Goal: Task Accomplishment & Management: Manage account settings

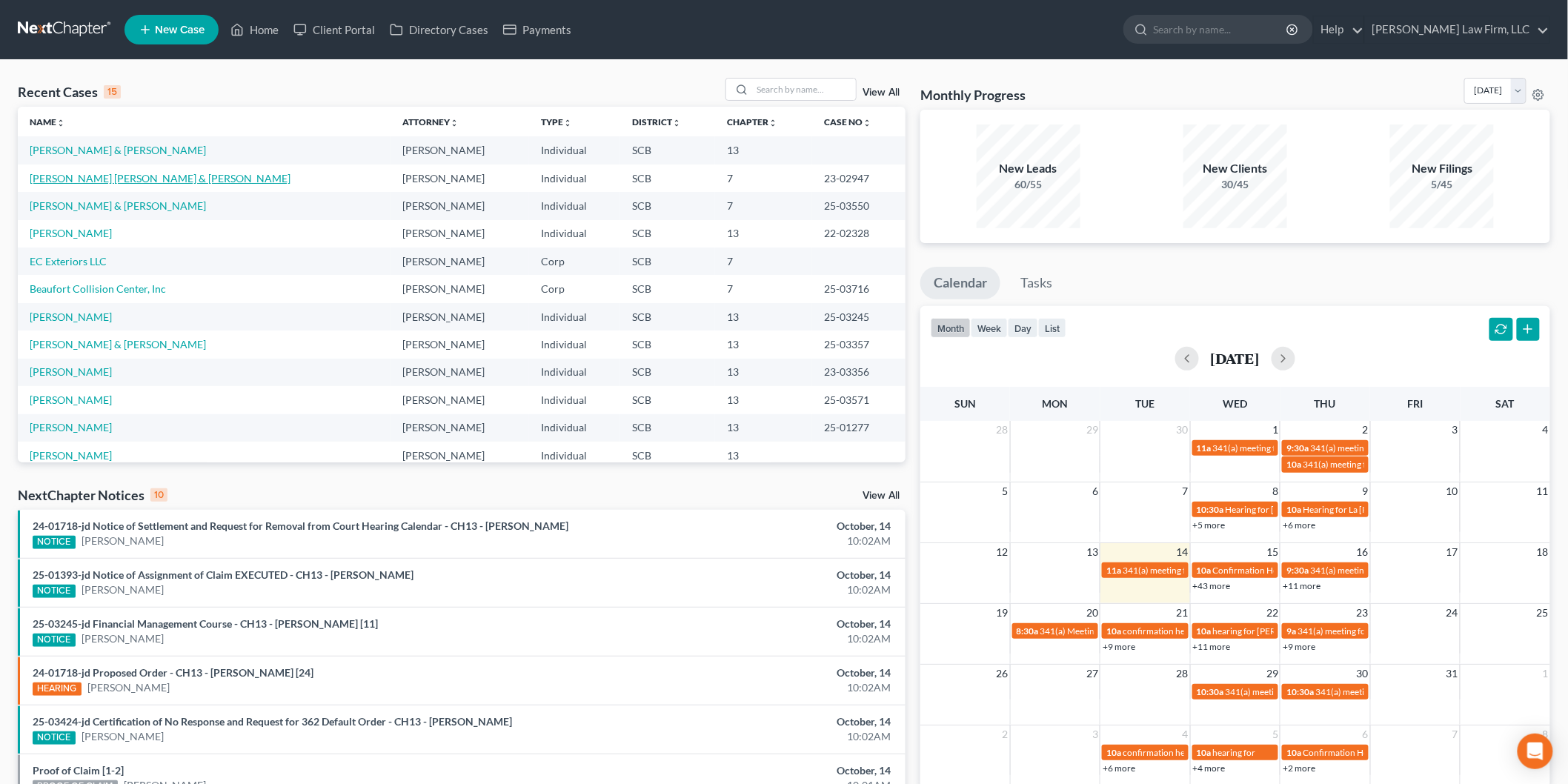
click at [131, 179] on link "[PERSON_NAME] [PERSON_NAME] & [PERSON_NAME]" at bounding box center [160, 178] width 261 height 12
select select "2"
select select "4"
select select "3"
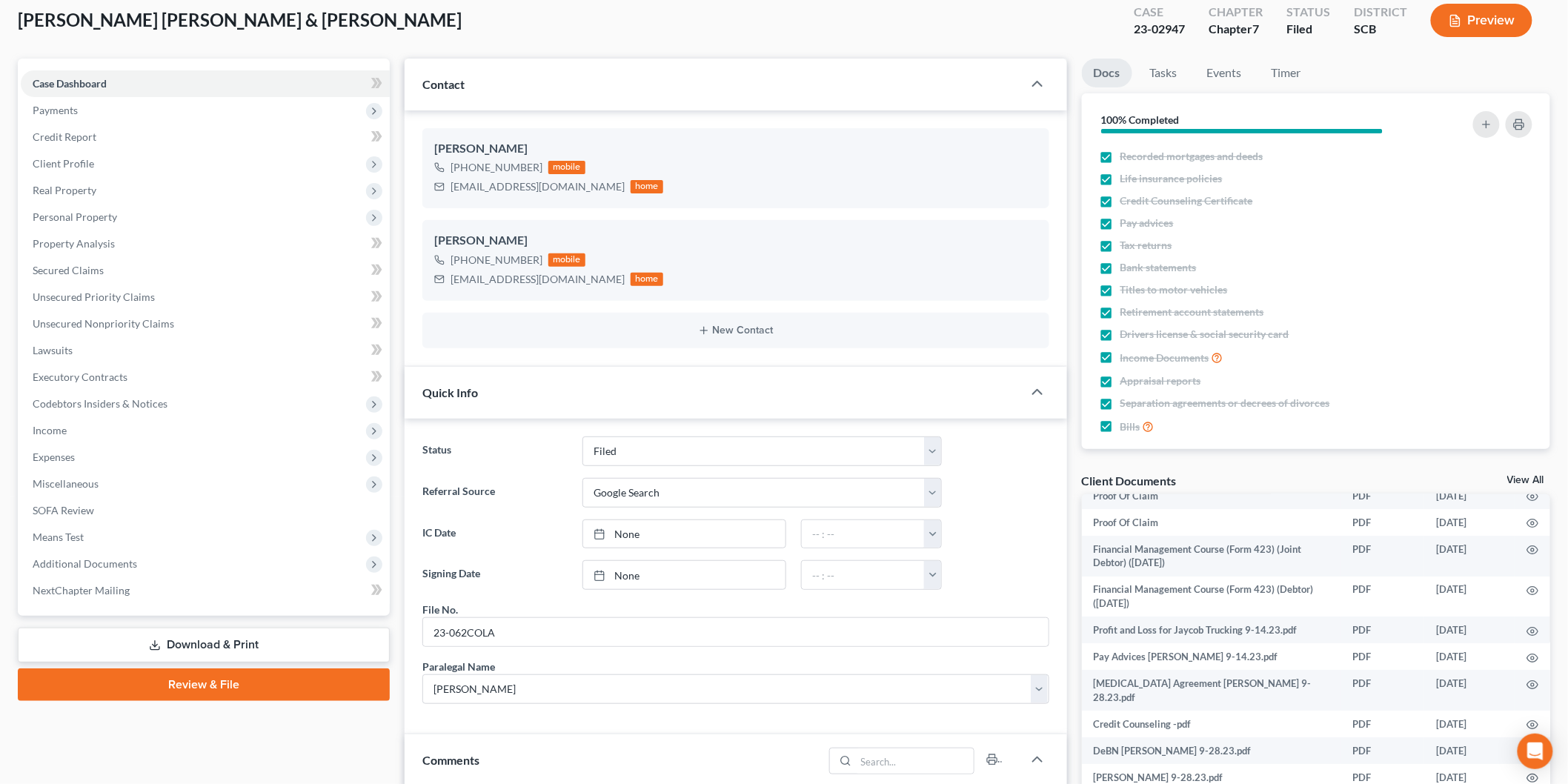
scroll to position [164, 0]
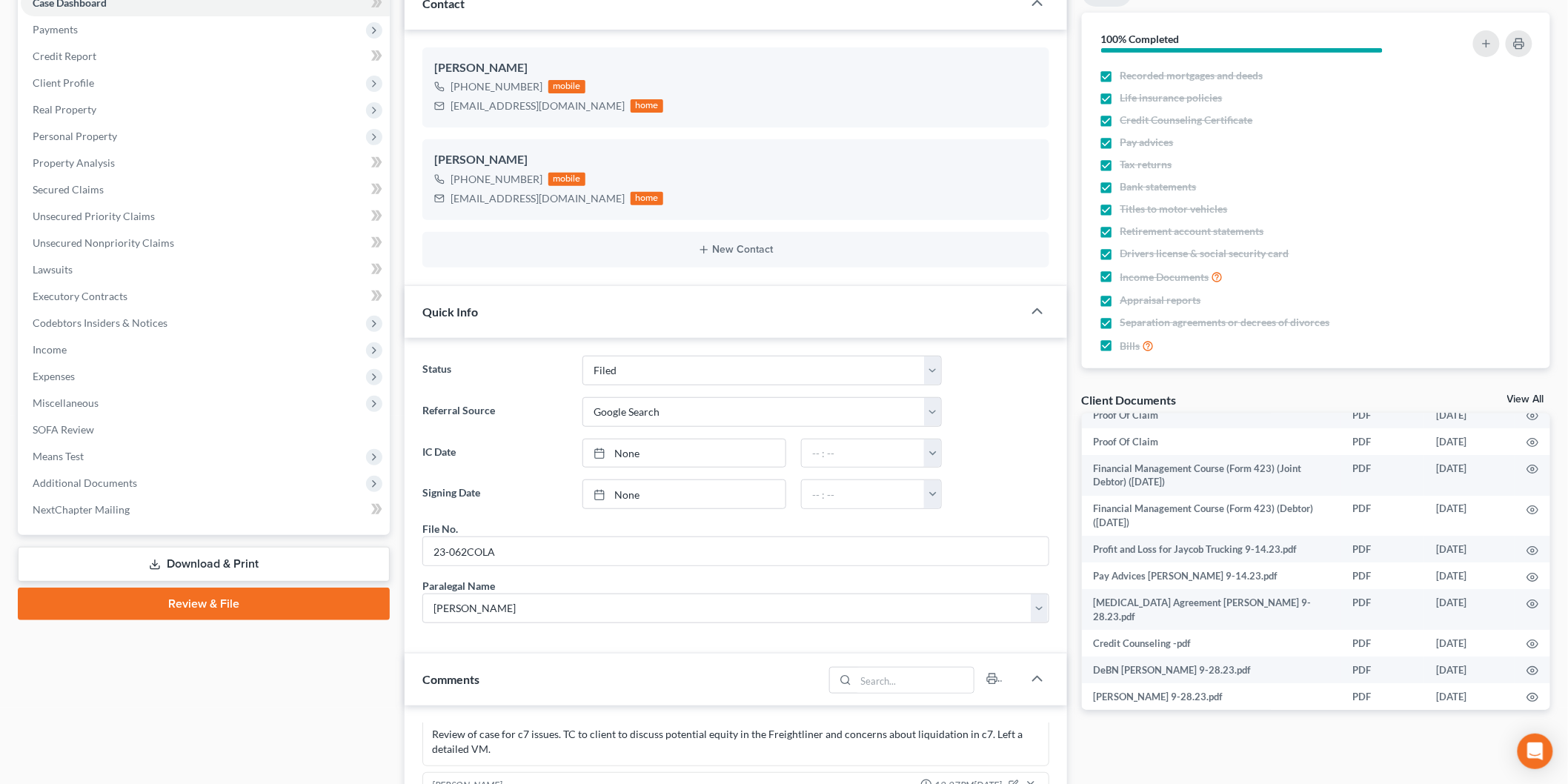
click at [153, 344] on span "Income" at bounding box center [205, 350] width 369 height 27
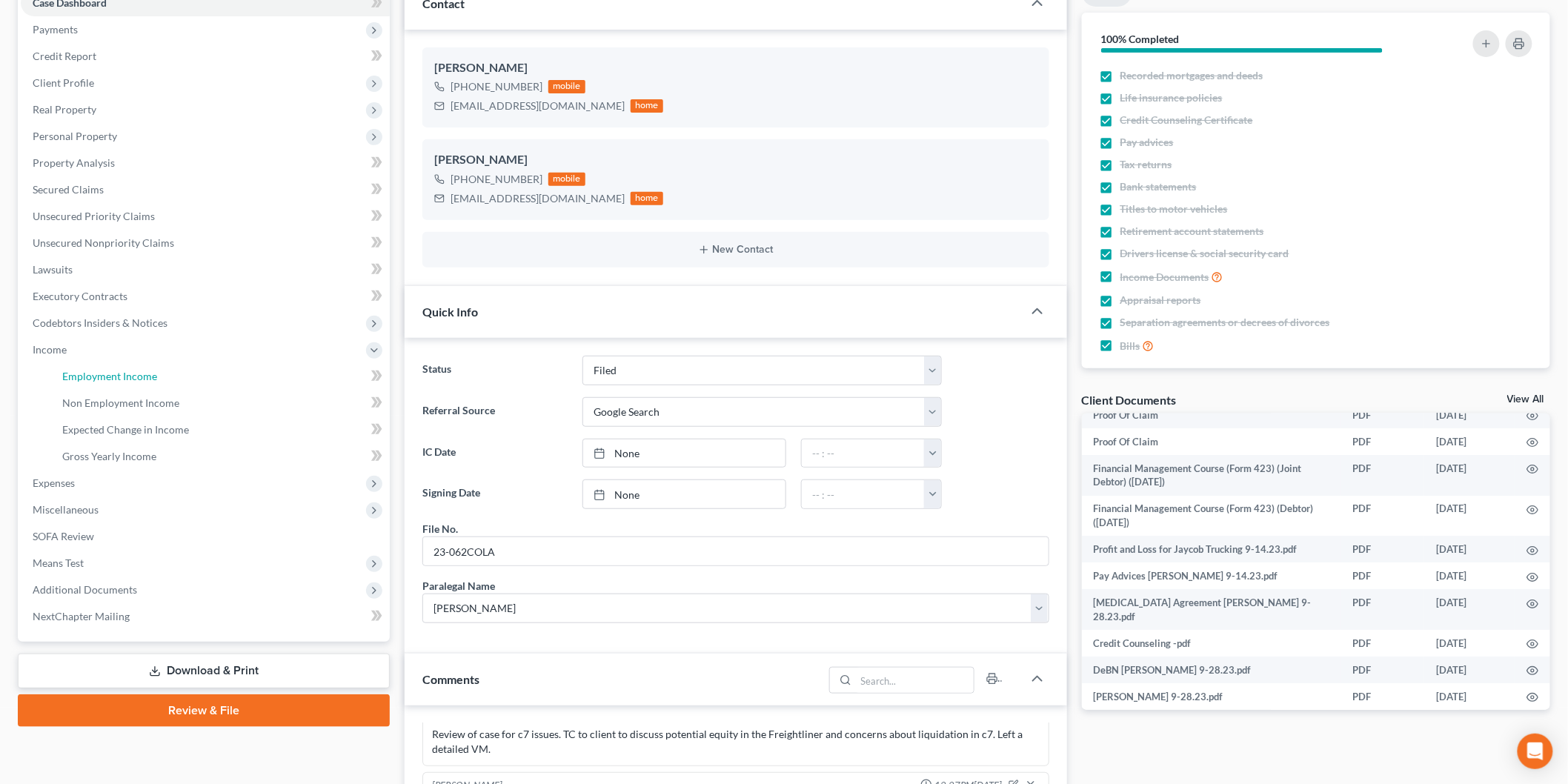
click at [158, 368] on link "Employment Income" at bounding box center [220, 376] width 339 height 27
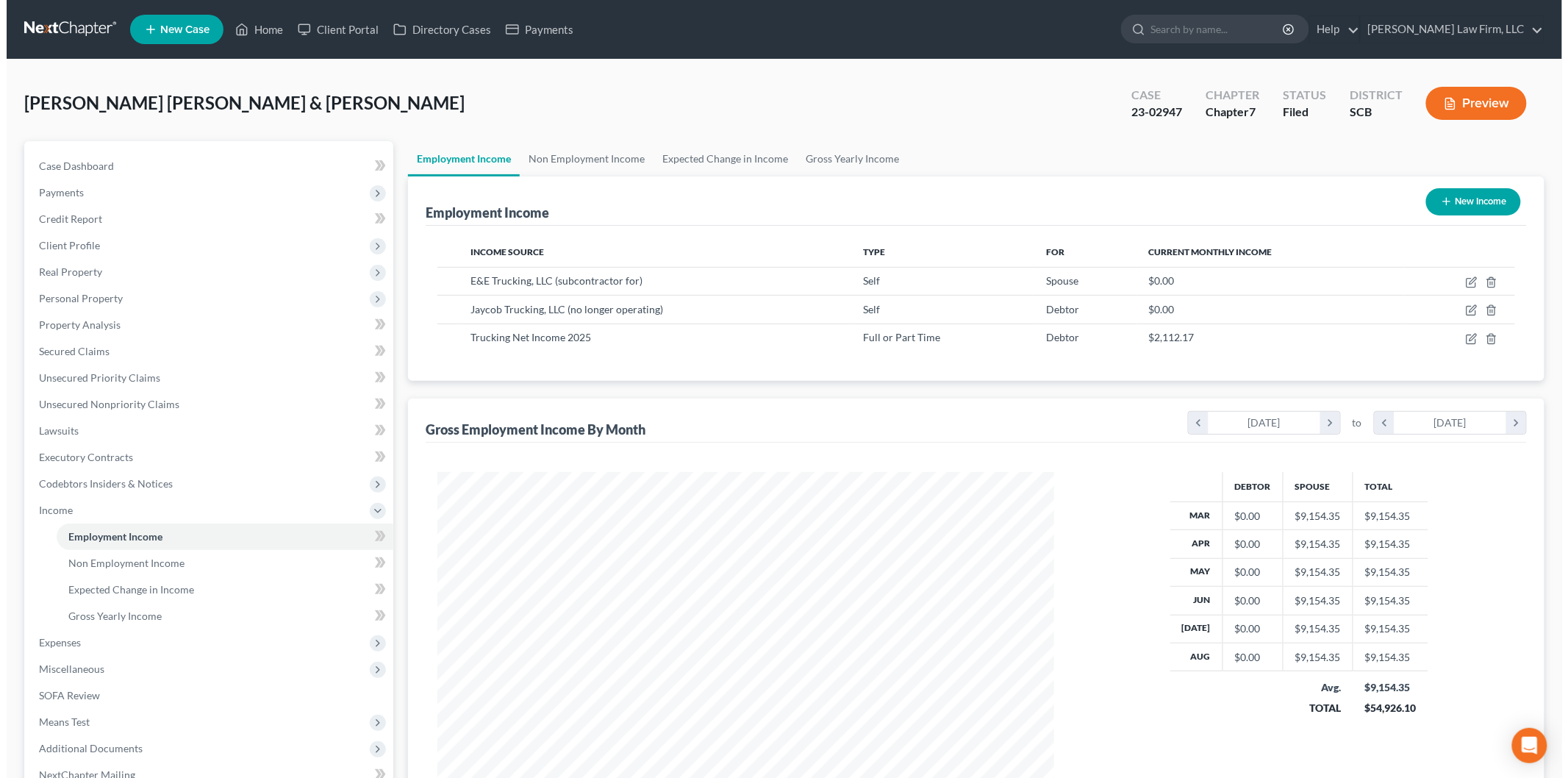
scroll to position [307, 645]
click at [1464, 333] on icon "button" at bounding box center [1464, 339] width 11 height 11
select select "0"
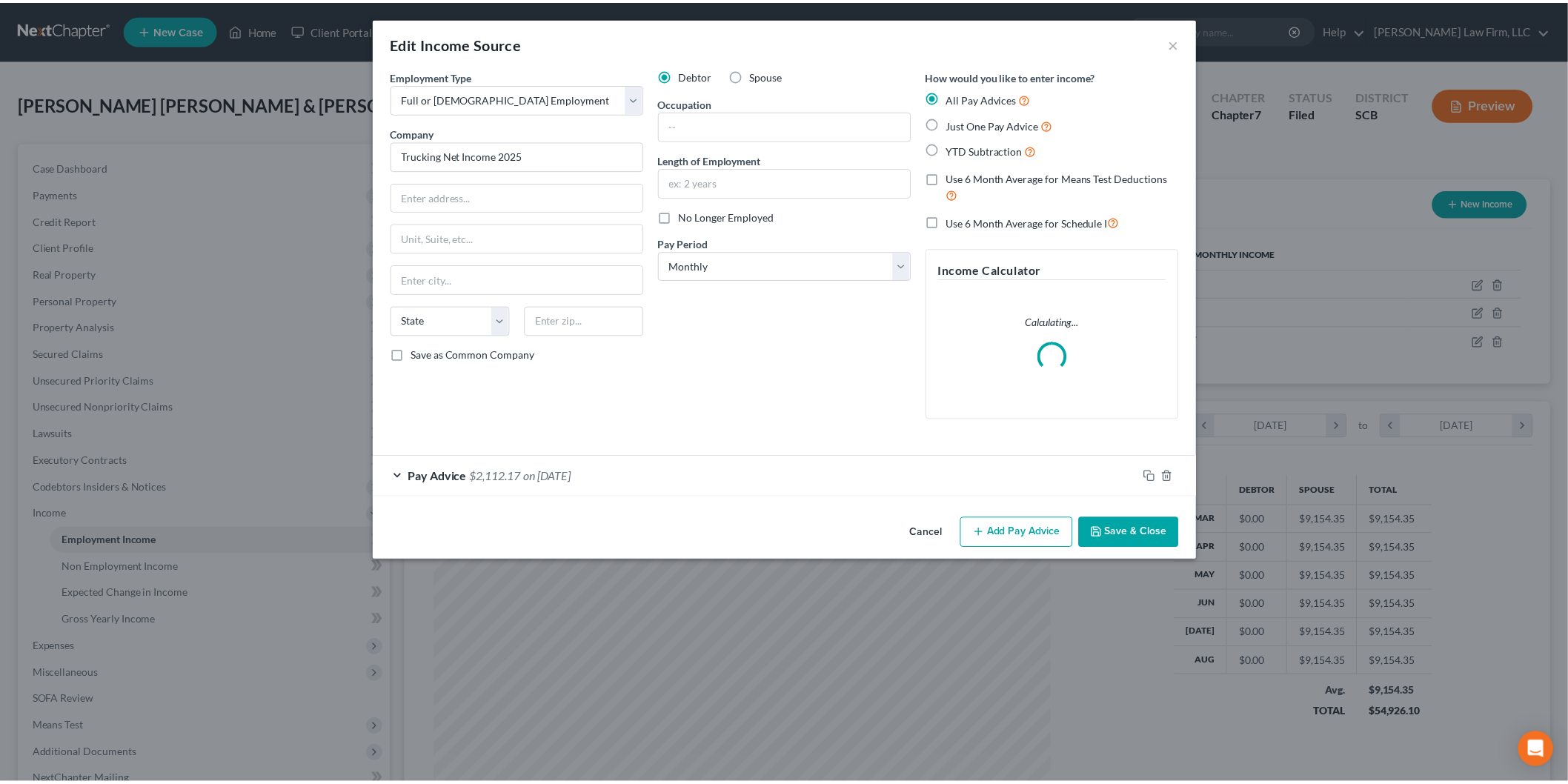
scroll to position [313, 657]
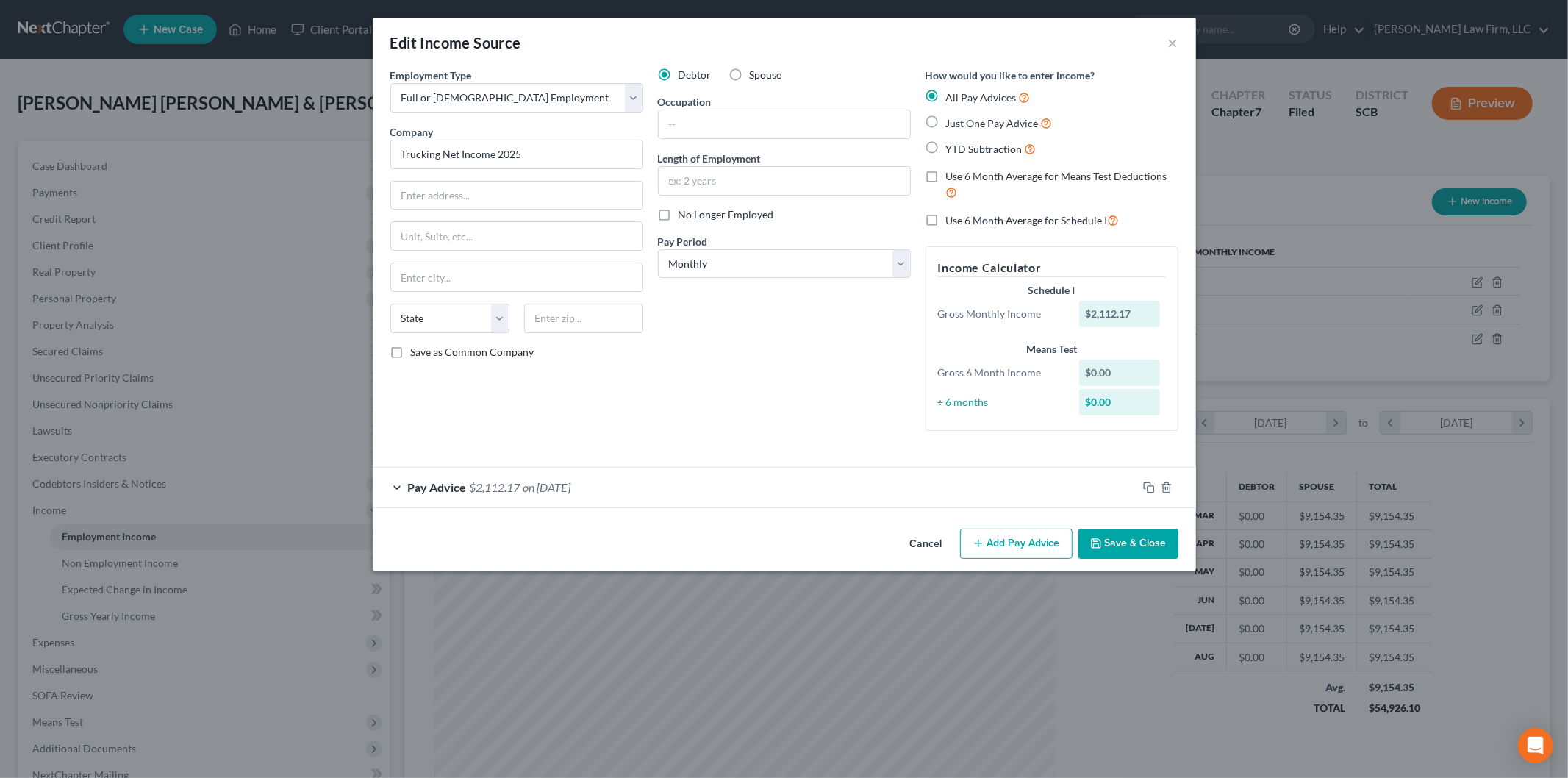
click at [946, 124] on label "Just One Pay Advice" at bounding box center [999, 124] width 107 height 17
click at [951, 124] on input "Just One Pay Advice" at bounding box center [956, 120] width 9 height 9
radio input "true"
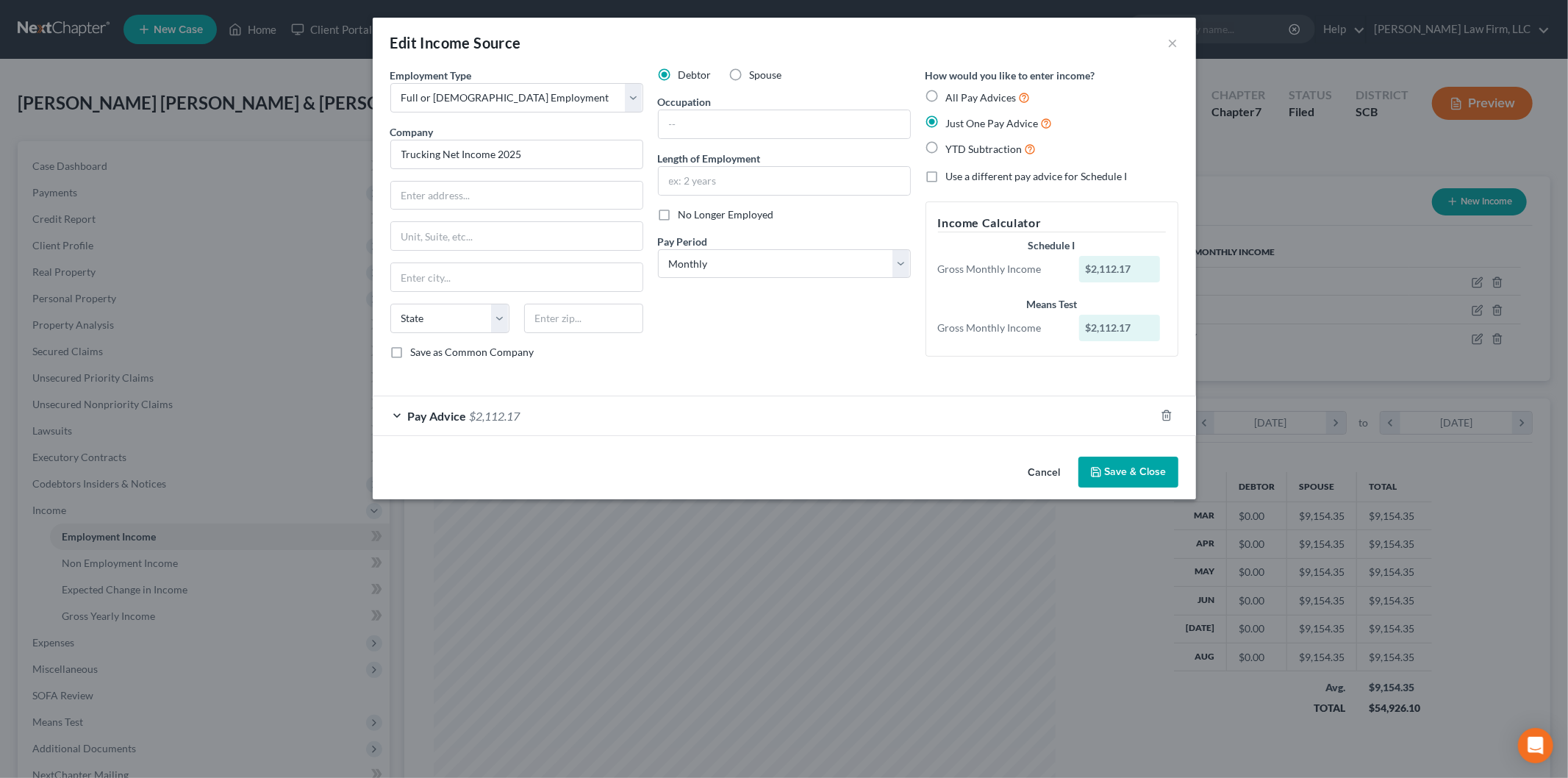
click at [1104, 471] on button "Save & Close" at bounding box center [1128, 472] width 100 height 31
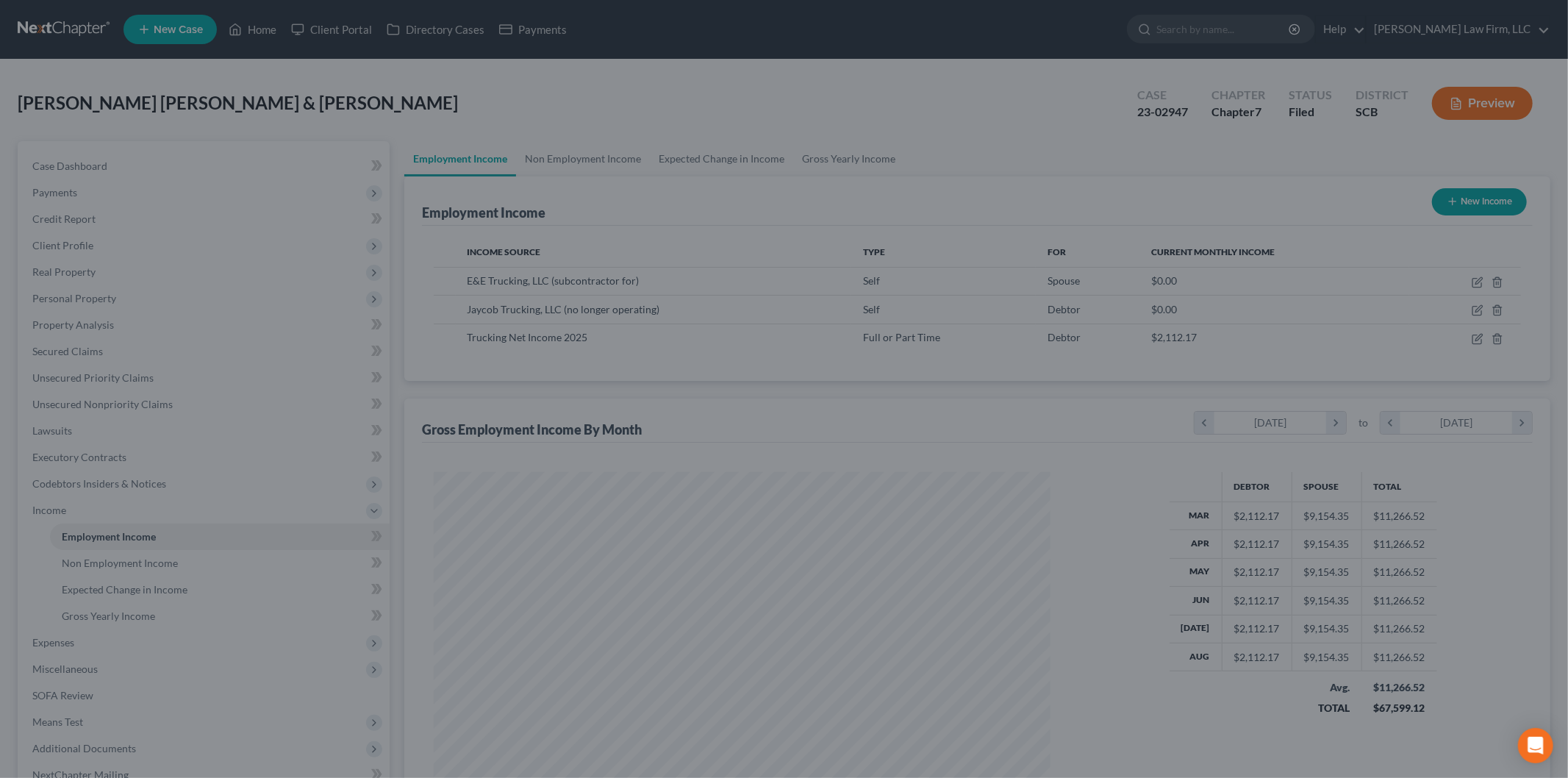
scroll to position [734721, 734261]
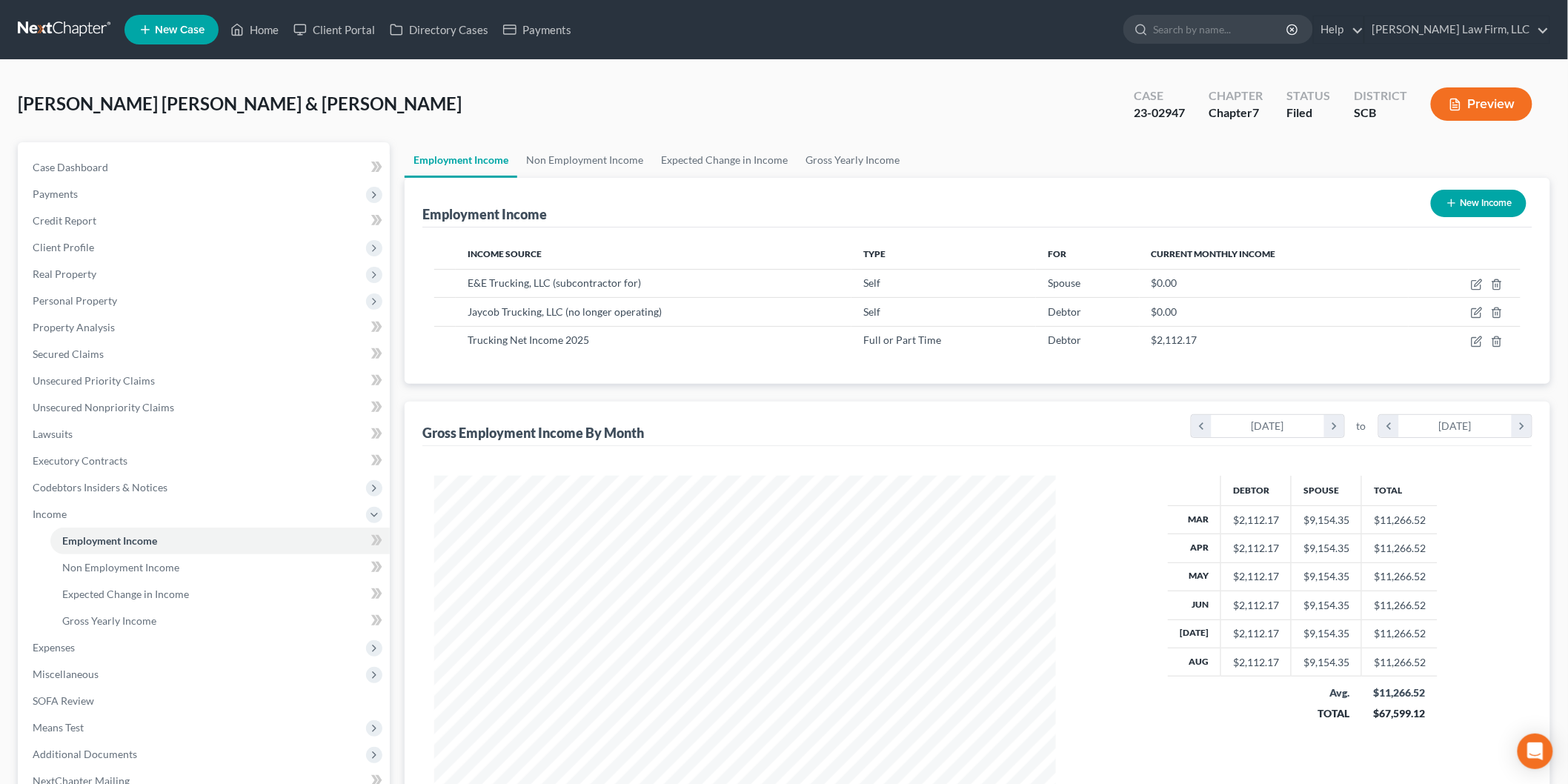
click at [1485, 92] on button "Preview" at bounding box center [1481, 104] width 102 height 33
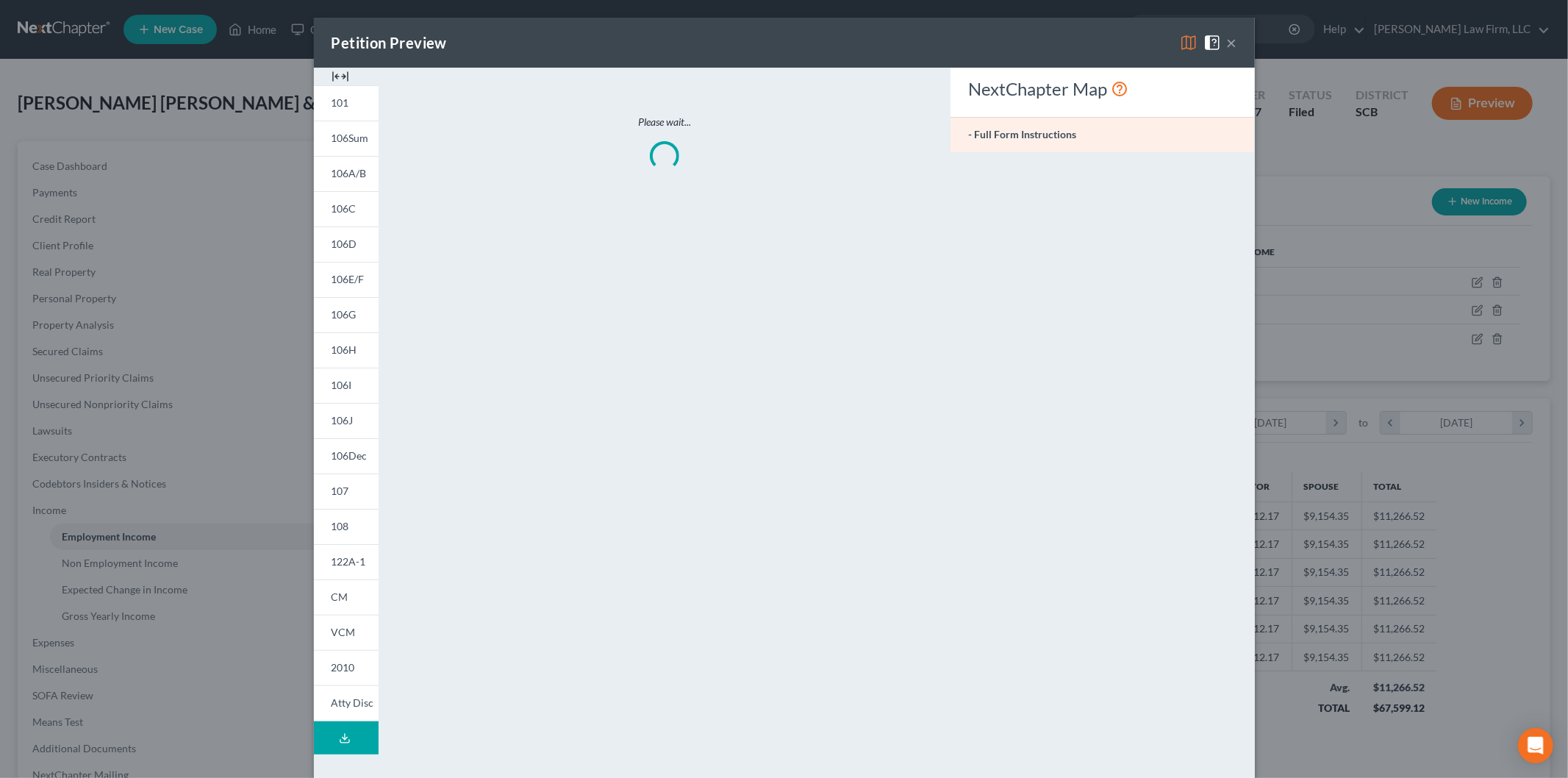
scroll to position [310, 652]
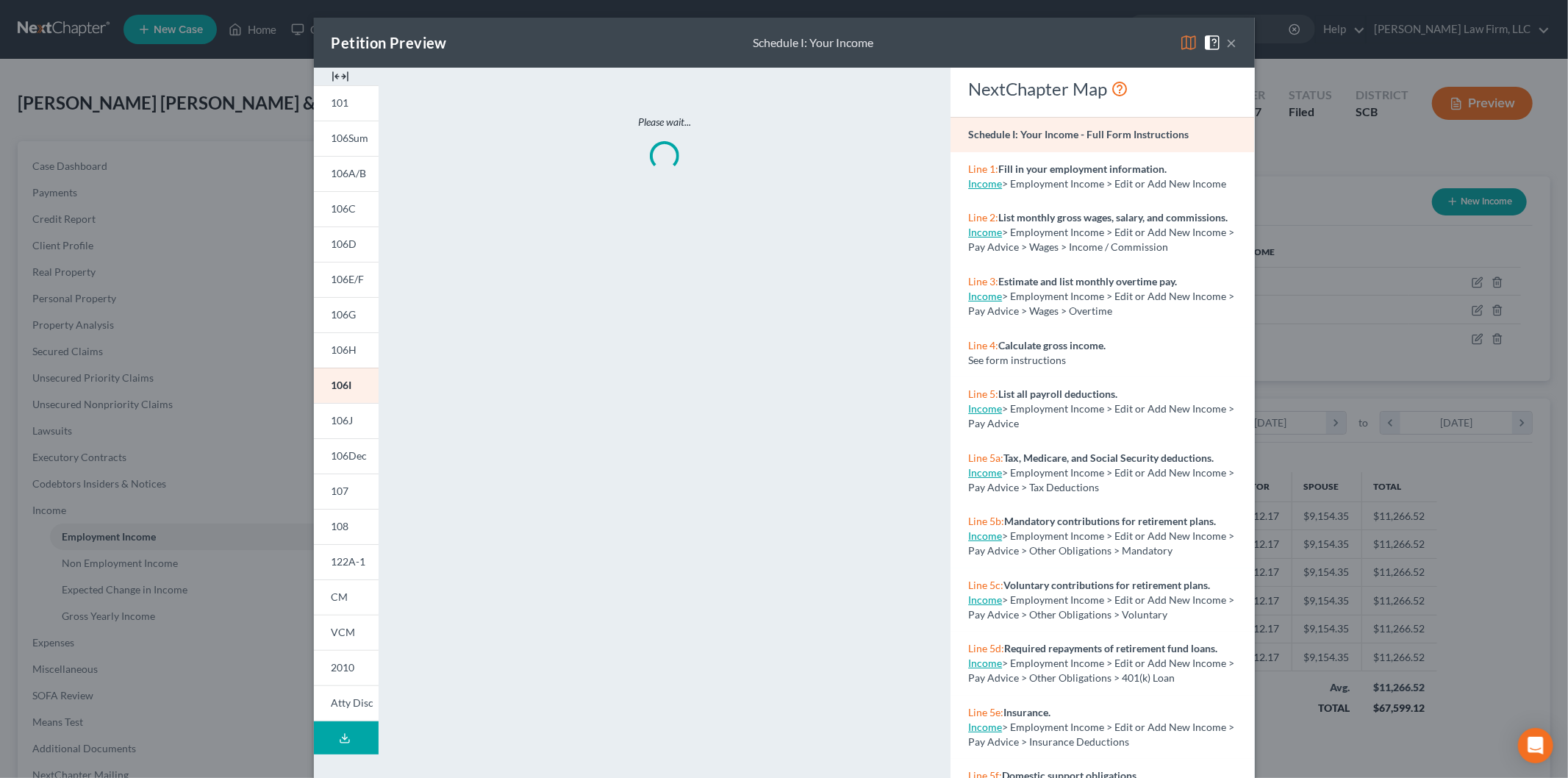
click at [335, 72] on img at bounding box center [340, 76] width 18 height 18
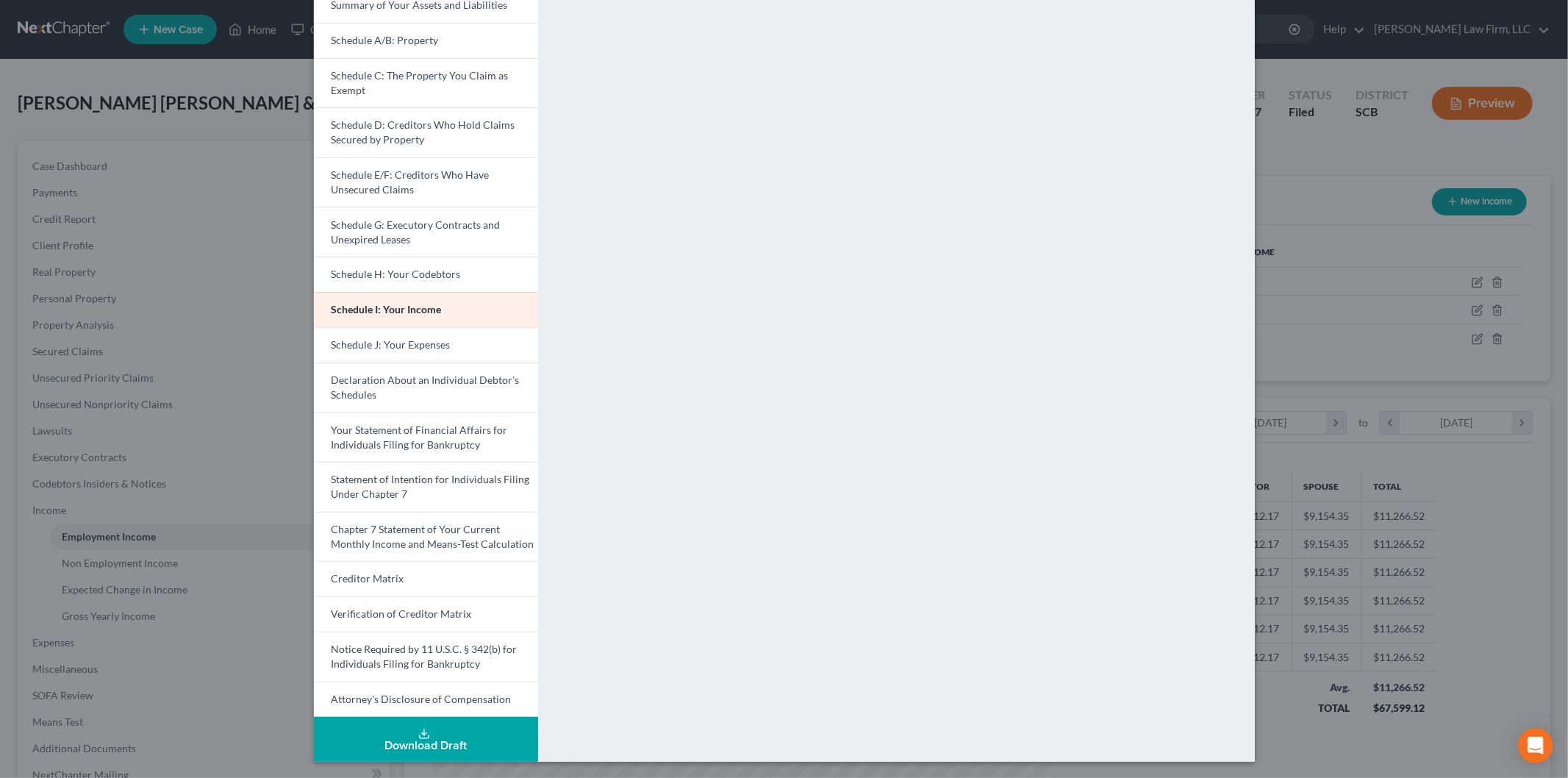
scroll to position [148, 0]
click at [421, 538] on span "Chapter 7 Statement of Your Current Monthly Income and Means-Test Calculation" at bounding box center [433, 535] width 203 height 27
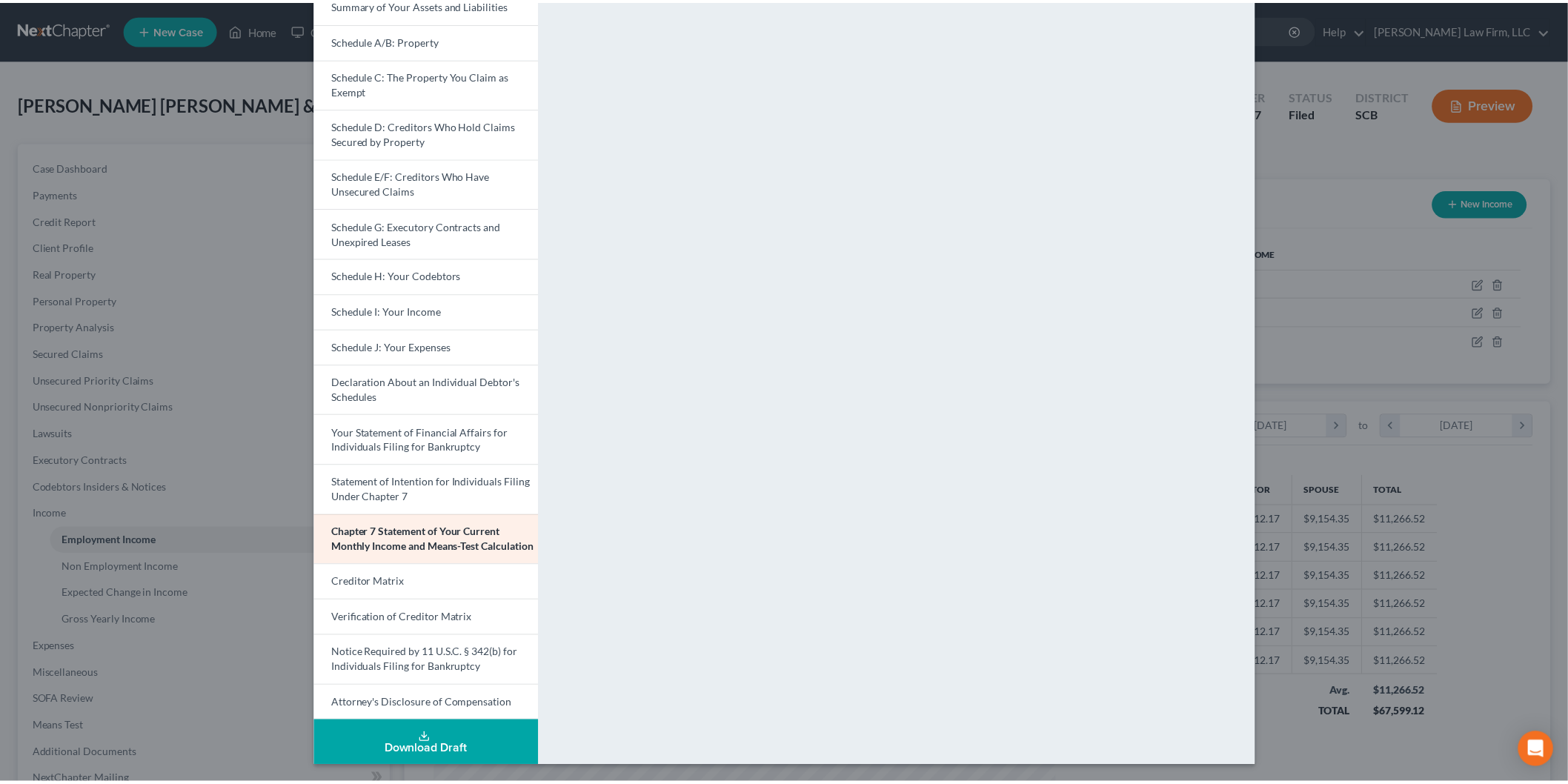
scroll to position [0, 0]
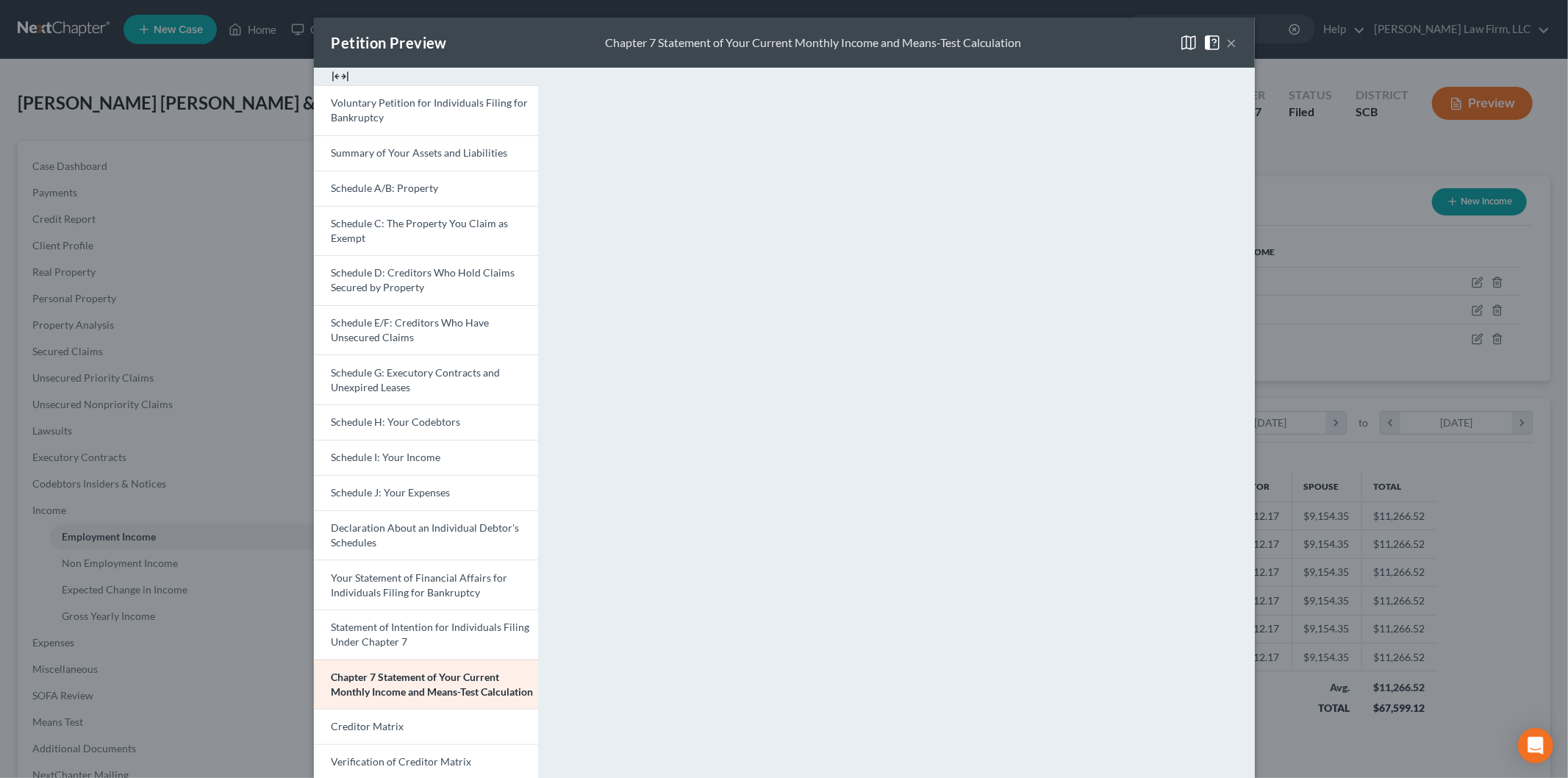
click at [1227, 35] on button "×" at bounding box center [1231, 42] width 10 height 18
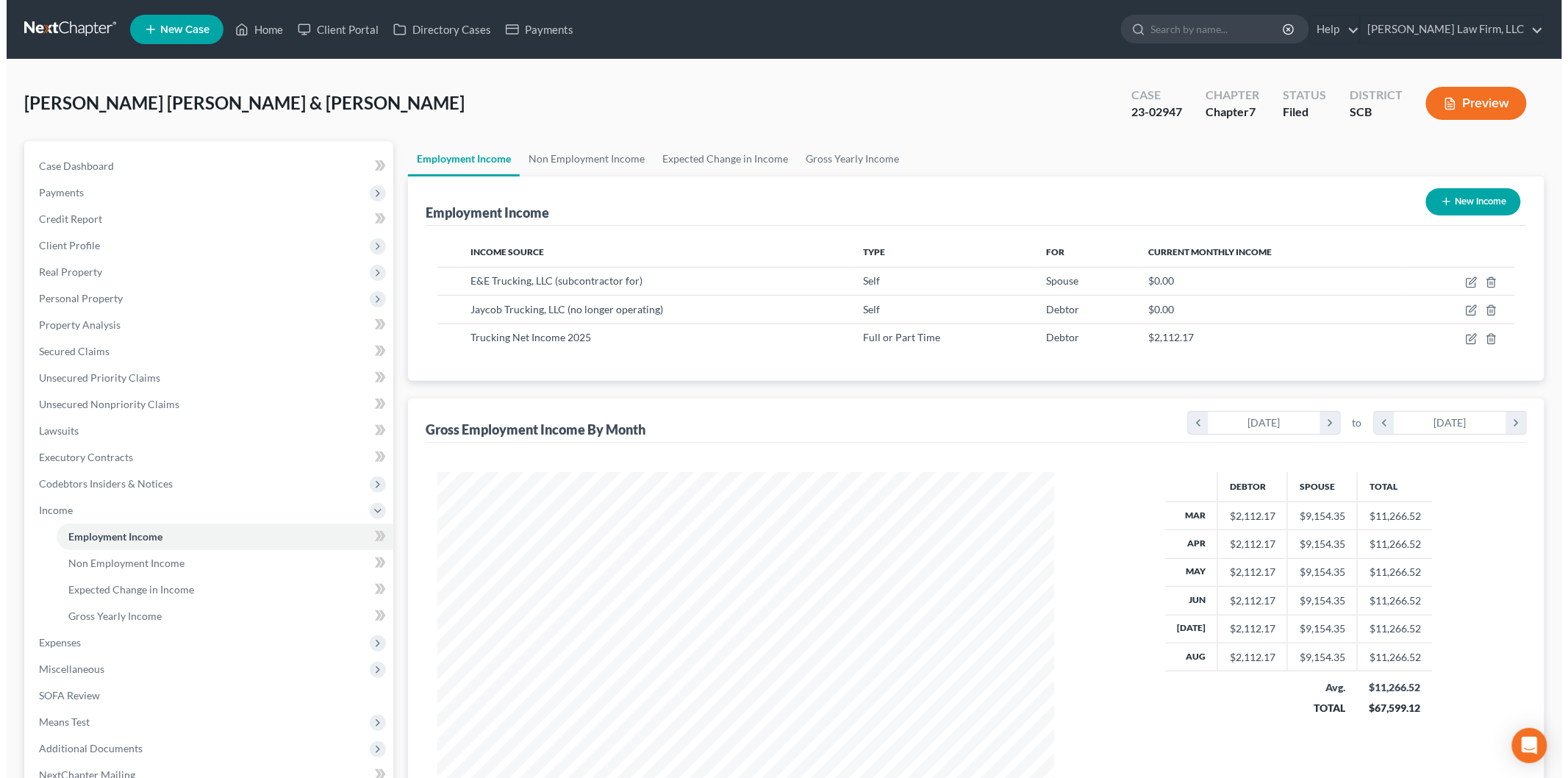
scroll to position [734721, 734261]
click at [1464, 336] on icon "button" at bounding box center [1465, 337] width 7 height 7
select select "0"
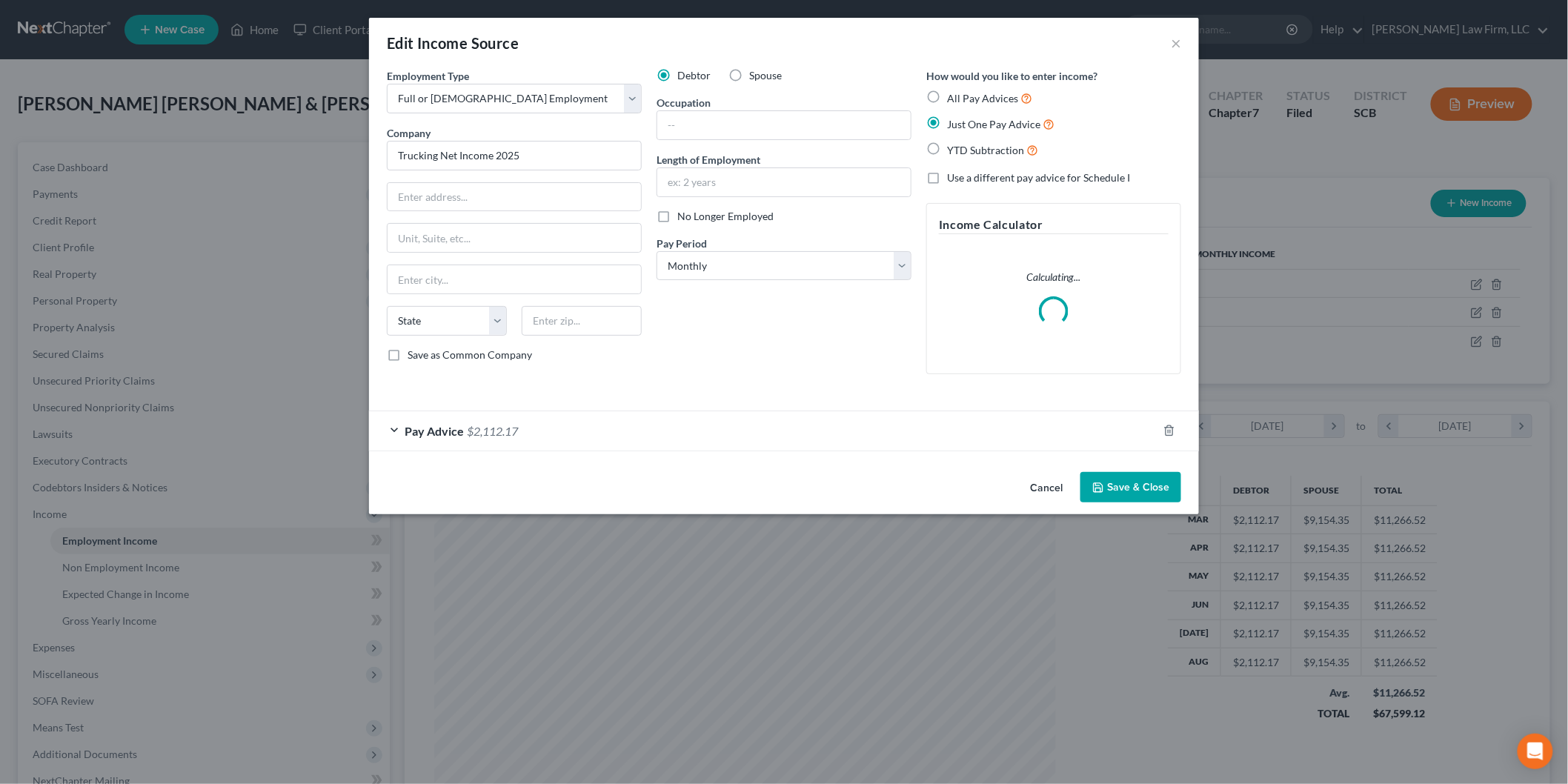
scroll to position [313, 657]
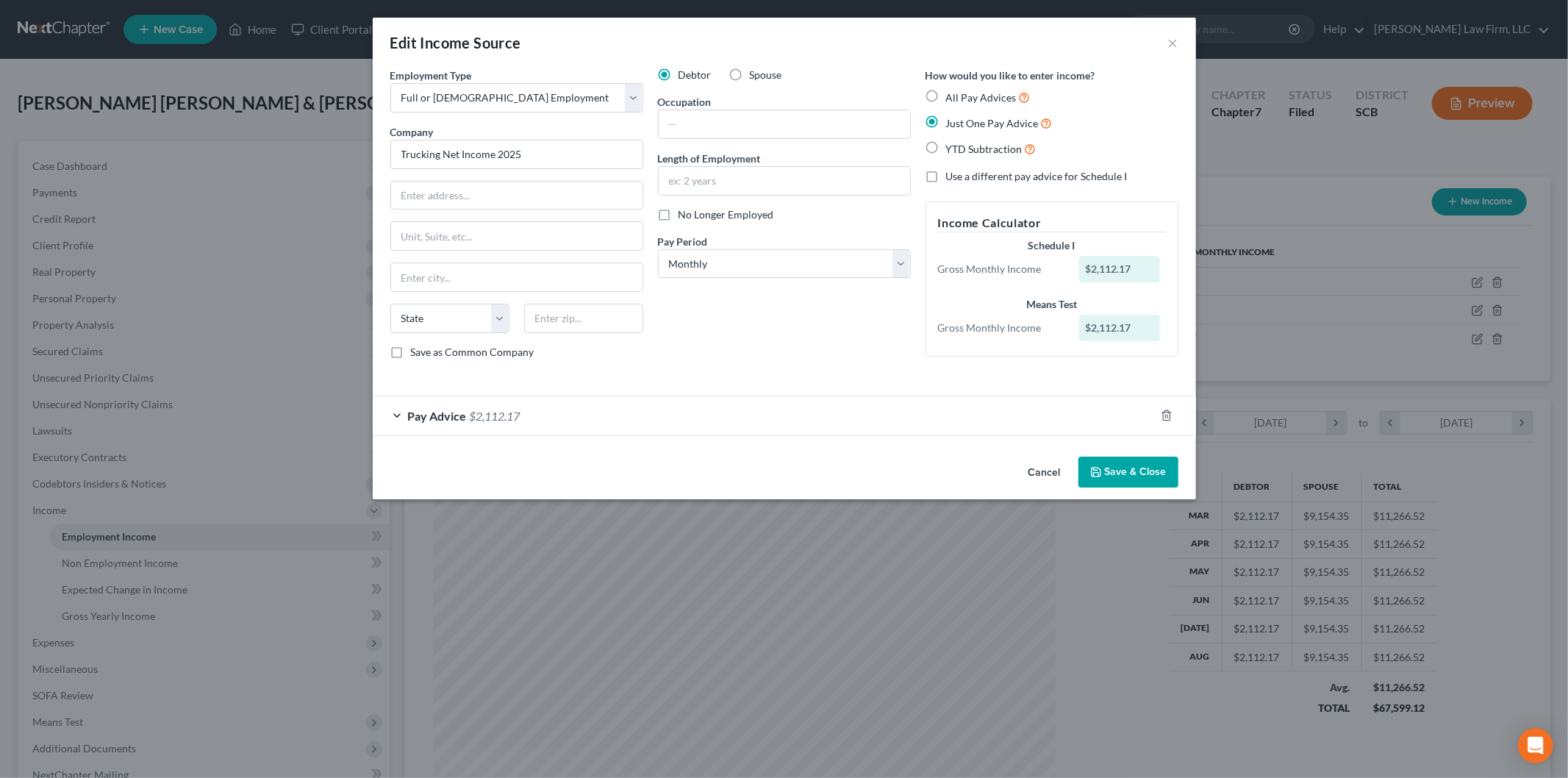
click at [946, 93] on label "All Pay Advices" at bounding box center [988, 97] width 85 height 17
click at [951, 93] on input "All Pay Advices" at bounding box center [956, 93] width 9 height 9
radio input "true"
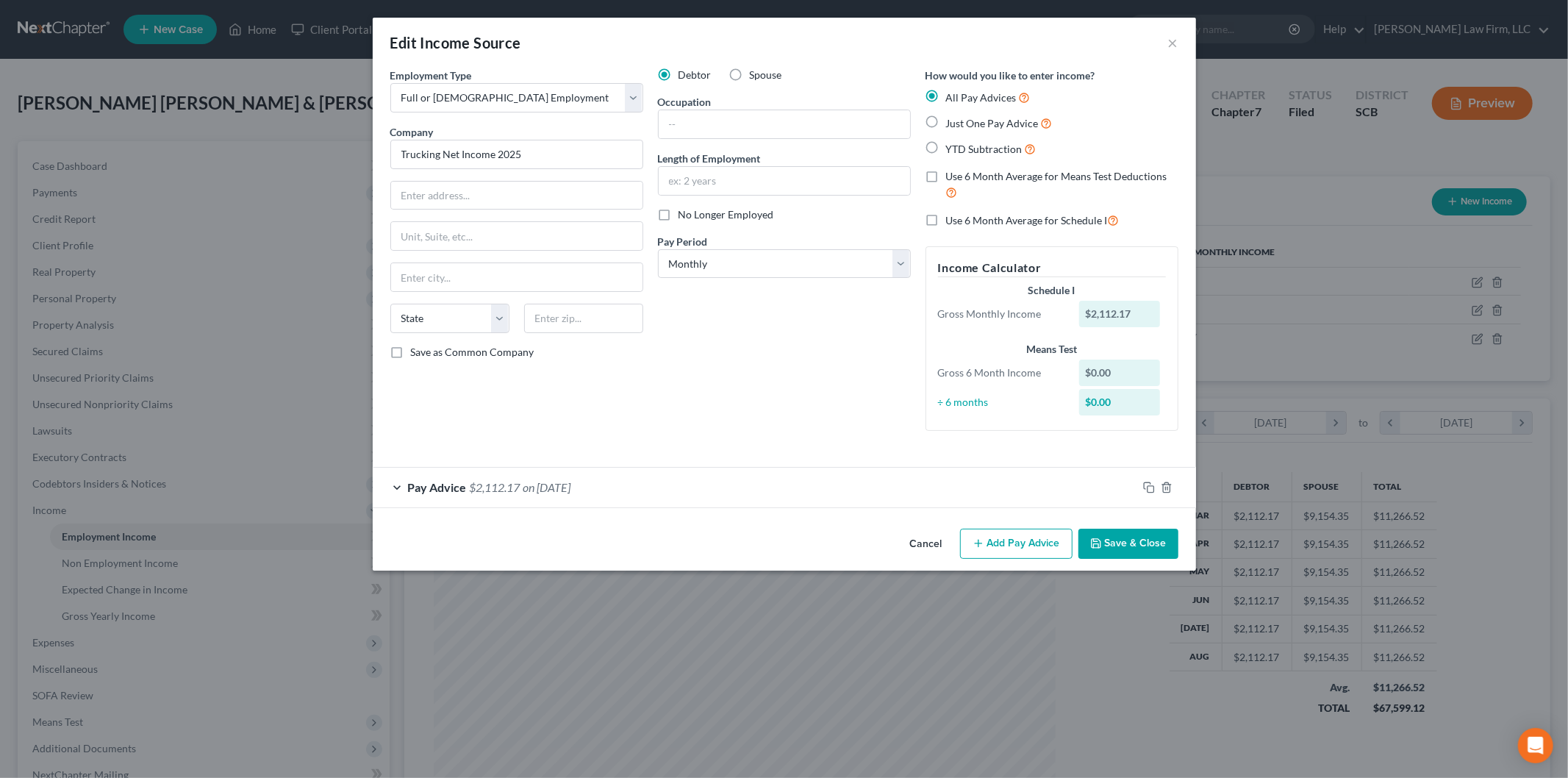
click at [1117, 532] on button "Save & Close" at bounding box center [1128, 543] width 100 height 31
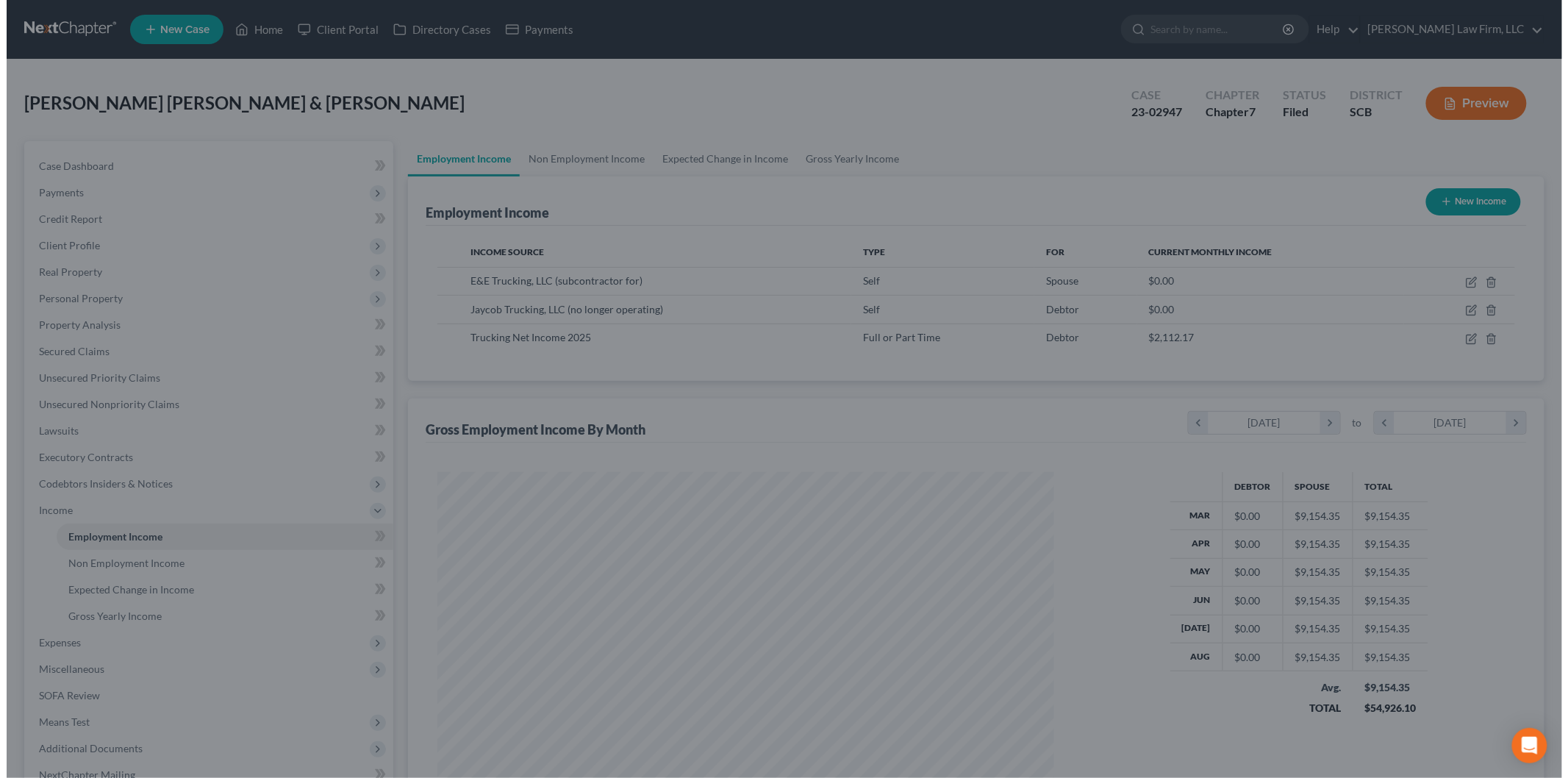
scroll to position [734721, 734261]
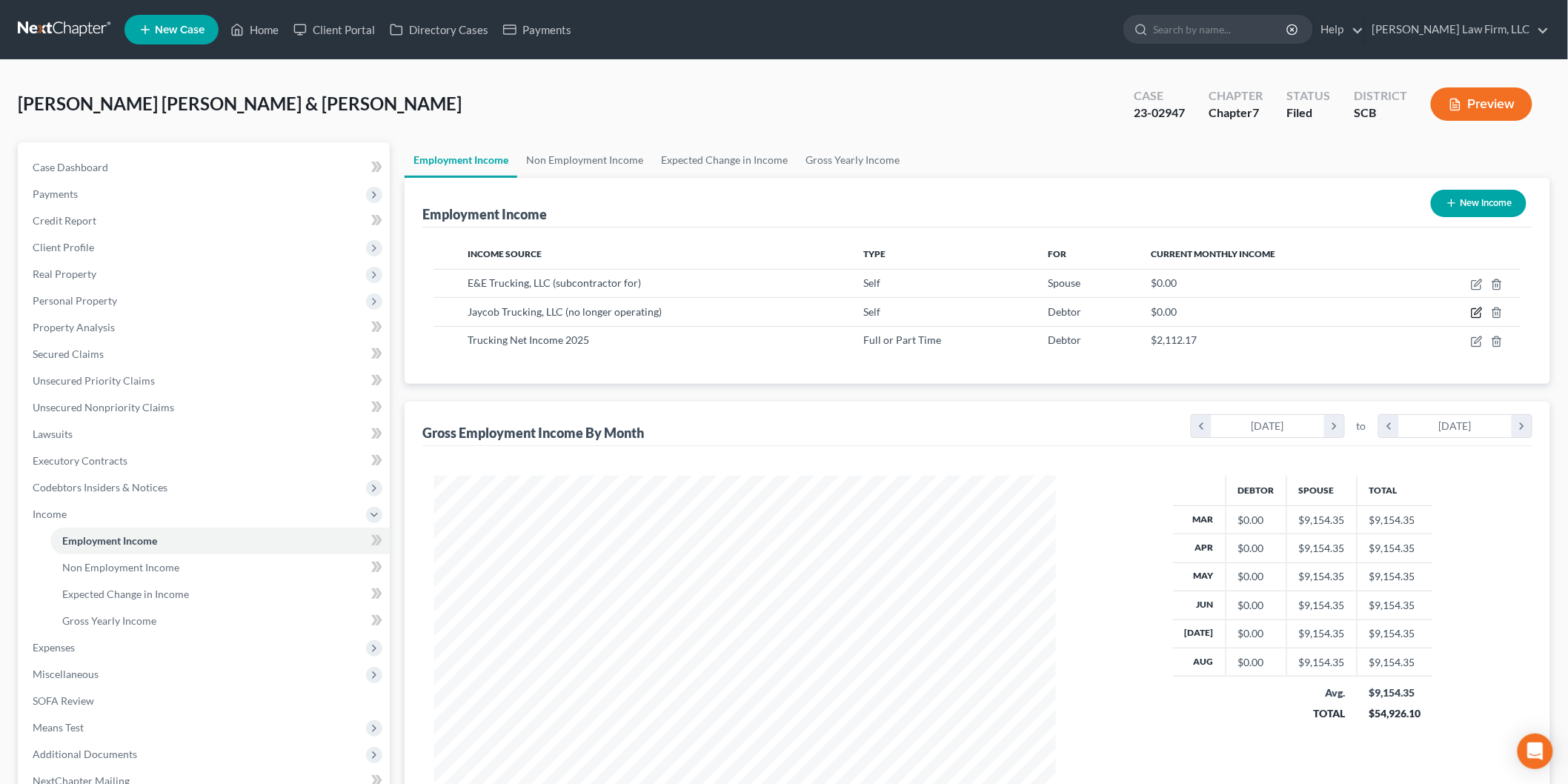
click at [1471, 311] on icon "button" at bounding box center [1477, 313] width 11 height 11
select select "1"
select select "28"
select select "0"
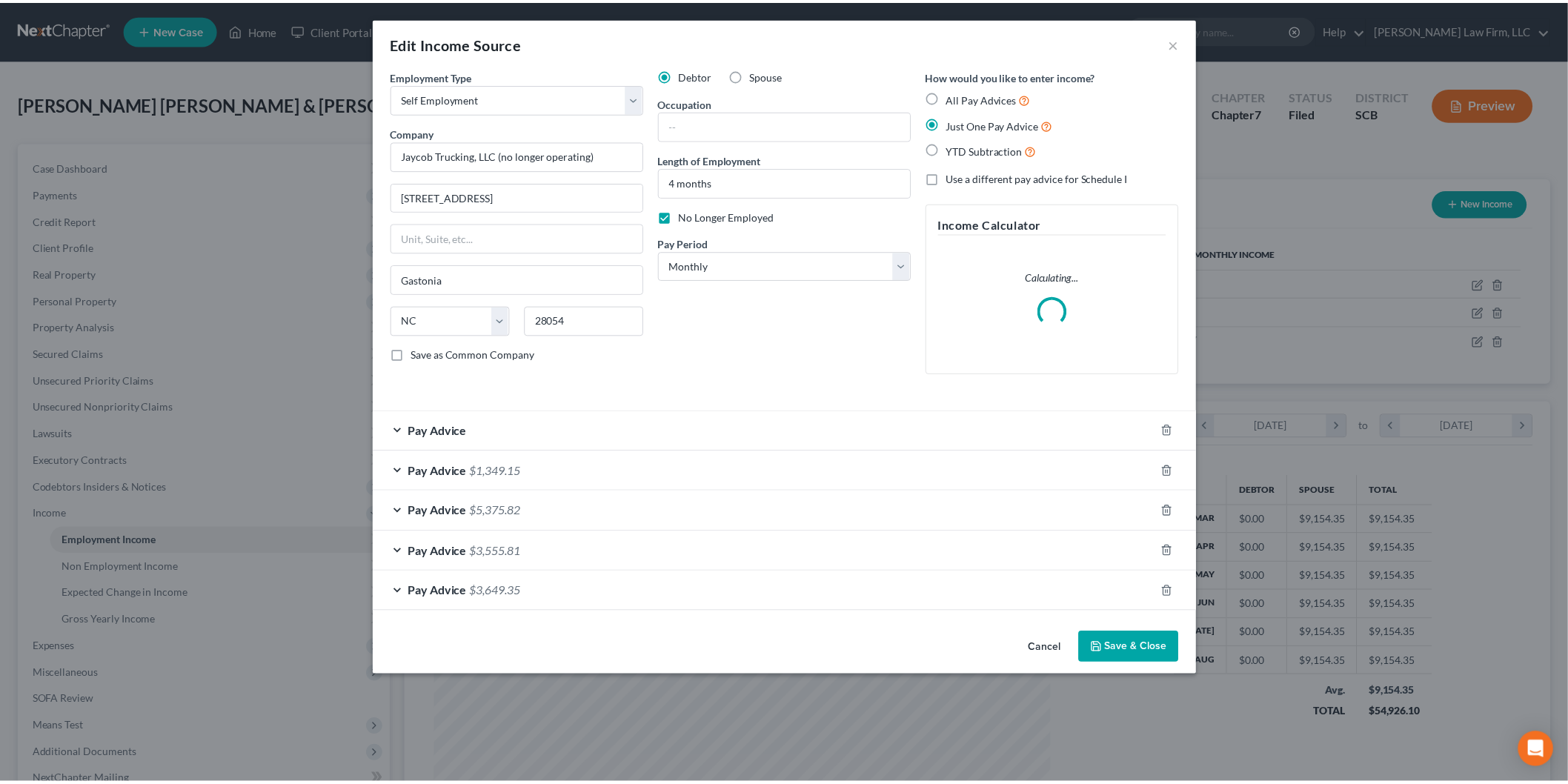
scroll to position [313, 657]
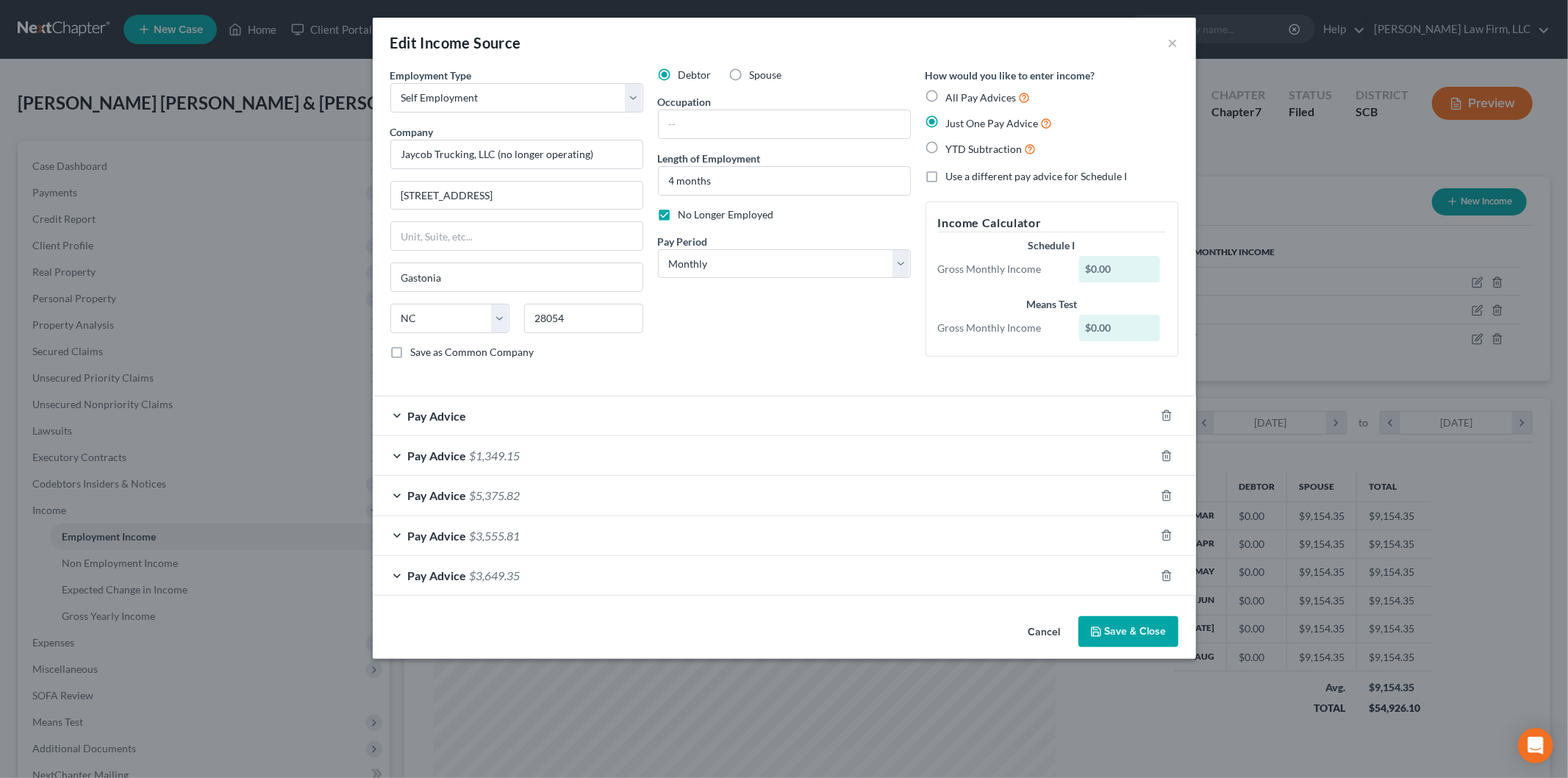
click at [946, 92] on label "All Pay Advices" at bounding box center [988, 97] width 85 height 17
click at [951, 92] on input "All Pay Advices" at bounding box center [956, 93] width 9 height 9
radio input "true"
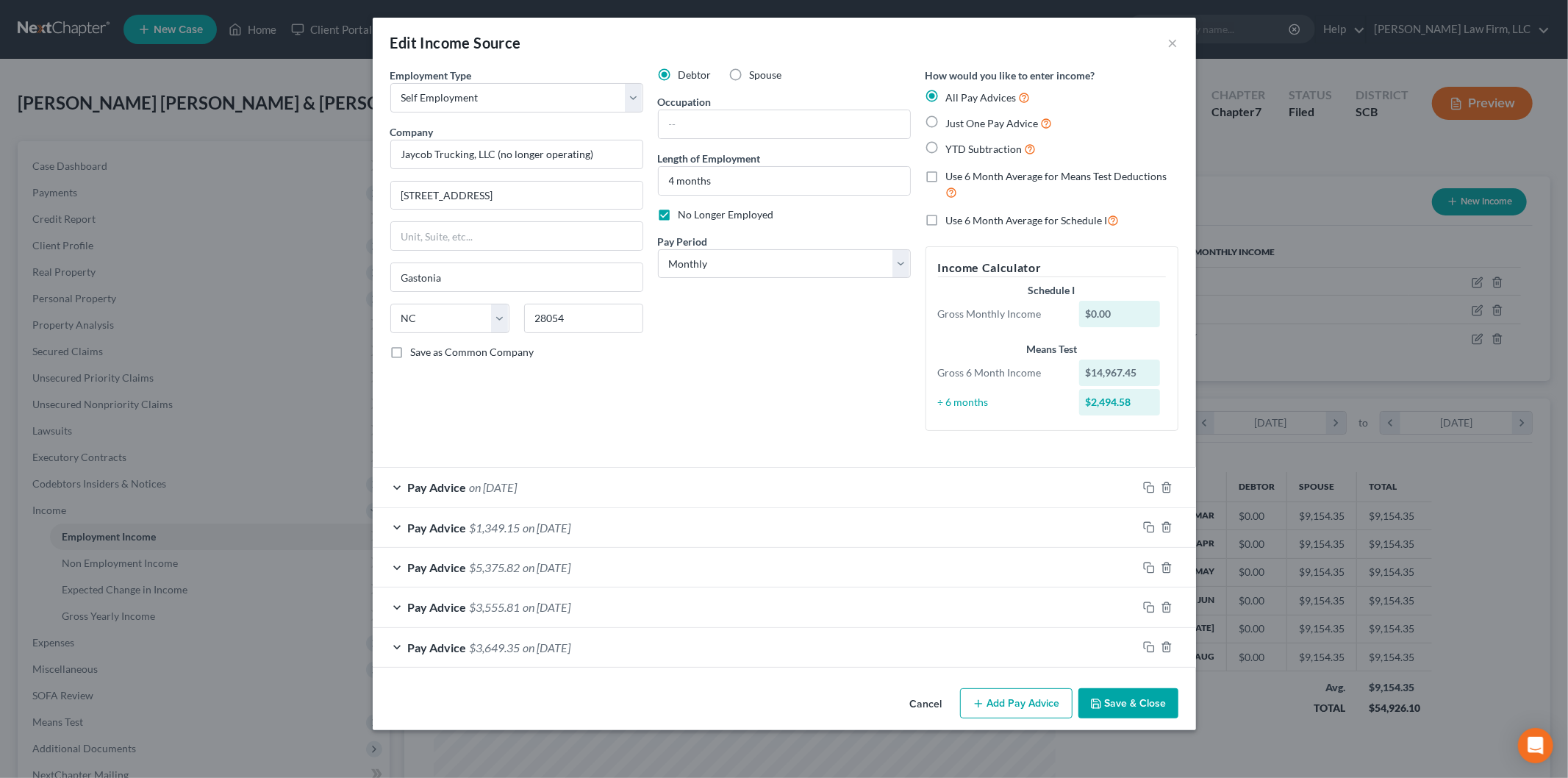
click at [1156, 704] on button "Save & Close" at bounding box center [1128, 704] width 100 height 31
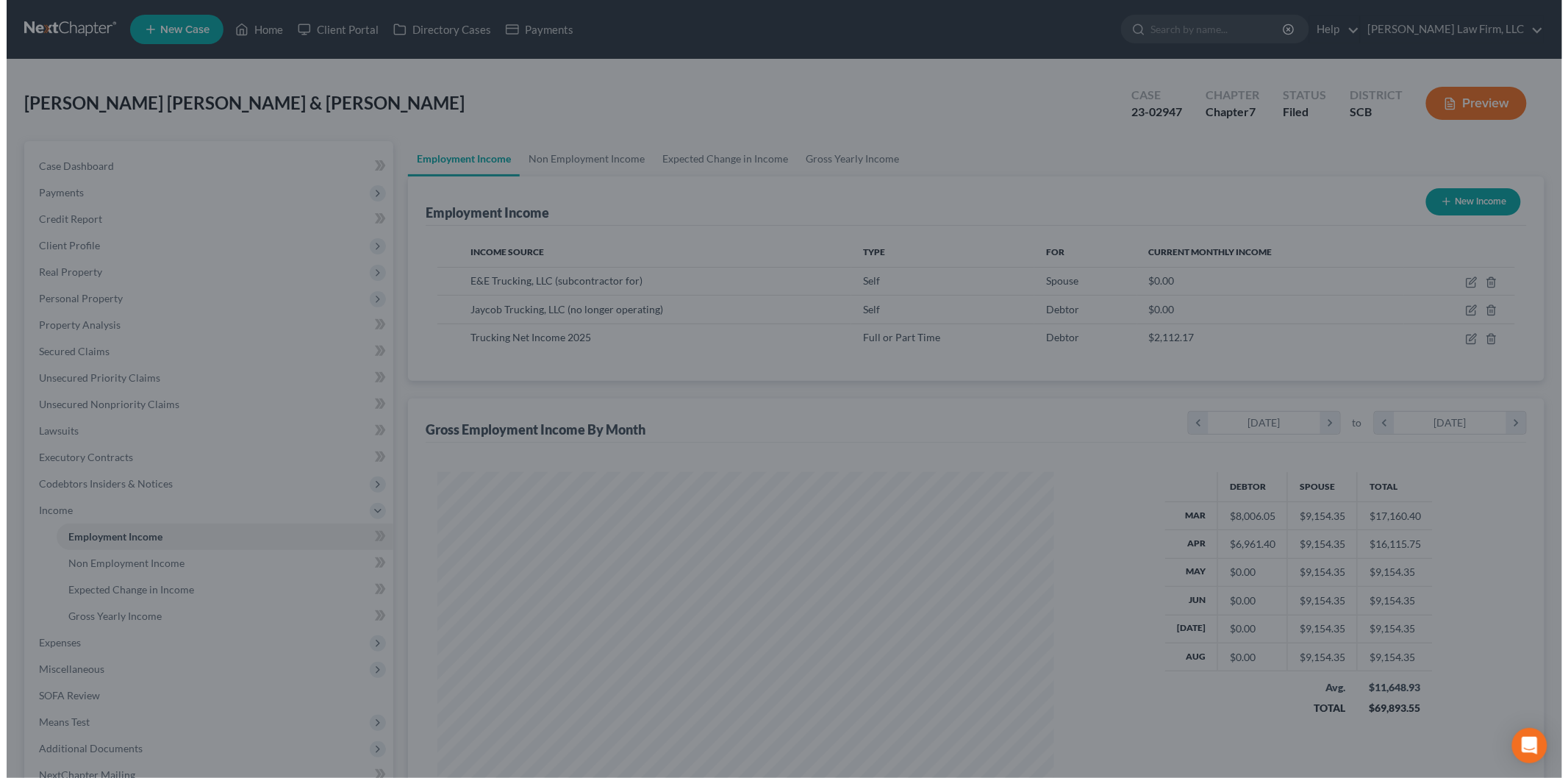
scroll to position [734721, 734261]
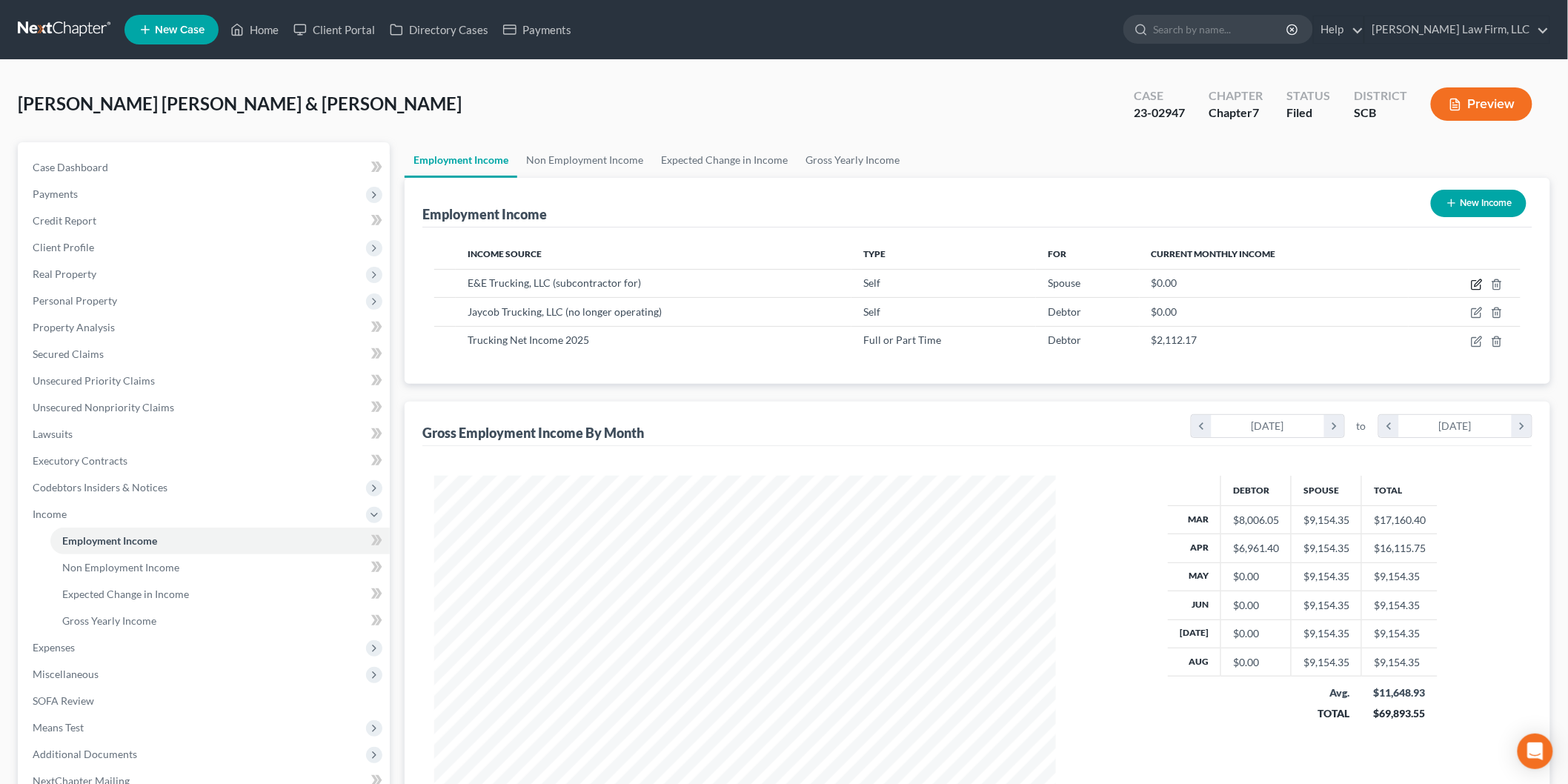
click at [1479, 278] on icon "button" at bounding box center [1477, 284] width 11 height 11
select select "1"
select select "10"
select select "0"
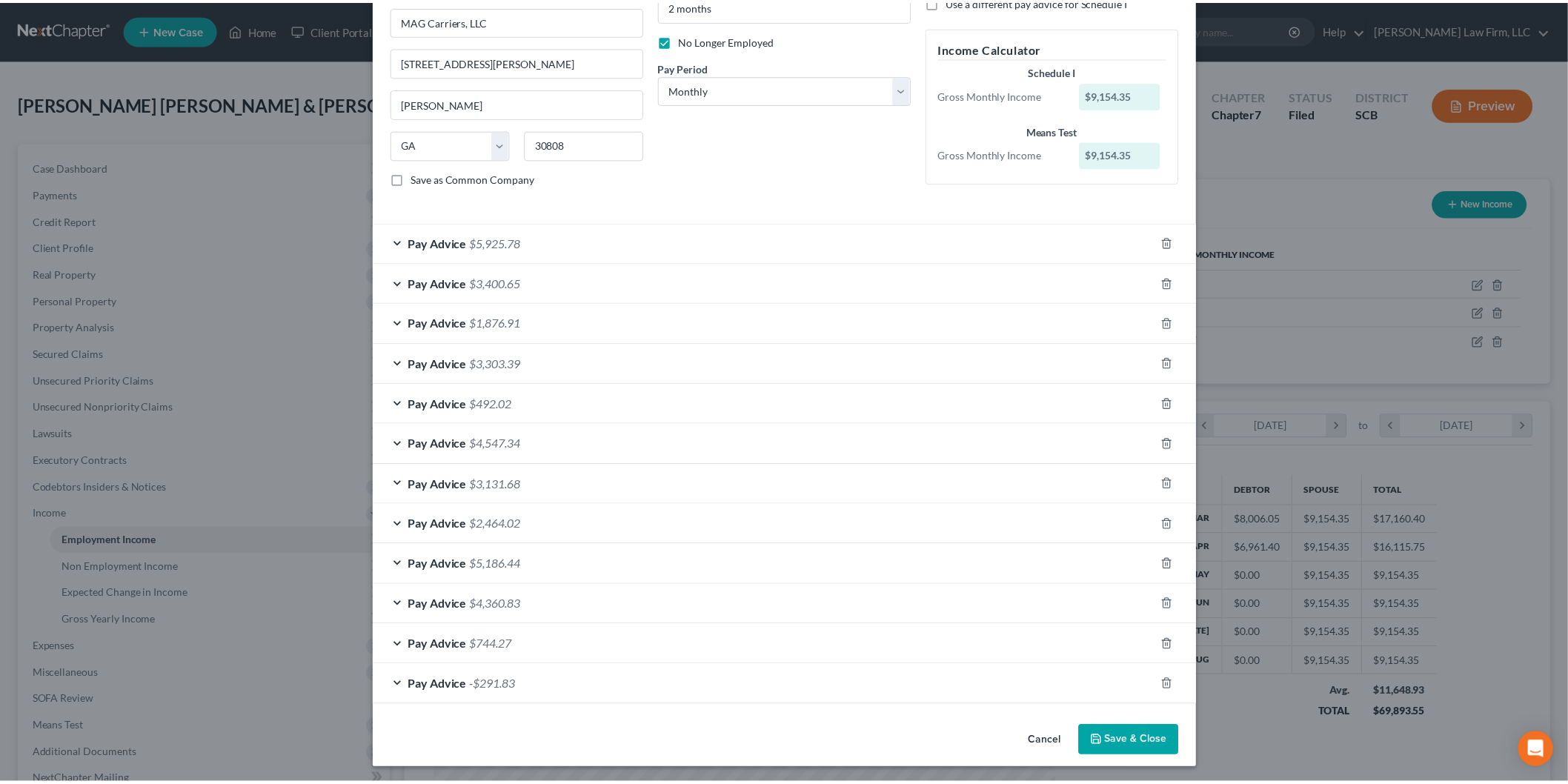
scroll to position [180, 0]
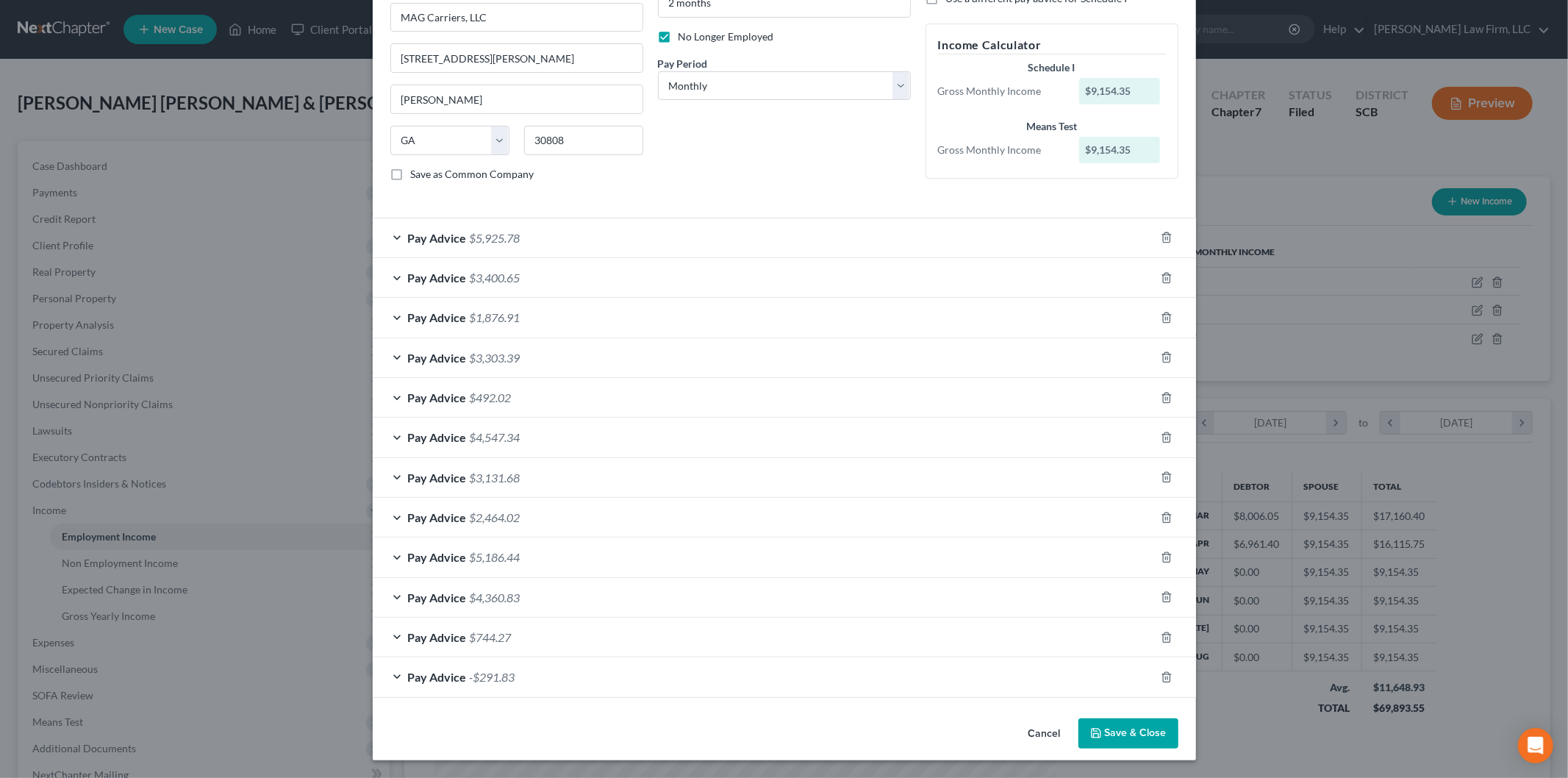
click at [1107, 723] on button "Save & Close" at bounding box center [1128, 734] width 100 height 31
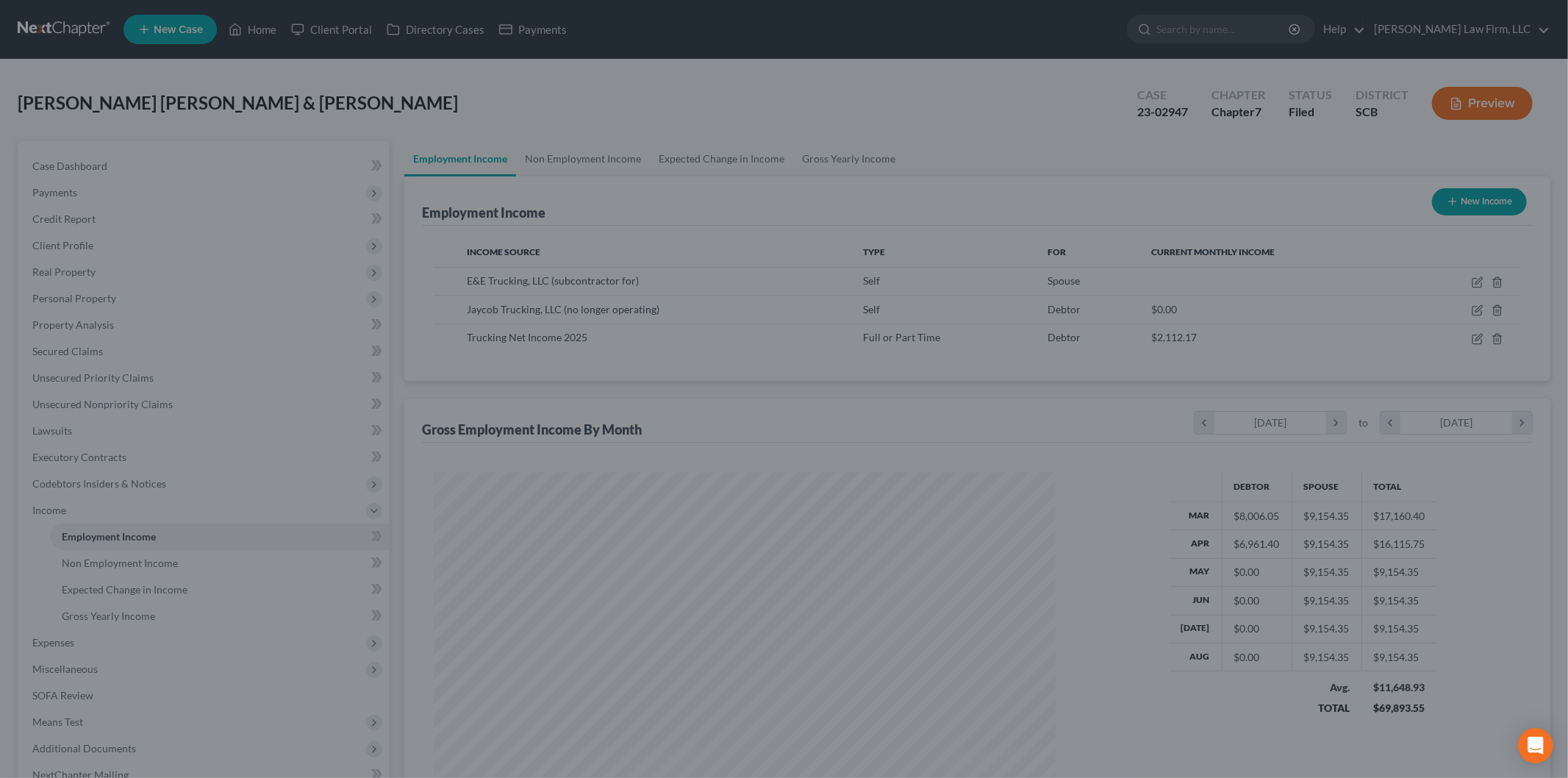
scroll to position [734721, 734261]
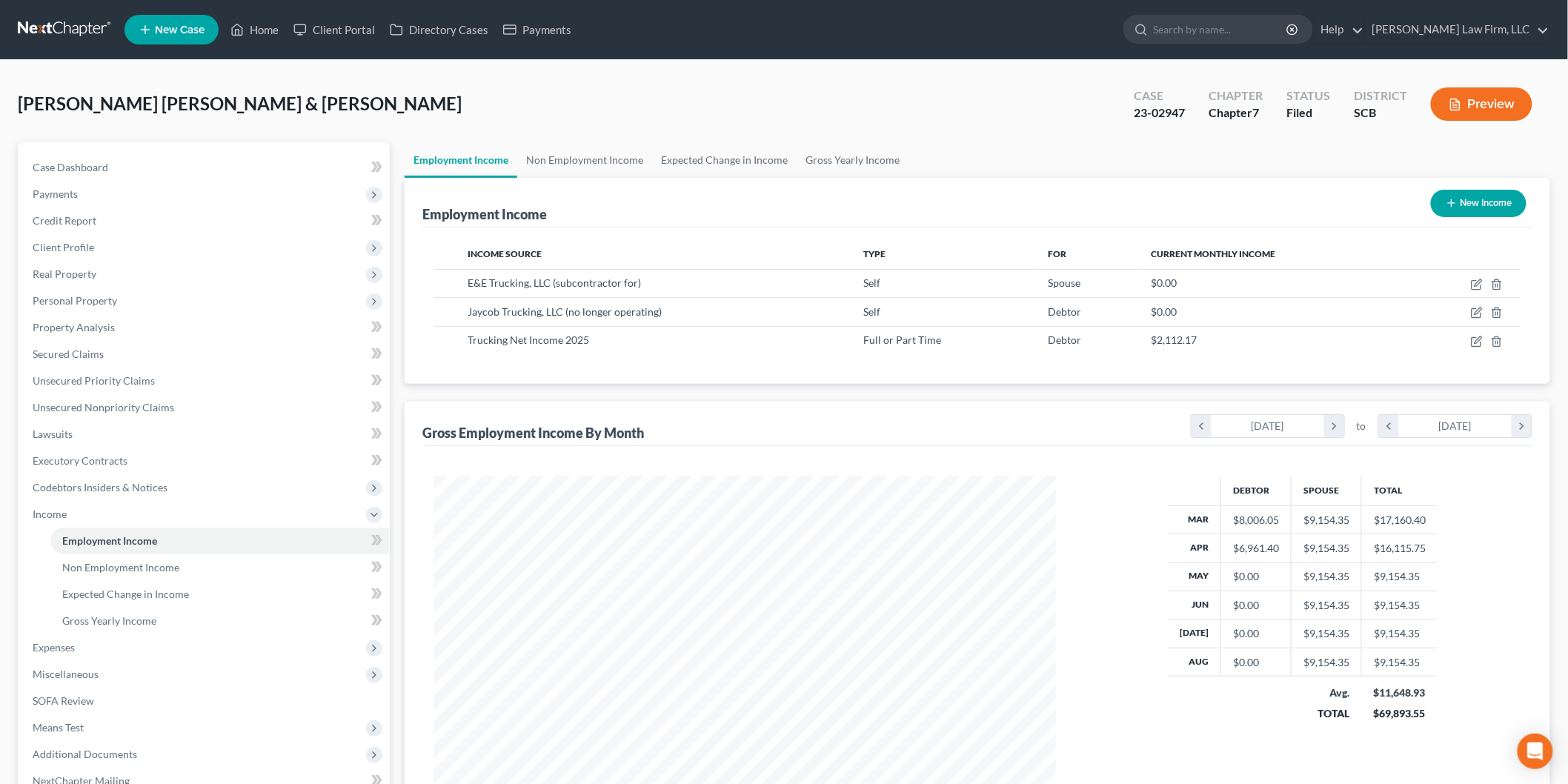
click at [1477, 95] on button "Preview" at bounding box center [1481, 104] width 102 height 33
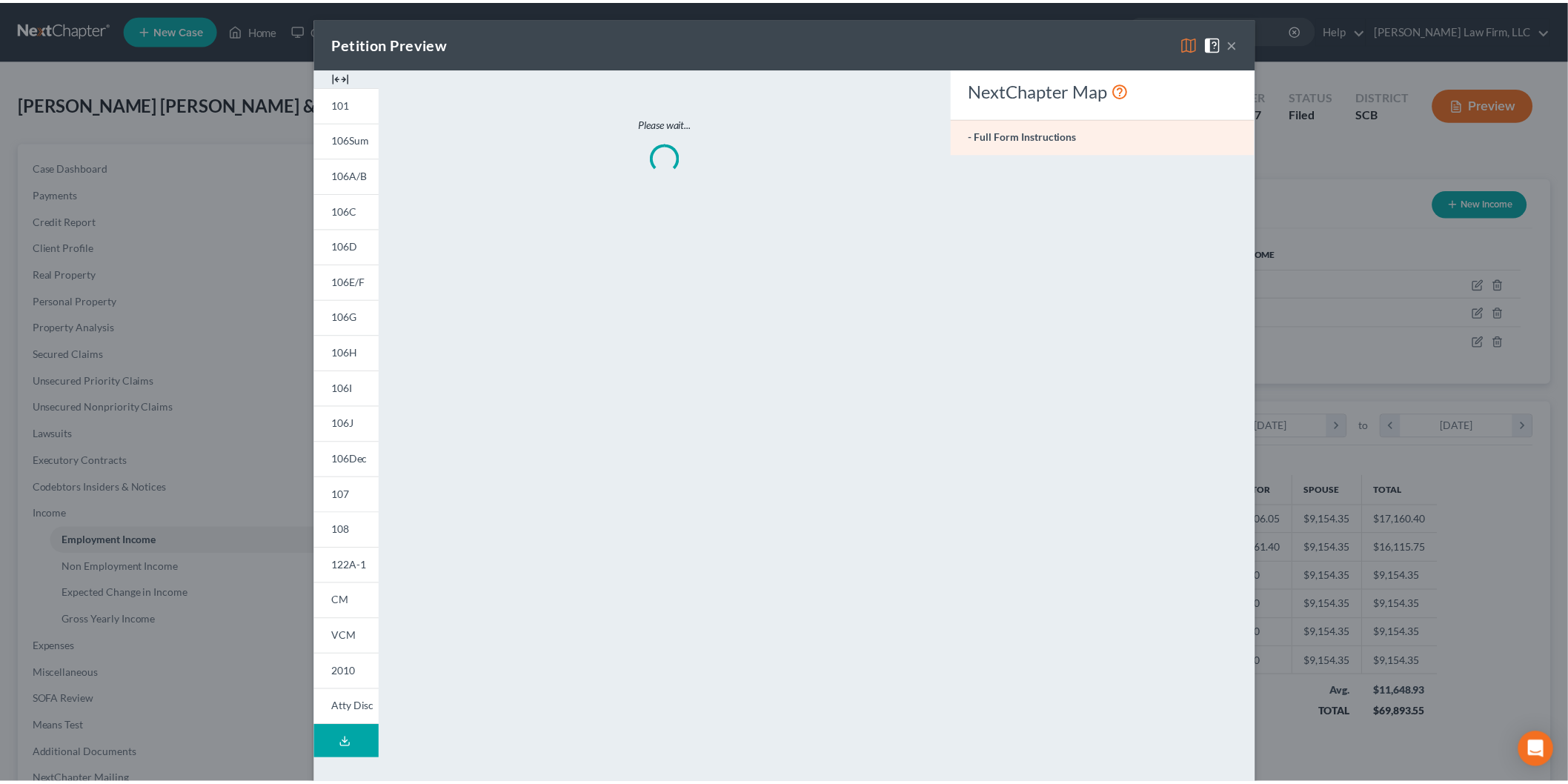
scroll to position [313, 657]
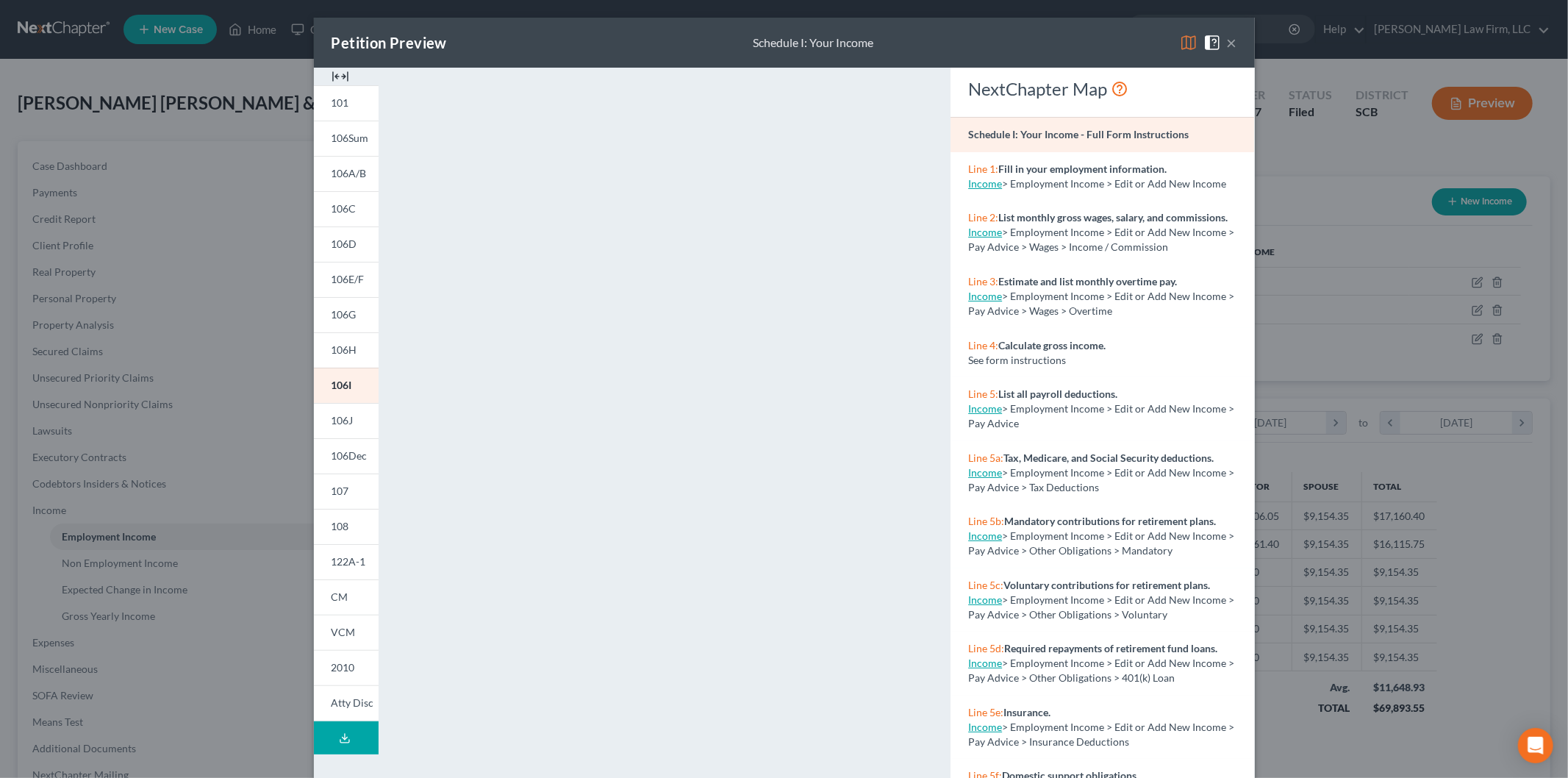
click at [333, 77] on img at bounding box center [340, 76] width 18 height 18
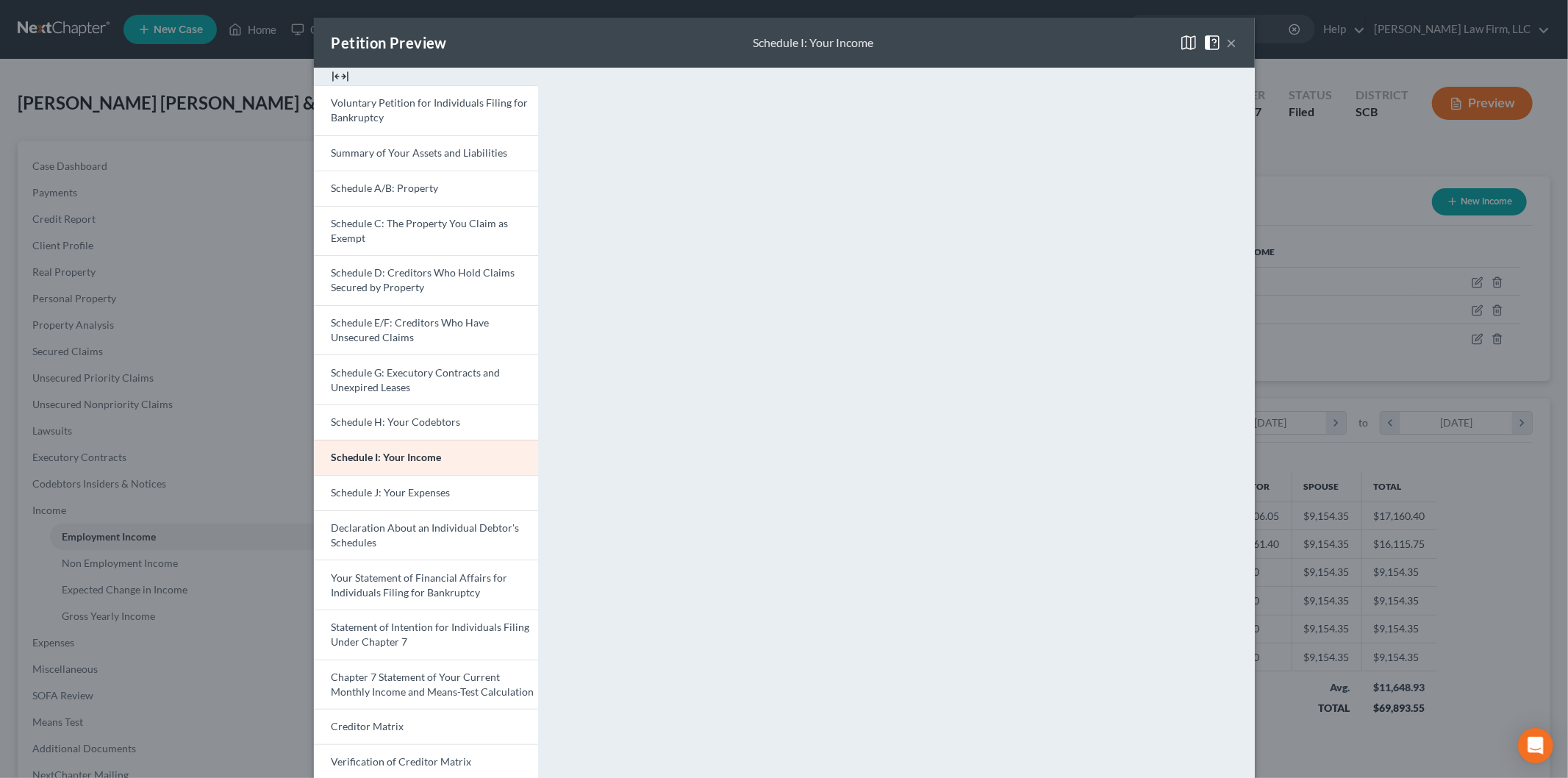
click at [391, 675] on span "Chapter 7 Statement of Your Current Monthly Income and Means-Test Calculation" at bounding box center [433, 684] width 203 height 27
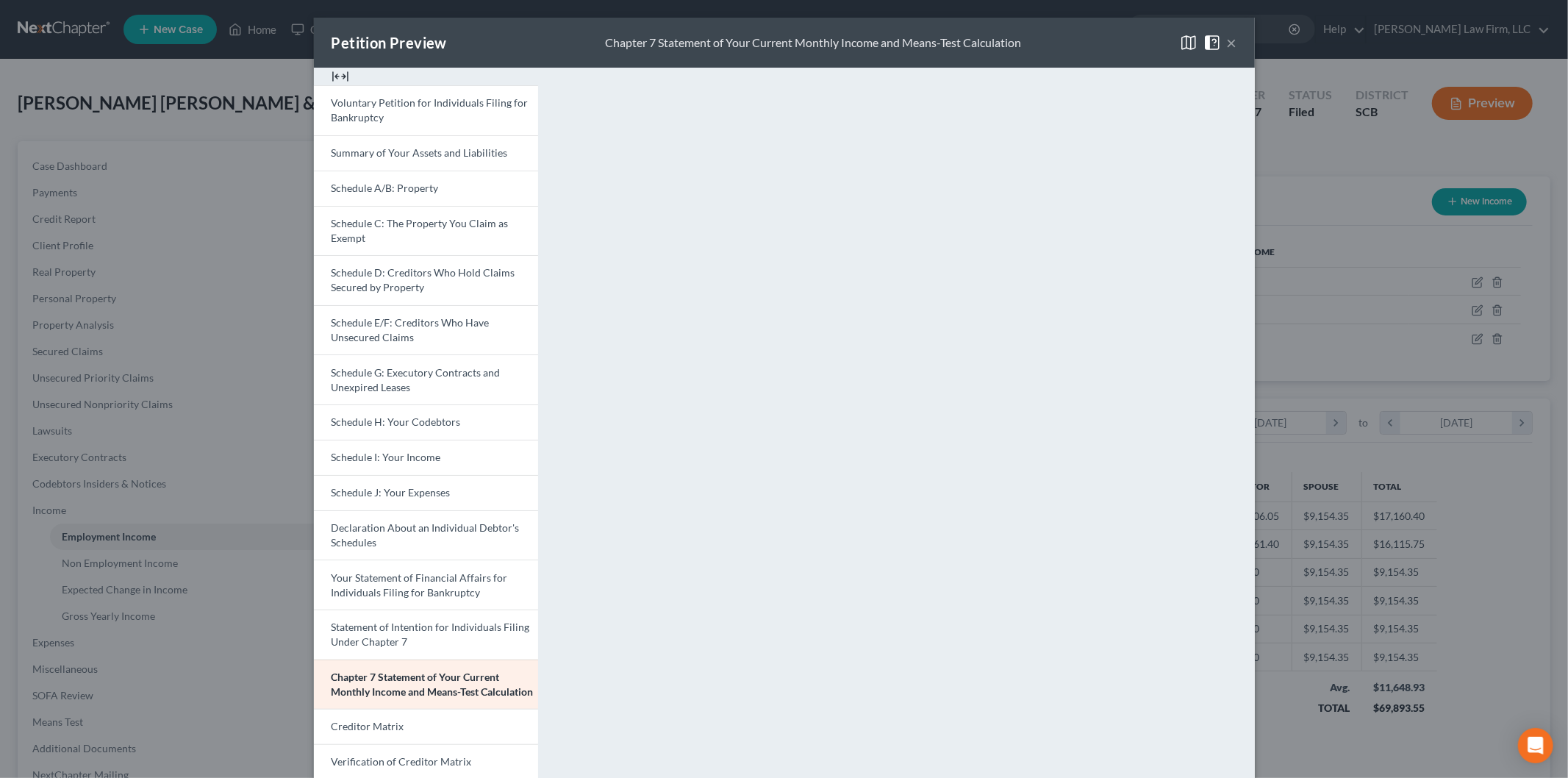
click at [1230, 42] on button "×" at bounding box center [1231, 42] width 10 height 18
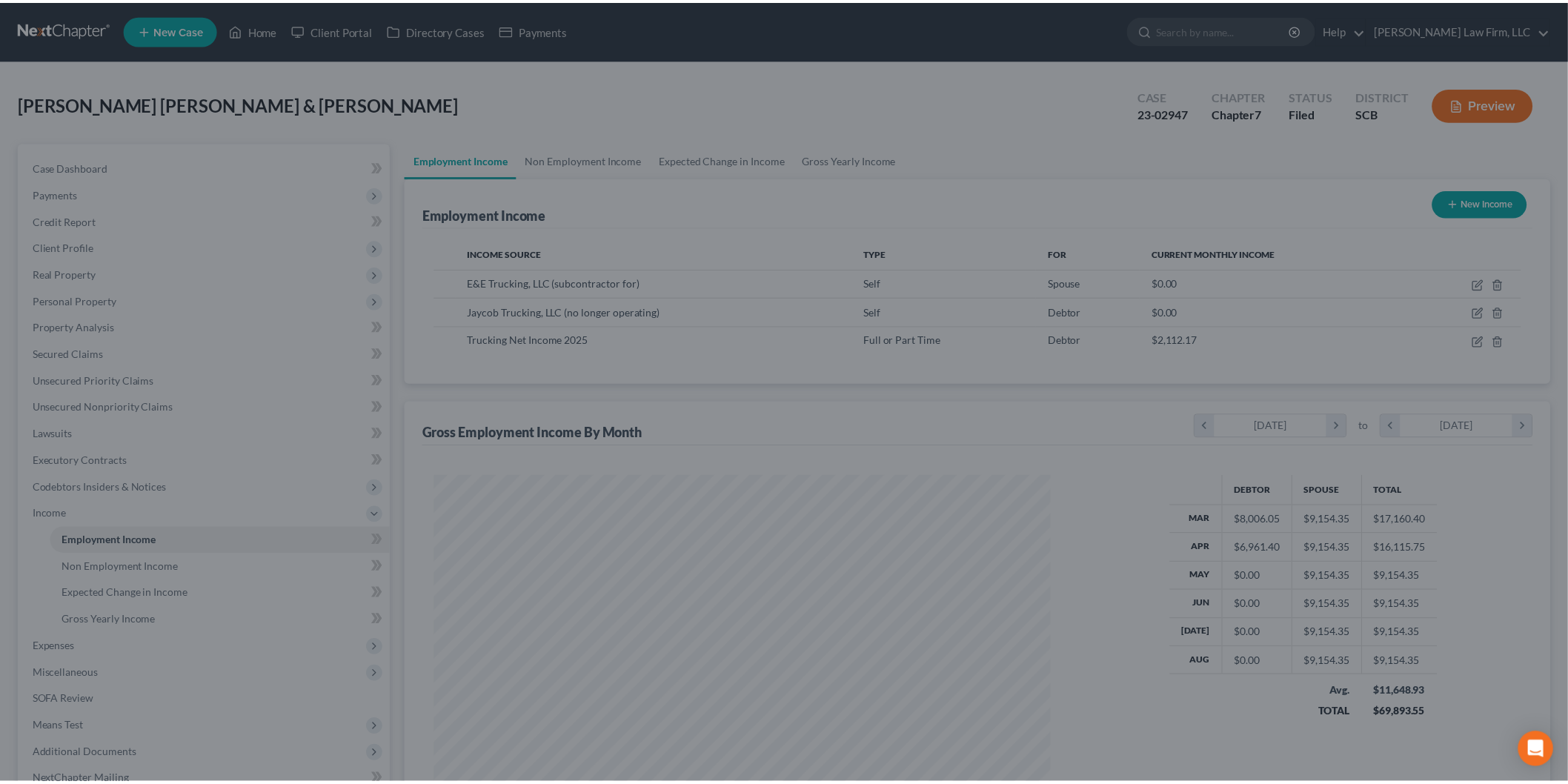
scroll to position [740387, 740494]
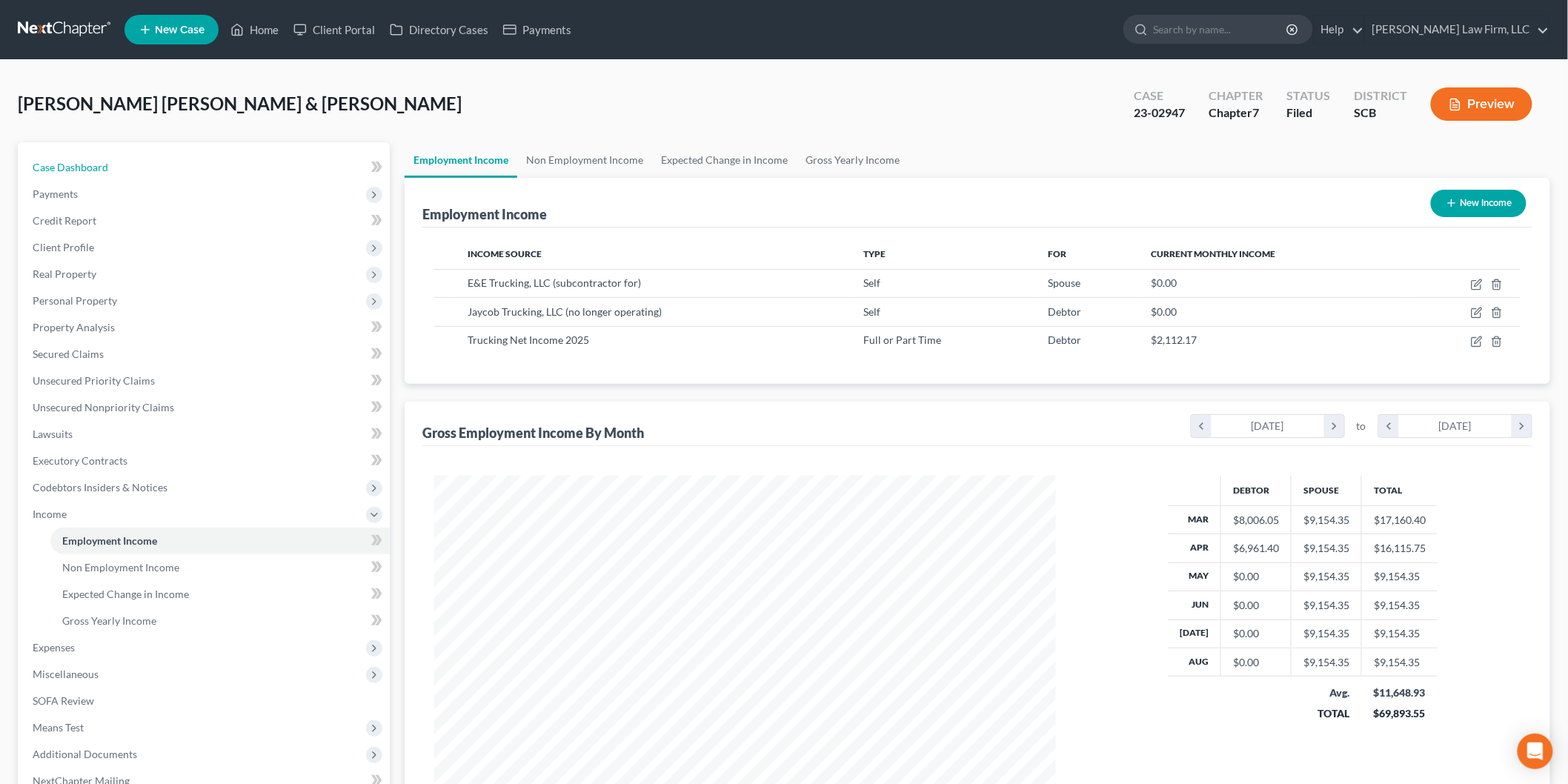
click at [65, 163] on span "Case Dashboard" at bounding box center [70, 166] width 76 height 12
select select "2"
select select "4"
select select "3"
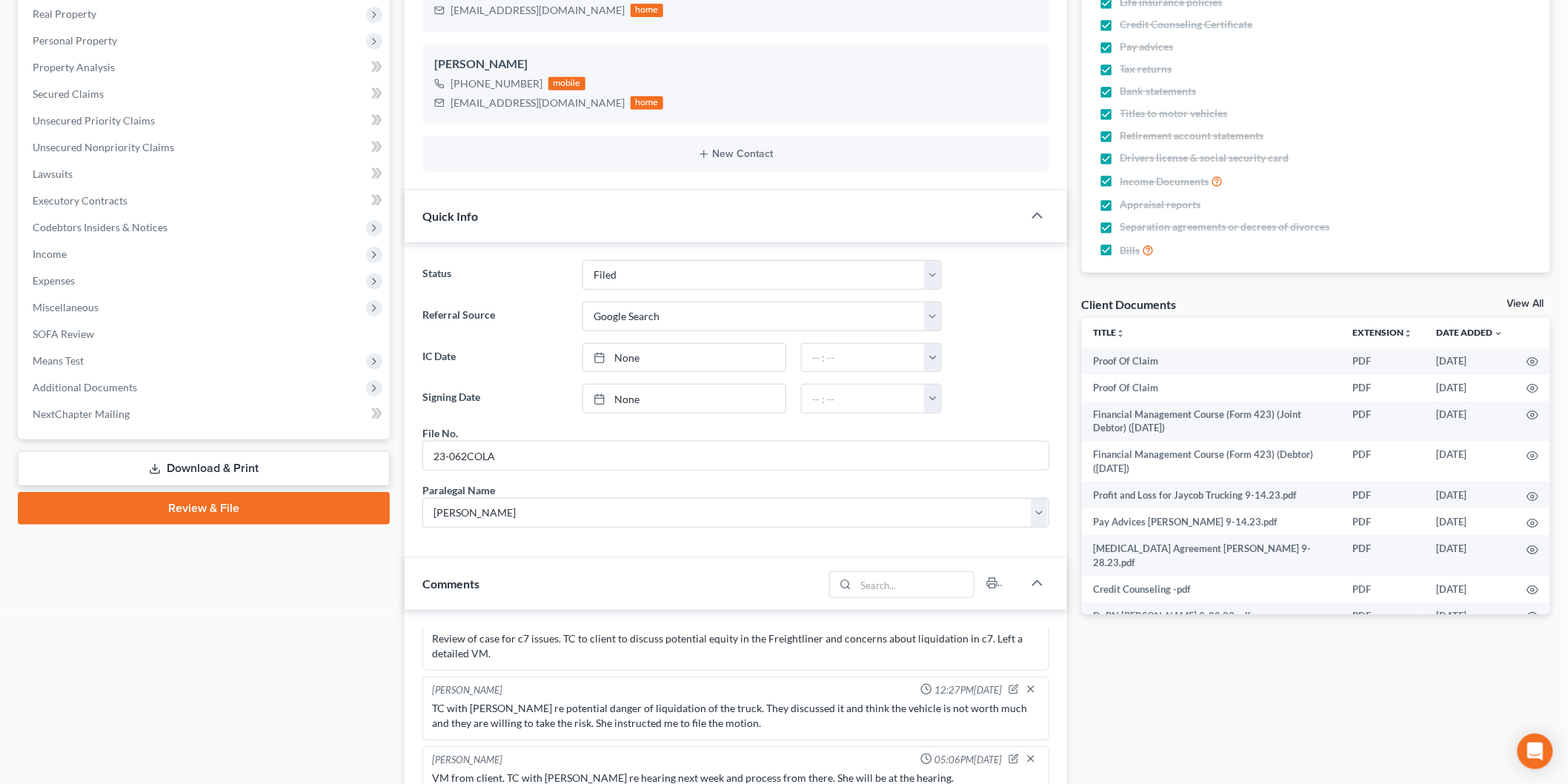
scroll to position [247, 0]
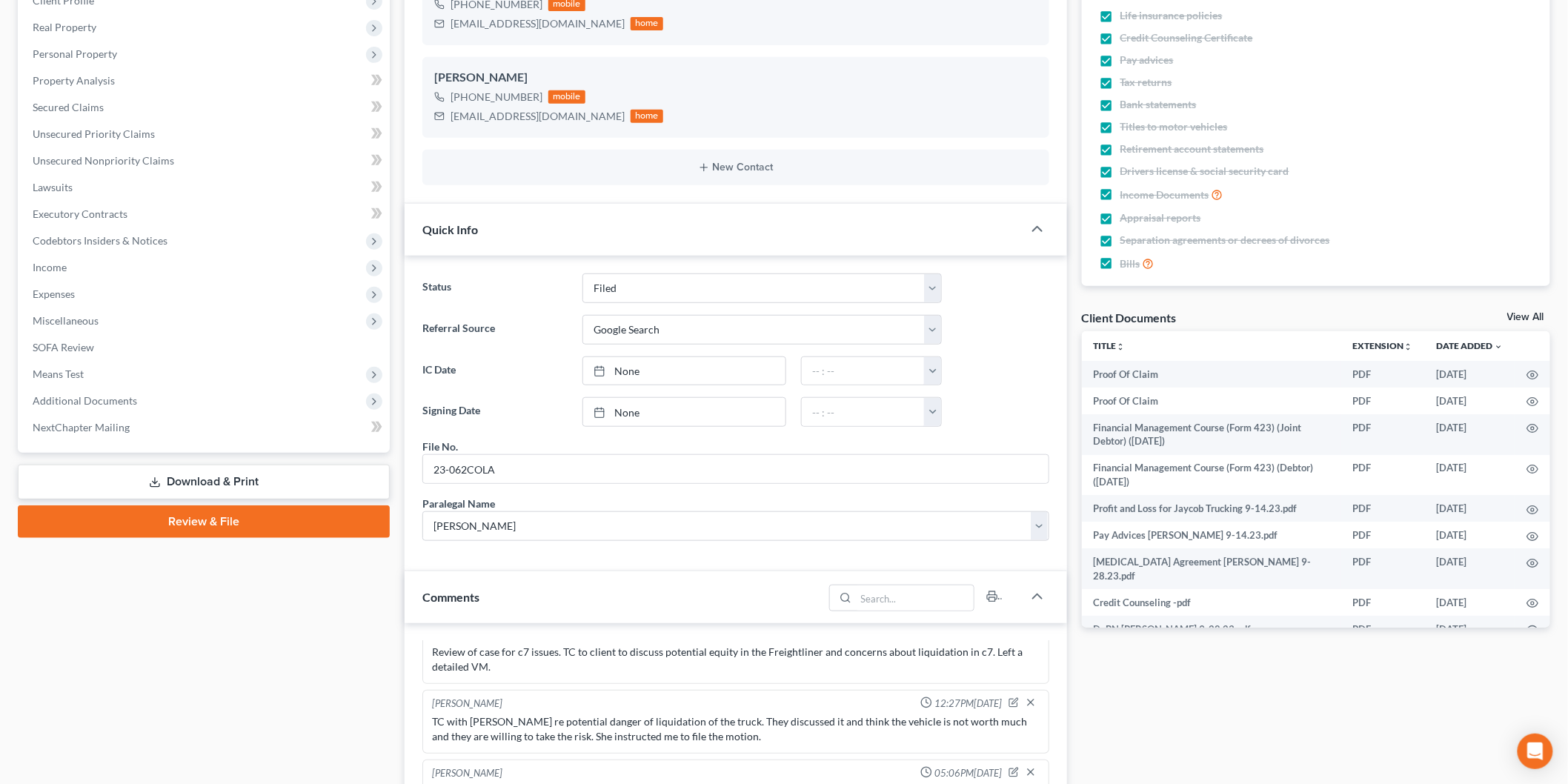
click at [1517, 313] on link "View All" at bounding box center [1525, 316] width 37 height 10
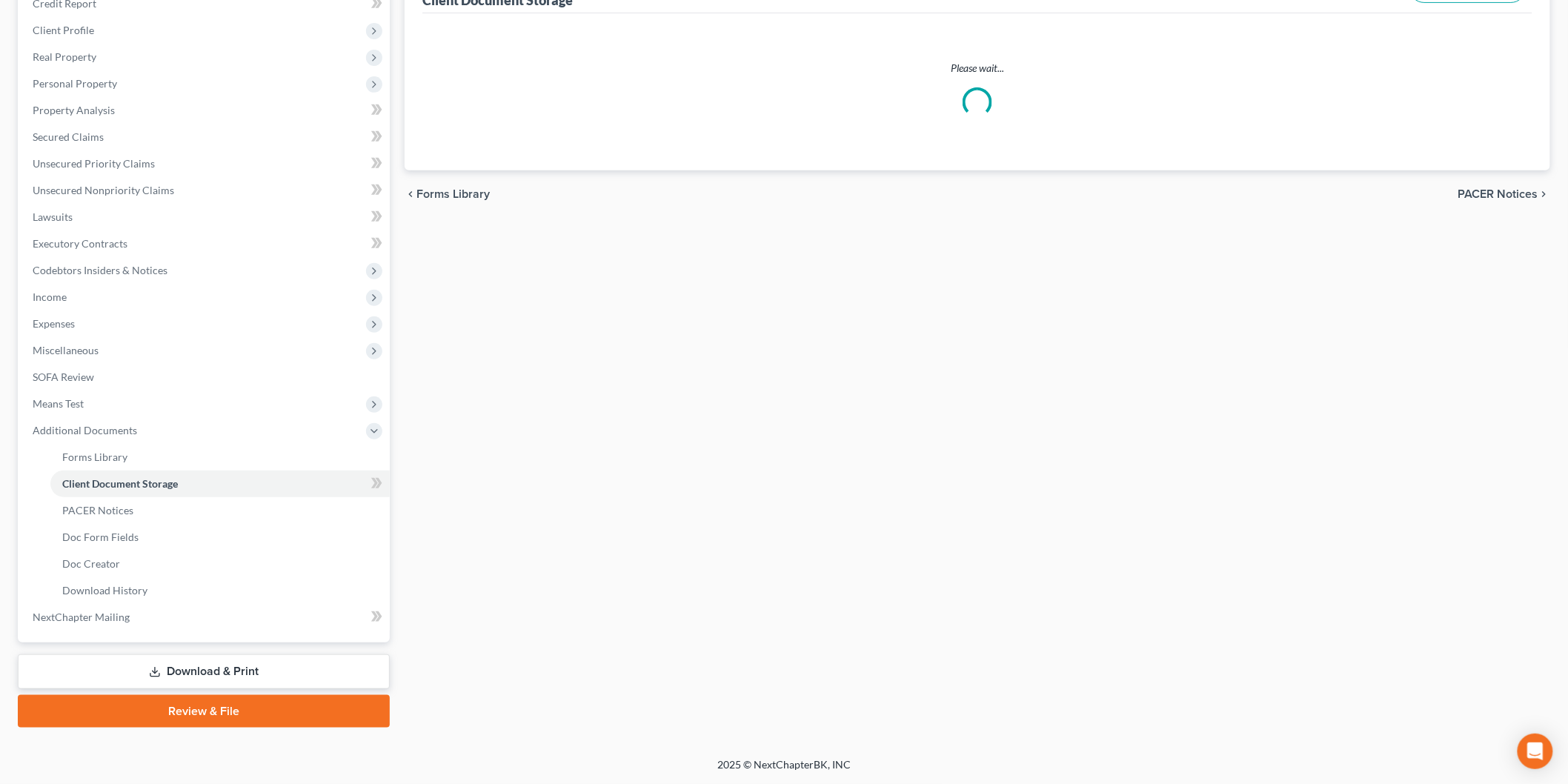
scroll to position [2, 0]
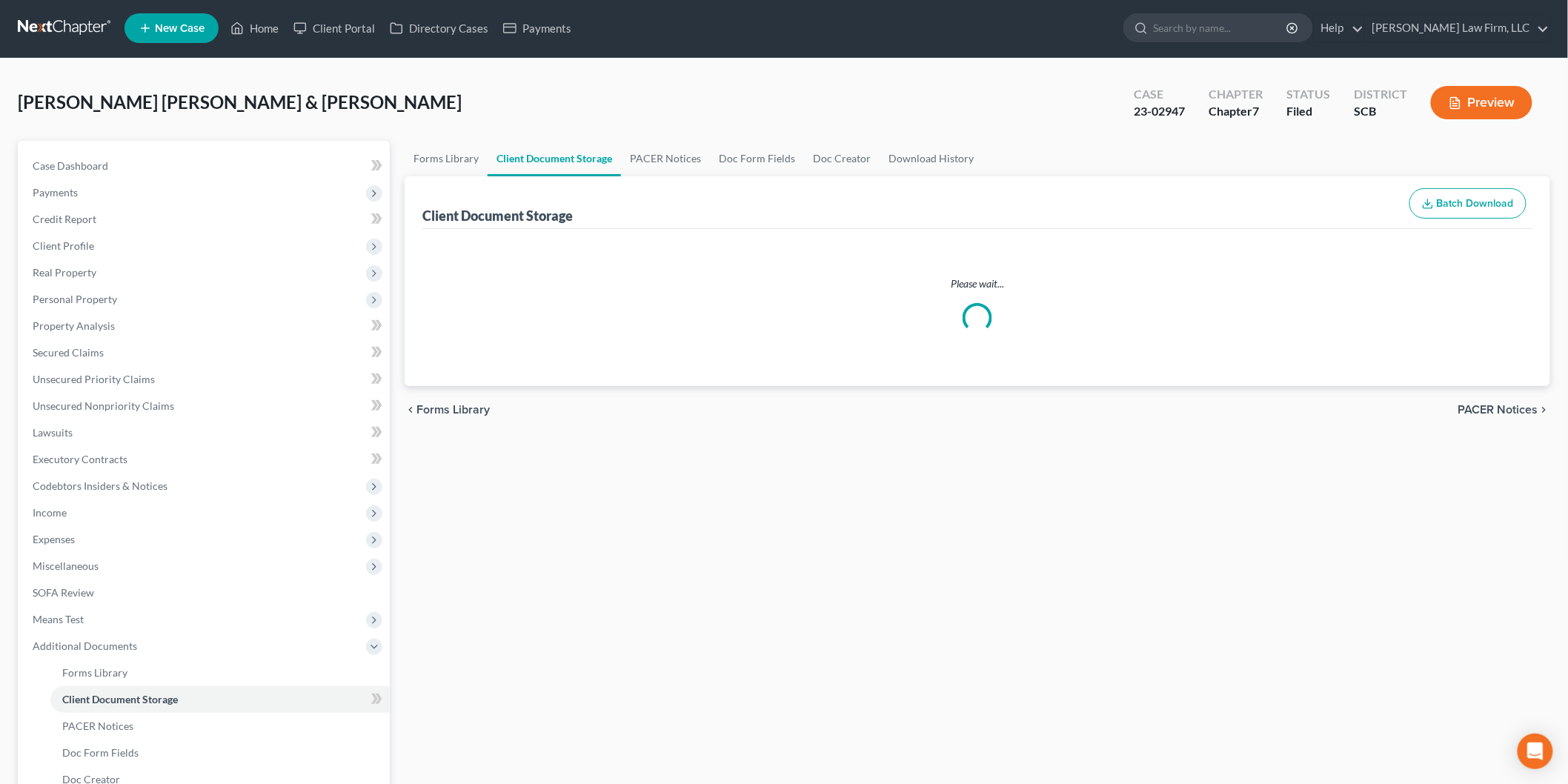
select select "16"
select select "6"
select select "15"
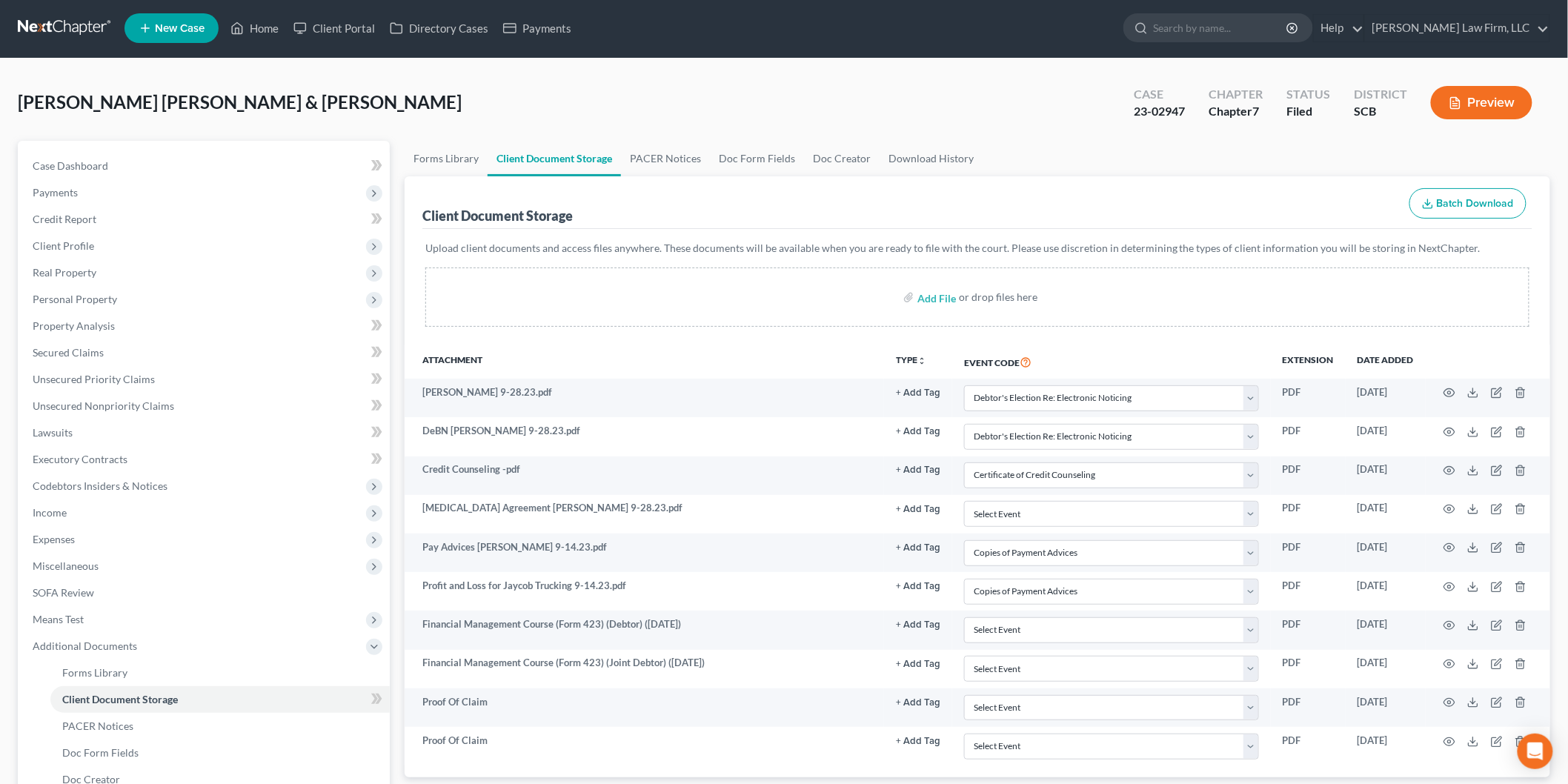
scroll to position [0, 0]
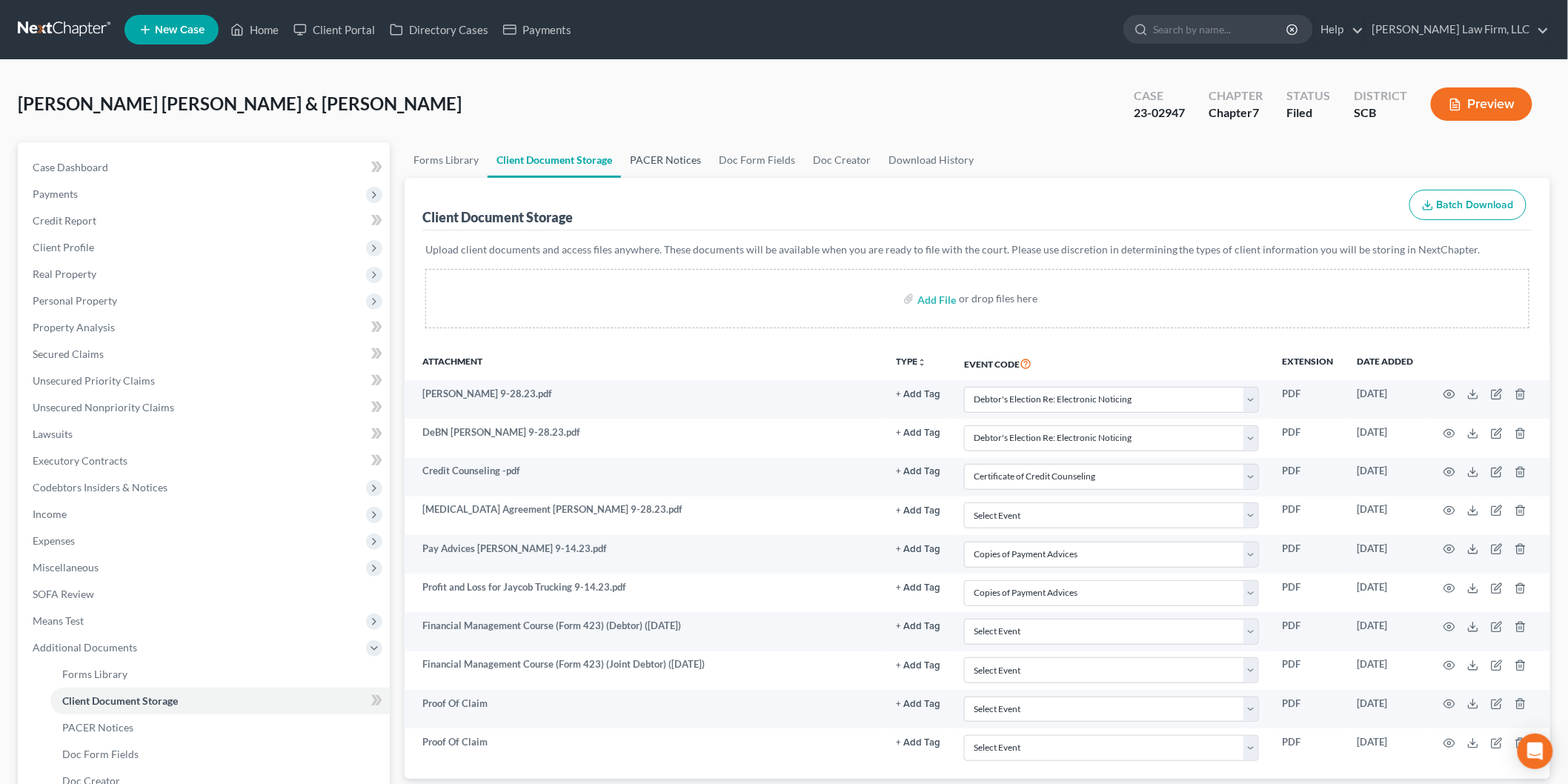
click at [673, 158] on link "PACER Notices" at bounding box center [666, 160] width 89 height 35
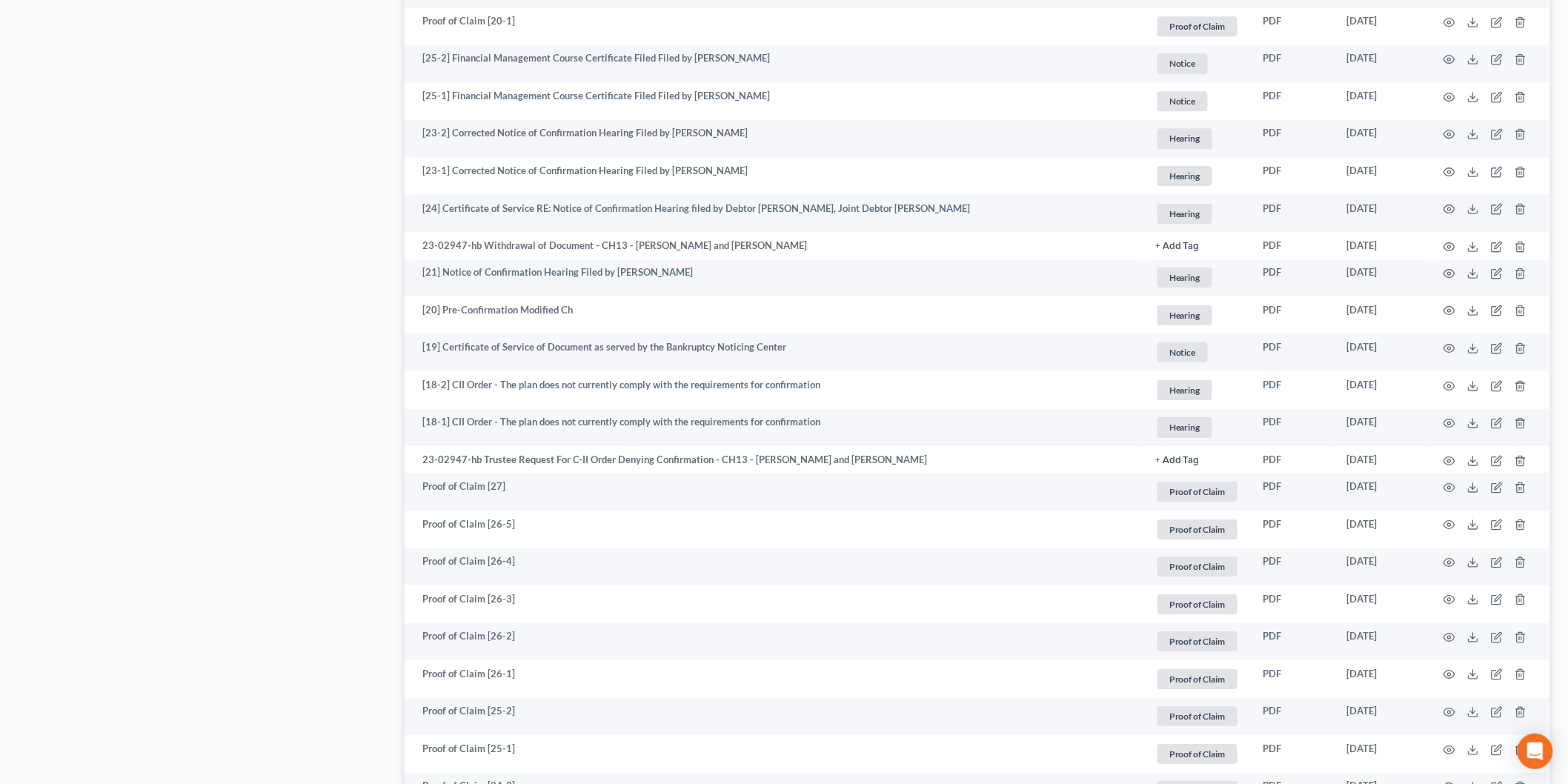
scroll to position [2459, 0]
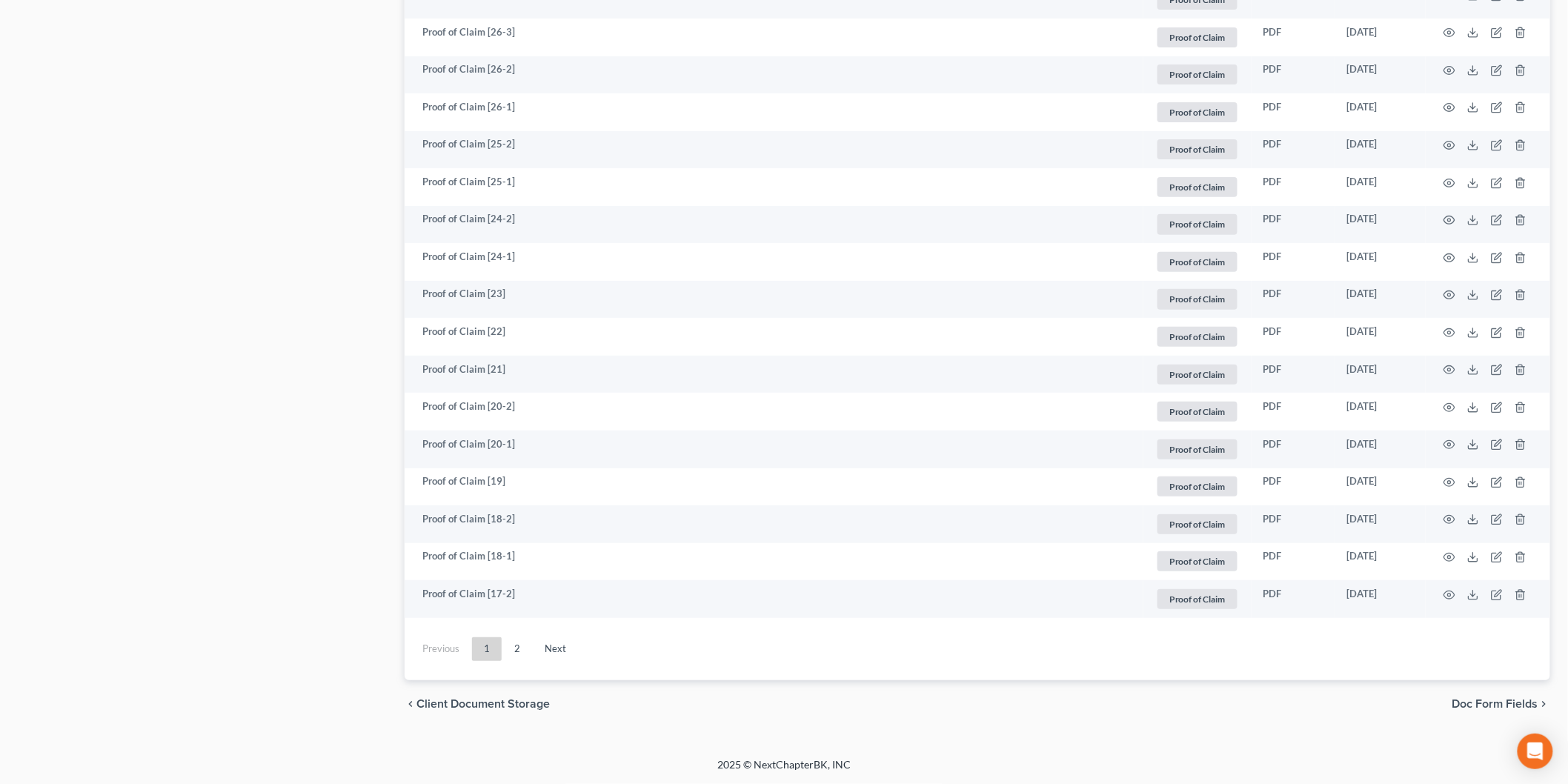
click at [509, 646] on link "2" at bounding box center [516, 648] width 29 height 24
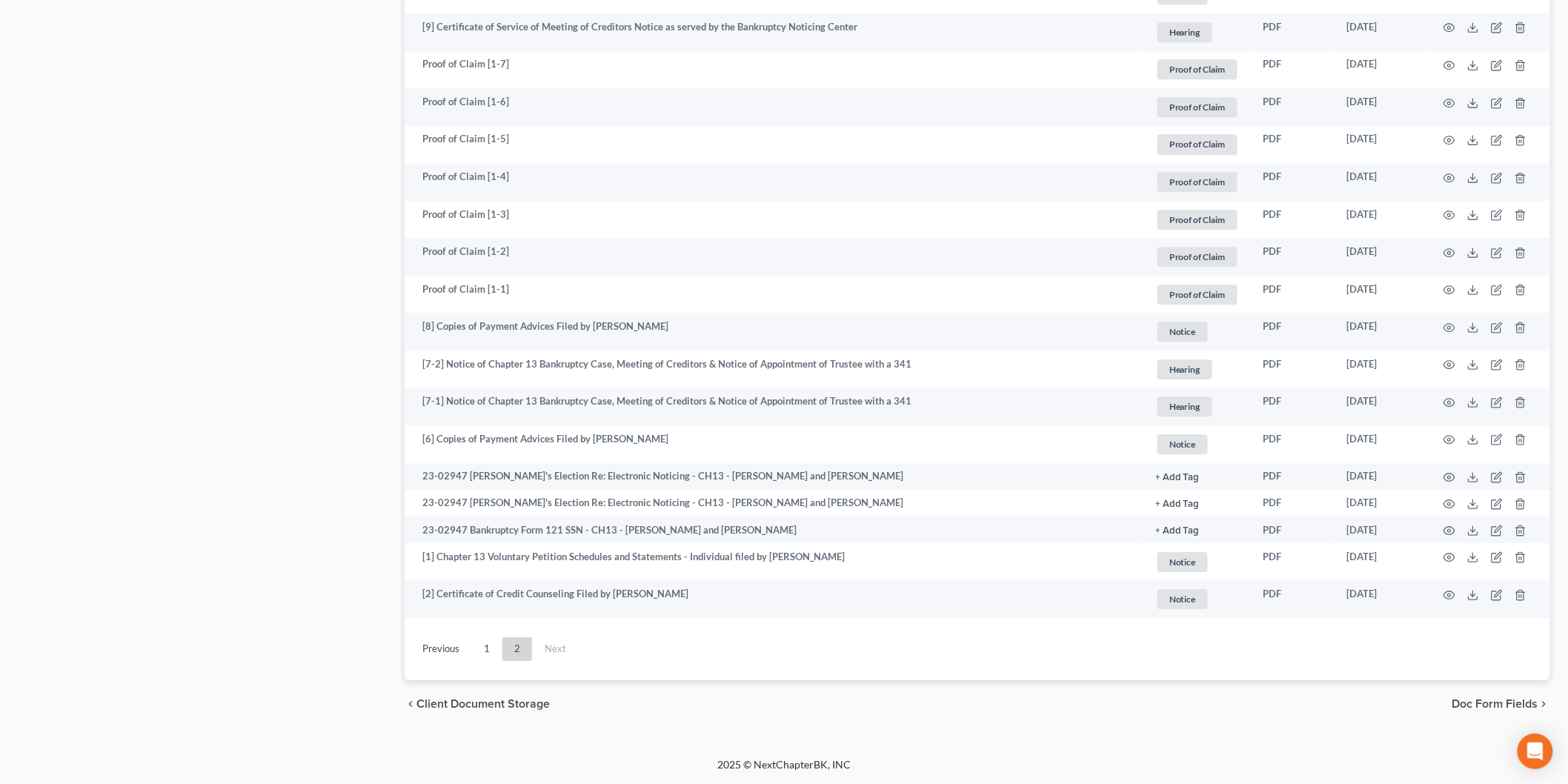
scroll to position [1593, 0]
click at [1449, 556] on icon "button" at bounding box center [1449, 557] width 11 height 11
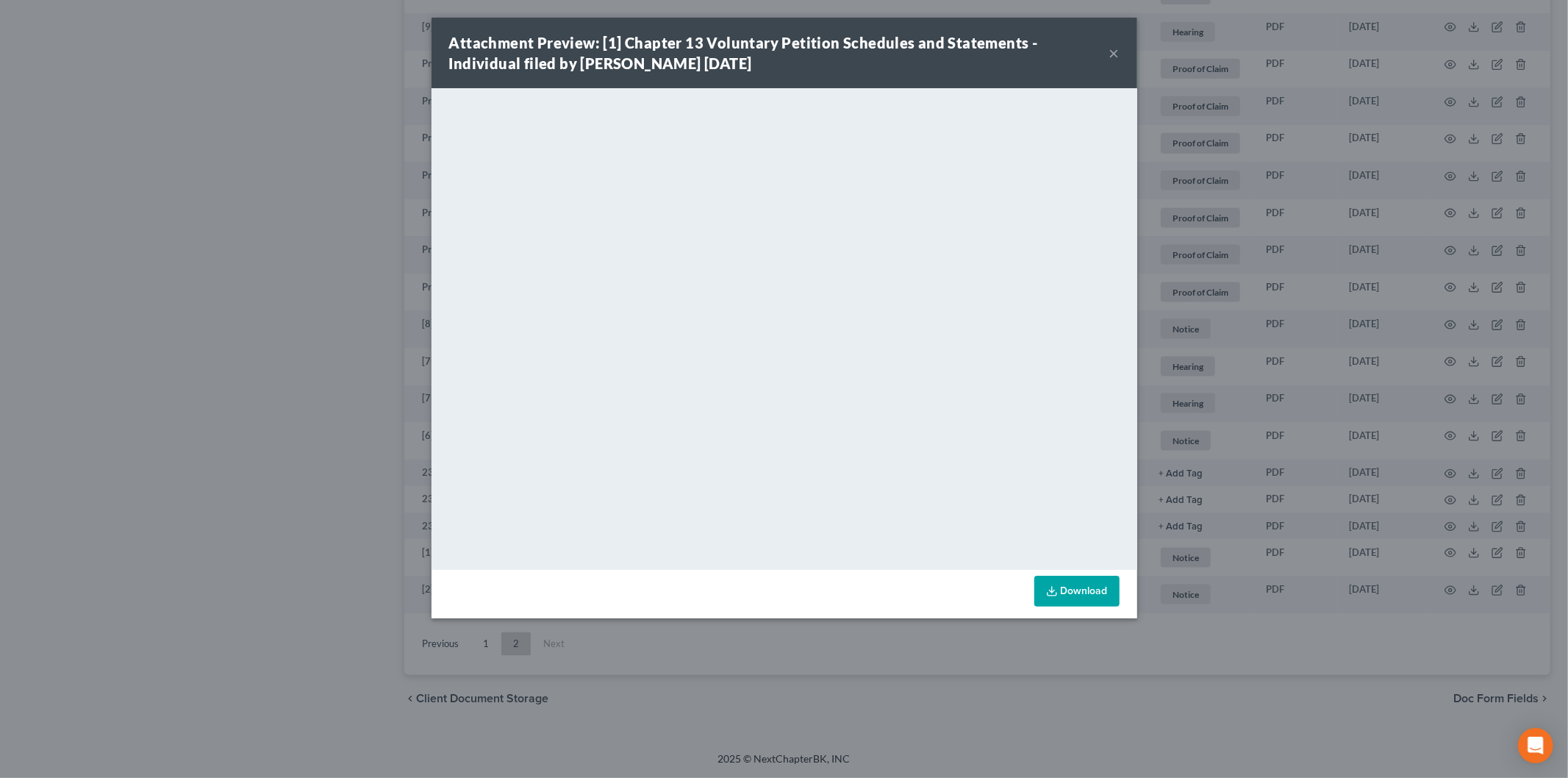
drag, startPoint x: 1117, startPoint y: 50, endPoint x: 1096, endPoint y: 52, distance: 21.1
click at [1115, 50] on button "×" at bounding box center [1114, 53] width 10 height 18
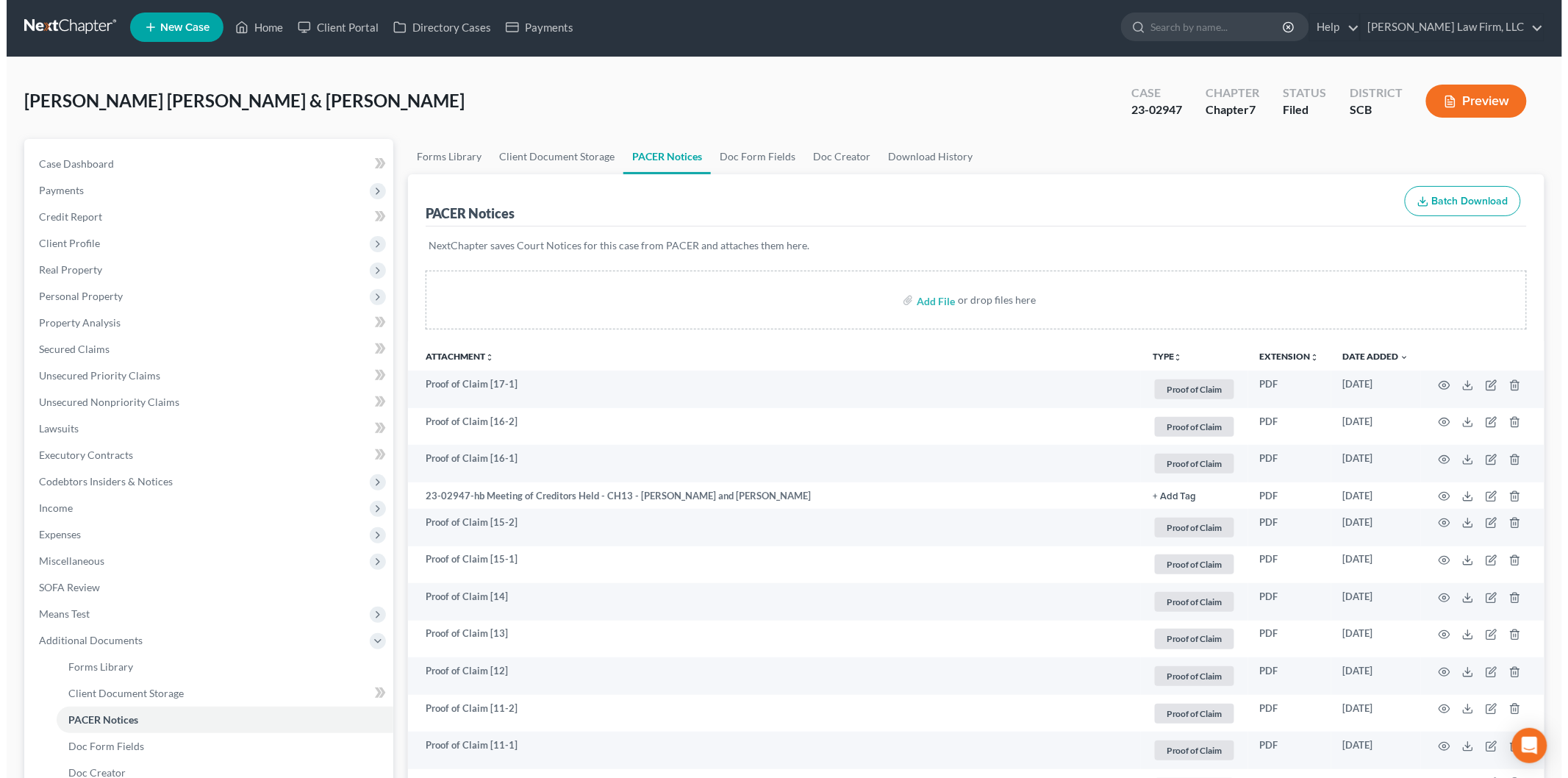
scroll to position [0, 0]
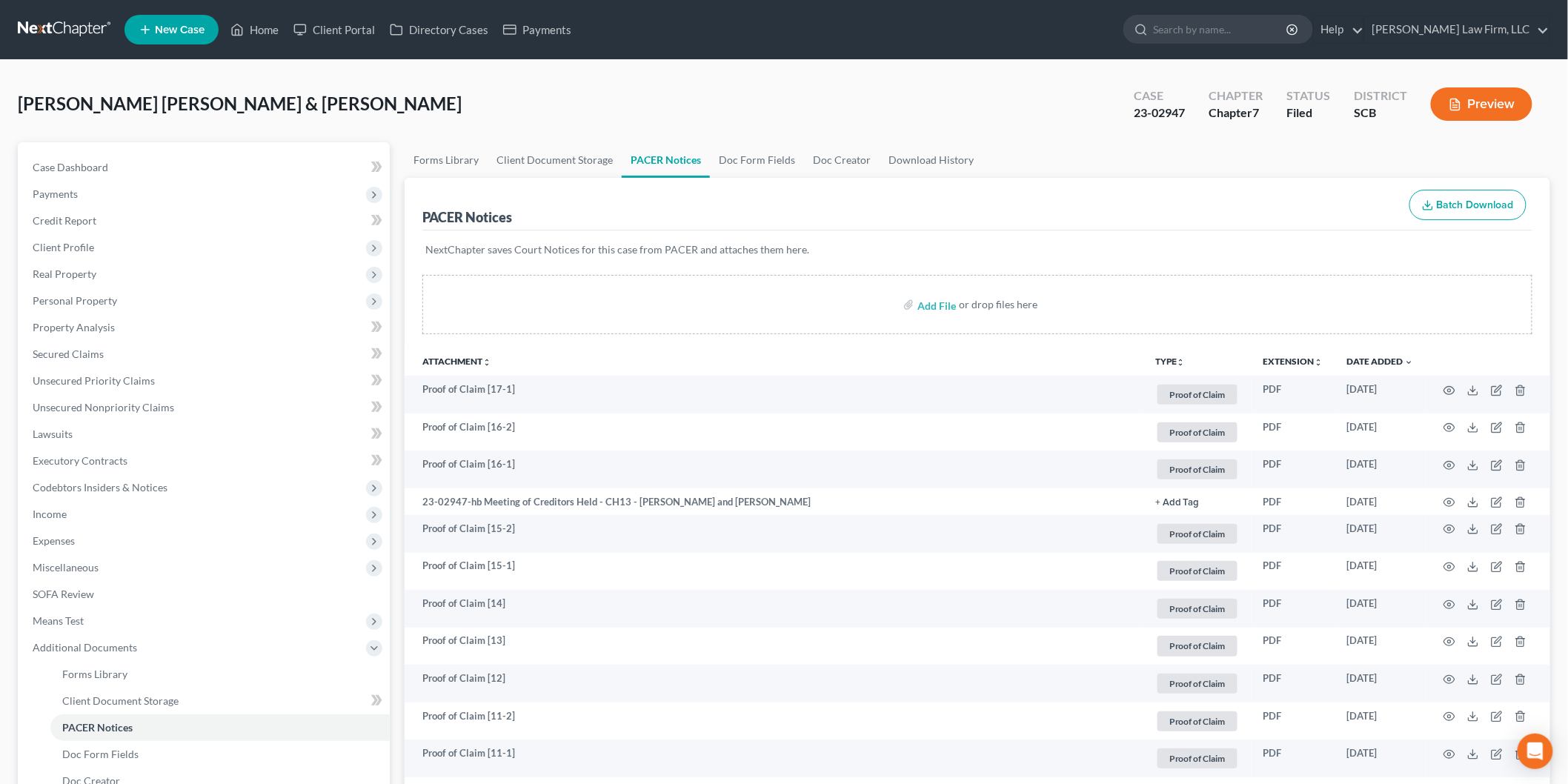
click at [1471, 95] on button "Preview" at bounding box center [1481, 104] width 102 height 33
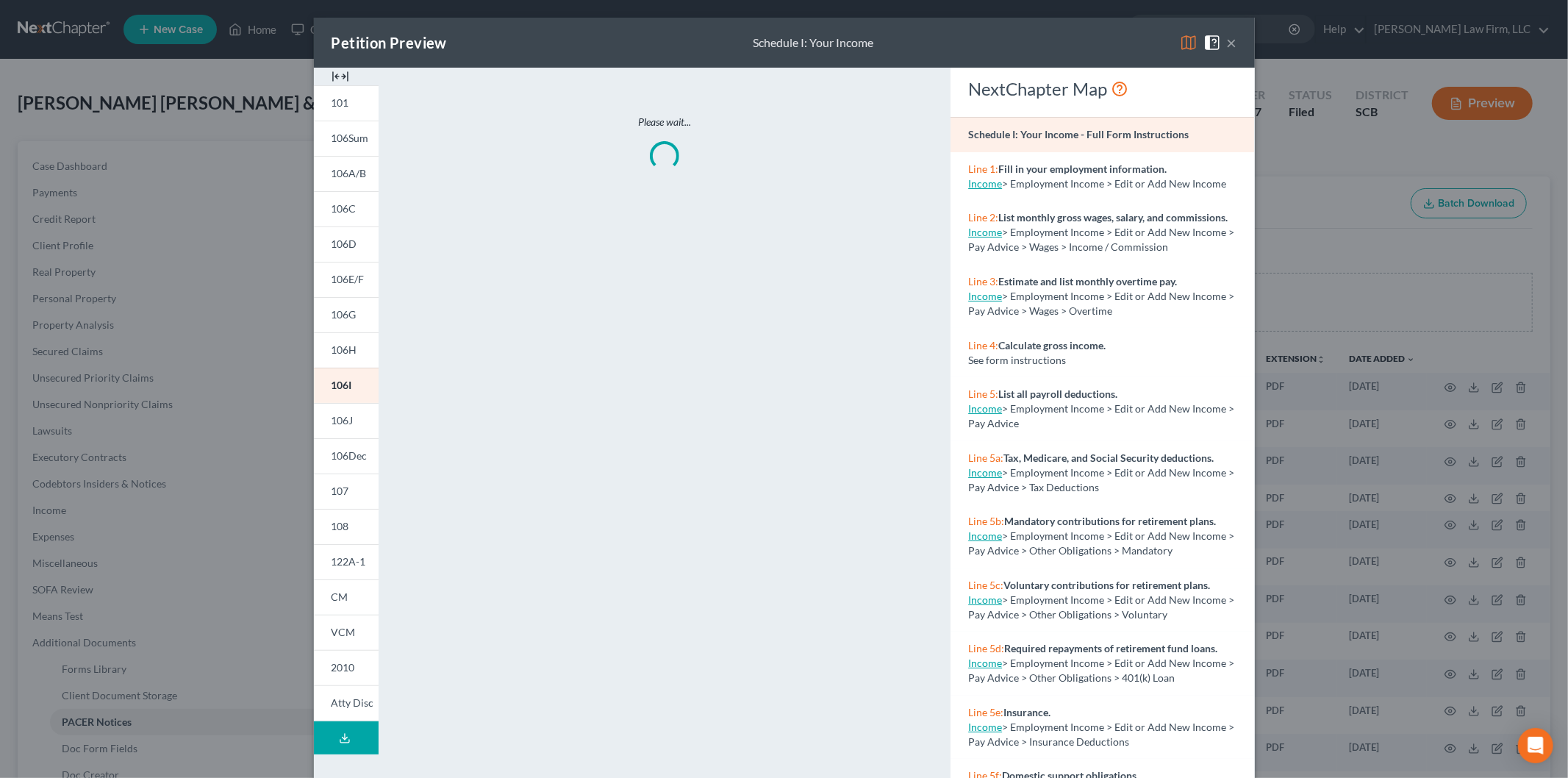
click at [332, 74] on img at bounding box center [340, 76] width 18 height 18
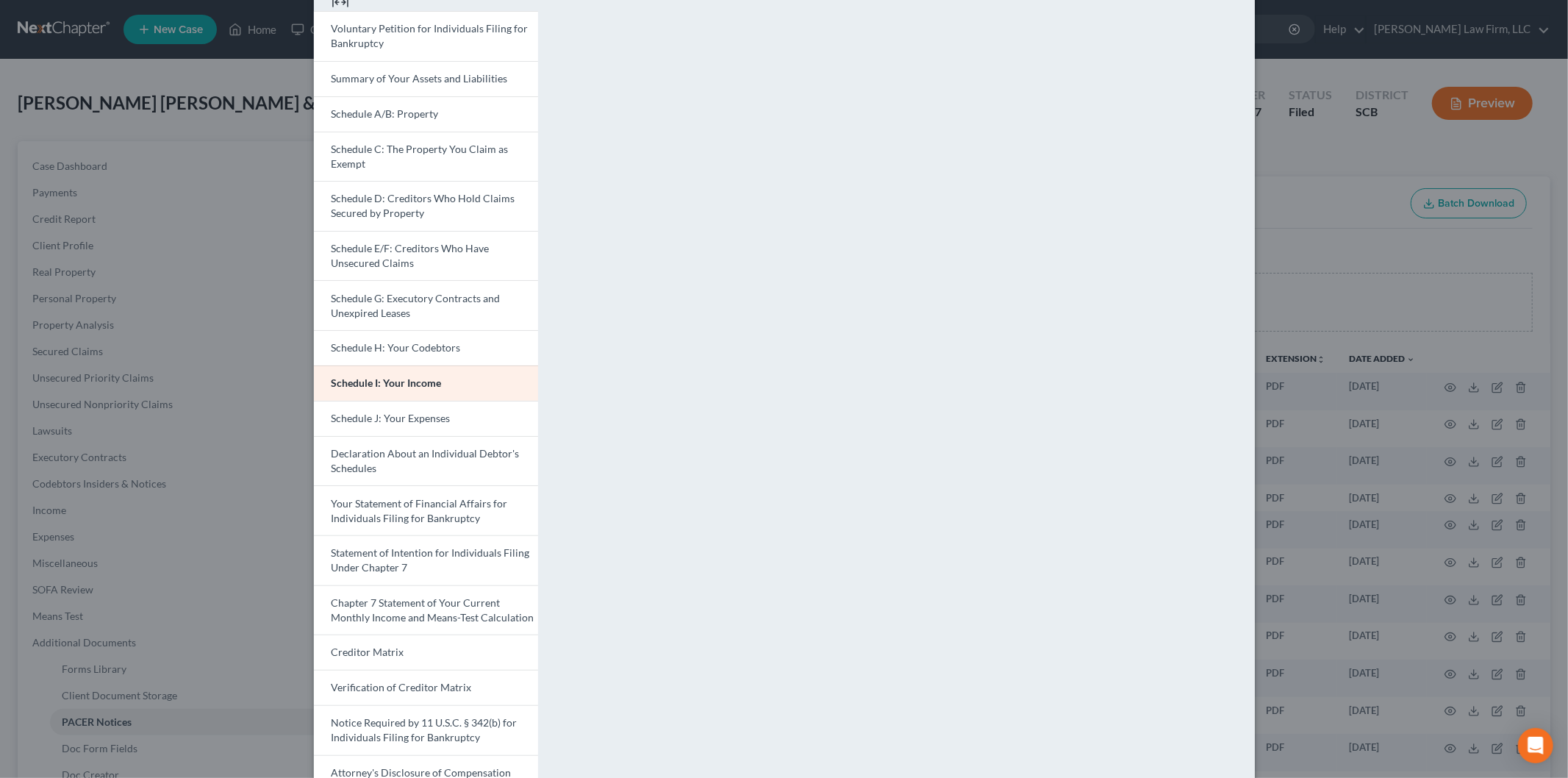
scroll to position [148, 0]
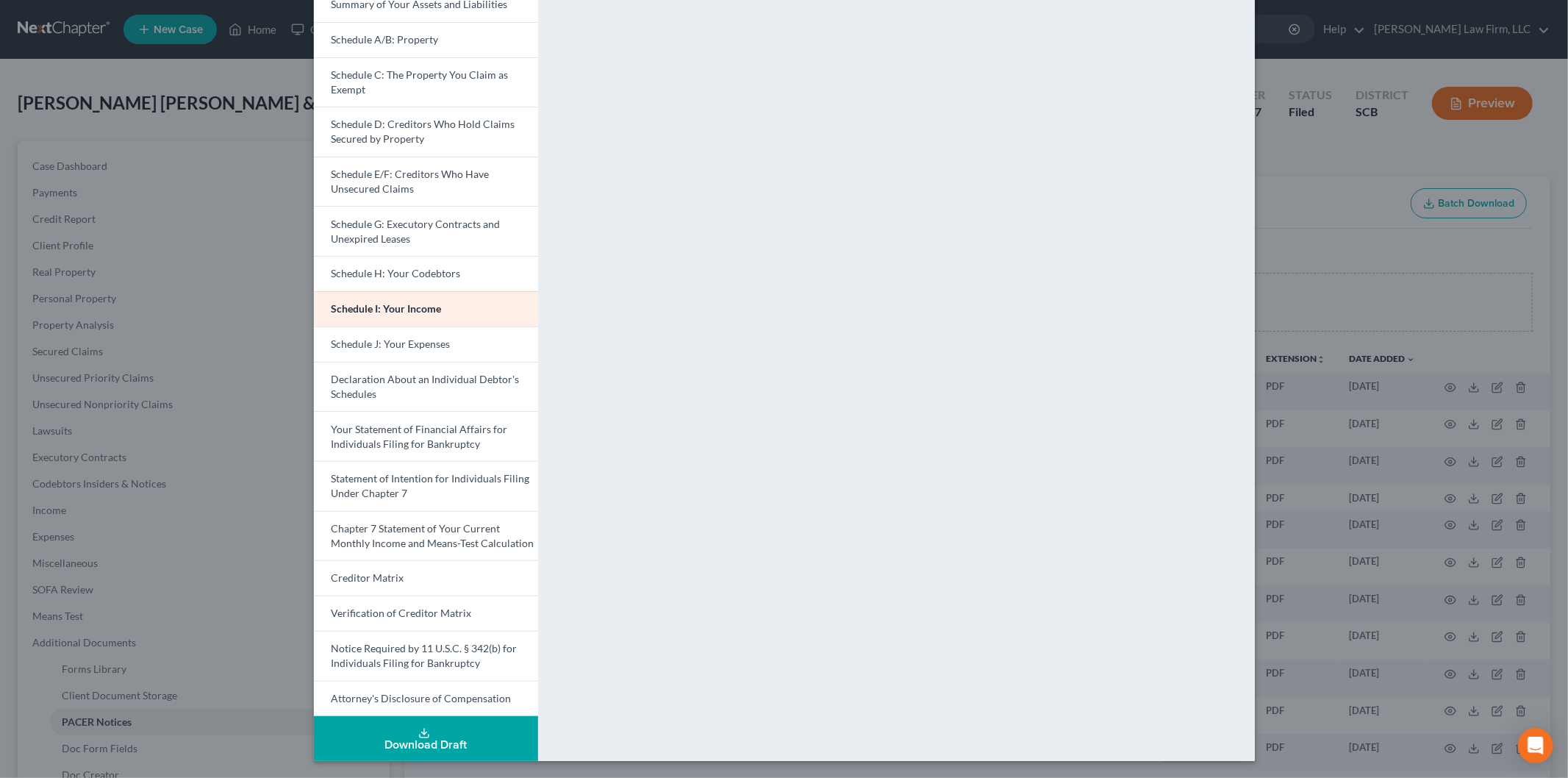
click at [419, 537] on link "Chapter 7 Statement of Your Current Monthly Income and Means-Test Calculation" at bounding box center [426, 536] width 224 height 50
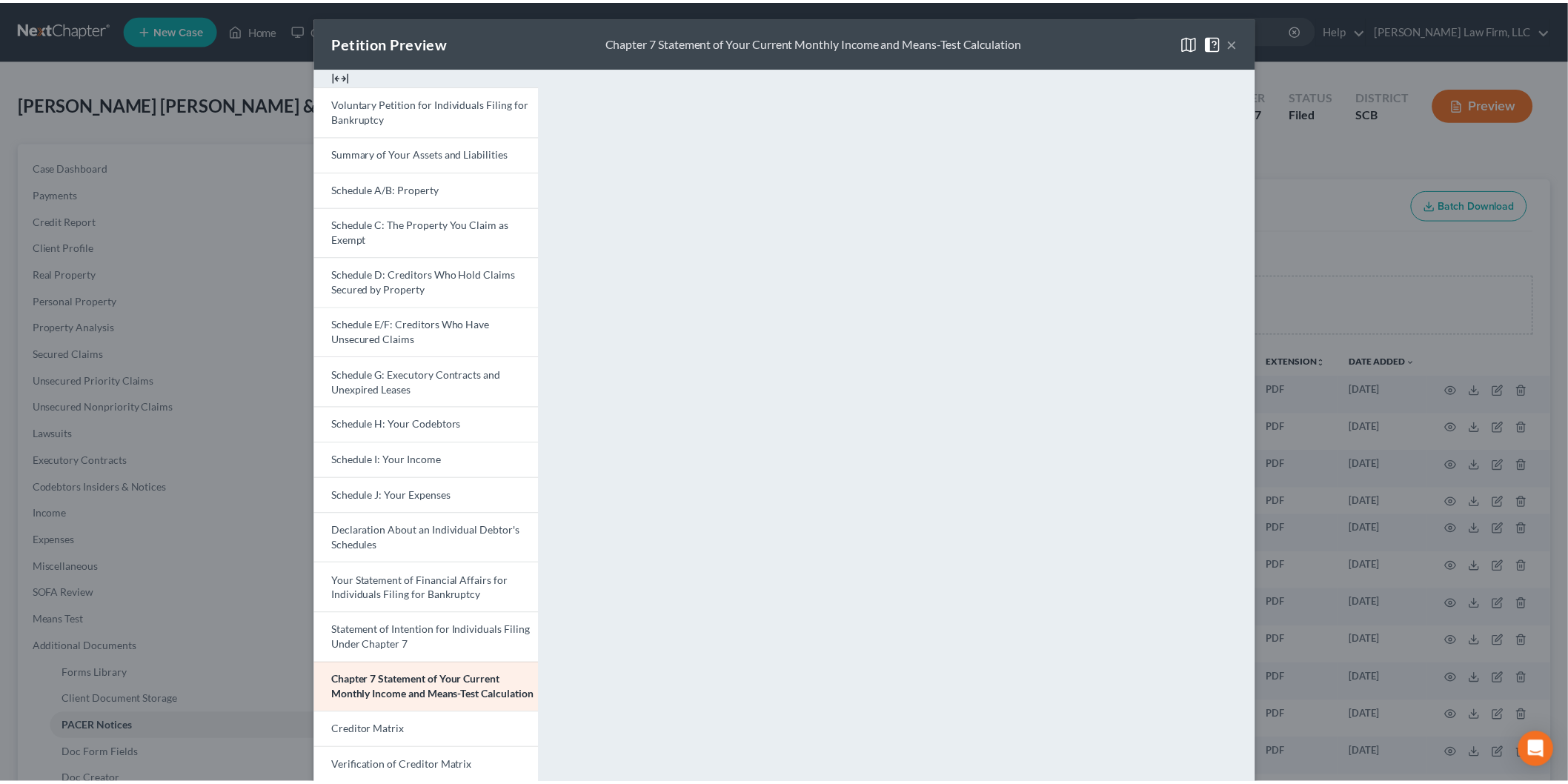
scroll to position [0, 0]
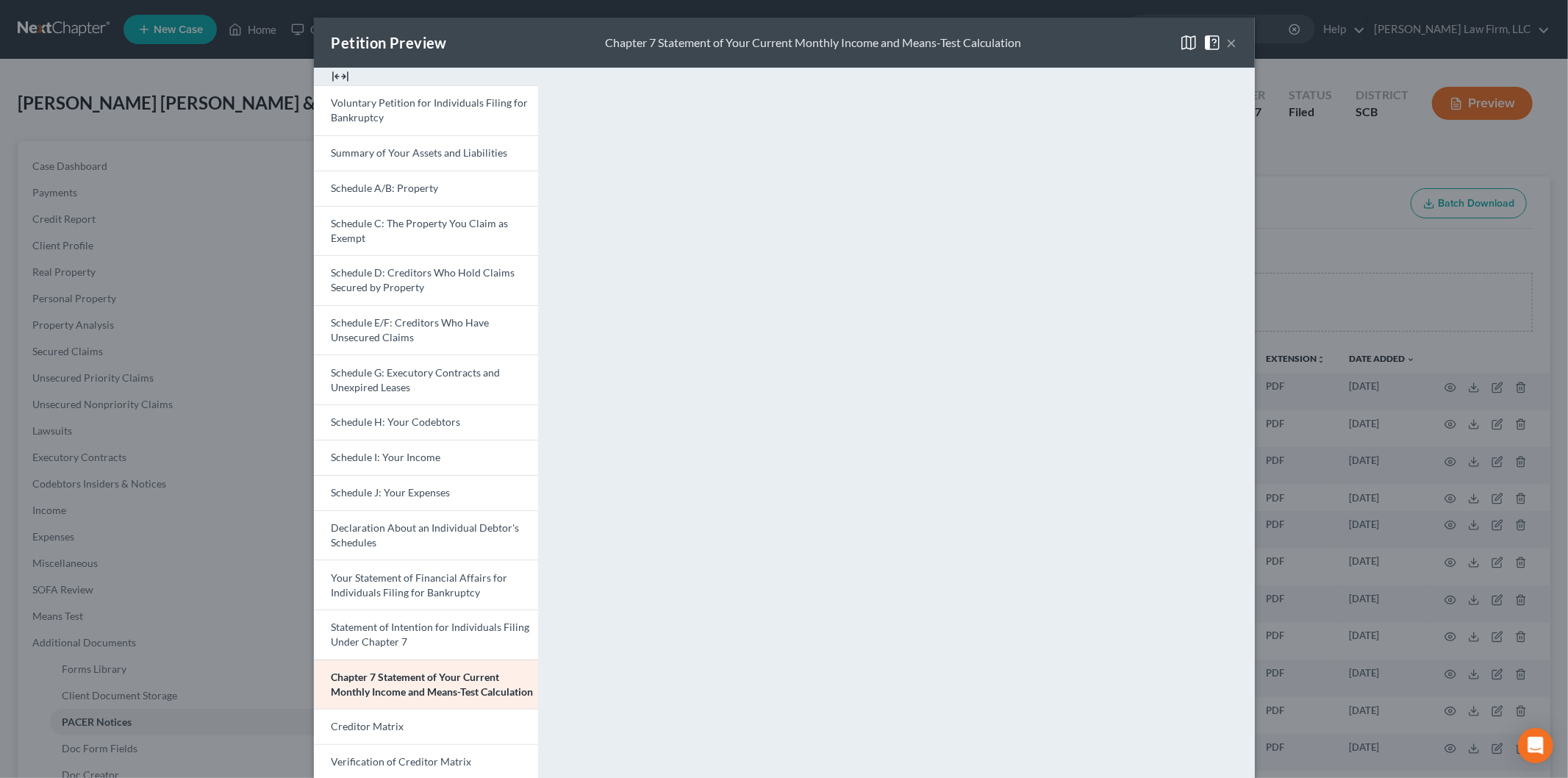
drag, startPoint x: 1225, startPoint y: 40, endPoint x: 1151, endPoint y: 52, distance: 75.0
click at [1227, 40] on button "×" at bounding box center [1231, 42] width 10 height 18
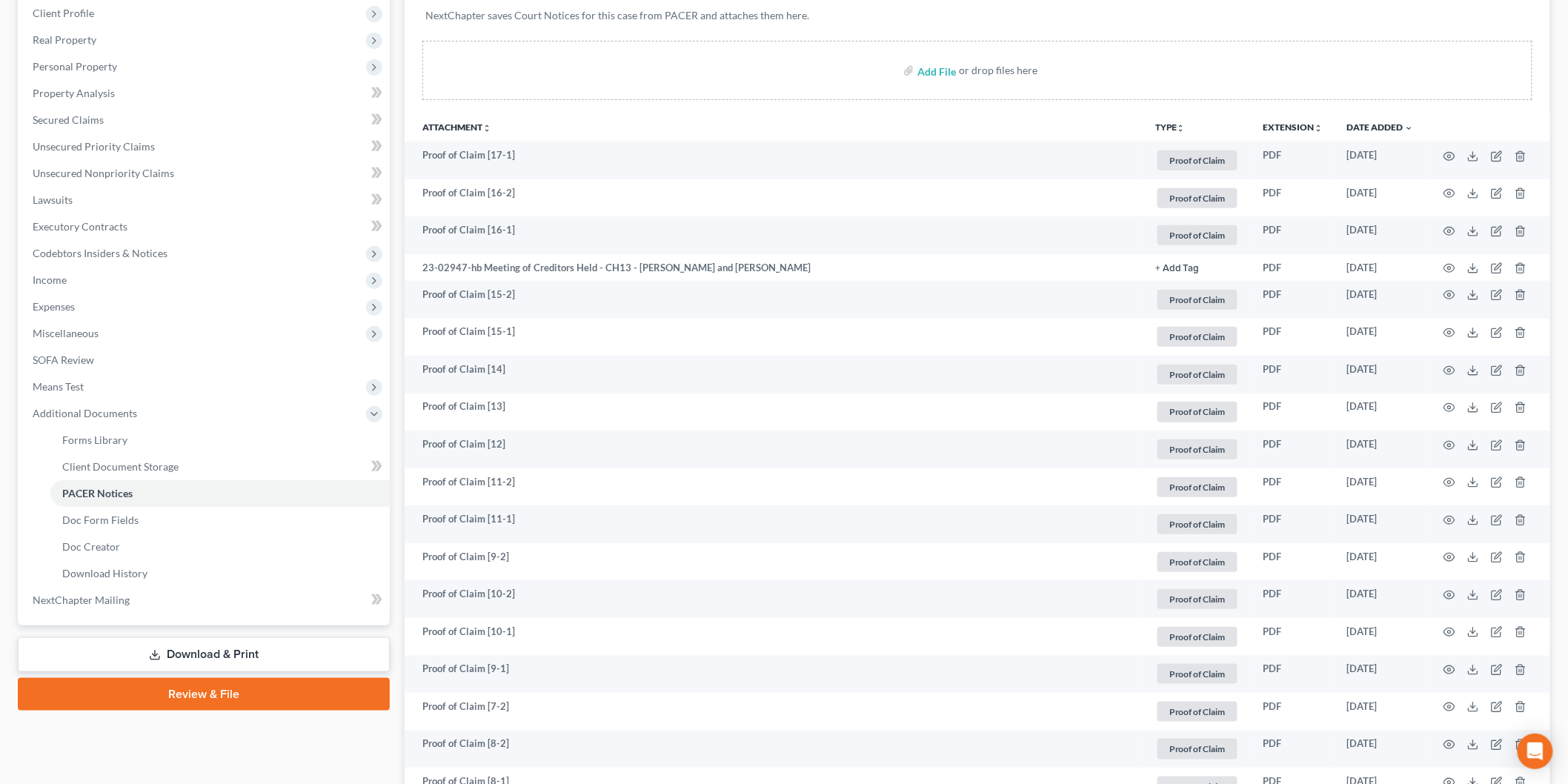
scroll to position [411, 0]
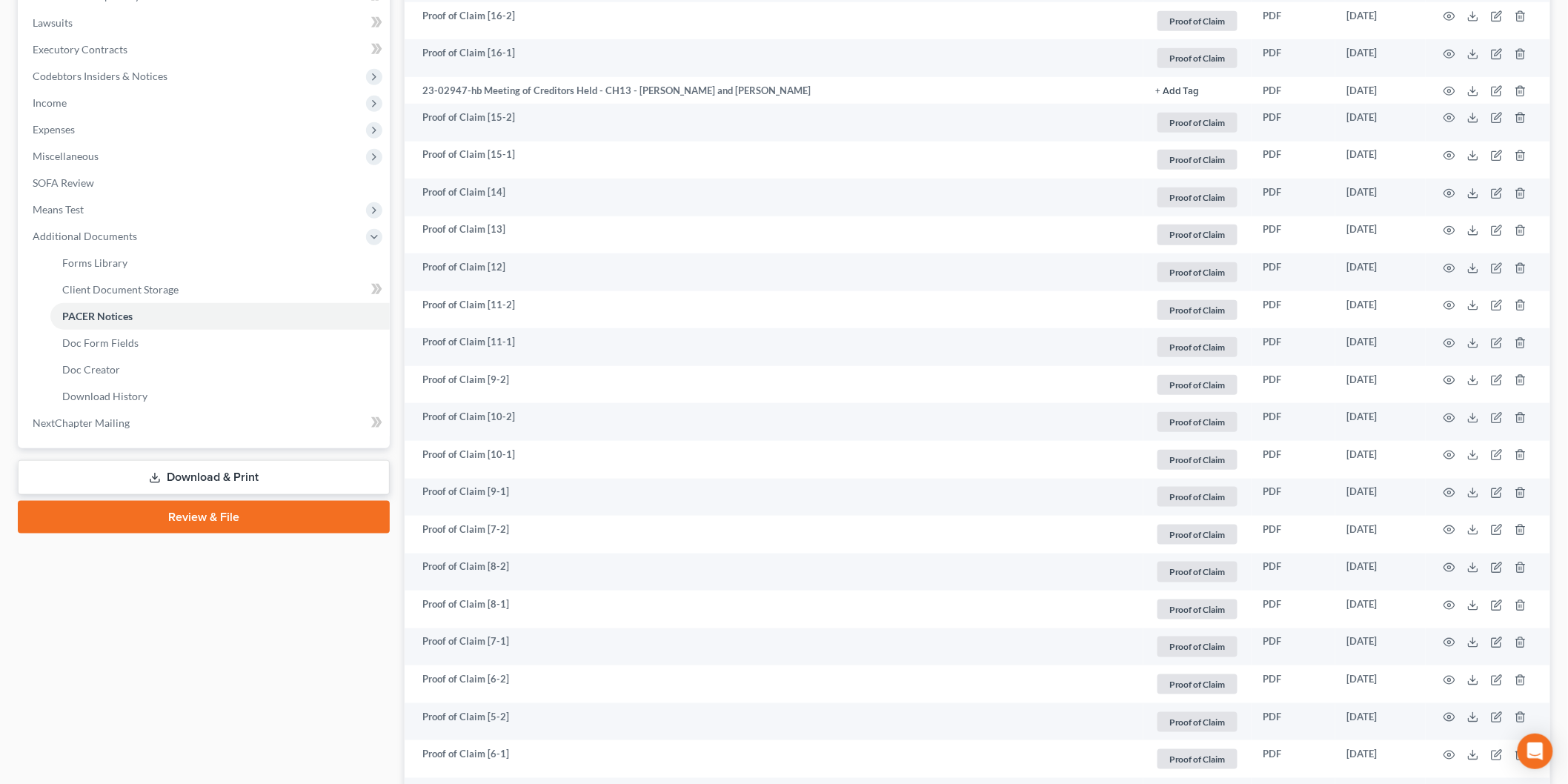
click at [122, 471] on link "Download & Print" at bounding box center [203, 477] width 372 height 35
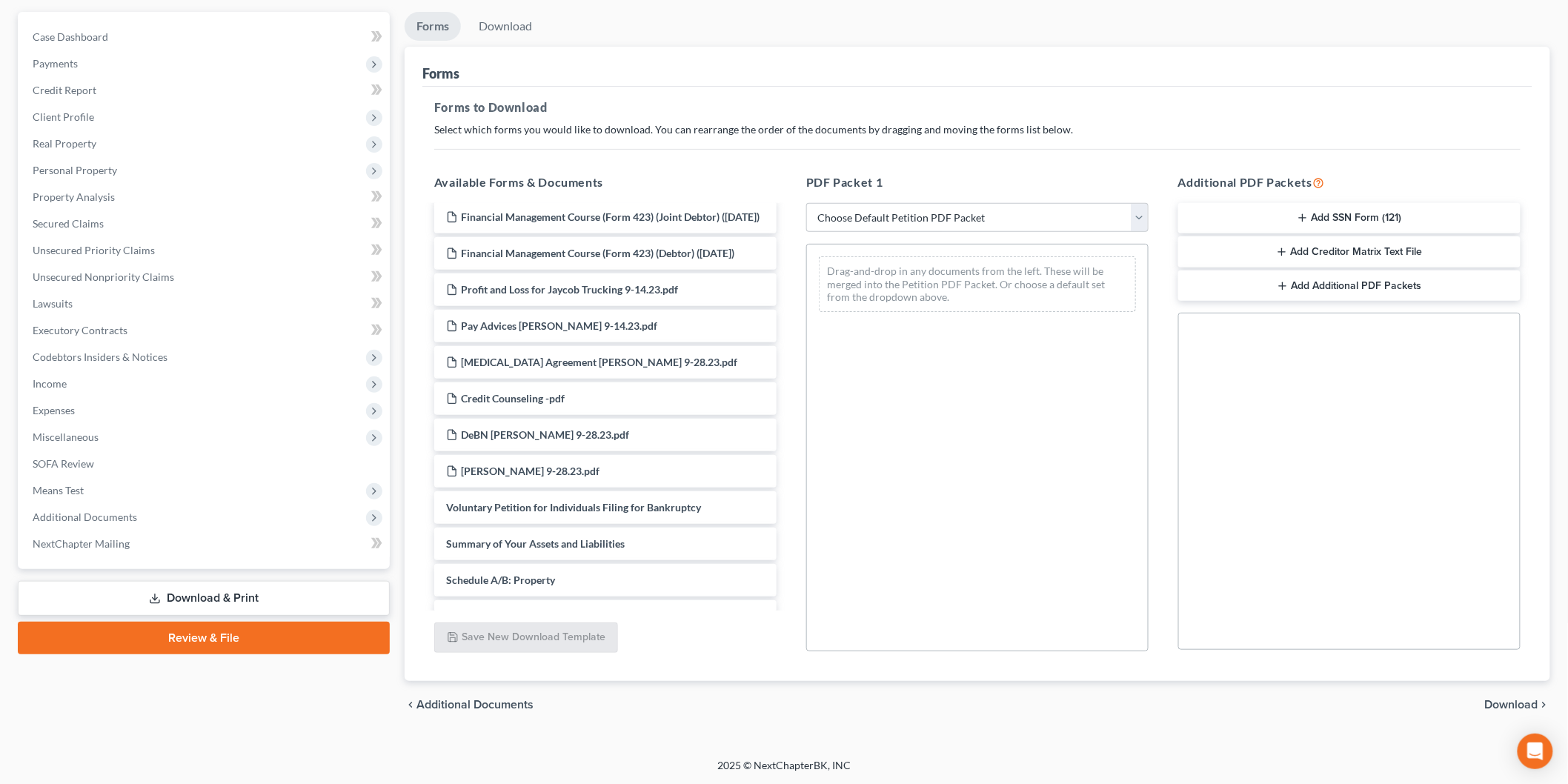
scroll to position [247, 0]
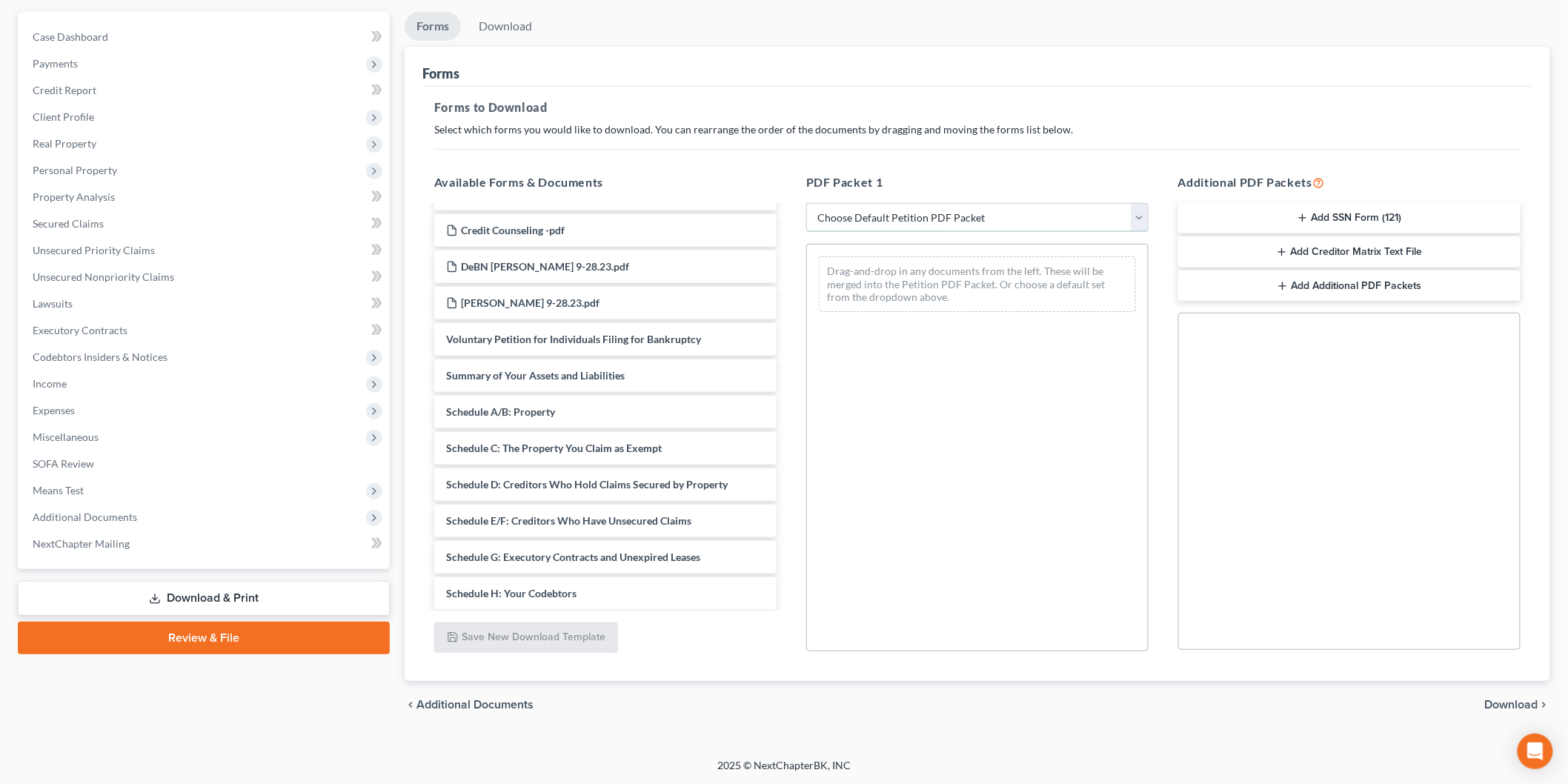
click at [856, 217] on select "Choose Default Petition PDF Packet Complete Bankruptcy Petition (all forms and …" at bounding box center [978, 218] width 342 height 29
select select "2"
click at [806, 203] on select "Choose Default Petition PDF Packet Complete Bankruptcy Petition (all forms and …" at bounding box center [978, 218] width 342 height 29
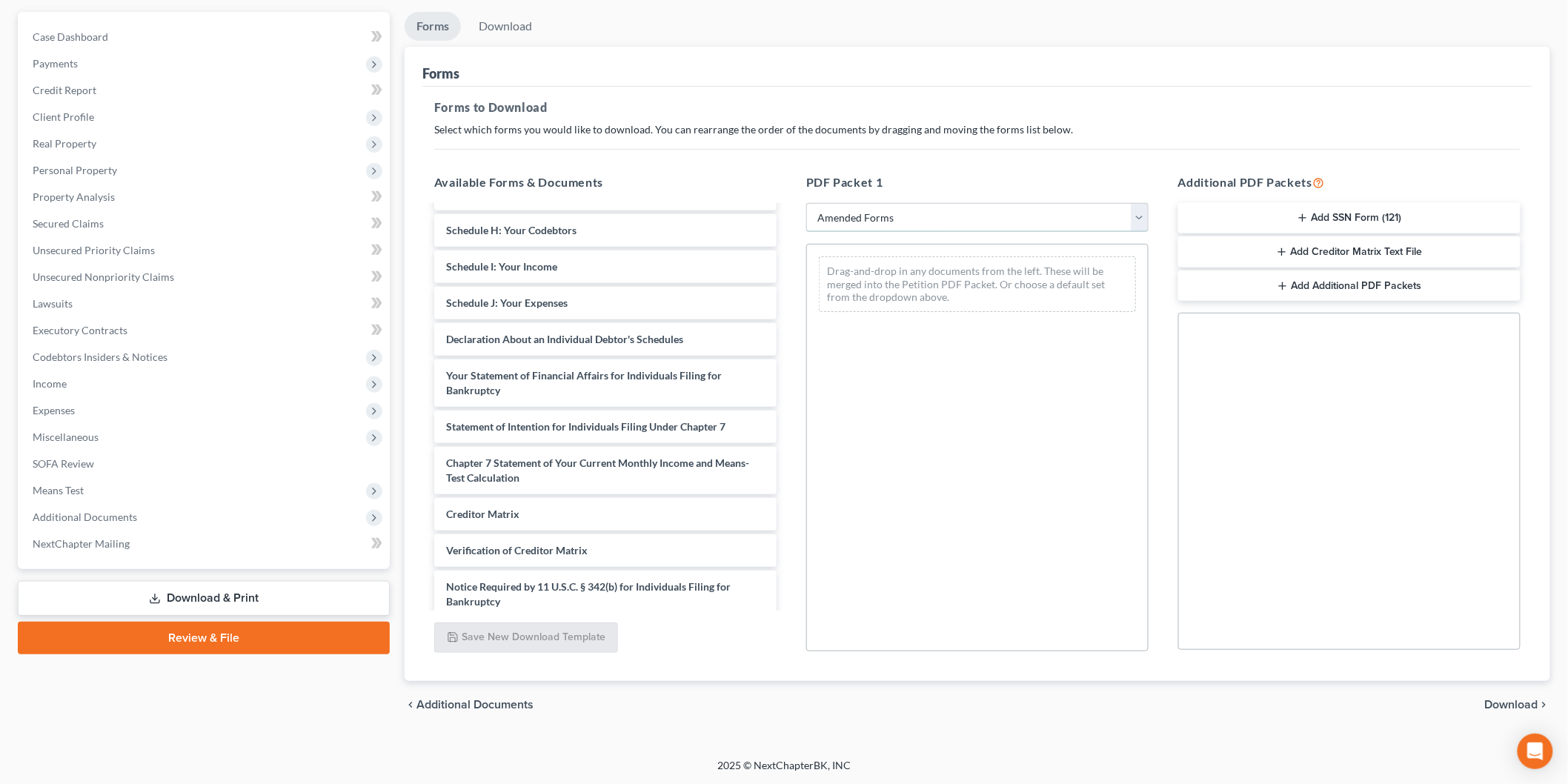
scroll to position [294, 0]
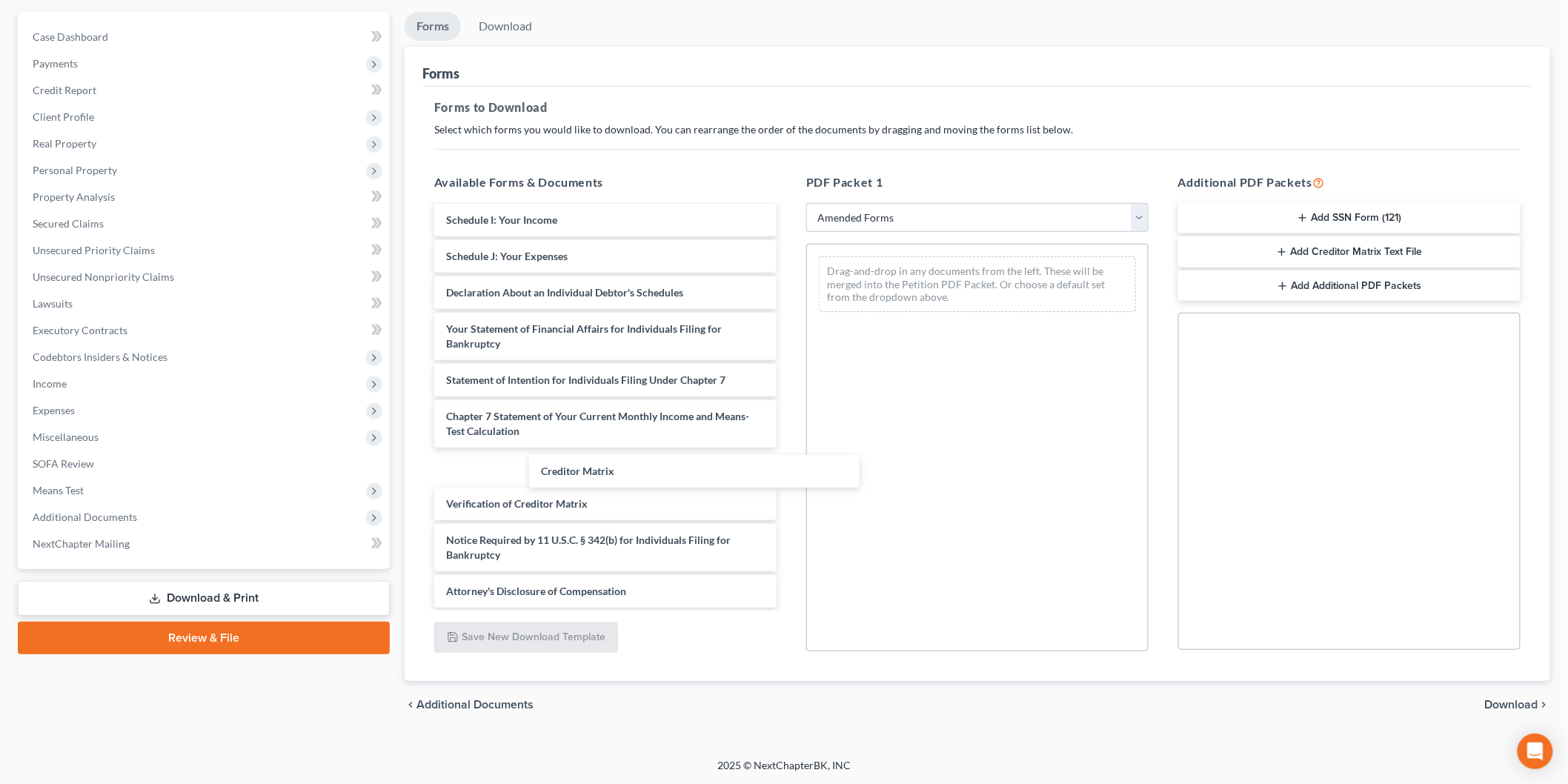
drag, startPoint x: 568, startPoint y: 468, endPoint x: 949, endPoint y: 382, distance: 390.6
click at [788, 388] on div "Creditor Matrix Voluntary Petition for Individuals Filing for Bankruptcy Summar…" at bounding box center [605, 260] width 366 height 694
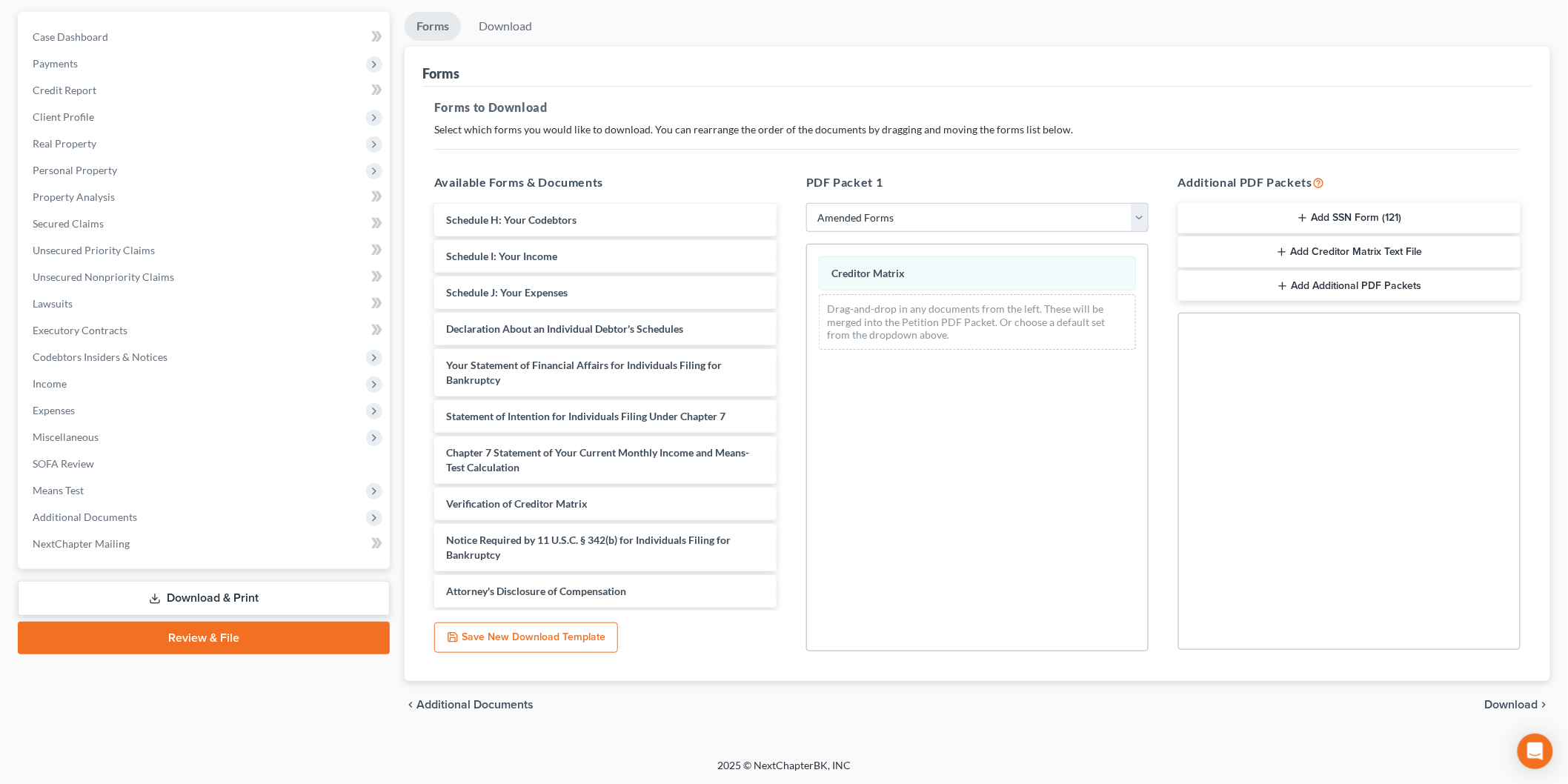
click at [788, 460] on div "Voluntary Petition for Individuals Filing for Bankruptcy Summary of Your Assets…" at bounding box center [605, 278] width 366 height 658
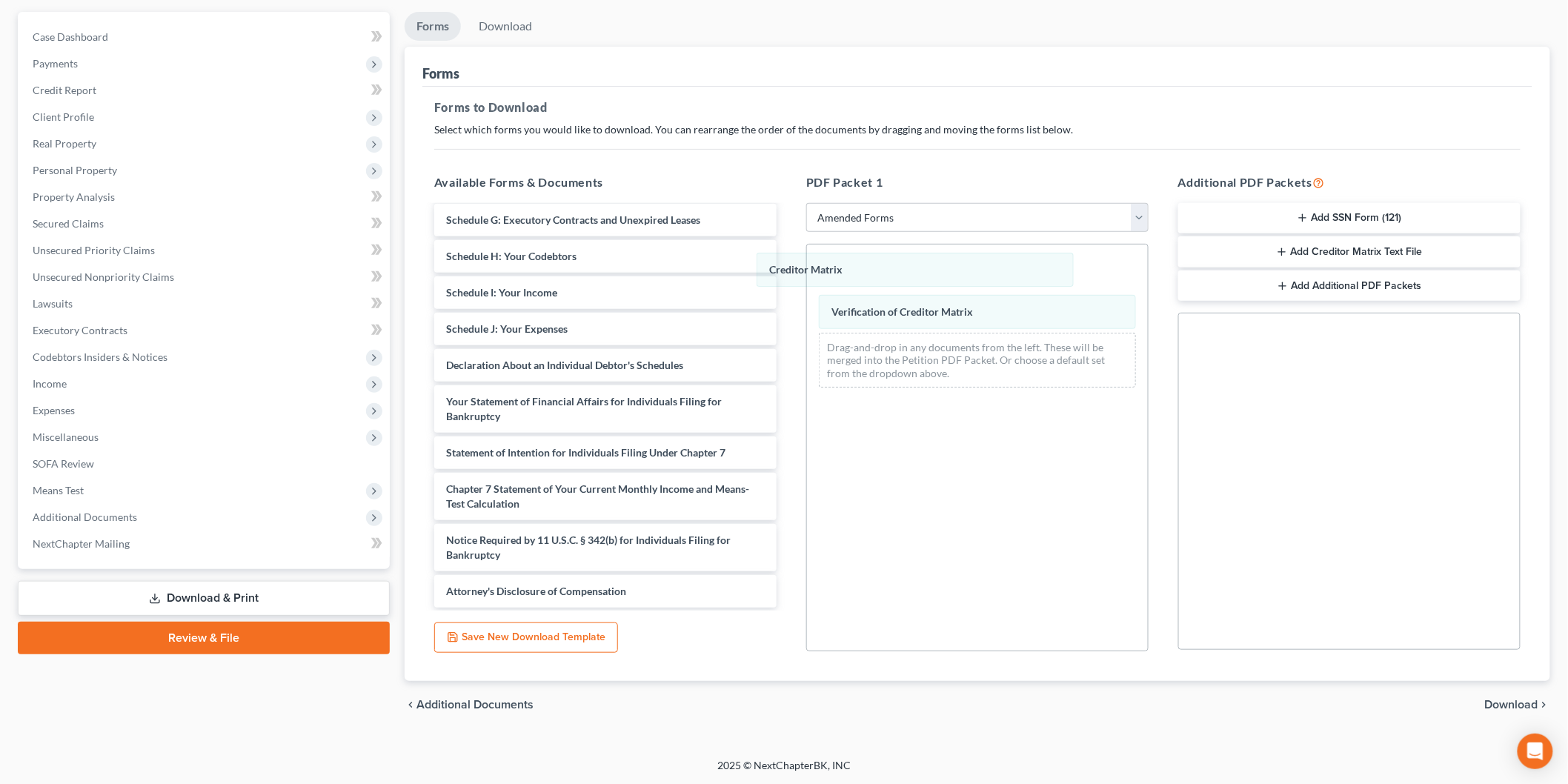
drag, startPoint x: 895, startPoint y: 276, endPoint x: 569, endPoint y: 287, distance: 326.2
click at [807, 291] on div "Creditor Matrix Creditor Matrix Creditor Matrix Verification of Creditor Matrix…" at bounding box center [978, 321] width 341 height 155
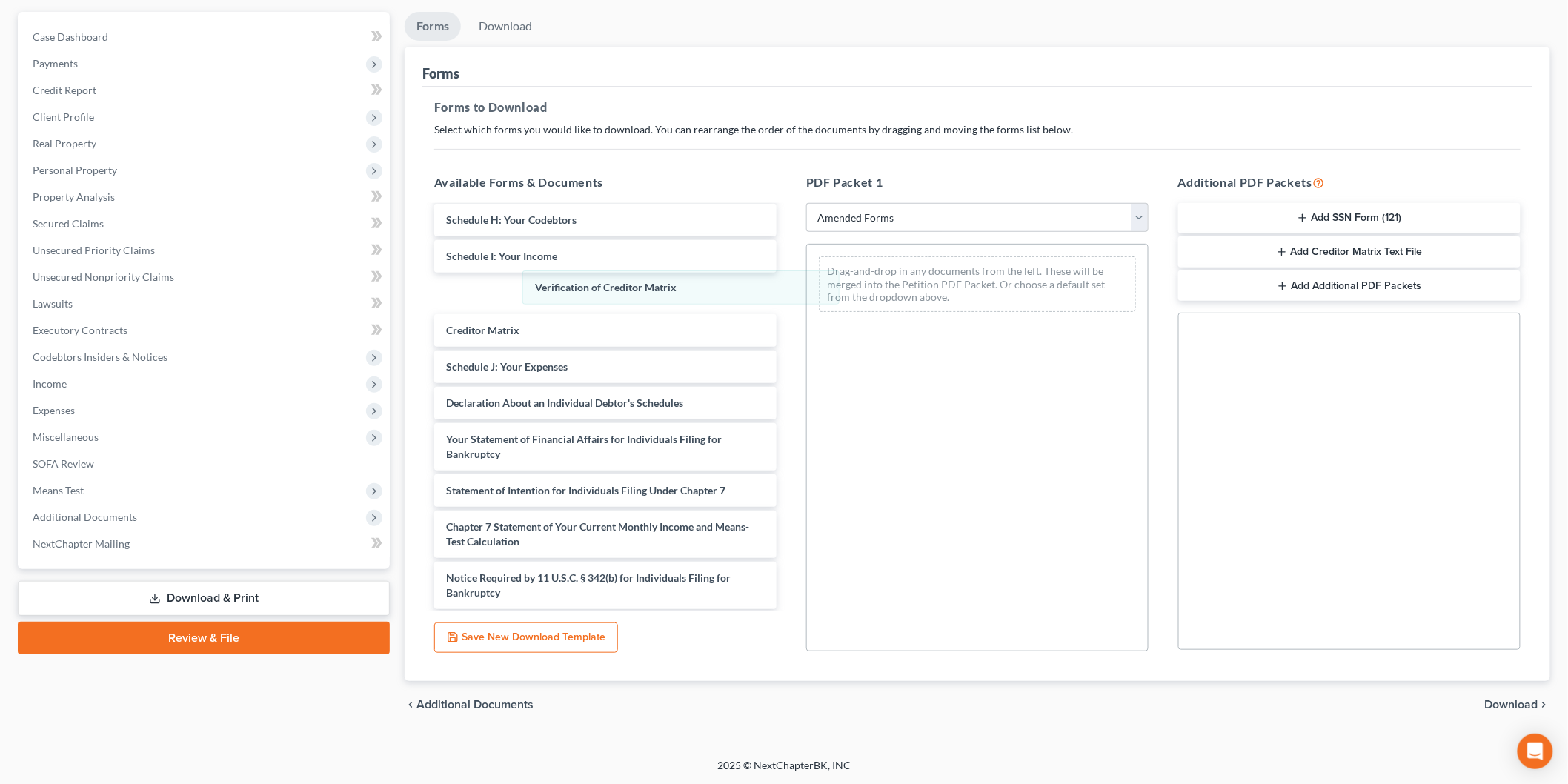
drag, startPoint x: 876, startPoint y: 270, endPoint x: 438, endPoint y: 291, distance: 438.5
click at [807, 295] on div "Verification of Creditor Matrix Verification of Creditor Matrix Drag-and-drop i…" at bounding box center [978, 283] width 341 height 79
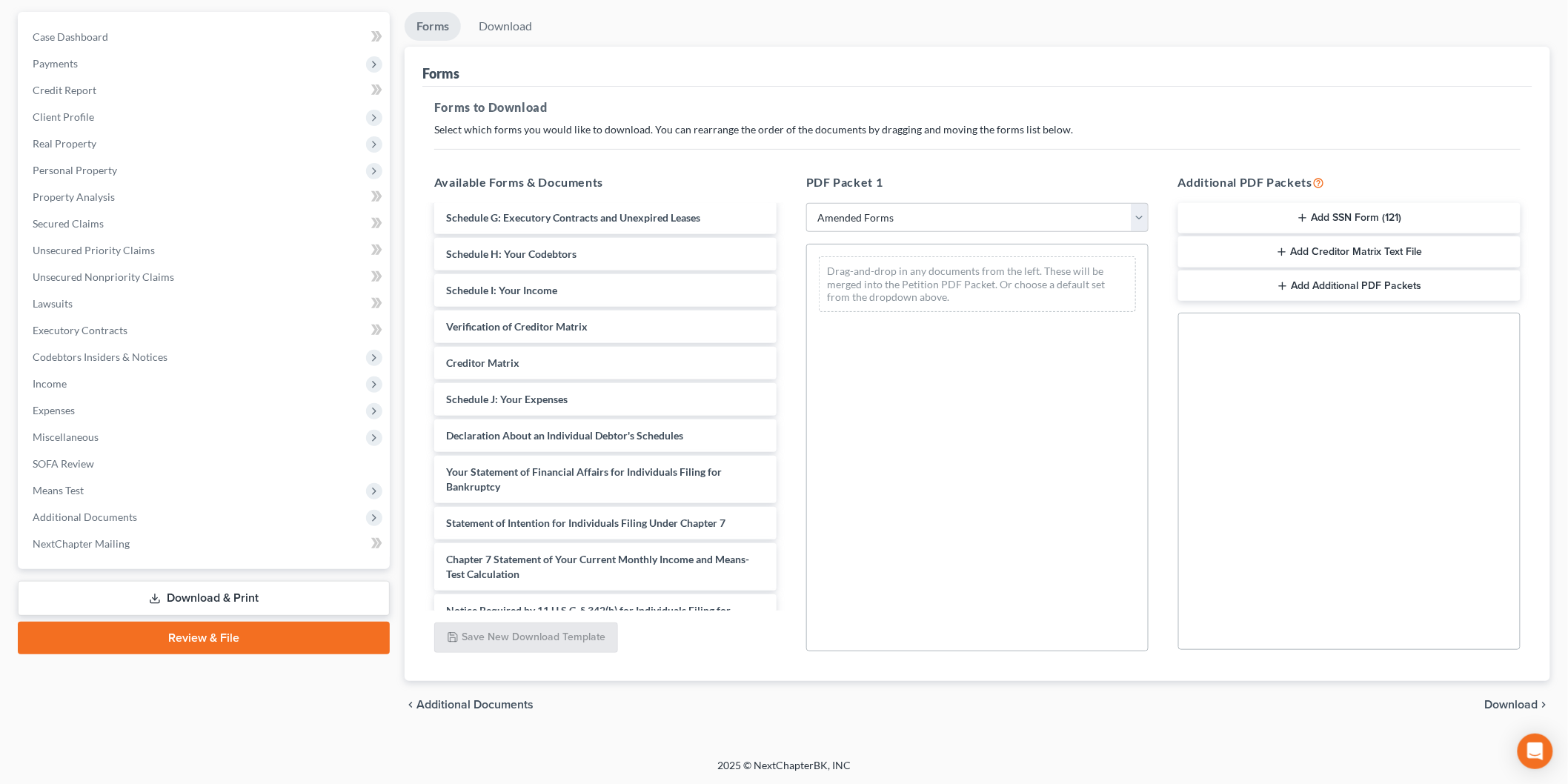
scroll to position [129, 0]
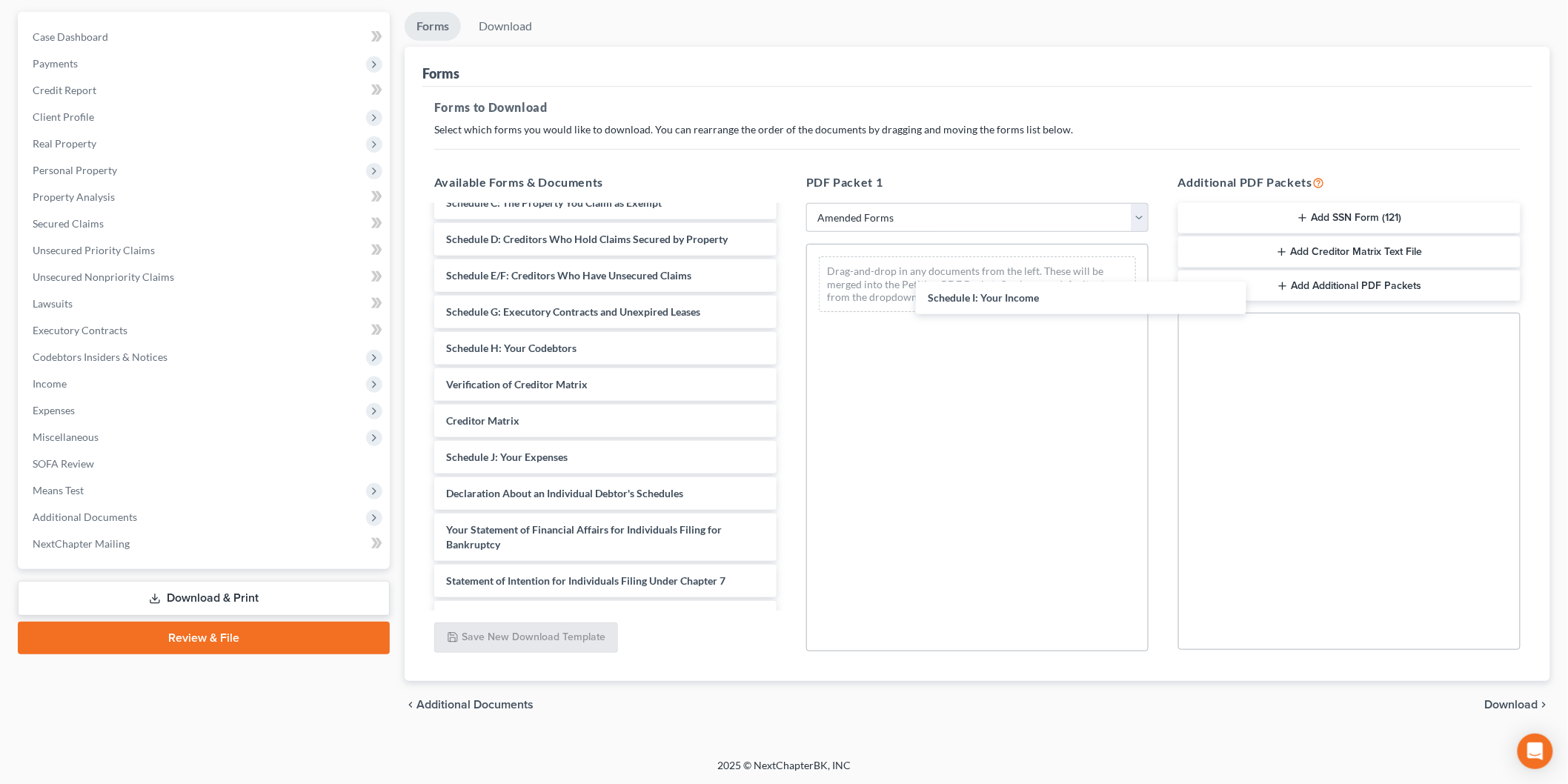
drag, startPoint x: 513, startPoint y: 374, endPoint x: 965, endPoint y: 268, distance: 464.3
click at [788, 280] on div "Schedule I: Your Income Voluntary Petition for Individuals Filing for Bankruptc…" at bounding box center [605, 407] width 366 height 658
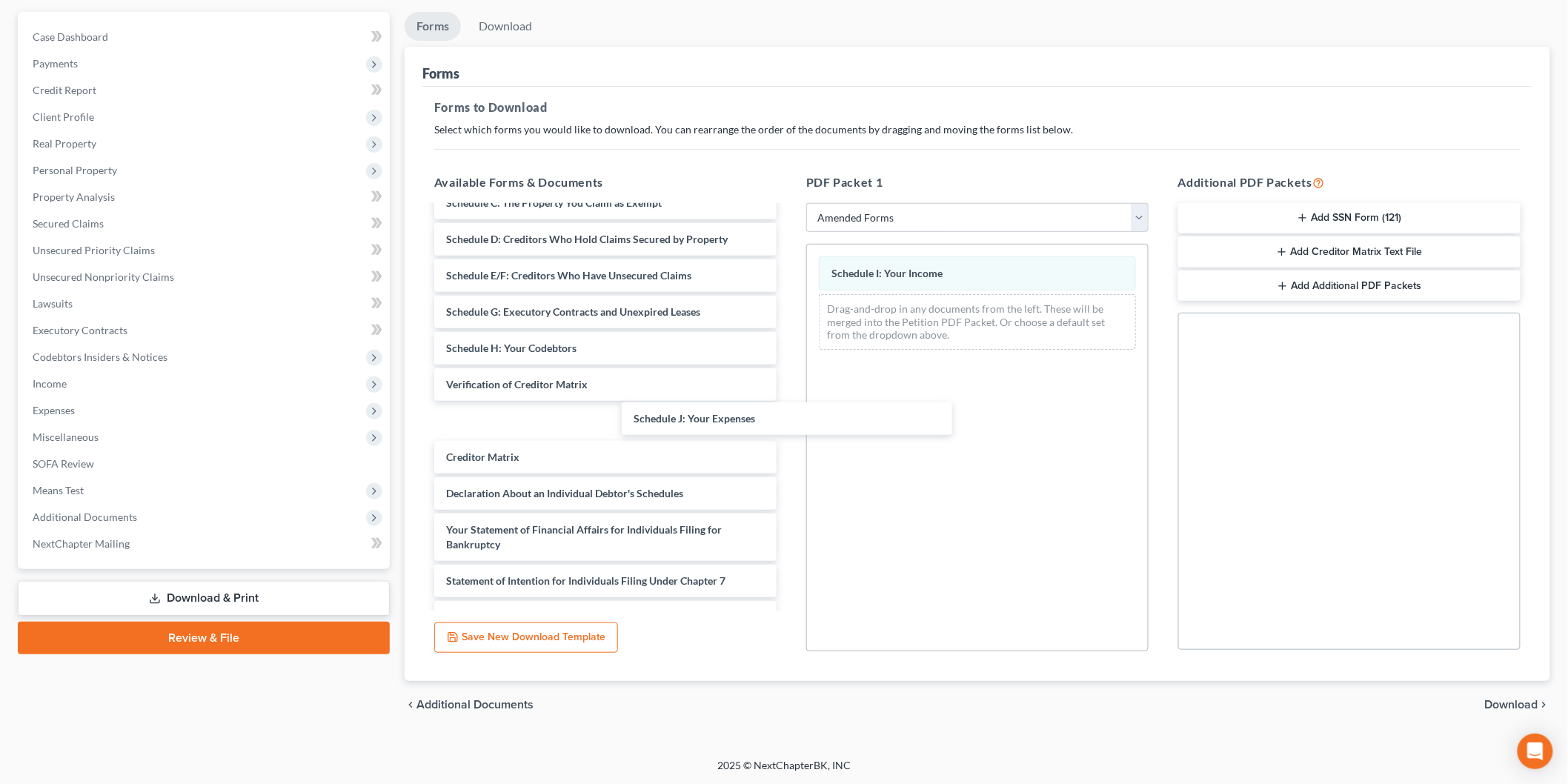
drag, startPoint x: 702, startPoint y: 427, endPoint x: 1063, endPoint y: 322, distance: 376.0
click at [788, 334] on div "Schedule J: Your Expenses Voluntary Petition for Individuals Filing for Bankrup…" at bounding box center [605, 407] width 366 height 658
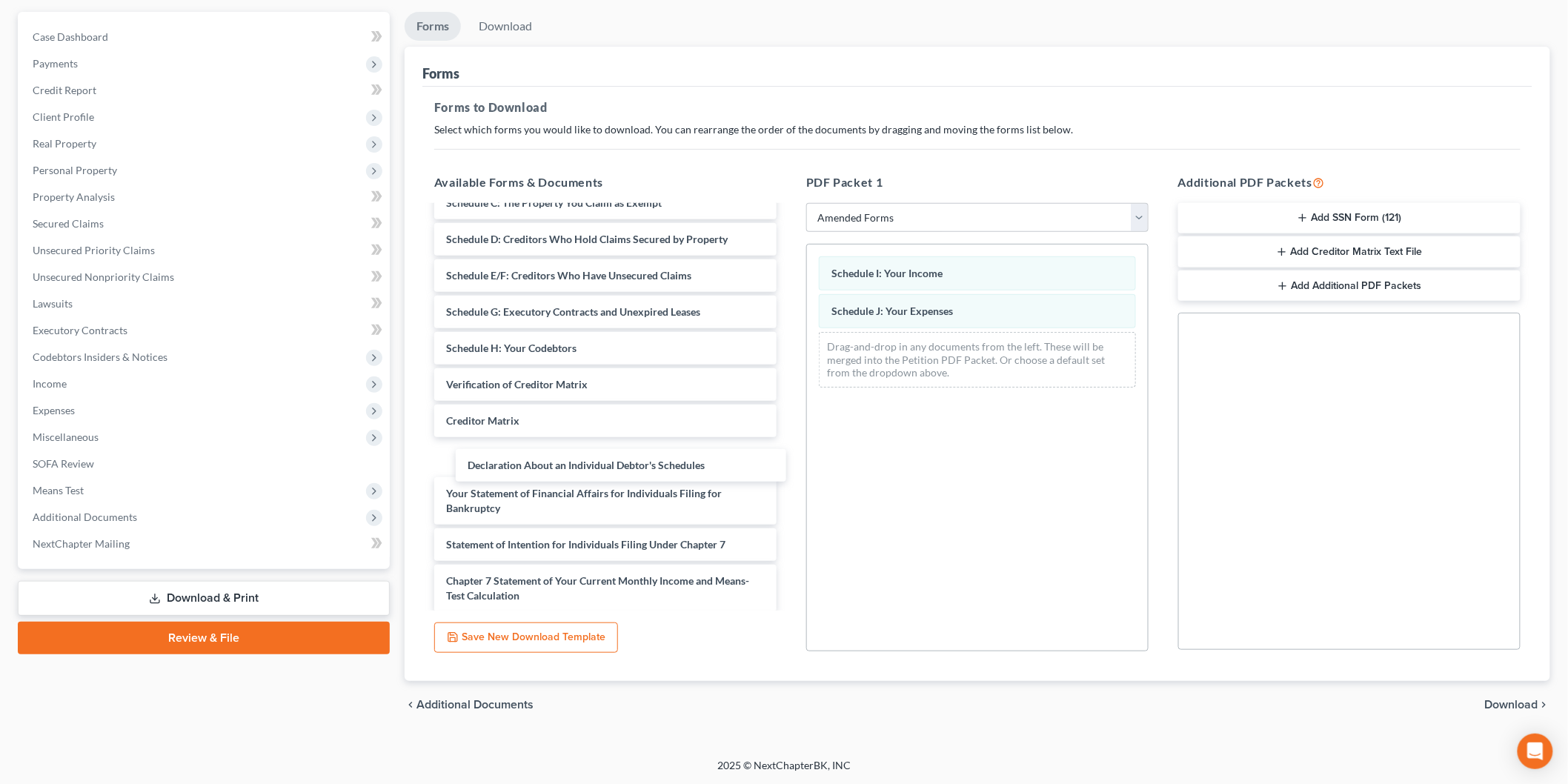
drag, startPoint x: 595, startPoint y: 455, endPoint x: 1034, endPoint y: 418, distance: 440.6
click at [788, 425] on div "Declaration About an Individual Debtor's Schedules Voluntary Petition for Indiv…" at bounding box center [605, 389] width 366 height 621
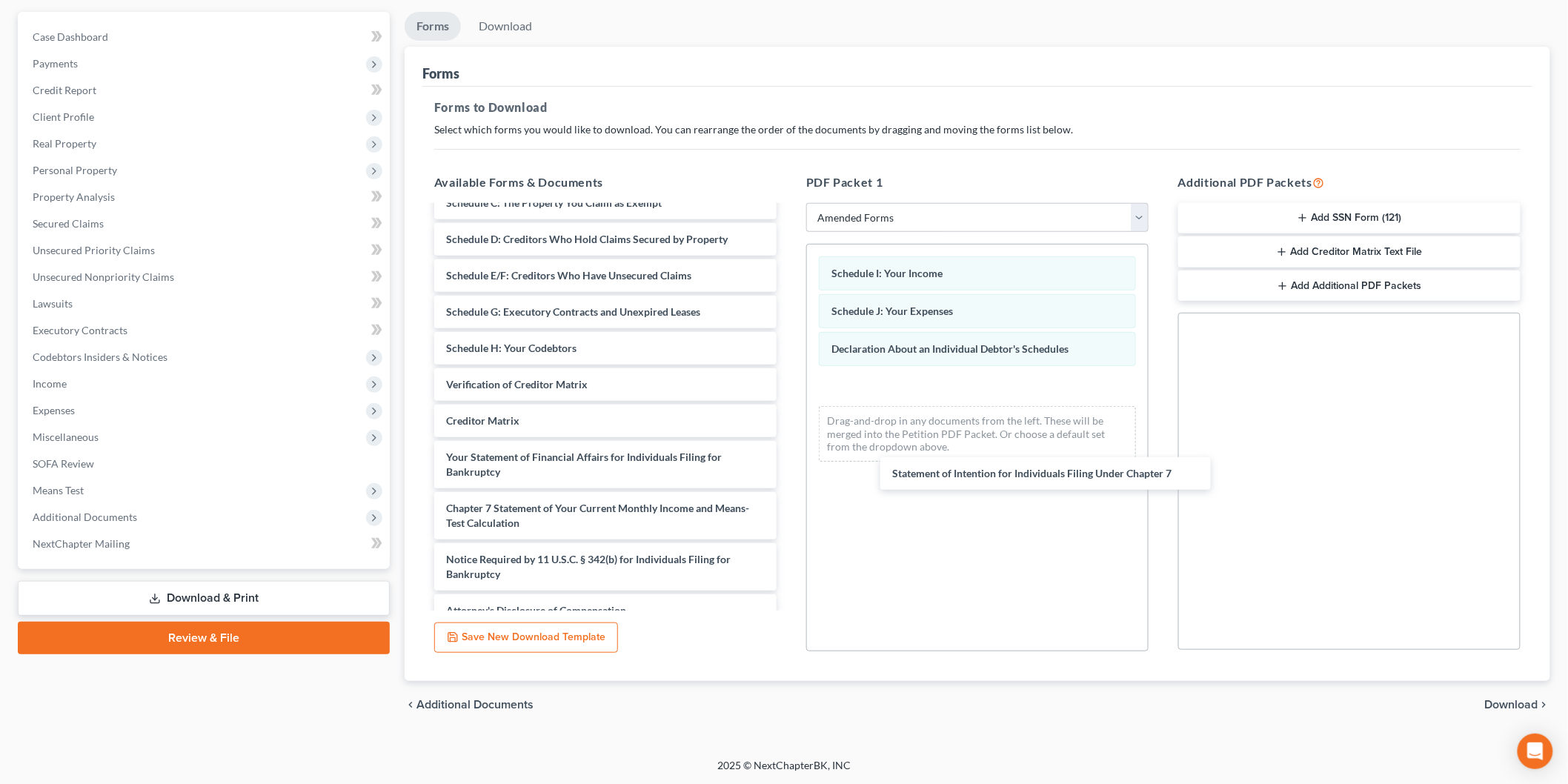
drag, startPoint x: 554, startPoint y: 502, endPoint x: 983, endPoint y: 459, distance: 431.1
click at [788, 467] on div "Statement of Intention for Individuals Filing Under Chapter 7 Voluntary Petitio…" at bounding box center [605, 353] width 366 height 549
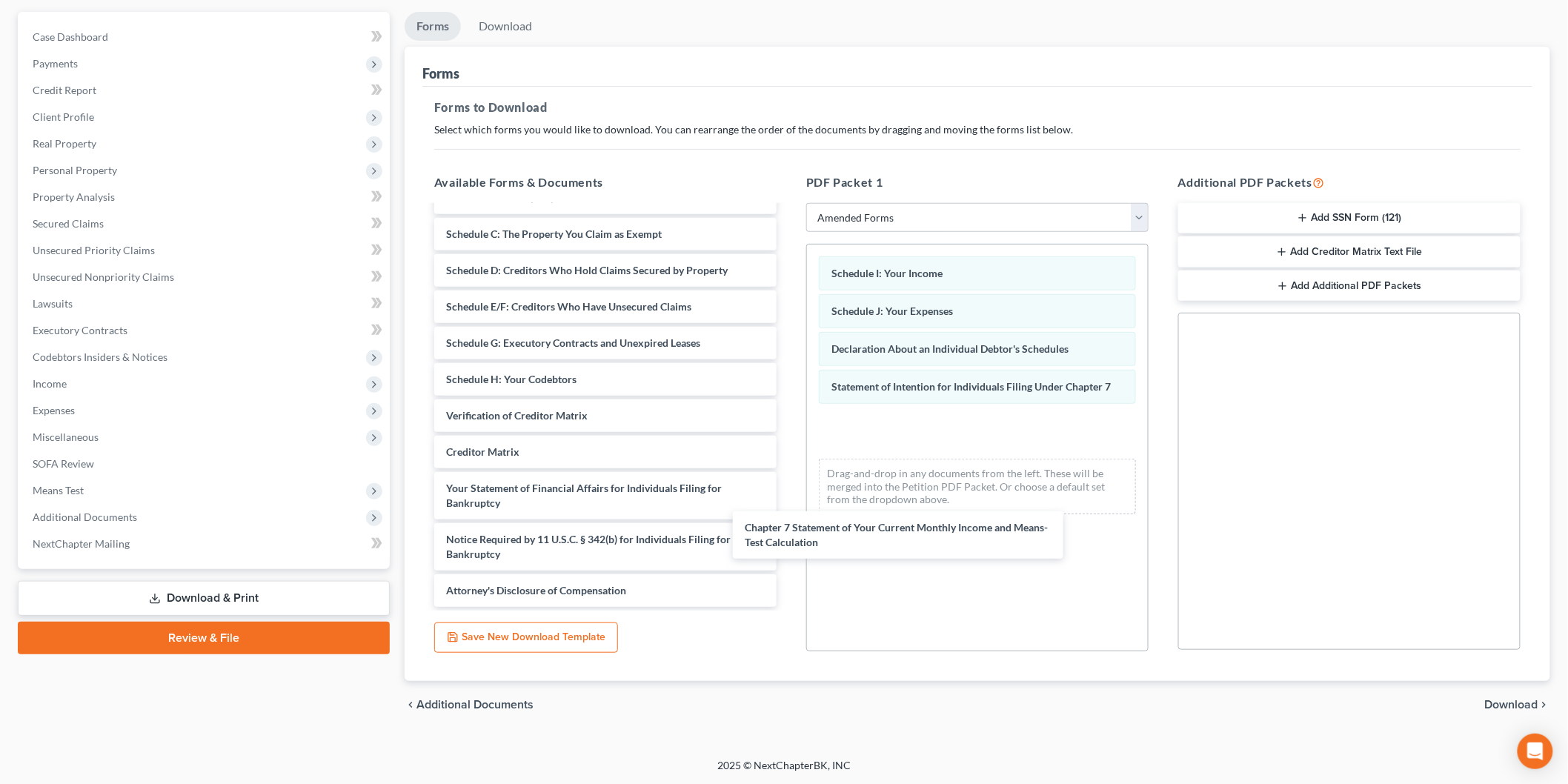
scroll to position [97, 0]
drag, startPoint x: 590, startPoint y: 515, endPoint x: 899, endPoint y: 506, distance: 309.1
click at [788, 506] on div "Chapter 7 Statement of Your Current Monthly Income and Means-Test Calculation V…" at bounding box center [605, 358] width 366 height 498
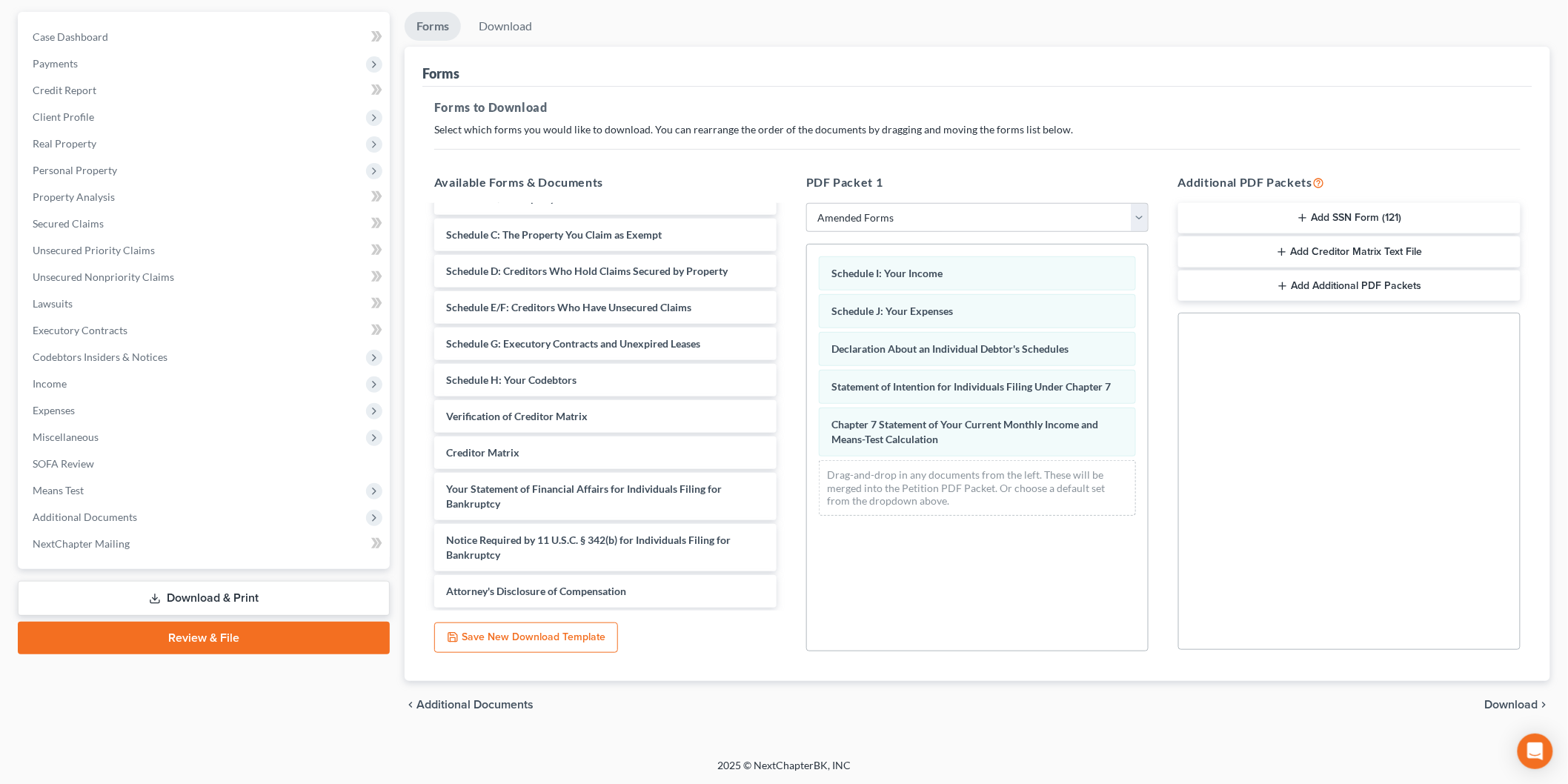
click at [1506, 702] on span "Download" at bounding box center [1512, 704] width 53 height 11
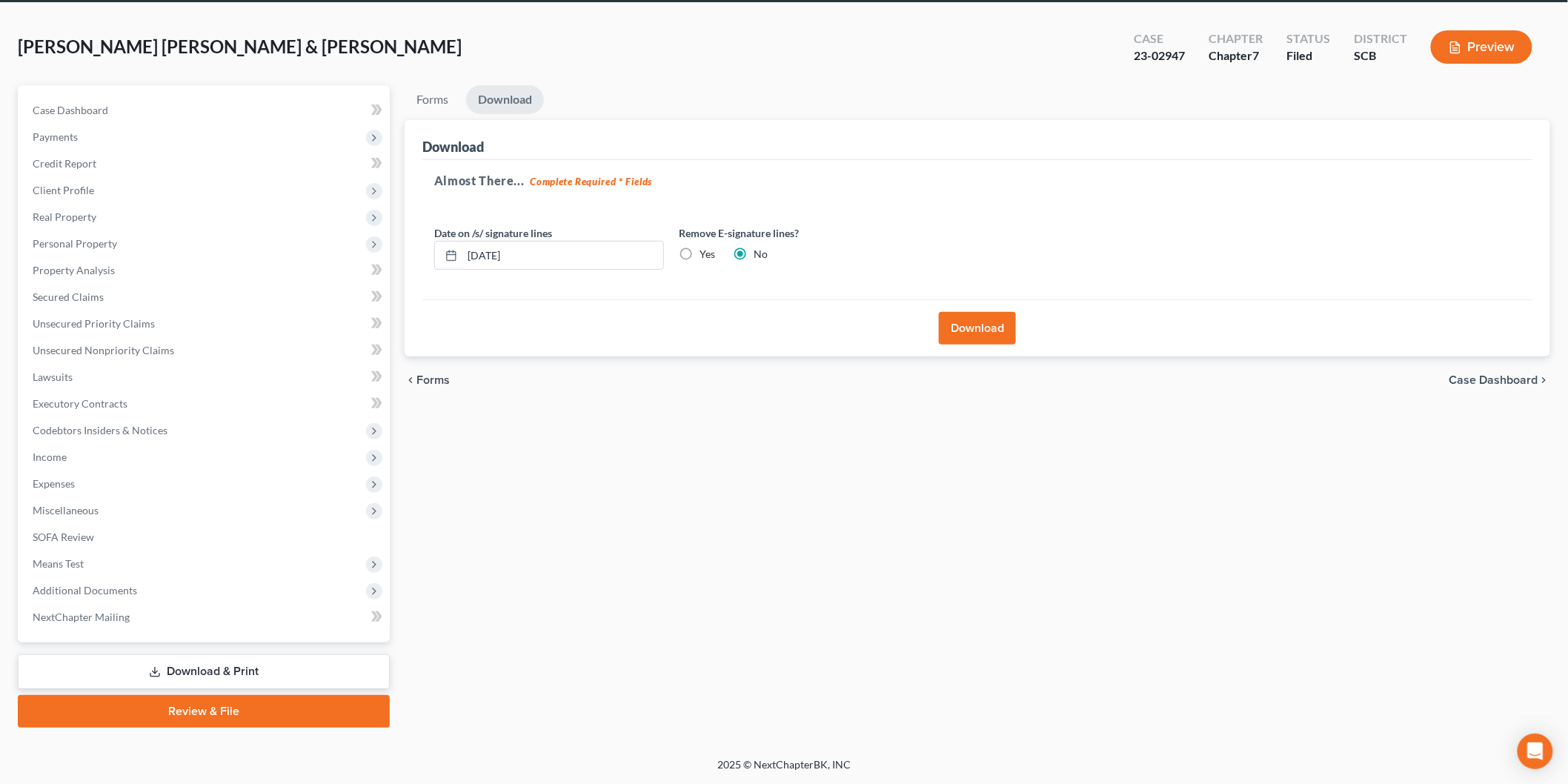
scroll to position [55, 0]
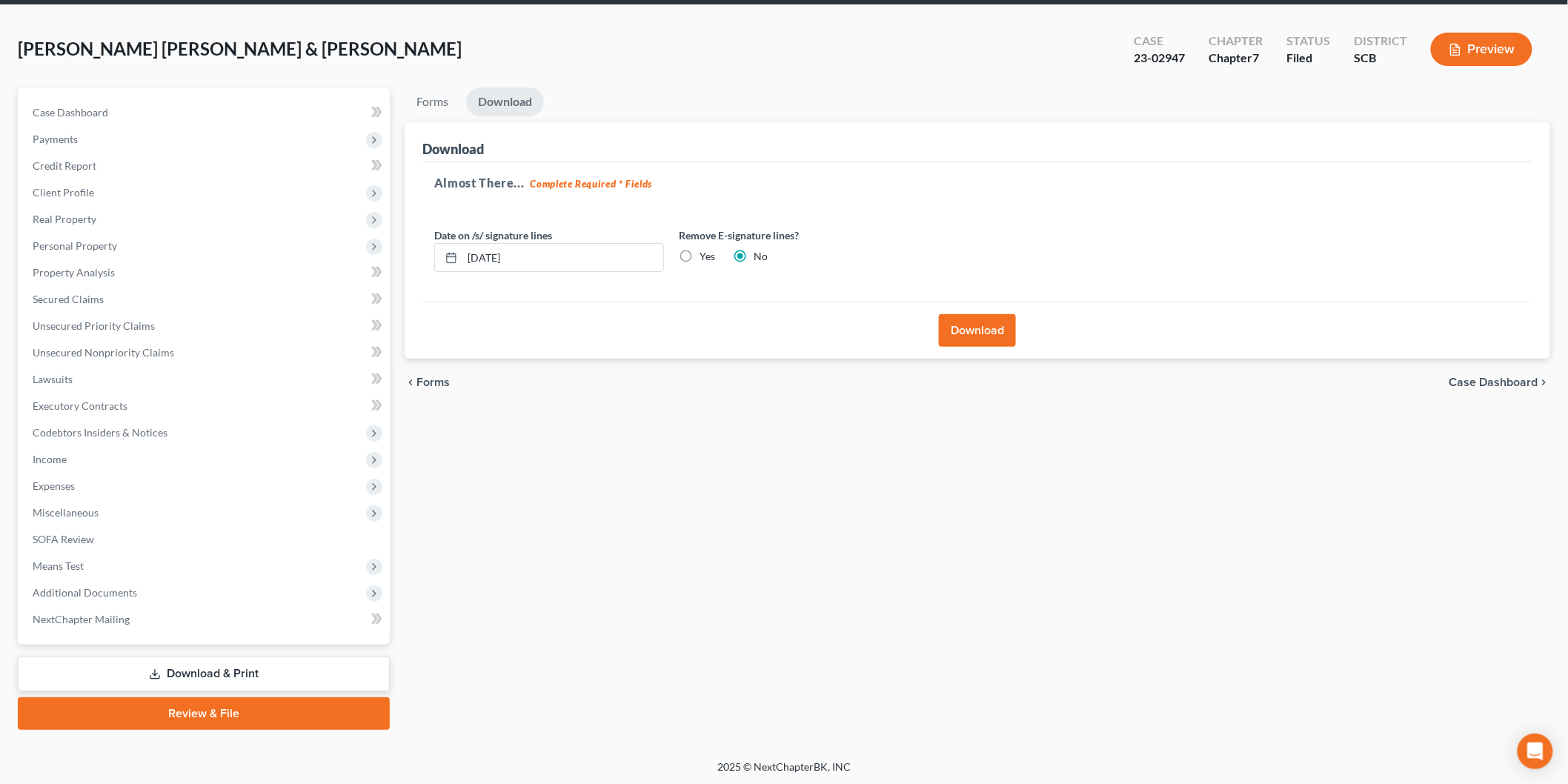
click at [700, 250] on label "Yes" at bounding box center [707, 257] width 15 height 15
click at [706, 250] on input "Yes" at bounding box center [710, 254] width 10 height 10
radio input "true"
radio input "false"
click at [536, 270] on div "Date on /s/ signature lines [DATE] Remove E-signature lines? Yes No" at bounding box center [671, 256] width 489 height 57
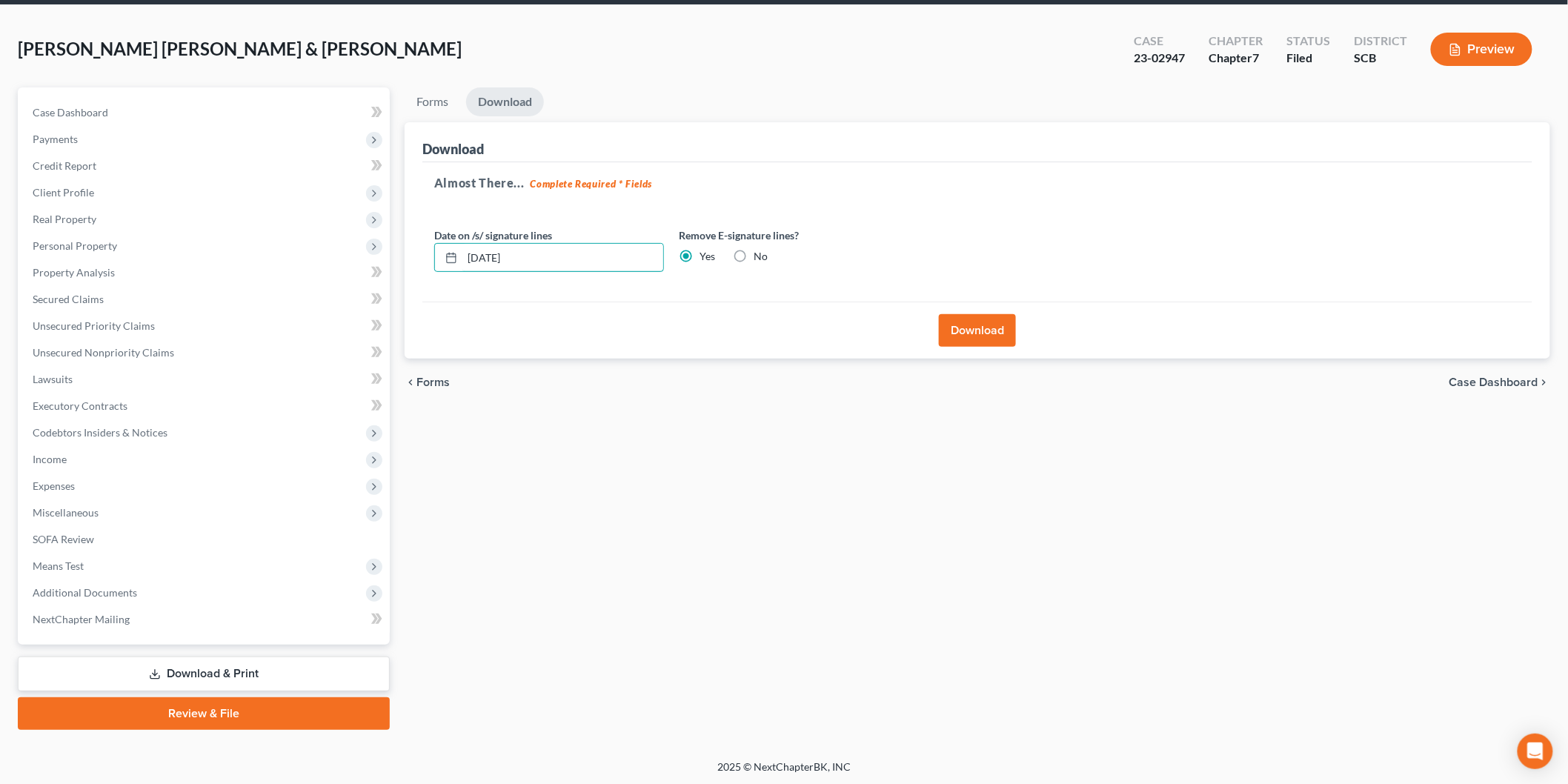
drag, startPoint x: 562, startPoint y: 257, endPoint x: 374, endPoint y: 275, distance: 188.9
click at [377, 270] on div "Petition Navigation Case Dashboard Payments Invoices Payments Payments Credit R…" at bounding box center [784, 409] width 1547 height 642
click at [1003, 330] on button "Download" at bounding box center [978, 330] width 77 height 32
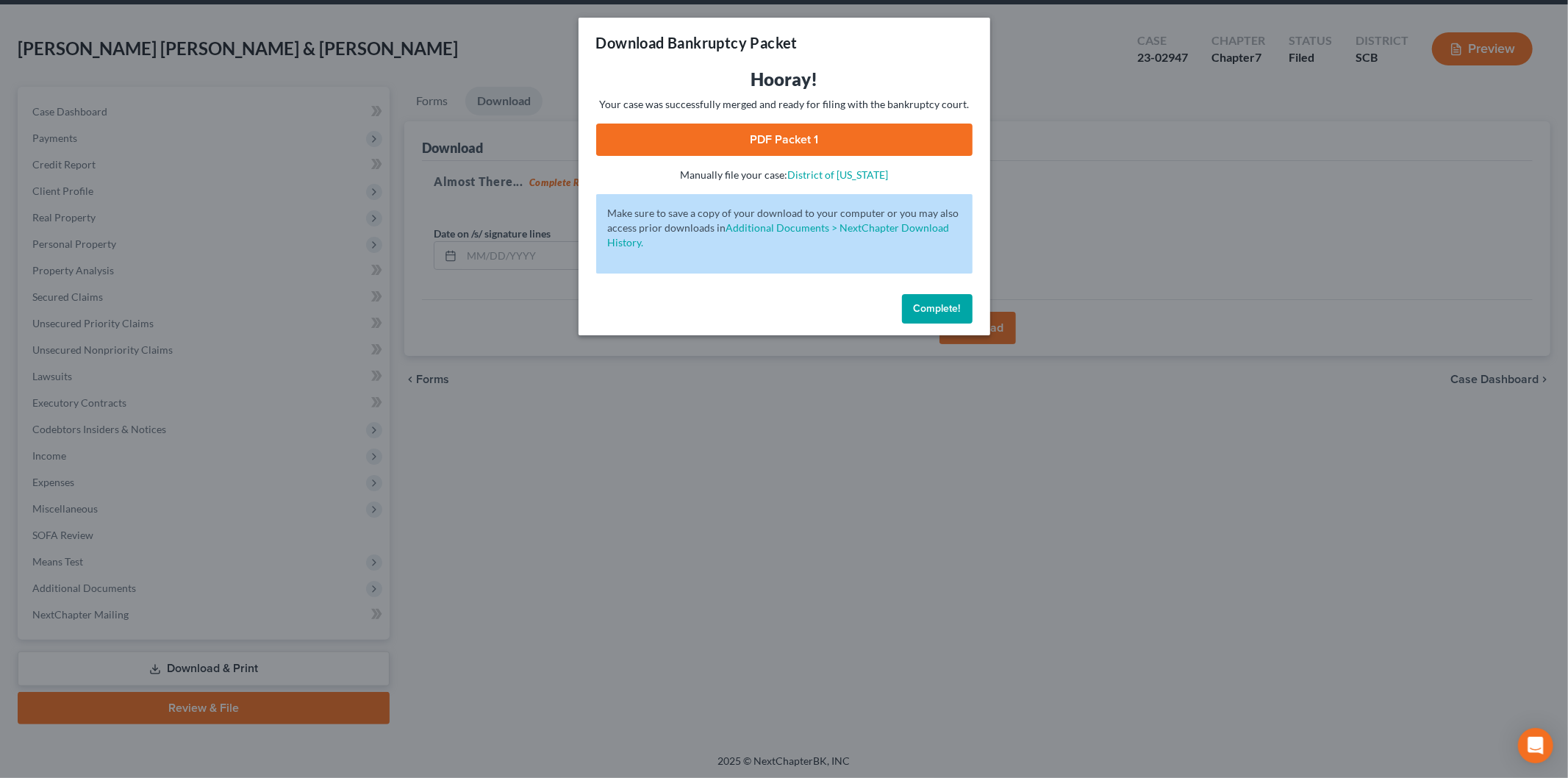
click at [751, 135] on link "PDF Packet 1" at bounding box center [784, 140] width 376 height 32
drag, startPoint x: 975, startPoint y: 319, endPoint x: 564, endPoint y: 327, distance: 411.1
click at [975, 320] on div "Complete!" at bounding box center [784, 312] width 411 height 47
drag, startPoint x: 928, startPoint y: 311, endPoint x: 592, endPoint y: 274, distance: 338.0
click at [927, 309] on span "Complete!" at bounding box center [937, 307] width 47 height 12
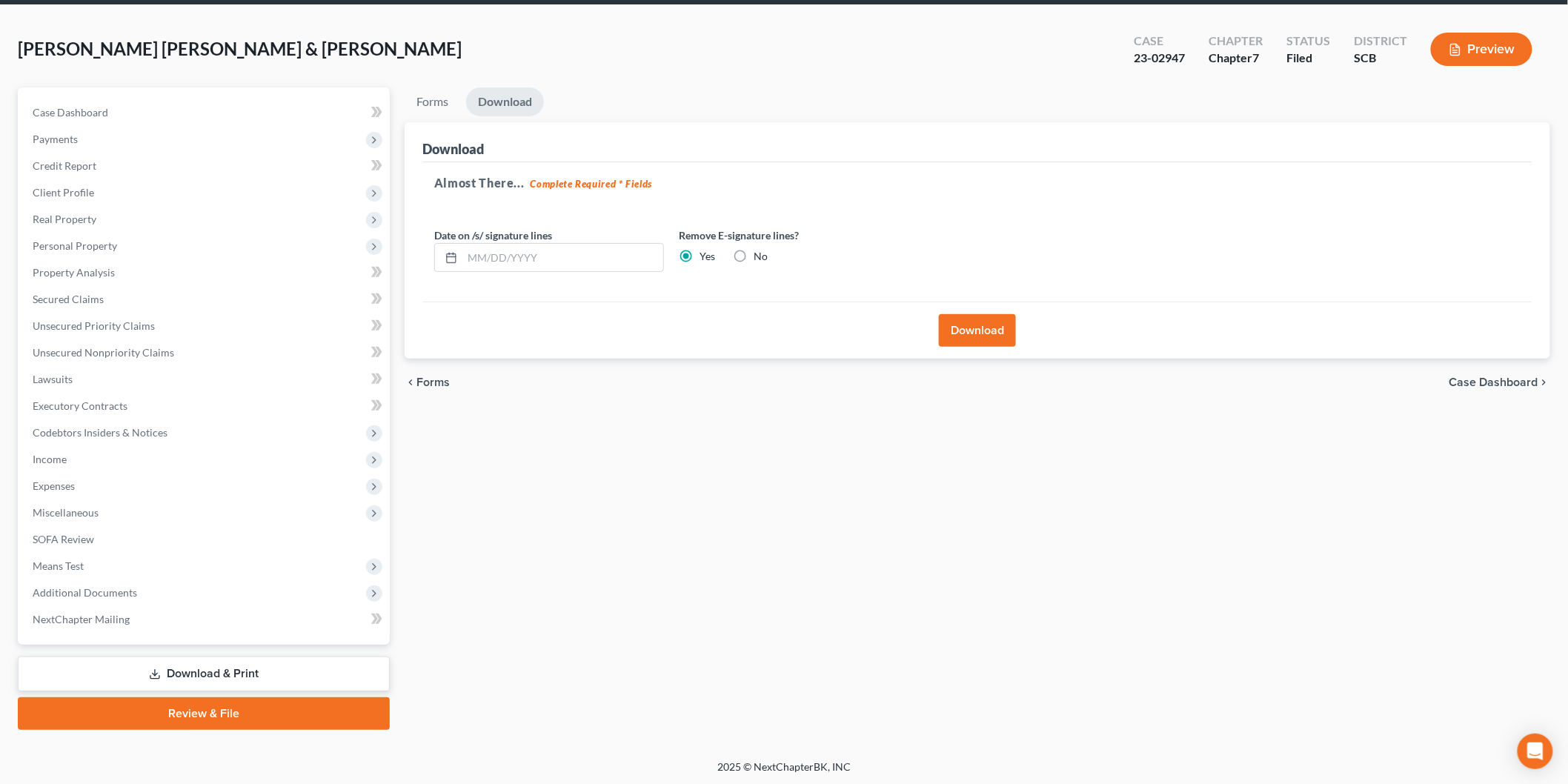
click at [62, 459] on span "Income" at bounding box center [49, 458] width 34 height 12
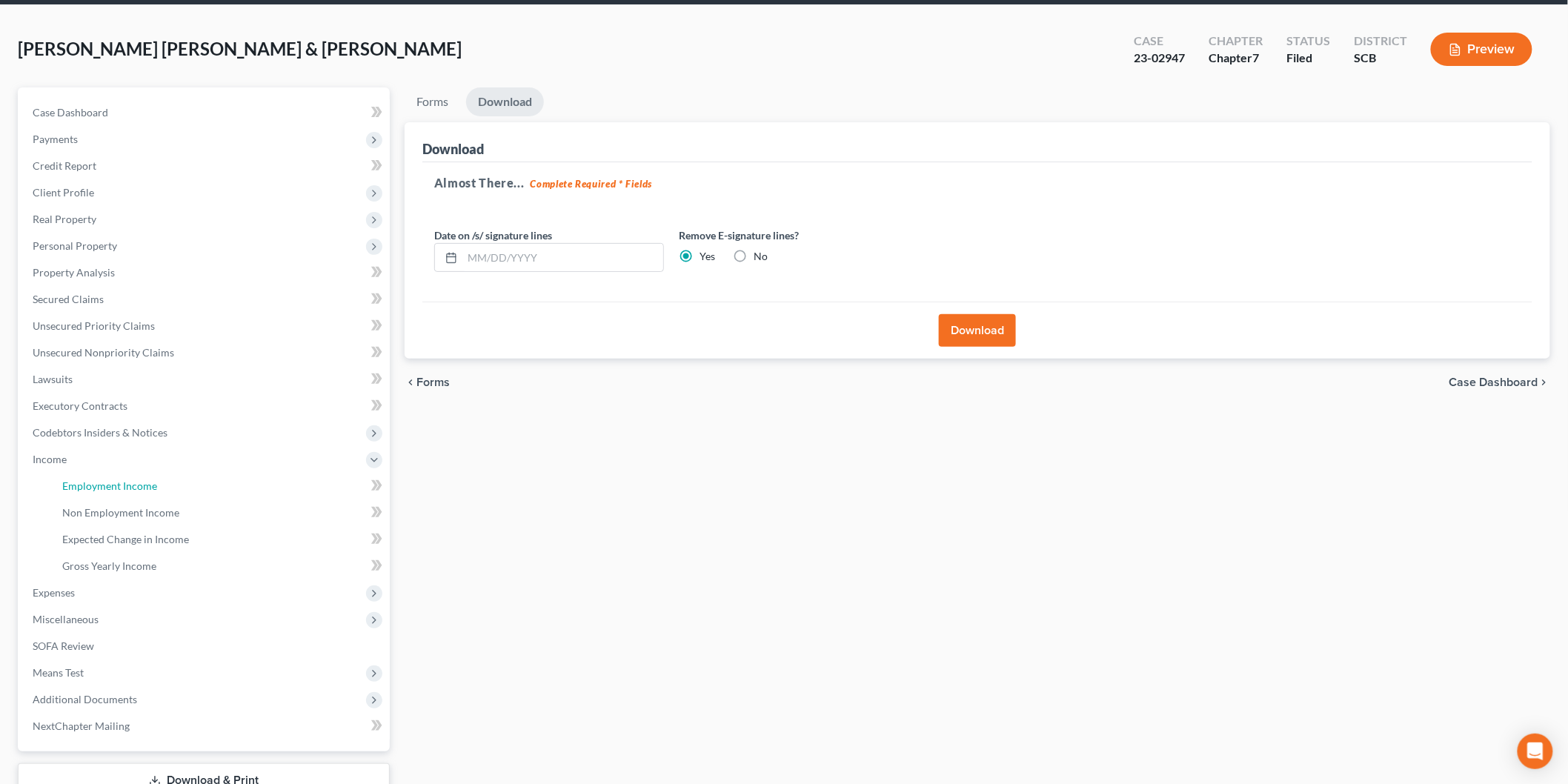
click at [194, 482] on link "Employment Income" at bounding box center [220, 486] width 339 height 27
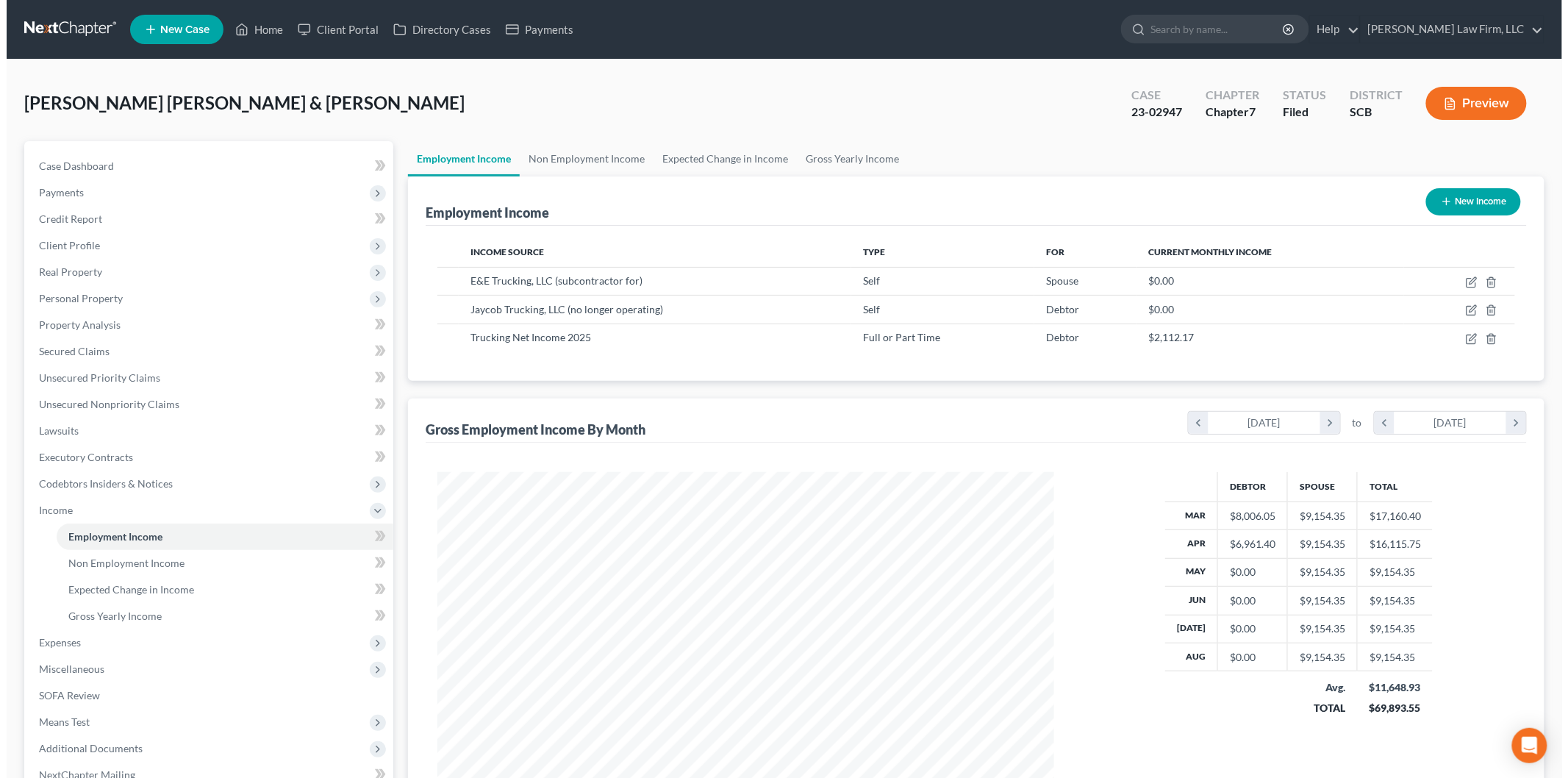
scroll to position [307, 645]
click at [1461, 335] on icon "button" at bounding box center [1463, 339] width 8 height 8
select select "0"
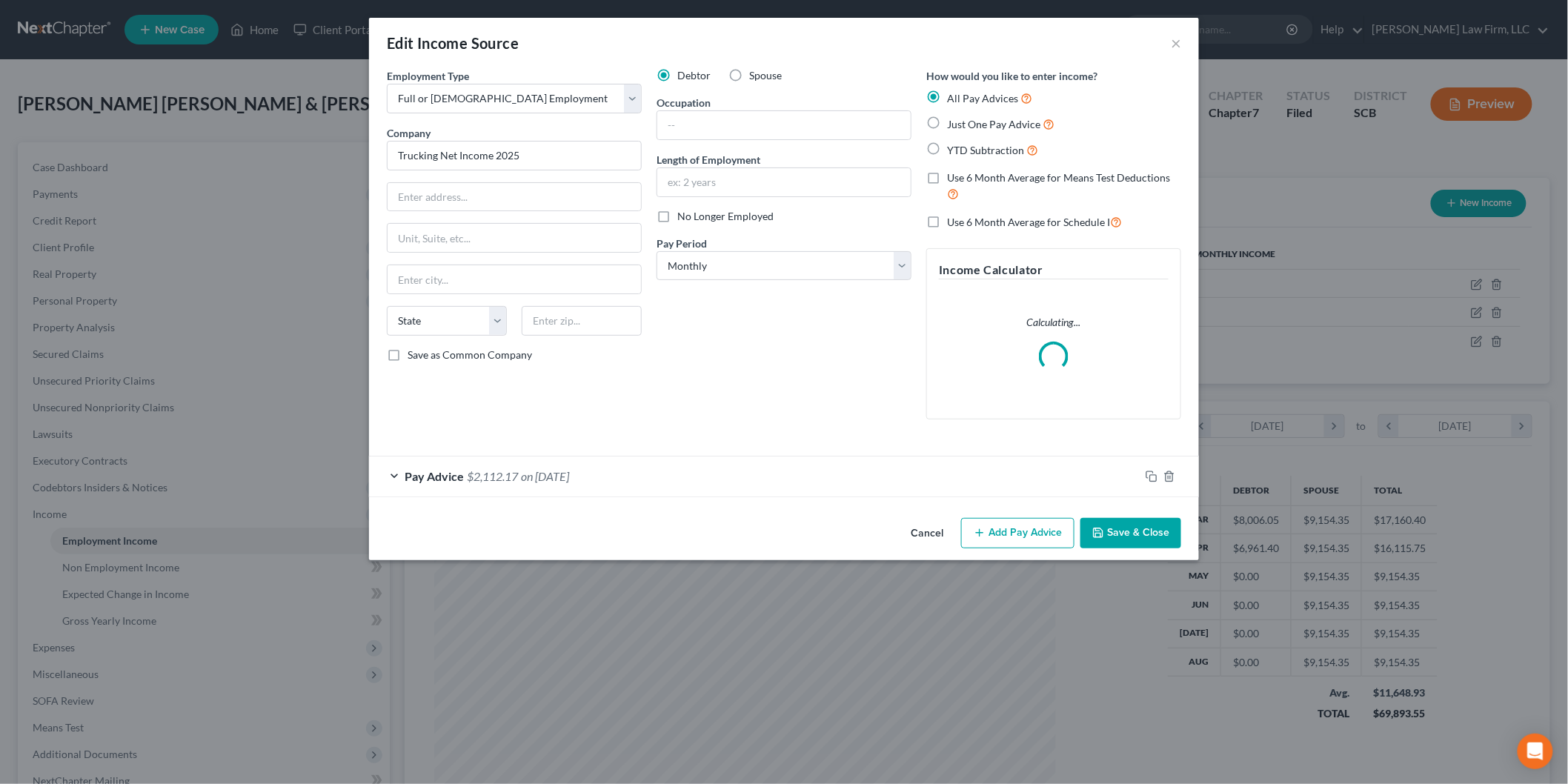
scroll to position [313, 657]
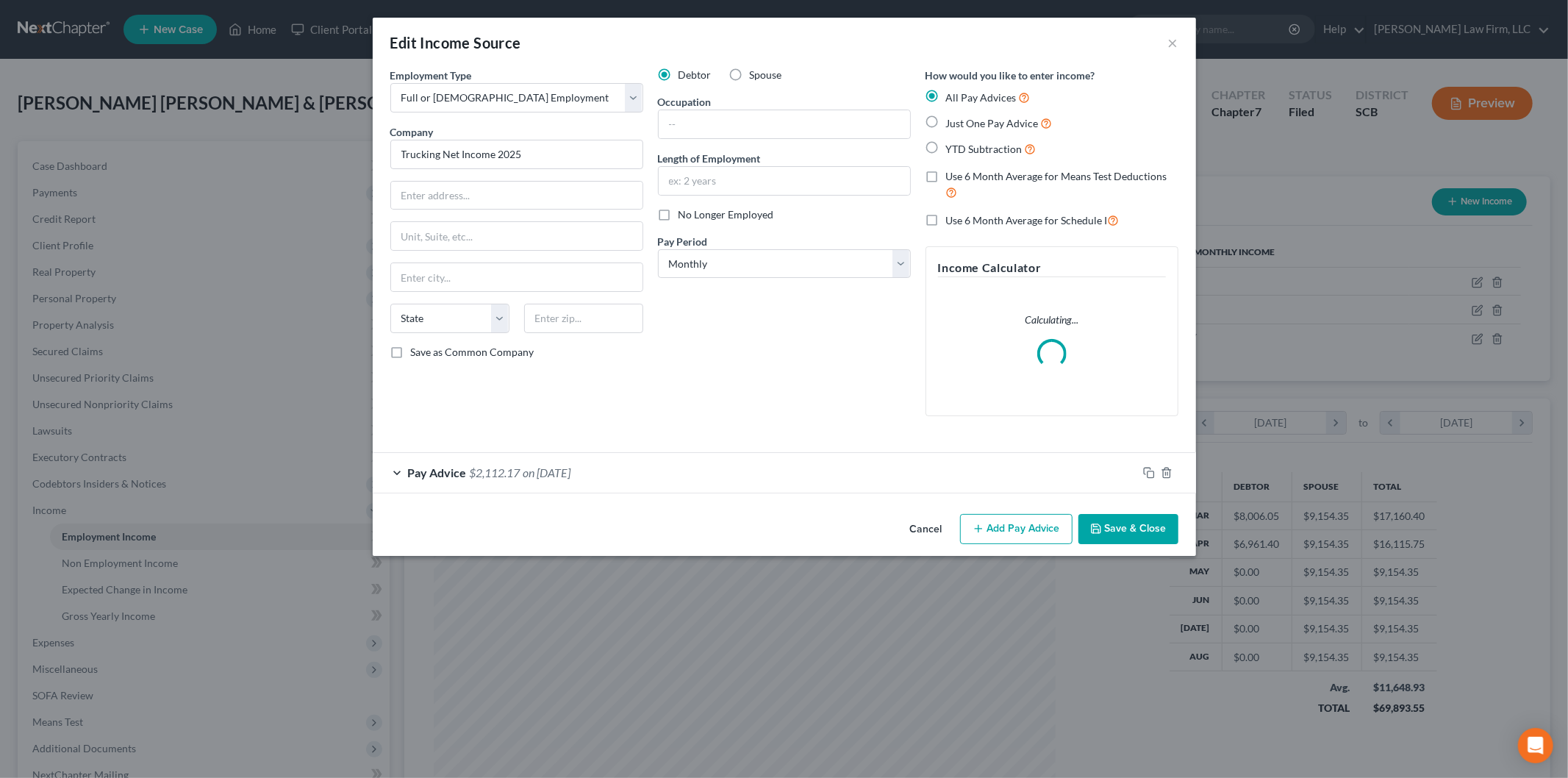
click at [750, 75] on span "Spouse" at bounding box center [766, 74] width 32 height 12
click at [755, 75] on input "Spouse" at bounding box center [760, 73] width 9 height 9
radio input "true"
click at [632, 105] on select "Select Full or [DEMOGRAPHIC_DATA] Employment Self Employment" at bounding box center [517, 97] width 253 height 29
select select "1"
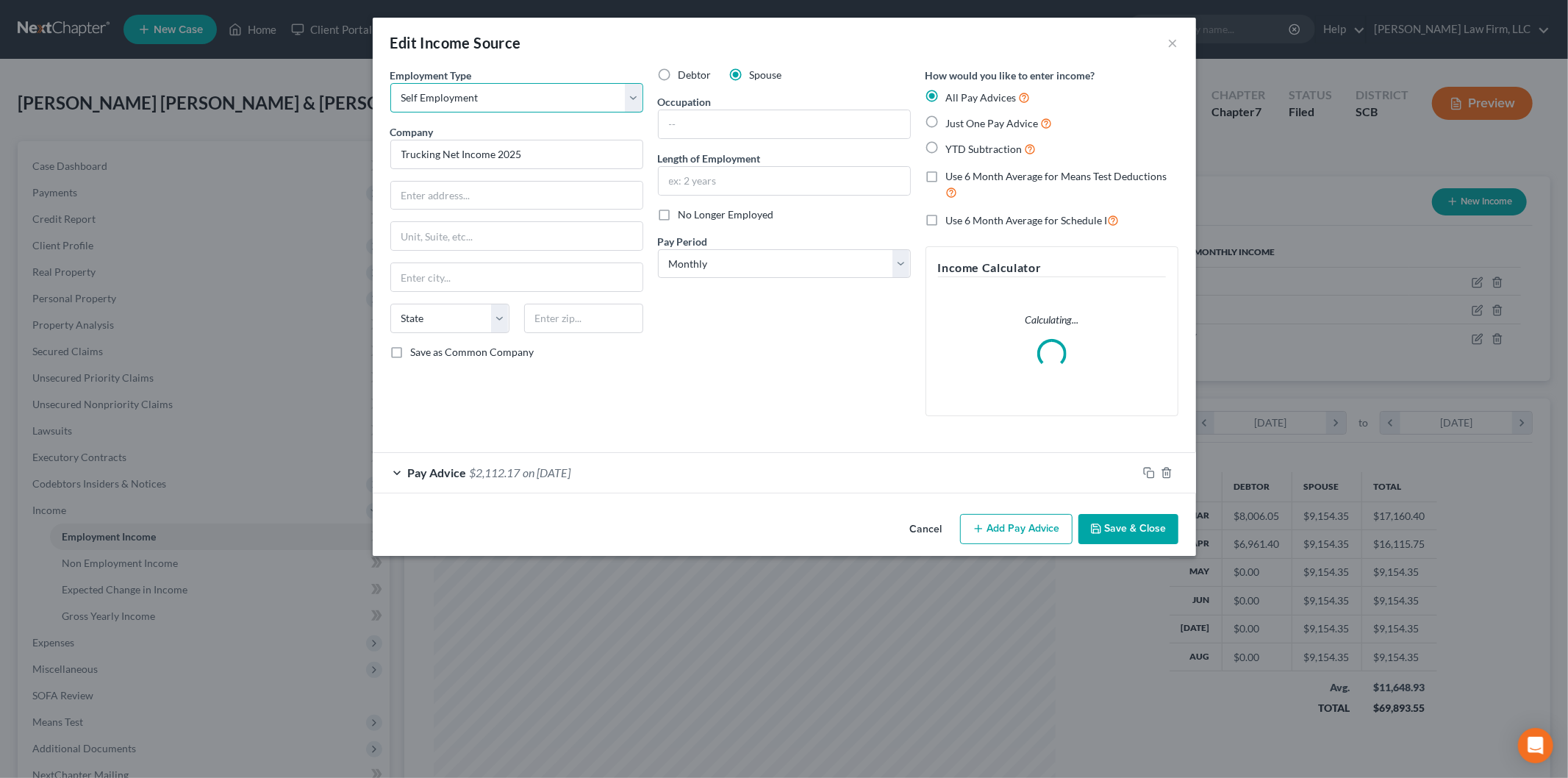
click at [390, 83] on select "Select Full or [DEMOGRAPHIC_DATA] Employment Self Employment" at bounding box center [517, 97] width 253 height 29
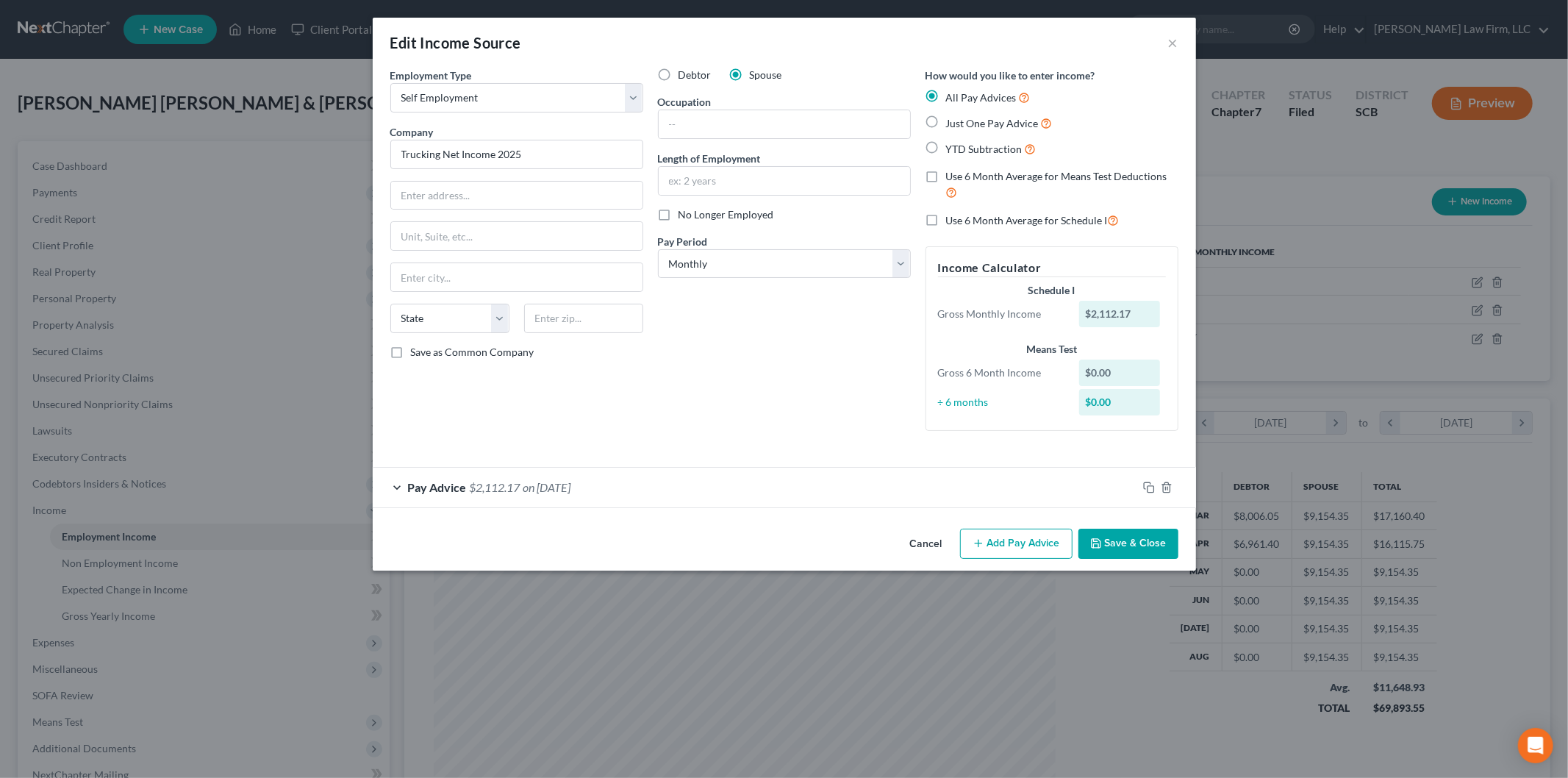
click at [1117, 541] on button "Save & Close" at bounding box center [1128, 543] width 100 height 31
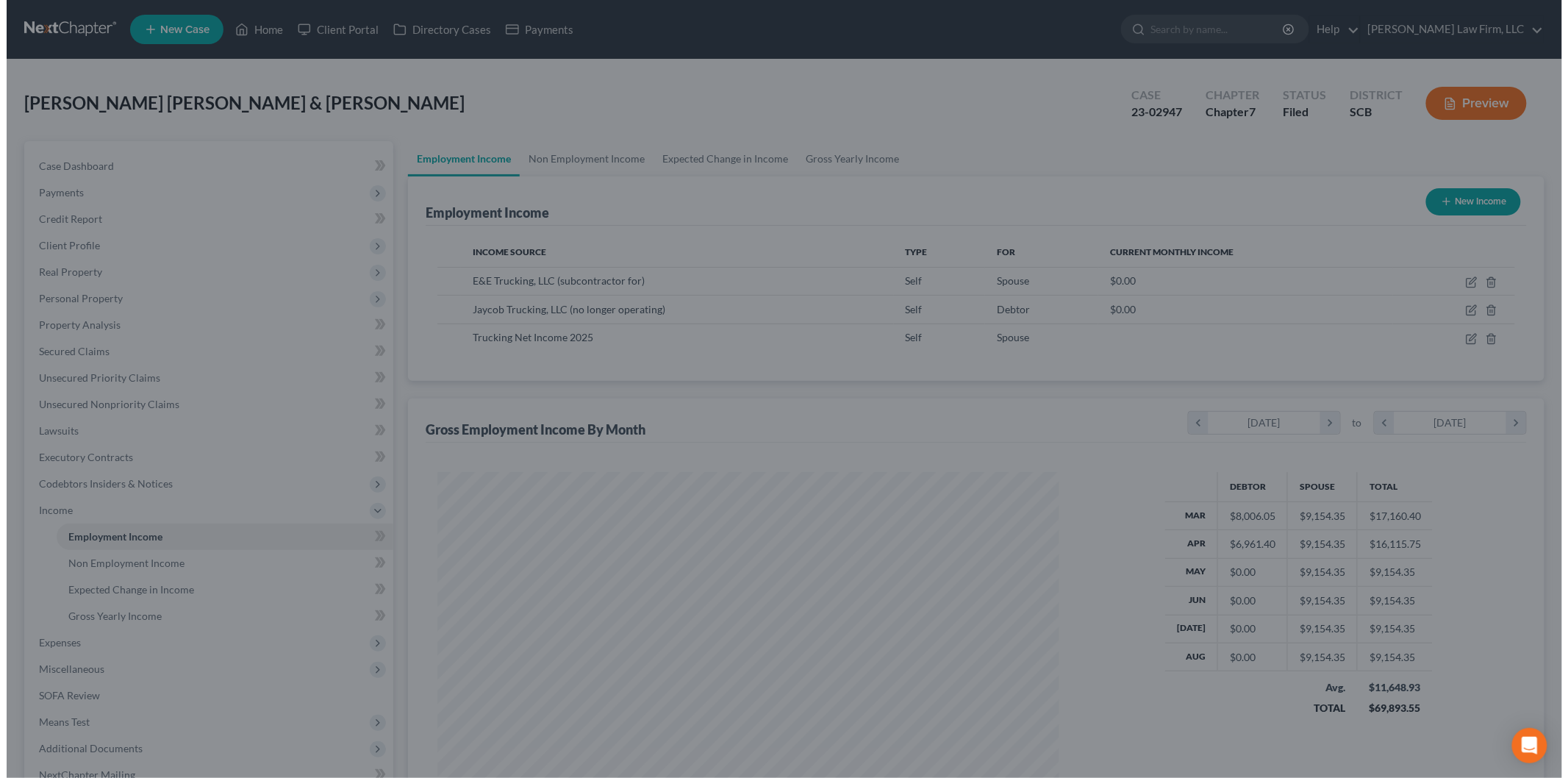
scroll to position [734721, 734261]
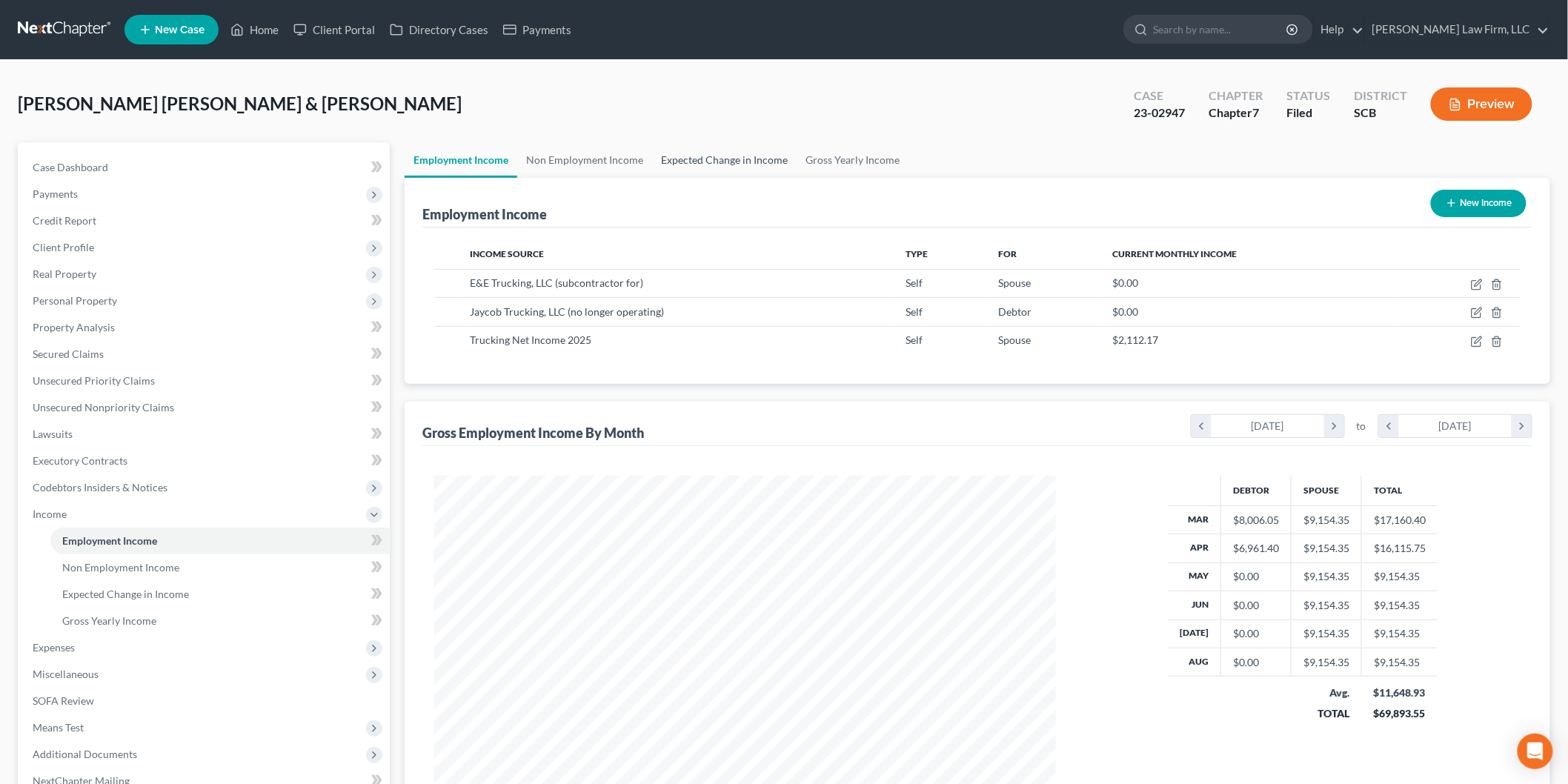
click at [687, 156] on link "Expected Change in Income" at bounding box center [725, 160] width 145 height 35
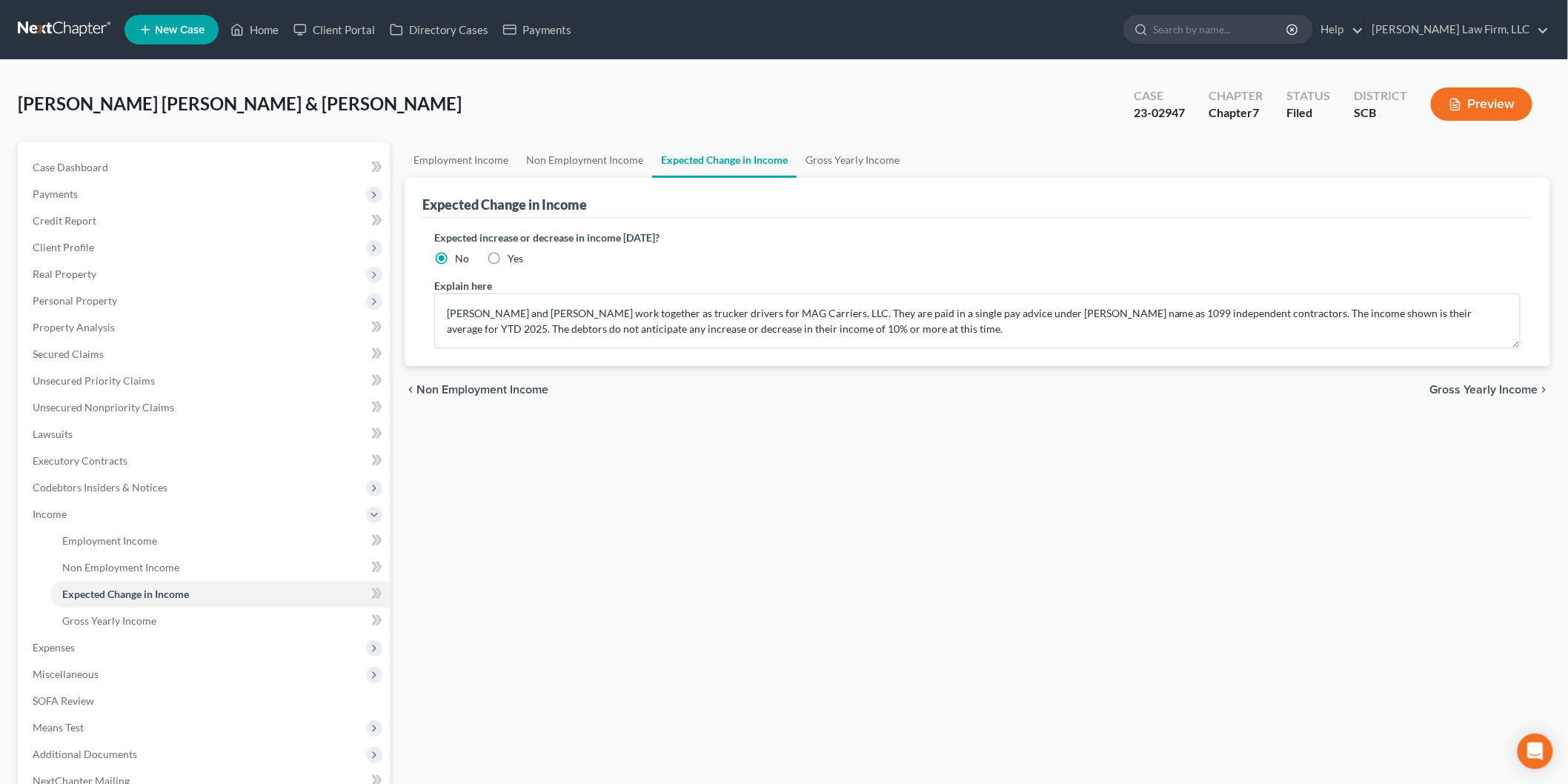
click at [1483, 108] on button "Preview" at bounding box center [1481, 104] width 102 height 33
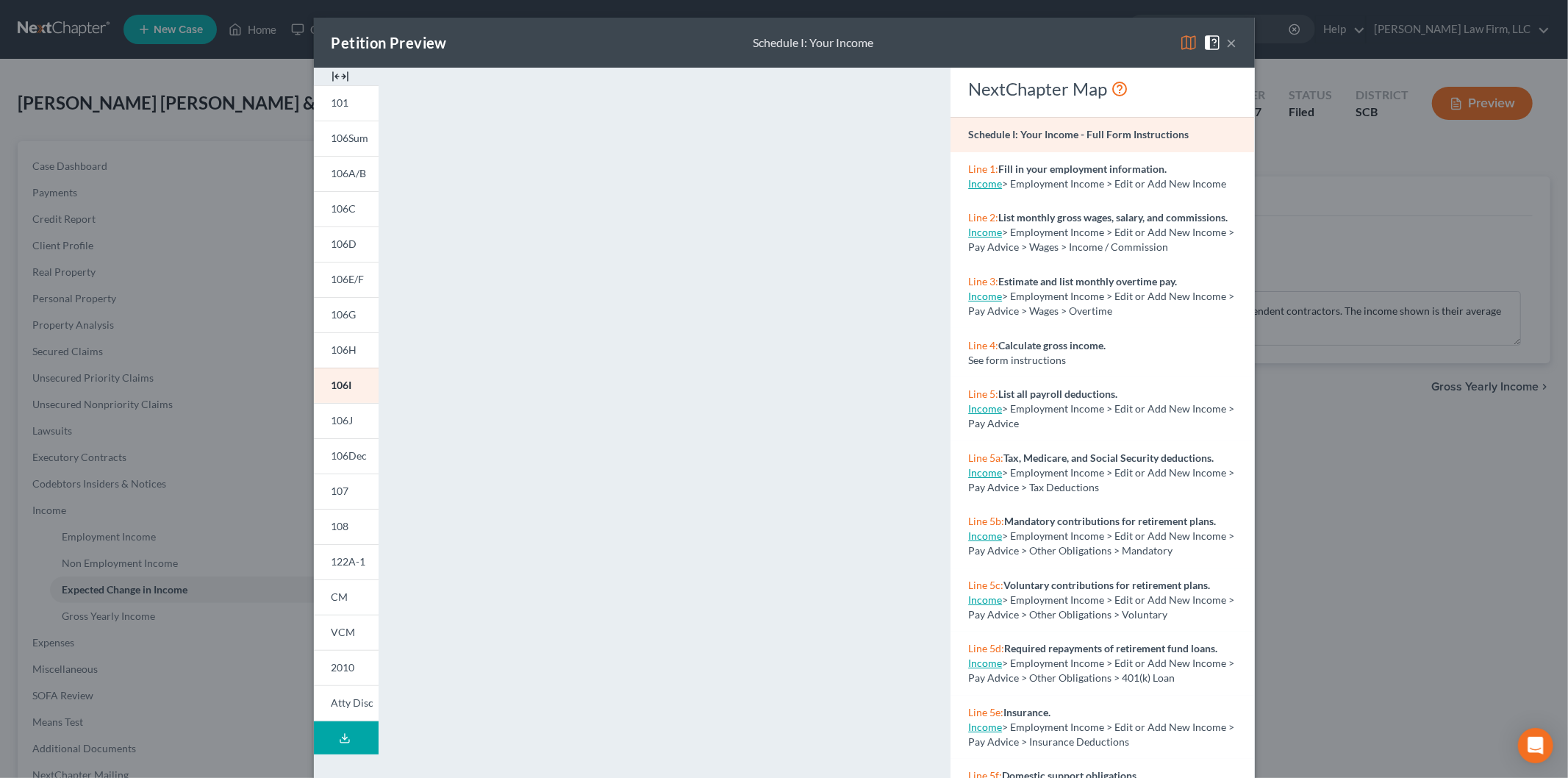
click at [1227, 45] on button "×" at bounding box center [1231, 42] width 10 height 18
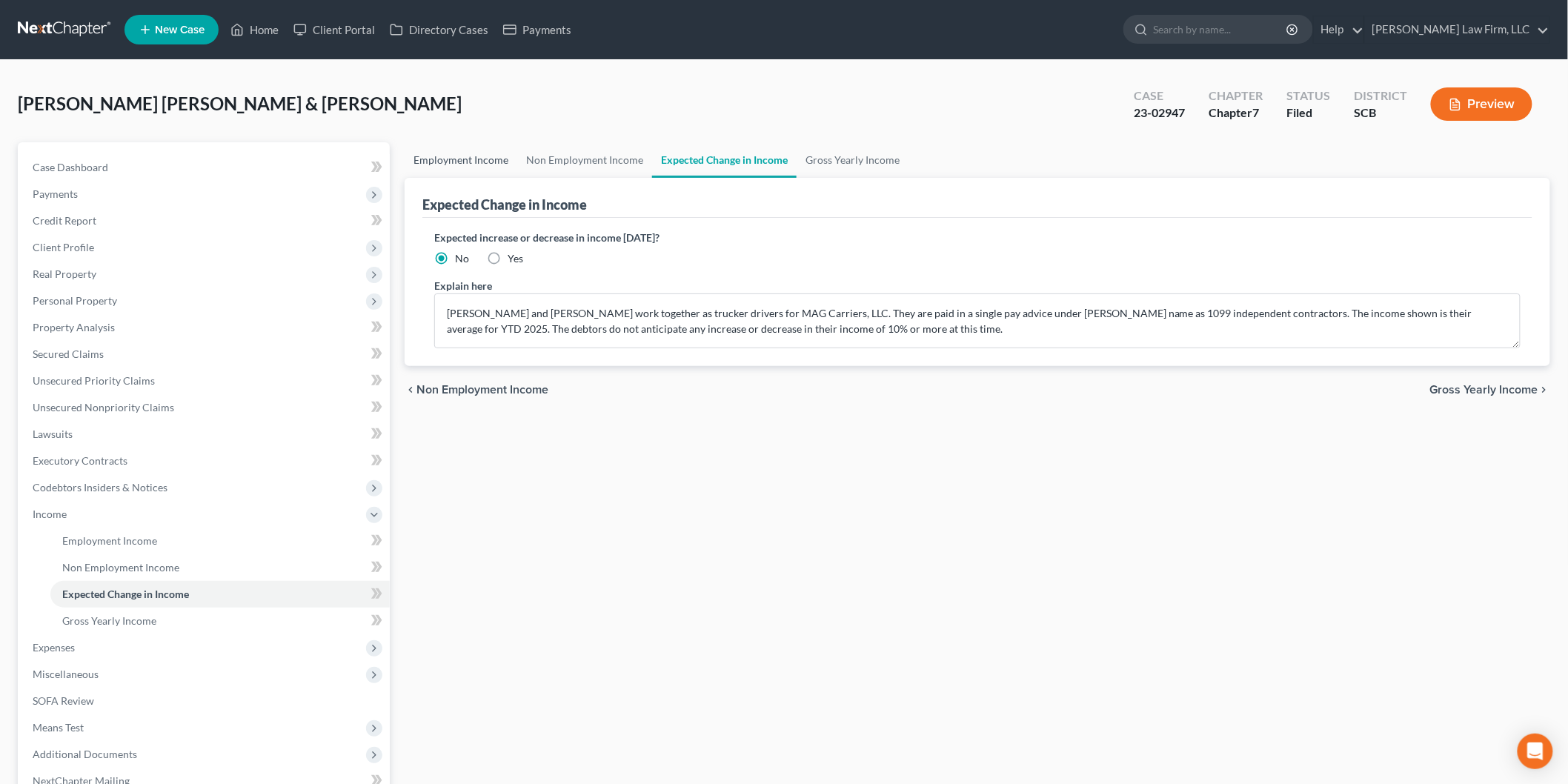
click at [469, 161] on link "Employment Income" at bounding box center [461, 160] width 112 height 35
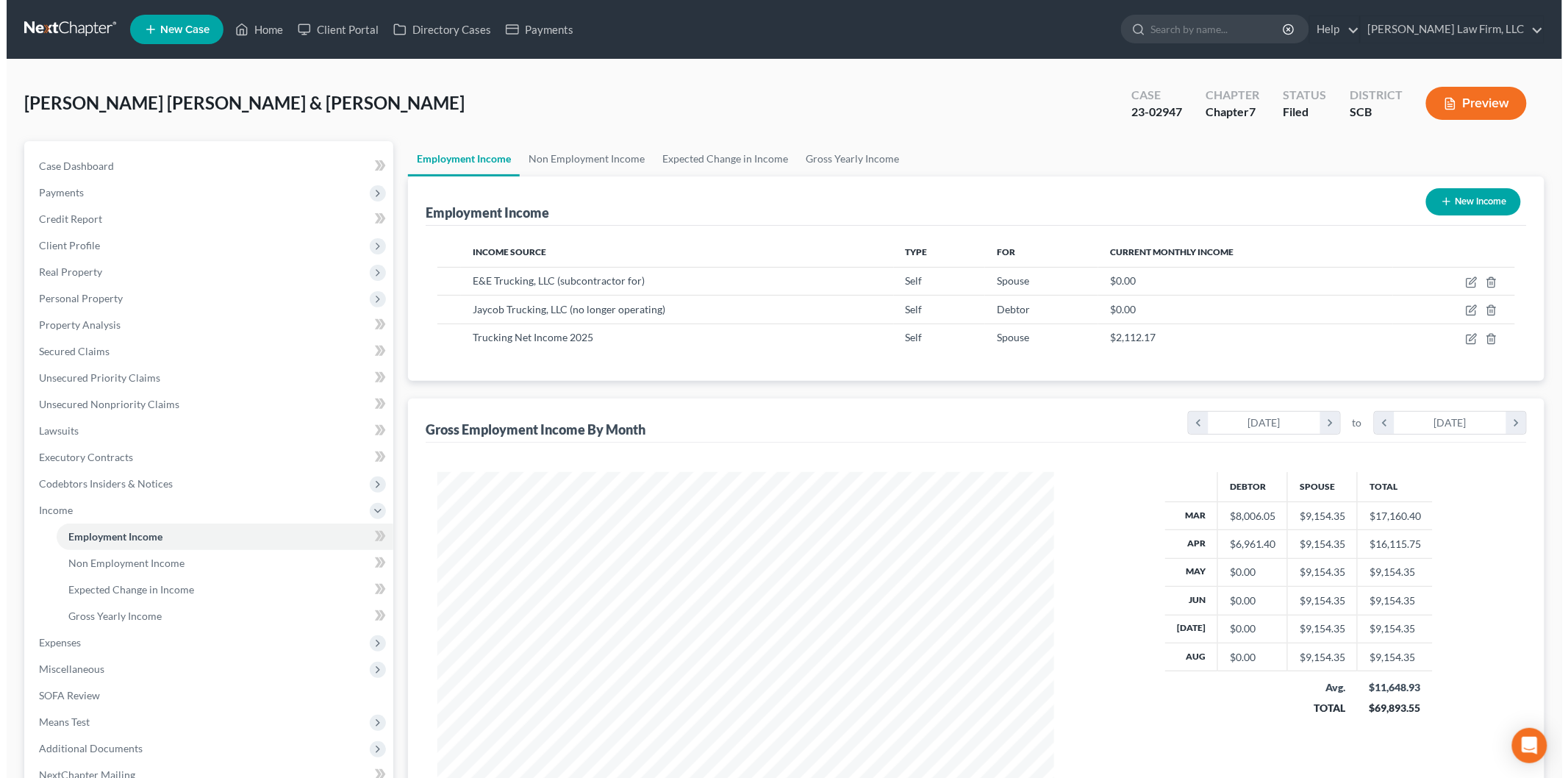
scroll to position [307, 645]
click at [1467, 339] on icon "button" at bounding box center [1465, 337] width 7 height 7
select select "1"
select select "0"
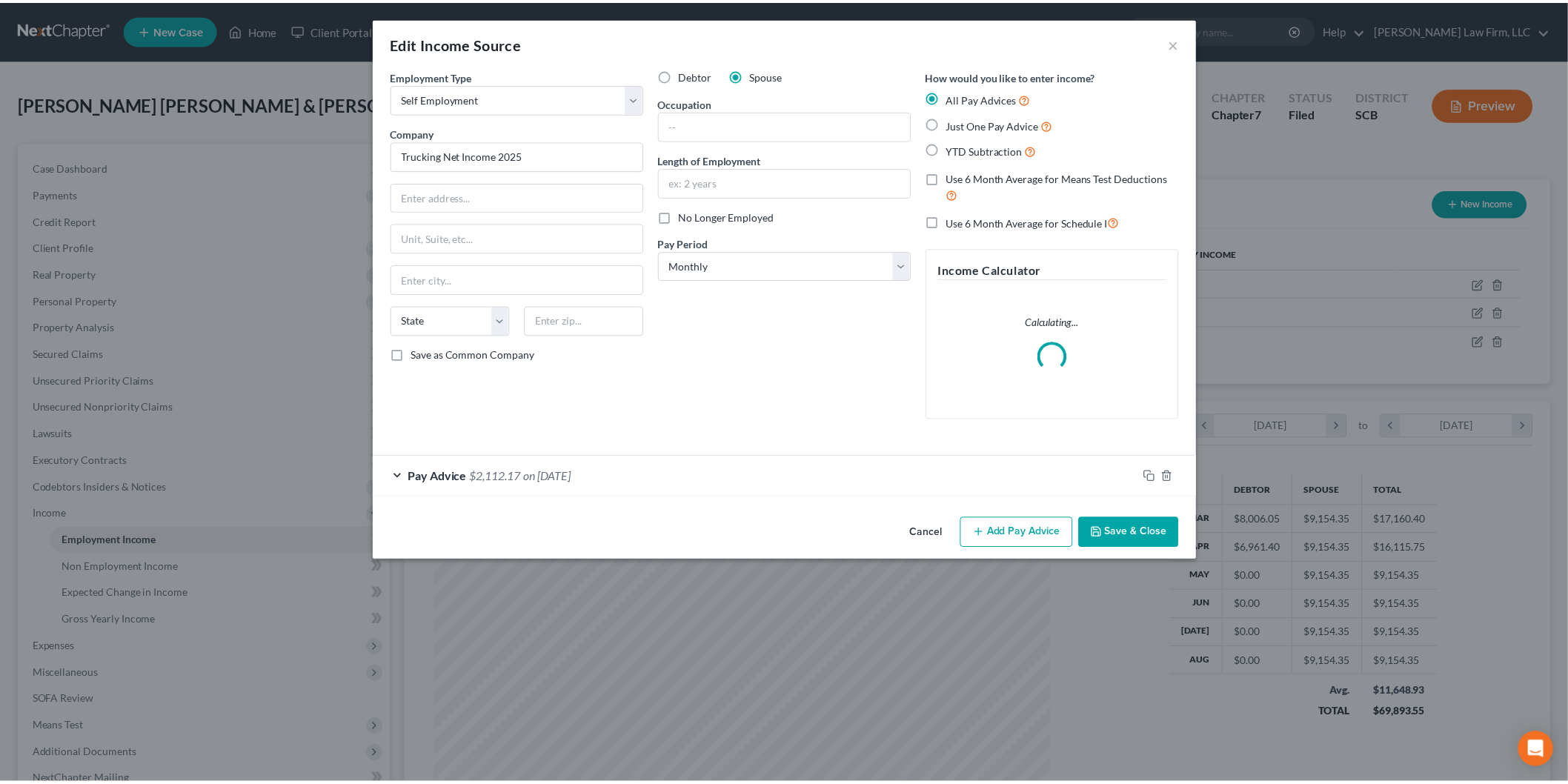
scroll to position [313, 657]
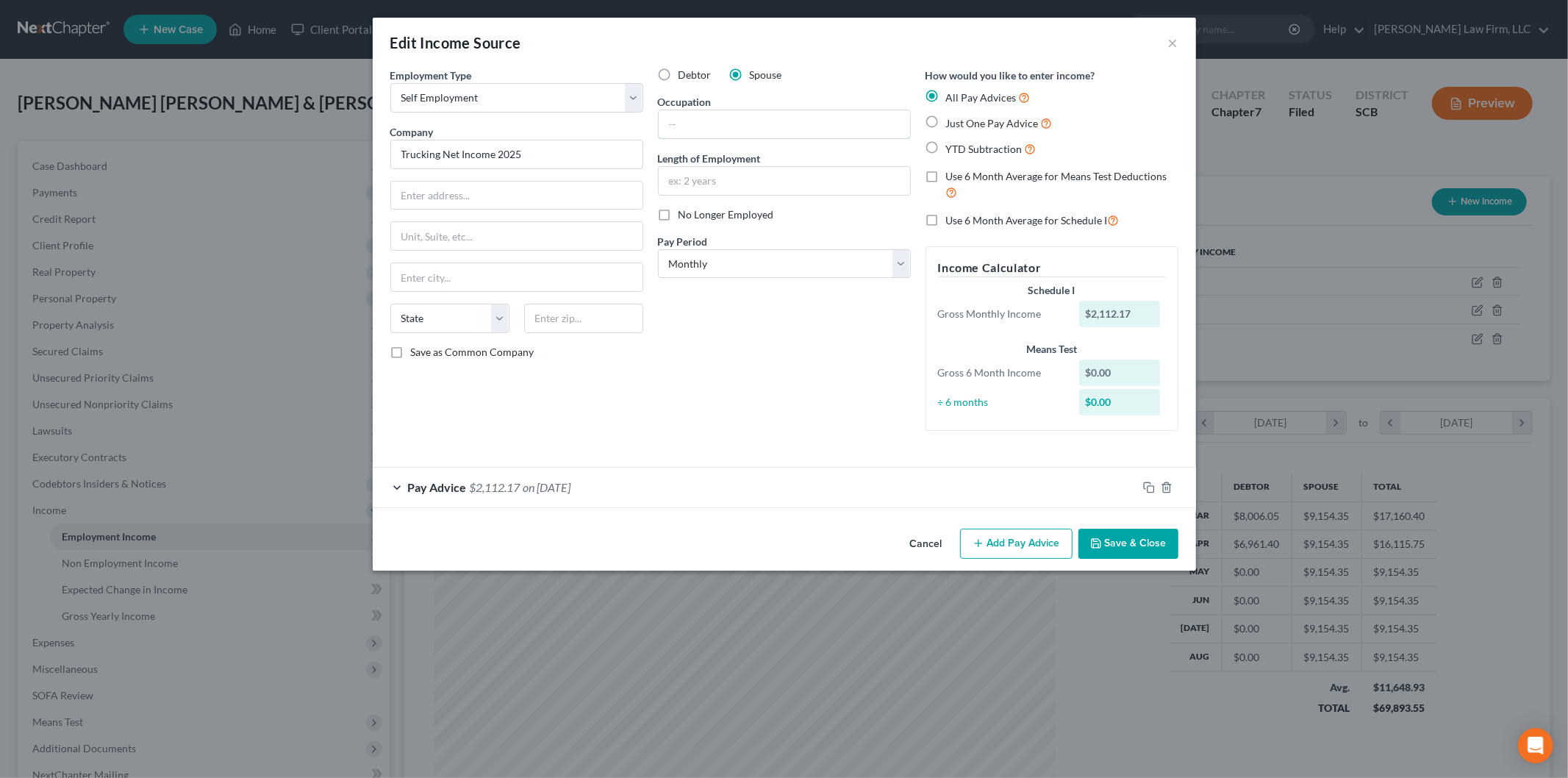
click at [725, 120] on input "text" at bounding box center [784, 124] width 252 height 28
type input "Truck Driver"
click at [564, 159] on input "Trucking Net Income 2025" at bounding box center [517, 154] width 253 height 29
drag, startPoint x: 542, startPoint y: 155, endPoint x: 404, endPoint y: 141, distance: 138.7
click at [413, 143] on input "Trucking Net Income 2025" at bounding box center [517, 154] width 253 height 29
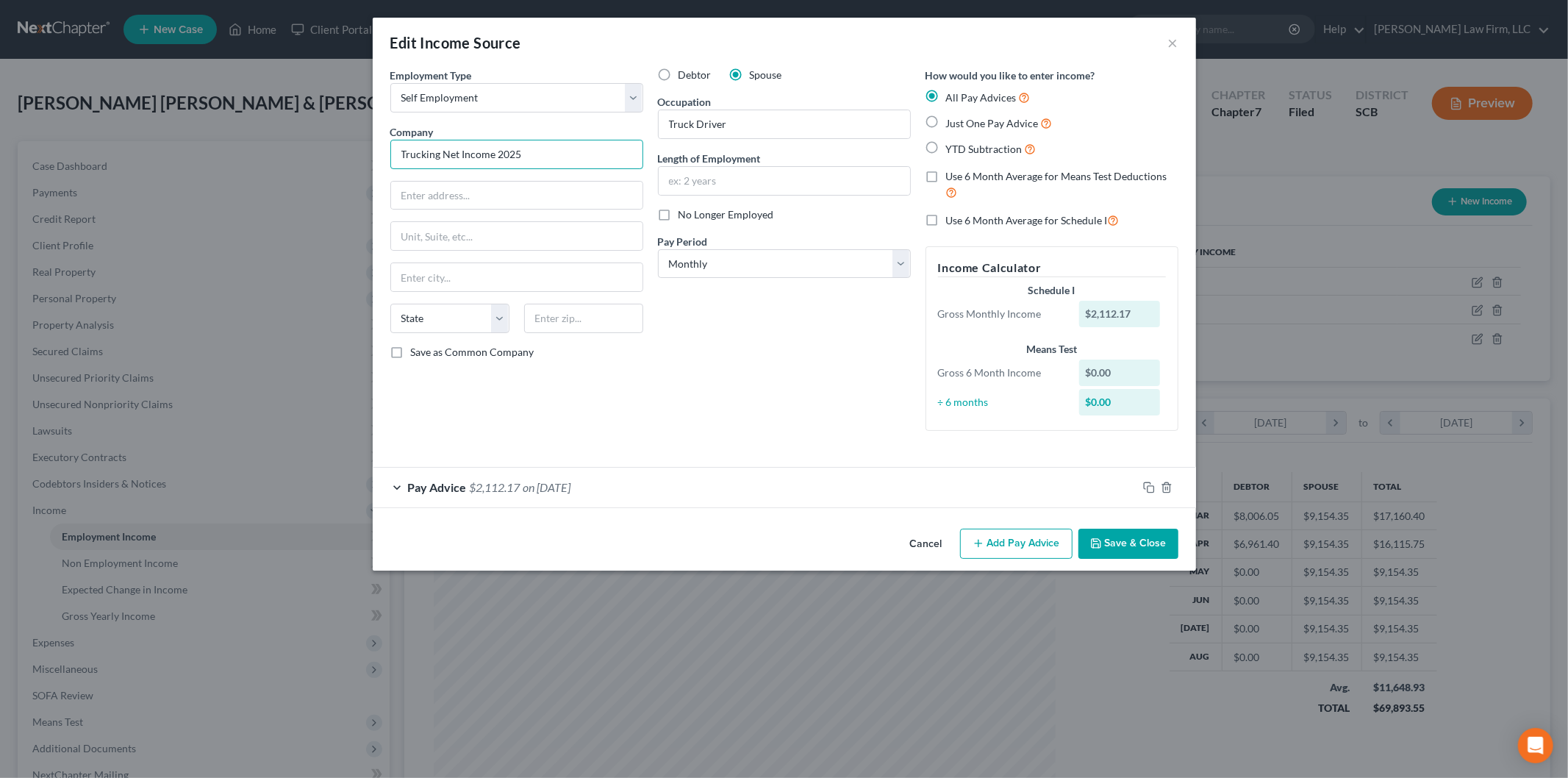
drag, startPoint x: 404, startPoint y: 141, endPoint x: 383, endPoint y: 148, distance: 22.1
click at [402, 142] on input "Trucking Net Income 2025" at bounding box center [517, 154] width 253 height 29
drag, startPoint x: 373, startPoint y: 137, endPoint x: 363, endPoint y: 141, distance: 10.8
click at [363, 138] on div "Edit Income Source × Employment Type * Select Full or [DEMOGRAPHIC_DATA] Employ…" at bounding box center [784, 389] width 1568 height 778
type input "M"
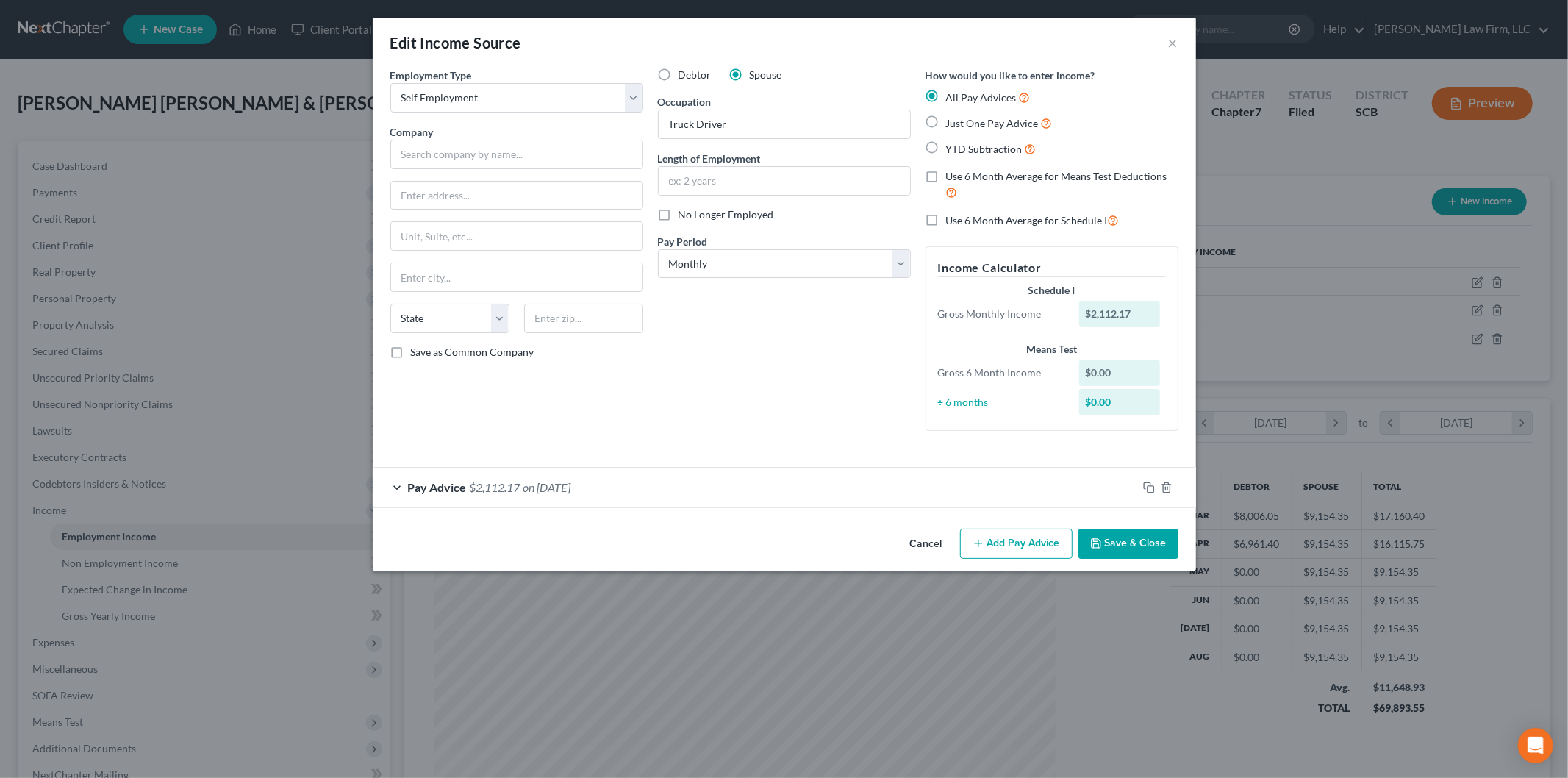
click at [1144, 545] on button "Save & Close" at bounding box center [1128, 543] width 100 height 31
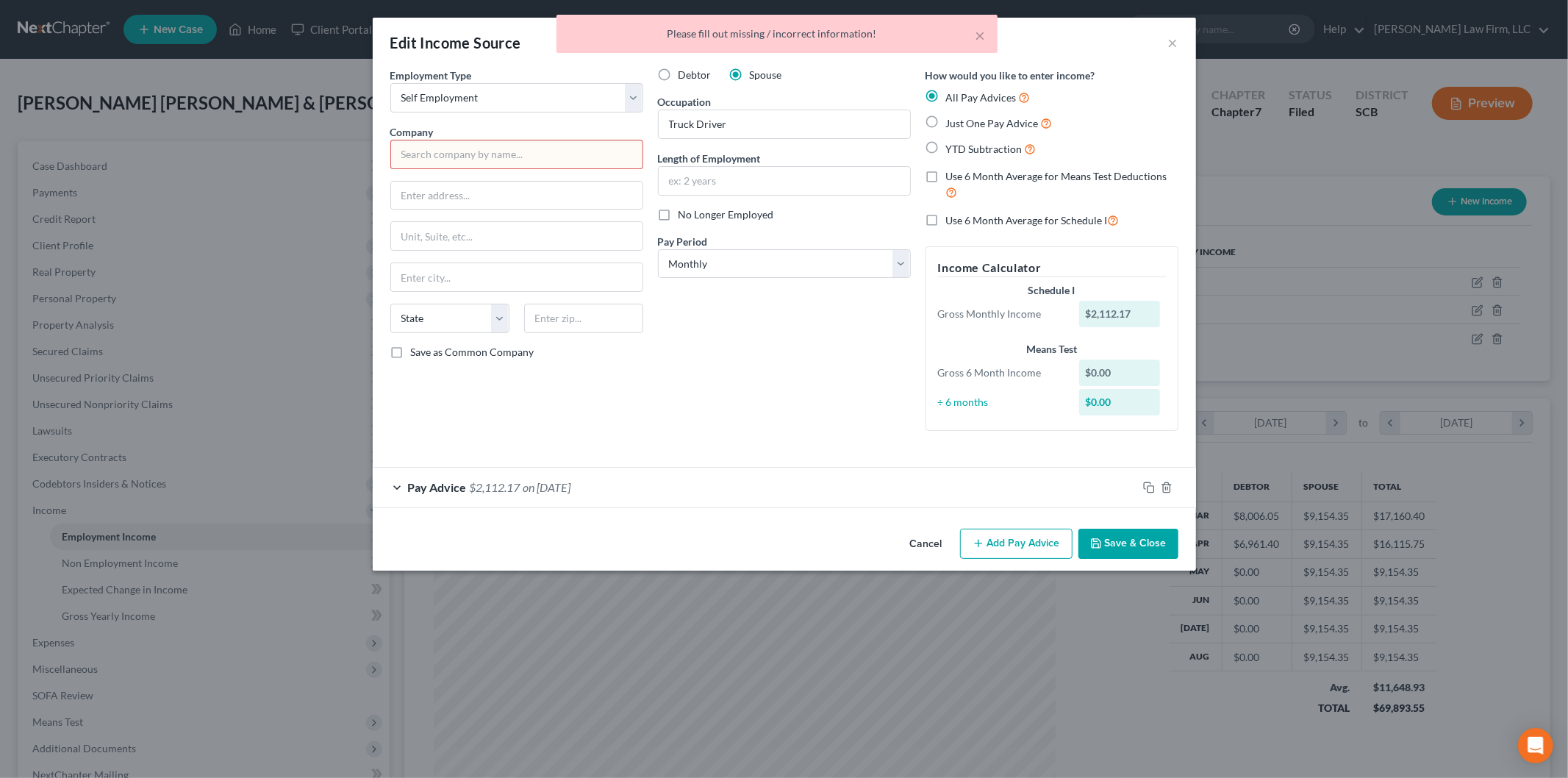
click at [544, 151] on input "text" at bounding box center [517, 154] width 253 height 29
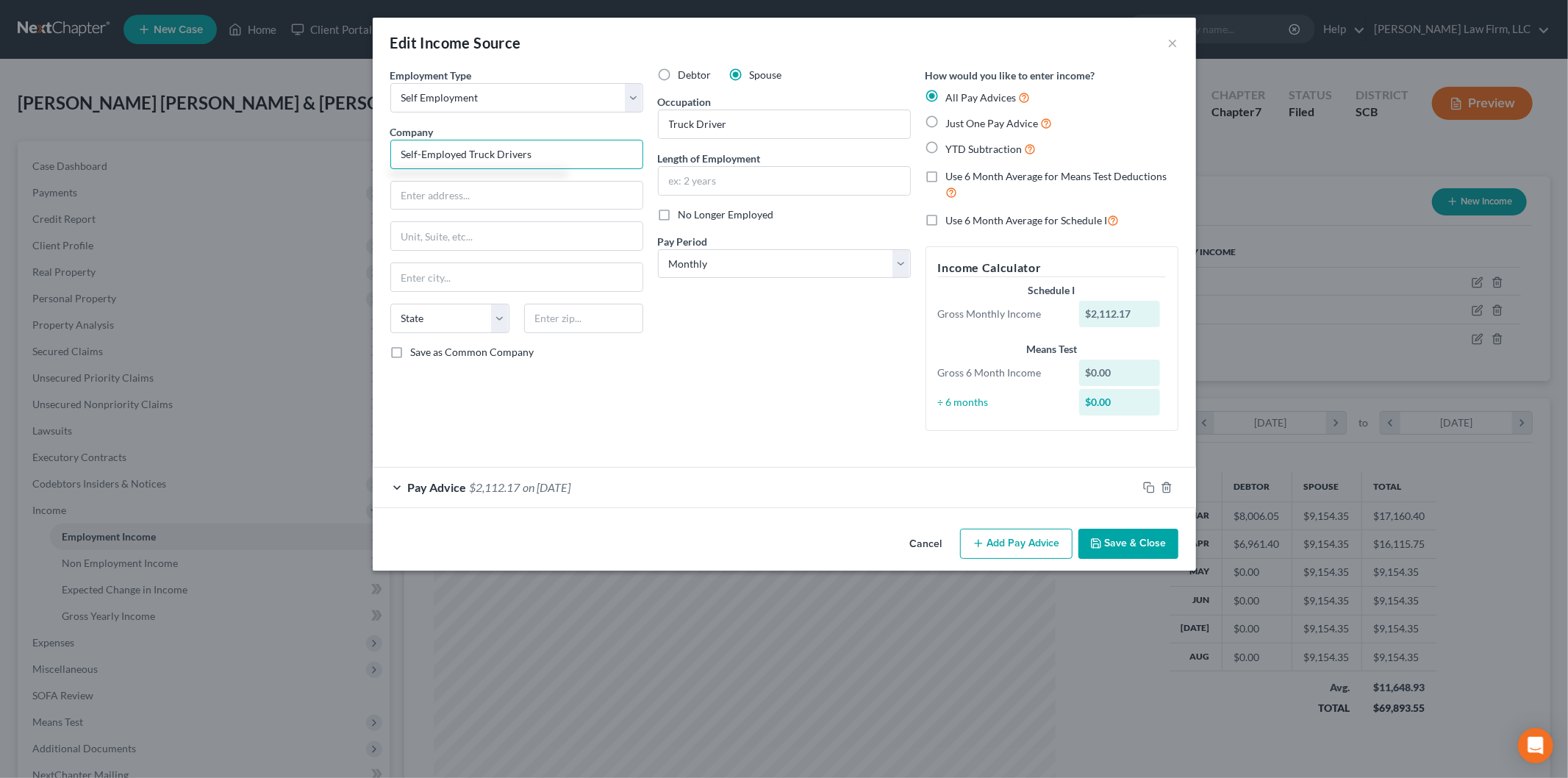
type input "Self-Employed Truck Drivers"
click at [1125, 531] on button "Save & Close" at bounding box center [1128, 543] width 100 height 31
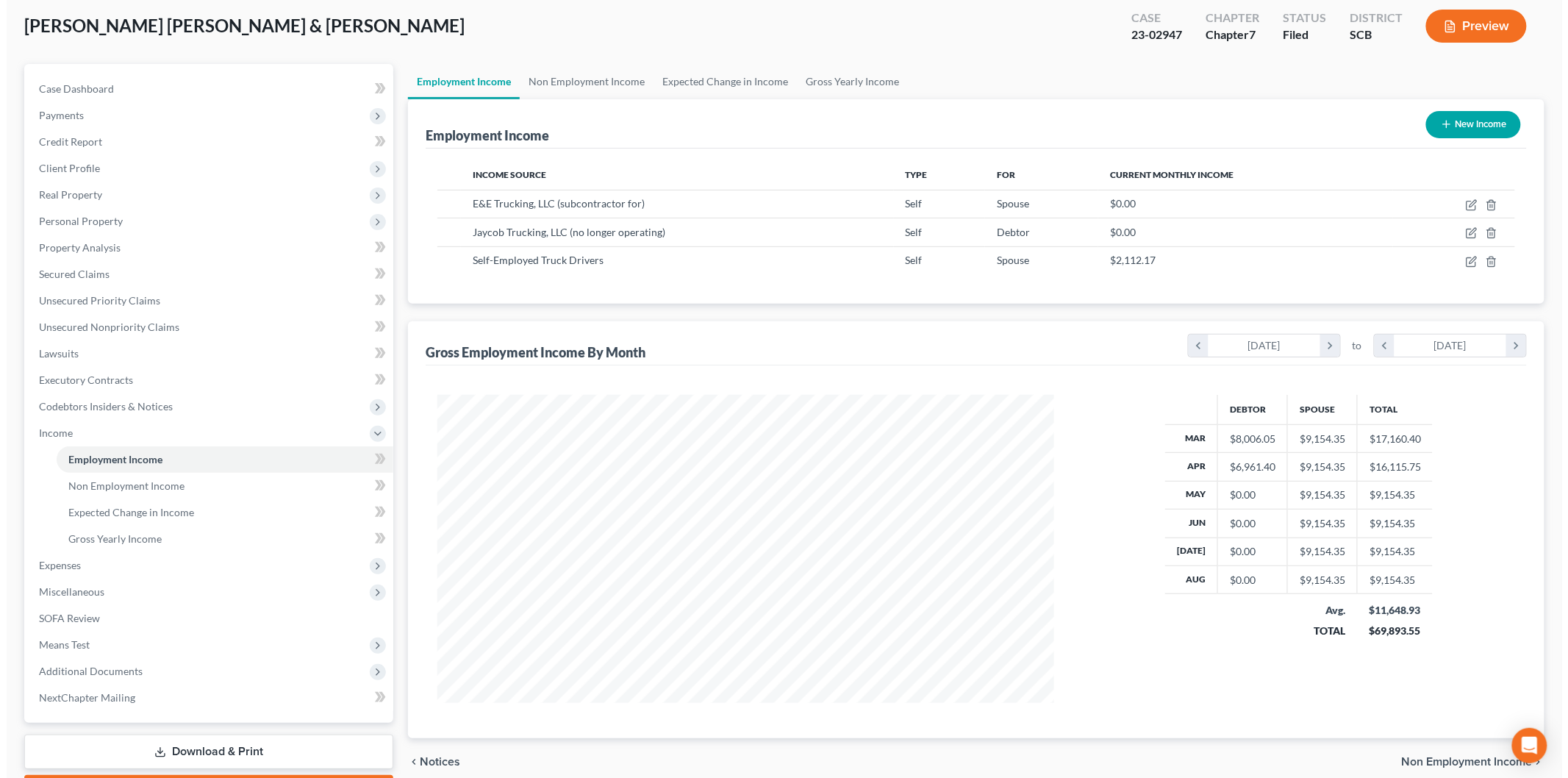
scroll to position [0, 0]
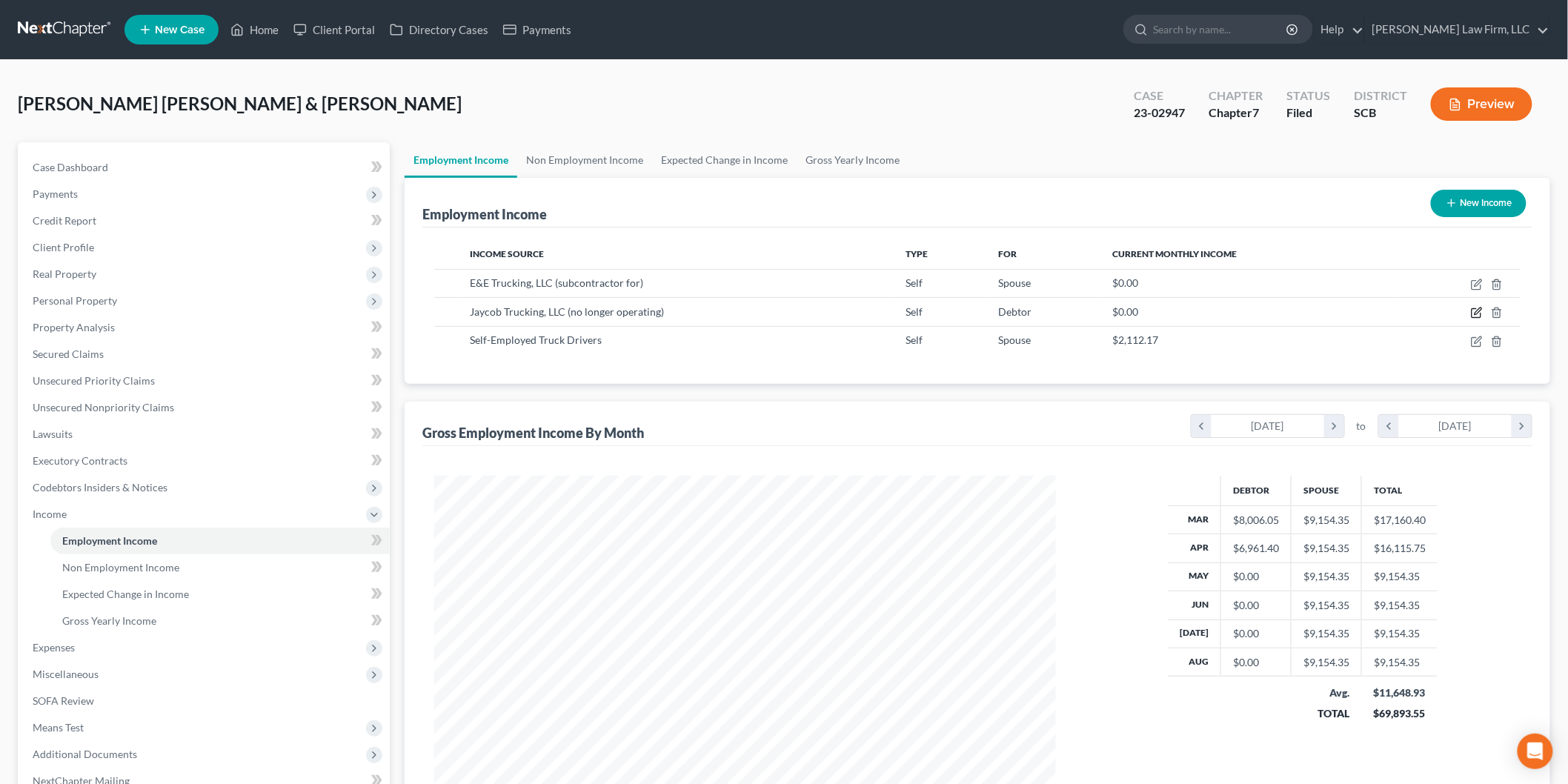
click at [1477, 309] on icon "button" at bounding box center [1477, 313] width 11 height 11
select select "1"
select select "28"
select select "0"
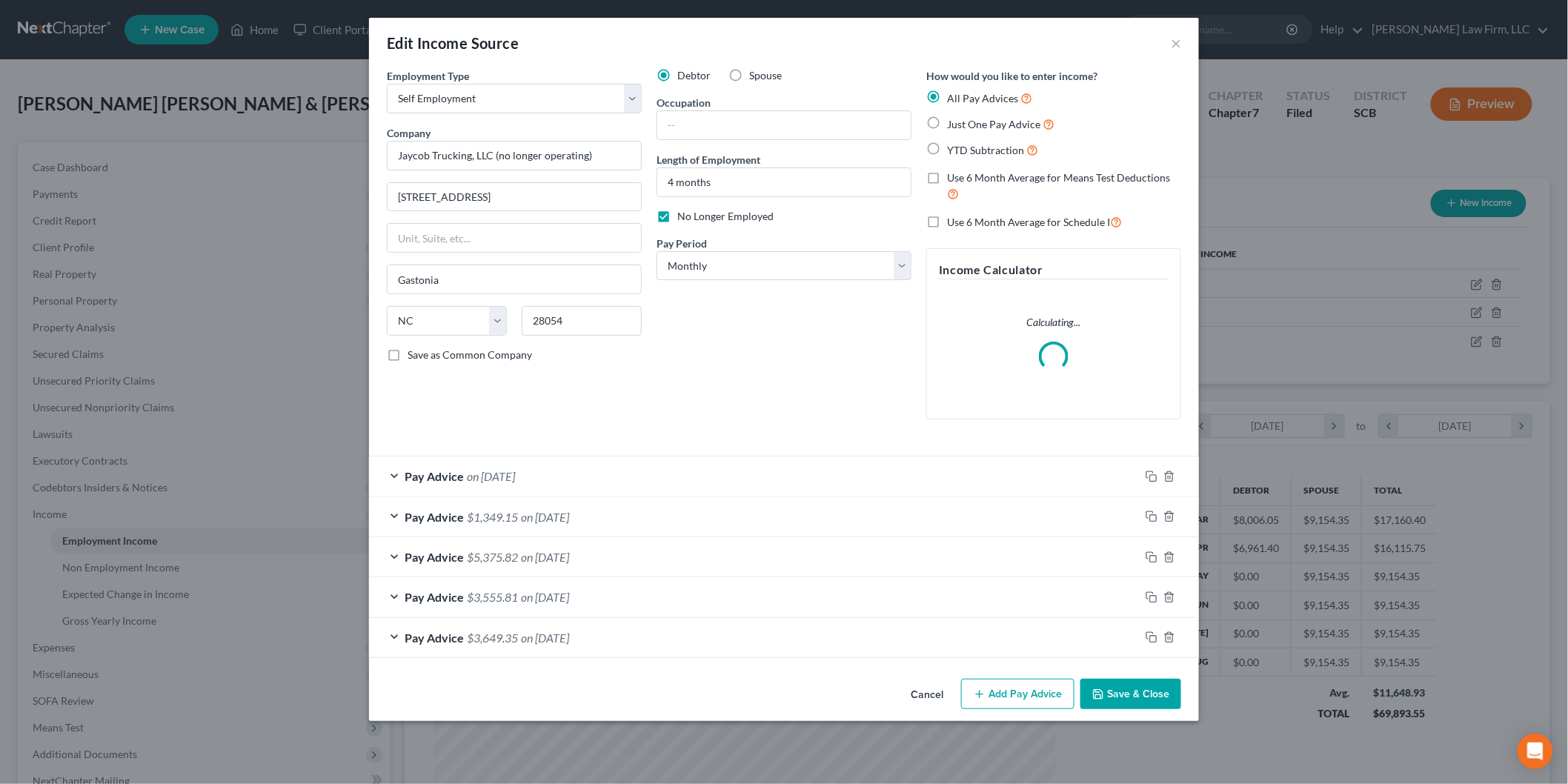
scroll to position [313, 657]
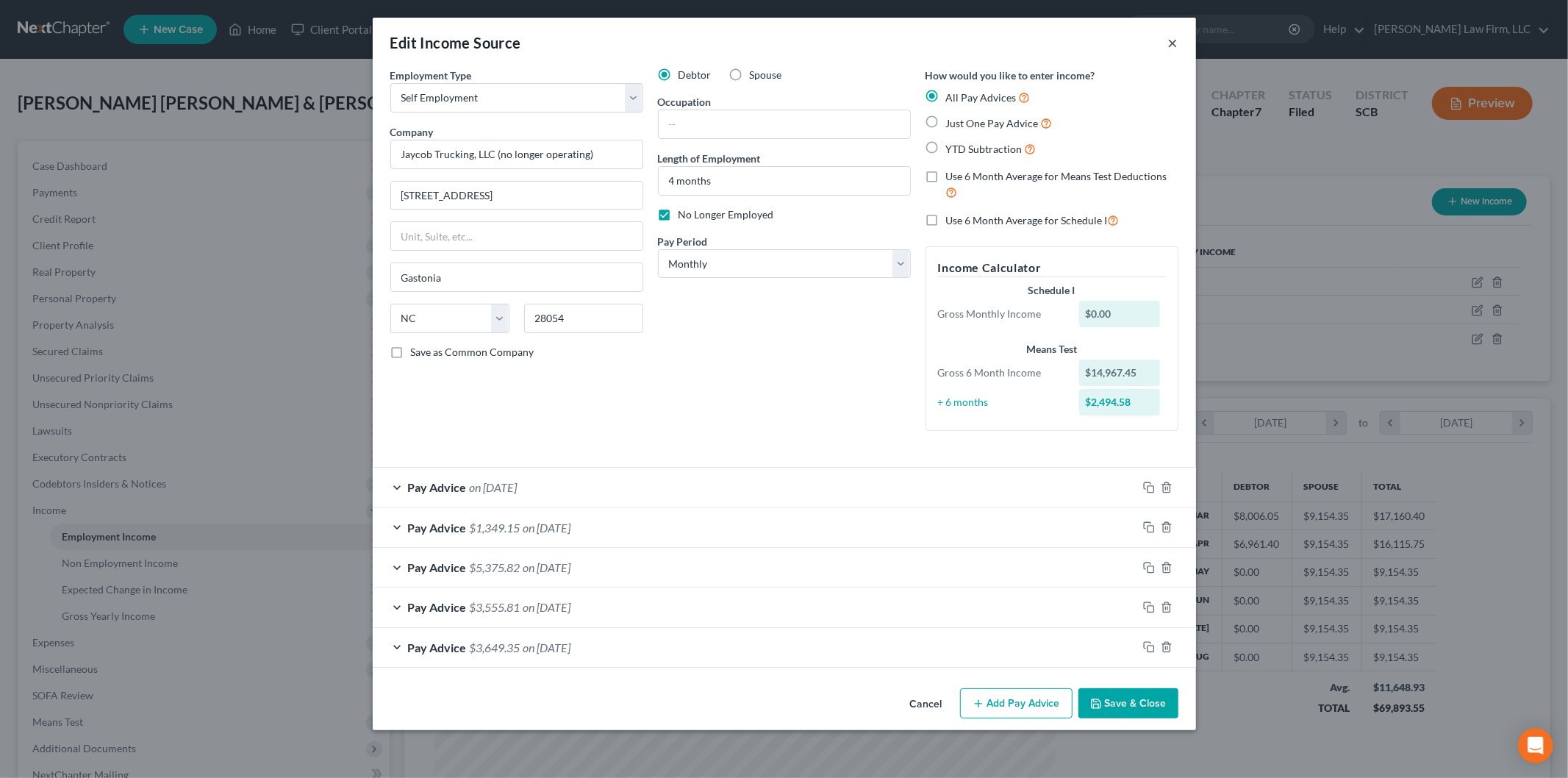
click at [1170, 35] on button "×" at bounding box center [1173, 42] width 10 height 18
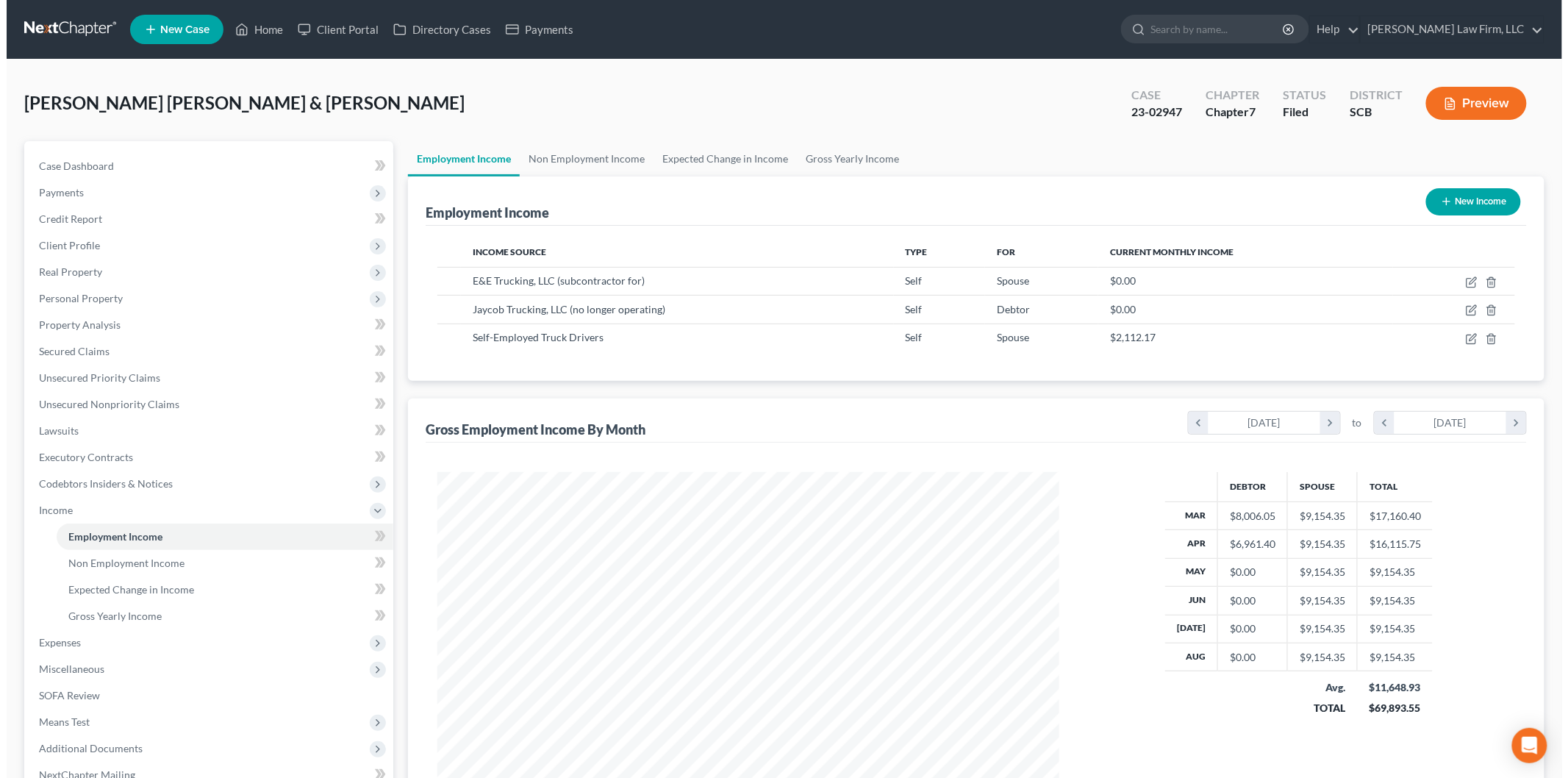
scroll to position [734721, 734261]
click at [1464, 103] on button "Preview" at bounding box center [1469, 103] width 101 height 33
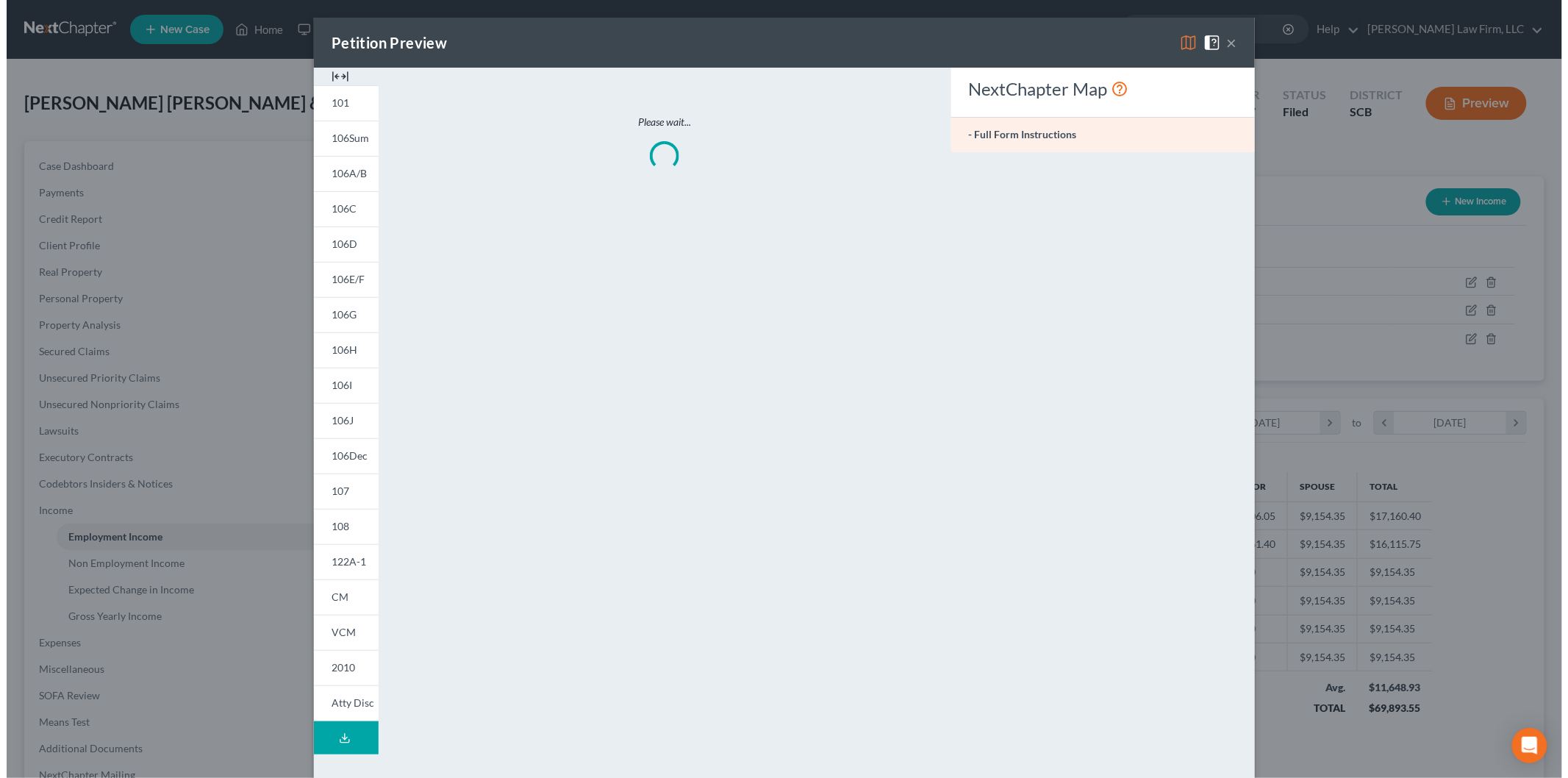
scroll to position [310, 652]
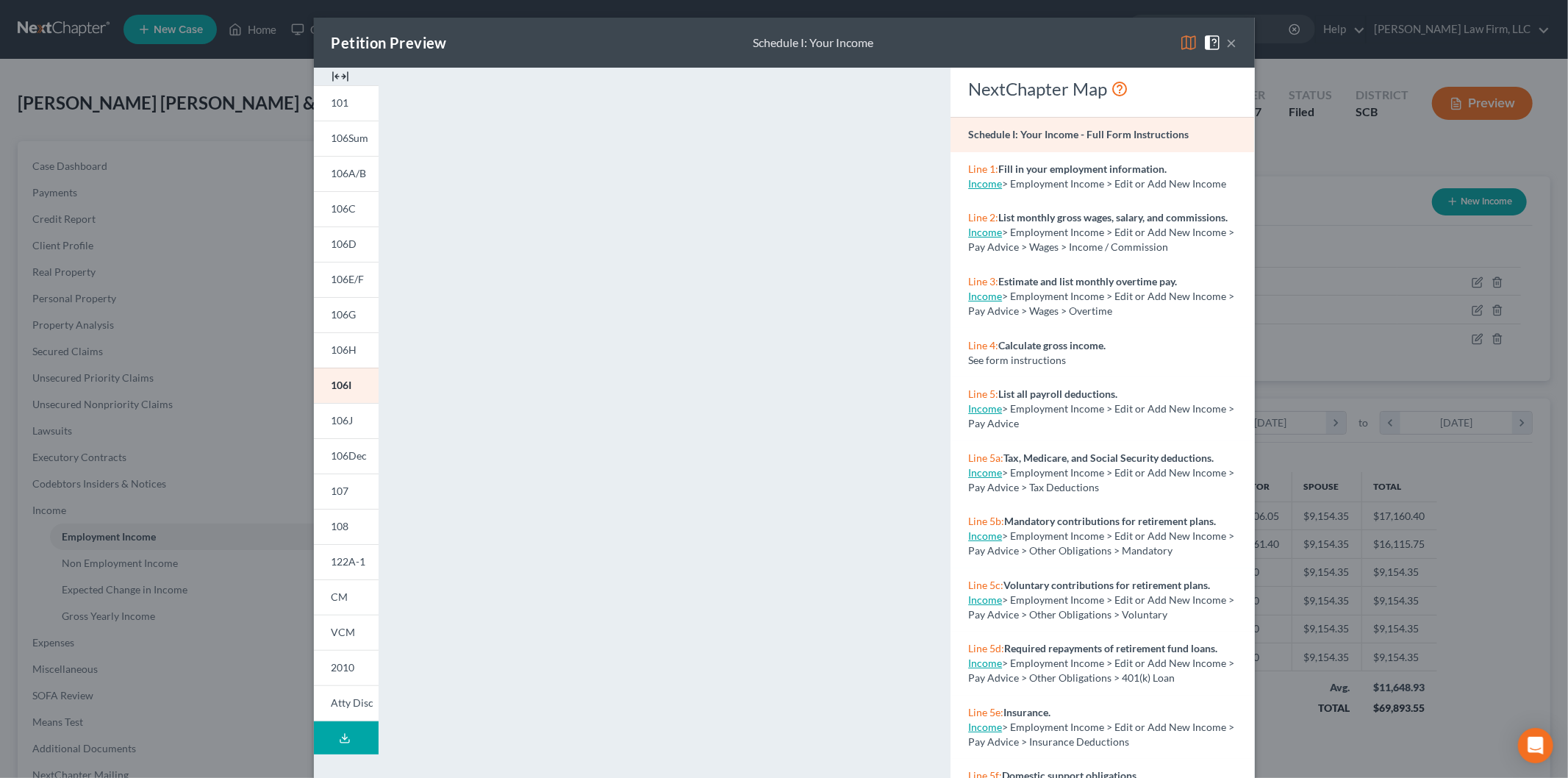
click at [333, 78] on img at bounding box center [340, 76] width 18 height 18
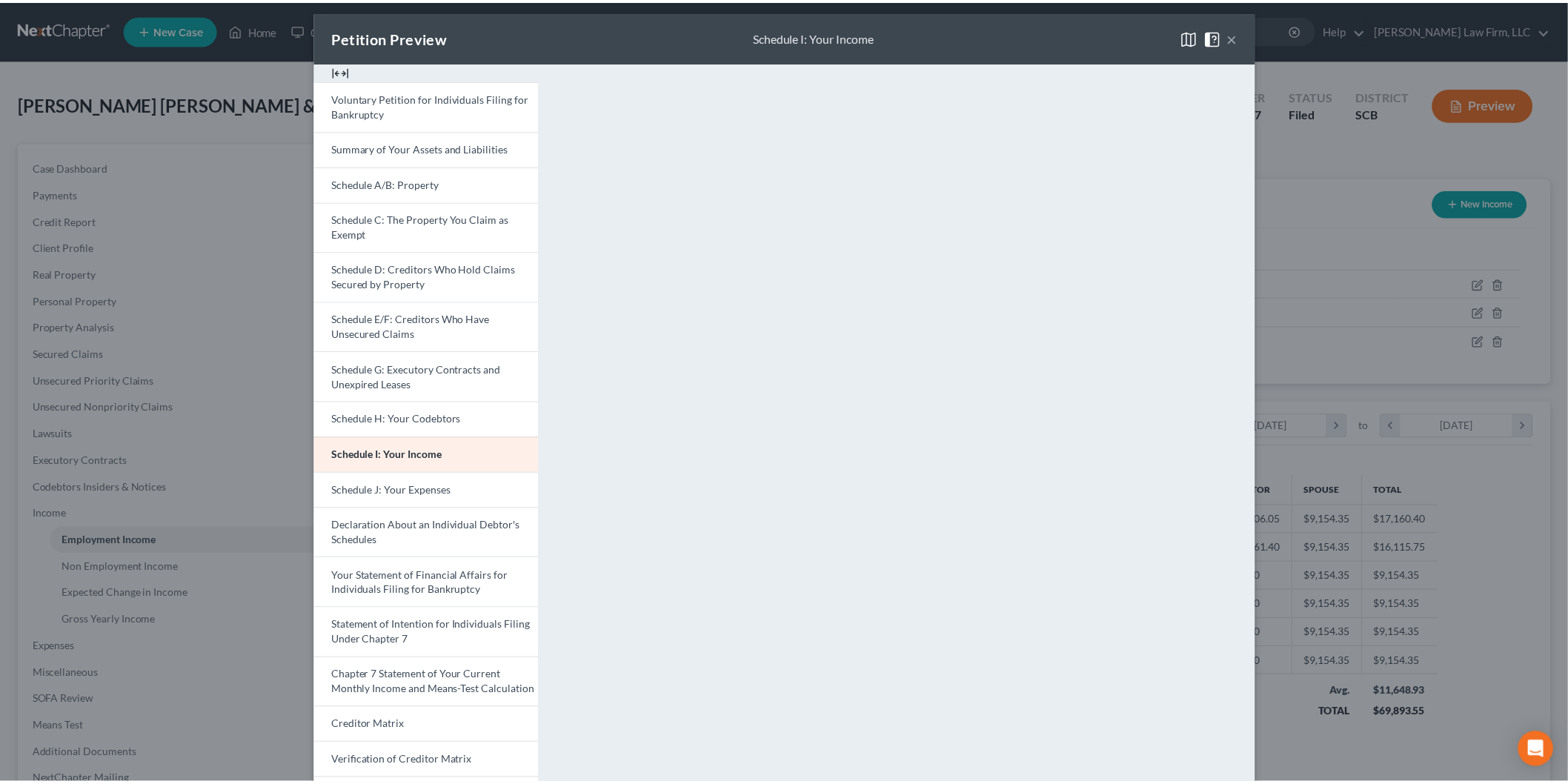
scroll to position [0, 0]
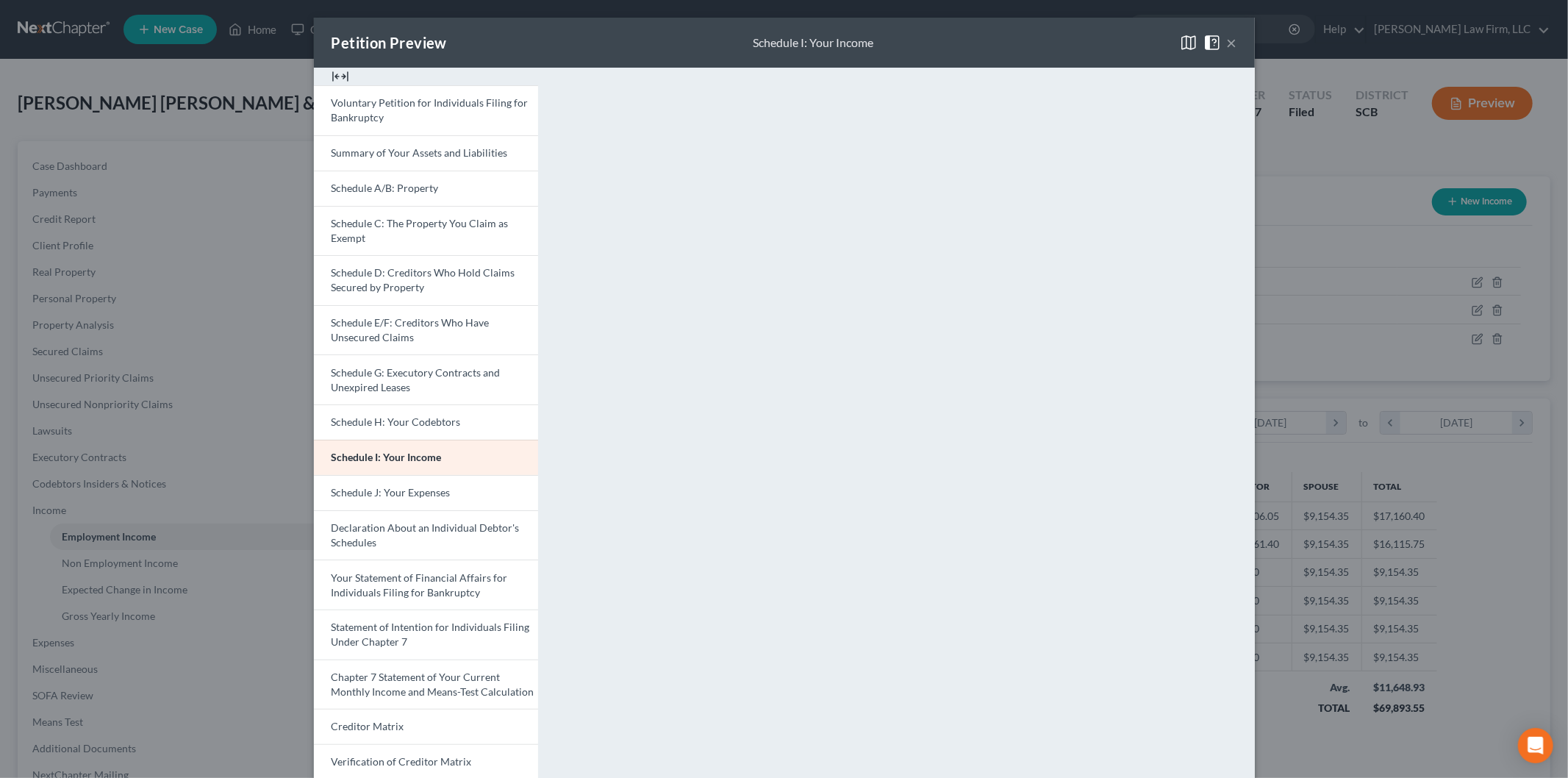
click at [1227, 42] on button "×" at bounding box center [1231, 42] width 10 height 18
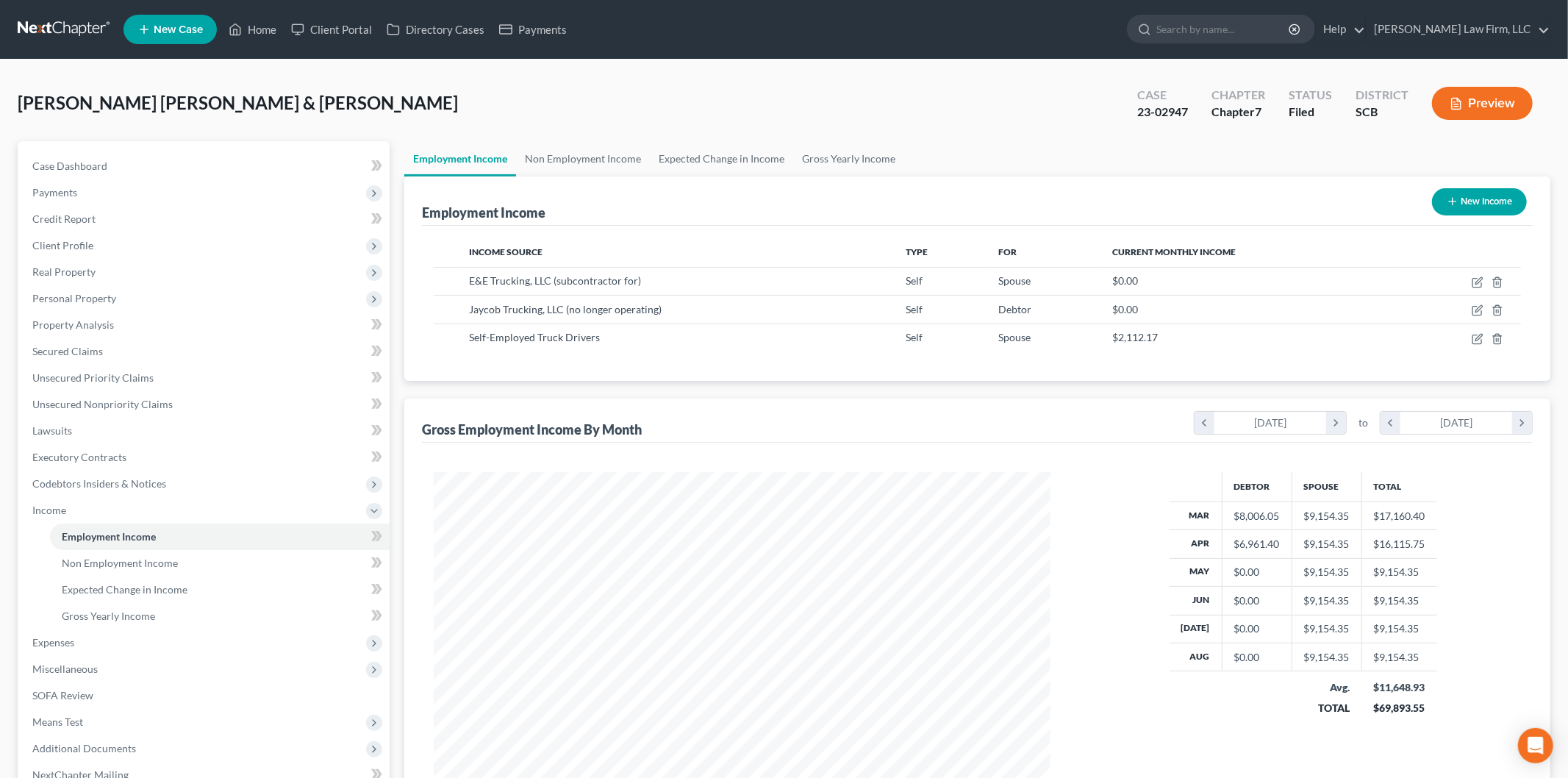
scroll to position [734721, 734261]
click at [1467, 335] on icon "button" at bounding box center [1465, 337] width 7 height 7
select select "1"
select select "0"
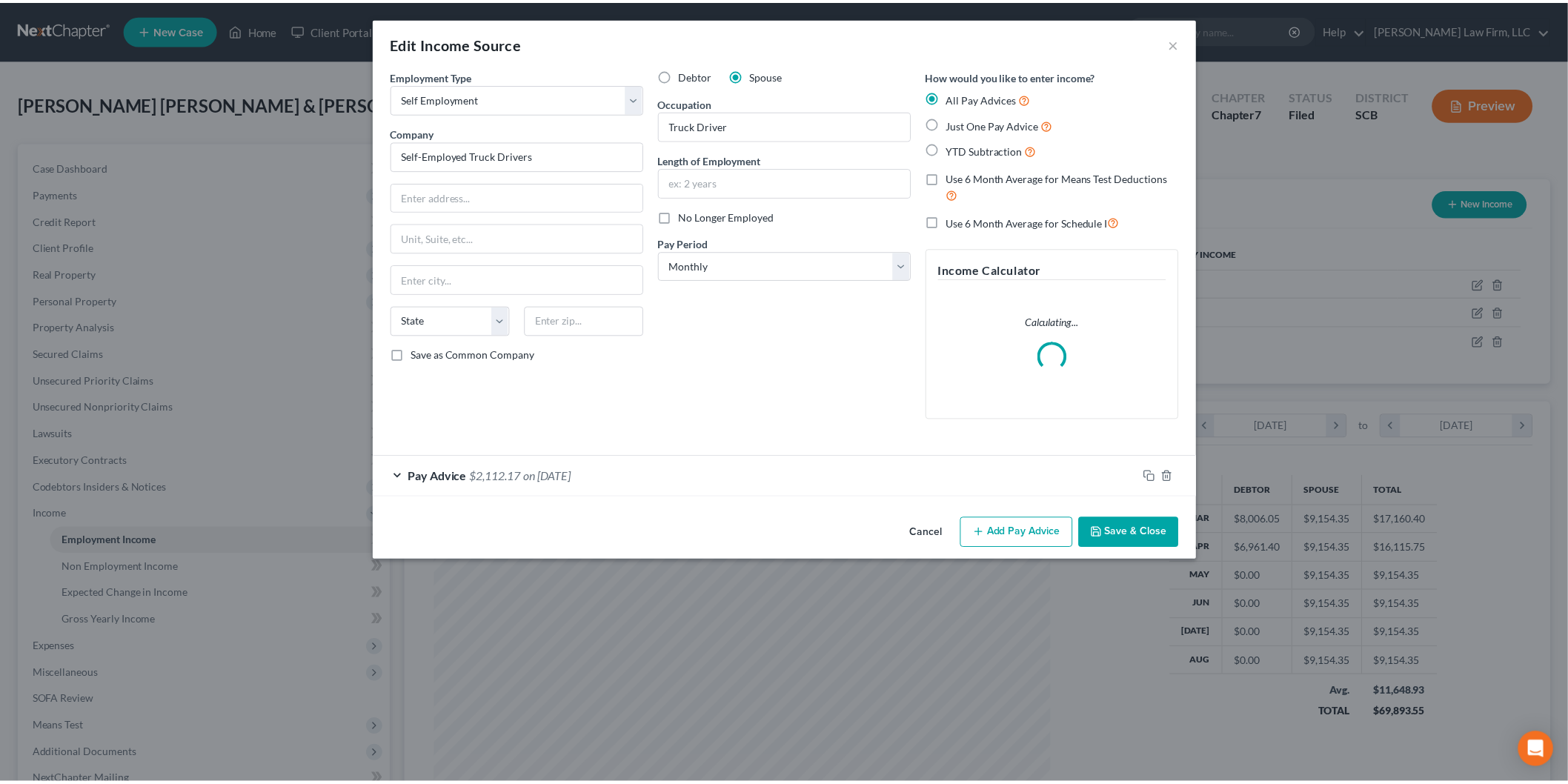
scroll to position [313, 657]
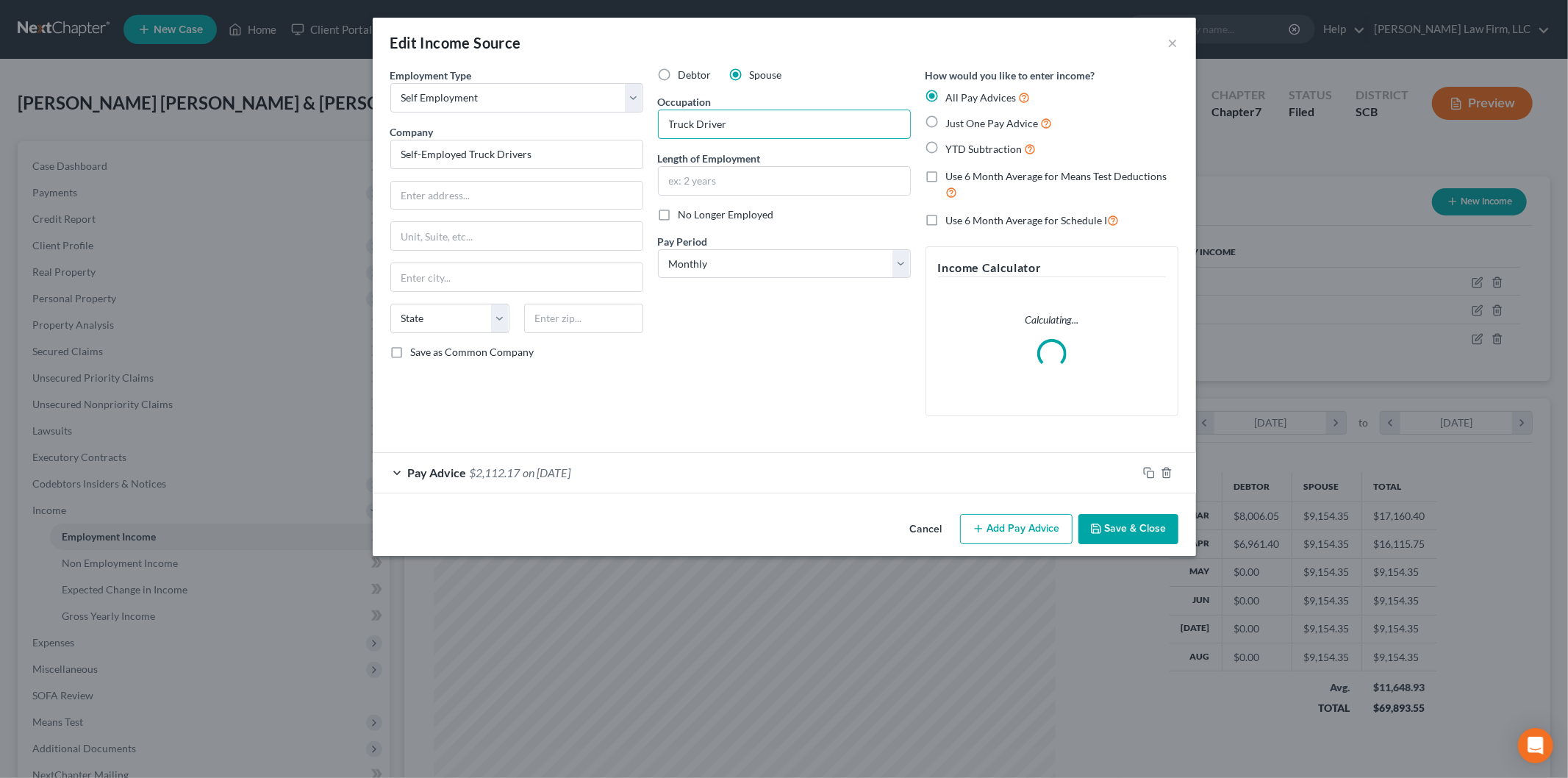
click at [772, 127] on input "Truck Driver" at bounding box center [784, 124] width 252 height 28
type input "Truck Drivers"
click at [1143, 533] on button "Save & Close" at bounding box center [1128, 529] width 100 height 31
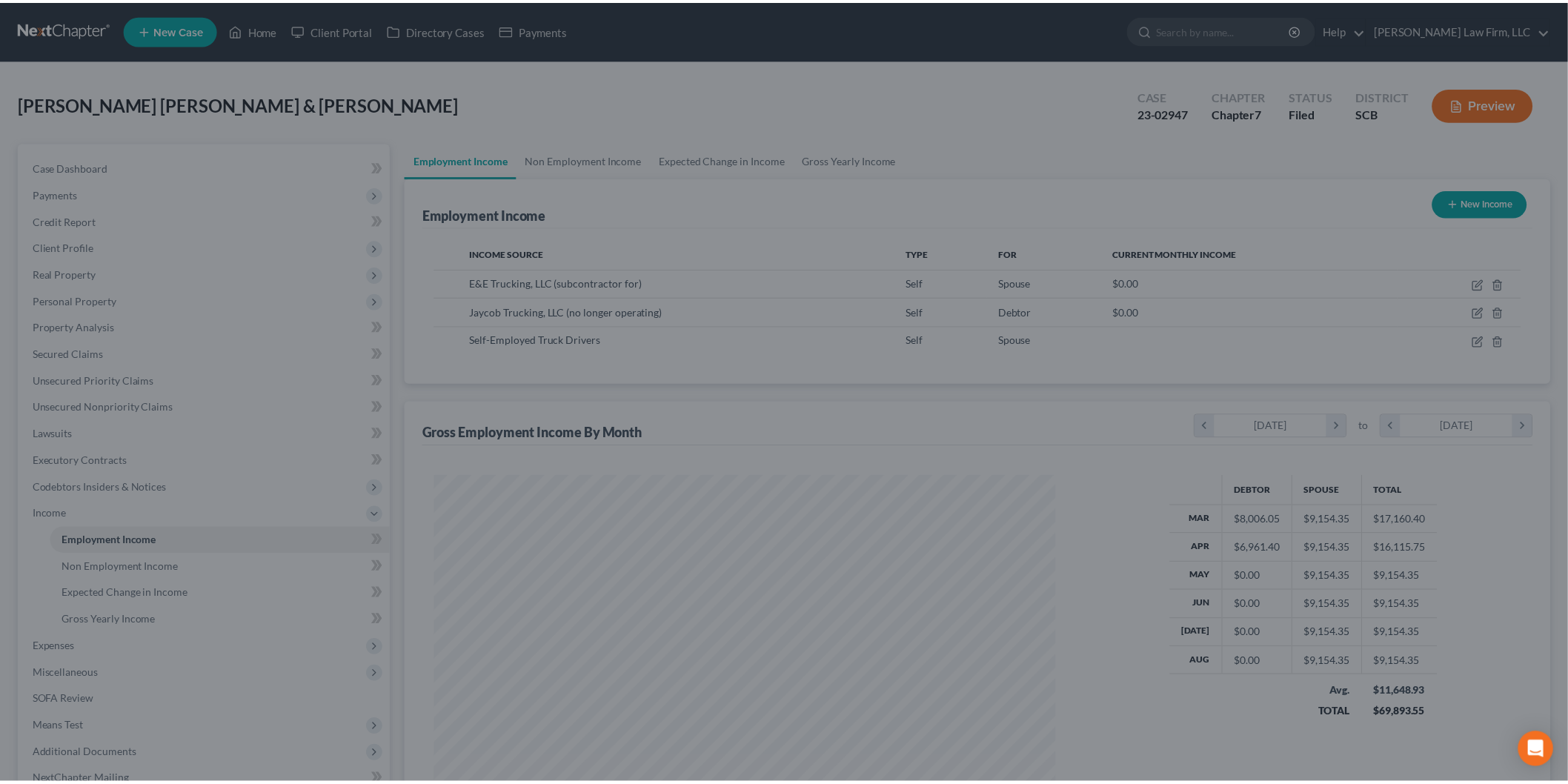
scroll to position [740387, 740494]
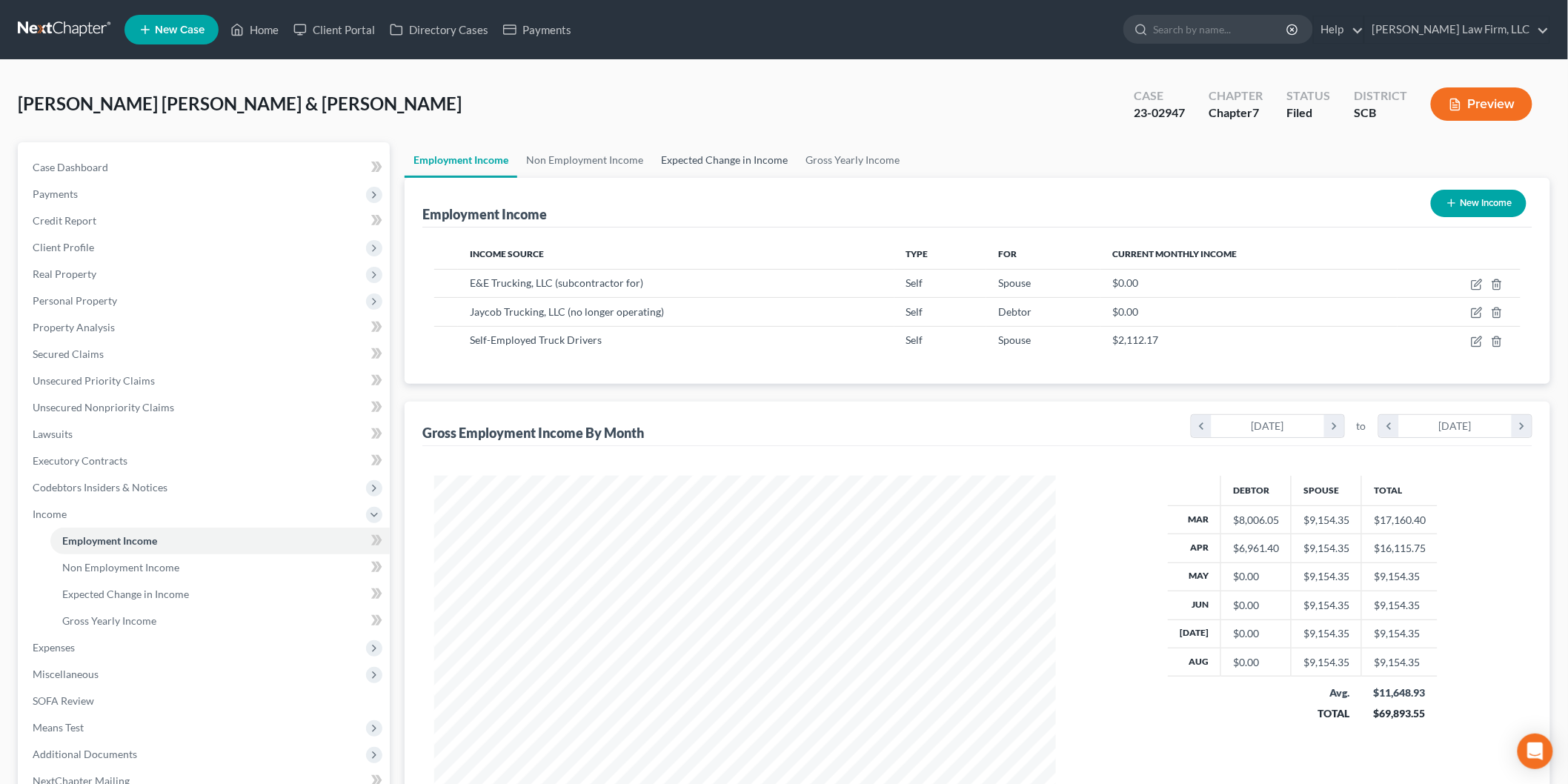
click at [695, 154] on link "Expected Change in Income" at bounding box center [725, 160] width 145 height 35
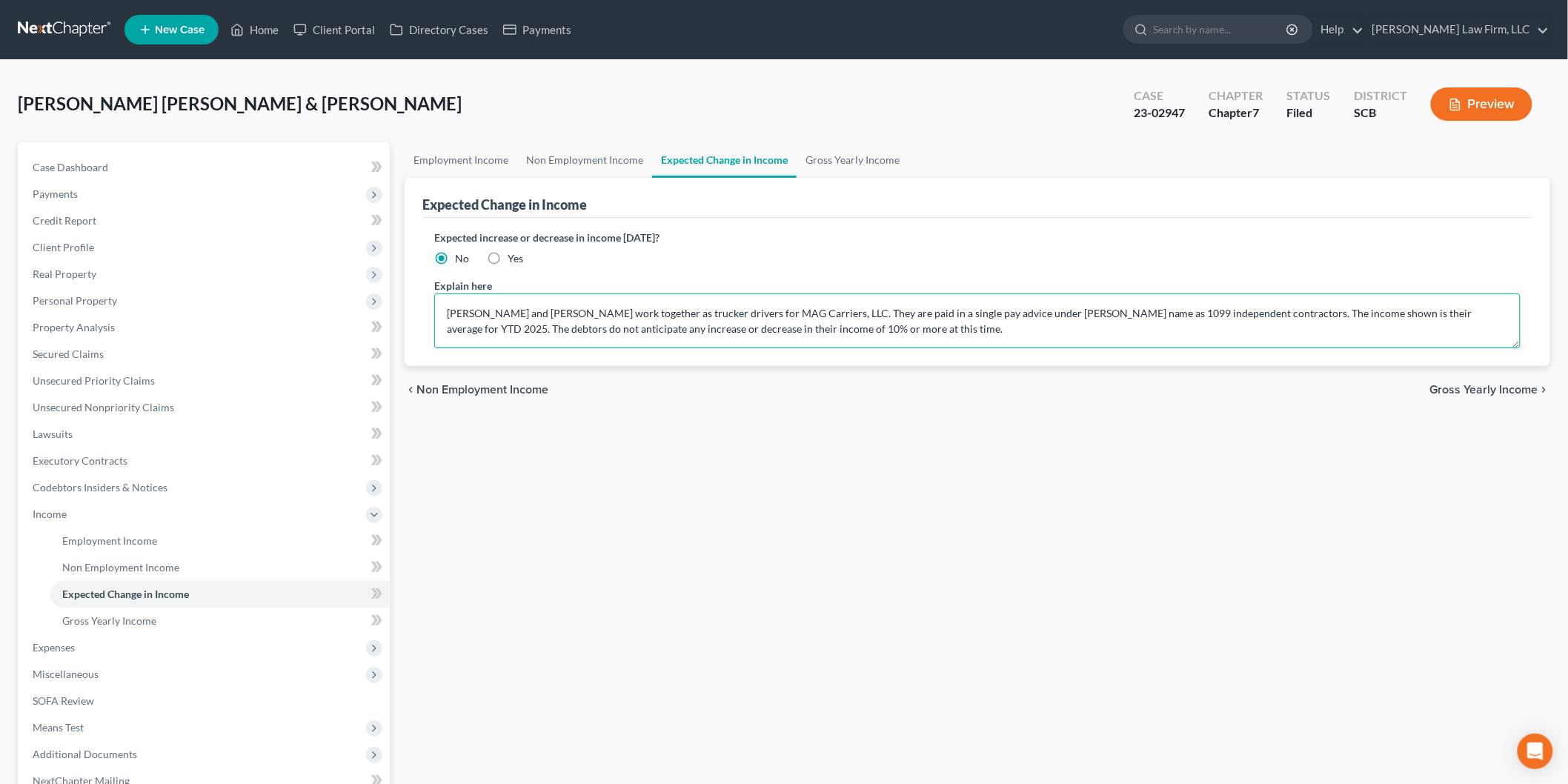
click at [687, 316] on textarea "[PERSON_NAME] and [PERSON_NAME] work together as trucker drivers for MAG Carrie…" at bounding box center [978, 321] width 1087 height 55
type textarea "[PERSON_NAME] and [PERSON_NAME] work together as trucker drivers for MAG Carrie…"
click at [455, 157] on link "Employment Income" at bounding box center [461, 160] width 112 height 35
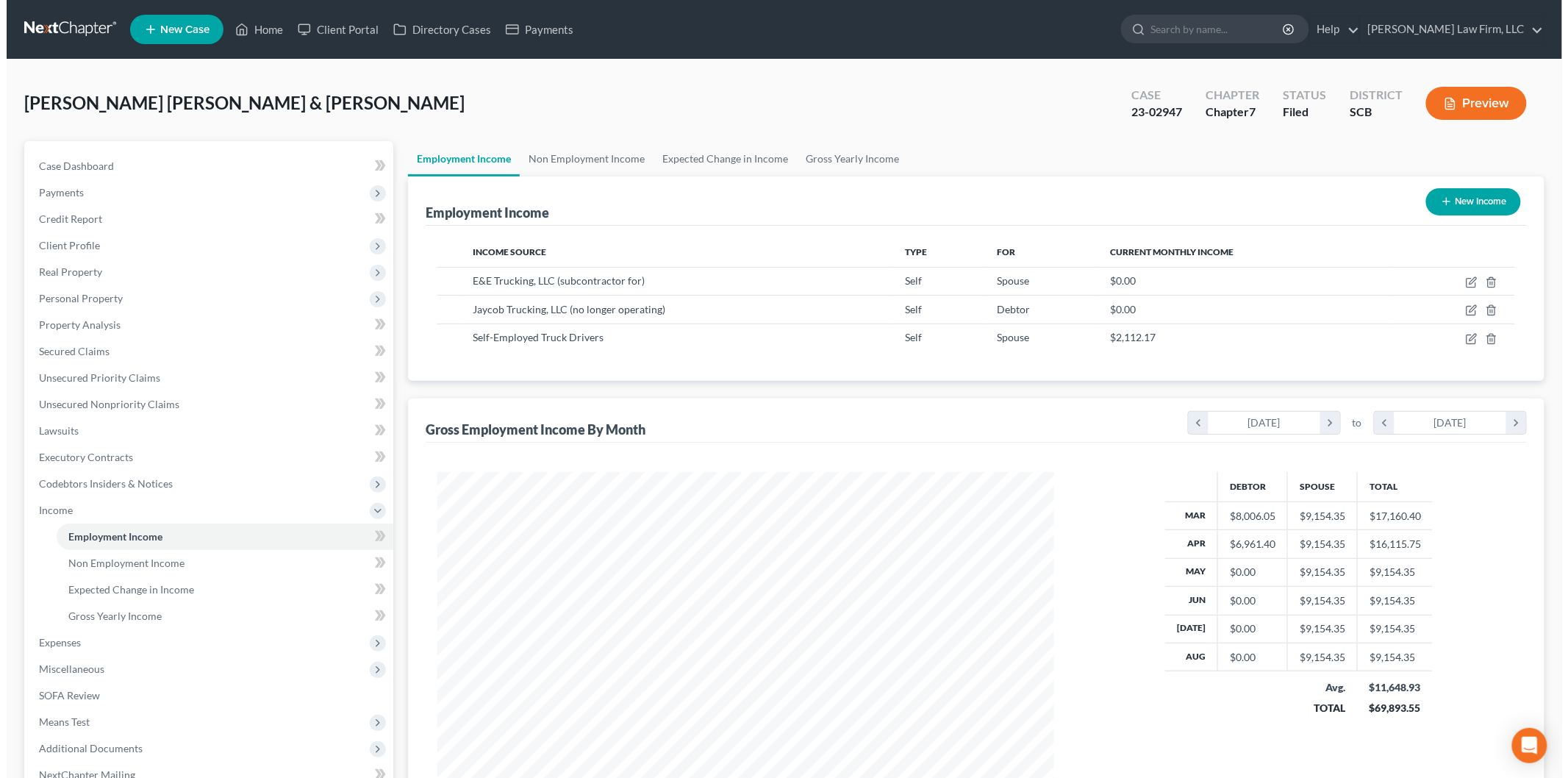
scroll to position [307, 645]
click at [1467, 336] on icon "button" at bounding box center [1464, 339] width 11 height 11
select select "1"
select select "0"
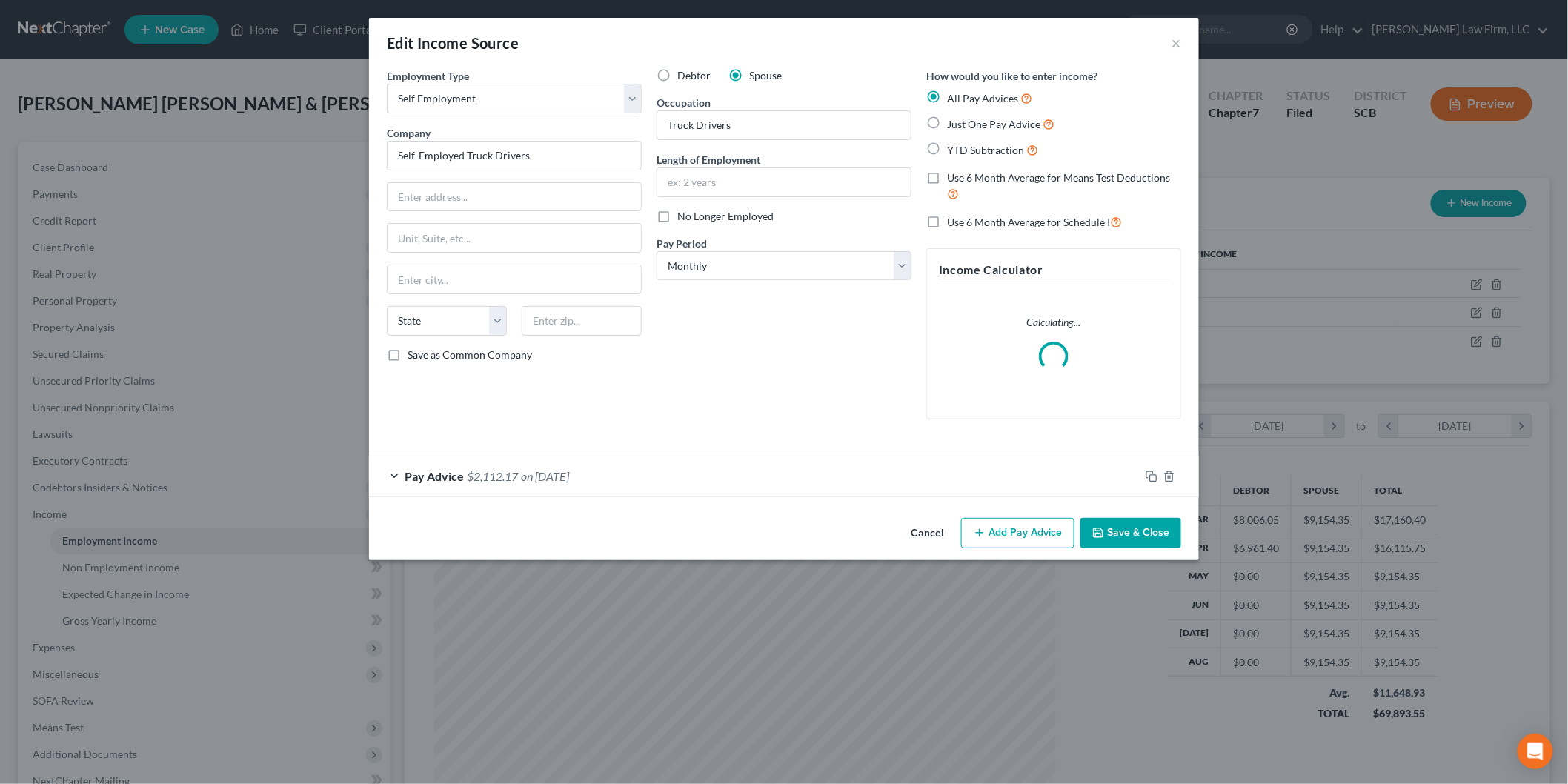
scroll to position [313, 657]
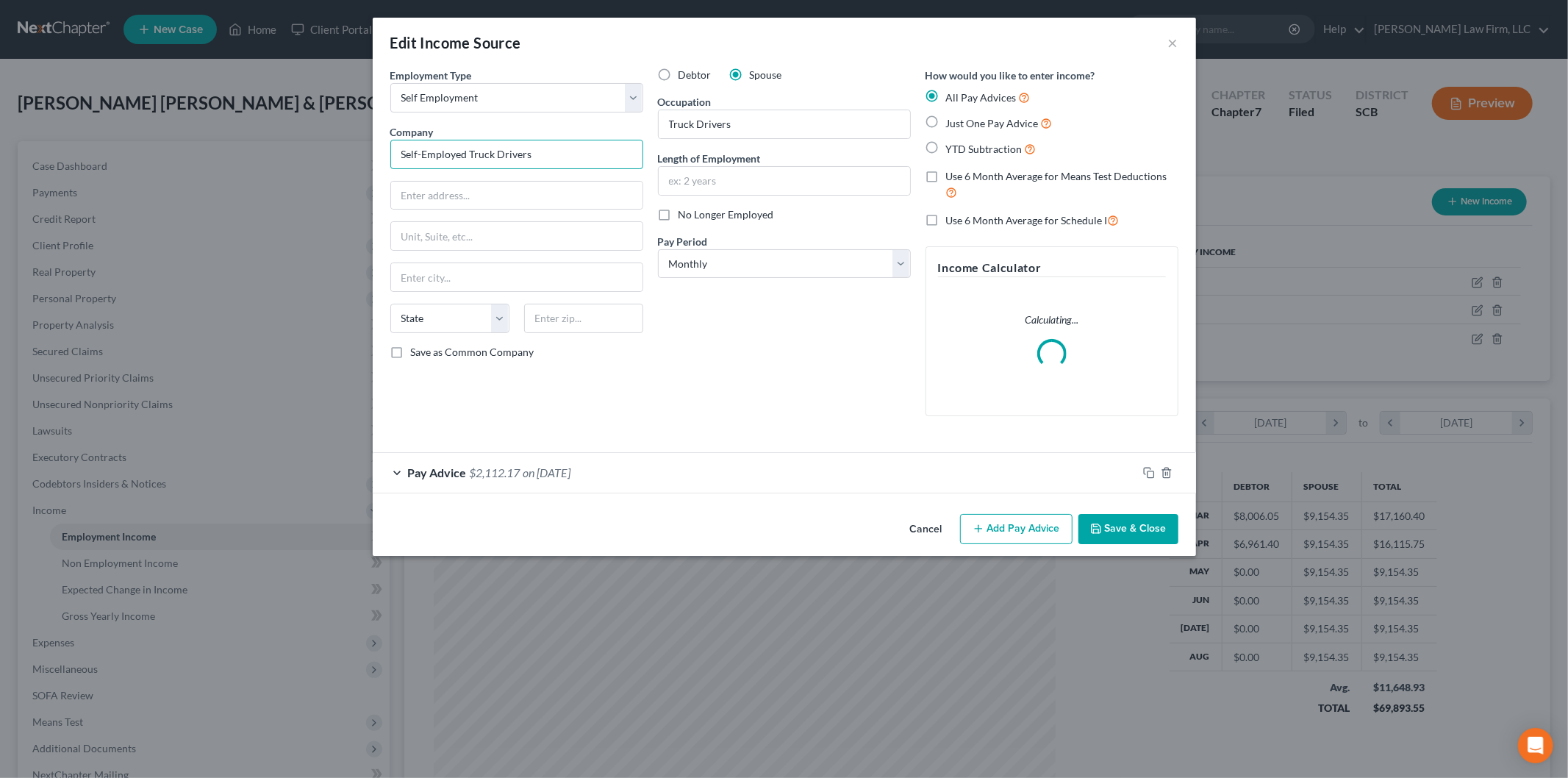
drag, startPoint x: 567, startPoint y: 152, endPoint x: 245, endPoint y: 136, distance: 322.4
click at [245, 136] on div "Edit Income Source × Employment Type * Select Full or [DEMOGRAPHIC_DATA] Employ…" at bounding box center [784, 389] width 1568 height 778
paste input "MAG Carriers, LLC"
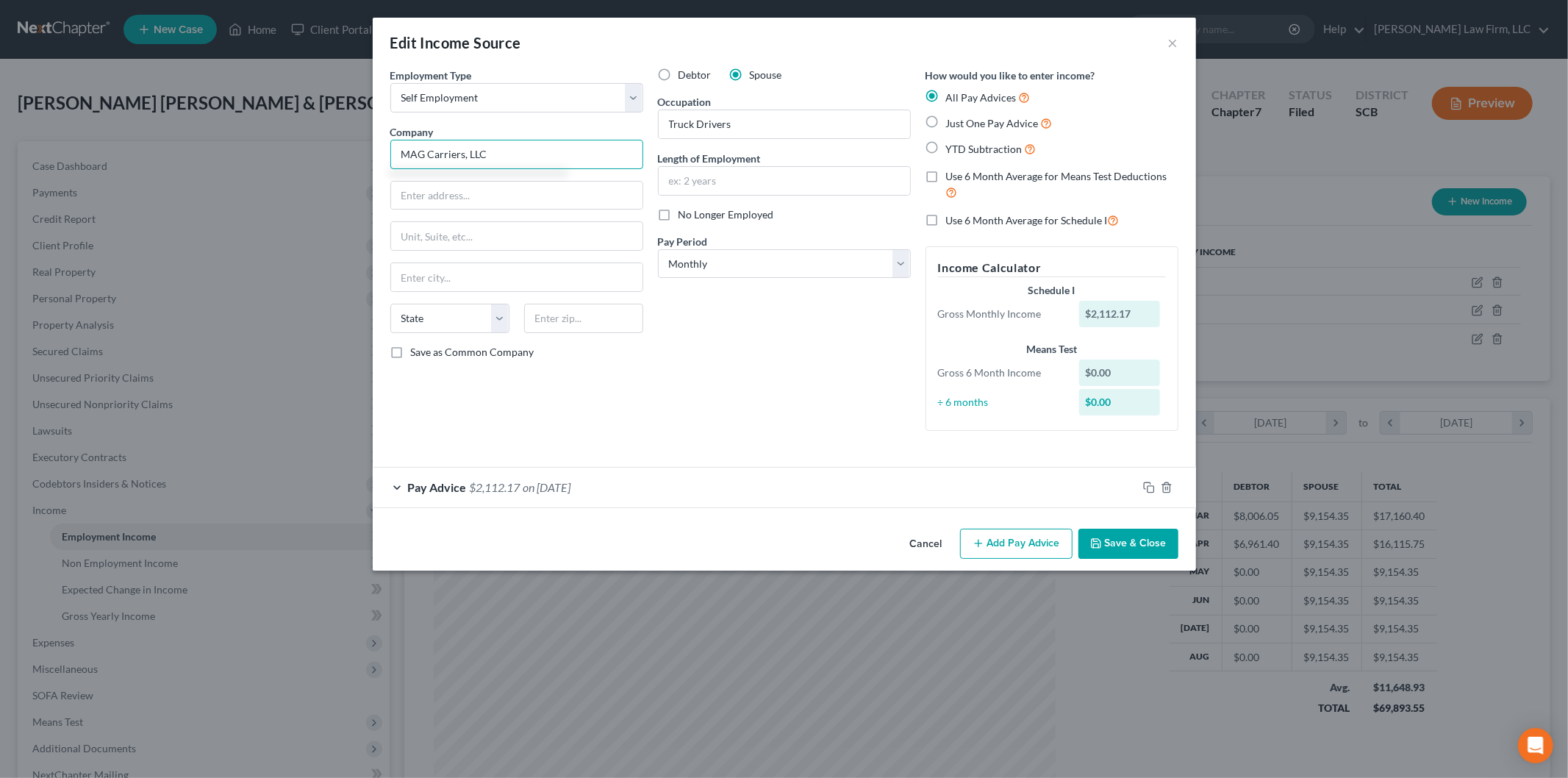
type input "MAG Carriers, LLC"
click at [426, 206] on input "text" at bounding box center [517, 196] width 252 height 28
type input "[STREET_ADDRESS][PERSON_NAME]"
click at [601, 310] on input "text" at bounding box center [584, 318] width 119 height 29
type input "30808"
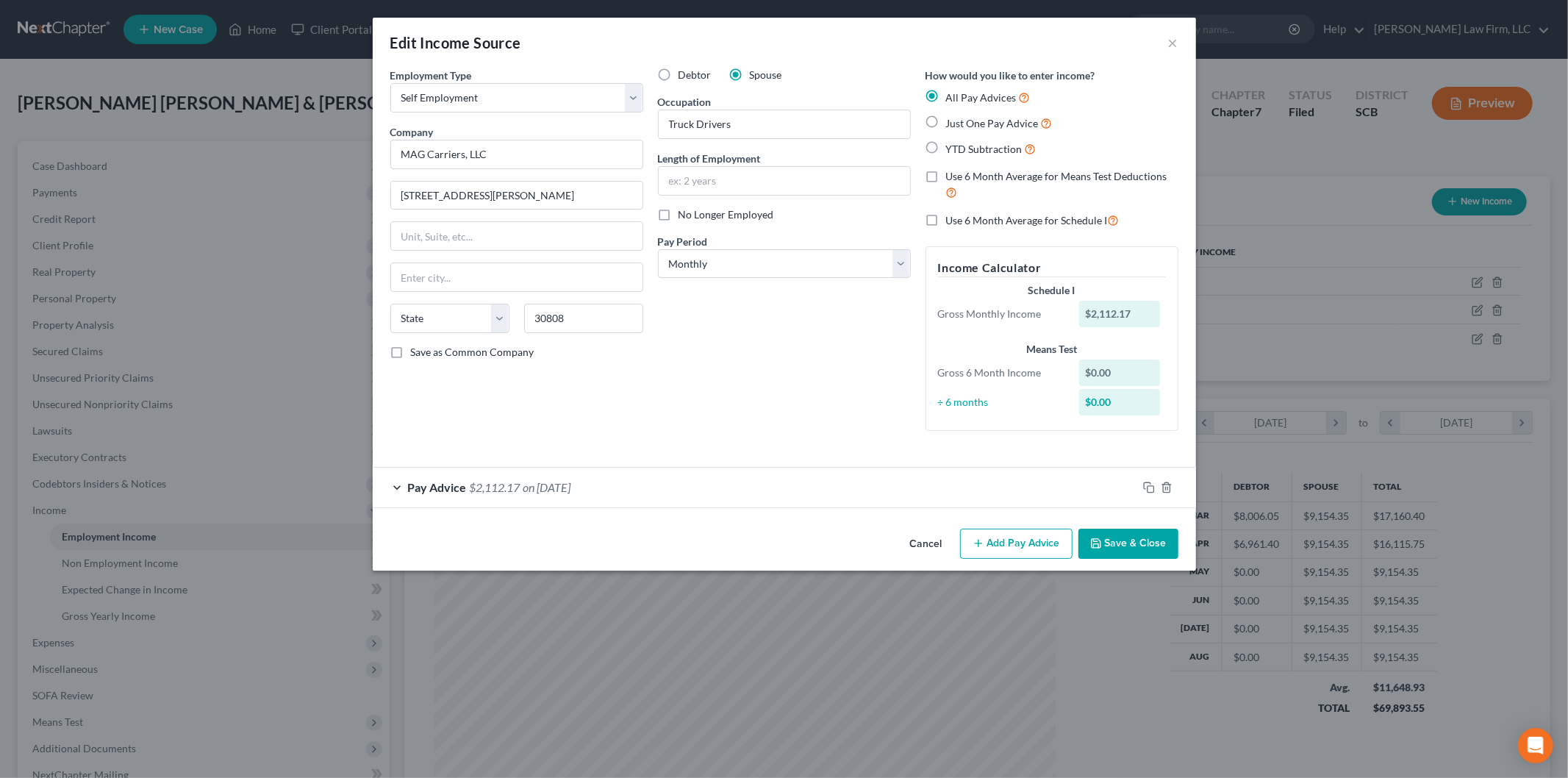
click at [687, 390] on div "Debtor Spouse Occupation Truck Drivers Length of Employment No Longer Employed …" at bounding box center [784, 256] width 268 height 375
type input "[PERSON_NAME]"
select select "10"
click at [718, 428] on div "Debtor Spouse Occupation Truck Drivers Length of Employment No Longer Employed …" at bounding box center [784, 256] width 268 height 375
click at [771, 132] on input "Truck Drivers" at bounding box center [784, 124] width 252 height 28
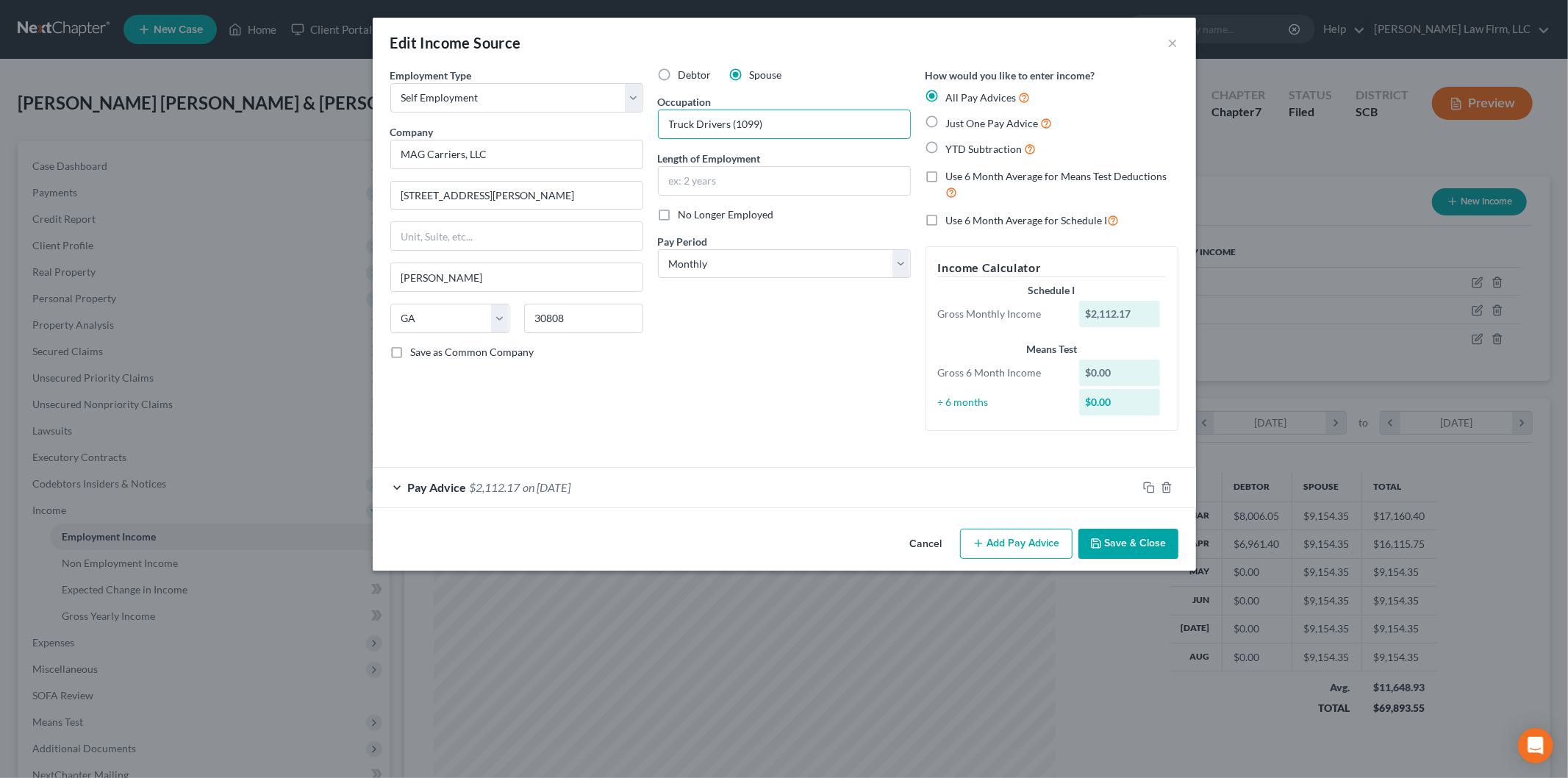
type input "Truck Drivers (1099)"
click at [1138, 519] on div "Employment Type * Select Full or [DEMOGRAPHIC_DATA] Employment Self Employment …" at bounding box center [784, 295] width 823 height 455
click at [1132, 534] on button "Save & Close" at bounding box center [1128, 543] width 100 height 31
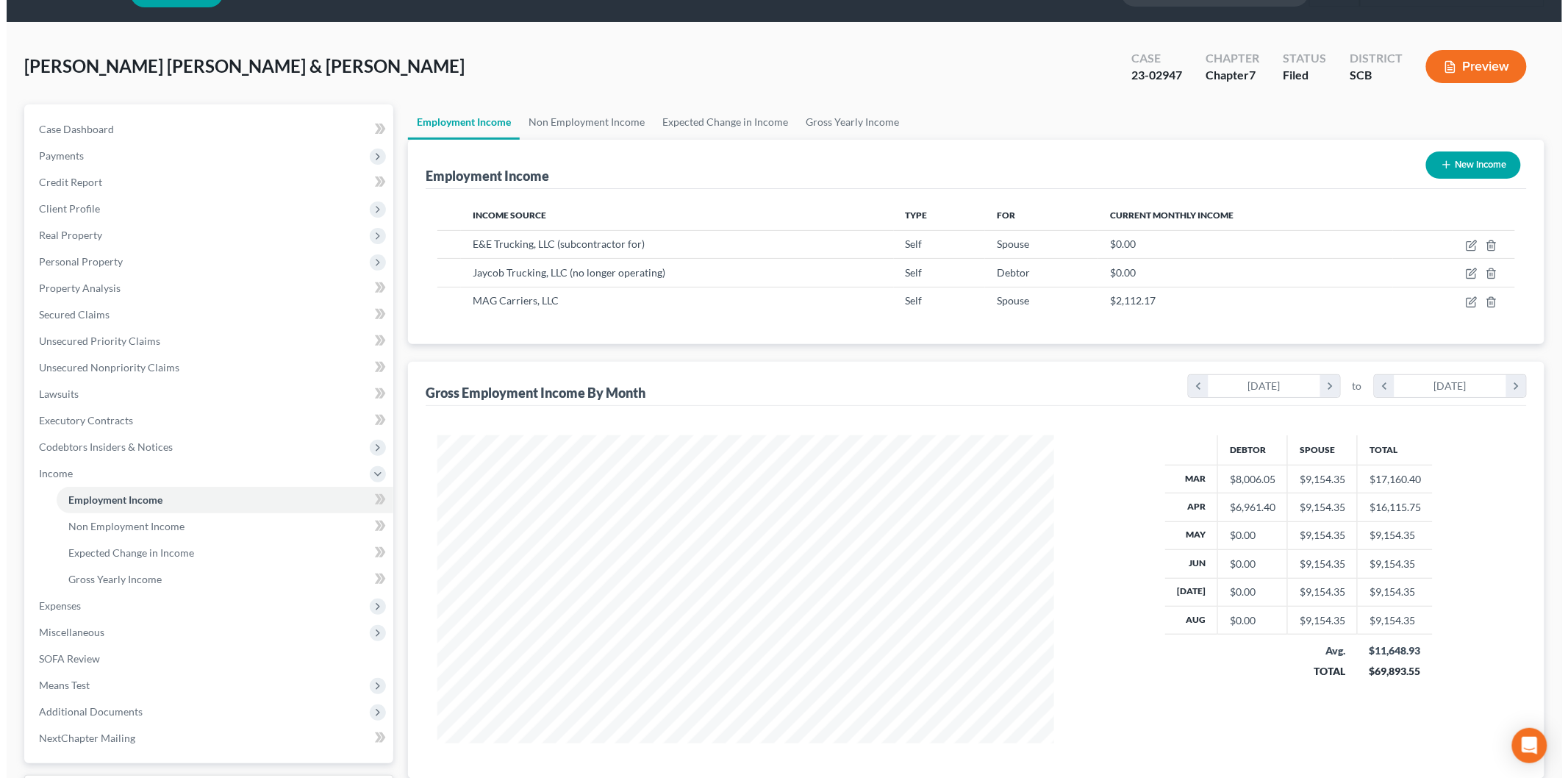
scroll to position [0, 0]
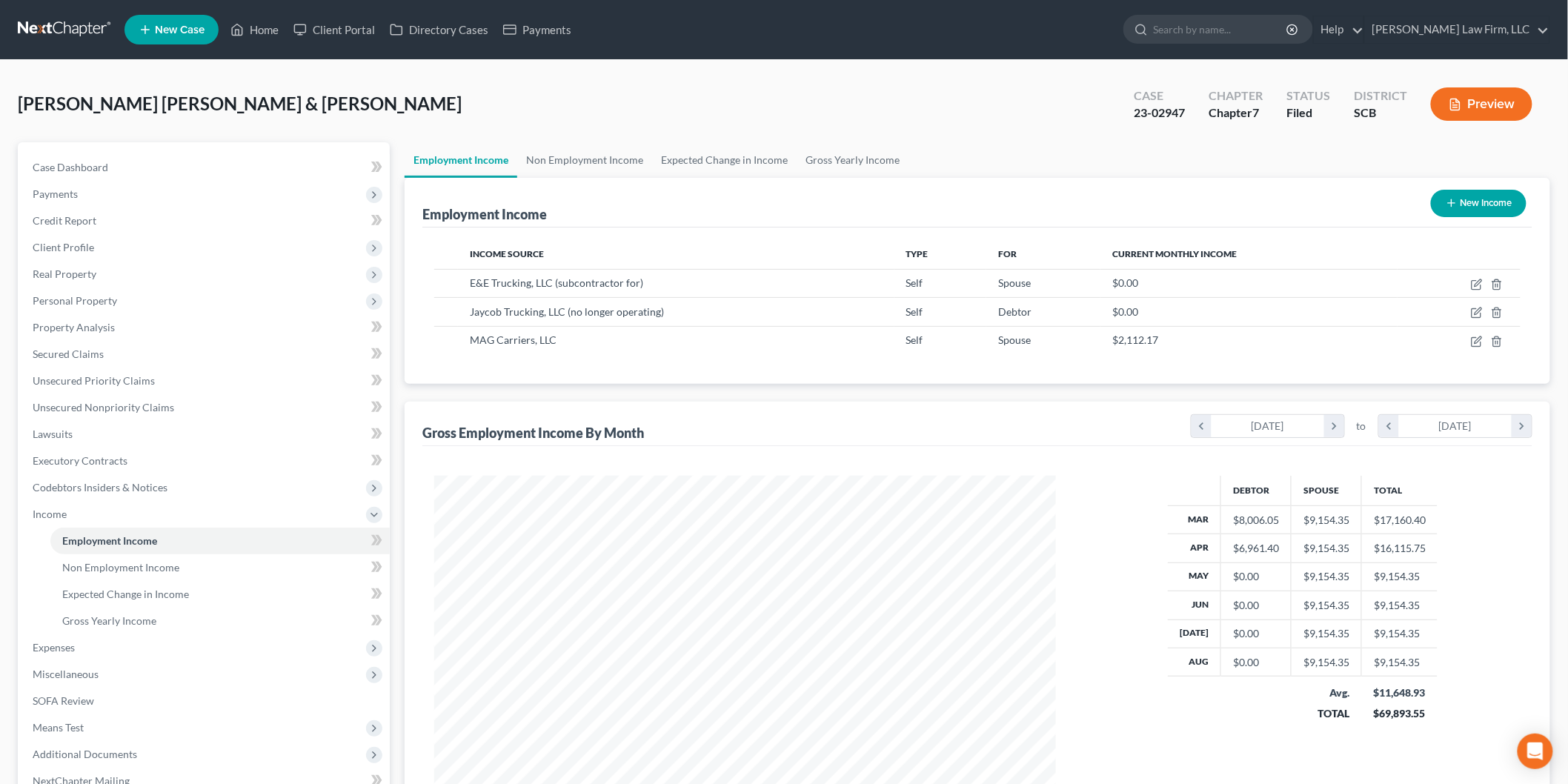
click at [1464, 104] on button "Preview" at bounding box center [1481, 104] width 102 height 33
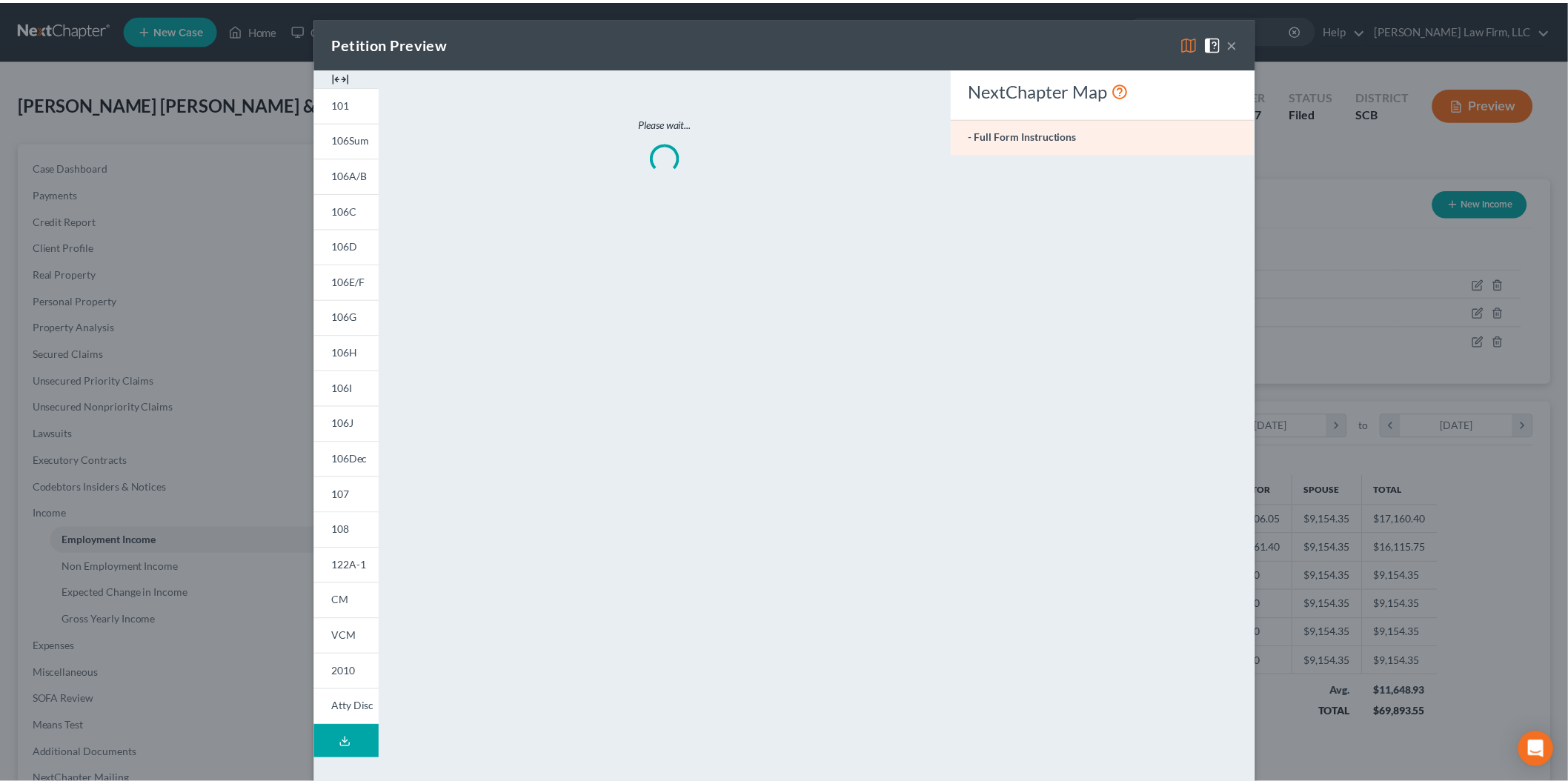
scroll to position [313, 657]
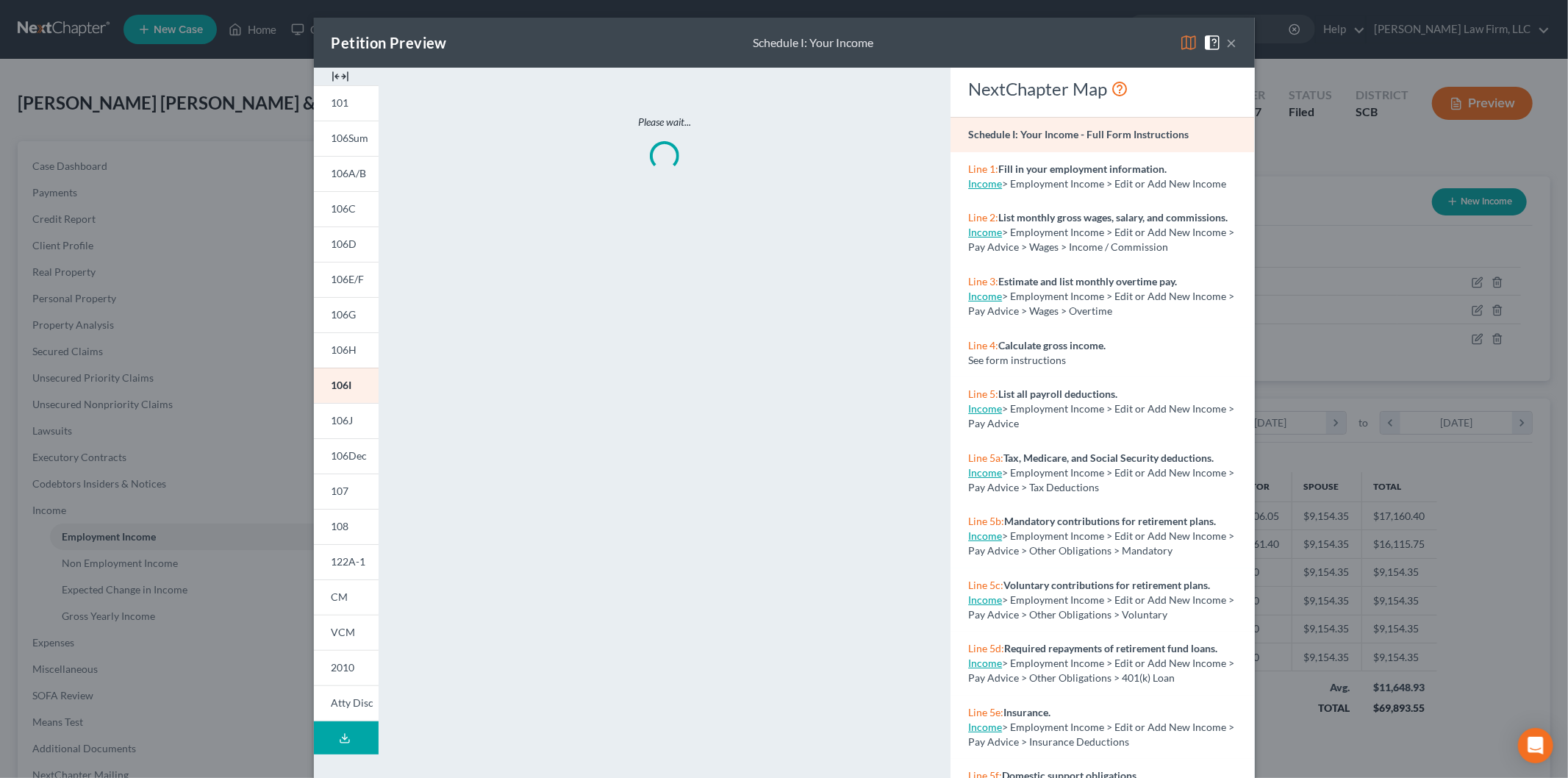
click at [332, 378] on span "106I" at bounding box center [342, 384] width 21 height 12
click at [333, 72] on img at bounding box center [340, 76] width 18 height 18
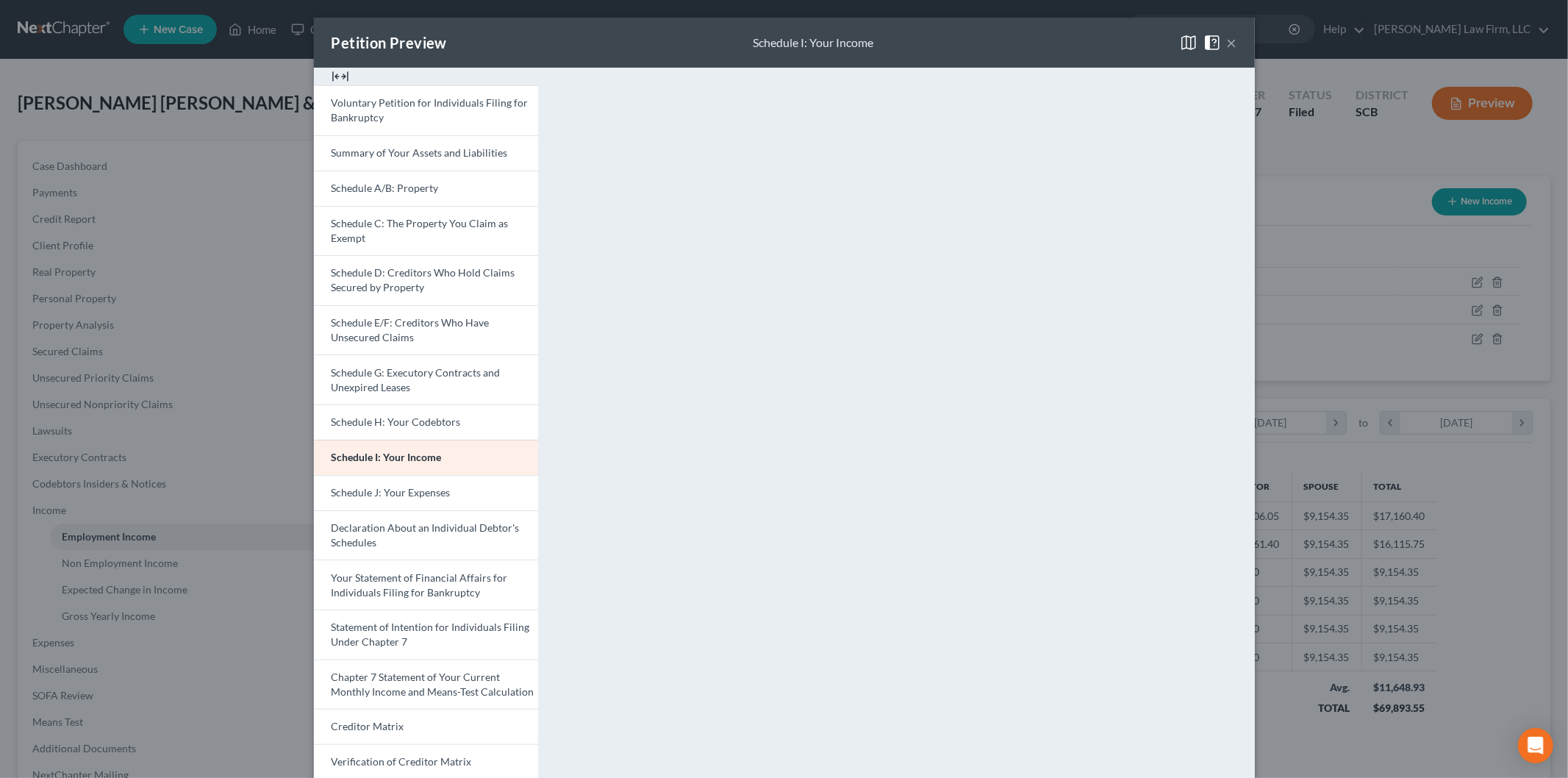
drag, startPoint x: 403, startPoint y: 480, endPoint x: 475, endPoint y: 465, distance: 73.5
click at [402, 480] on link "Schedule J: Your Expenses" at bounding box center [426, 492] width 224 height 35
click at [1229, 40] on button "×" at bounding box center [1231, 42] width 10 height 18
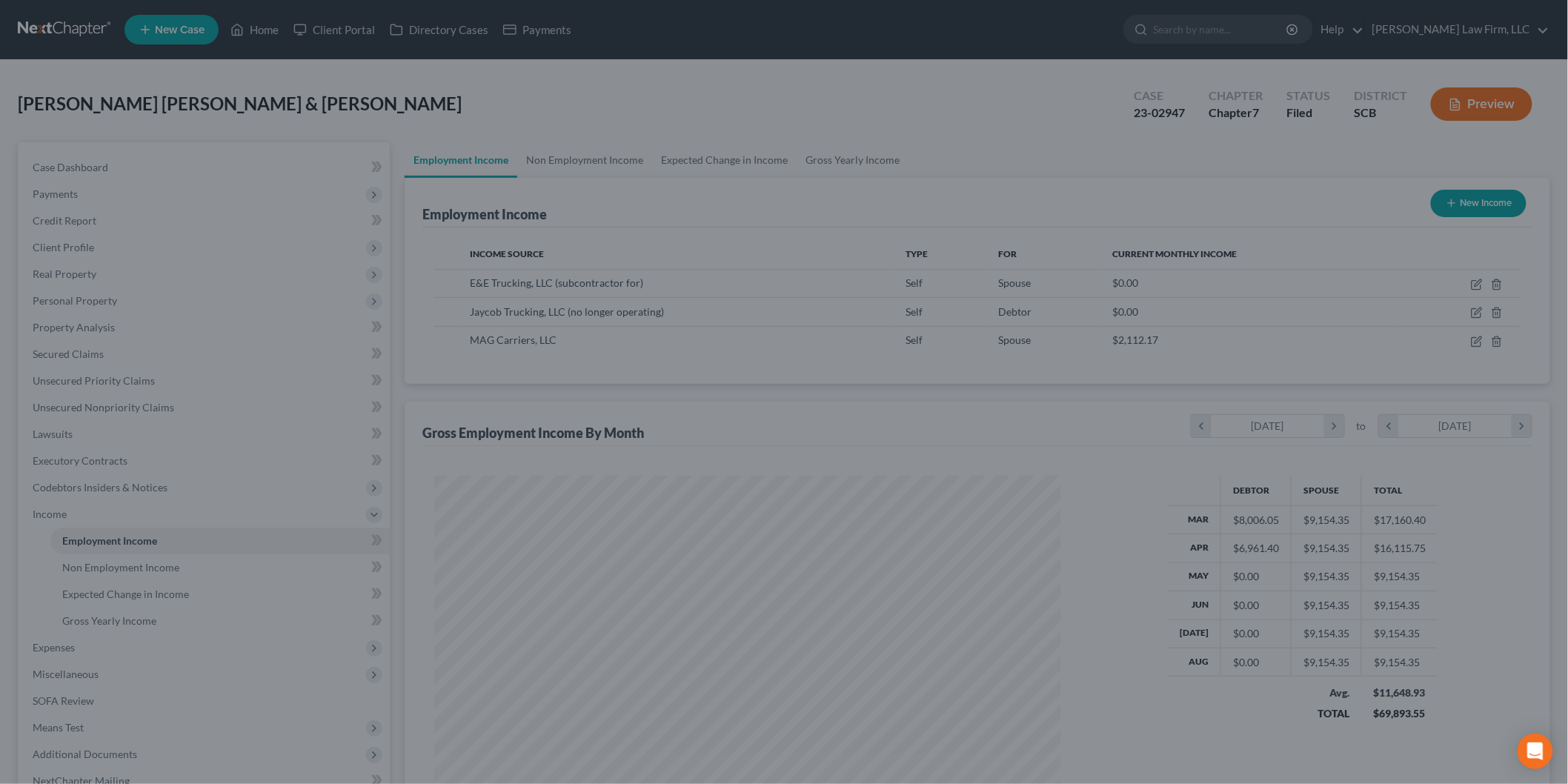
scroll to position [740387, 740494]
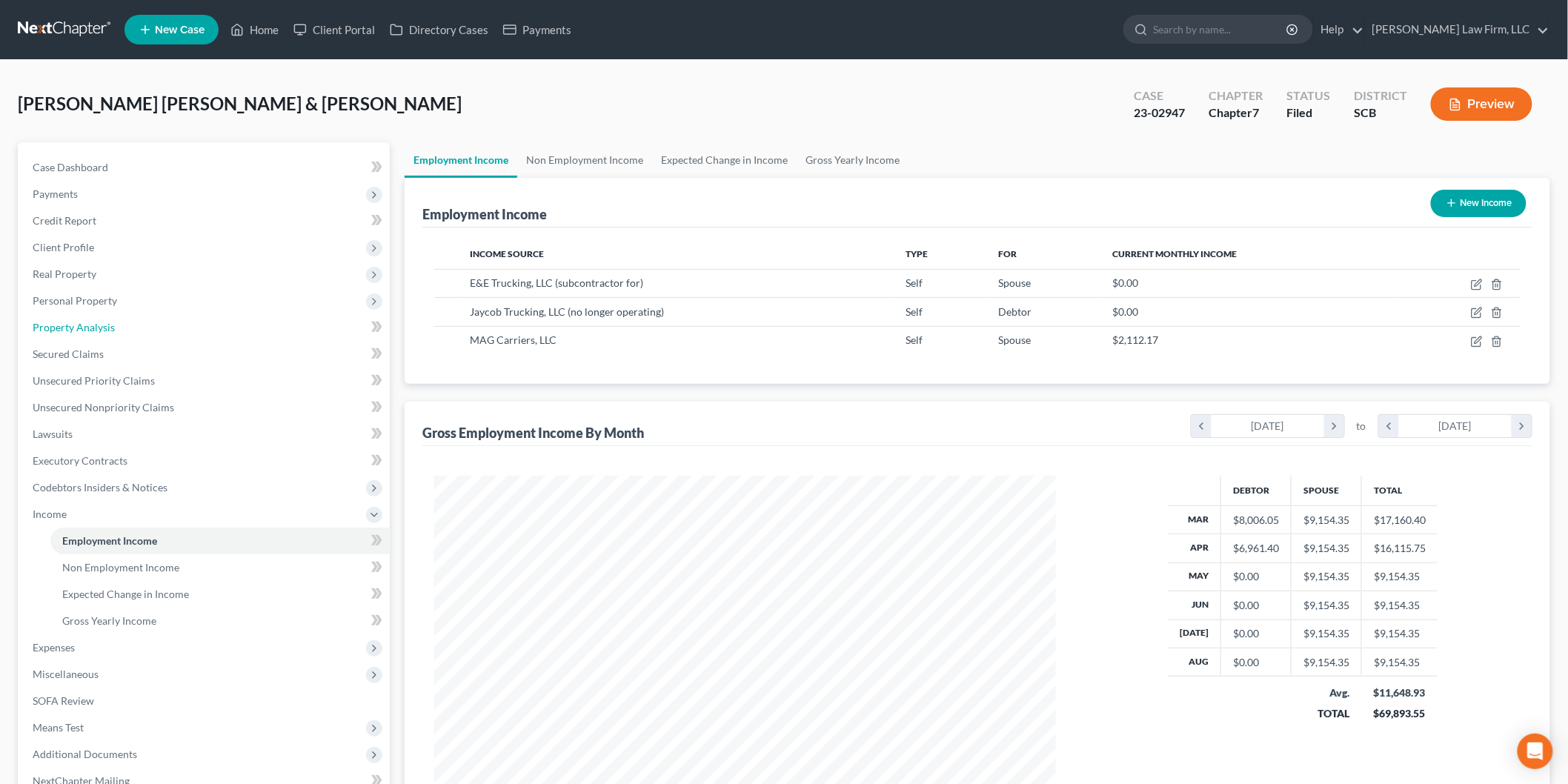
click at [99, 324] on span "Property Analysis" at bounding box center [73, 326] width 83 height 12
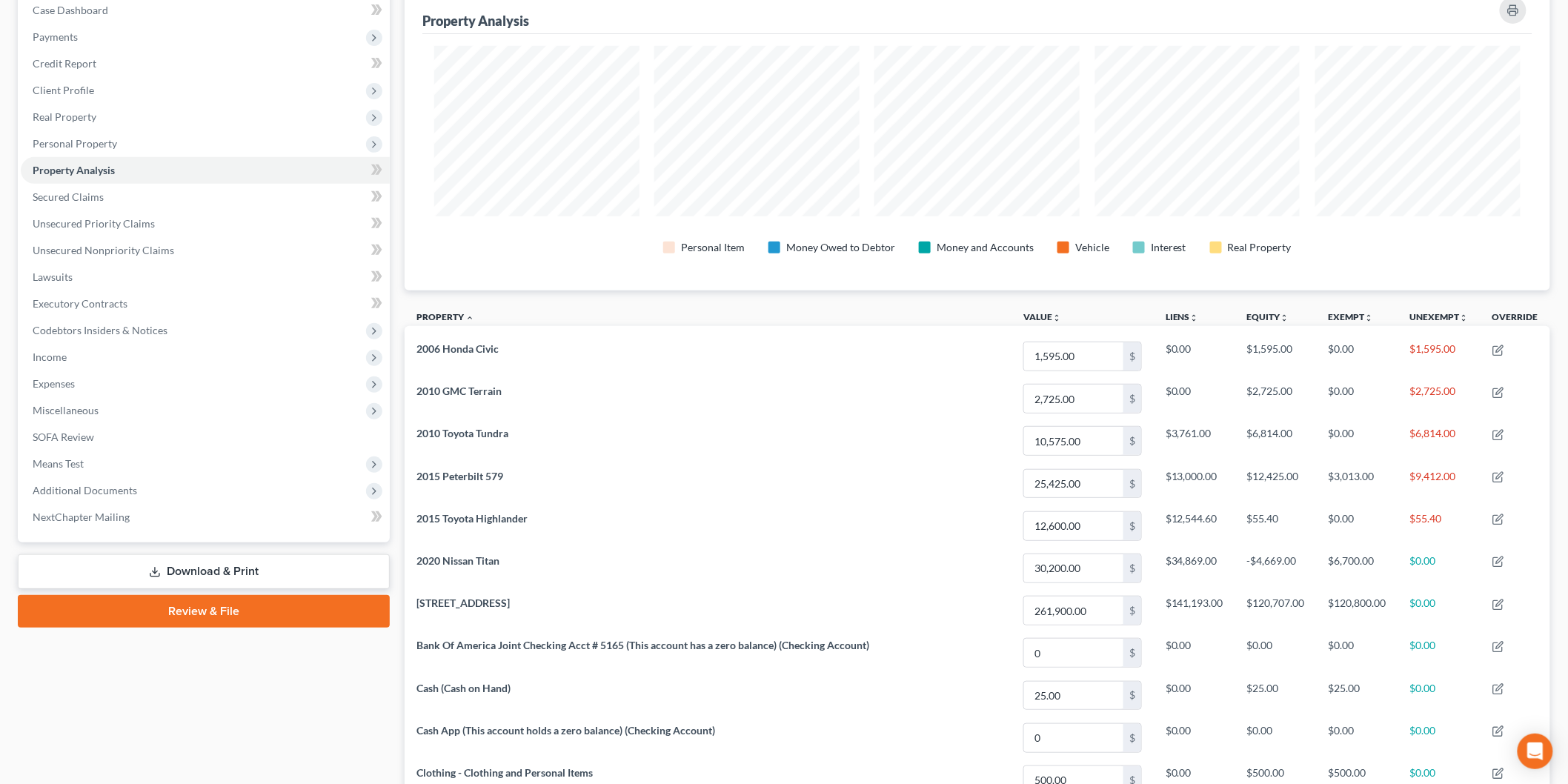
scroll to position [247, 0]
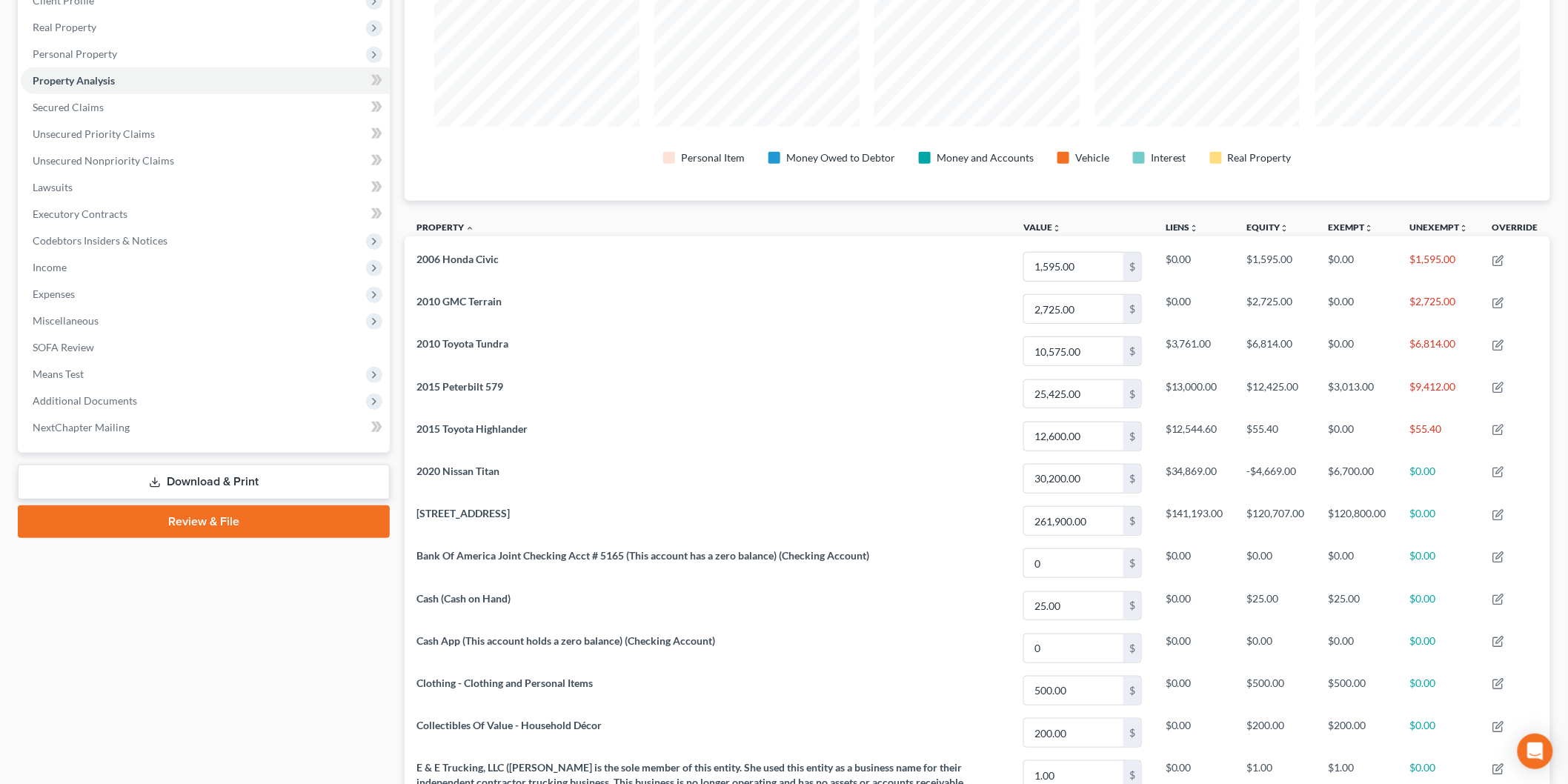
click at [281, 477] on link "Download & Print" at bounding box center [203, 482] width 372 height 35
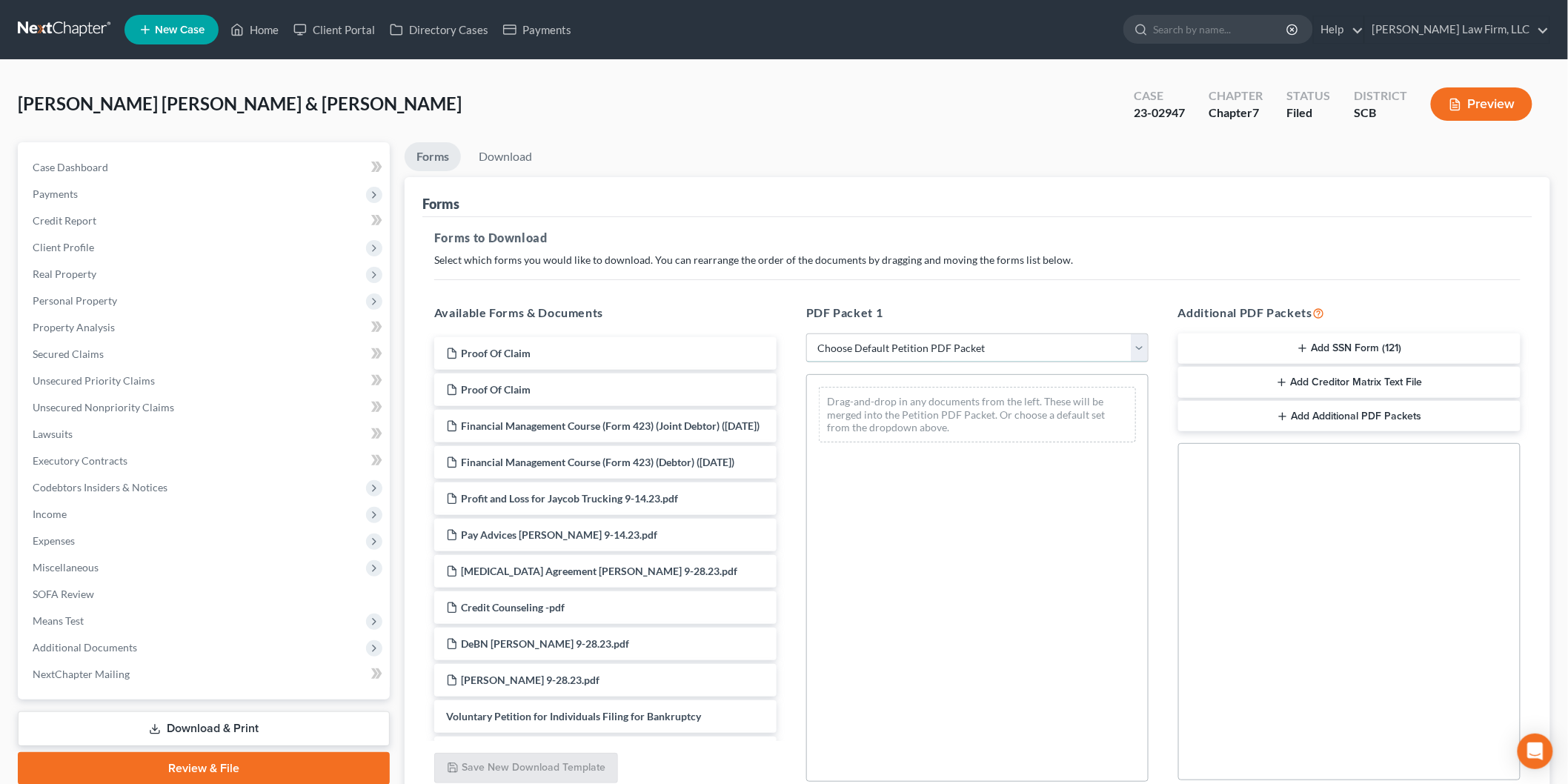
click at [858, 347] on select "Choose Default Petition PDF Packet Complete Bankruptcy Petition (all forms and …" at bounding box center [978, 348] width 342 height 29
select select "2"
click at [806, 334] on select "Choose Default Petition PDF Packet Complete Bankruptcy Petition (all forms and …" at bounding box center [978, 348] width 342 height 29
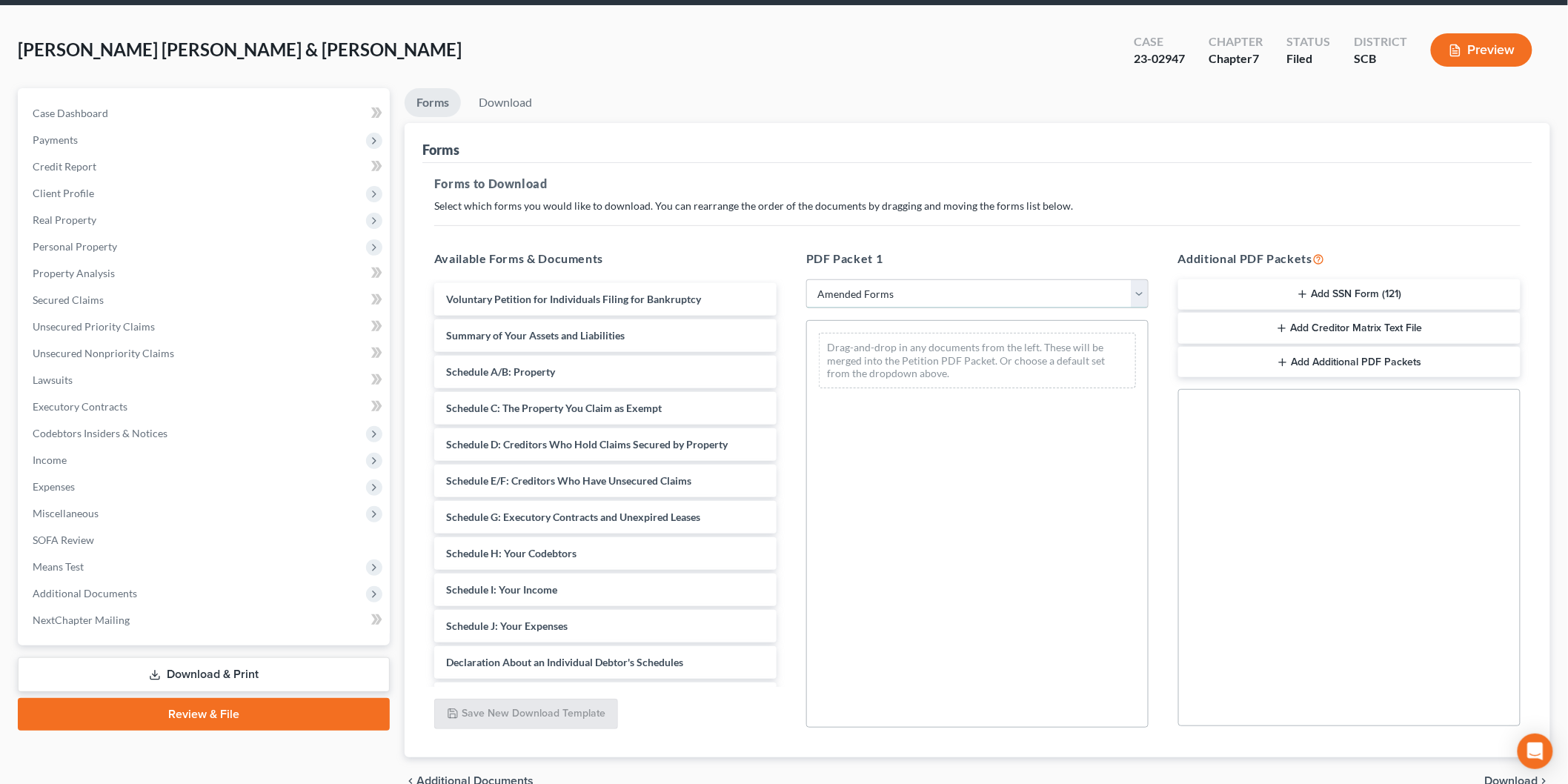
scroll to position [83, 0]
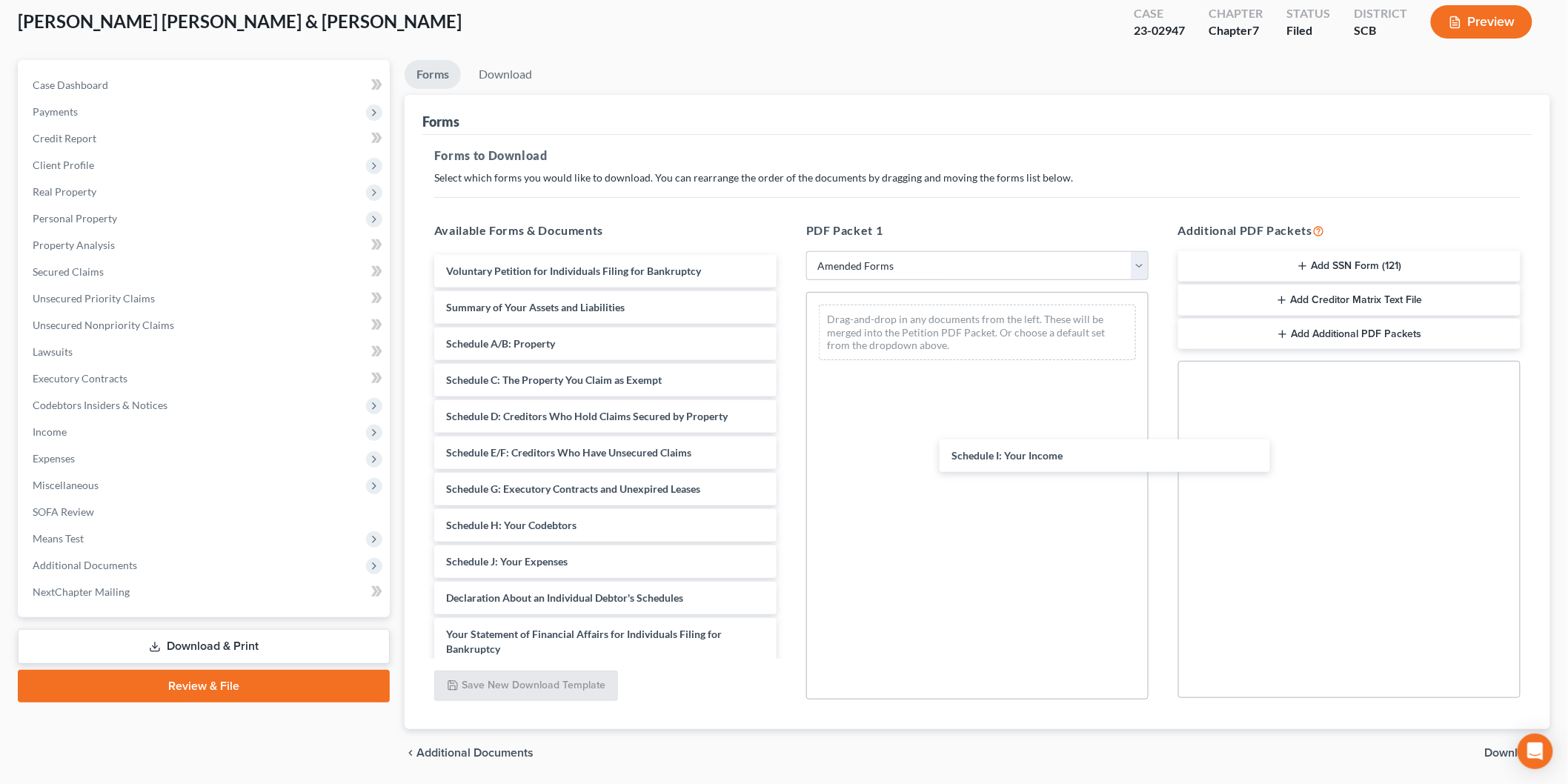
drag, startPoint x: 520, startPoint y: 553, endPoint x: 1009, endPoint y: 364, distance: 524.3
click at [788, 405] on div "Schedule I: Your Income Voluntary Petition for Individuals Filing for Bankruptc…" at bounding box center [605, 583] width 366 height 658
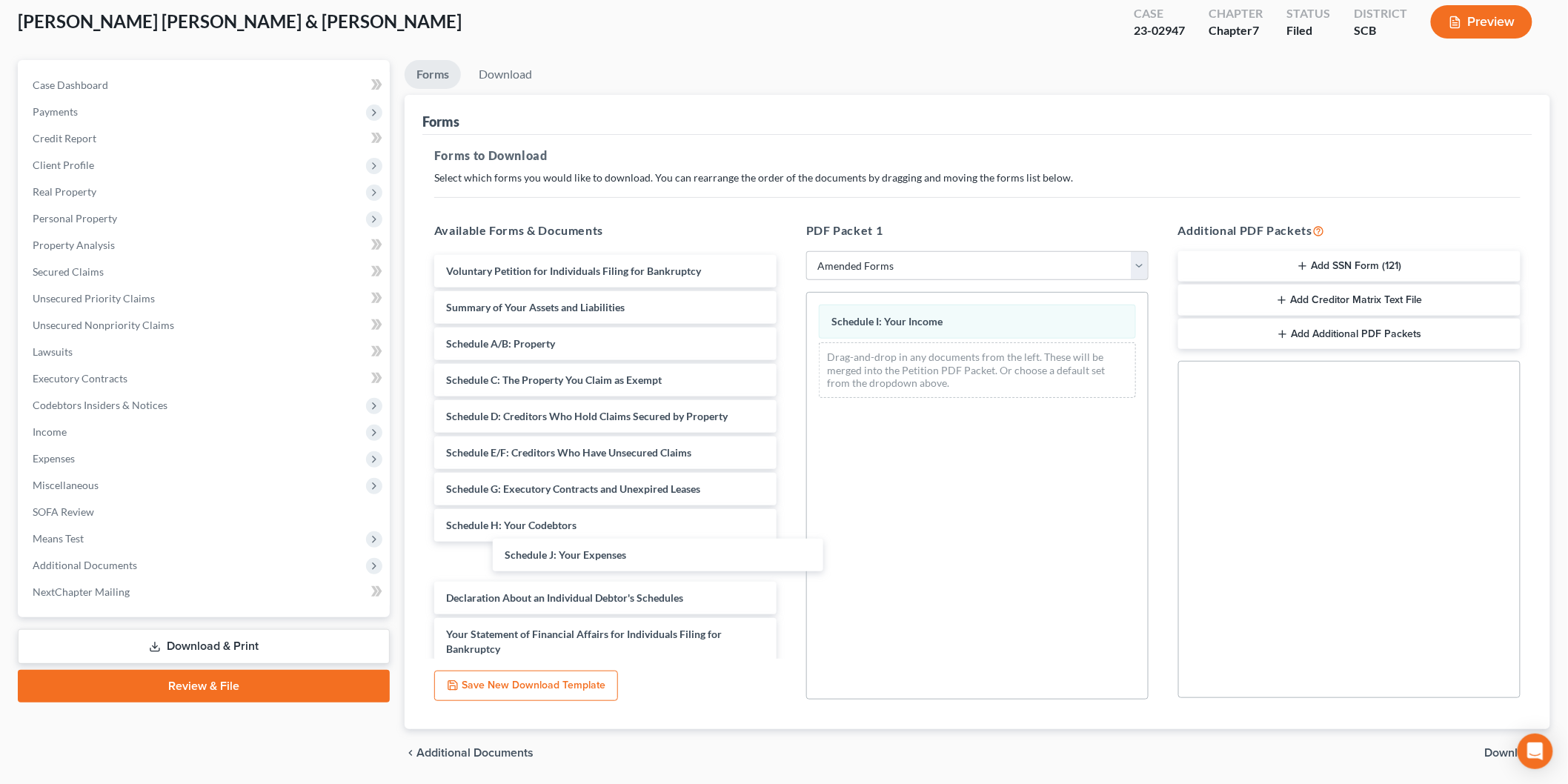
drag, startPoint x: 603, startPoint y: 558, endPoint x: 904, endPoint y: 495, distance: 307.5
click at [781, 523] on div "Schedule J: Your Expenses Voluntary Petition for Individuals Filing for Bankrup…" at bounding box center [605, 583] width 366 height 658
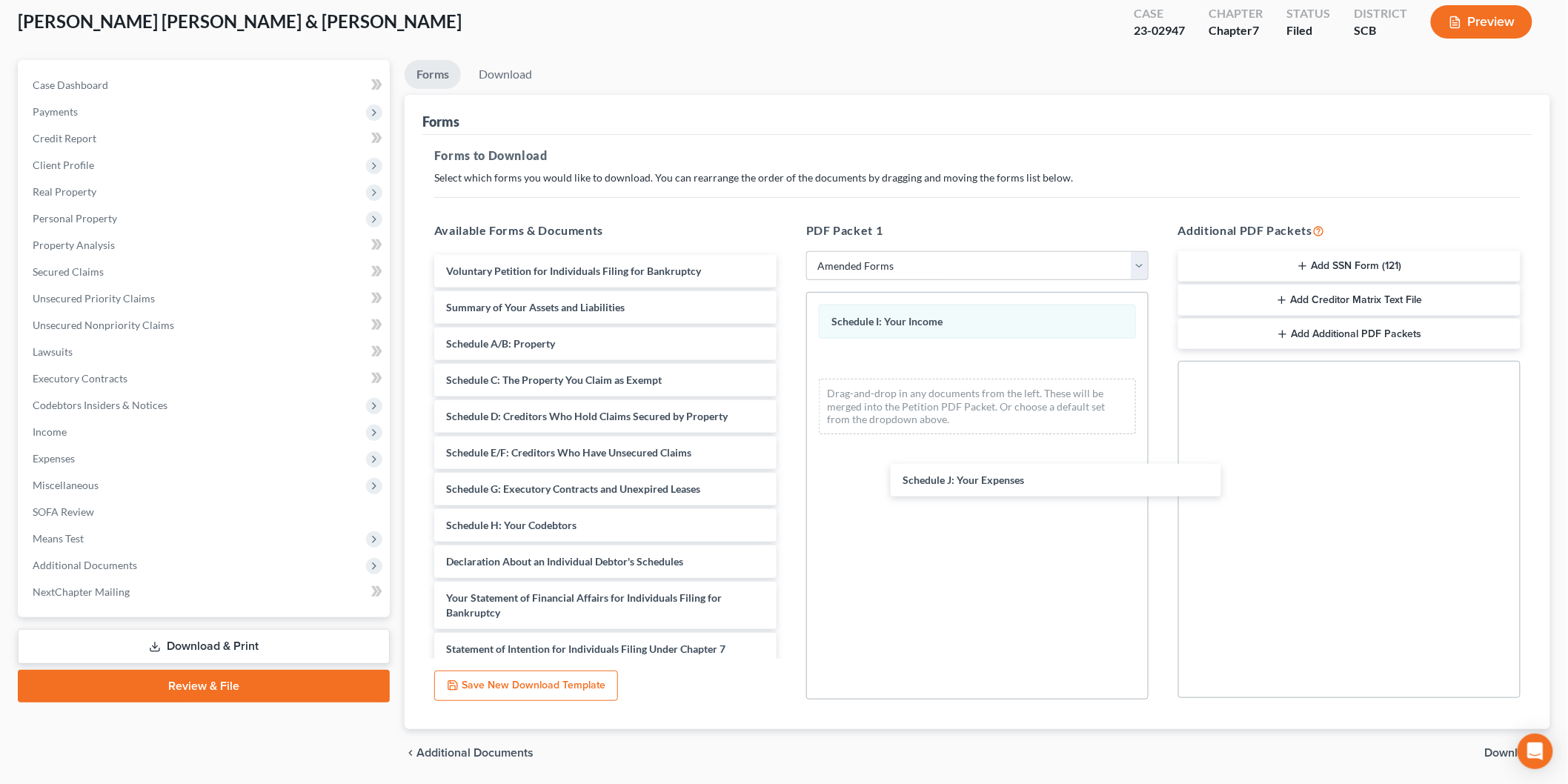
drag, startPoint x: 599, startPoint y: 529, endPoint x: 997, endPoint y: 456, distance: 404.6
click at [788, 470] on div "Schedule J: Your Expenses Voluntary Petition for Individuals Filing for Bankrup…" at bounding box center [605, 565] width 366 height 621
click at [1496, 748] on span "Download" at bounding box center [1512, 753] width 53 height 11
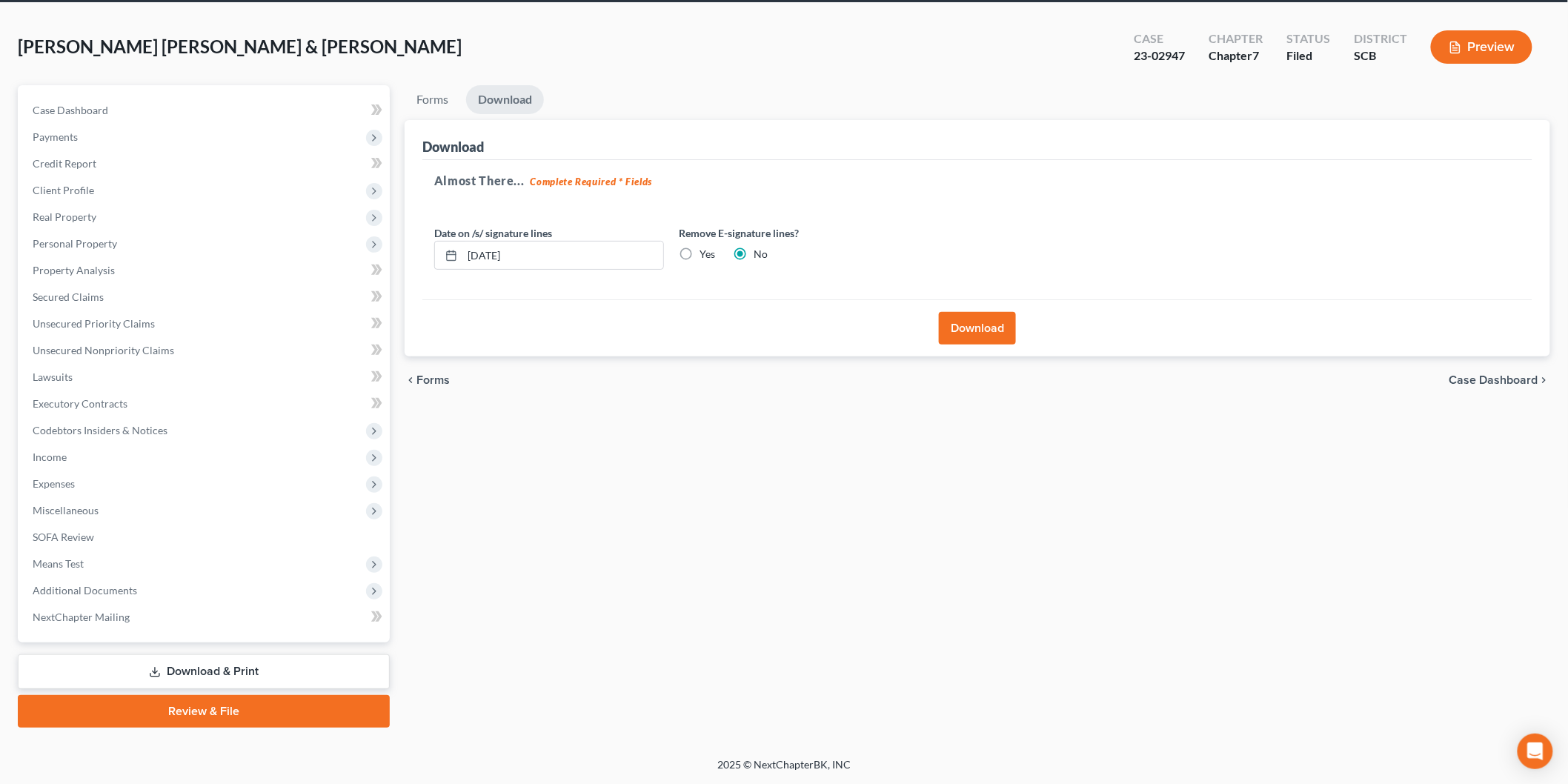
scroll to position [55, 0]
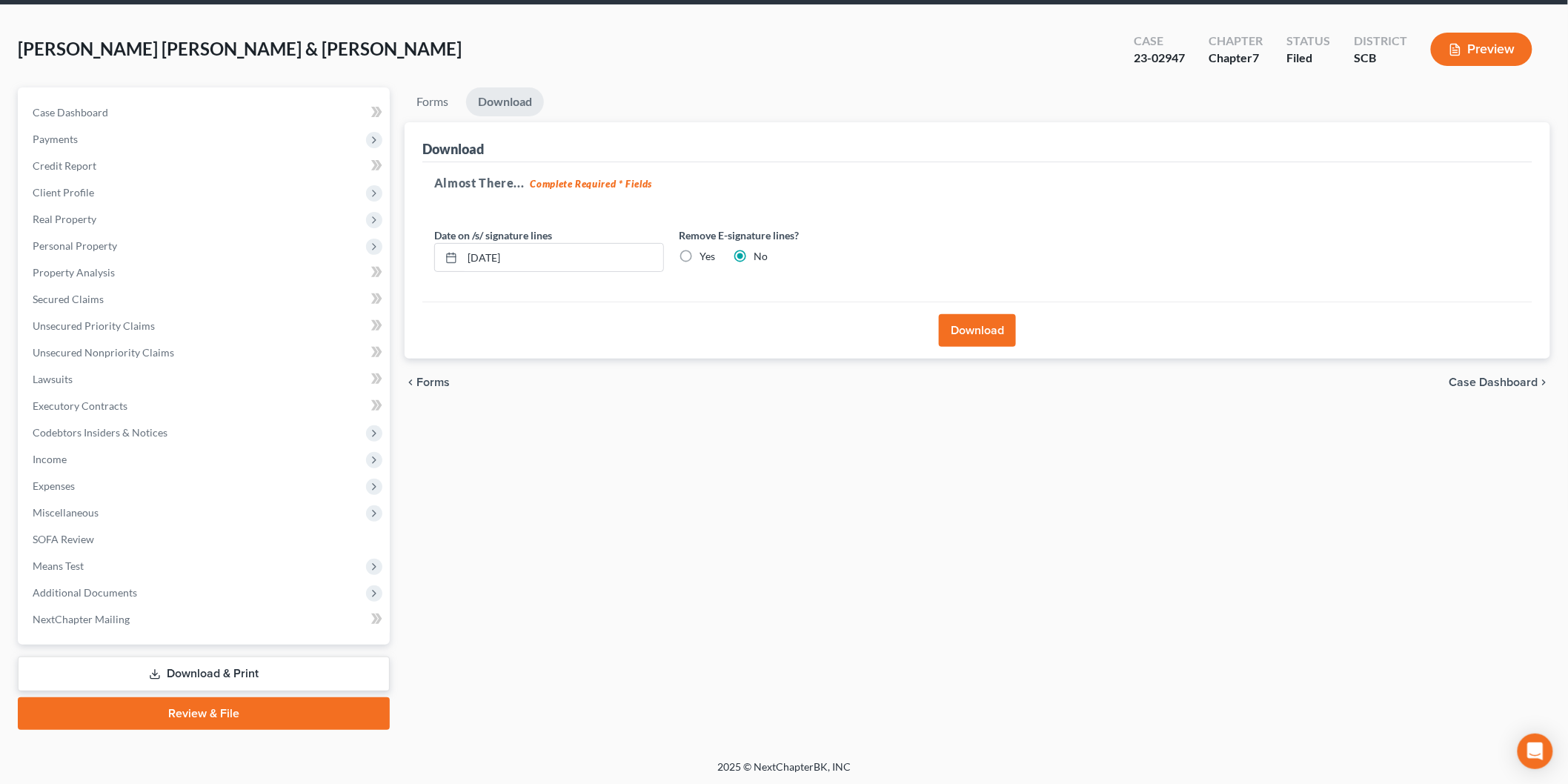
click at [700, 250] on label "Yes" at bounding box center [707, 257] width 15 height 15
click at [706, 250] on input "Yes" at bounding box center [710, 254] width 10 height 10
radio input "true"
radio input "false"
click at [981, 312] on div "Download" at bounding box center [978, 330] width 1111 height 57
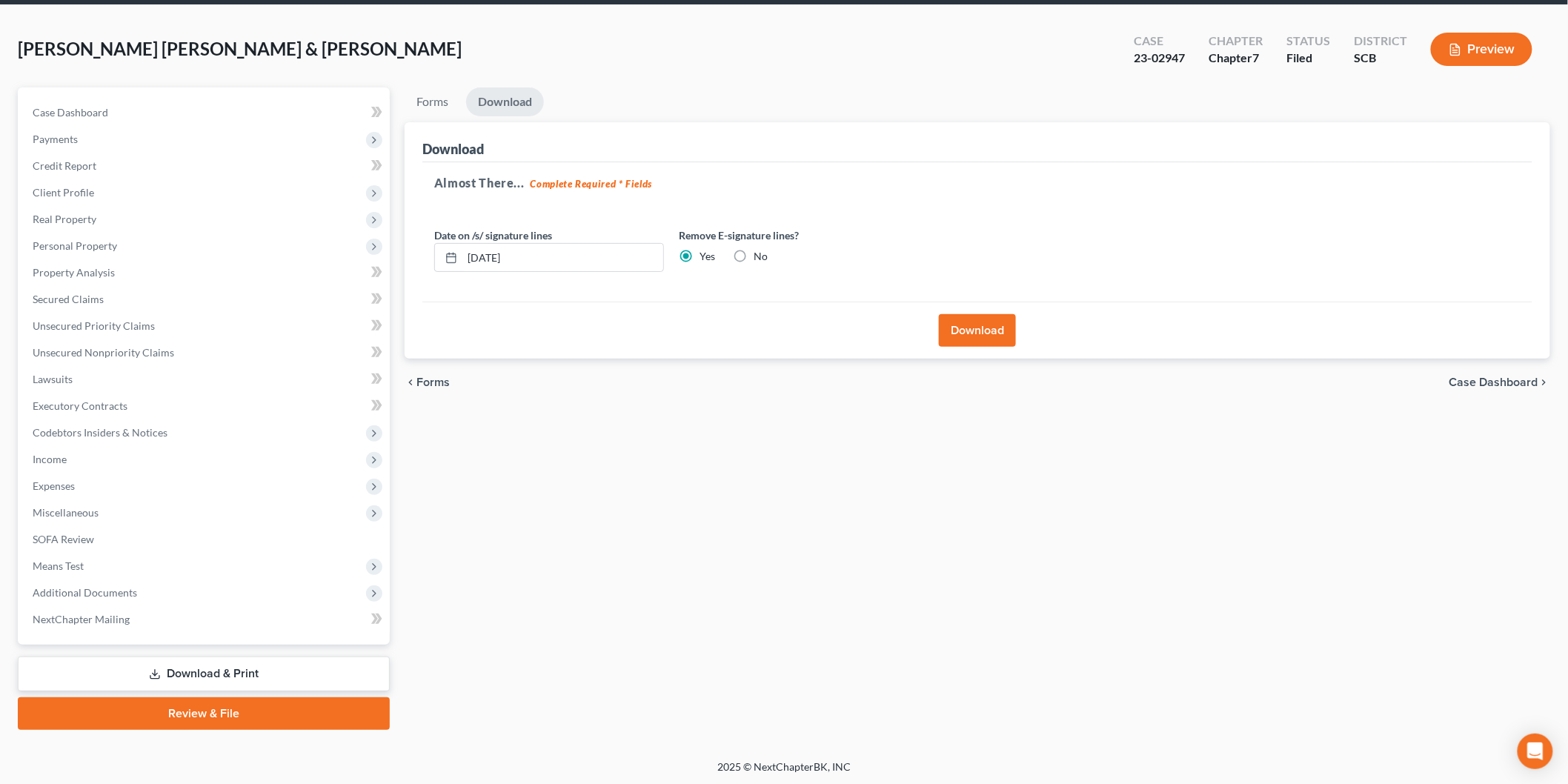
click at [1002, 335] on button "Download" at bounding box center [978, 330] width 77 height 32
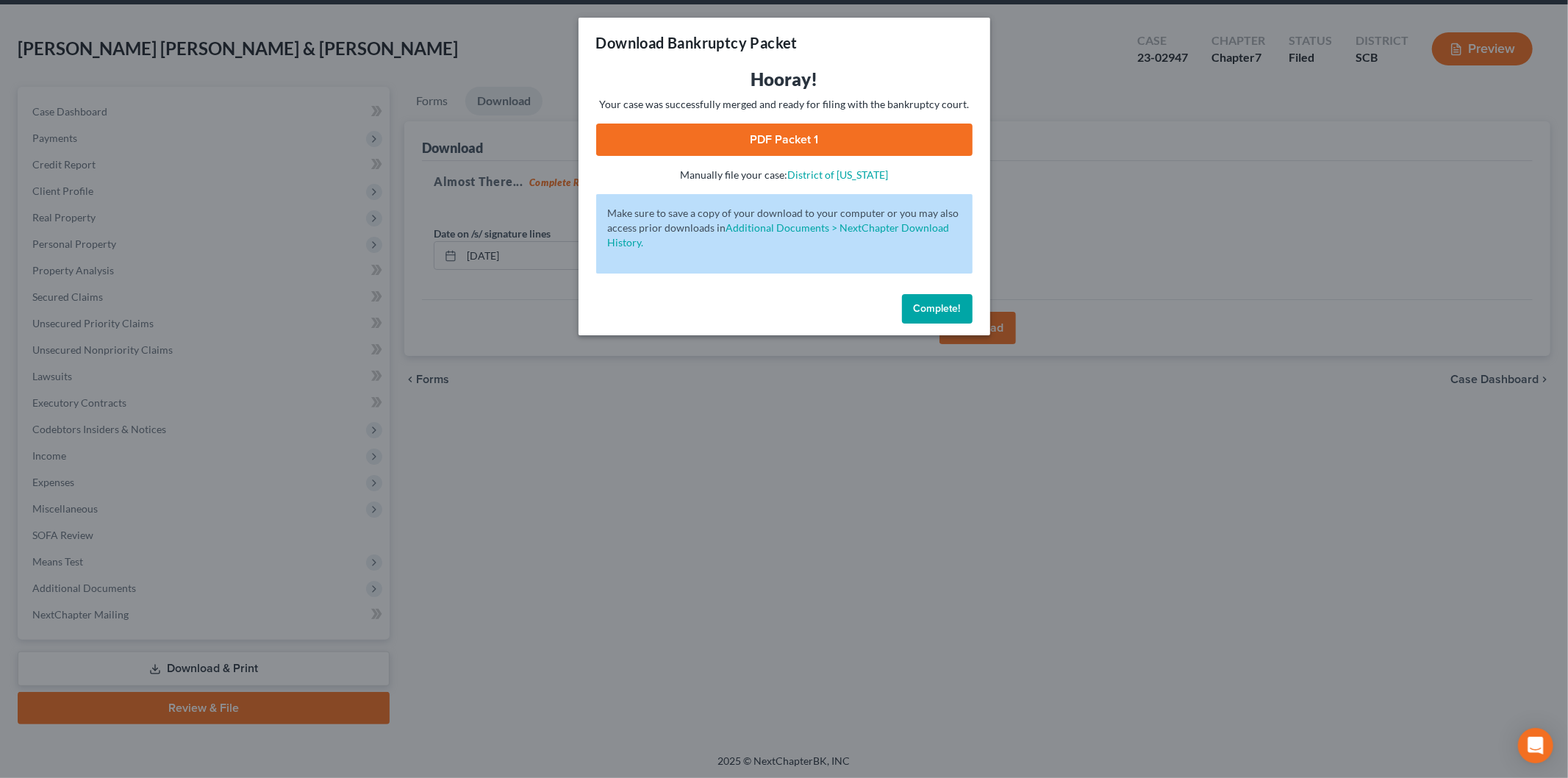
click at [736, 137] on link "PDF Packet 1" at bounding box center [784, 140] width 376 height 32
click at [947, 312] on span "Complete!" at bounding box center [937, 307] width 47 height 12
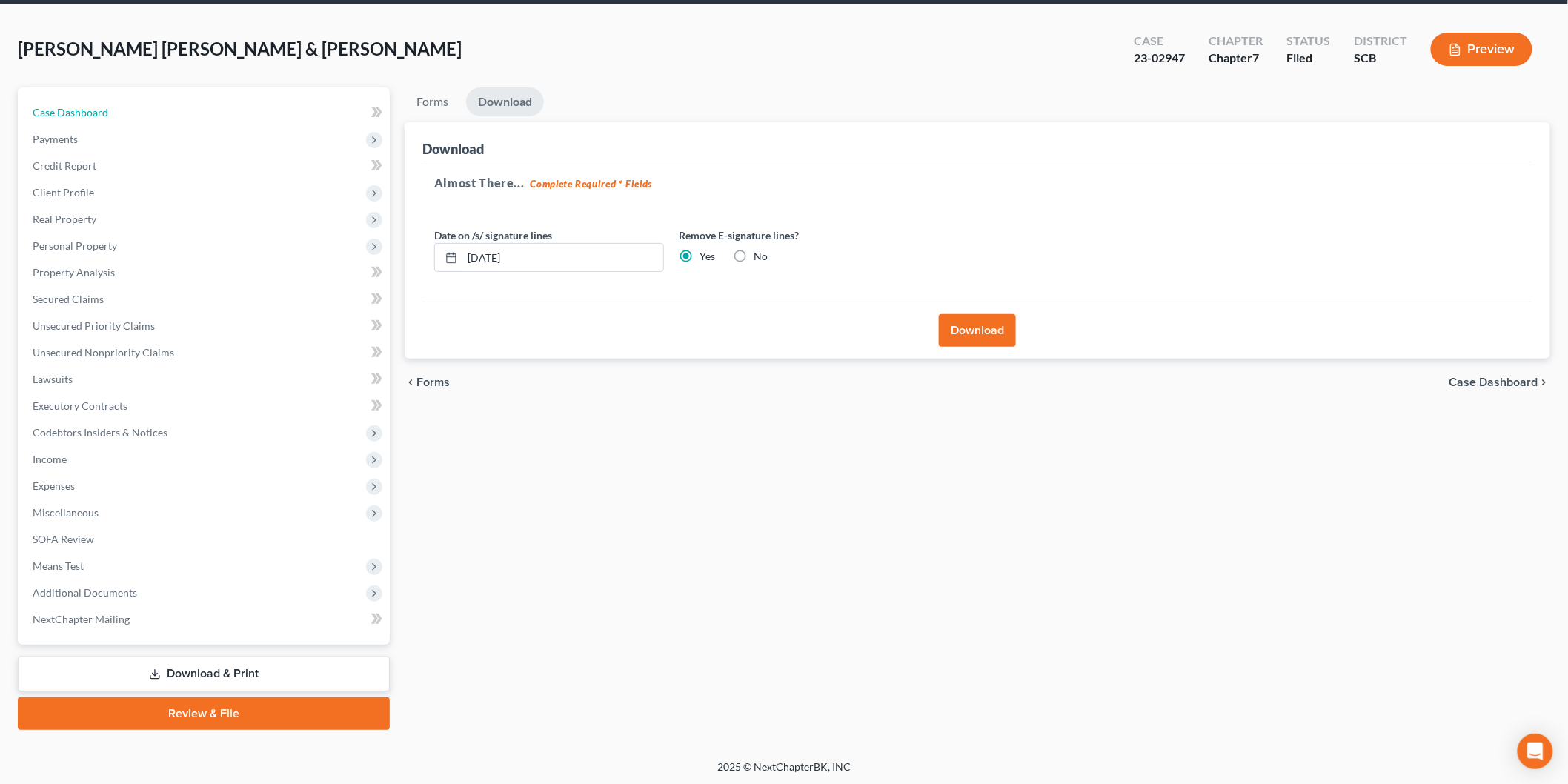
click at [74, 100] on link "Case Dashboard" at bounding box center [205, 112] width 369 height 27
select select "4"
select select "3"
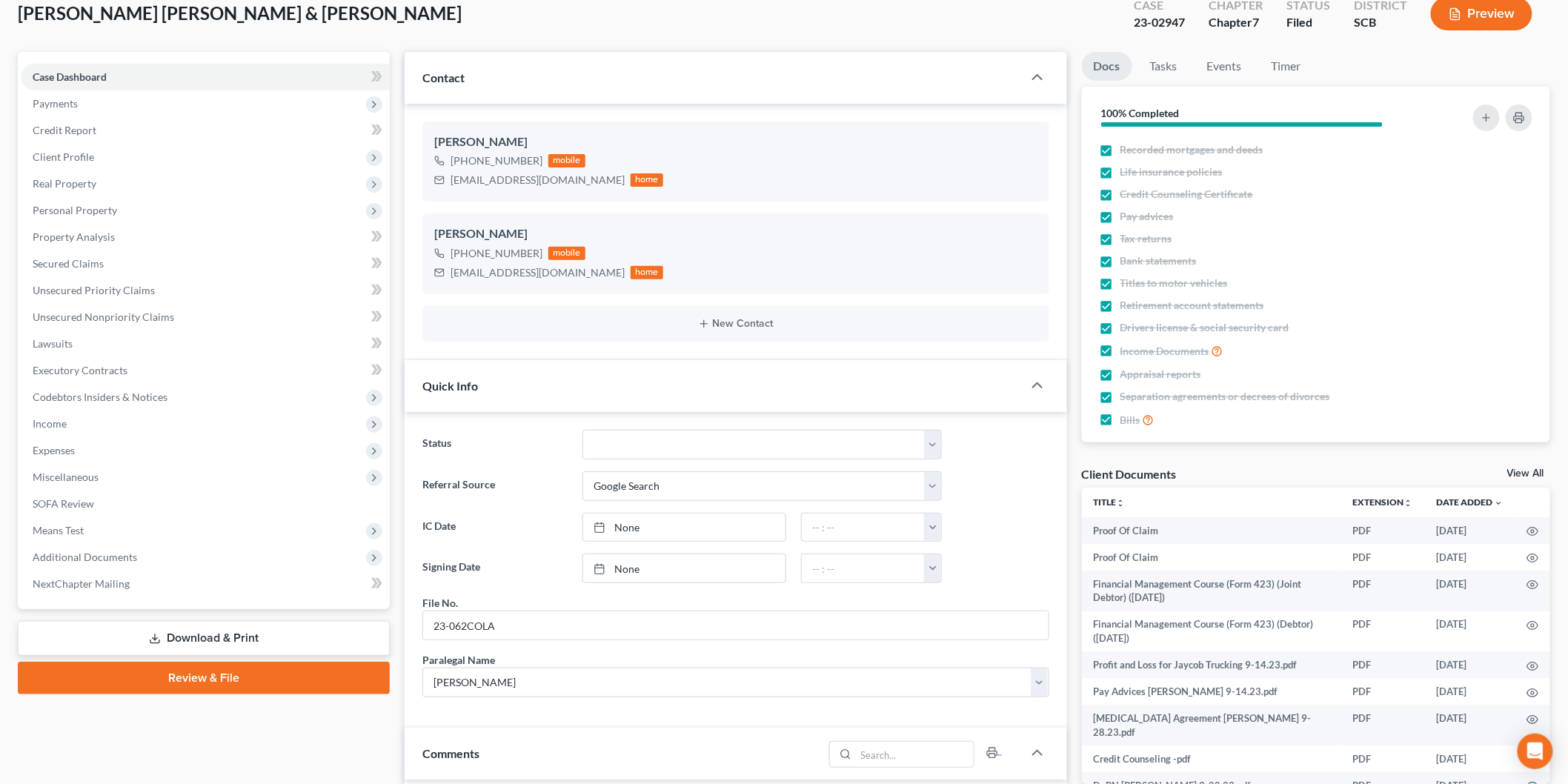
scroll to position [83, 0]
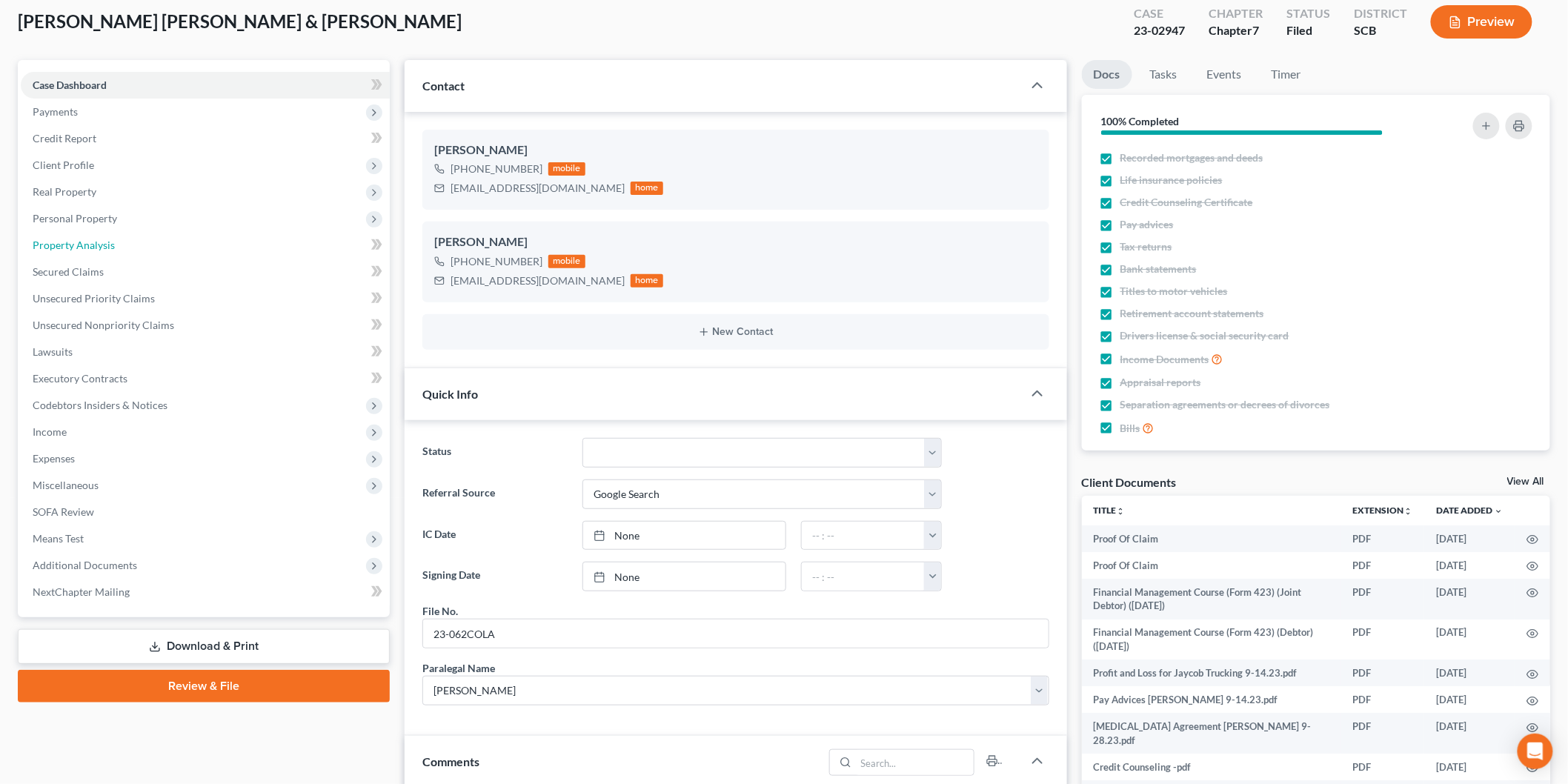
click at [126, 246] on link "Property Analysis" at bounding box center [205, 245] width 369 height 27
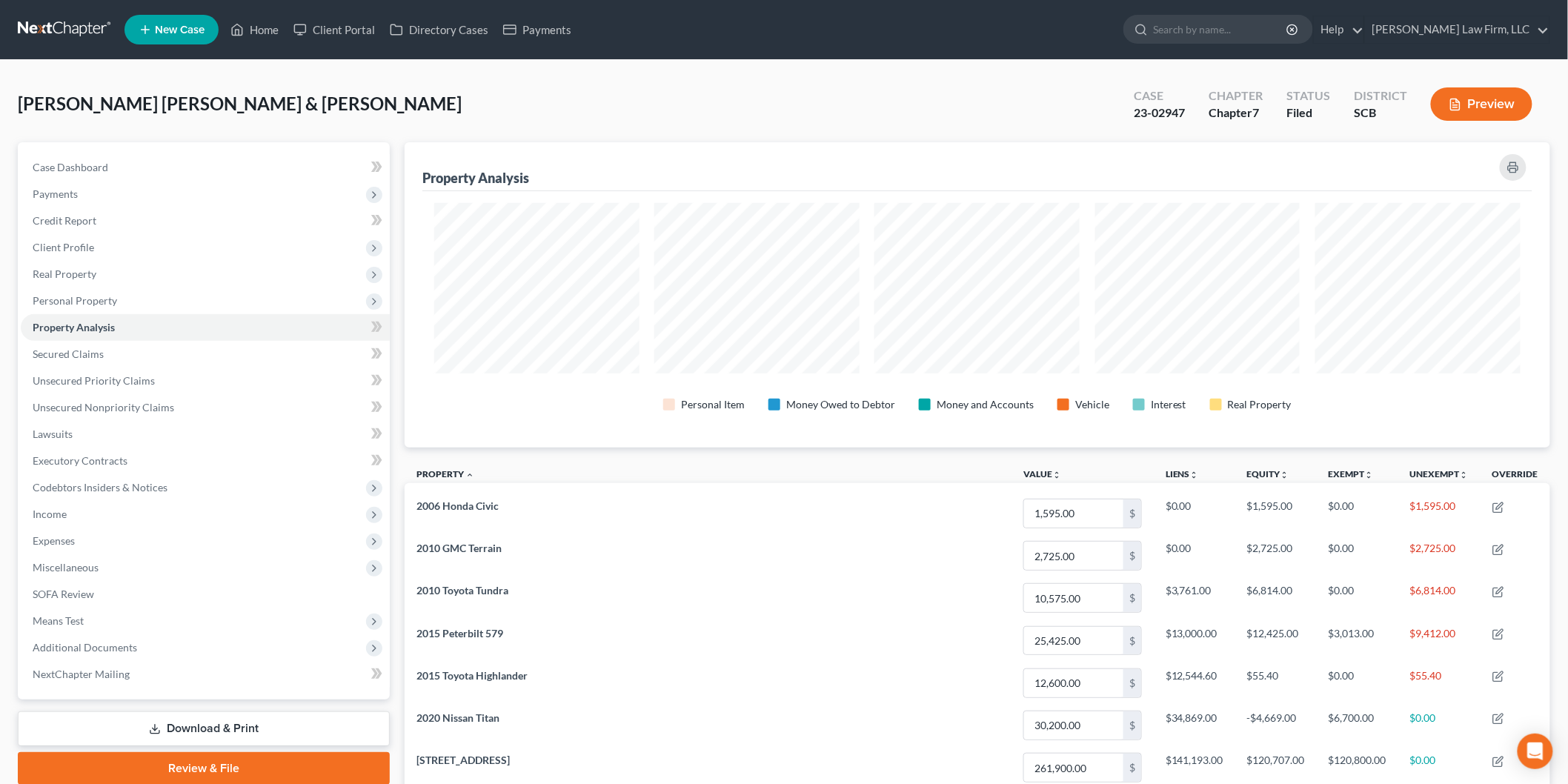
click at [1478, 98] on button "Preview" at bounding box center [1481, 104] width 102 height 33
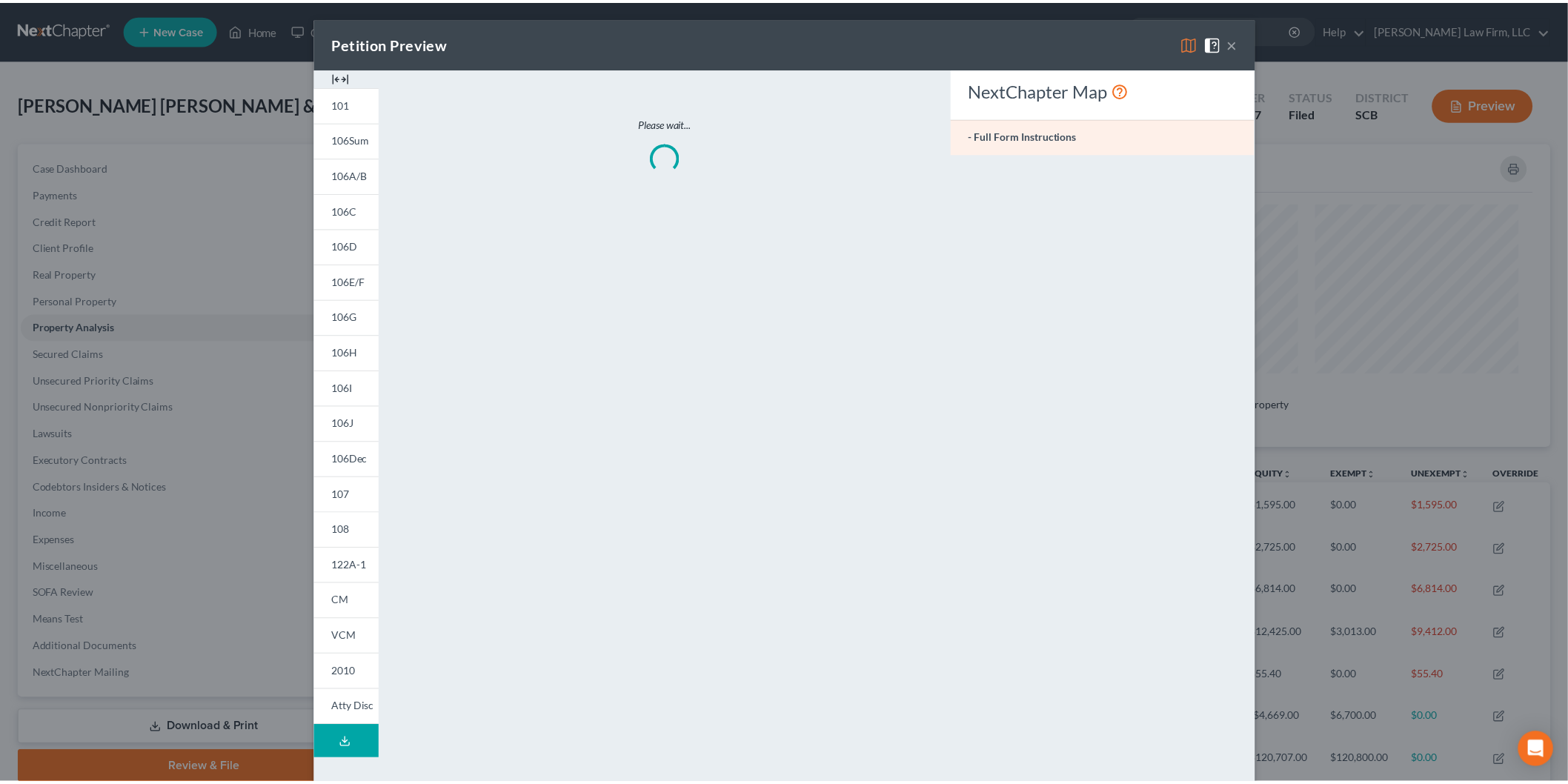
scroll to position [307, 1154]
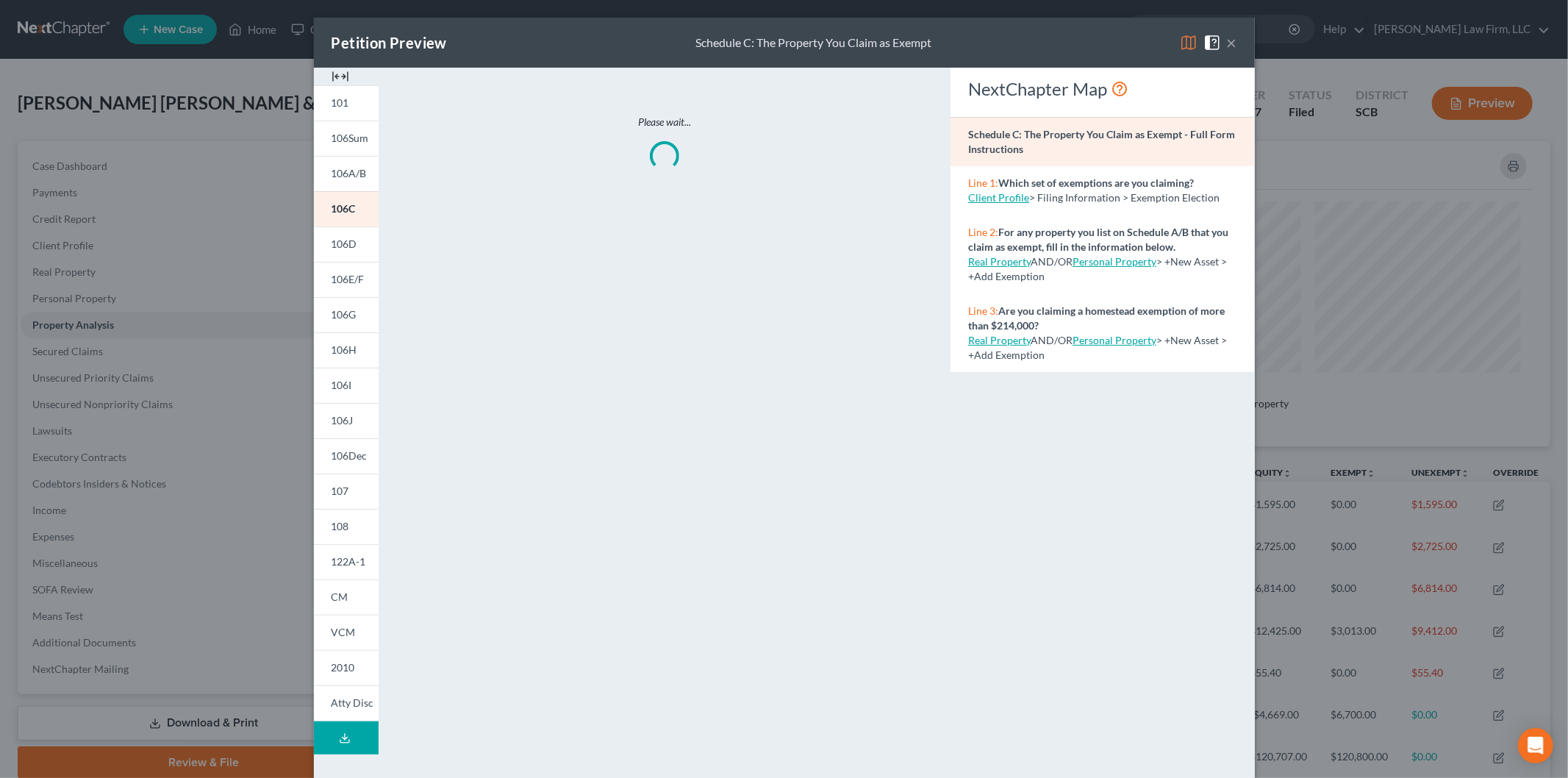
click at [343, 176] on span "106A/B" at bounding box center [349, 173] width 35 height 12
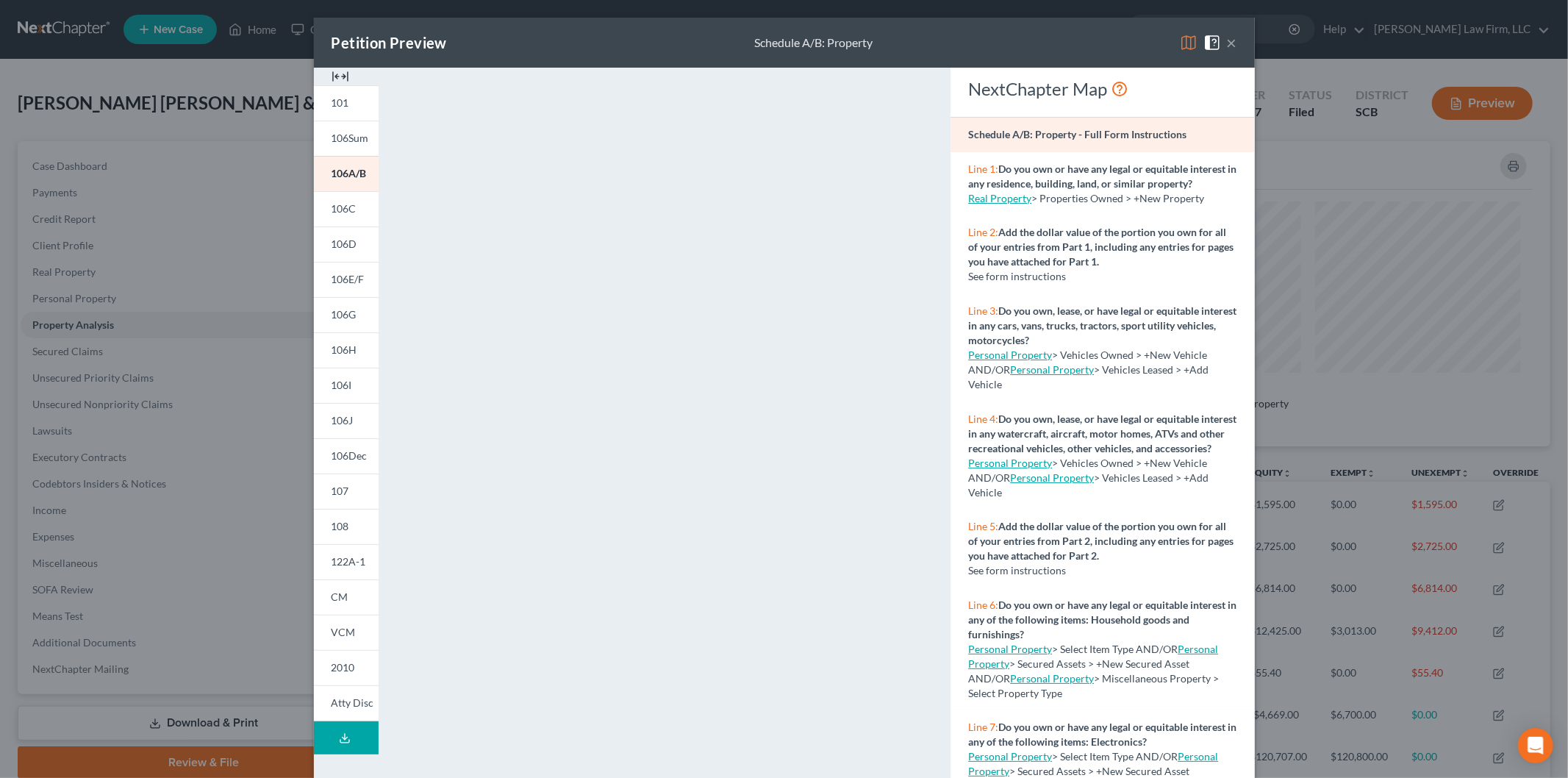
click at [1229, 37] on button "×" at bounding box center [1231, 42] width 10 height 18
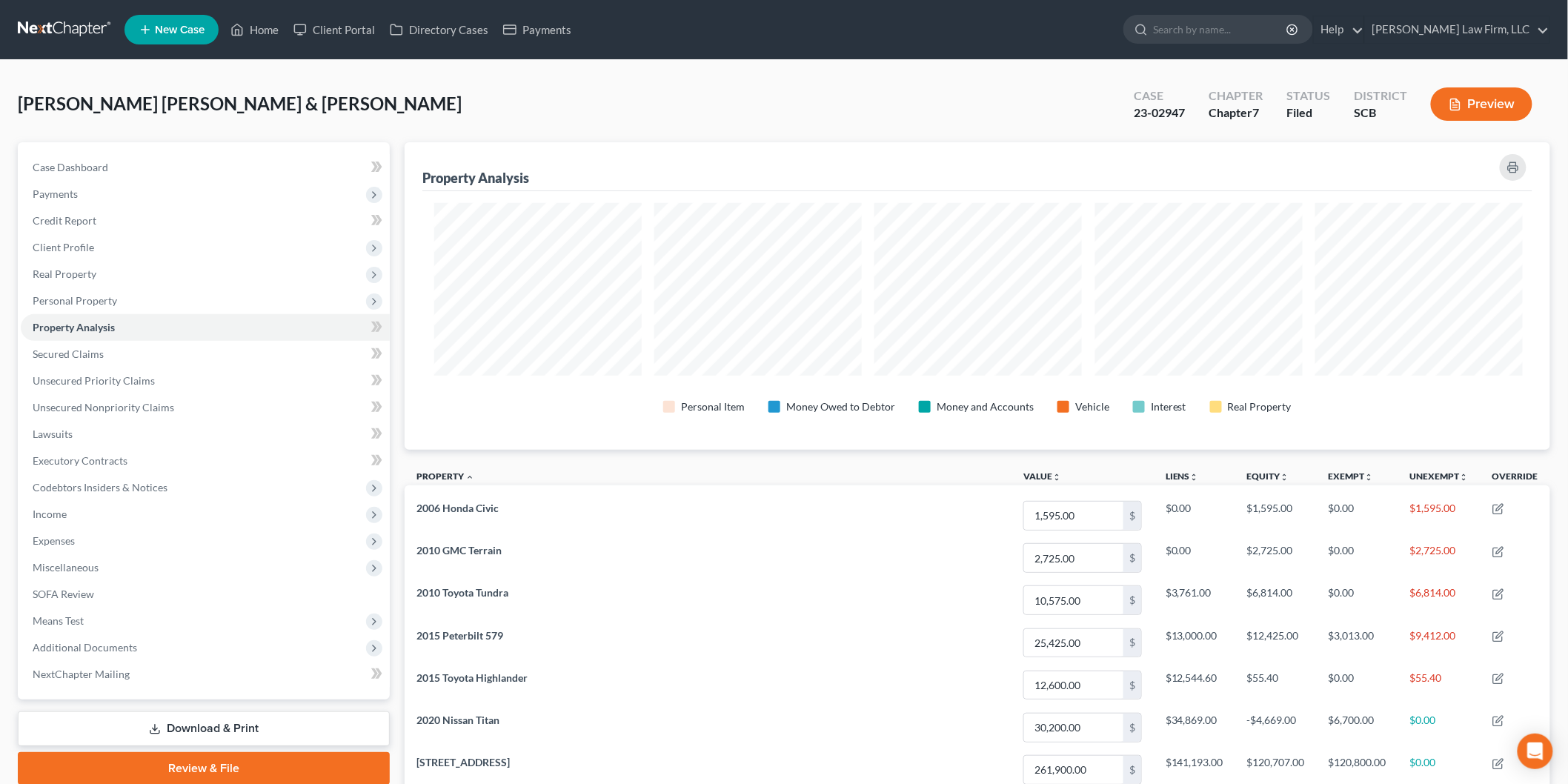
scroll to position [740391, 740000]
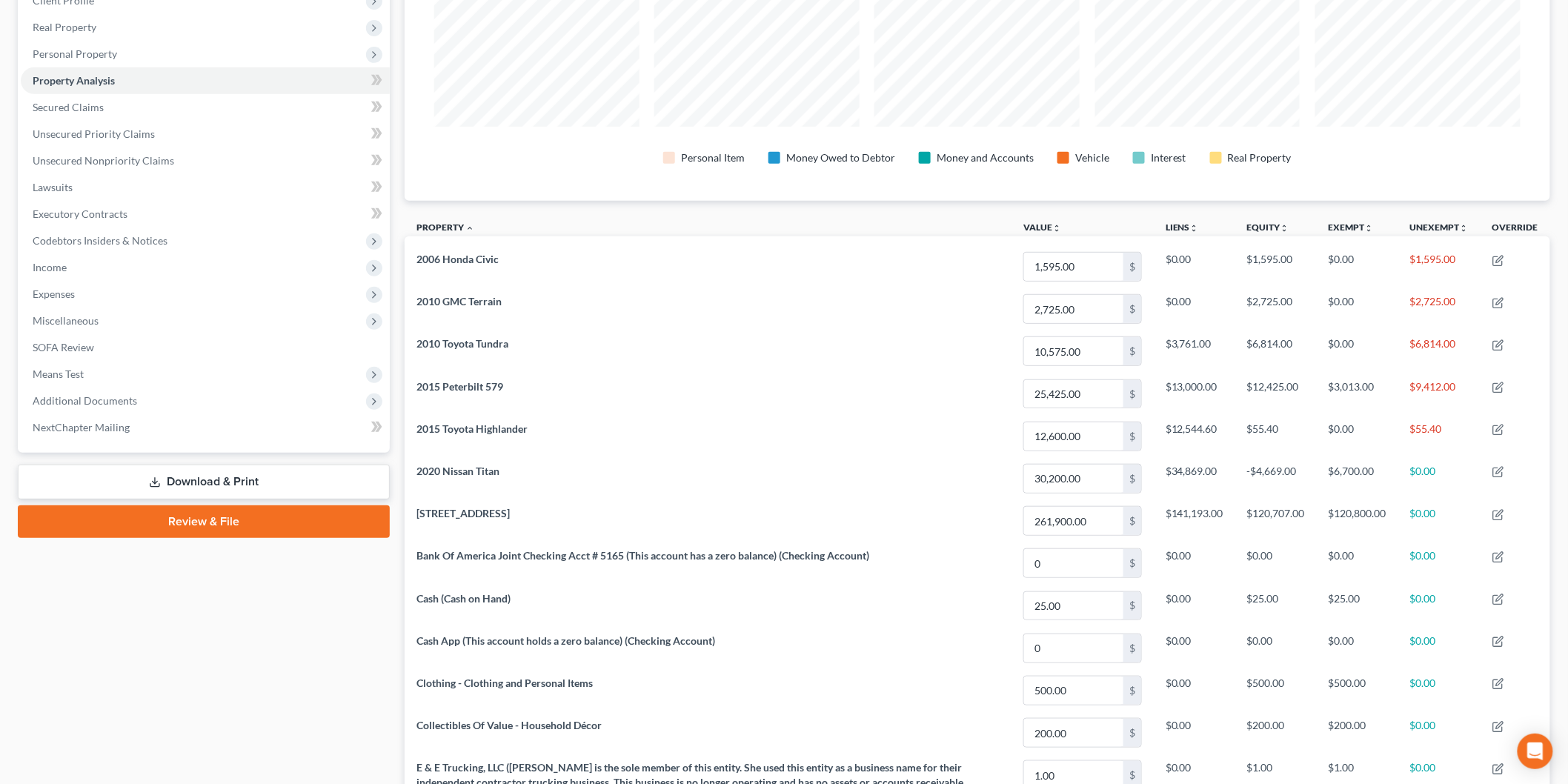
click at [260, 476] on link "Download & Print" at bounding box center [203, 482] width 372 height 35
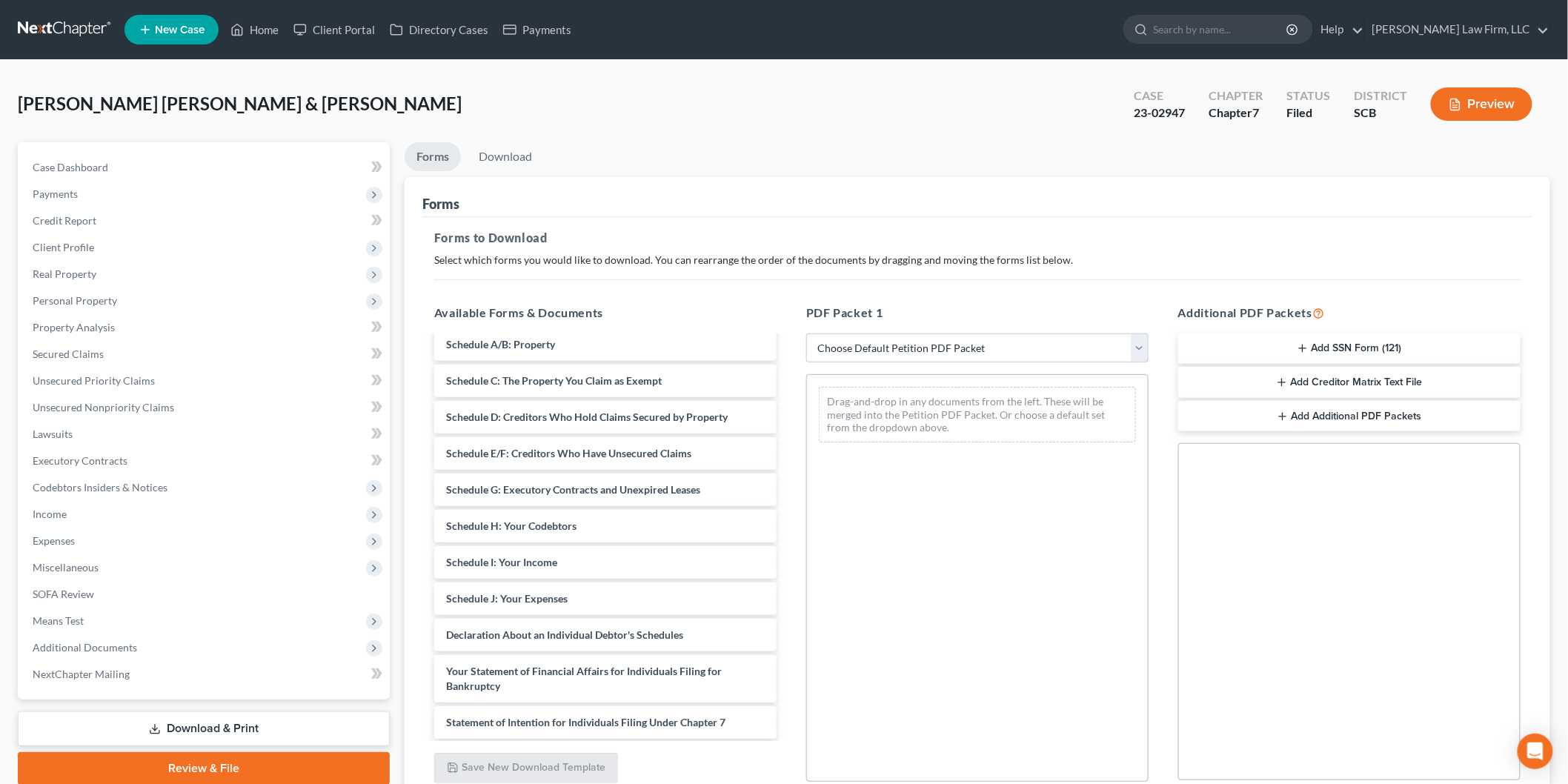
scroll to position [411, 0]
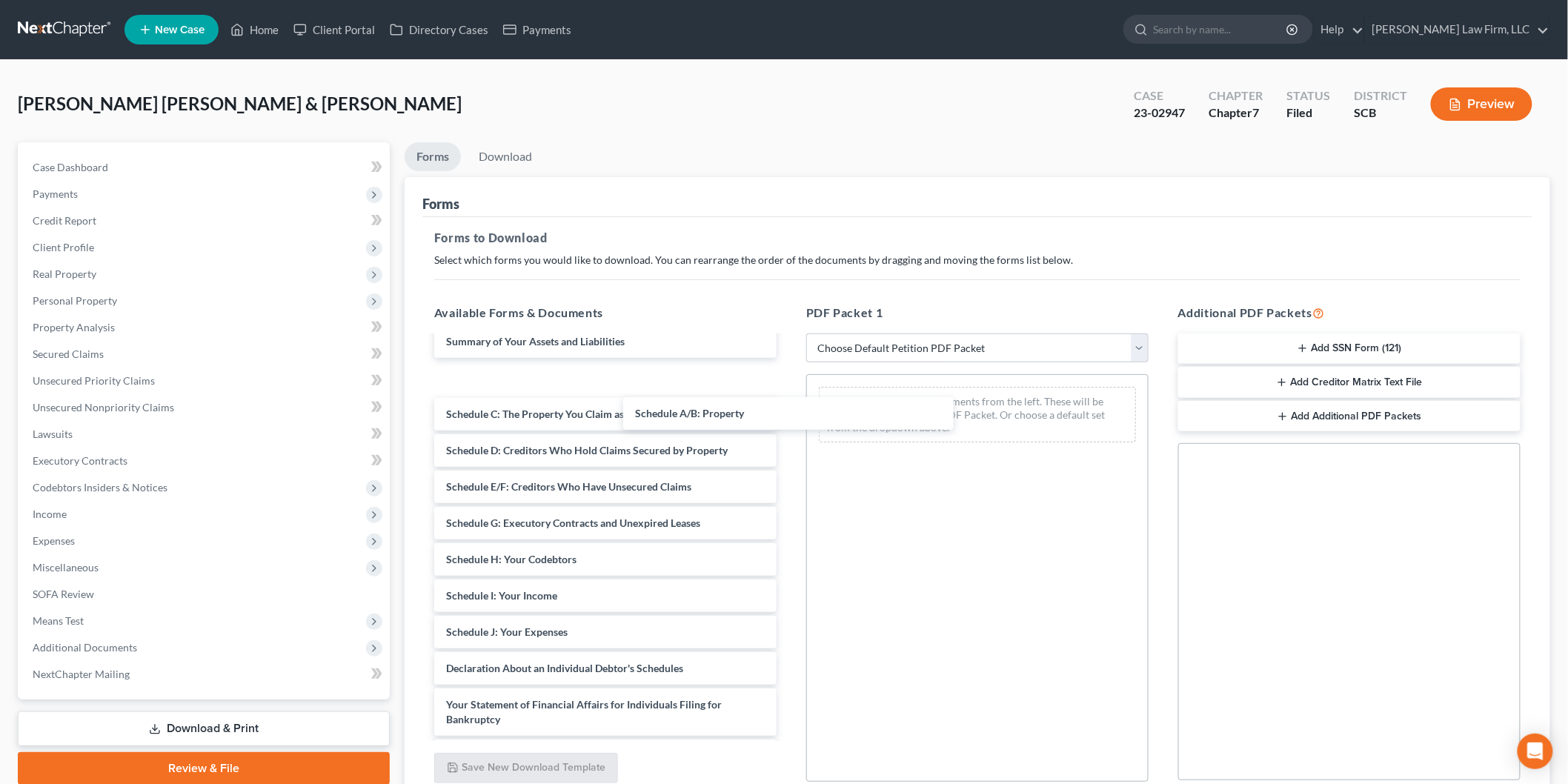
drag, startPoint x: 605, startPoint y: 417, endPoint x: 835, endPoint y: 411, distance: 230.1
click at [788, 413] on div "Schedule A/B: Property Proof Of Claim Proof Of Claim Financial Management Cours…" at bounding box center [605, 454] width 366 height 1057
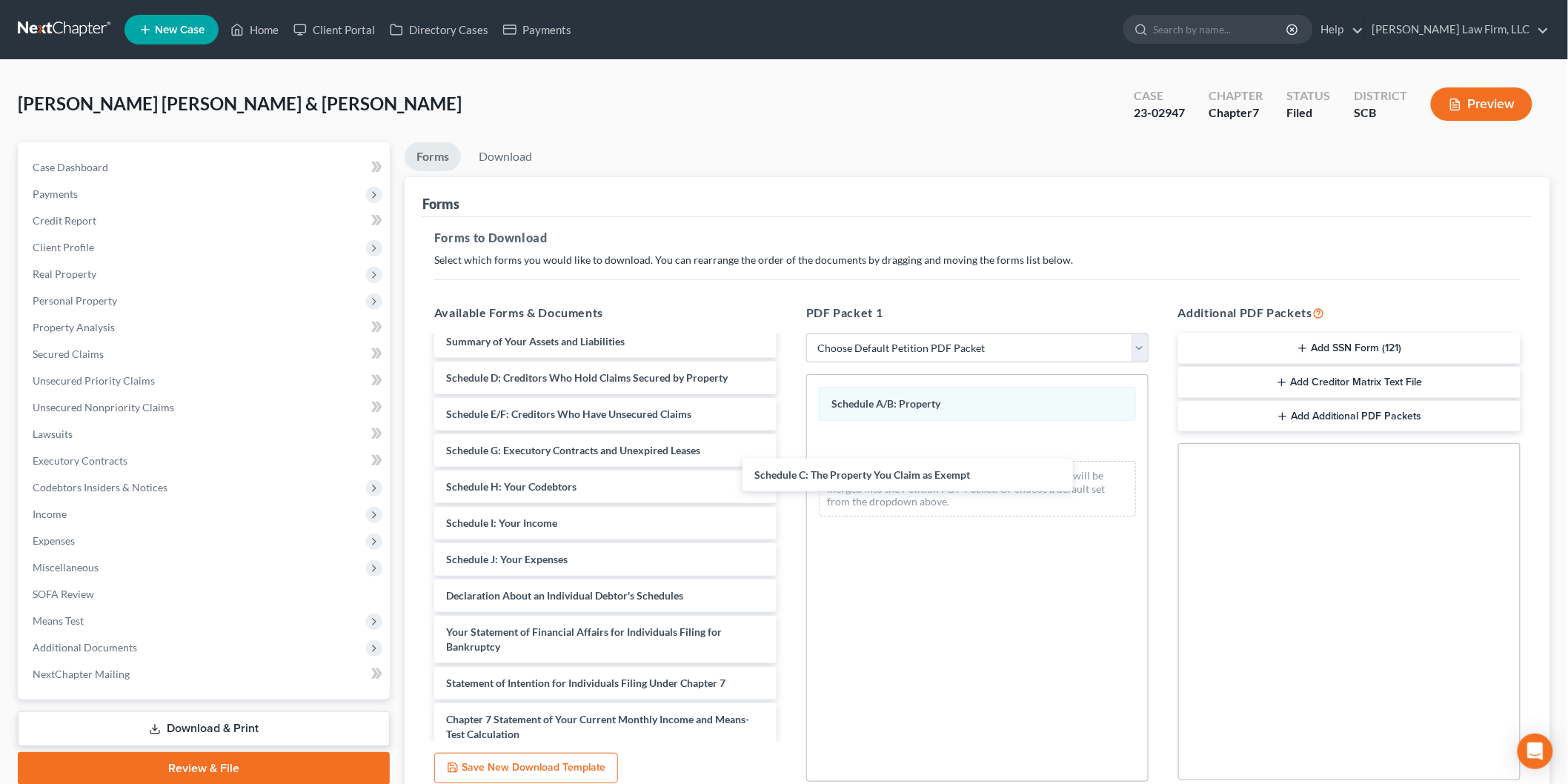
drag, startPoint x: 657, startPoint y: 449, endPoint x: 867, endPoint y: 472, distance: 211.3
click at [788, 478] on div "Schedule C: The Property You Claim as Exempt Proof Of Claim Proof Of Claim Fina…" at bounding box center [605, 418] width 366 height 985
click at [788, 479] on div "Proof Of Claim Proof Of Claim Financial Management Course (Form 423) (Joint Deb…" at bounding box center [605, 418] width 366 height 985
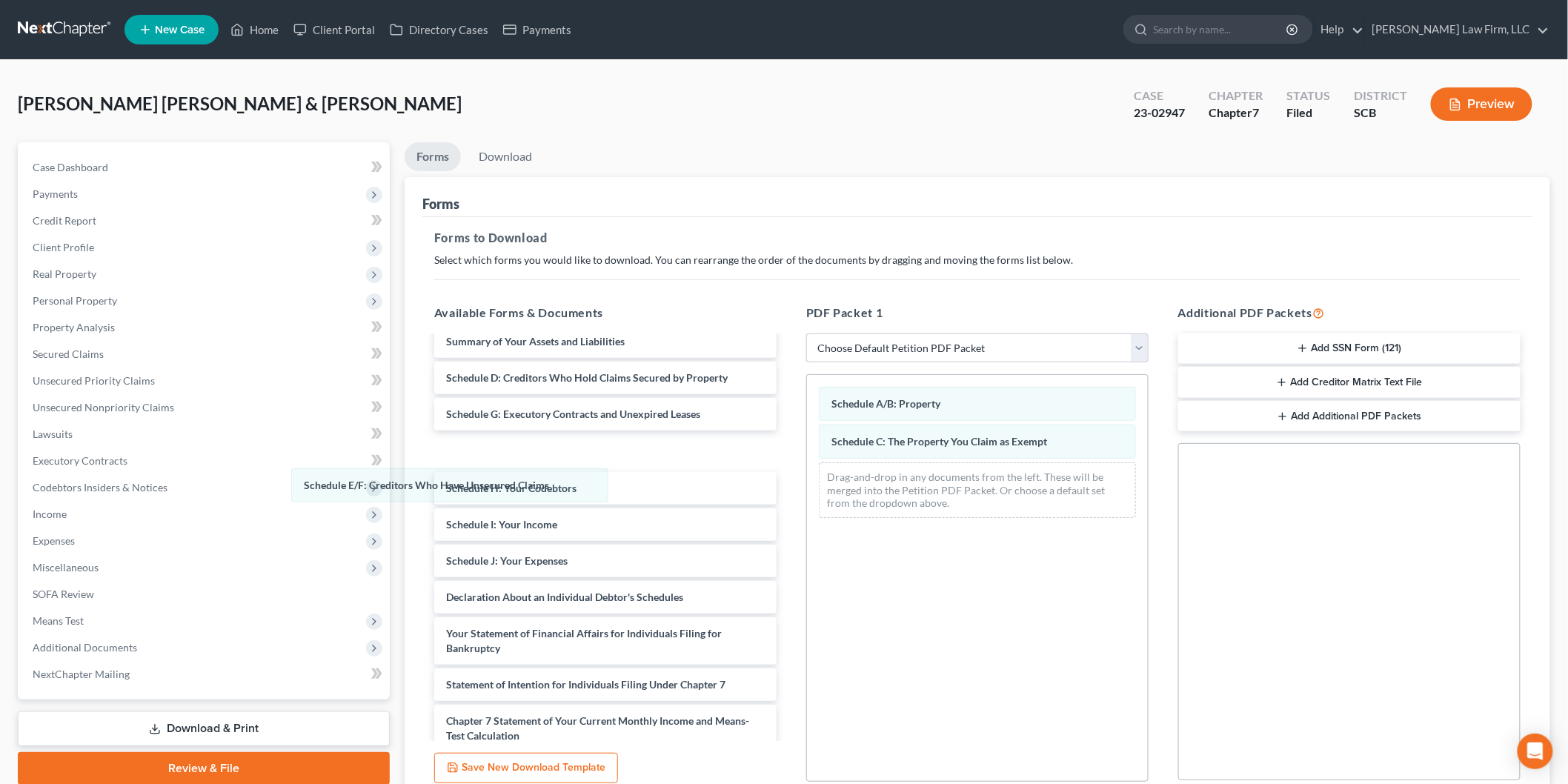
drag, startPoint x: 660, startPoint y: 475, endPoint x: 386, endPoint y: 462, distance: 274.3
click at [807, 475] on div "Schedule E/F: Creditors Who Have Unsecured Claims Schedule A/B: Property Schedu…" at bounding box center [978, 451] width 341 height 155
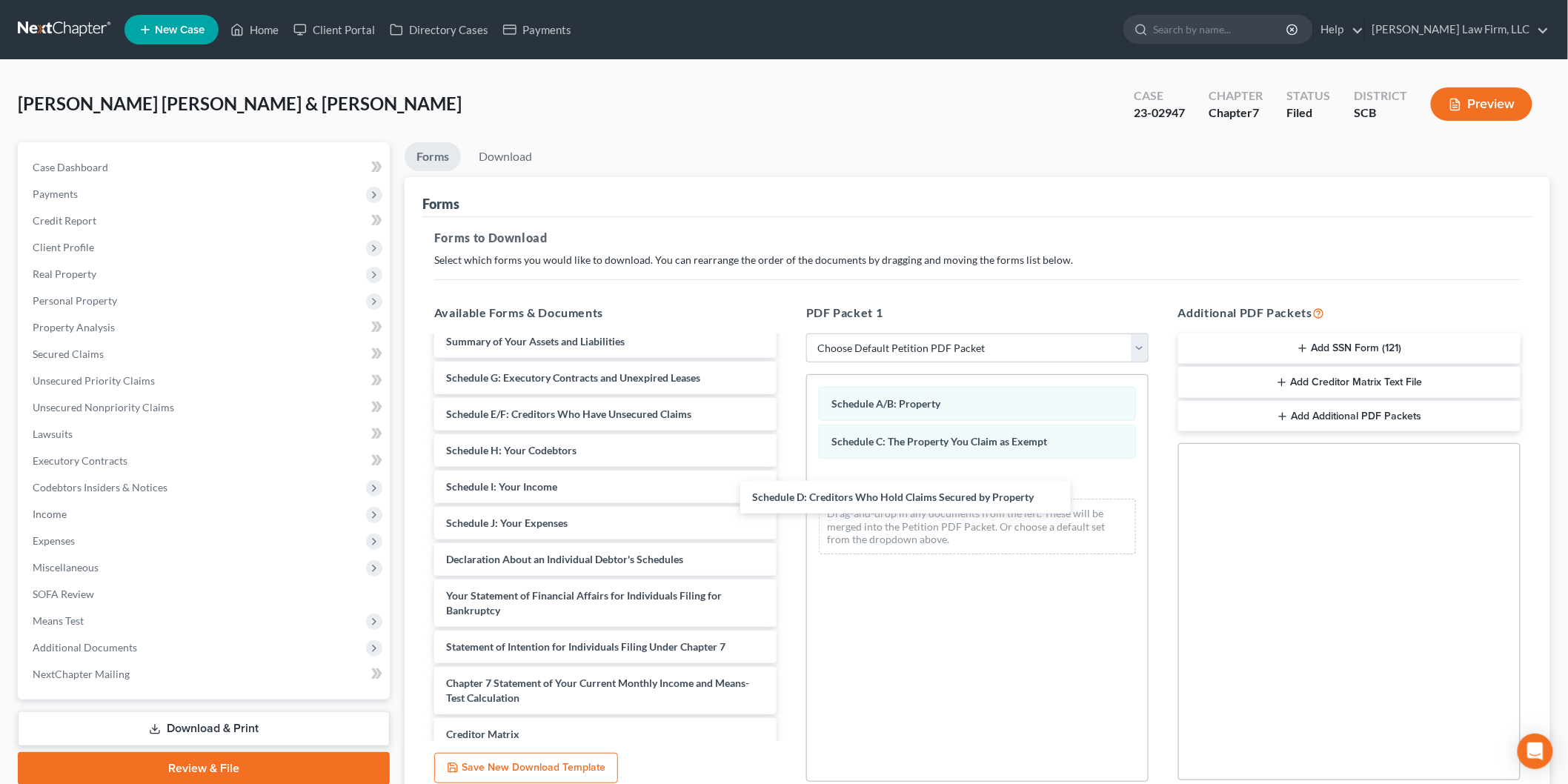
drag, startPoint x: 764, startPoint y: 485, endPoint x: 902, endPoint y: 490, distance: 138.1
click at [788, 493] on div "Schedule D: Creditors Who Hold Claims Secured by Property Proof Of Claim Proof …" at bounding box center [605, 400] width 366 height 948
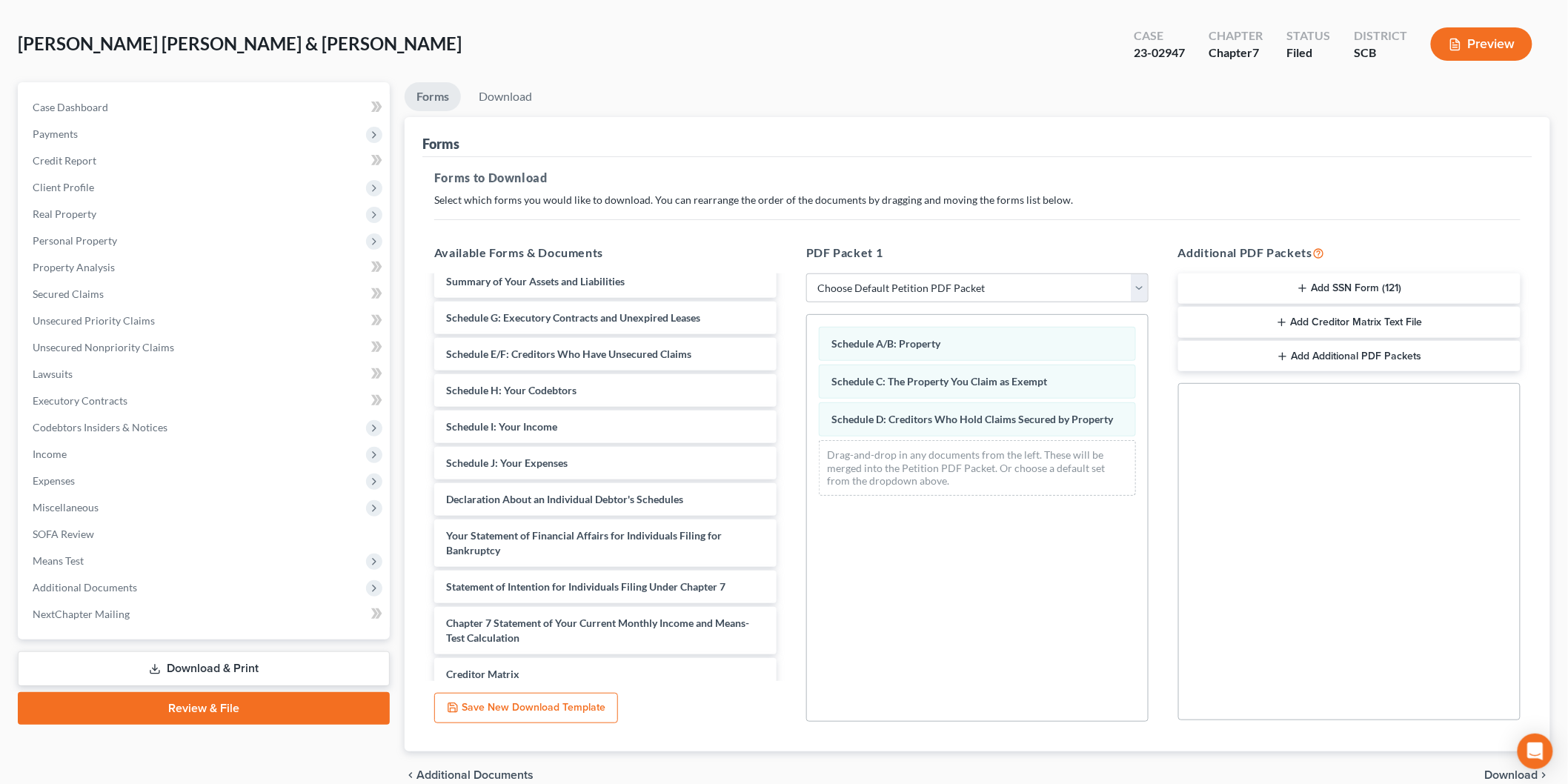
scroll to position [130, 0]
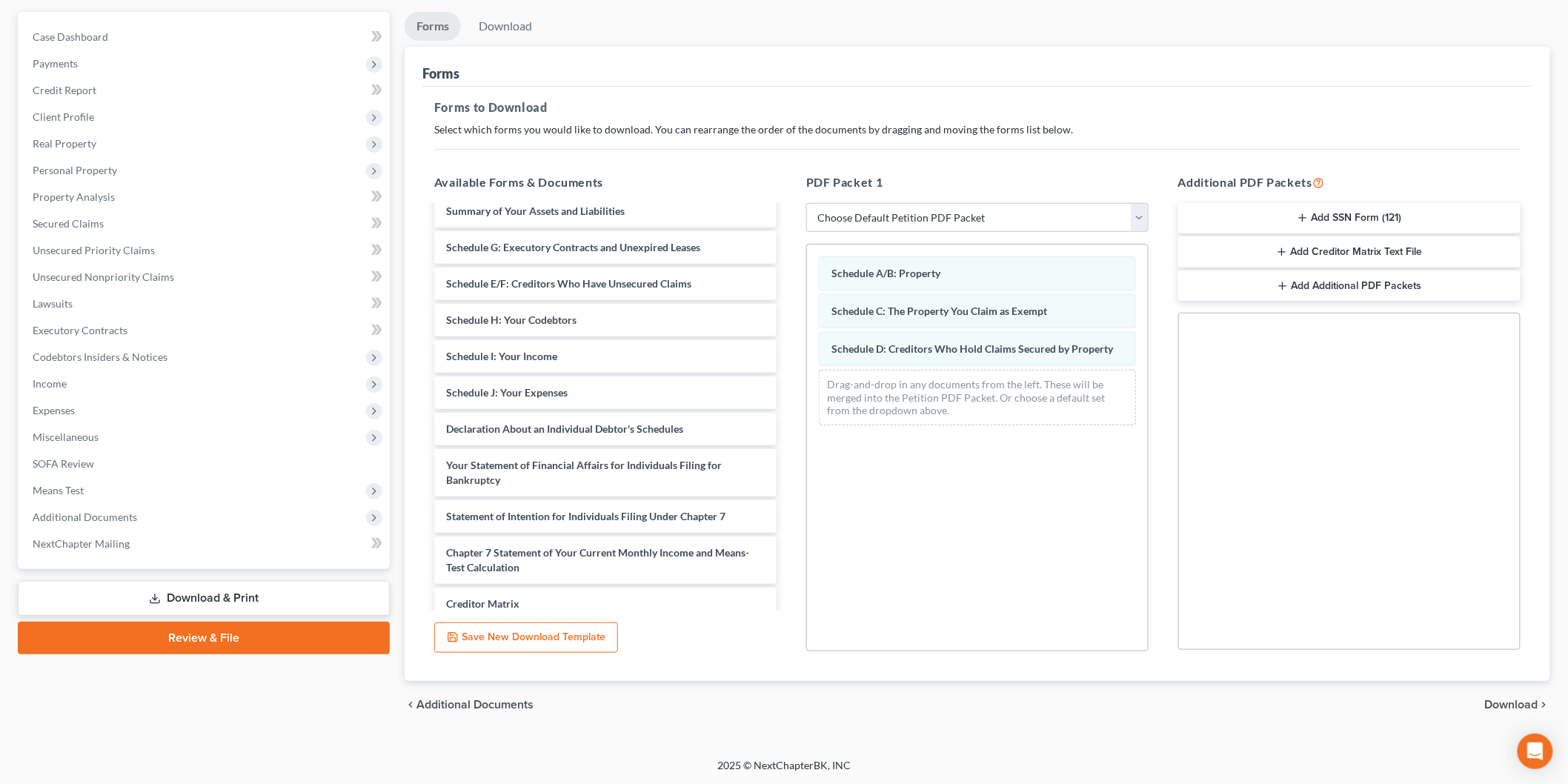
click at [1510, 700] on span "Download" at bounding box center [1512, 704] width 53 height 11
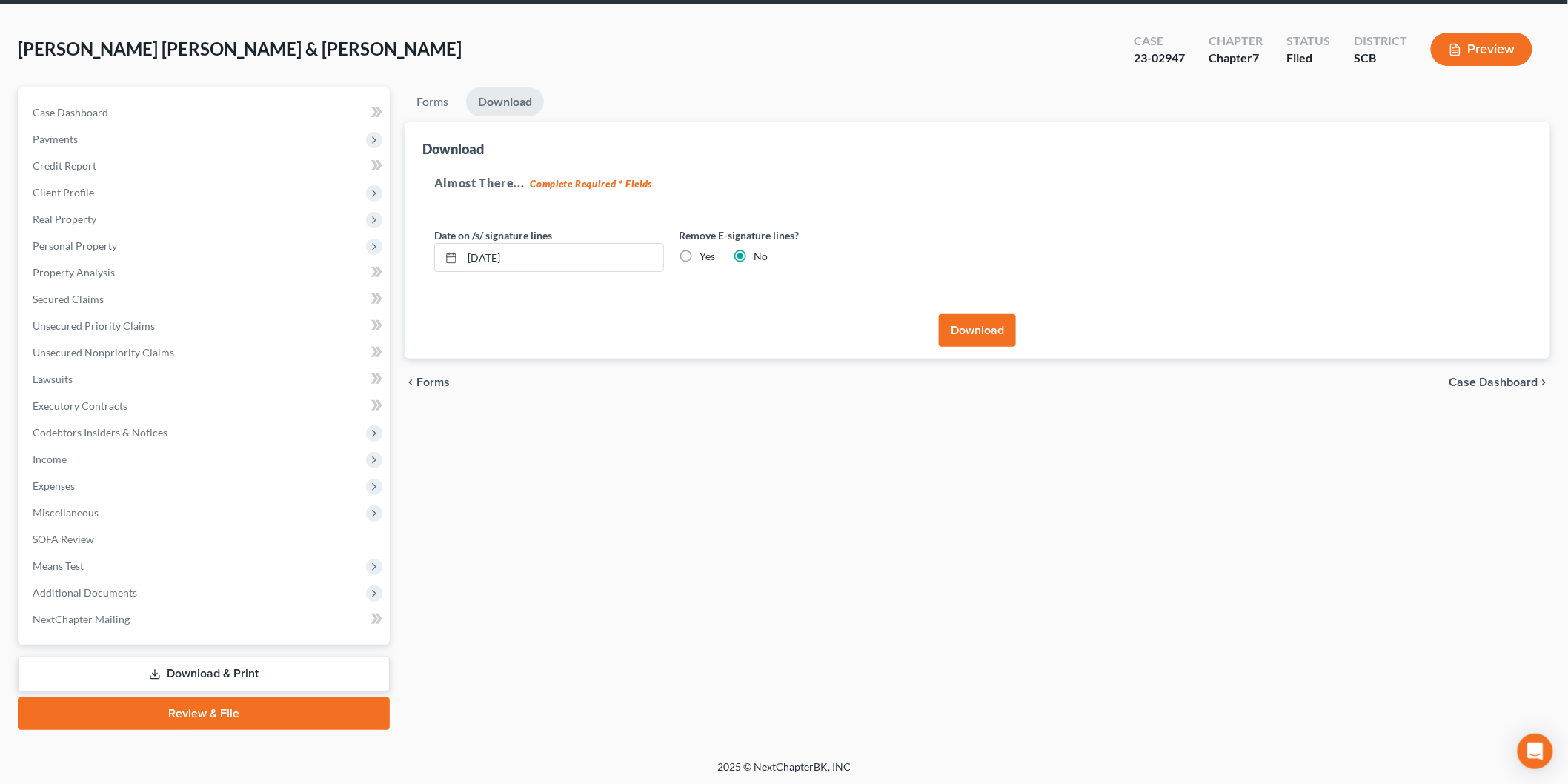
click at [954, 327] on button "Download" at bounding box center [978, 330] width 77 height 32
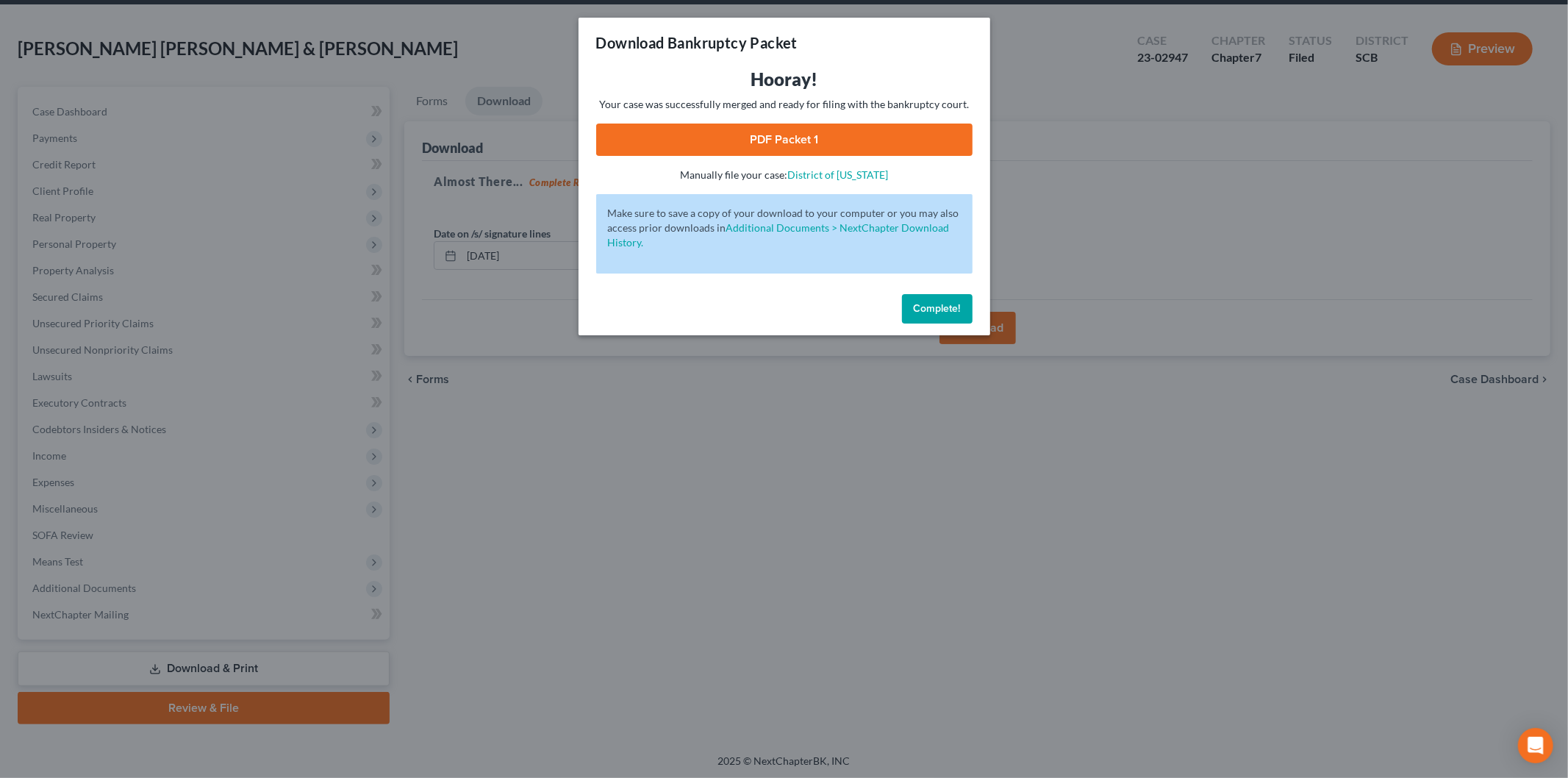
click at [789, 132] on link "PDF Packet 1" at bounding box center [784, 140] width 376 height 32
click at [948, 314] on span "Complete!" at bounding box center [937, 307] width 47 height 12
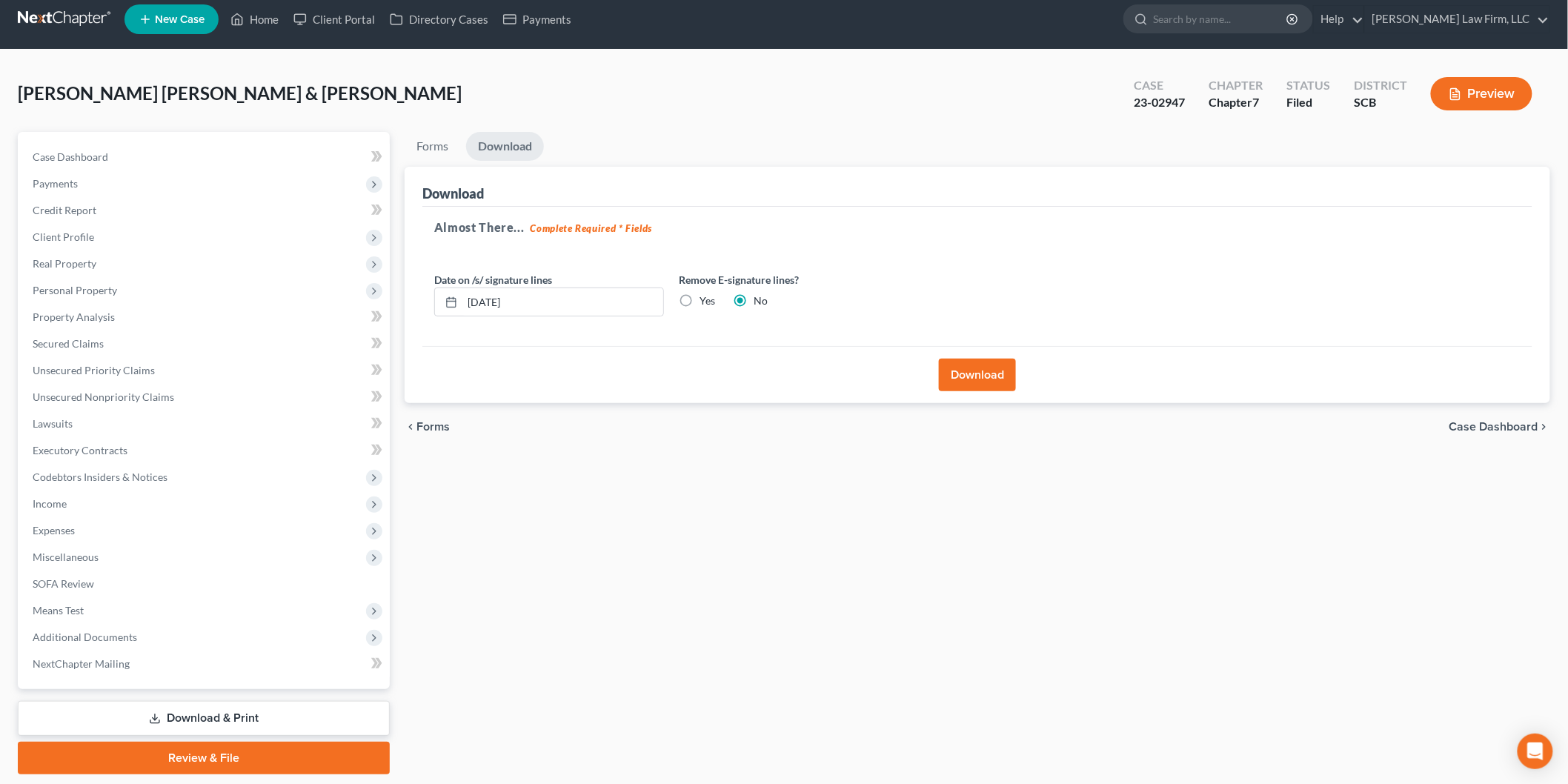
scroll to position [0, 0]
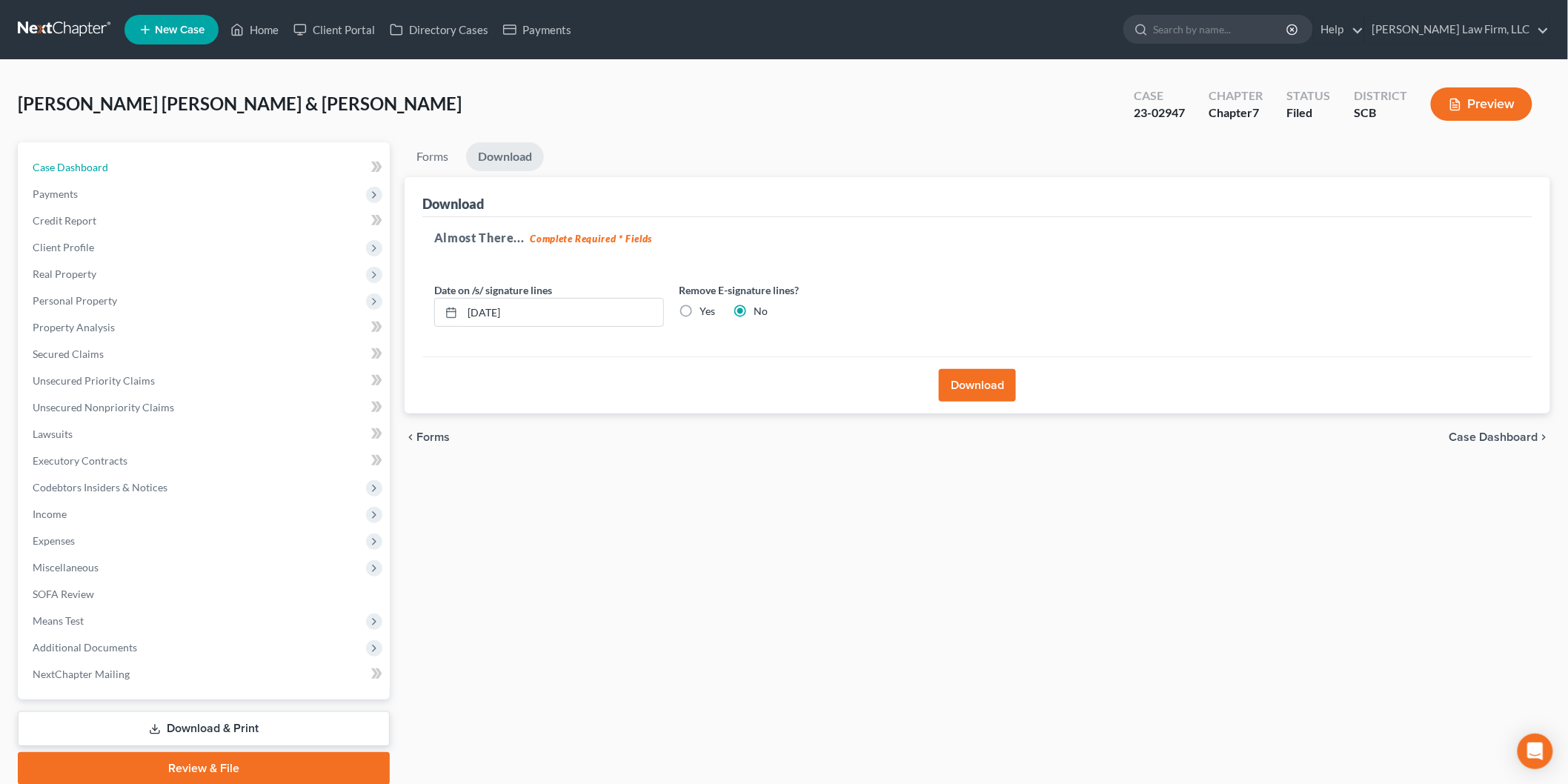
click at [91, 164] on span "Case Dashboard" at bounding box center [70, 166] width 76 height 12
select select "4"
select select "3"
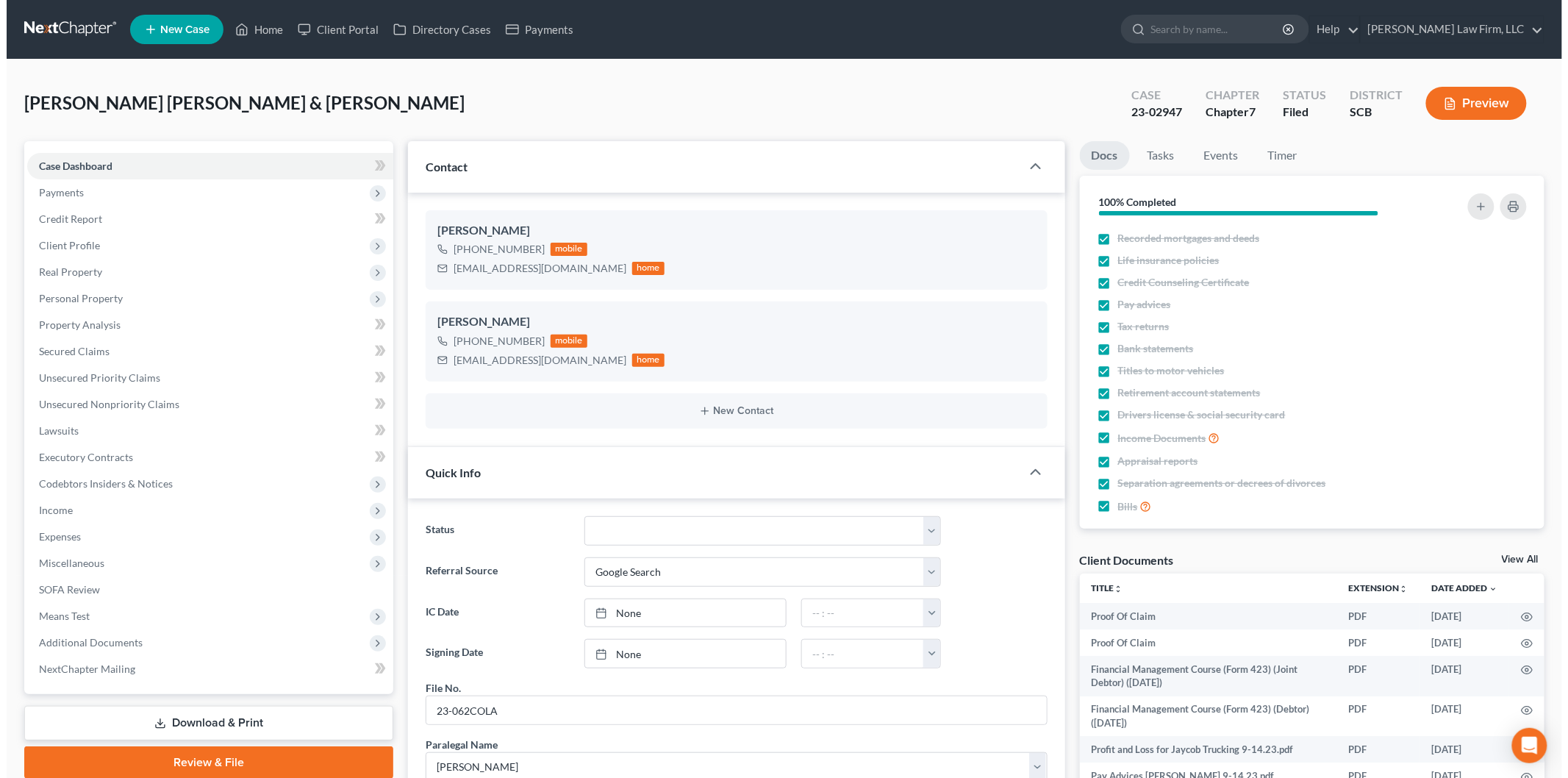
scroll to position [2664, 0]
click at [1517, 555] on link "View All" at bounding box center [1512, 559] width 37 height 10
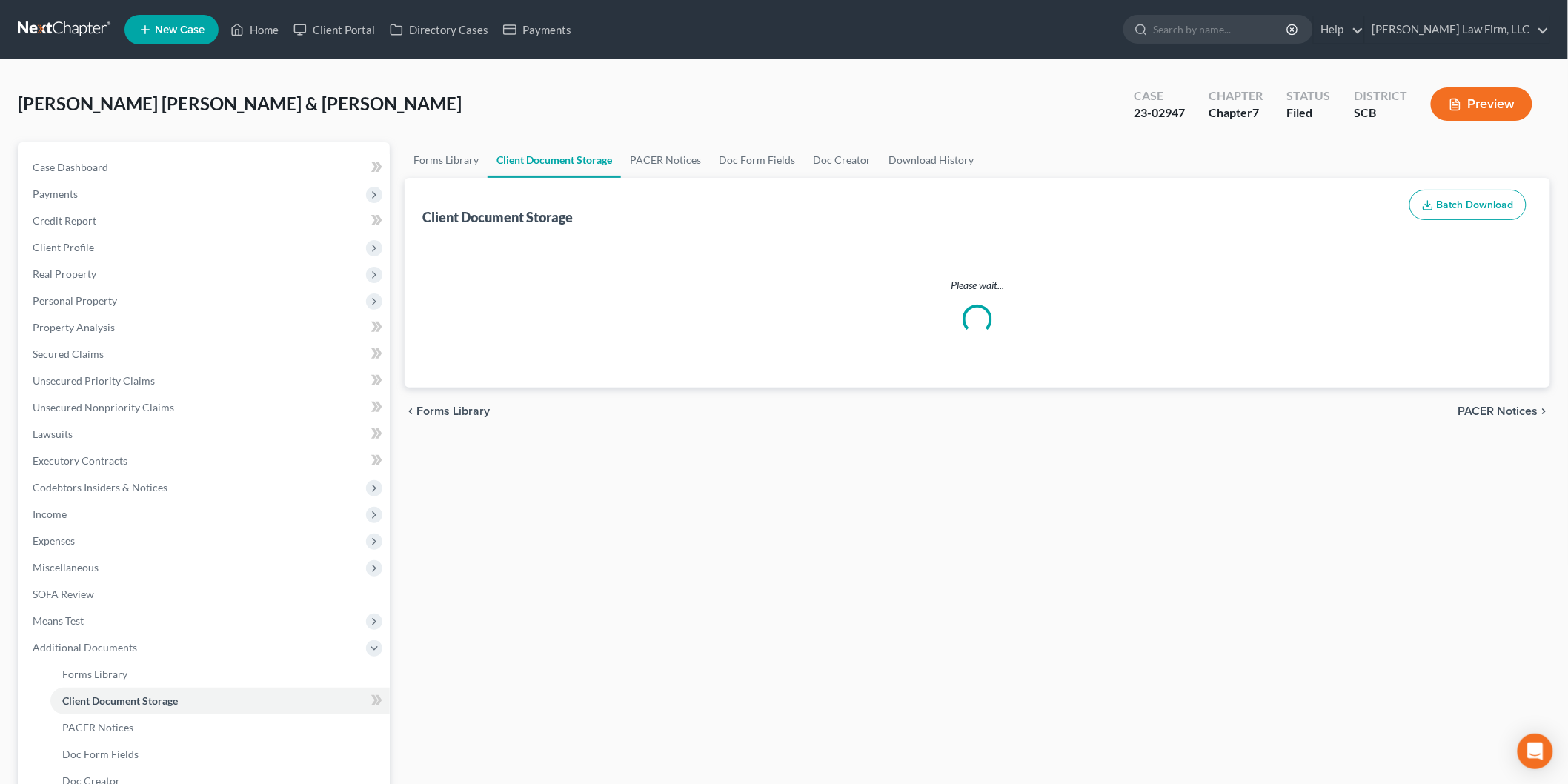
select select "16"
select select "6"
select select "15"
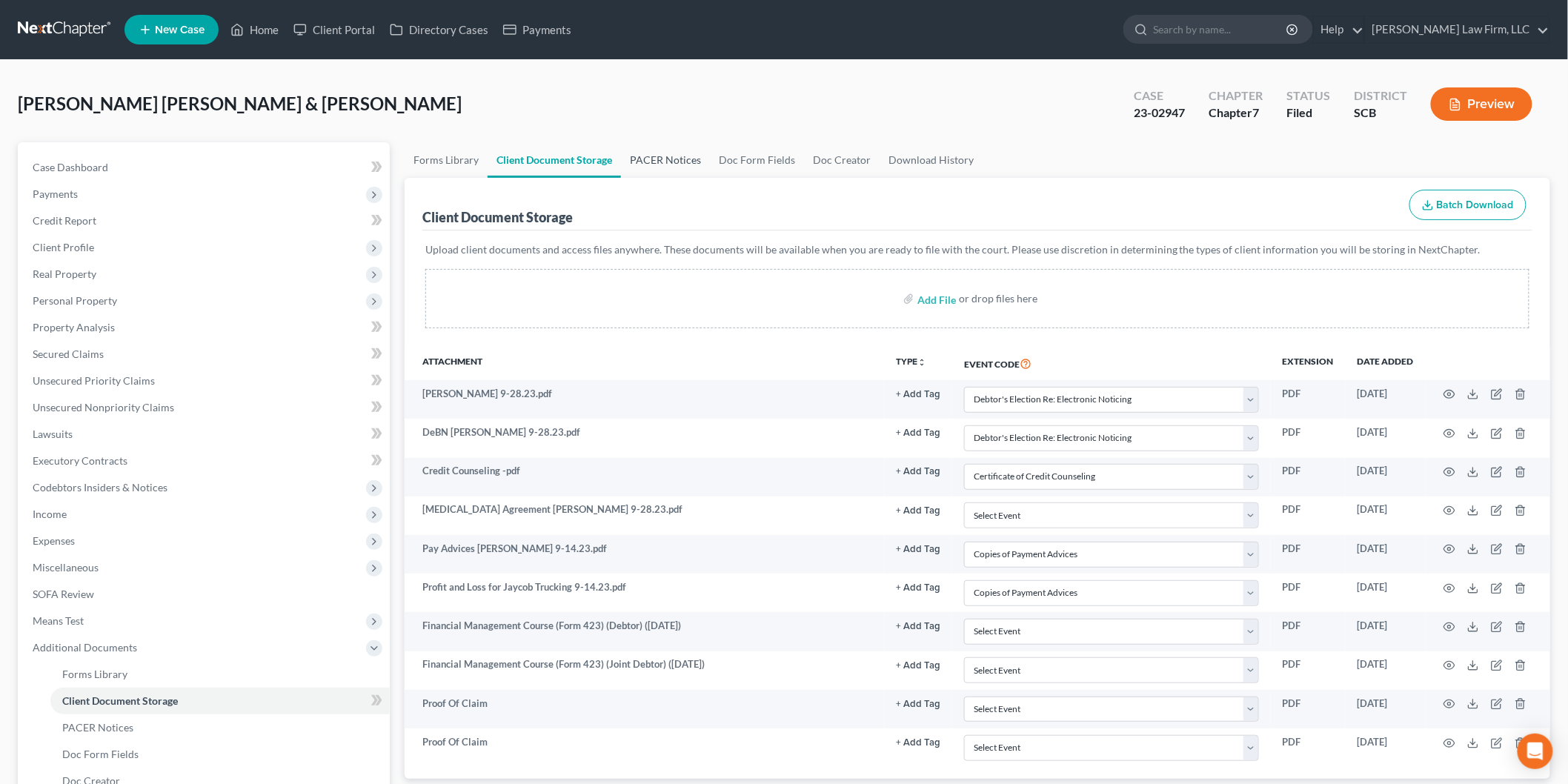
click at [661, 159] on link "PACER Notices" at bounding box center [666, 160] width 89 height 35
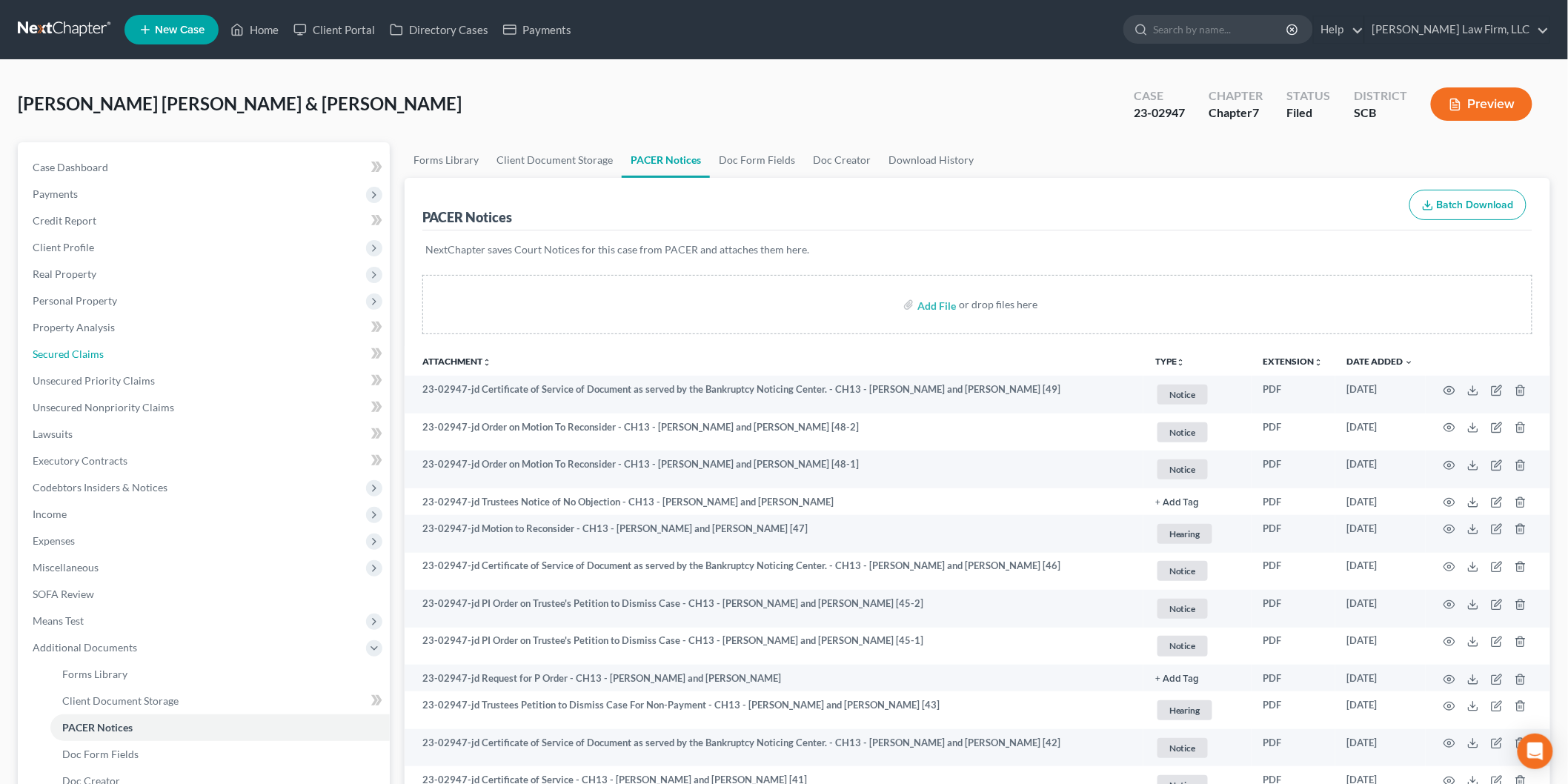
click at [61, 352] on span "Secured Claims" at bounding box center [68, 354] width 71 height 12
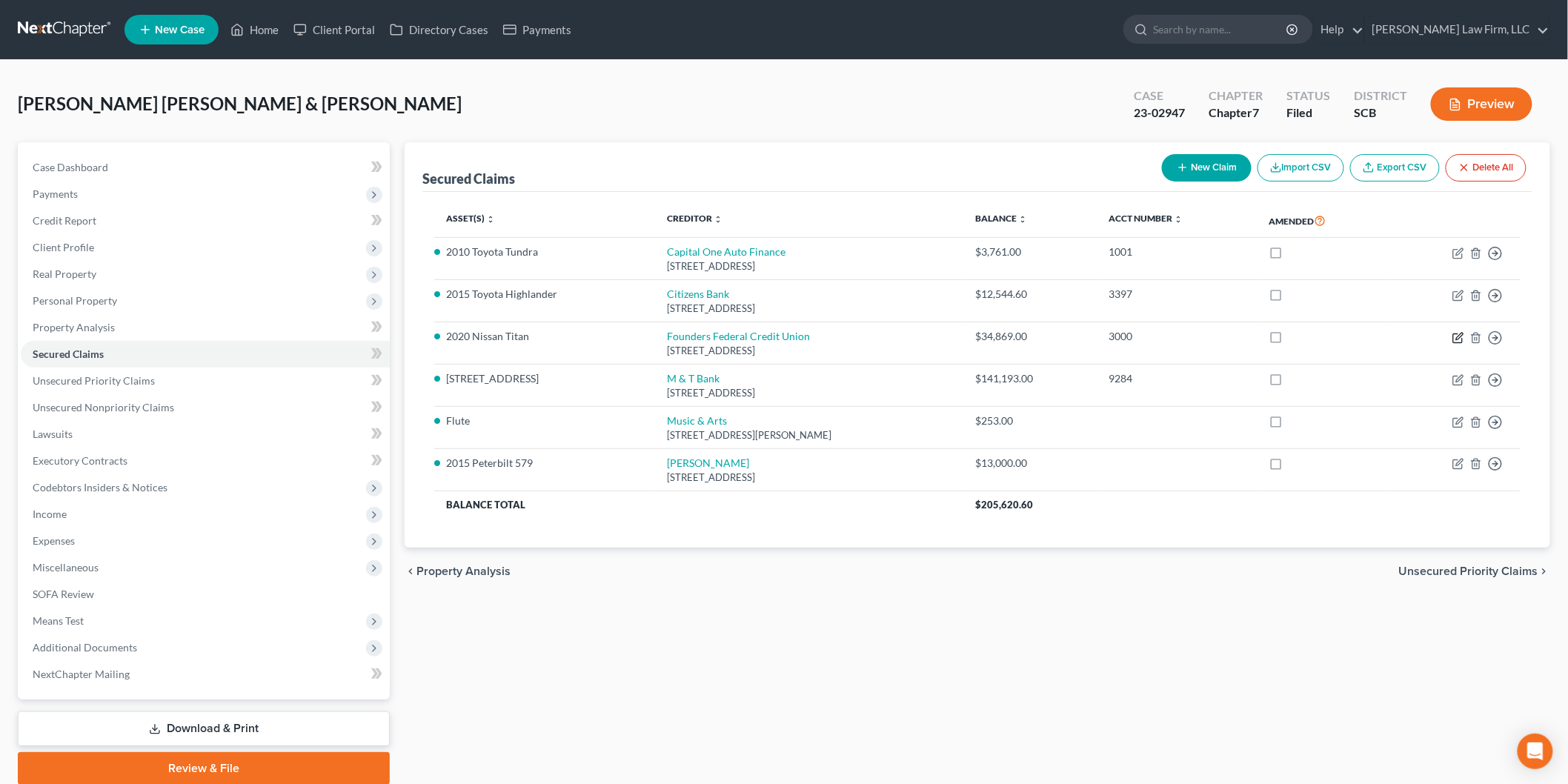
click at [1461, 337] on icon "button" at bounding box center [1460, 335] width 7 height 7
select select "42"
select select "0"
select select "9"
select select "0"
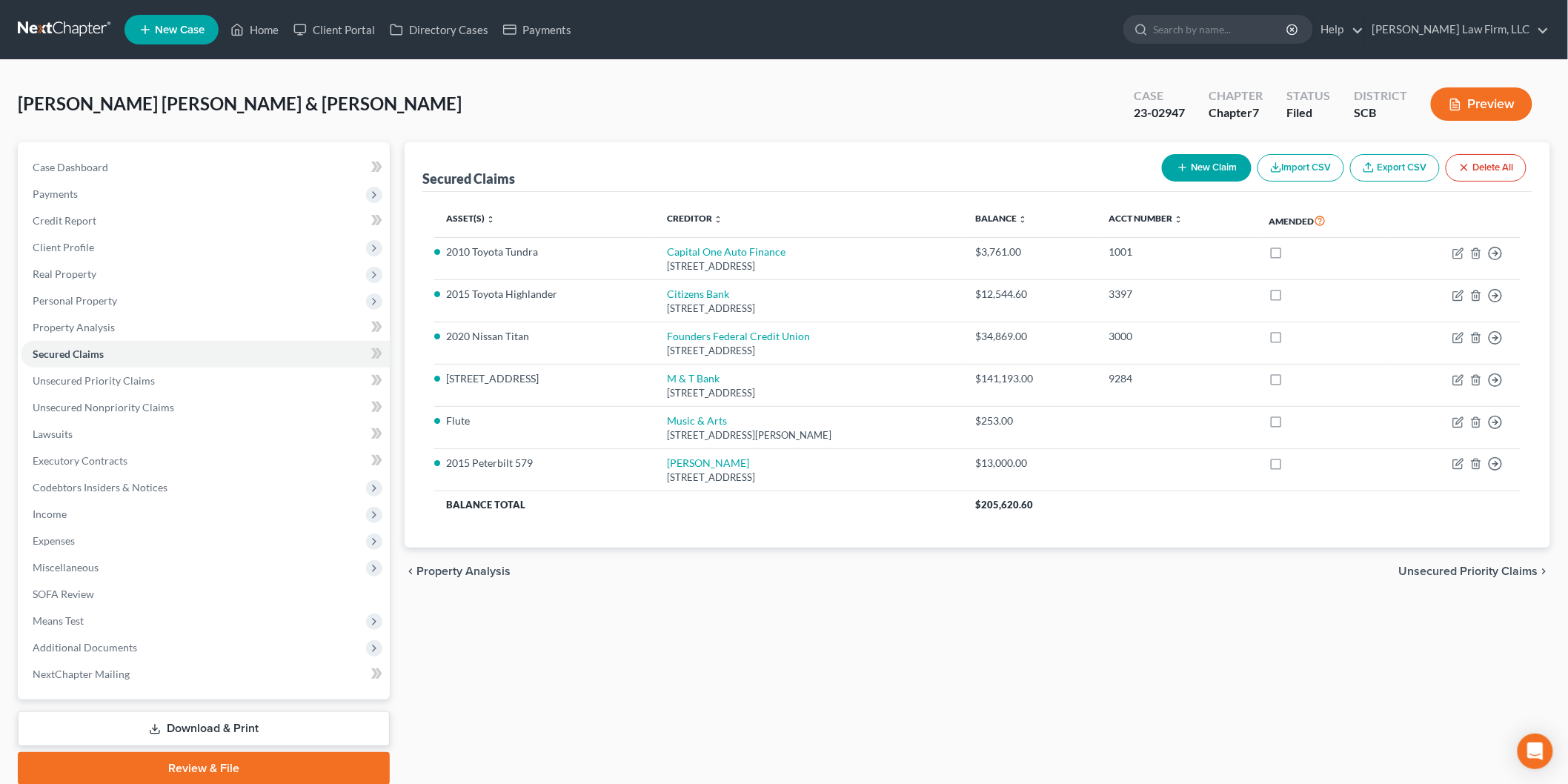
select select "2"
select select "0"
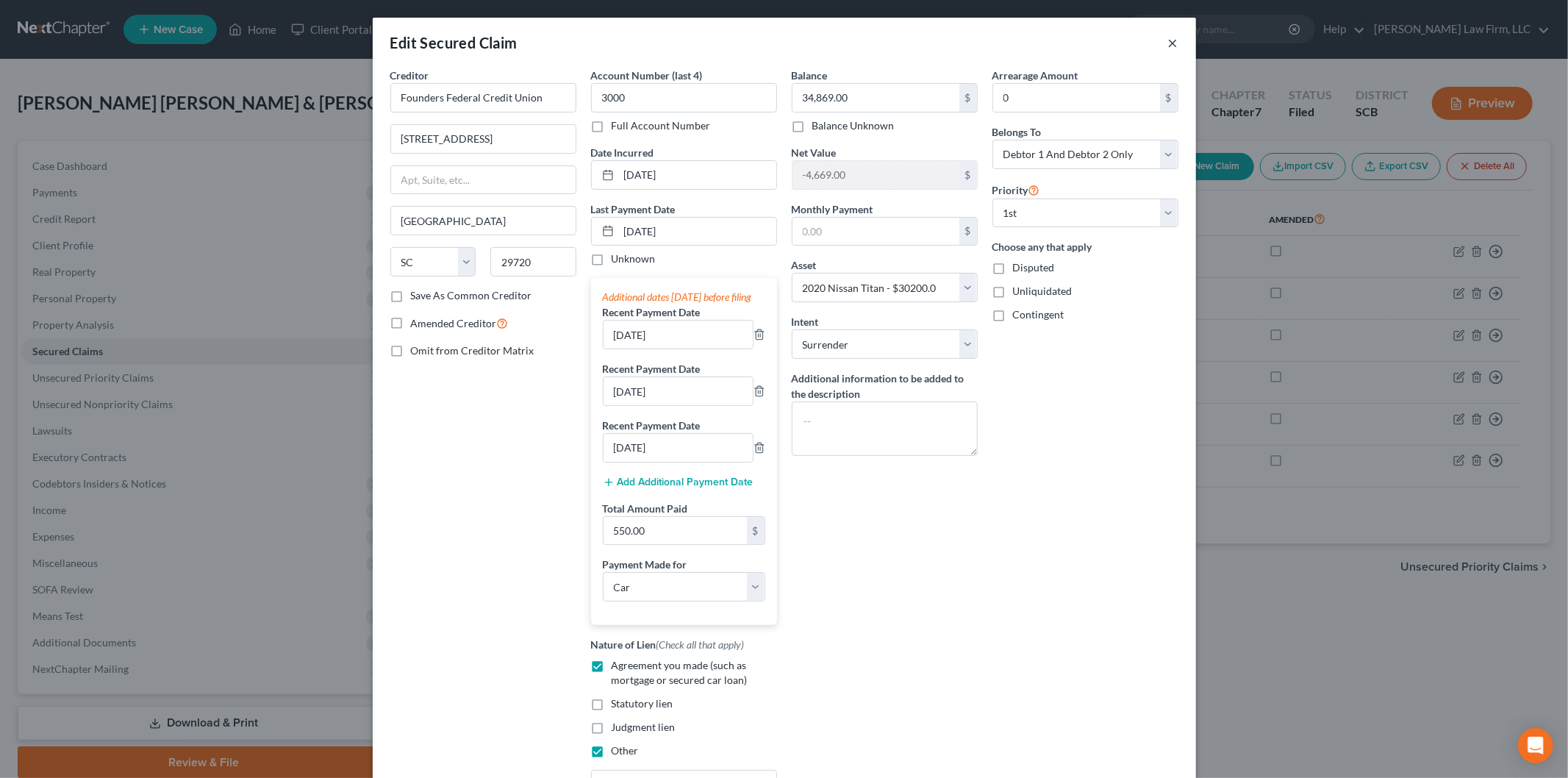
click at [1168, 41] on button "×" at bounding box center [1173, 42] width 10 height 18
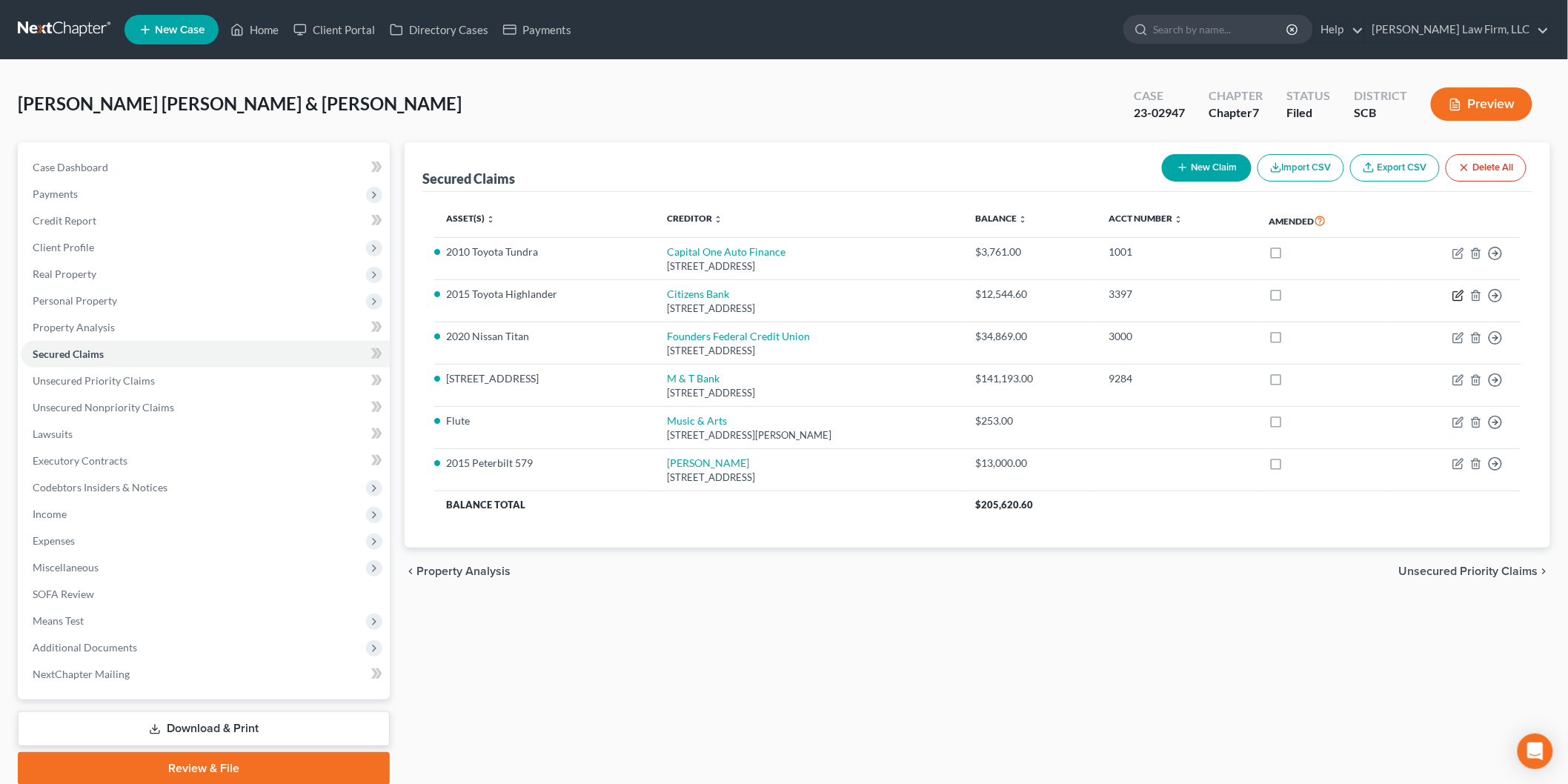
click at [1459, 294] on icon "button" at bounding box center [1460, 294] width 7 height 7
select select "41"
select select "22"
select select "4"
select select "2"
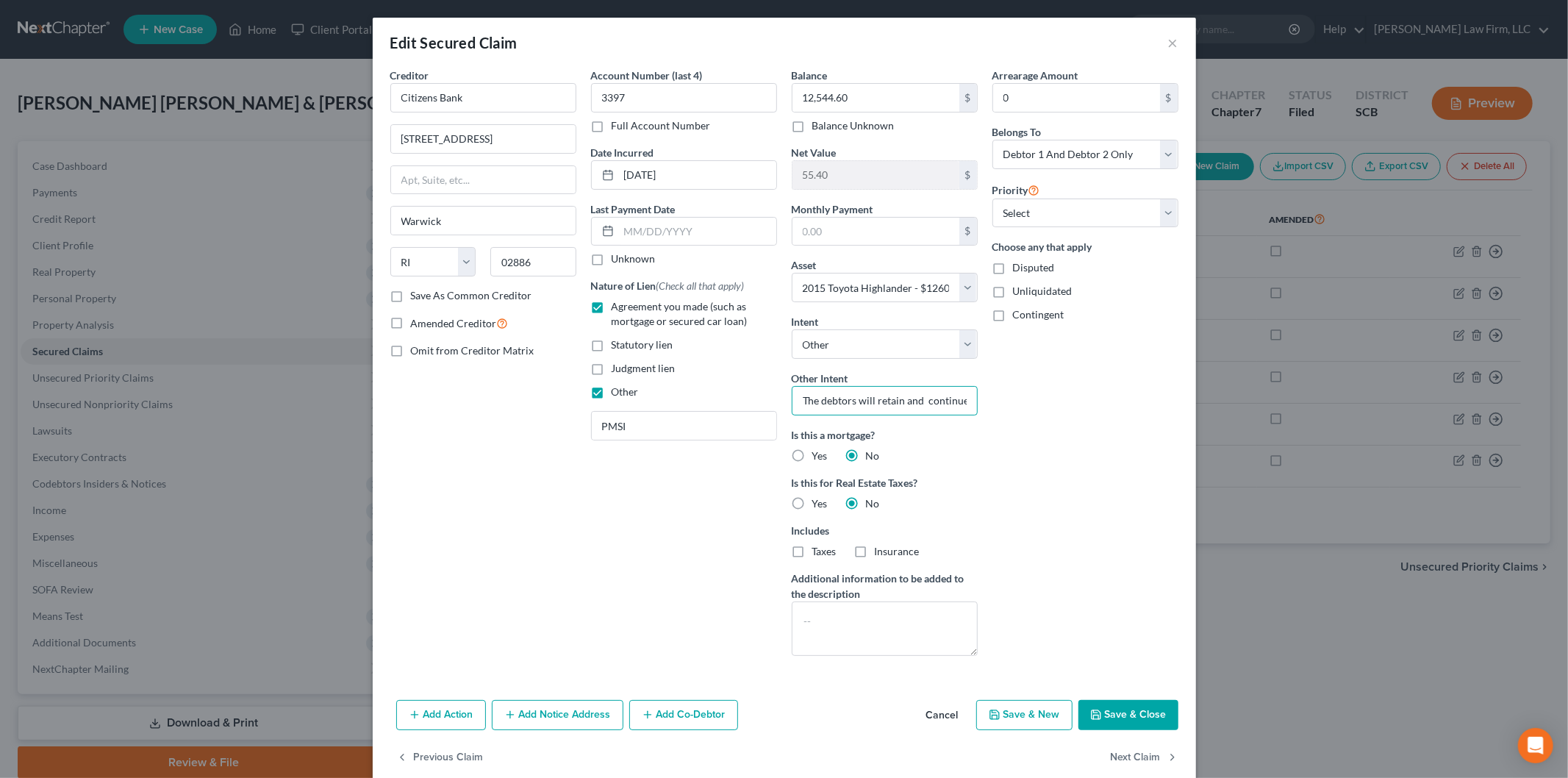
scroll to position [0, 152]
drag, startPoint x: 792, startPoint y: 400, endPoint x: 1048, endPoint y: 427, distance: 257.4
click at [1048, 427] on div "Creditor * Citizens Bank [STREET_ADDRESS] [US_STATE][GEOGRAPHIC_DATA] AZ CA CO …" at bounding box center [784, 368] width 802 height 600
click at [1123, 716] on button "Save & Close" at bounding box center [1128, 715] width 100 height 31
select select
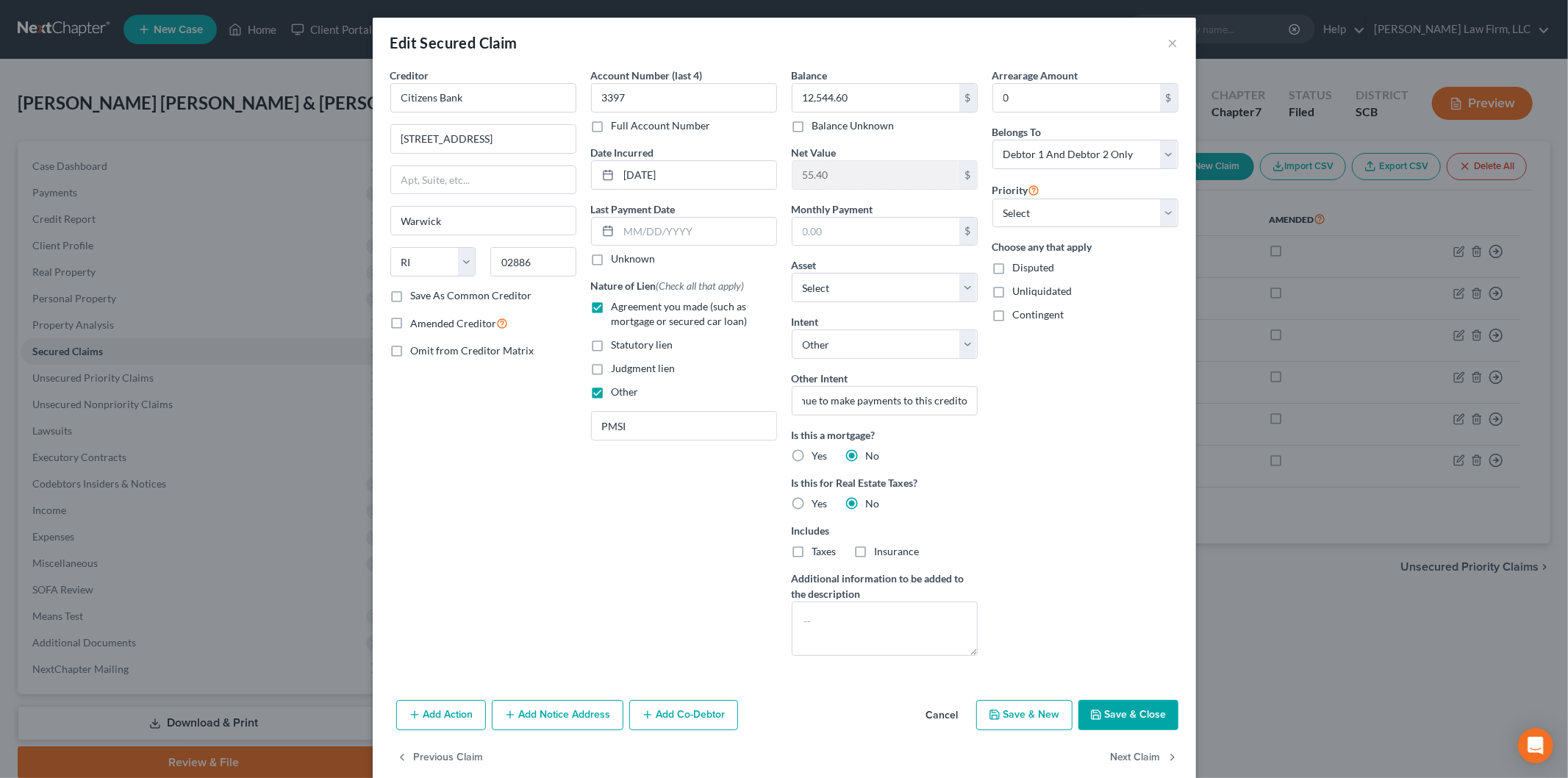
scroll to position [0, 0]
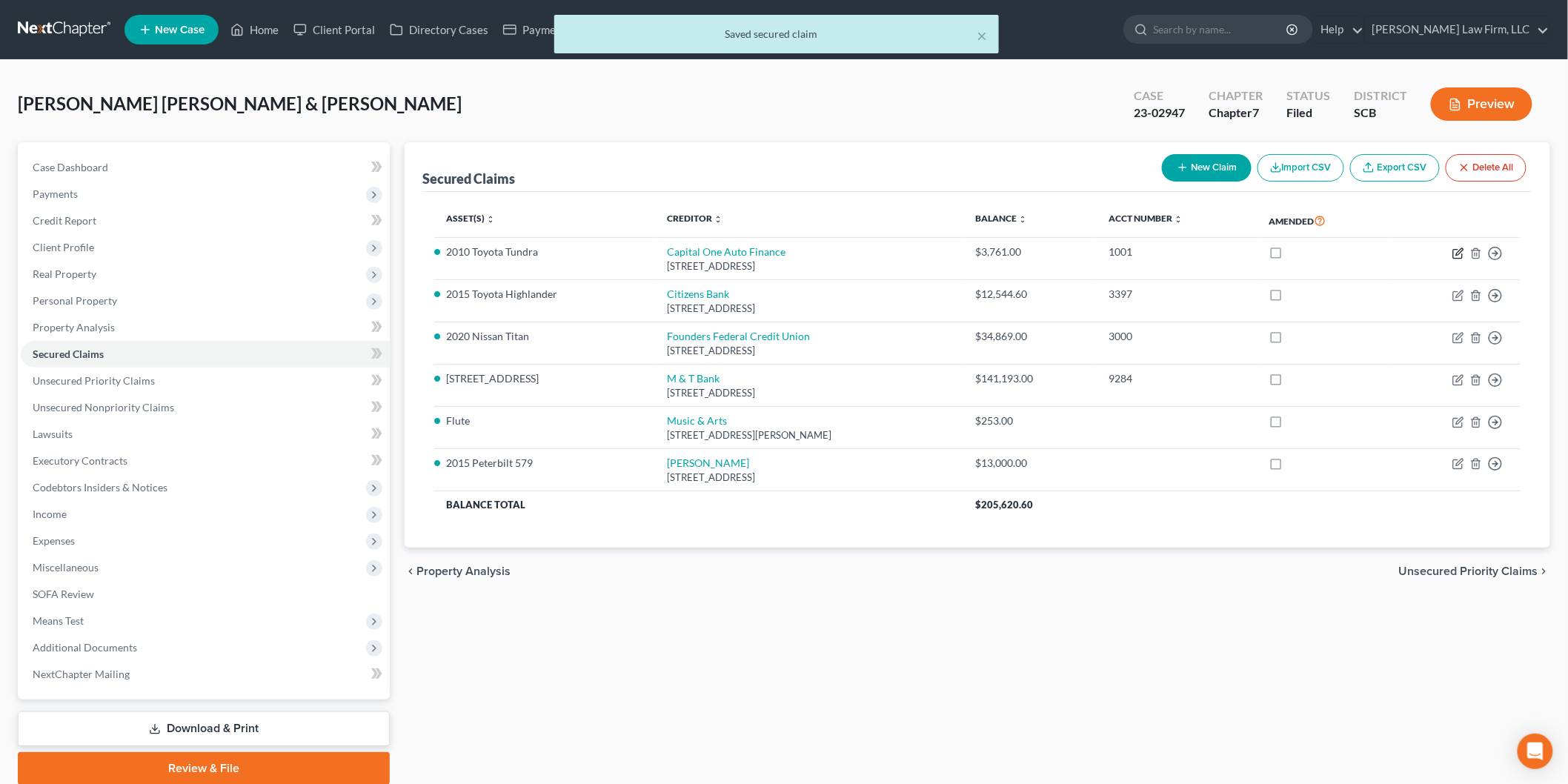
click at [1455, 250] on icon "button" at bounding box center [1459, 253] width 11 height 11
select select "45"
select select "28"
select select "0"
select select "2"
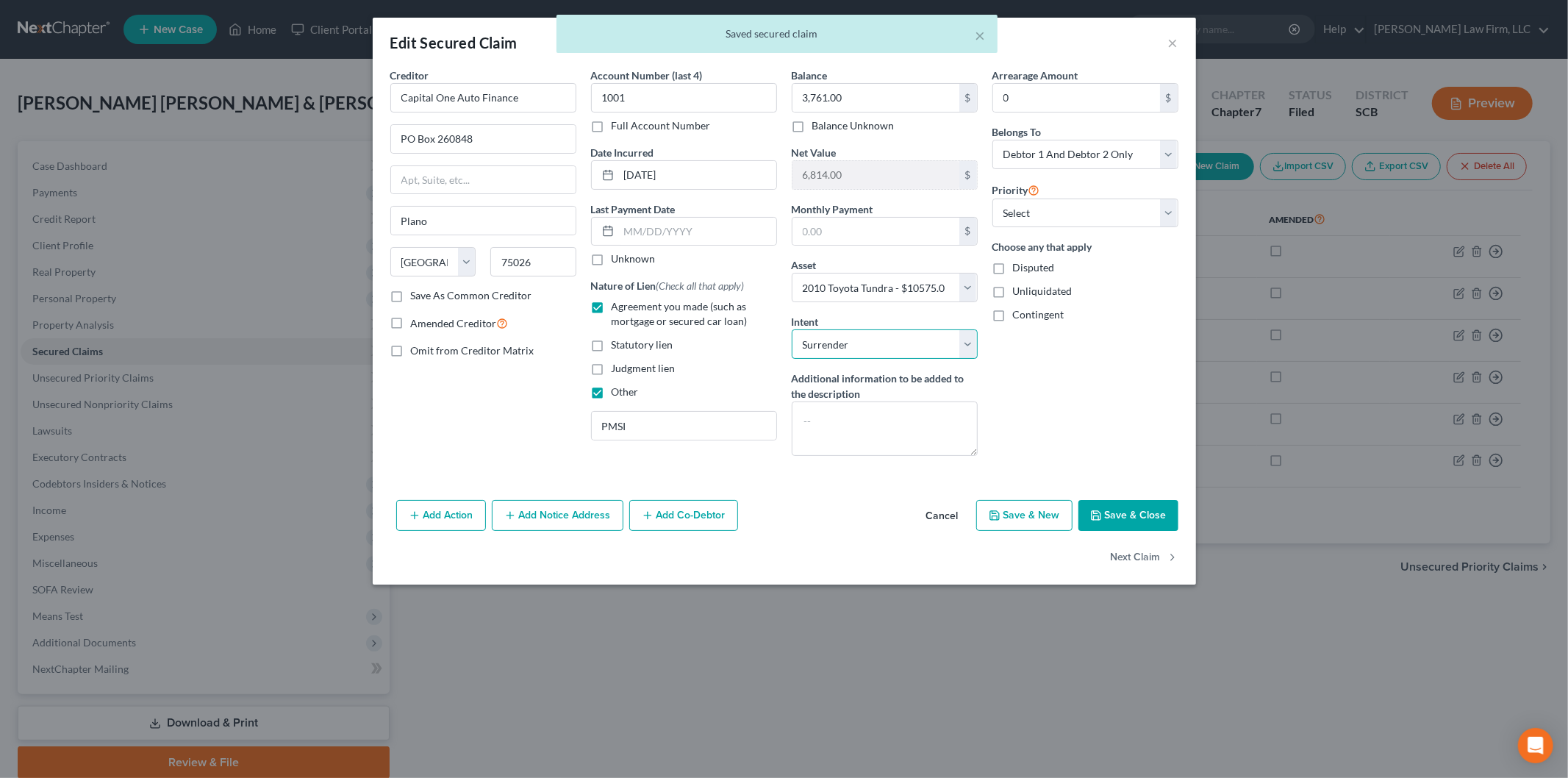
click at [869, 342] on select "Select Surrender Redeem Reaffirm Avoid Other" at bounding box center [883, 343] width 186 height 29
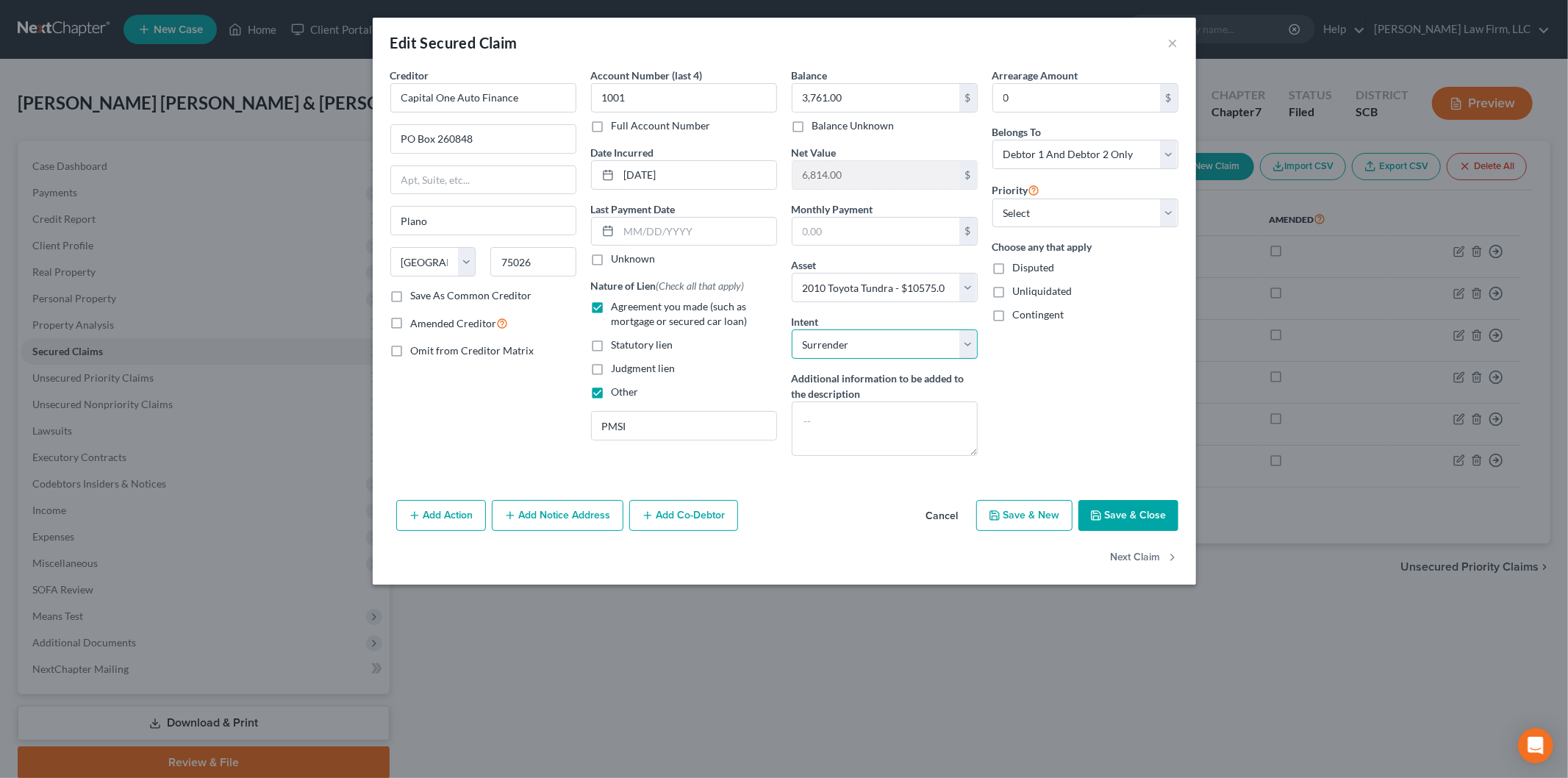
select select "4"
click at [791, 329] on select "Select Surrender Redeem Reaffirm Avoid Other" at bounding box center [883, 343] width 186 height 29
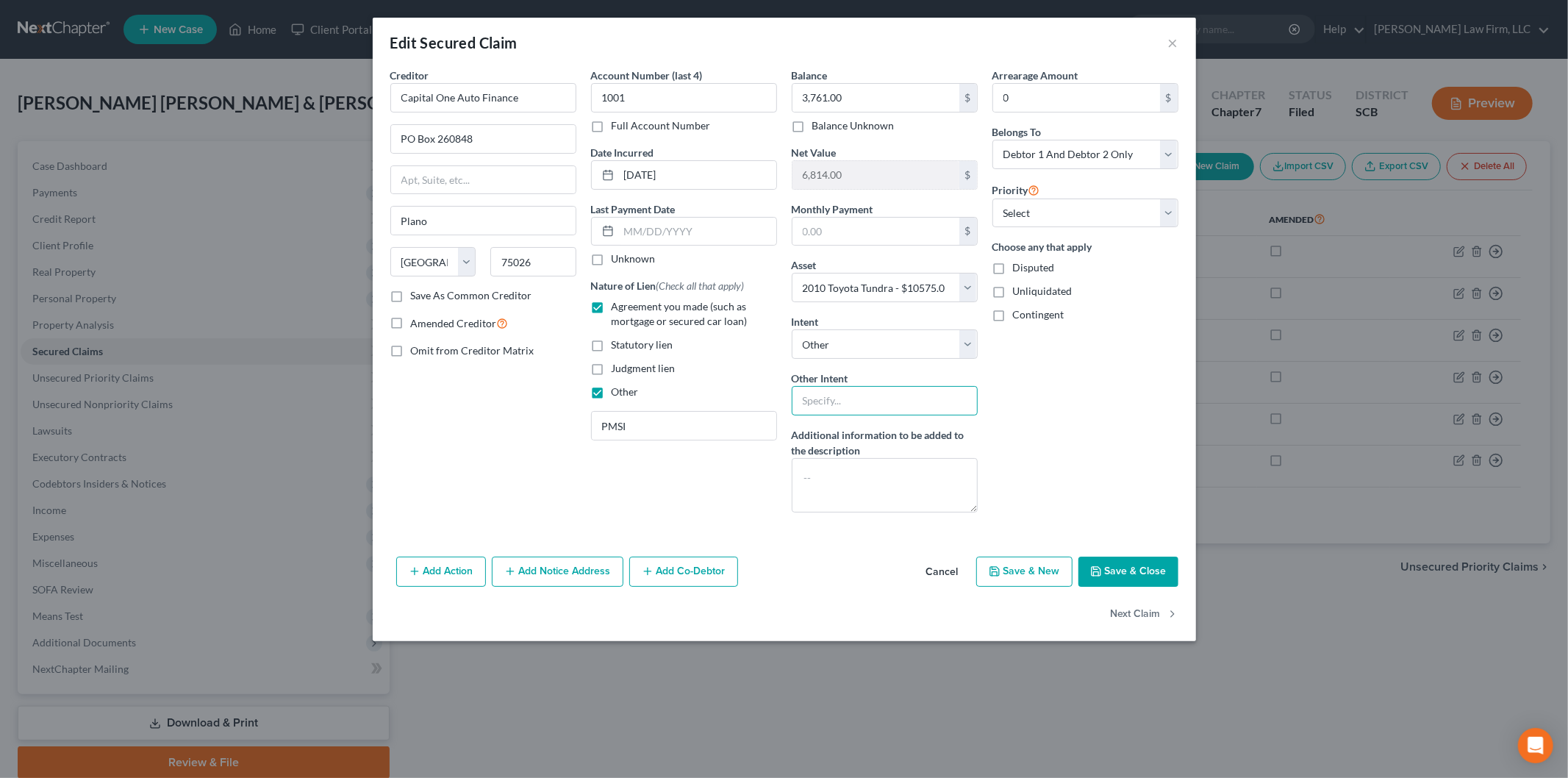
click at [865, 391] on input "text" at bounding box center [883, 400] width 186 height 29
paste input "The debtors will retain and continue to make payments to this creditor."
type input "The debtors will retain and continue to make payments to this creditor."
click at [1172, 571] on button "Save & Close" at bounding box center [1128, 571] width 100 height 31
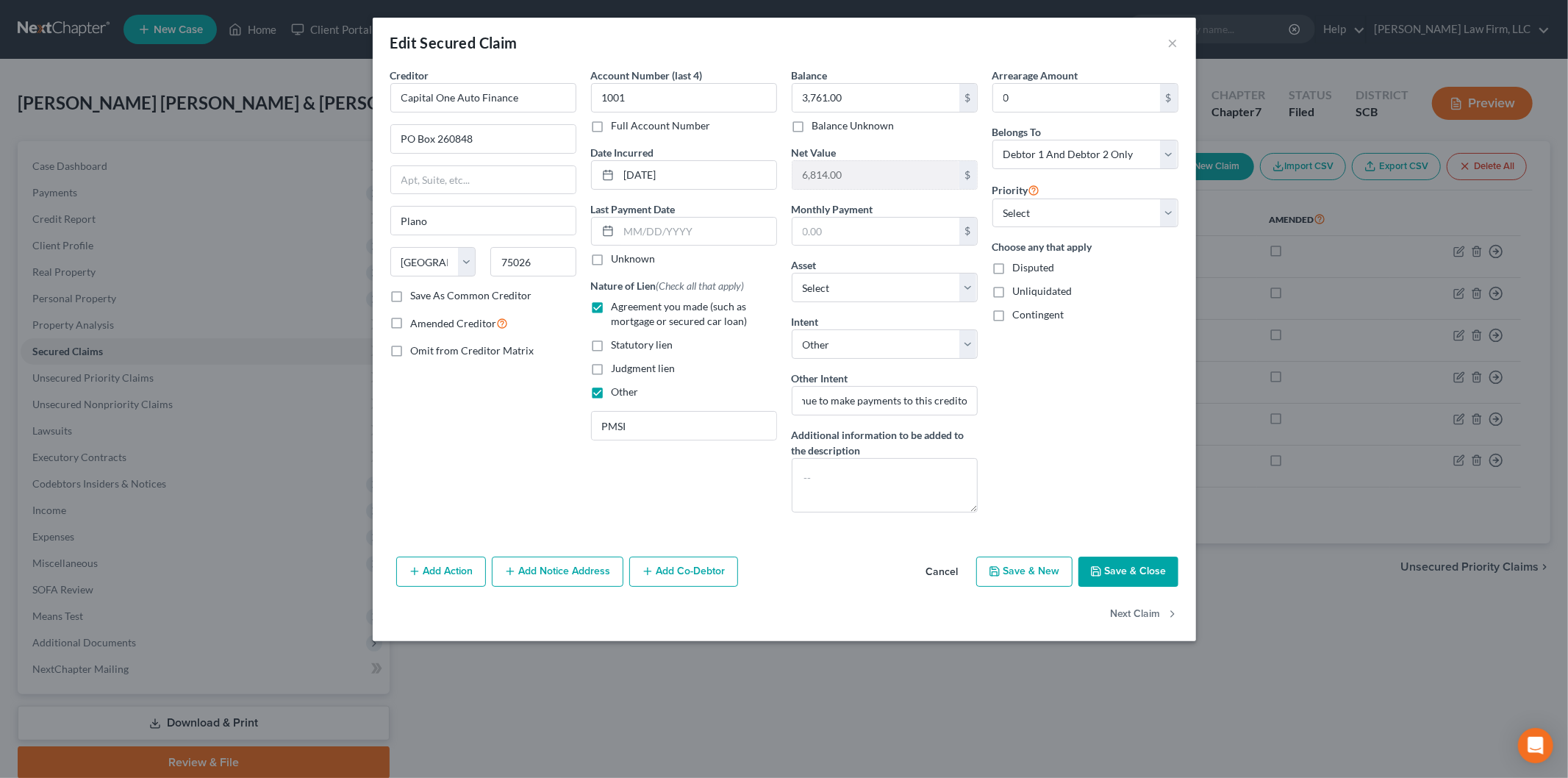
scroll to position [0, 0]
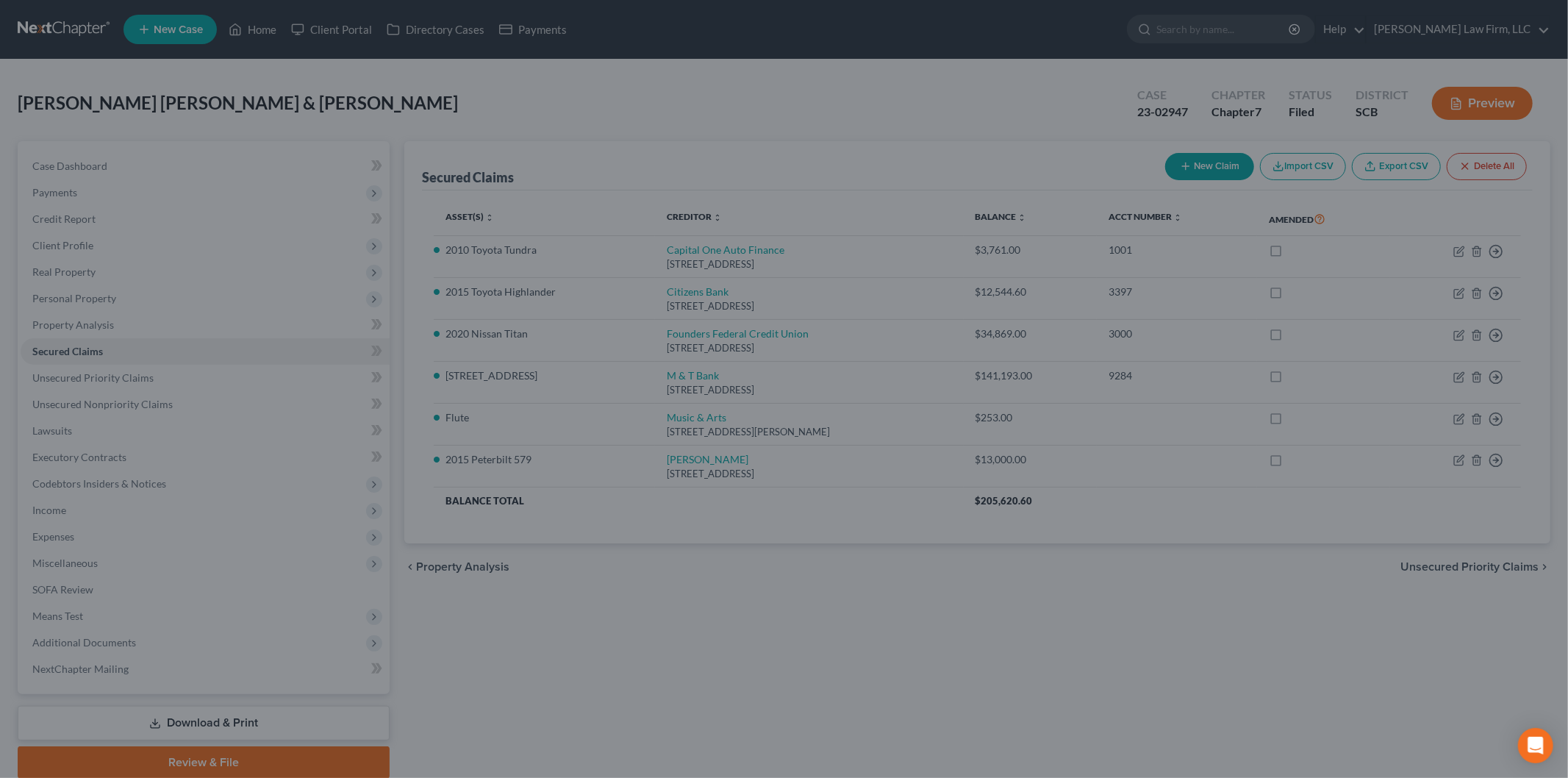
select select "28"
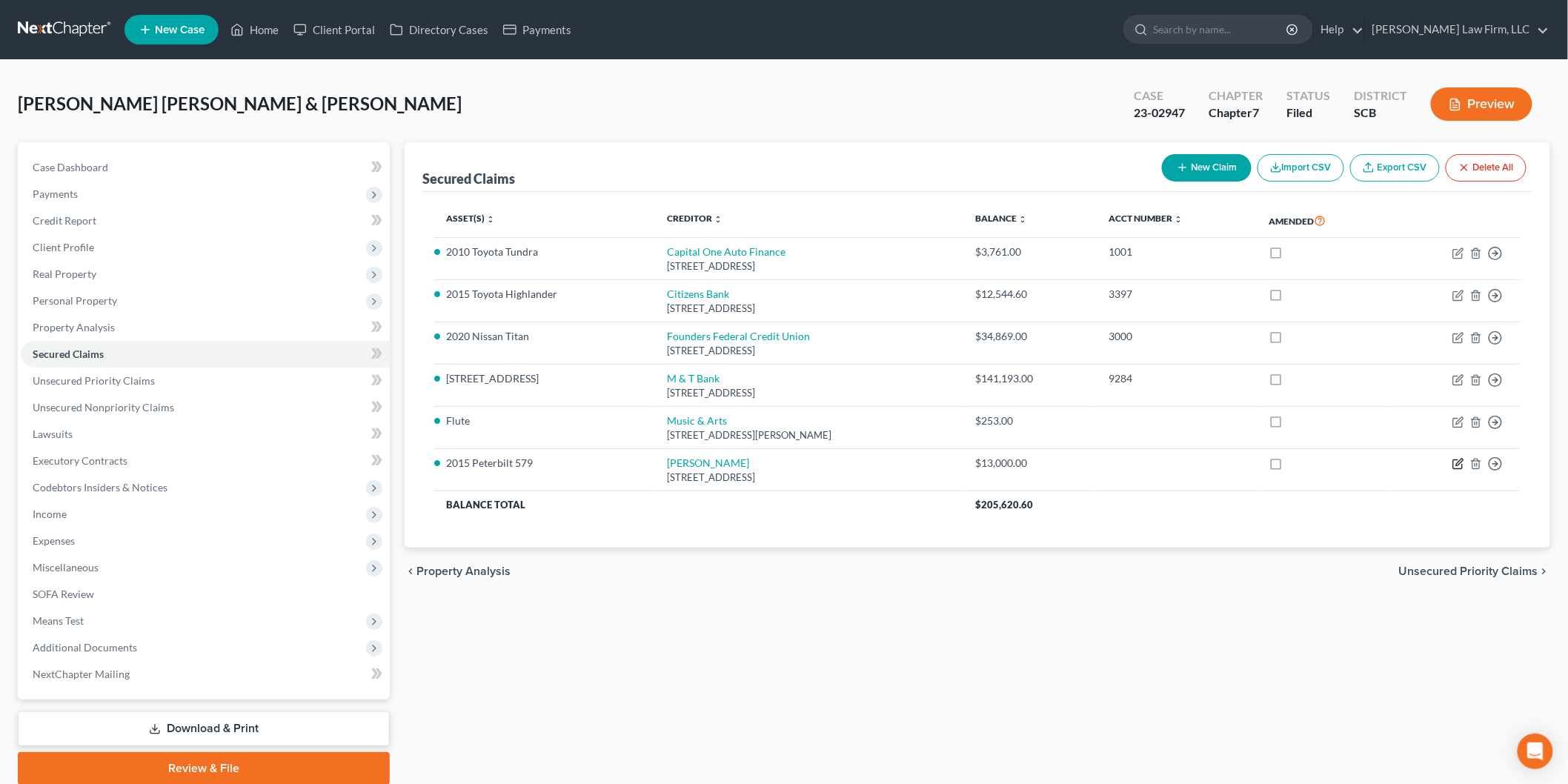
click at [1457, 460] on icon "button" at bounding box center [1457, 464] width 9 height 9
select select "35"
select select "15"
select select "4"
select select "2"
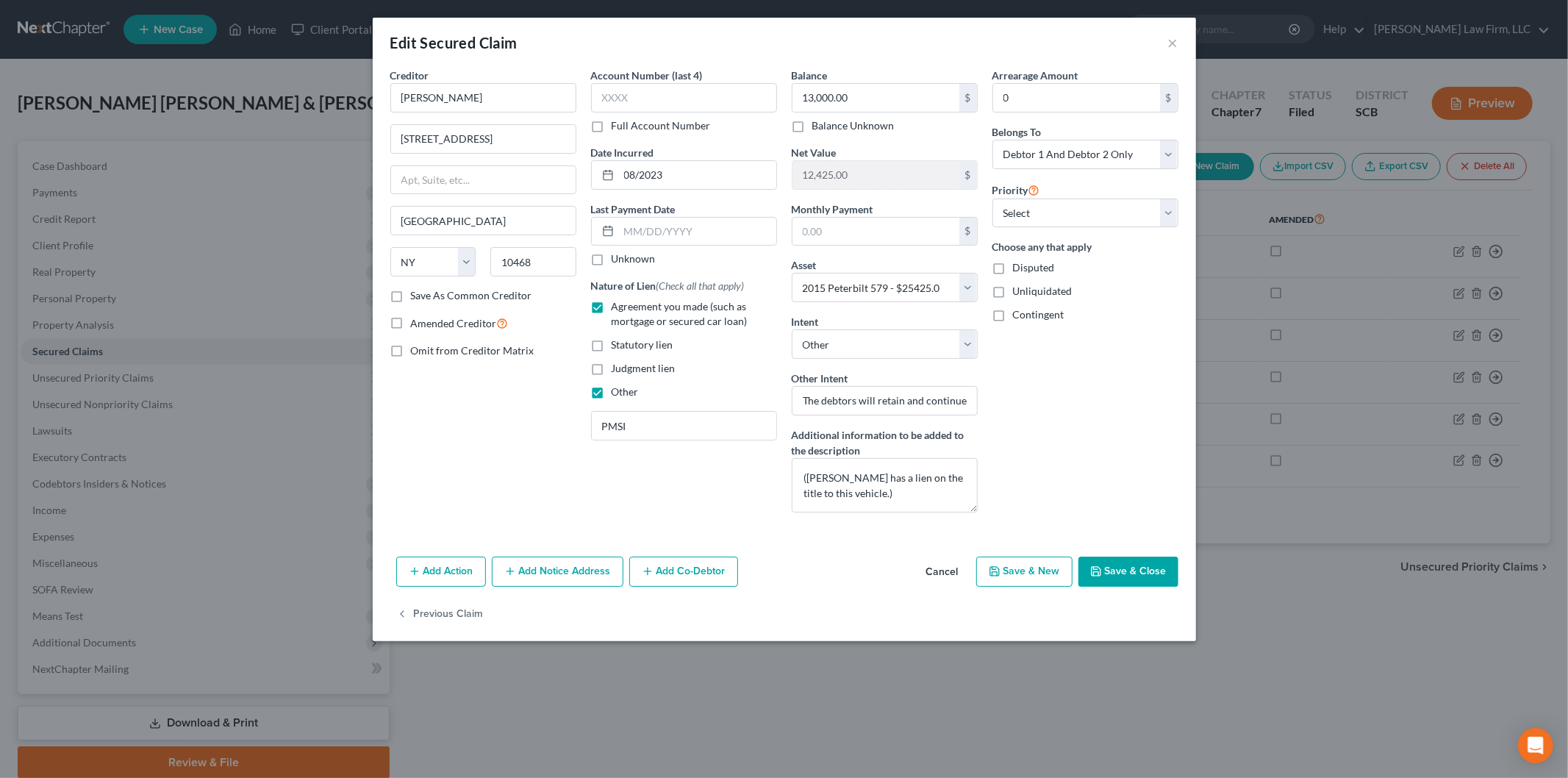
click at [1160, 566] on button "Save & Close" at bounding box center [1128, 571] width 100 height 31
select select
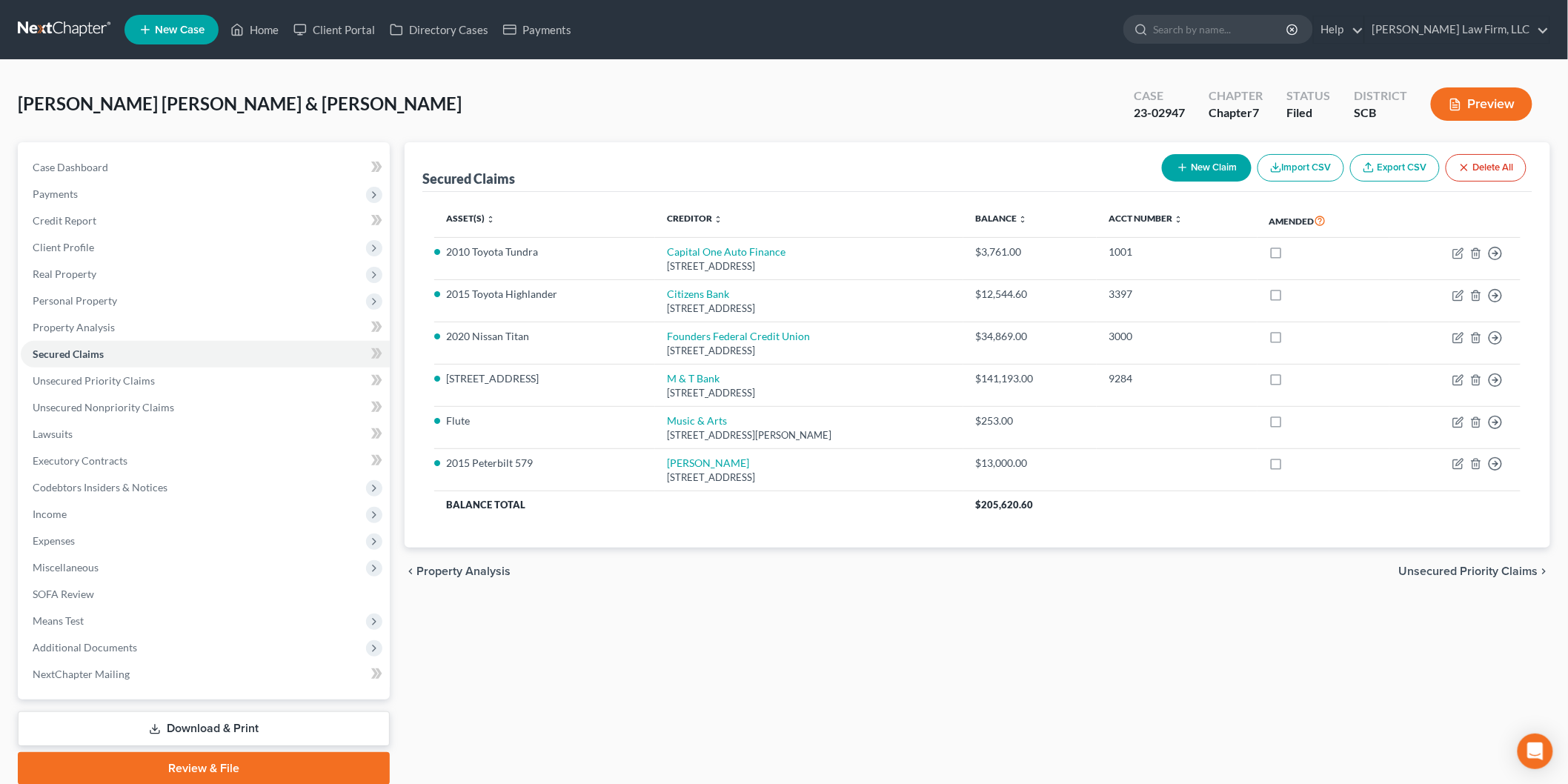
click at [106, 296] on span "Personal Property" at bounding box center [74, 299] width 85 height 12
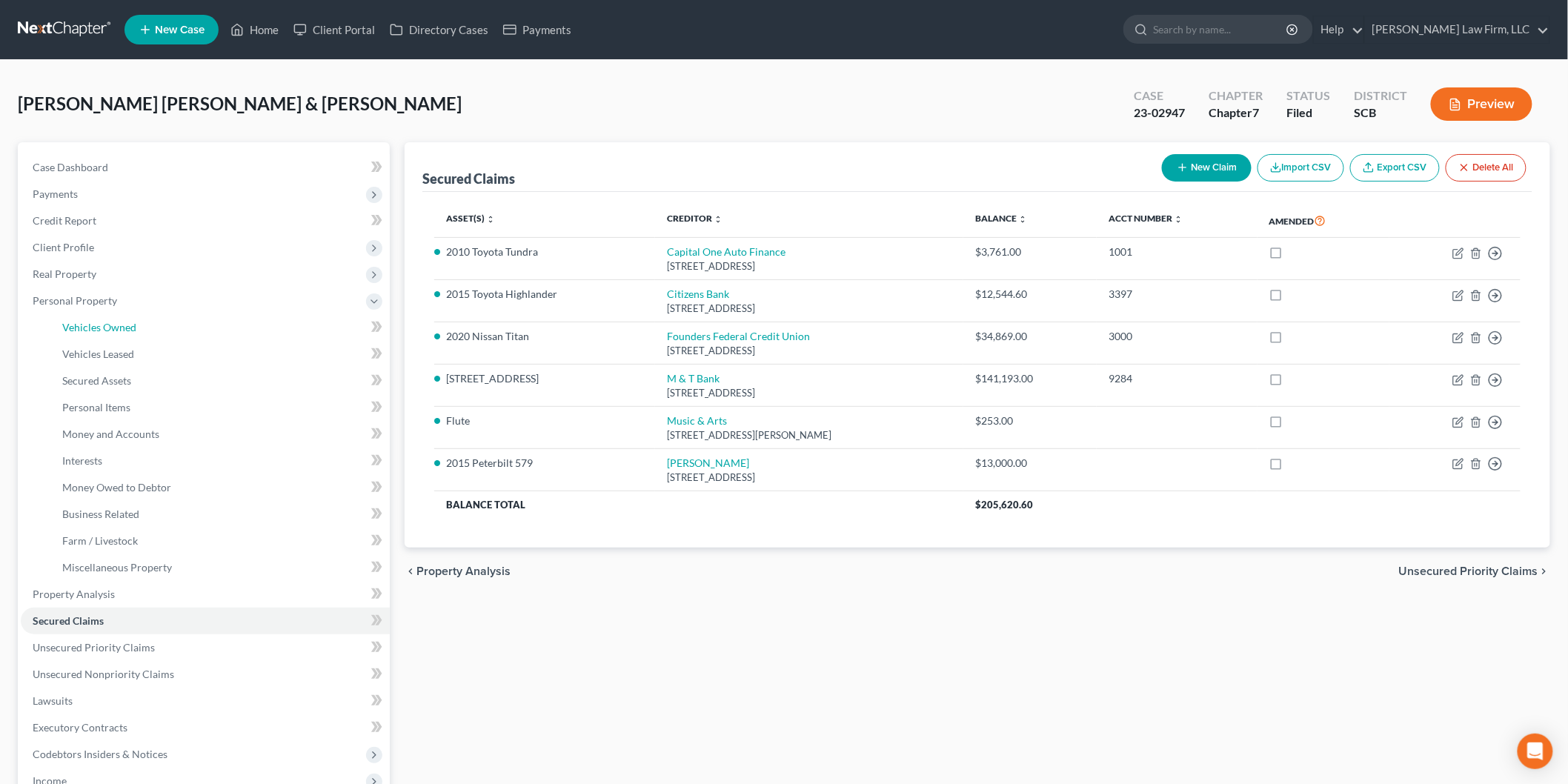
click at [125, 324] on span "Vehicles Owned" at bounding box center [99, 326] width 74 height 12
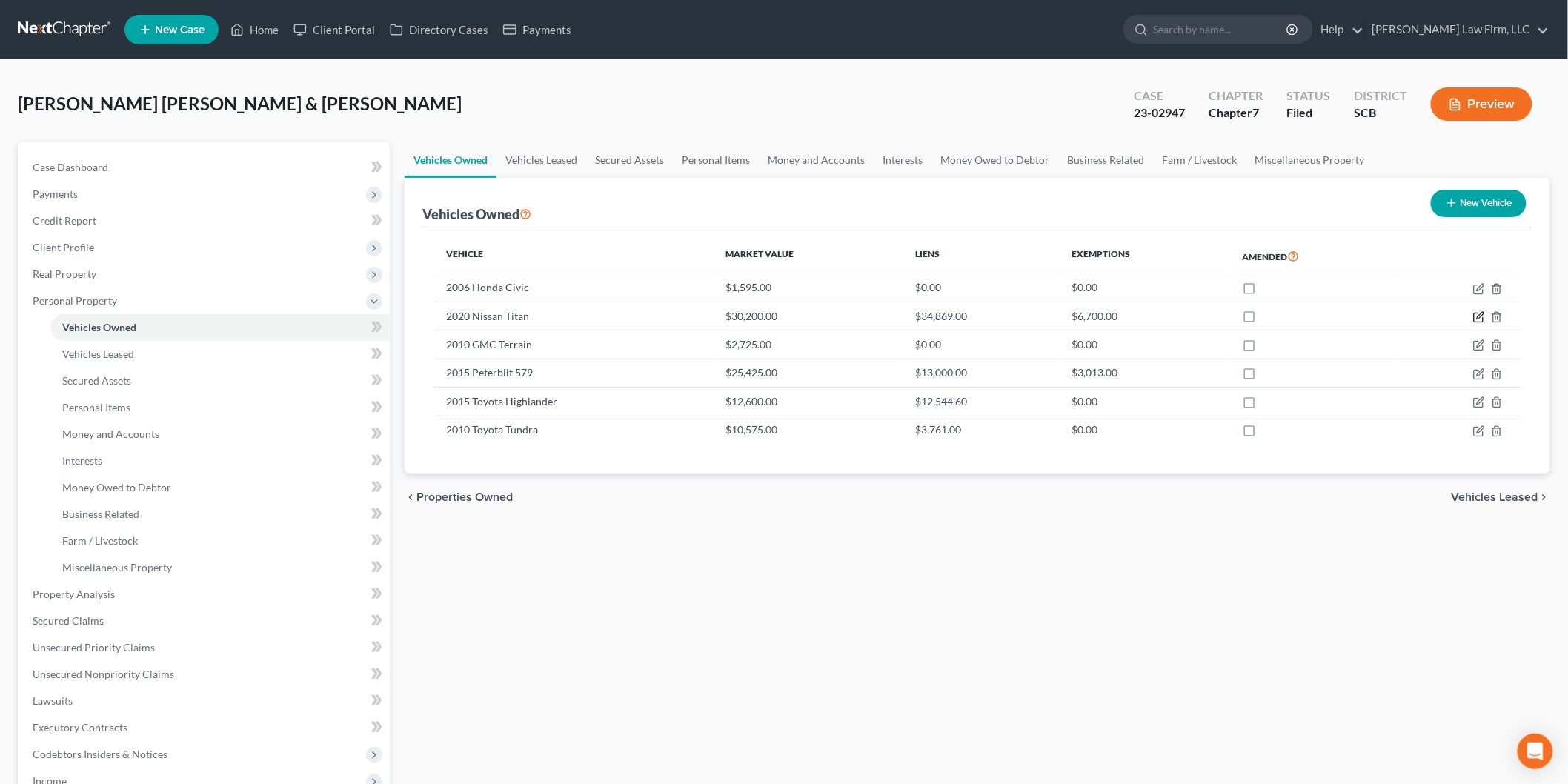
click at [1475, 314] on icon "button" at bounding box center [1478, 317] width 9 height 9
select select "0"
select select "6"
select select "2"
select select "0"
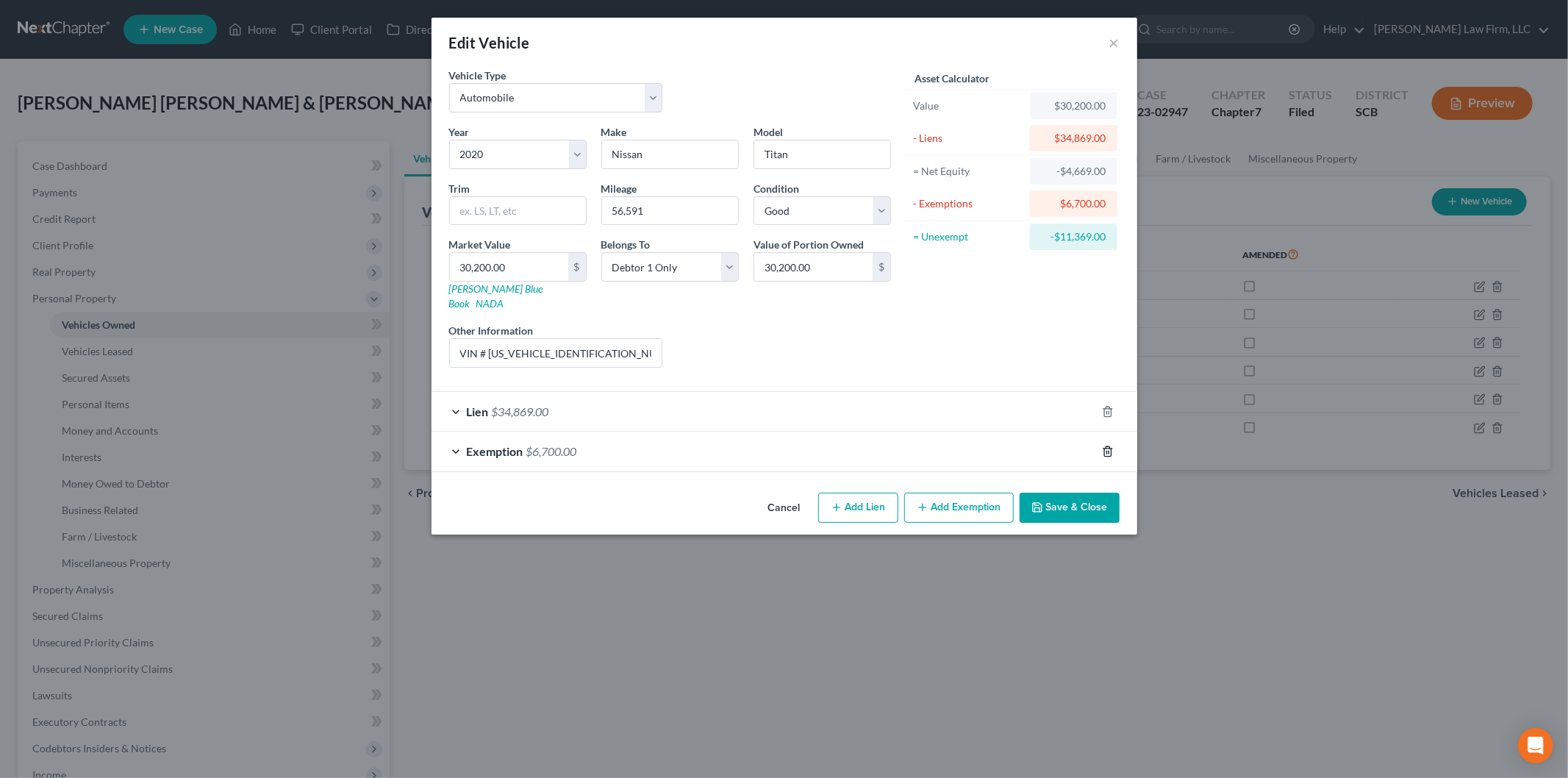
click at [1106, 451] on line "button" at bounding box center [1106, 452] width 0 height 3
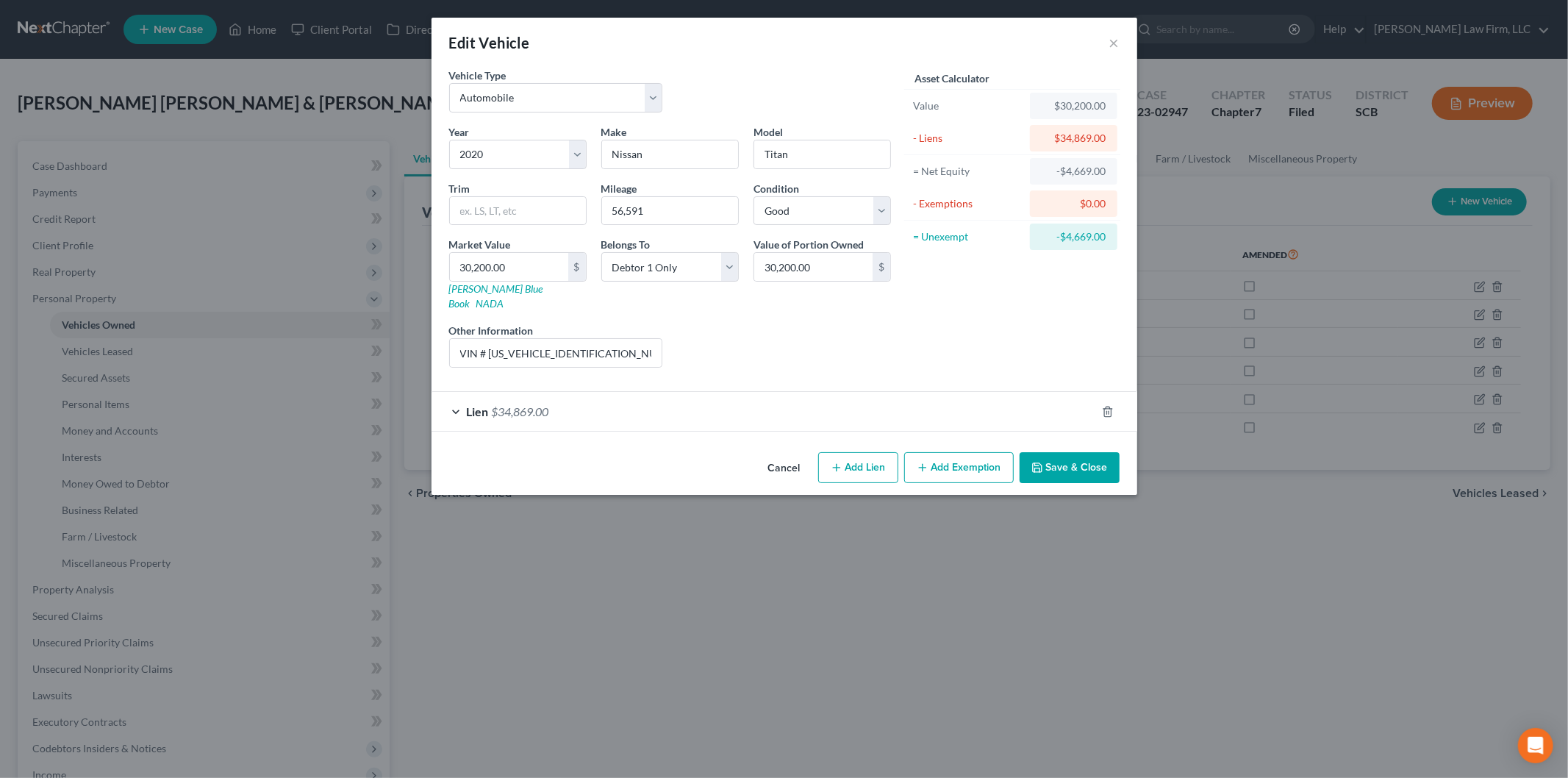
click at [1076, 454] on button "Save & Close" at bounding box center [1069, 467] width 100 height 31
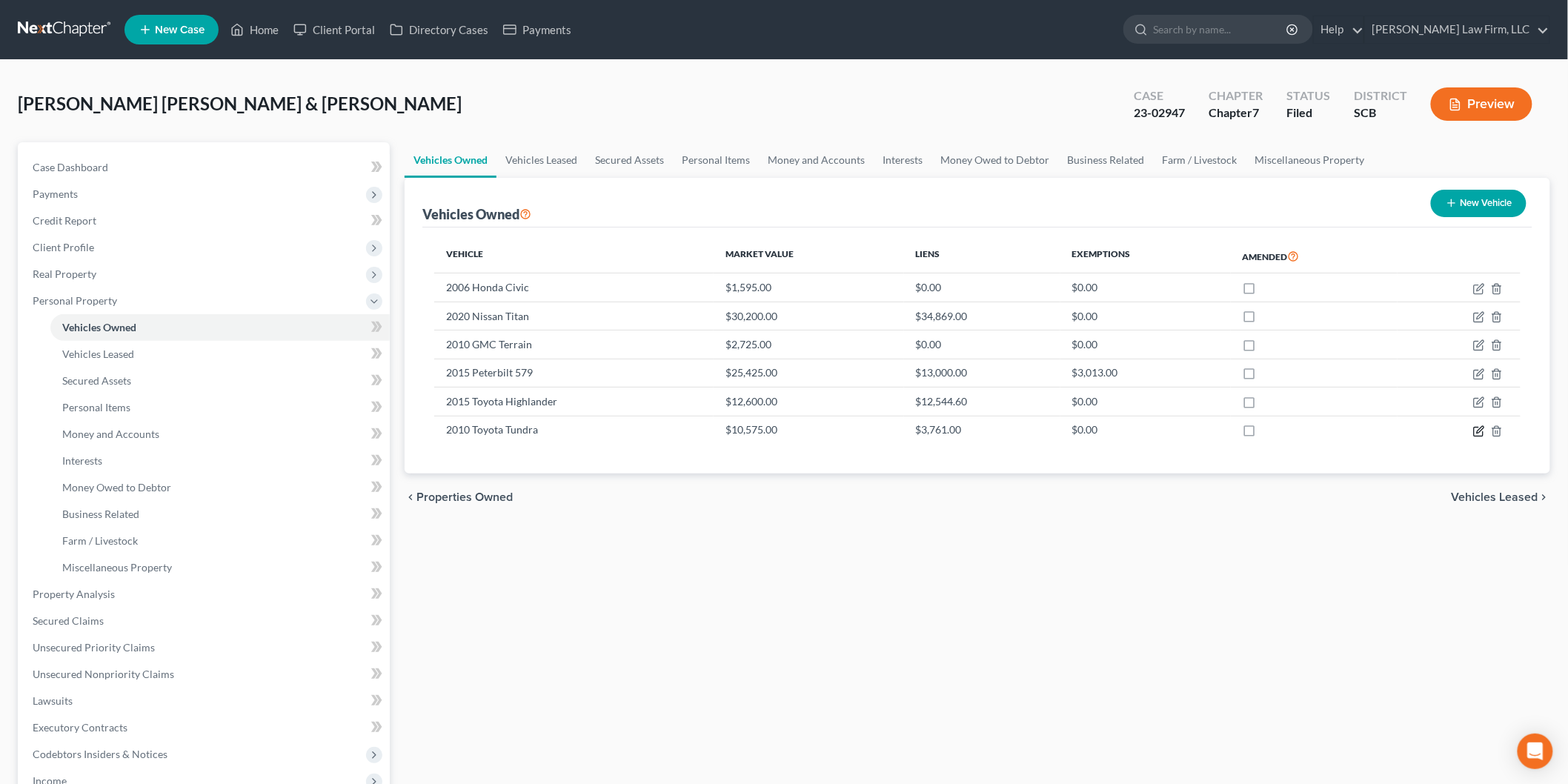
click at [1478, 428] on icon "button" at bounding box center [1480, 430] width 11 height 11
select select "0"
select select "16"
select select "2"
select select "0"
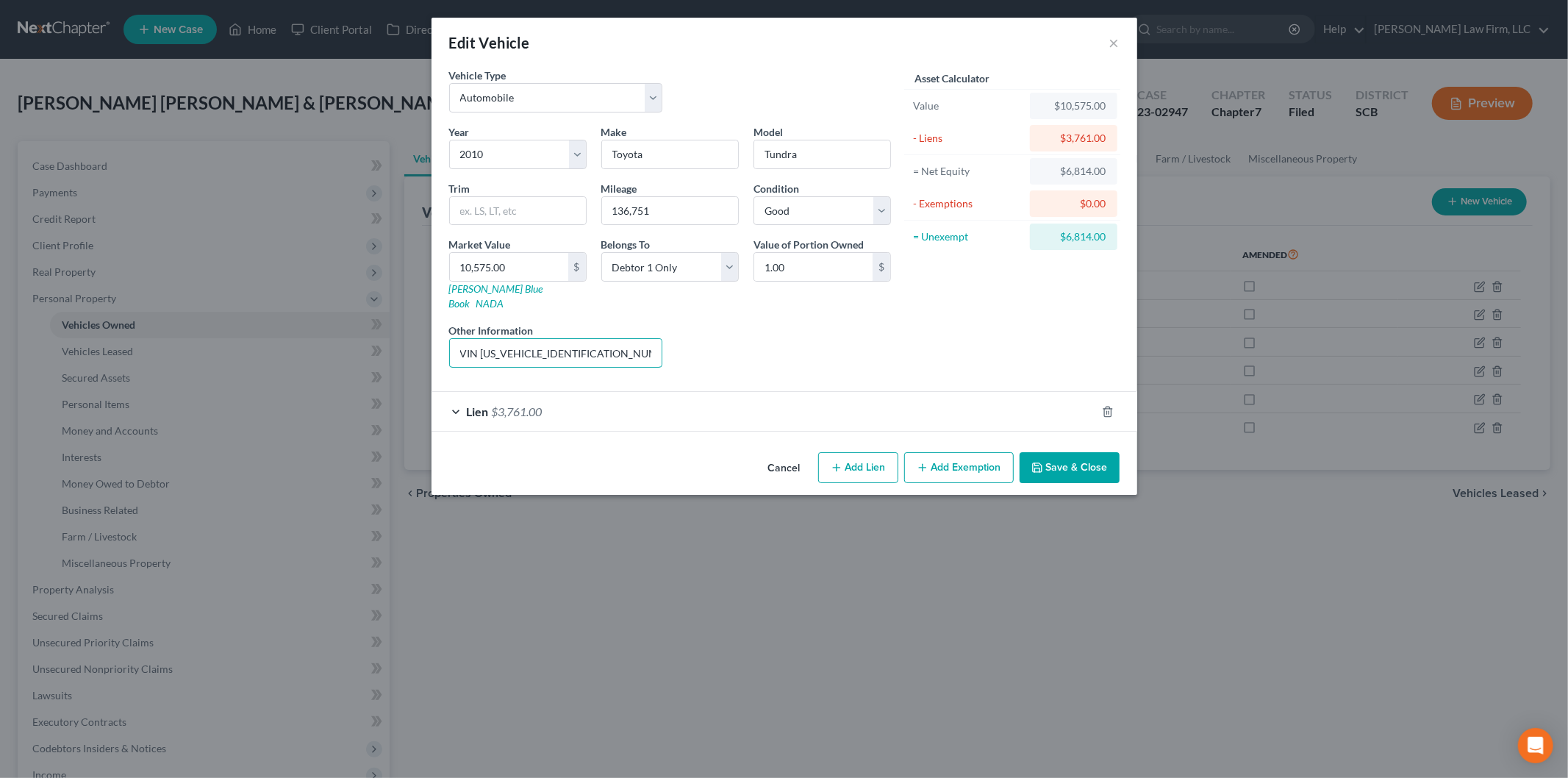
click at [642, 340] on input "VIN [US_VEHICLE_IDENTIFICATION_NUMBER] ([PERSON_NAME] father drives, maintains …" at bounding box center [555, 353] width 212 height 28
click at [777, 456] on button "Cancel" at bounding box center [784, 468] width 56 height 29
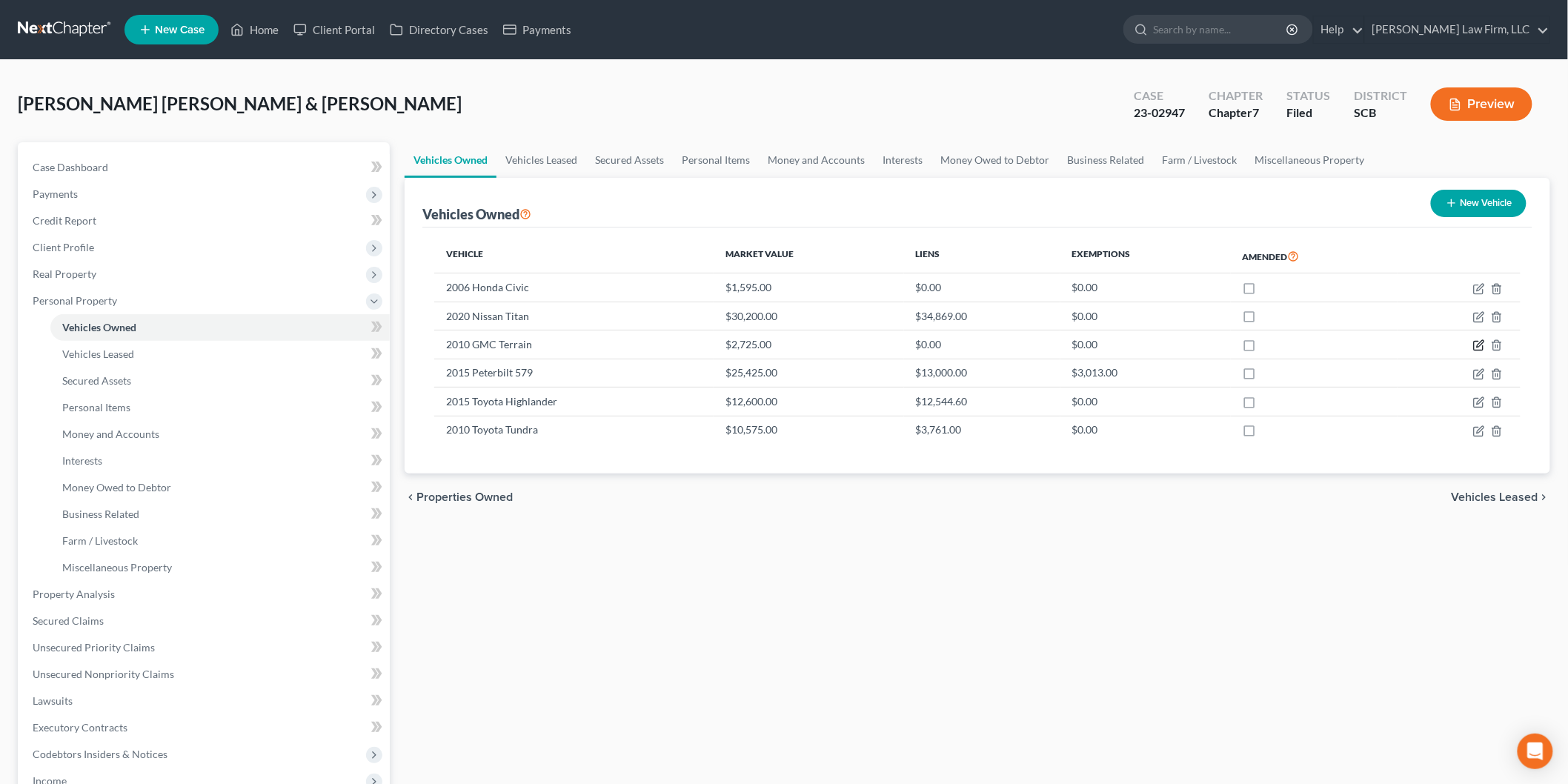
click at [1477, 343] on icon "button" at bounding box center [1480, 345] width 11 height 11
select select "0"
select select "16"
select select "2"
select select "1"
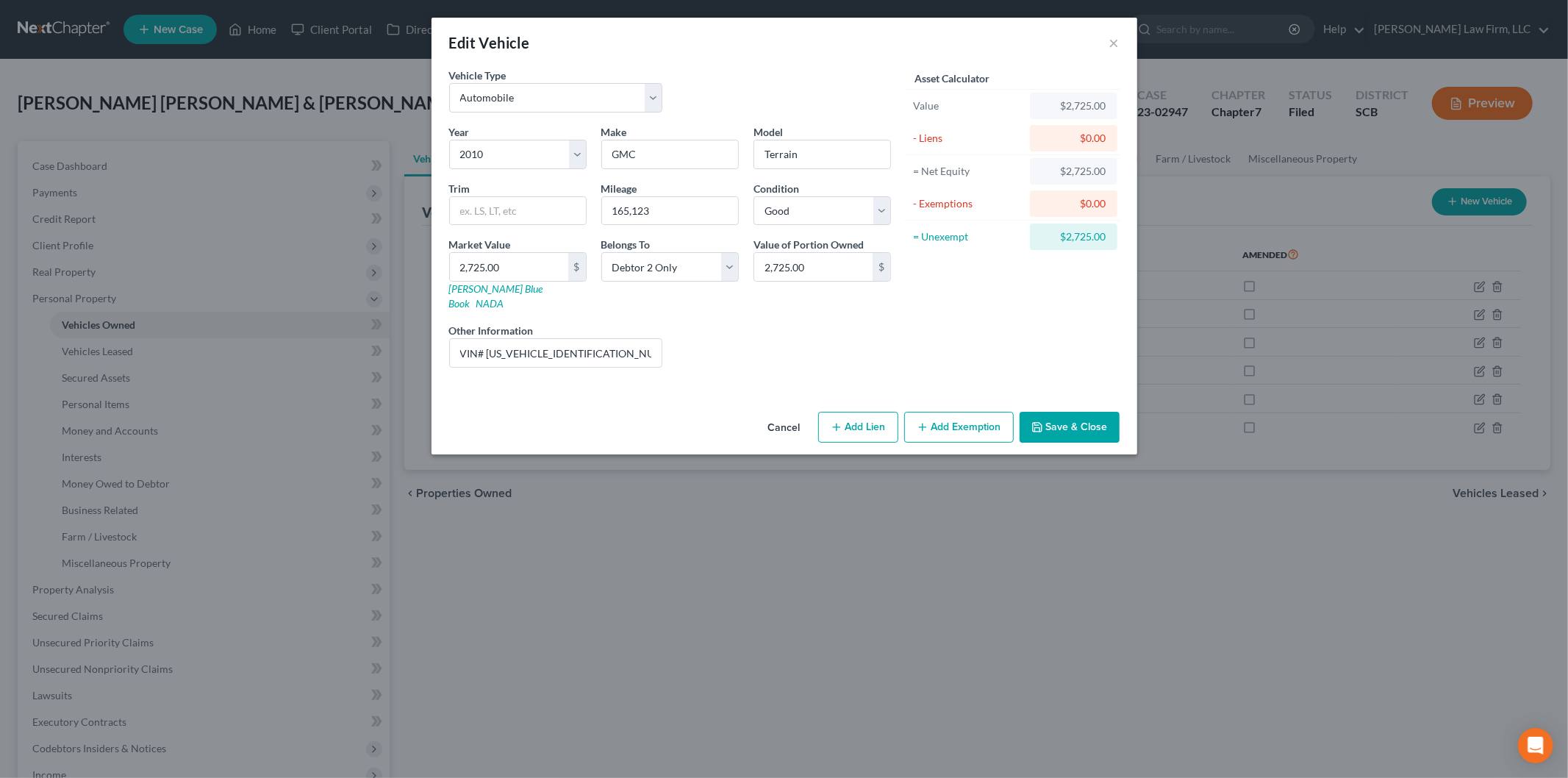
click at [778, 413] on button "Cancel" at bounding box center [784, 427] width 56 height 29
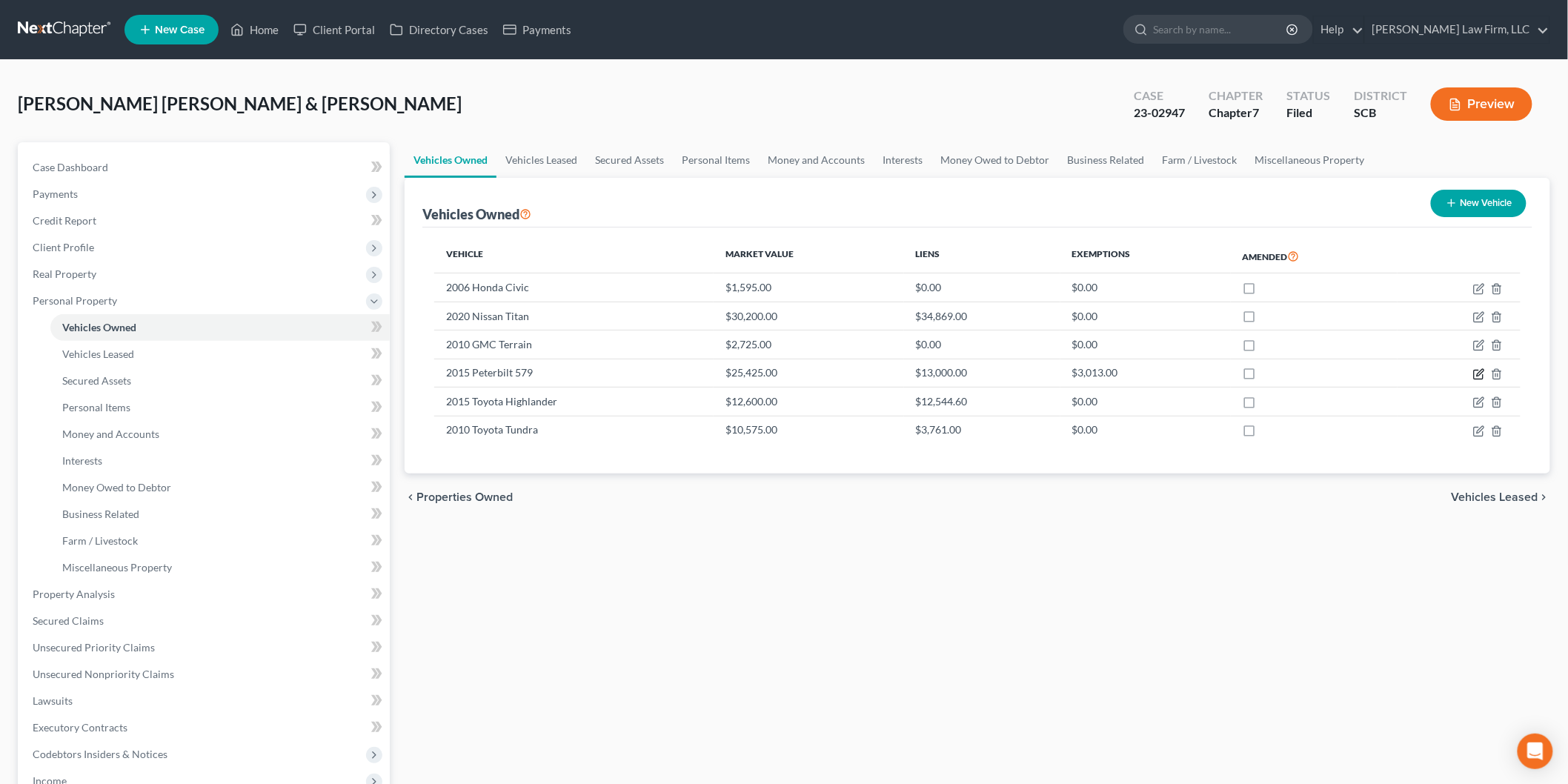
click at [1476, 374] on icon "button" at bounding box center [1480, 373] width 11 height 11
select select "1"
select select "11"
select select "2"
select select "1"
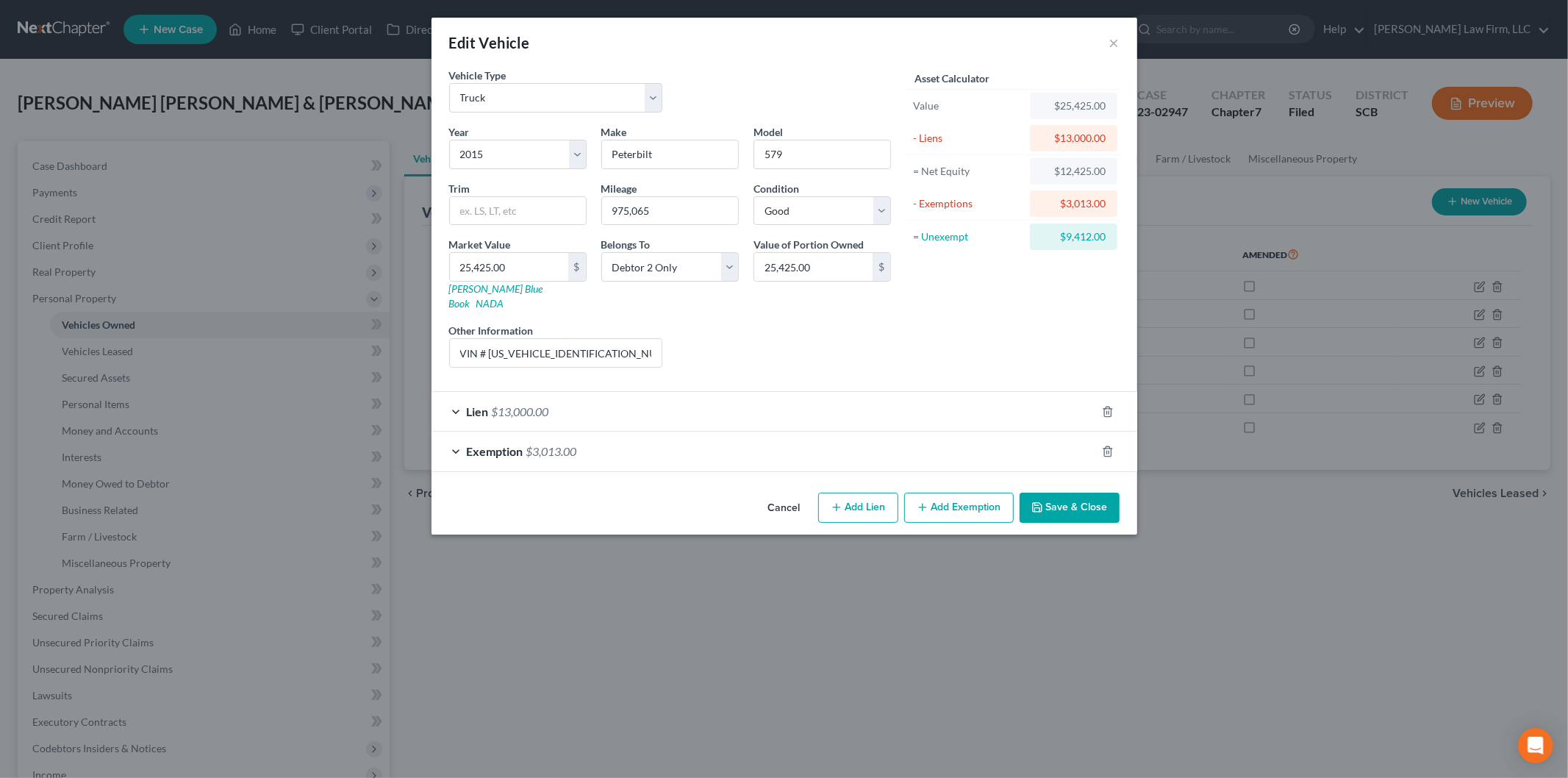
click at [970, 495] on button "Add Exemption" at bounding box center [959, 507] width 109 height 31
select select "2"
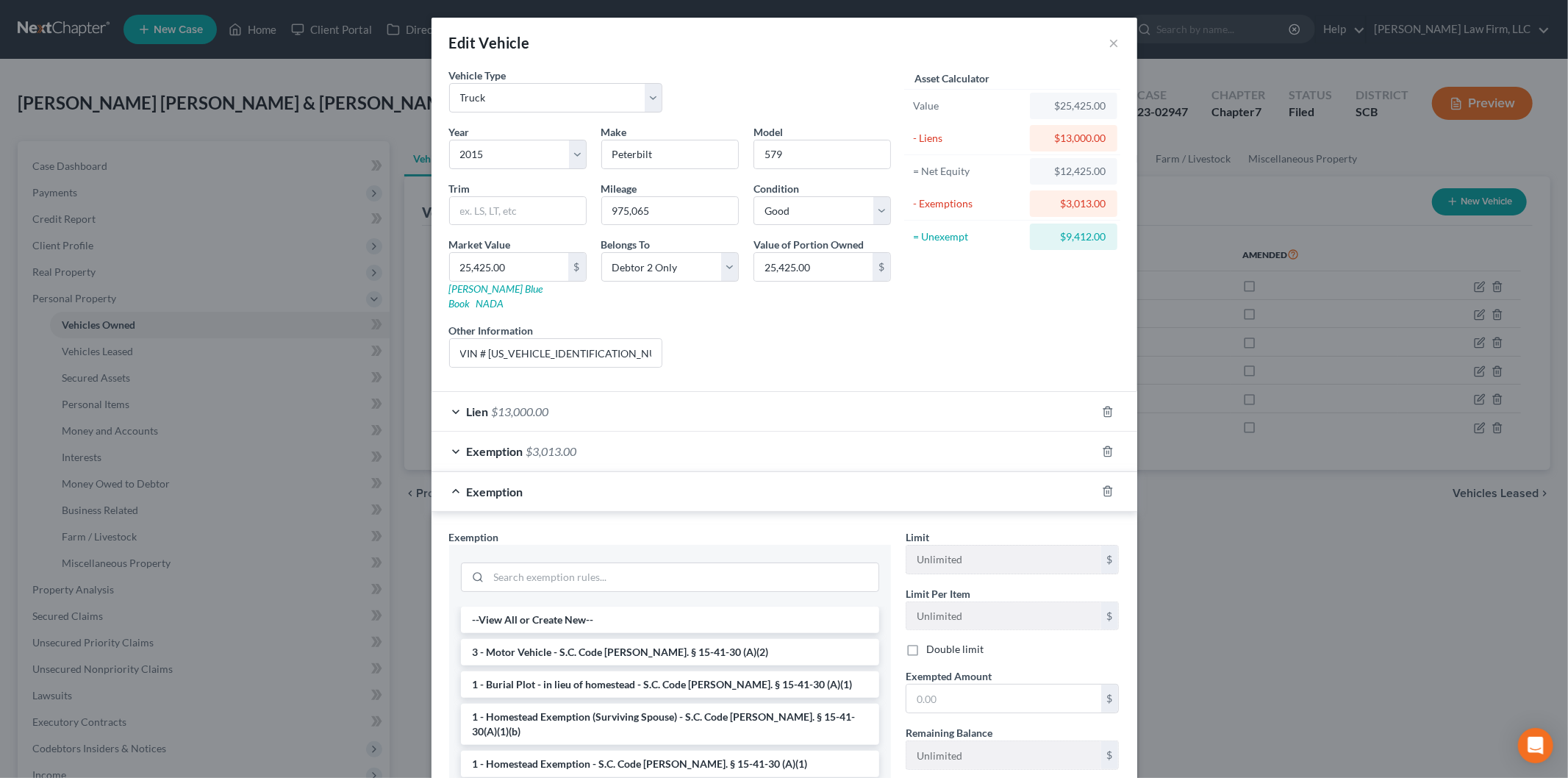
click at [661, 639] on li "3 - Motor Vehicle - S.C. Code [PERSON_NAME]. § 15-41-30 (A)(2)" at bounding box center [669, 652] width 418 height 26
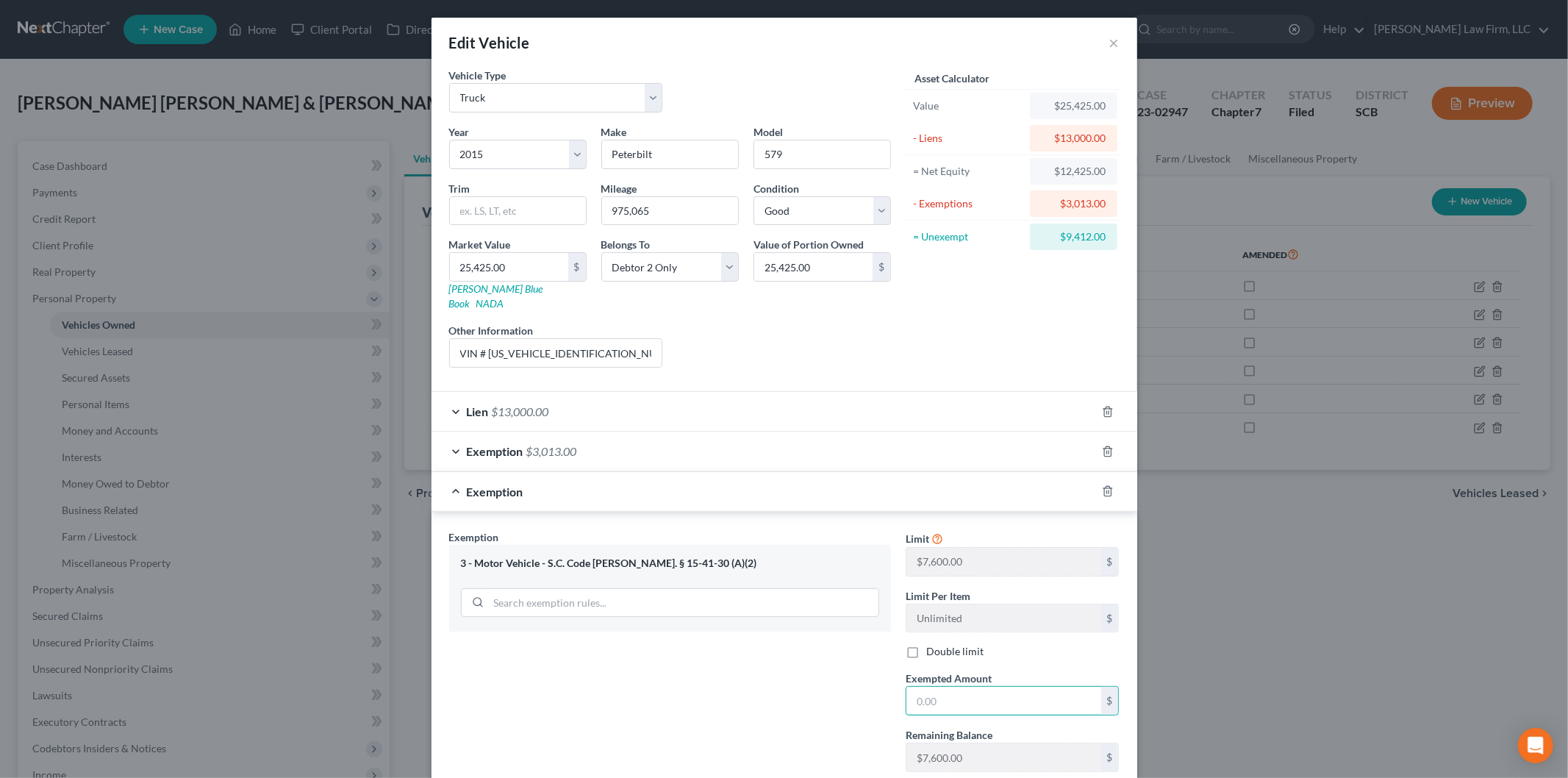
click at [955, 691] on input "text" at bounding box center [1003, 701] width 195 height 28
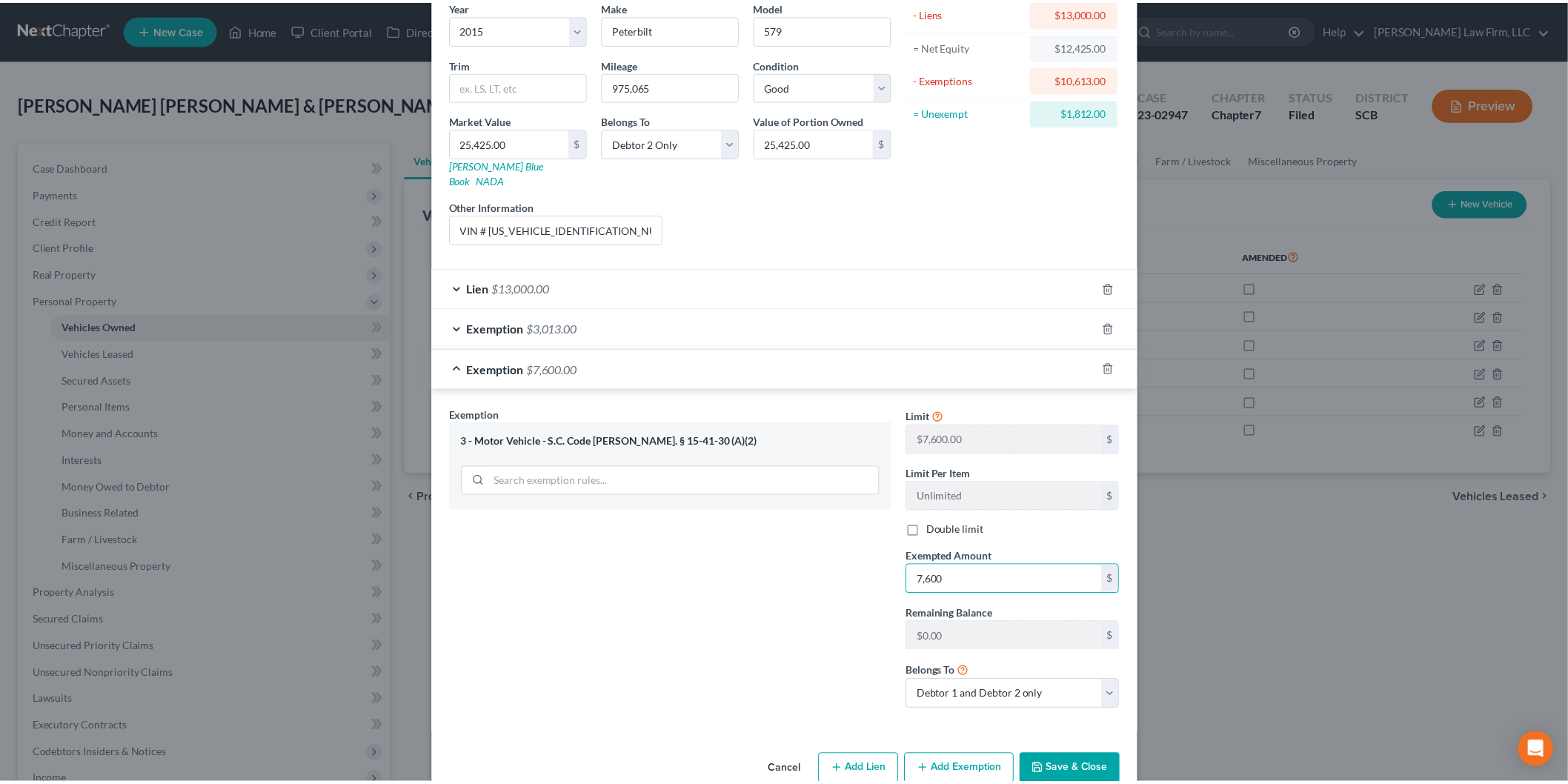
scroll to position [144, 0]
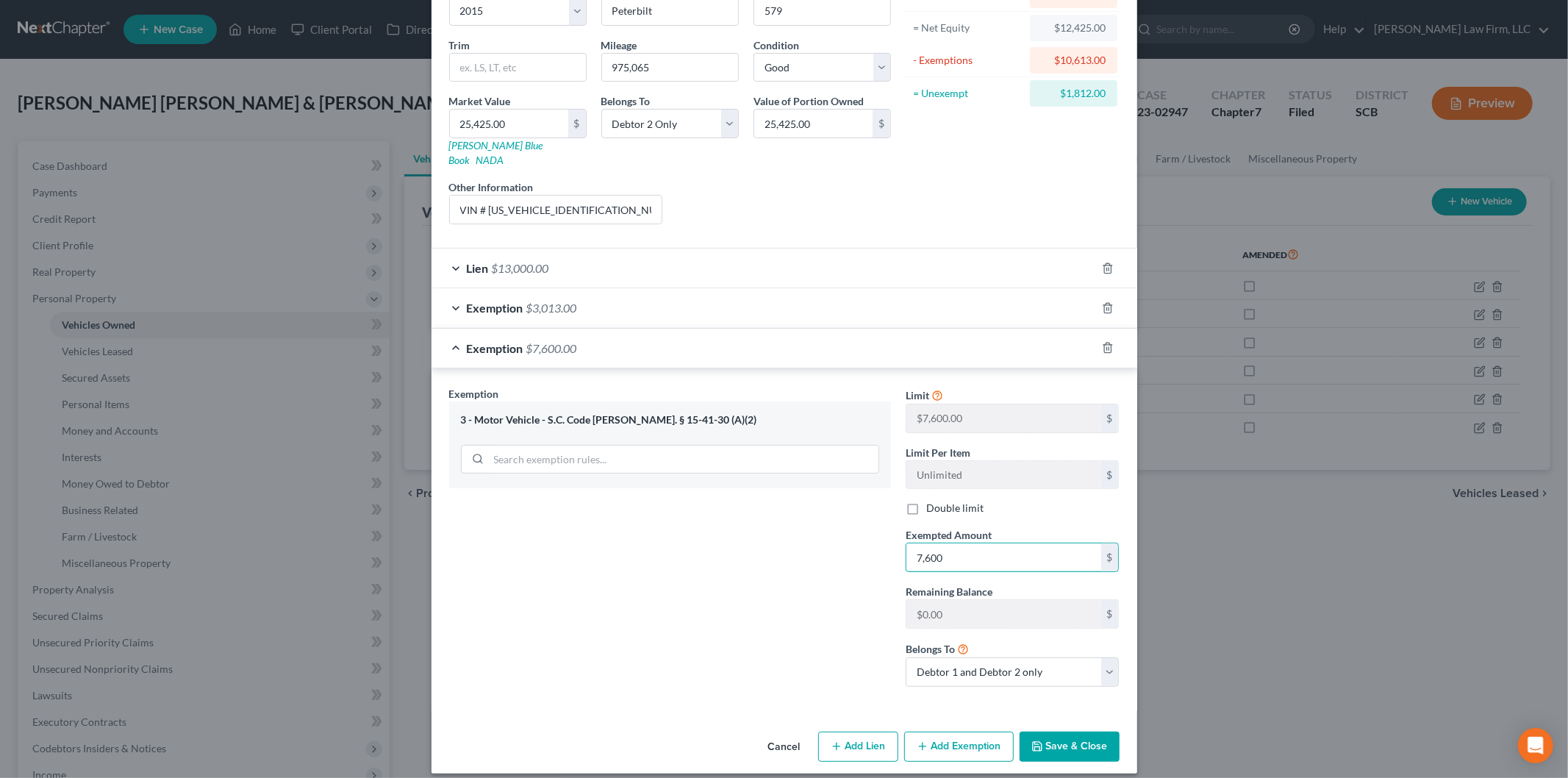
type input "7,600"
click at [1051, 732] on button "Save & Close" at bounding box center [1069, 747] width 100 height 31
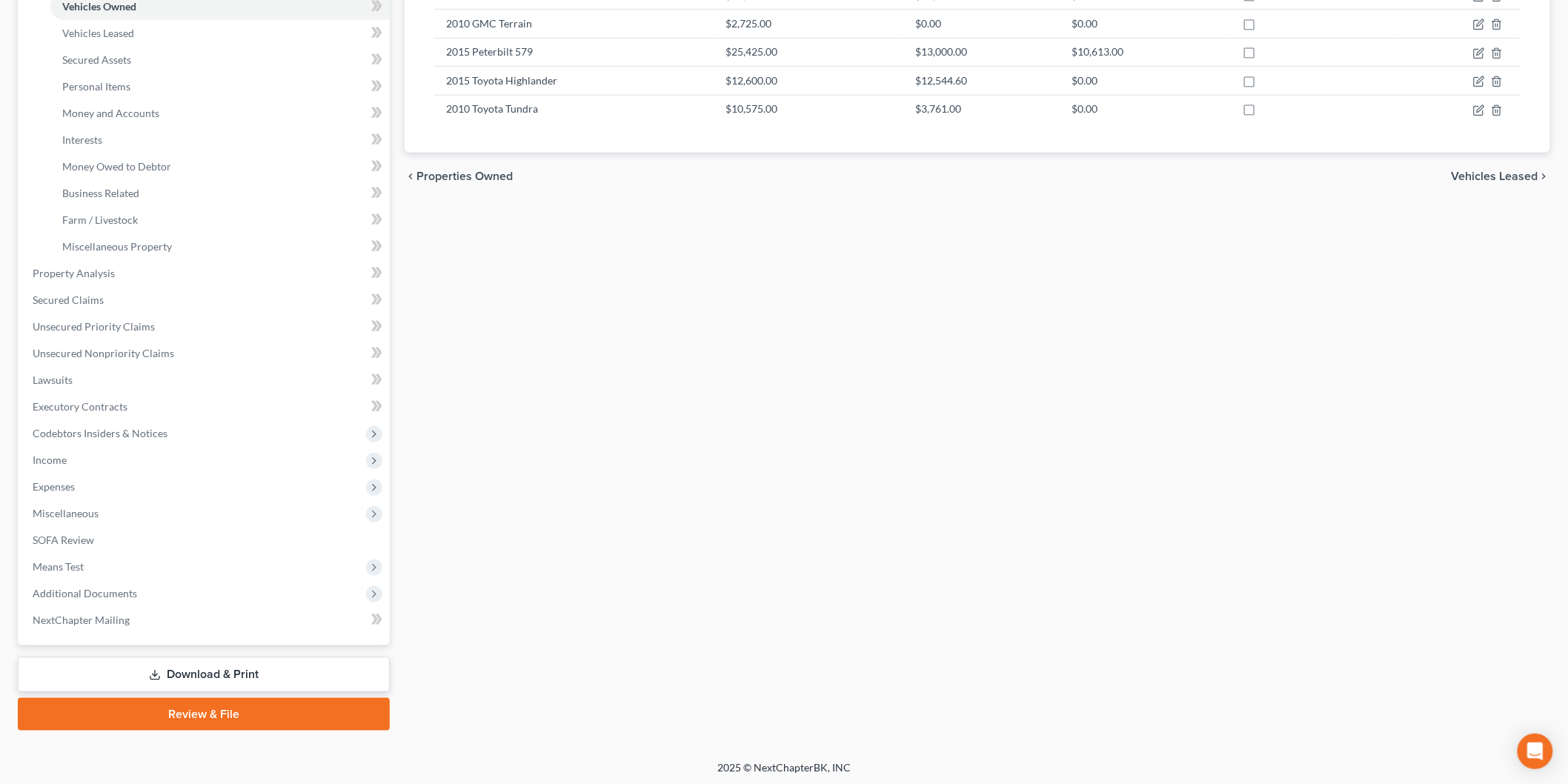
scroll to position [0, 0]
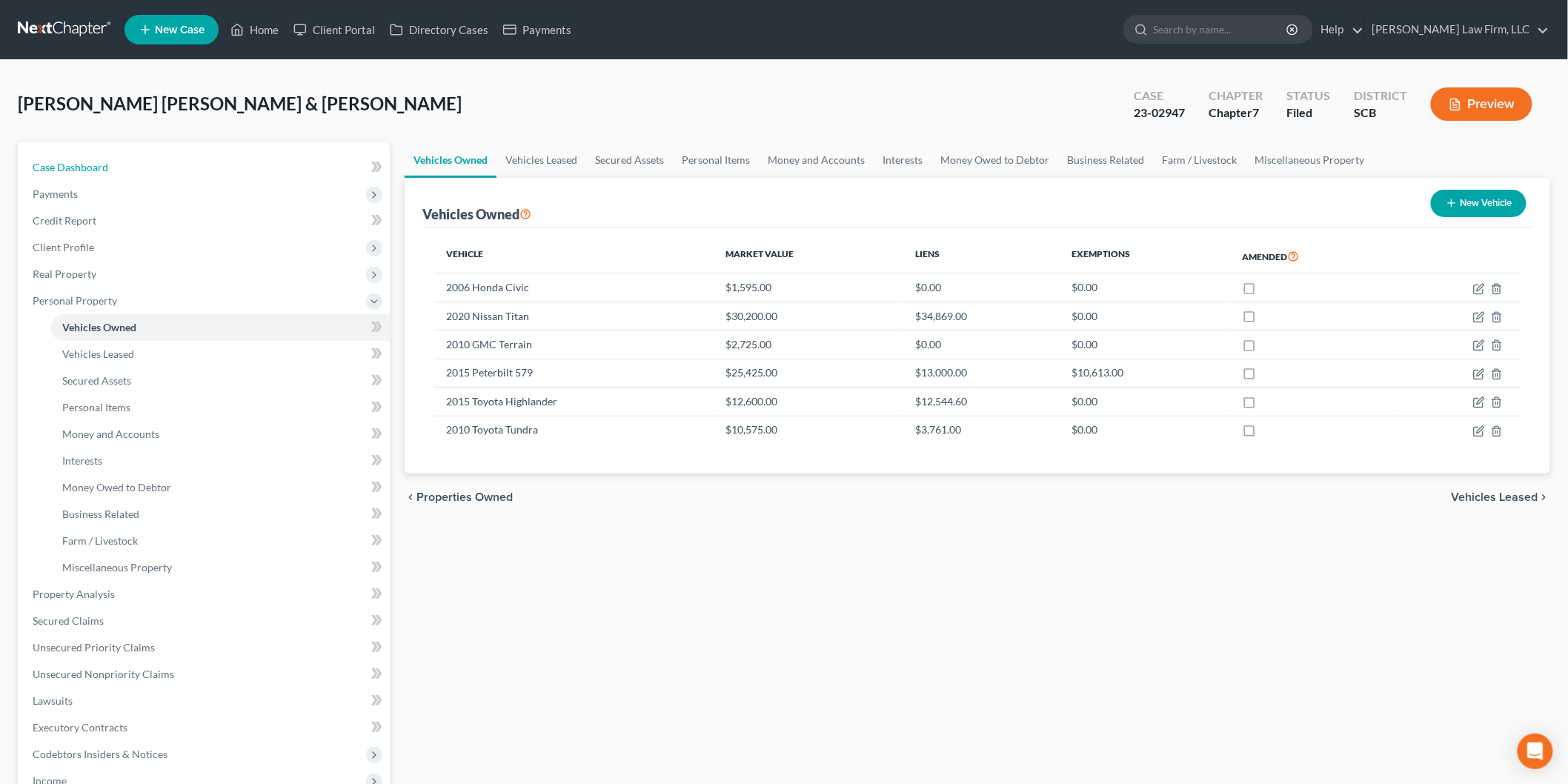
click at [90, 161] on span "Case Dashboard" at bounding box center [70, 166] width 76 height 12
select select "2"
select select "4"
select select "3"
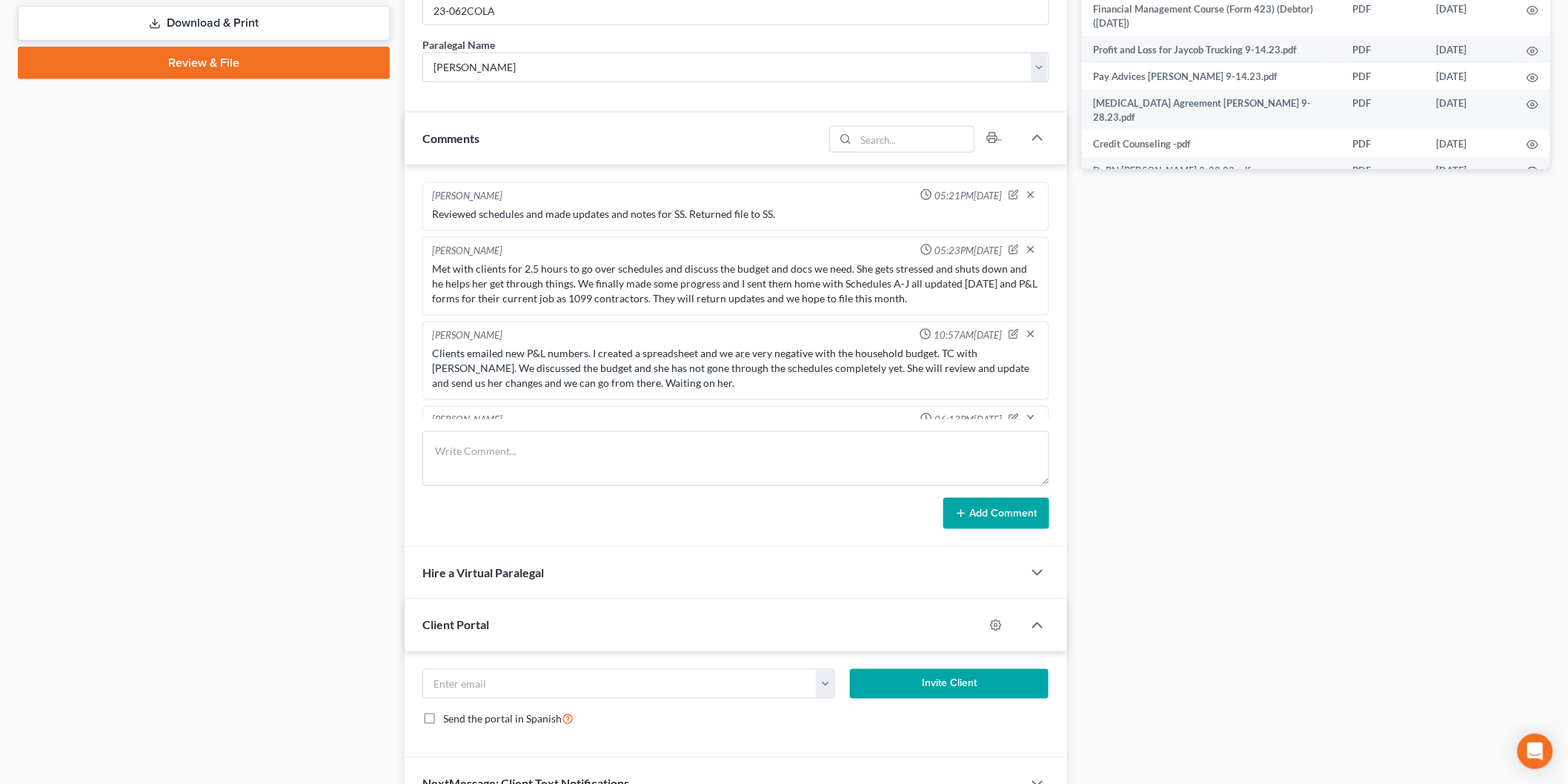
scroll to position [2685, 0]
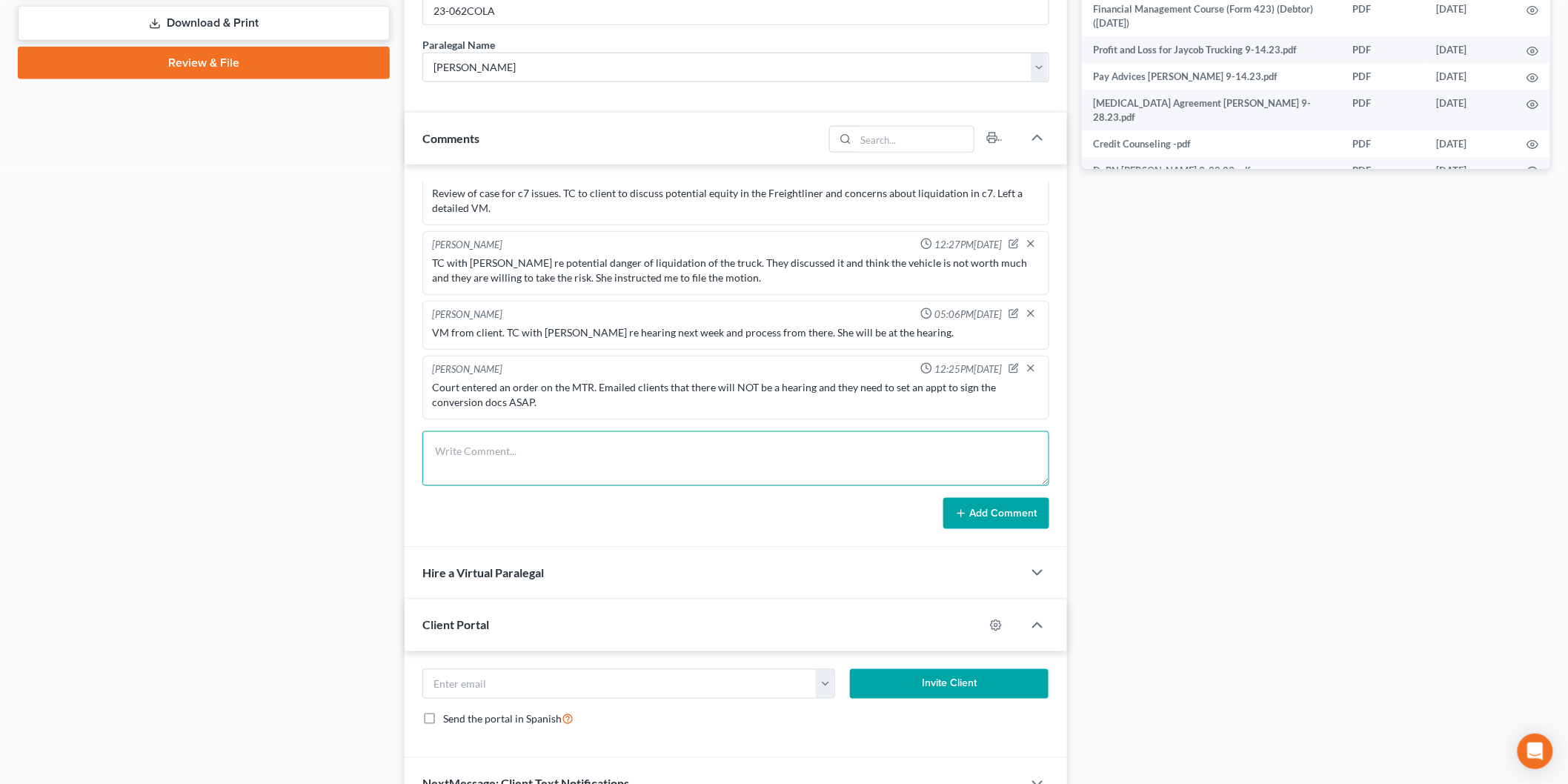
click at [588, 452] on textarea at bounding box center [735, 459] width 627 height 55
type textarea "Review of docs for conversion to 7. Prepared notice of conversion, amended CMI,…"
click at [986, 519] on button "Add Comment" at bounding box center [996, 513] width 106 height 31
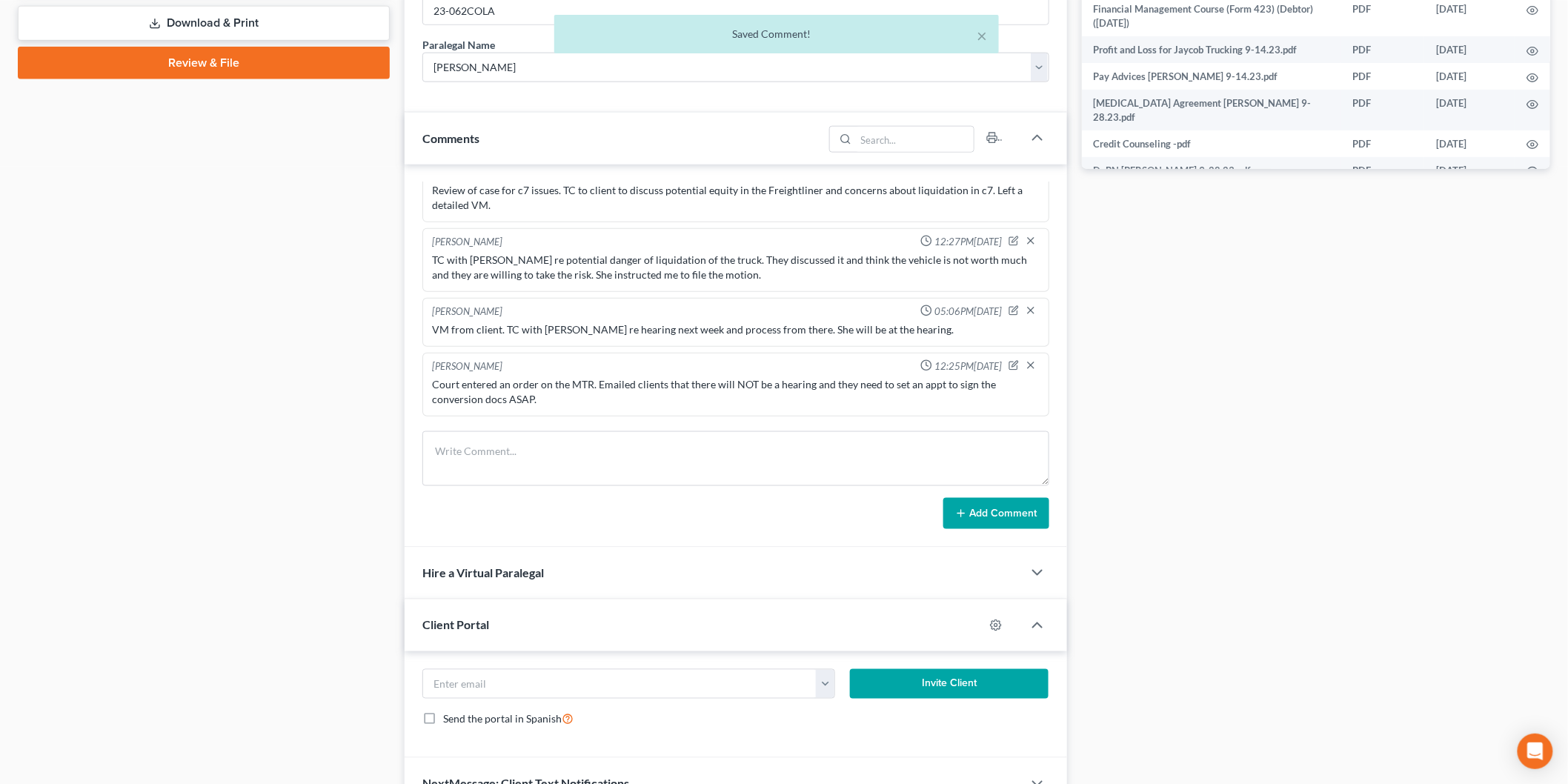
scroll to position [2755, 0]
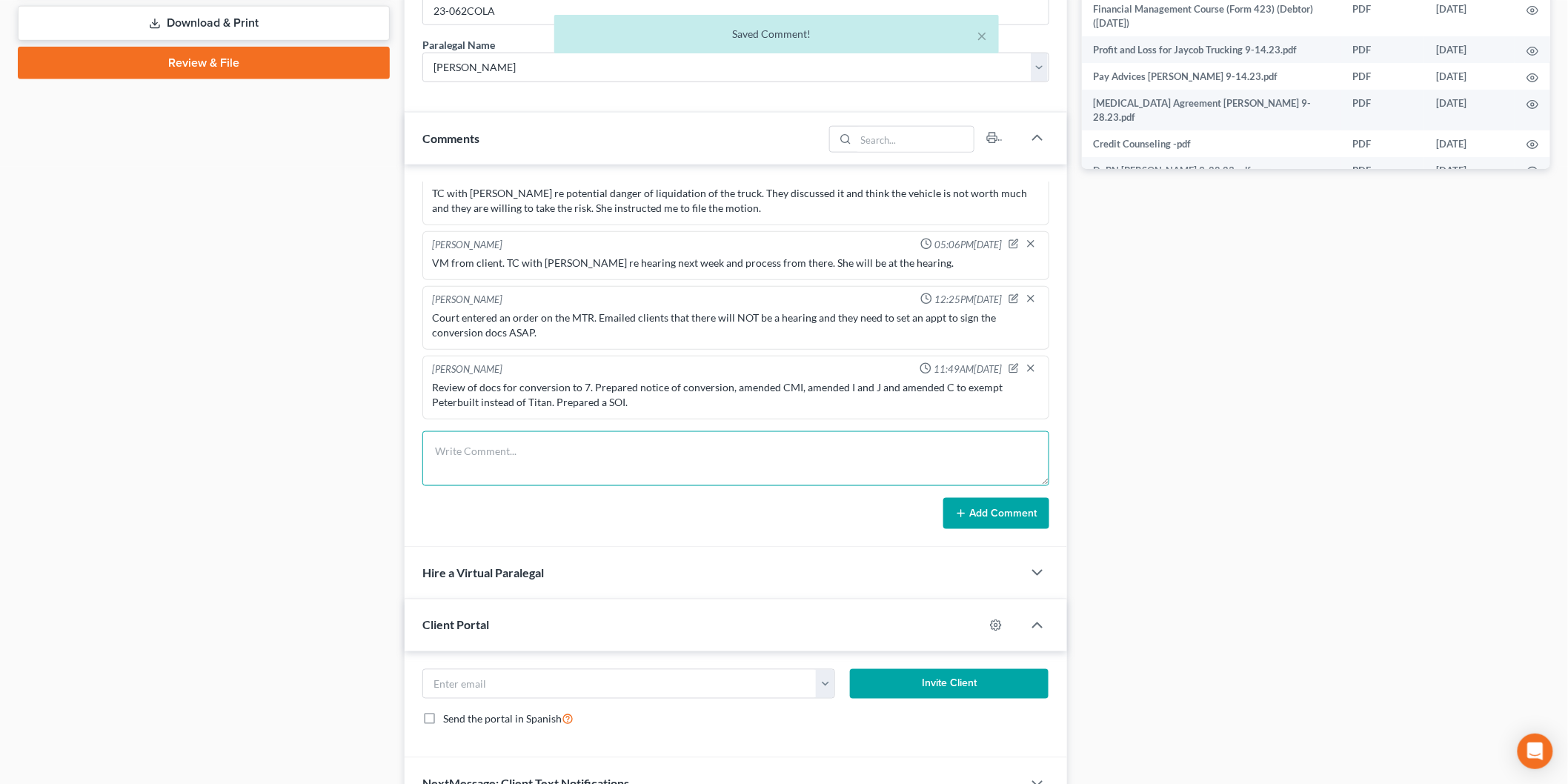
click at [573, 456] on textarea at bounding box center [735, 459] width 627 height 55
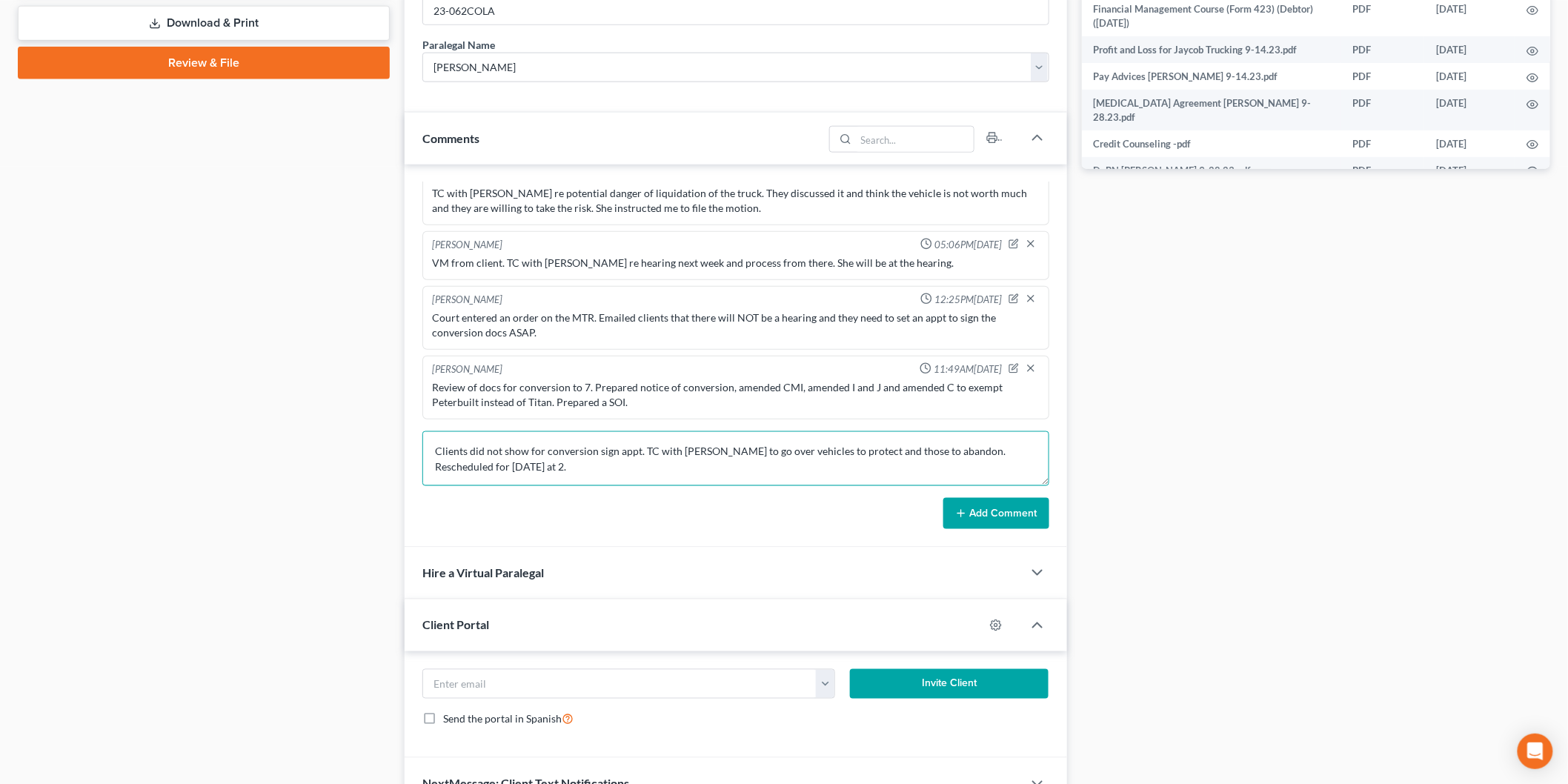
type textarea "Clients did not show for conversion sign appt. TC with [PERSON_NAME] to go over…"
click at [986, 499] on button "Add Comment" at bounding box center [996, 513] width 106 height 31
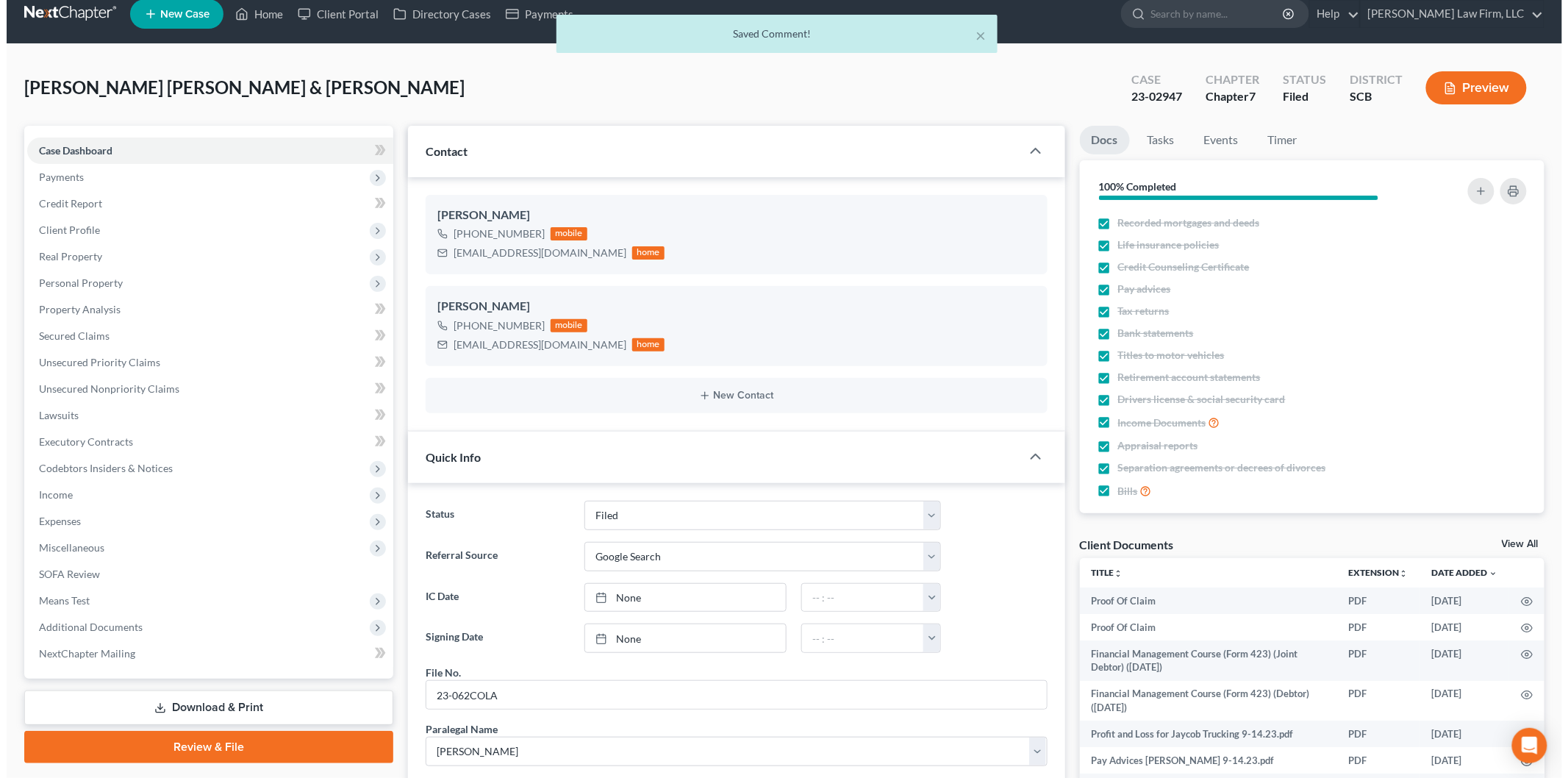
scroll to position [0, 0]
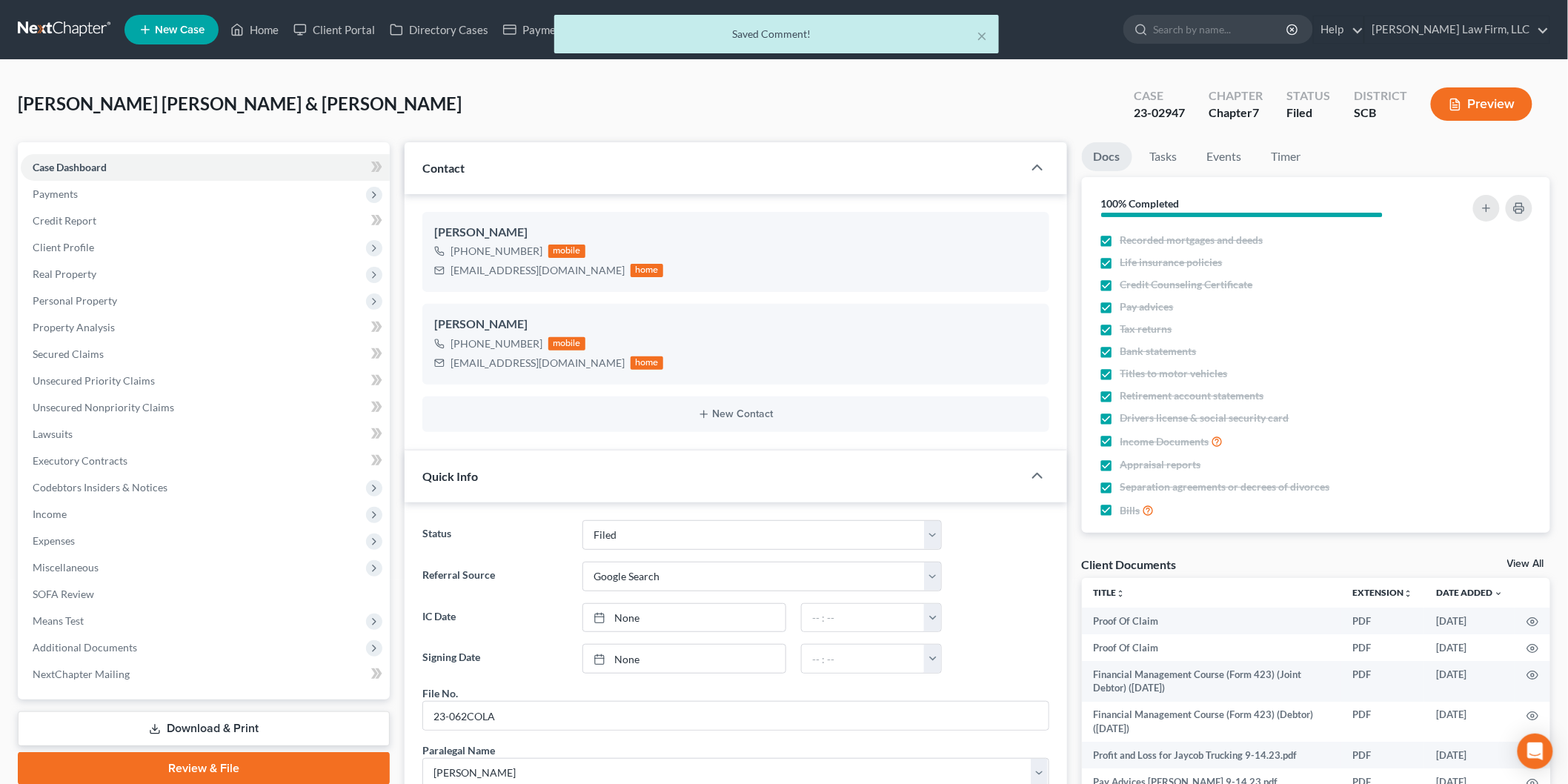
click at [1477, 98] on button "Preview" at bounding box center [1481, 104] width 102 height 33
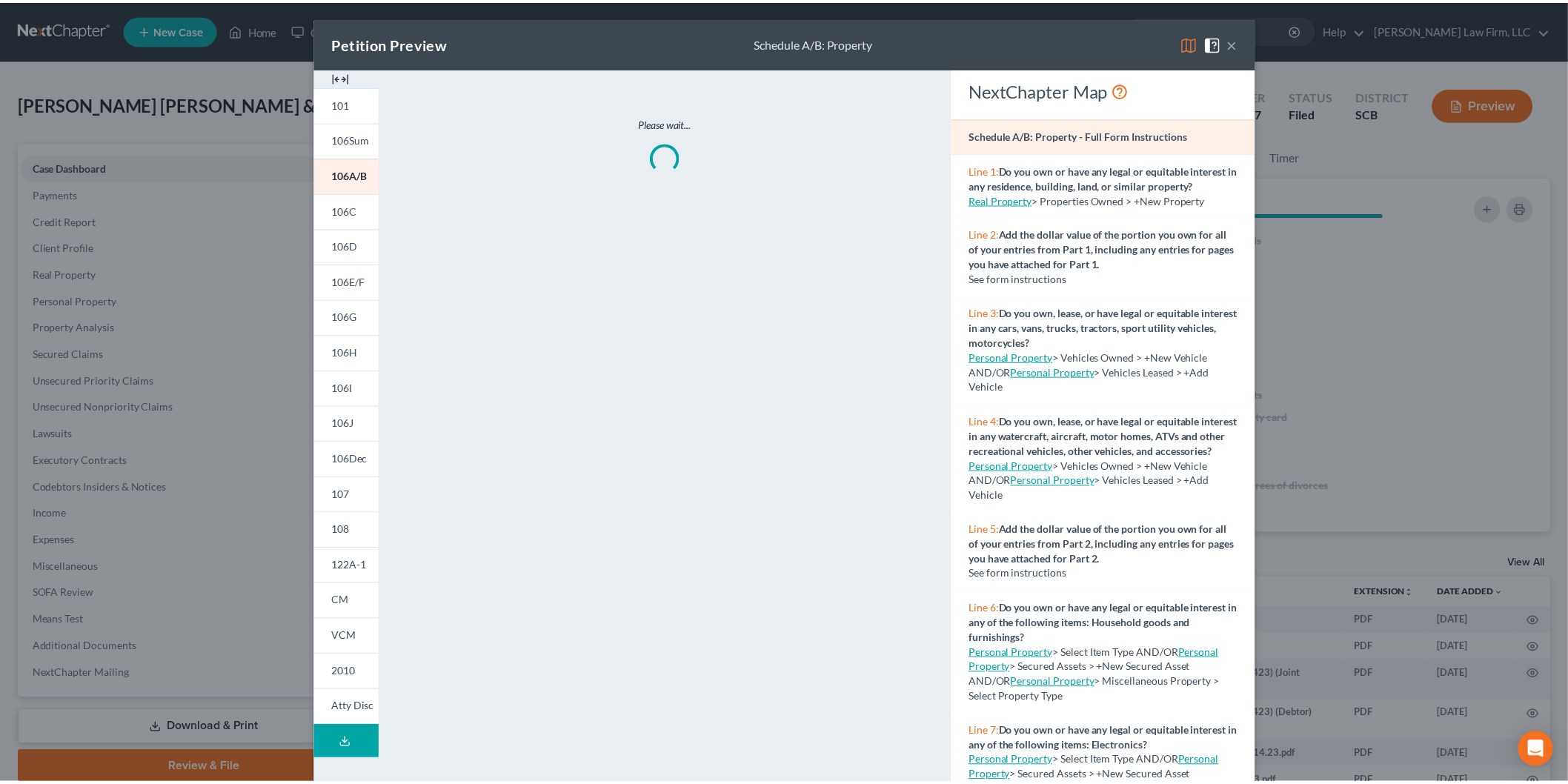
scroll to position [2809, 0]
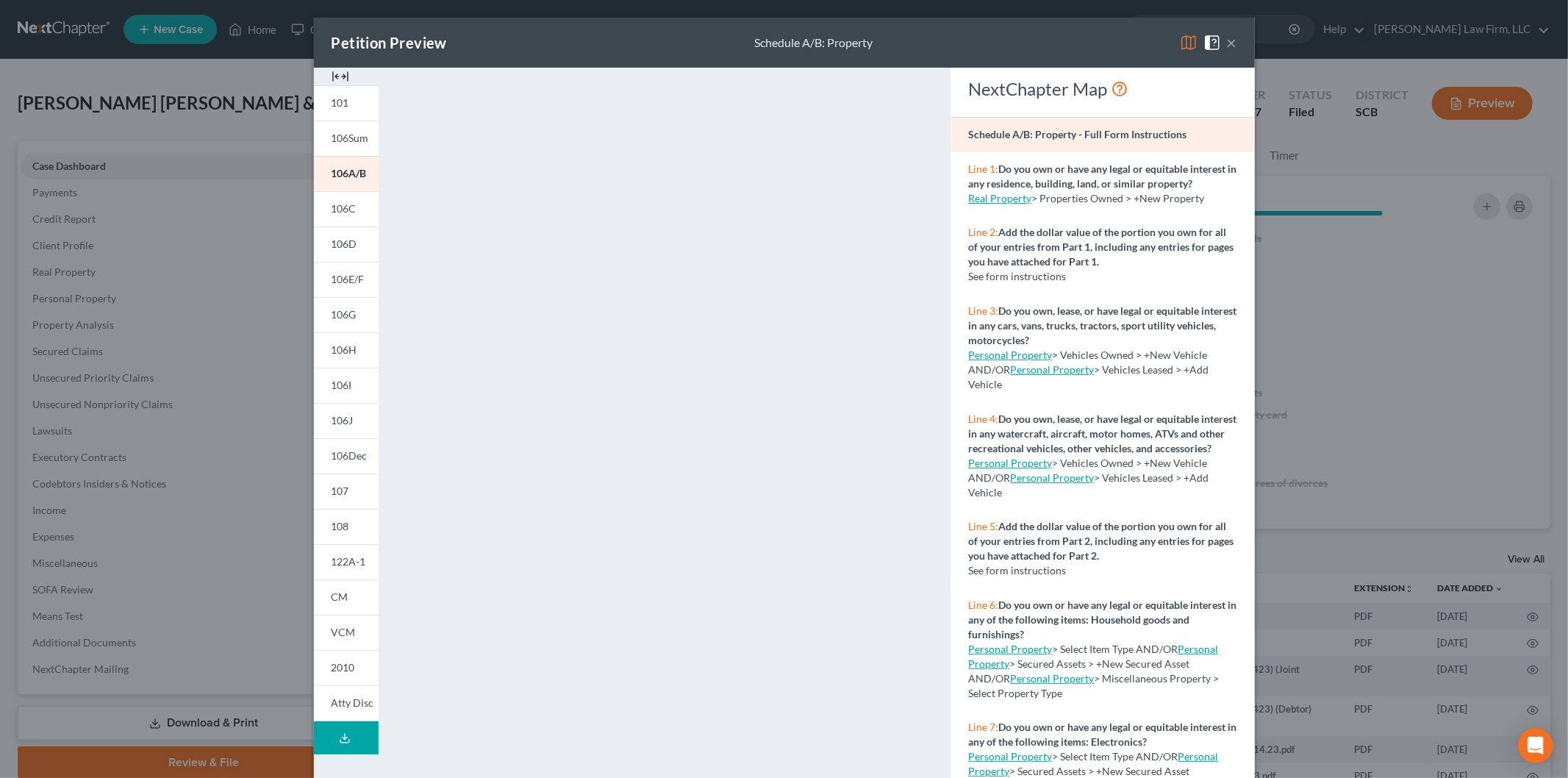
click at [336, 592] on span "CM" at bounding box center [340, 596] width 17 height 12
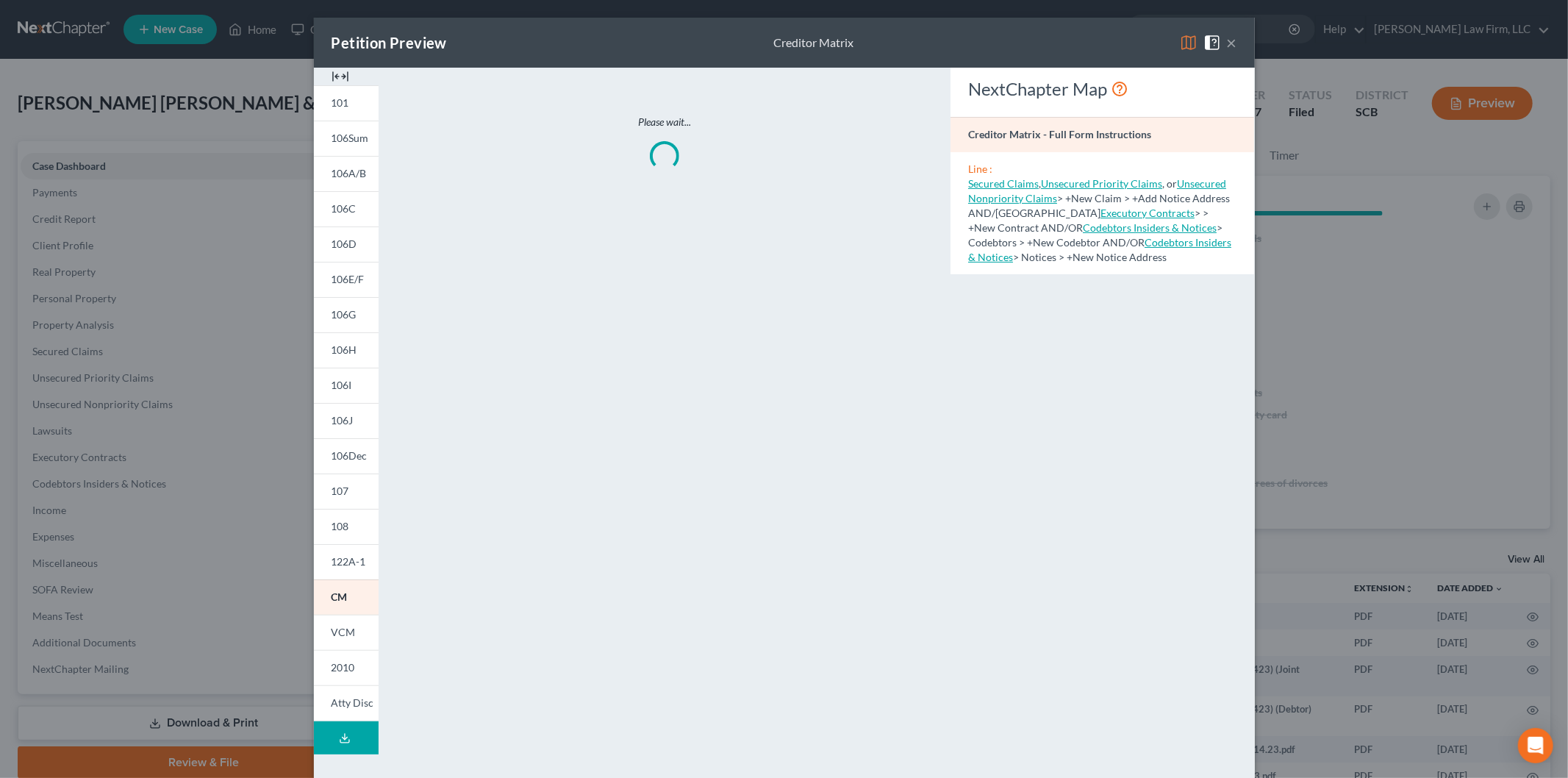
click at [332, 75] on img at bounding box center [340, 76] width 18 height 18
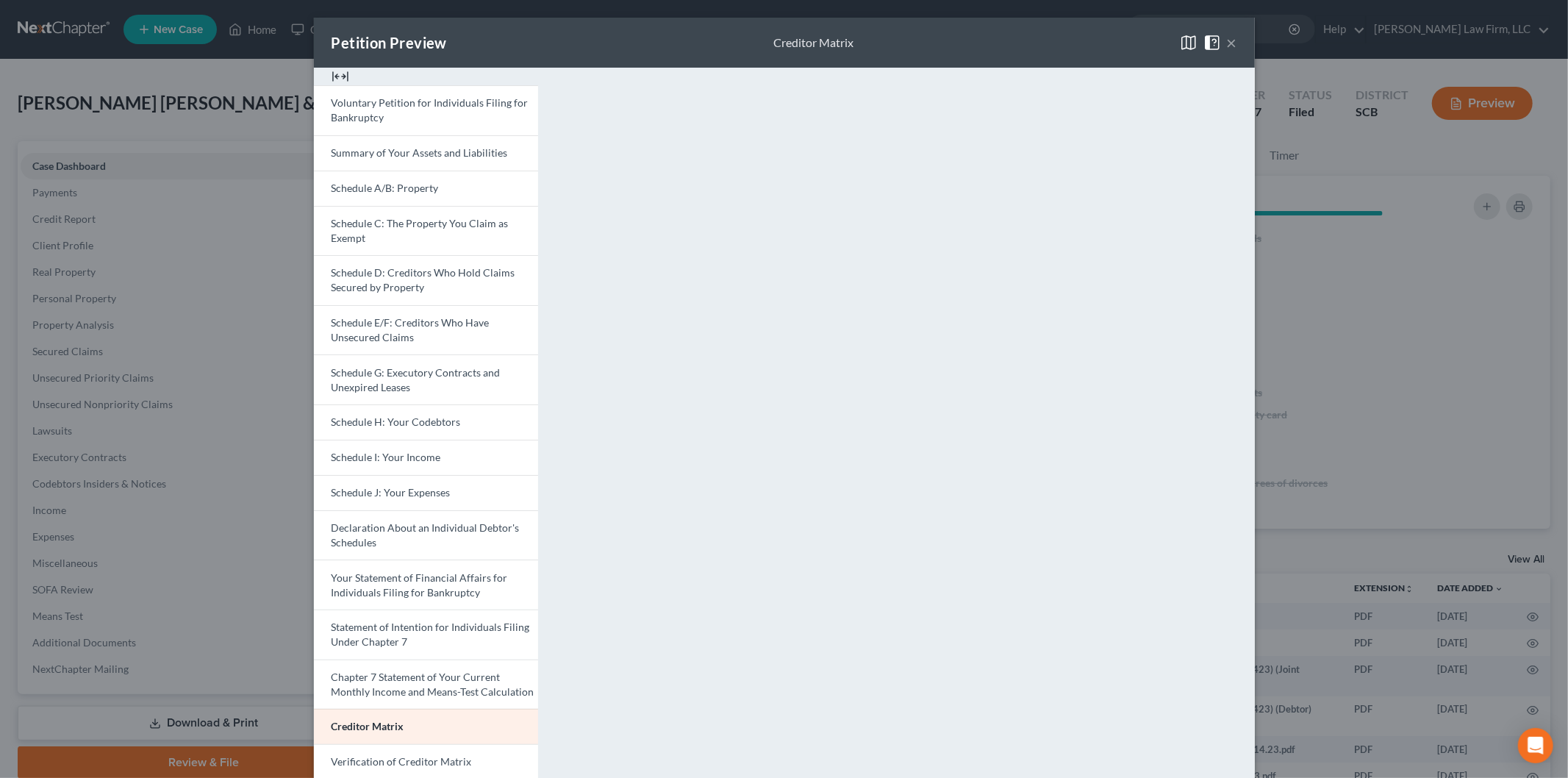
click at [390, 634] on link "Statement of Intention for Individuals Filing Under Chapter 7" at bounding box center [426, 634] width 224 height 50
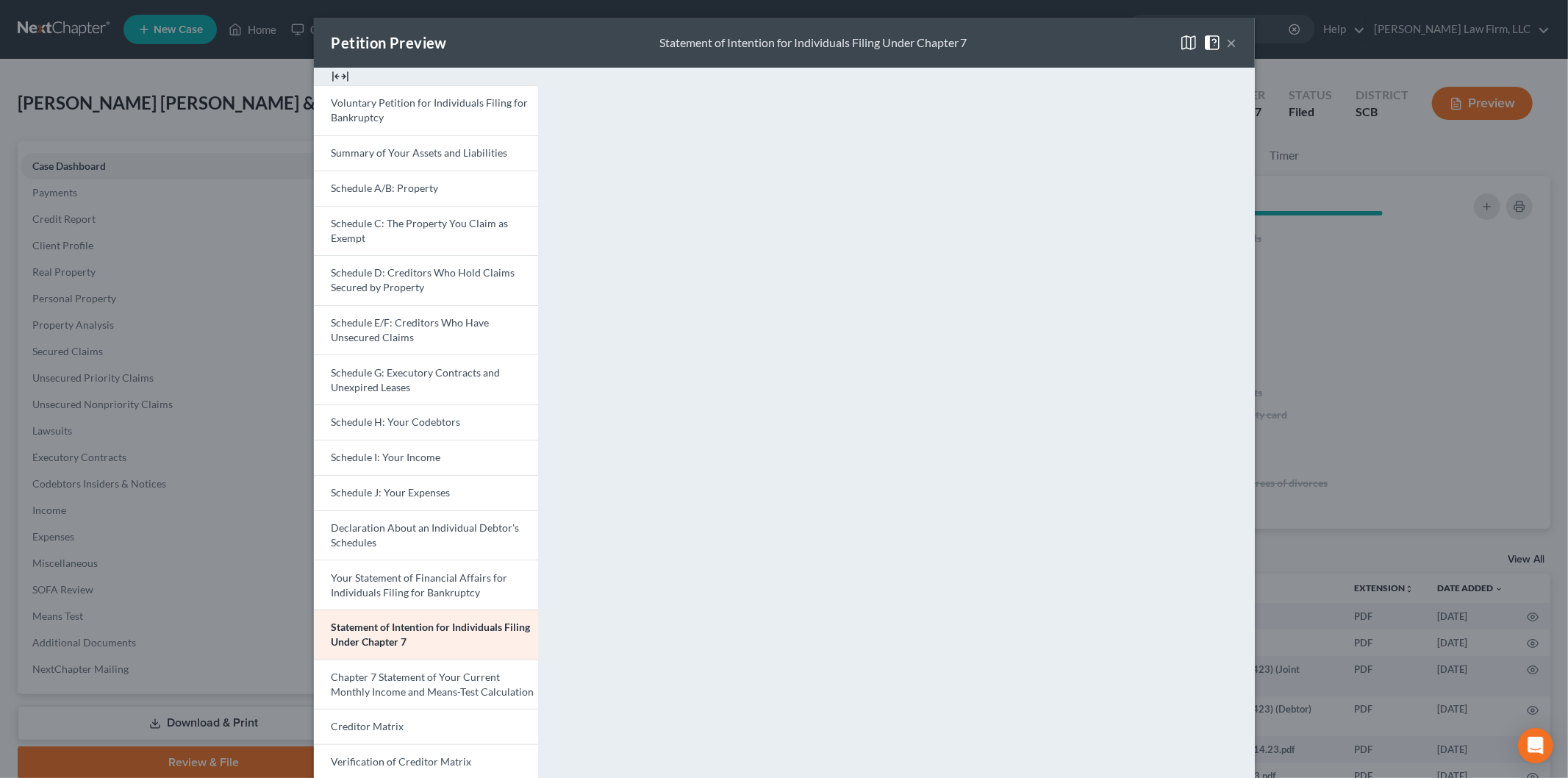
click at [1227, 41] on button "×" at bounding box center [1231, 42] width 10 height 18
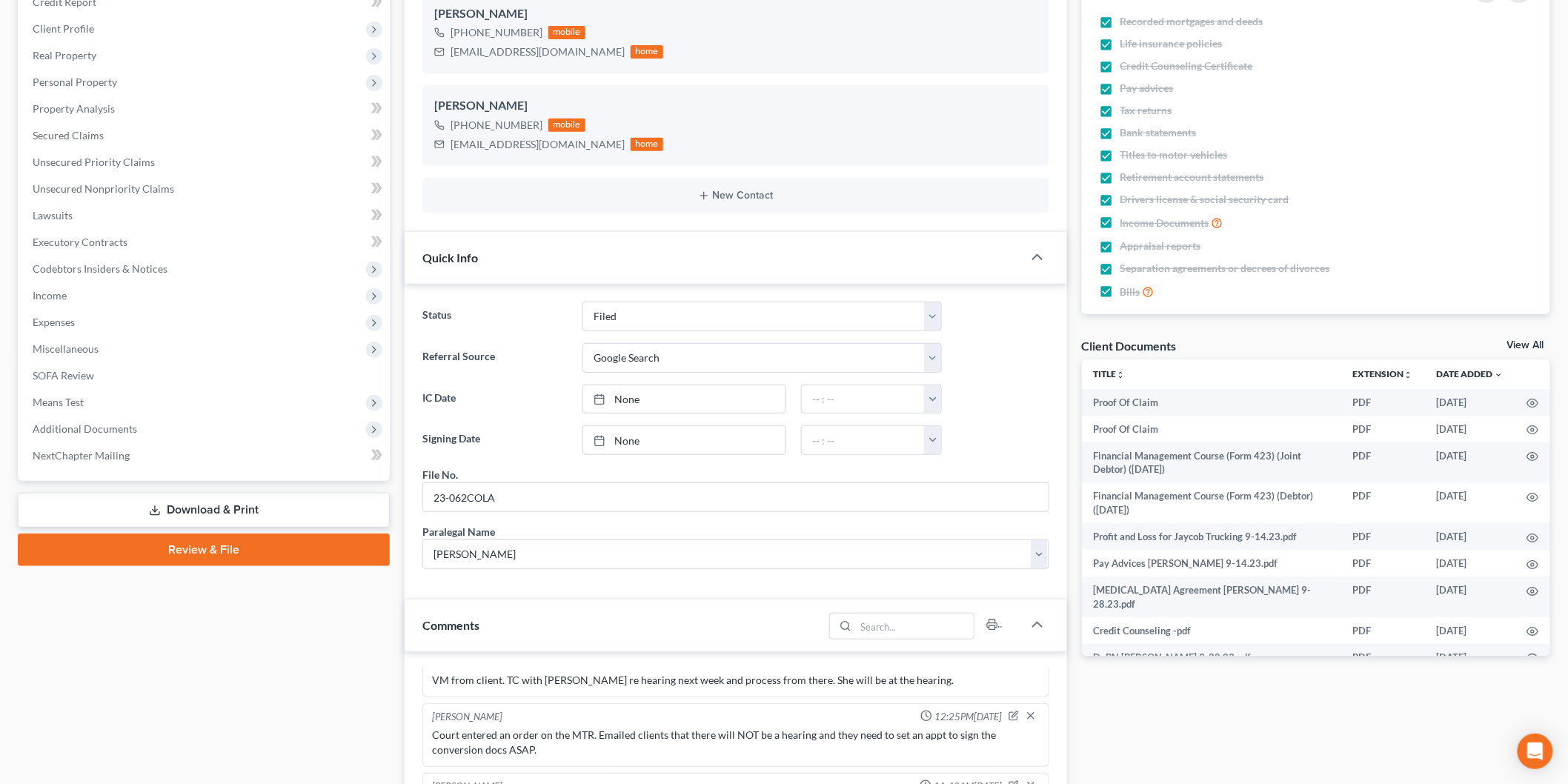
scroll to position [329, 0]
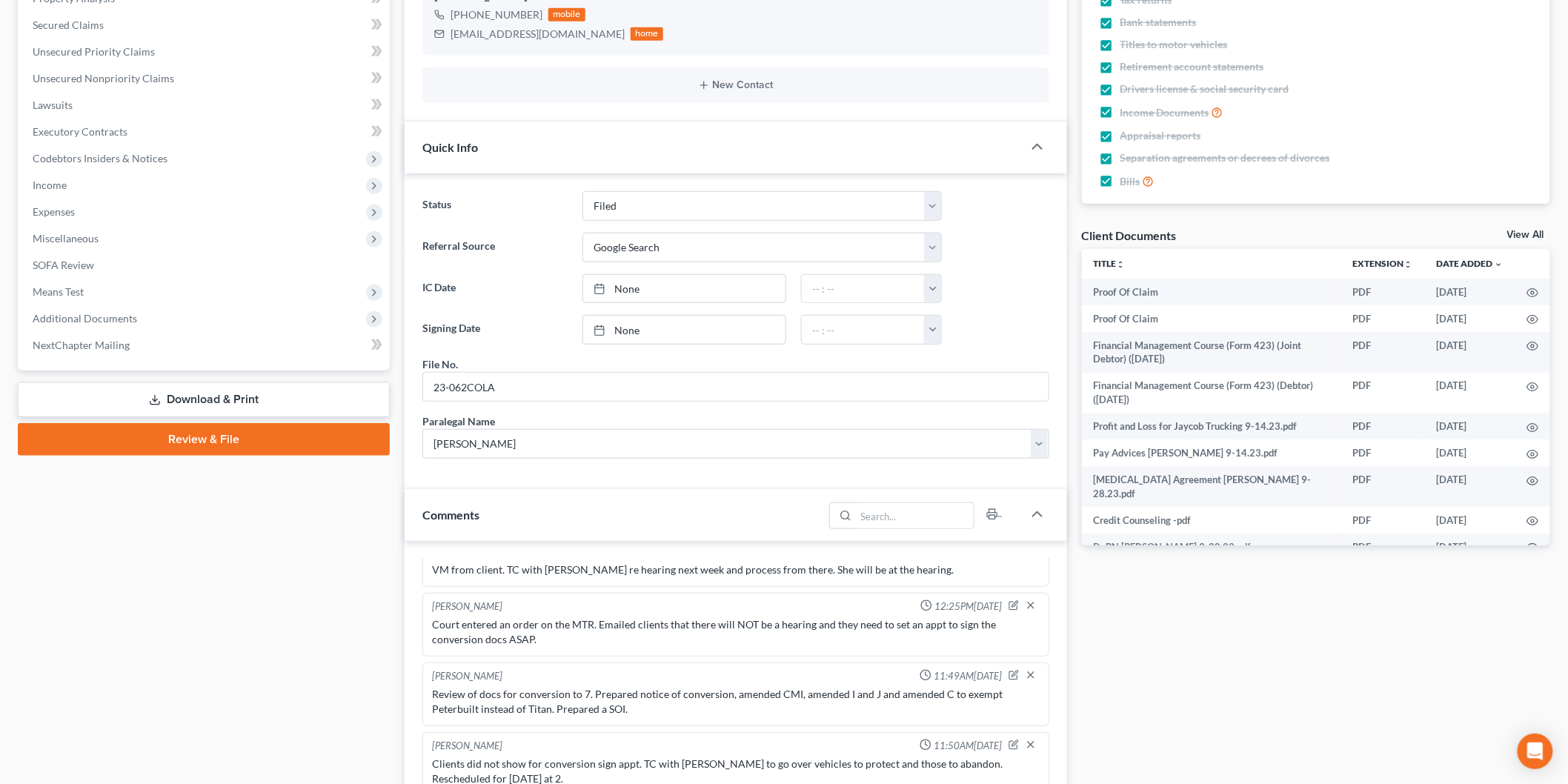
click at [152, 394] on icon at bounding box center [155, 400] width 11 height 11
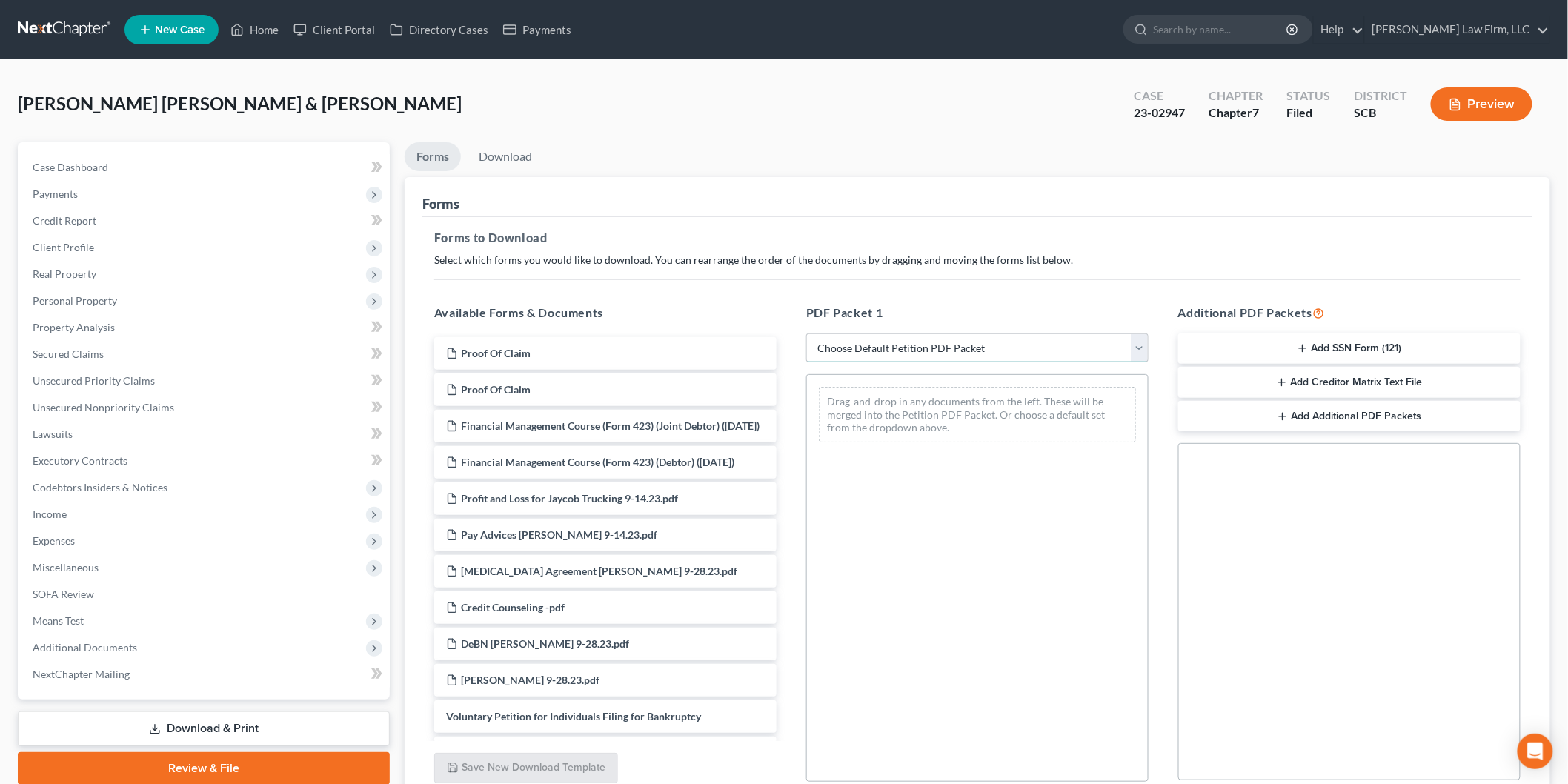
click at [898, 339] on select "Choose Default Petition PDF Packet Complete Bankruptcy Petition (all forms and …" at bounding box center [978, 348] width 342 height 29
click at [963, 300] on div "PDF Packet 1 Choose Default Petition PDF Packet Complete Bankruptcy Petition (a…" at bounding box center [977, 543] width 372 height 502
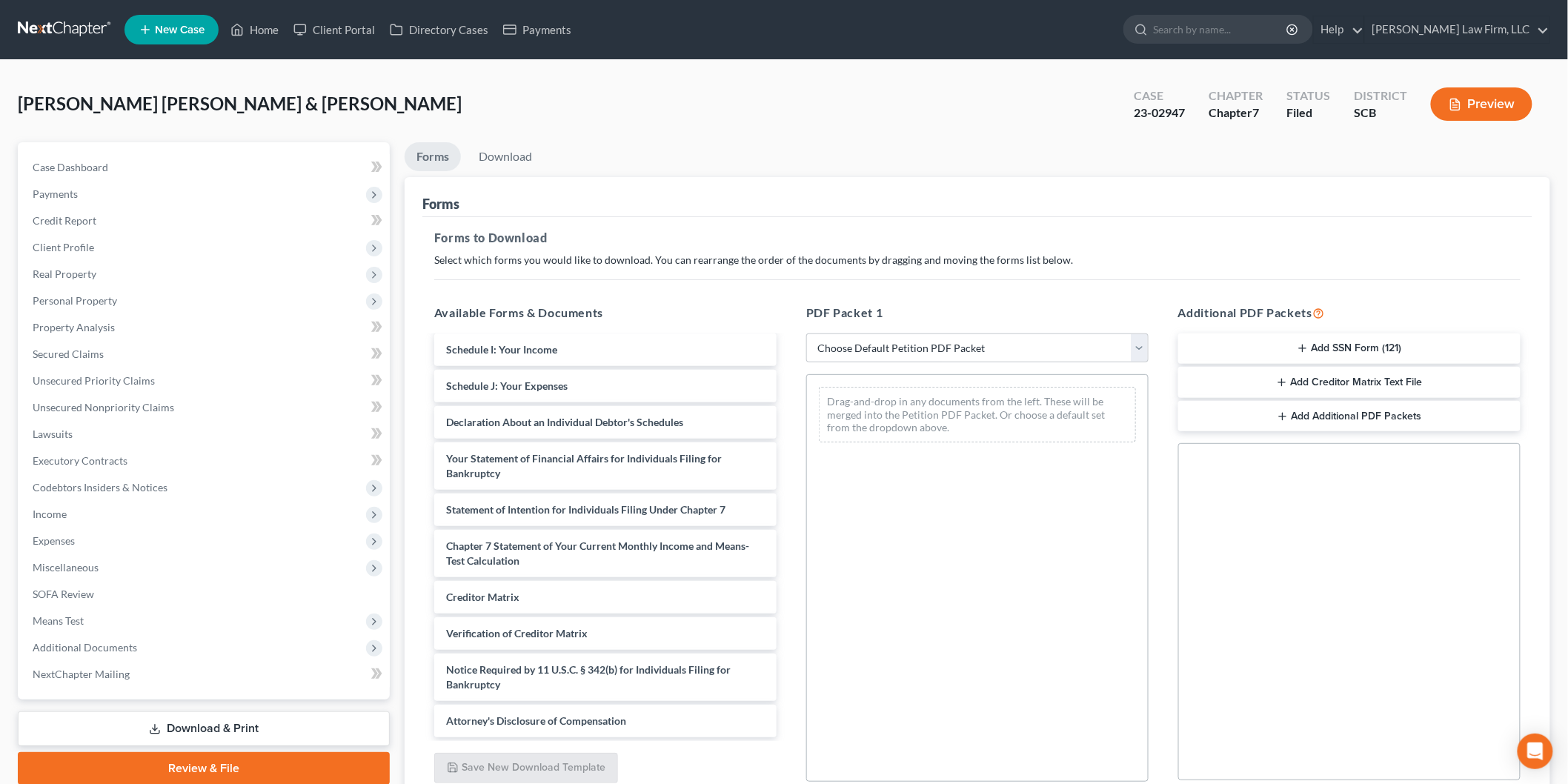
scroll to position [686, 0]
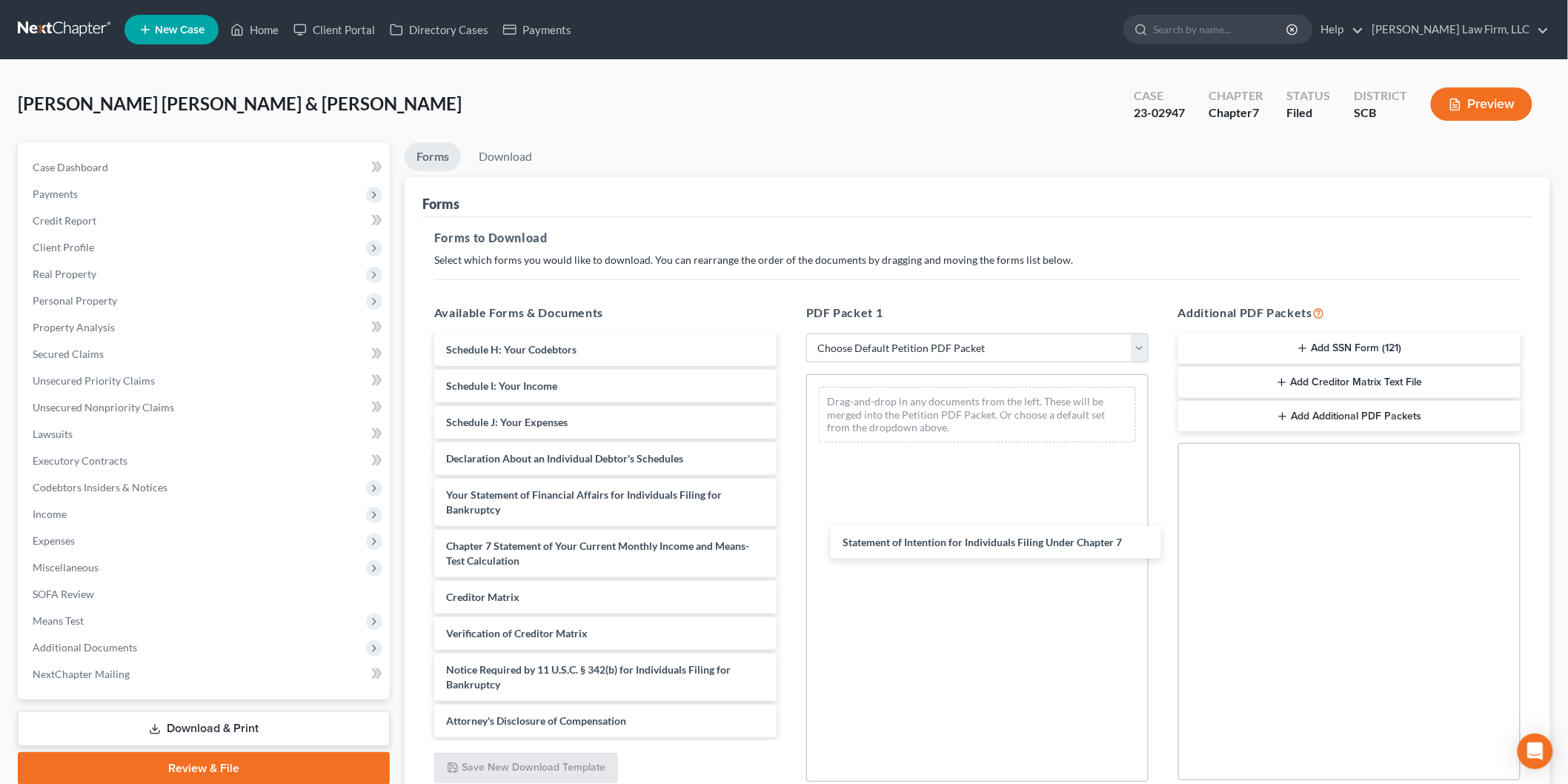
drag, startPoint x: 876, startPoint y: 535, endPoint x: 909, endPoint y: 526, distance: 34.2
click at [788, 522] on div "Statement of Intention for Individuals Filing Under Chapter 7 Proof Of Claim Pr…" at bounding box center [605, 226] width 366 height 1021
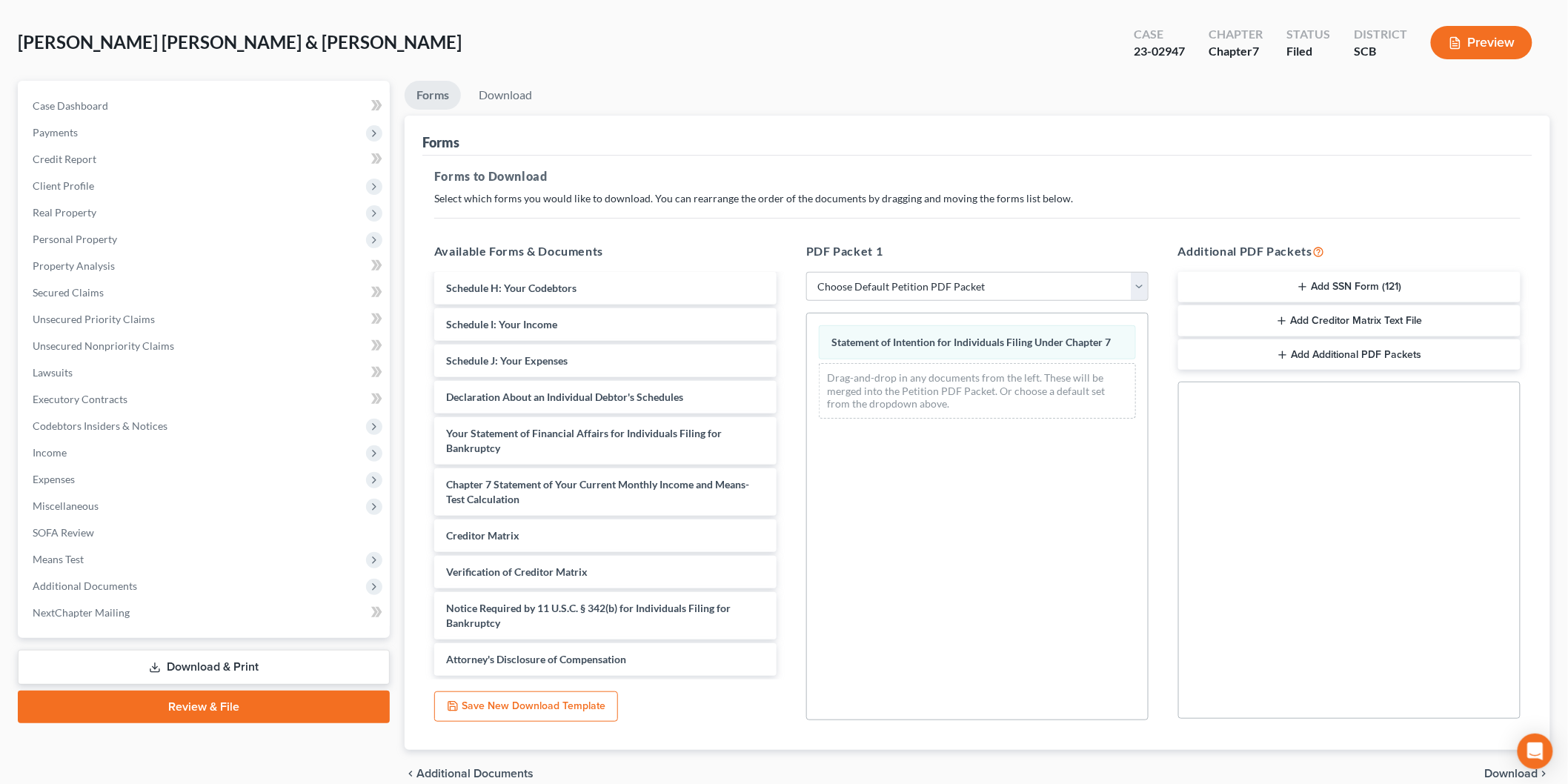
scroll to position [130, 0]
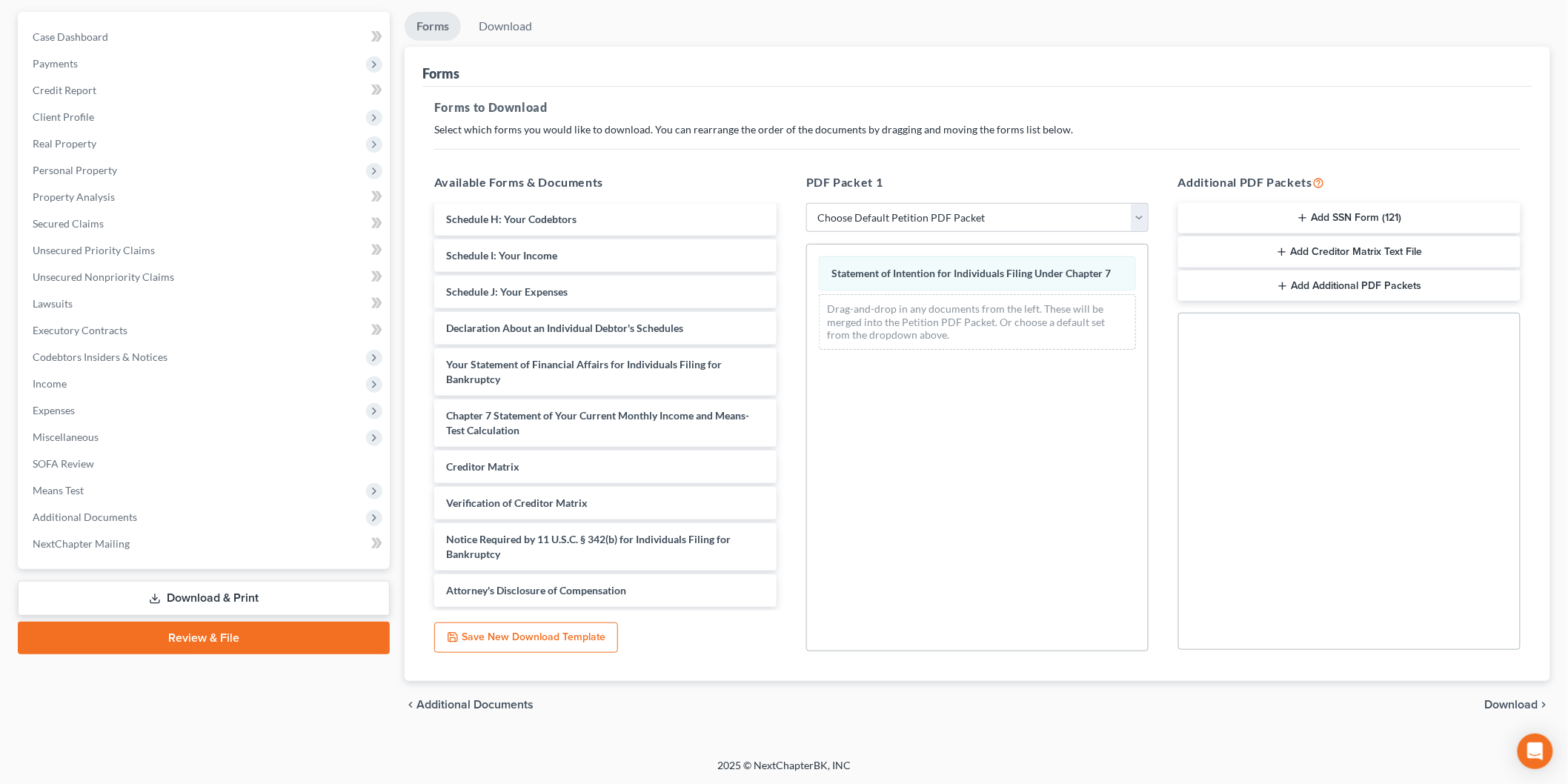
click at [1533, 698] on span "Download" at bounding box center [1512, 704] width 53 height 11
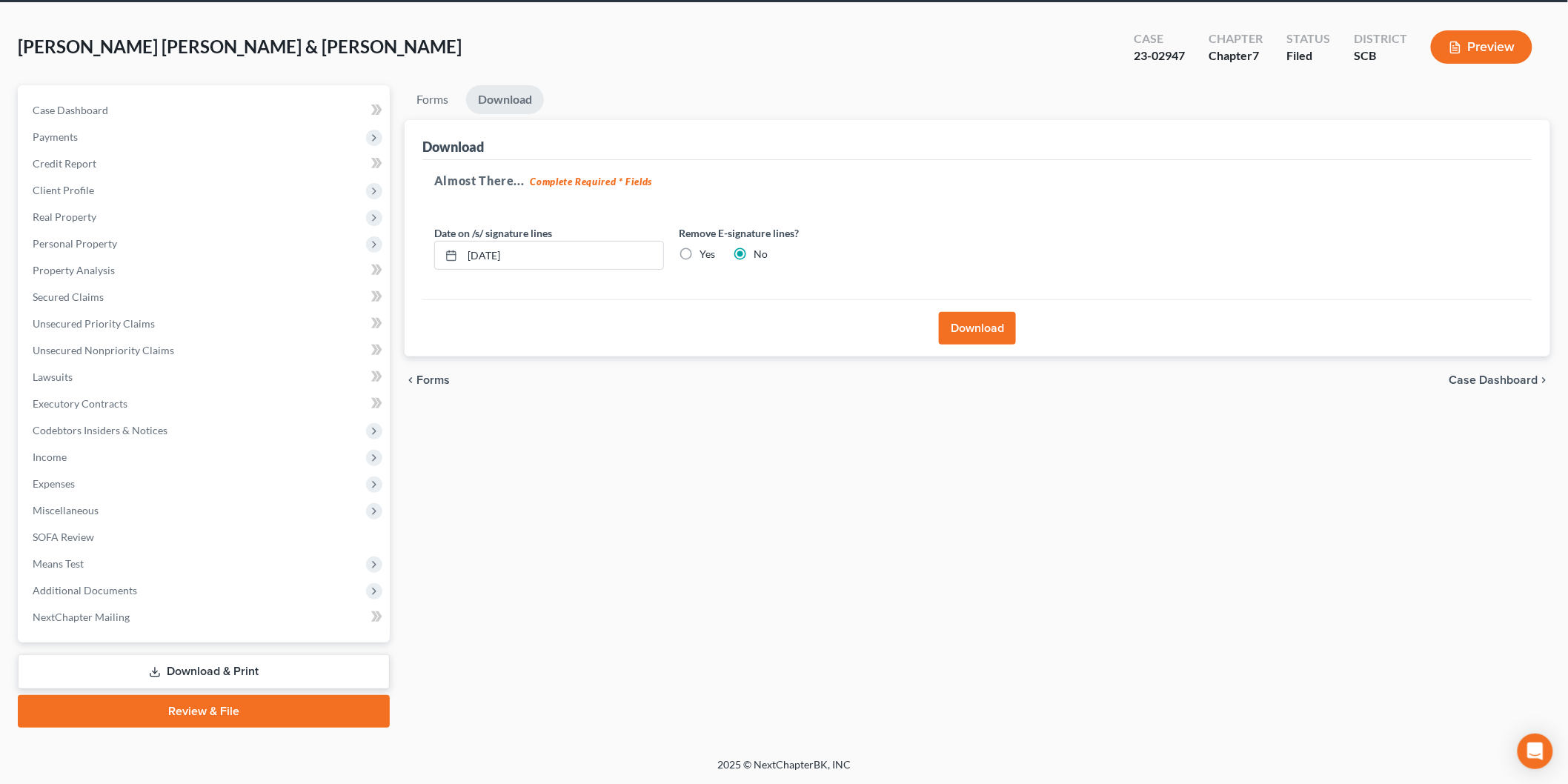
scroll to position [55, 0]
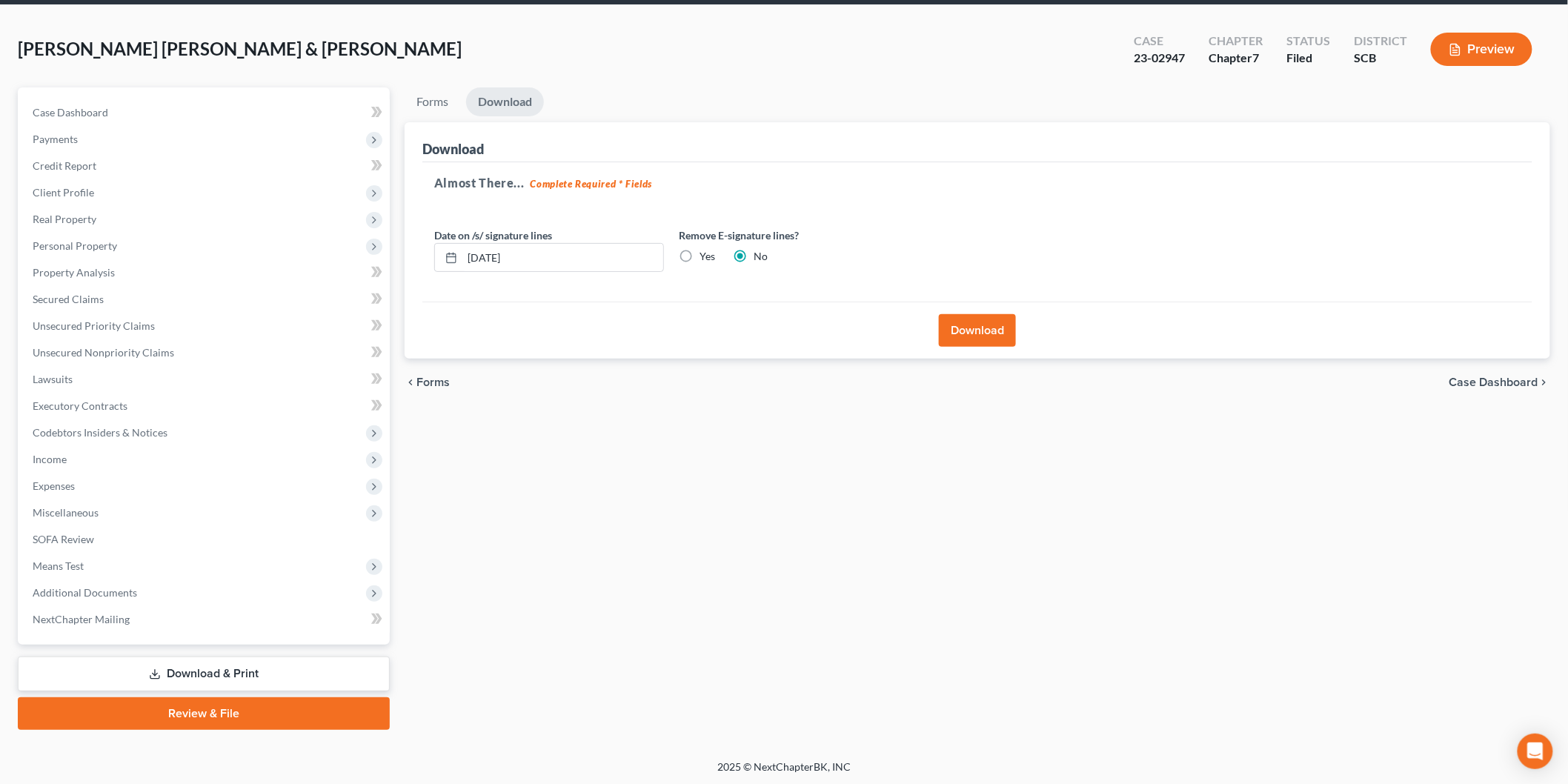
click at [700, 255] on label "Yes" at bounding box center [707, 257] width 15 height 15
click at [706, 255] on input "Yes" at bounding box center [710, 254] width 10 height 10
radio input "true"
radio input "false"
click at [308, 215] on div "Petition Navigation Case Dashboard Payments Invoices Payments Payments Credit R…" at bounding box center [784, 409] width 1547 height 642
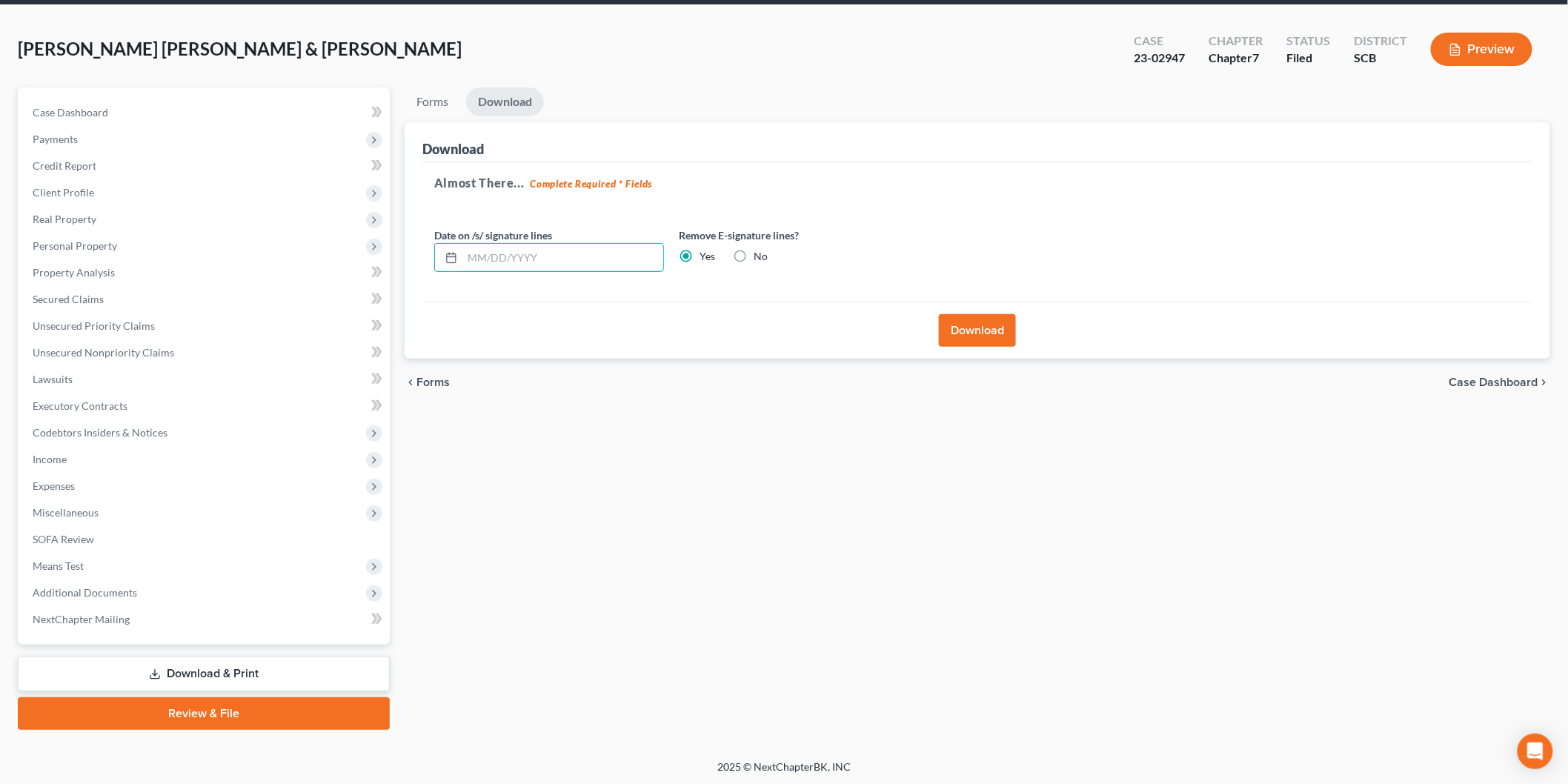
type input "\"
drag, startPoint x: 975, startPoint y: 294, endPoint x: 979, endPoint y: 346, distance: 52.2
click at [975, 297] on div "Almost There... Complete Required * Fields Date on /s/ signature lines Remove E…" at bounding box center [978, 232] width 1111 height 140
click at [977, 335] on button "Download" at bounding box center [978, 330] width 77 height 32
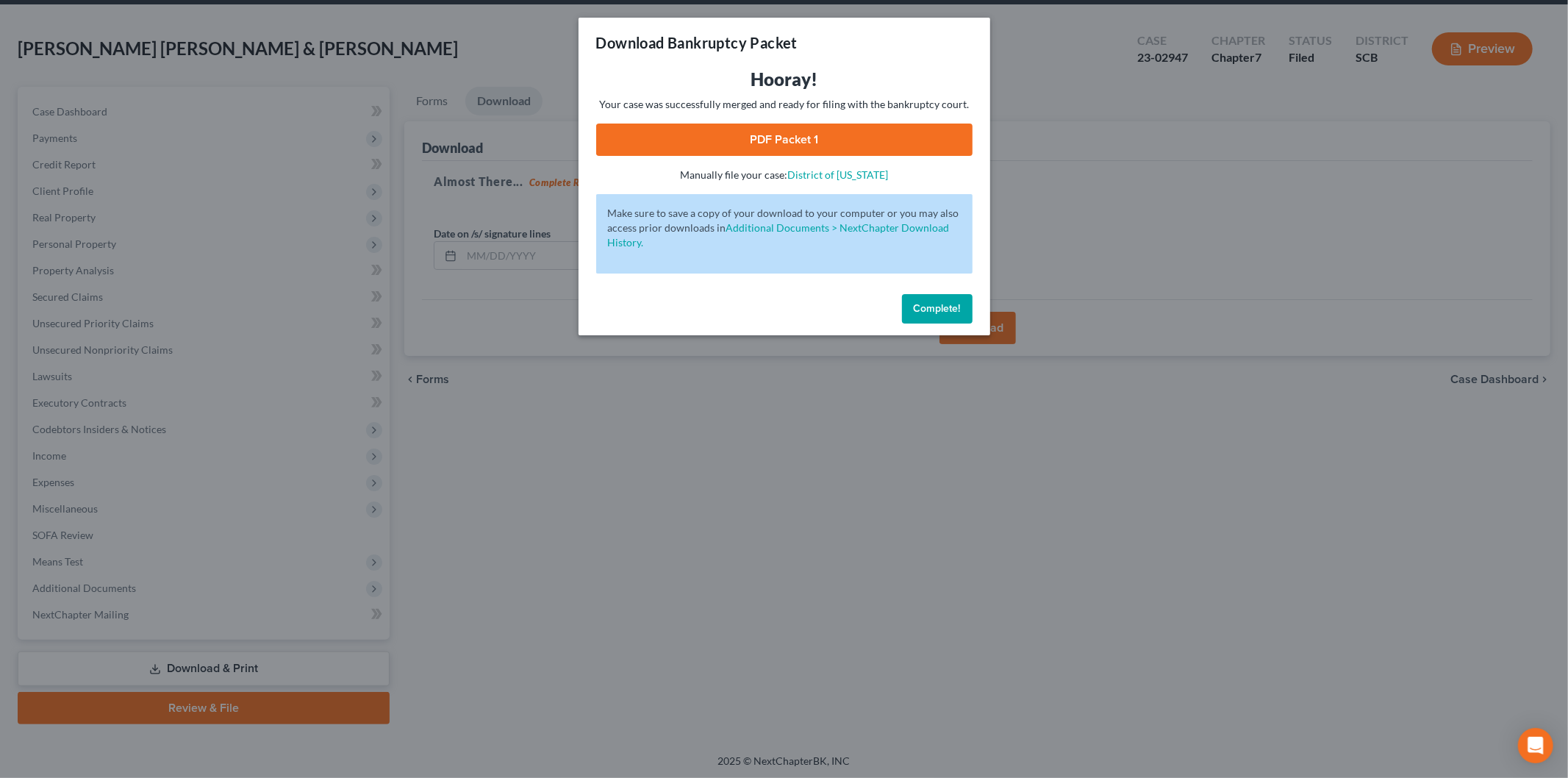
click at [742, 130] on link "PDF Packet 1" at bounding box center [784, 140] width 376 height 32
click at [945, 318] on button "Complete!" at bounding box center [936, 308] width 71 height 29
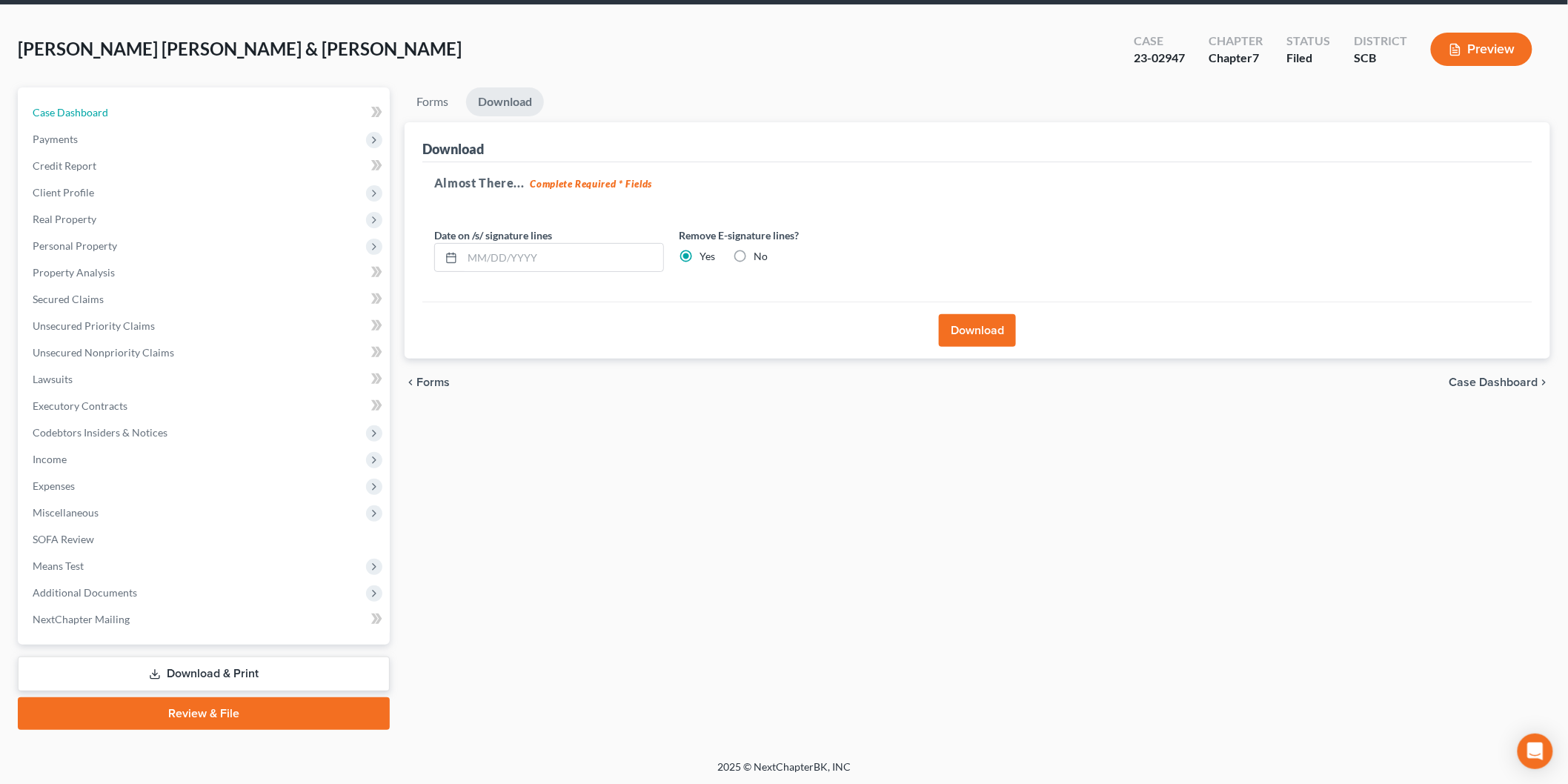
click at [92, 101] on link "Case Dashboard" at bounding box center [205, 112] width 369 height 27
select select "4"
select select "3"
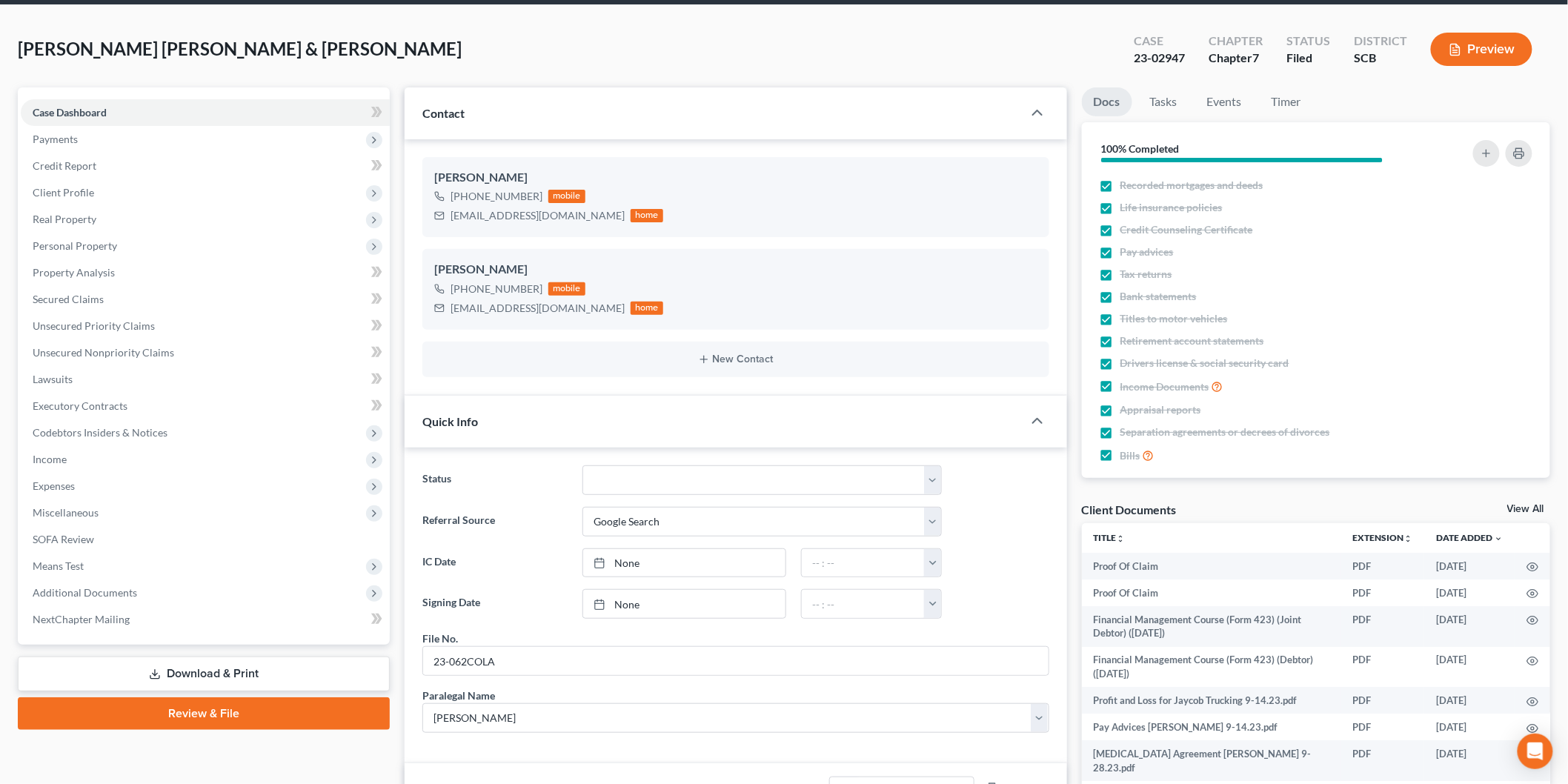
click at [513, 316] on div "[EMAIL_ADDRESS][DOMAIN_NAME]" at bounding box center [537, 308] width 174 height 15
click at [449, 317] on div "[EMAIL_ADDRESS][DOMAIN_NAME] home" at bounding box center [549, 308] width 229 height 19
click at [451, 316] on div "[EMAIL_ADDRESS][DOMAIN_NAME]" at bounding box center [537, 308] width 174 height 15
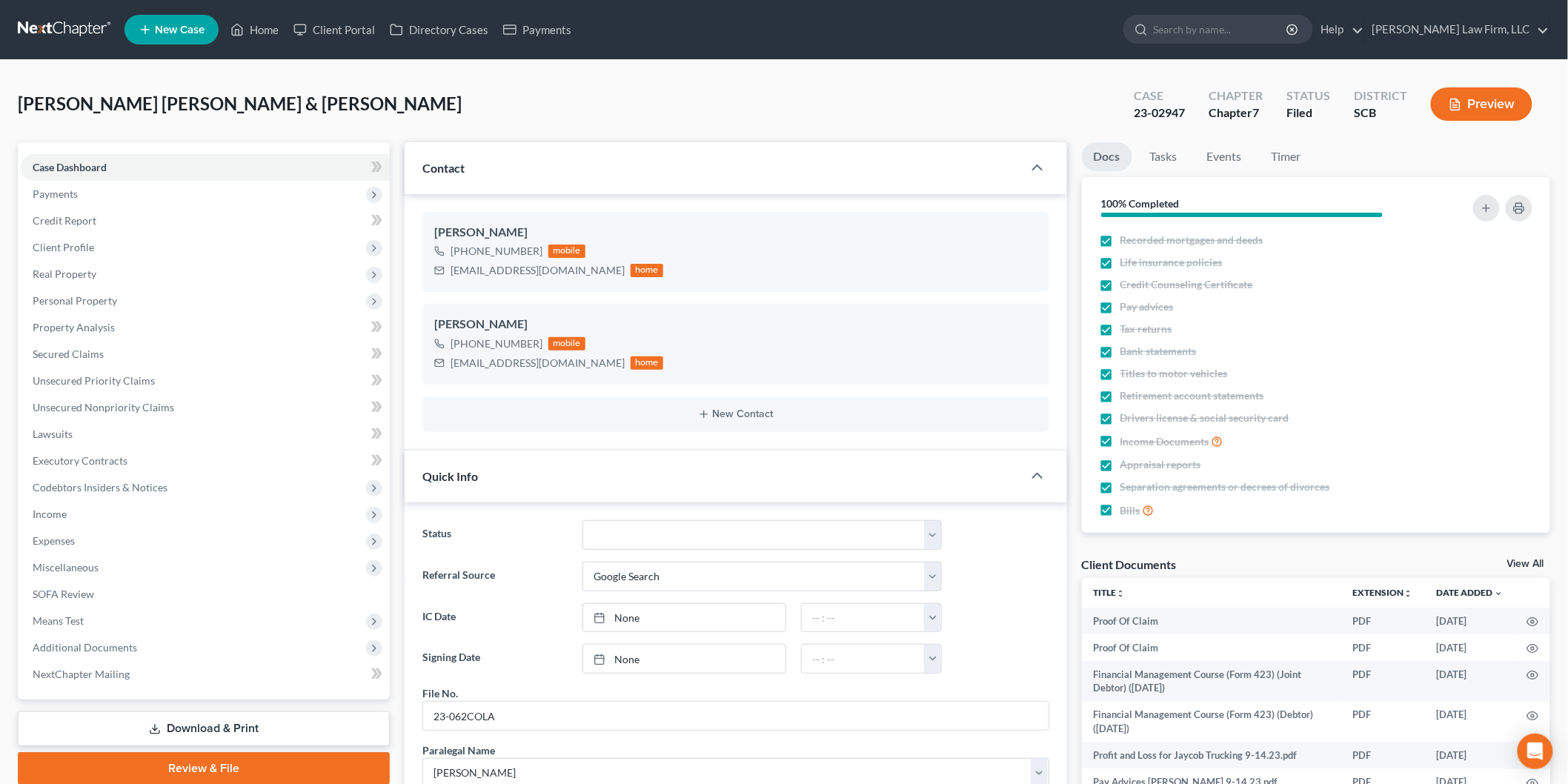
scroll to position [2824, 0]
drag, startPoint x: 451, startPoint y: 361, endPoint x: 593, endPoint y: 364, distance: 142.0
click at [593, 364] on div "[EMAIL_ADDRESS][DOMAIN_NAME] home" at bounding box center [549, 363] width 229 height 19
copy div "[EMAIL_ADDRESS][DOMAIN_NAME]"
click at [1515, 564] on link "View All" at bounding box center [1525, 564] width 37 height 10
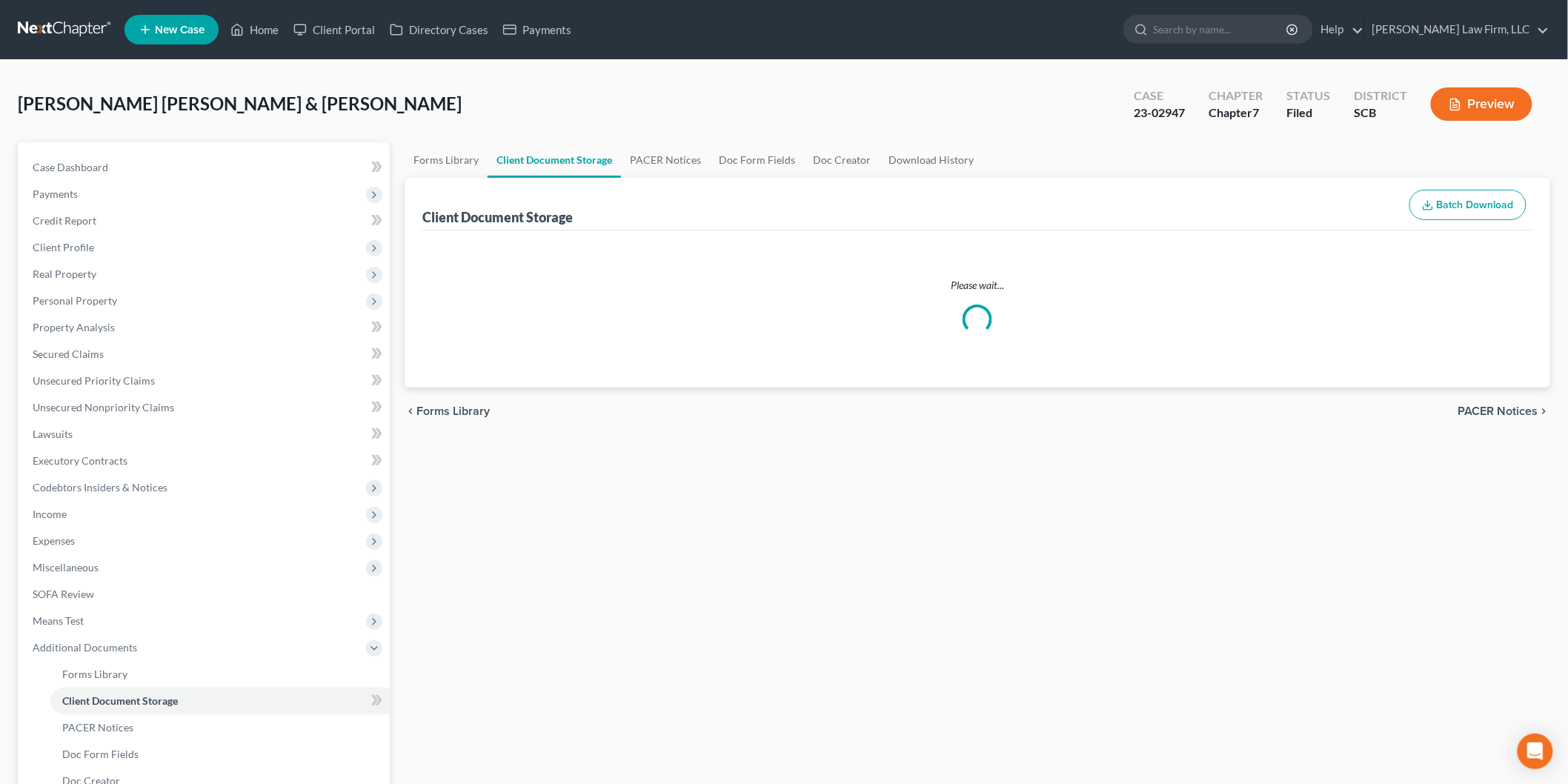
select select "16"
select select "6"
select select "15"
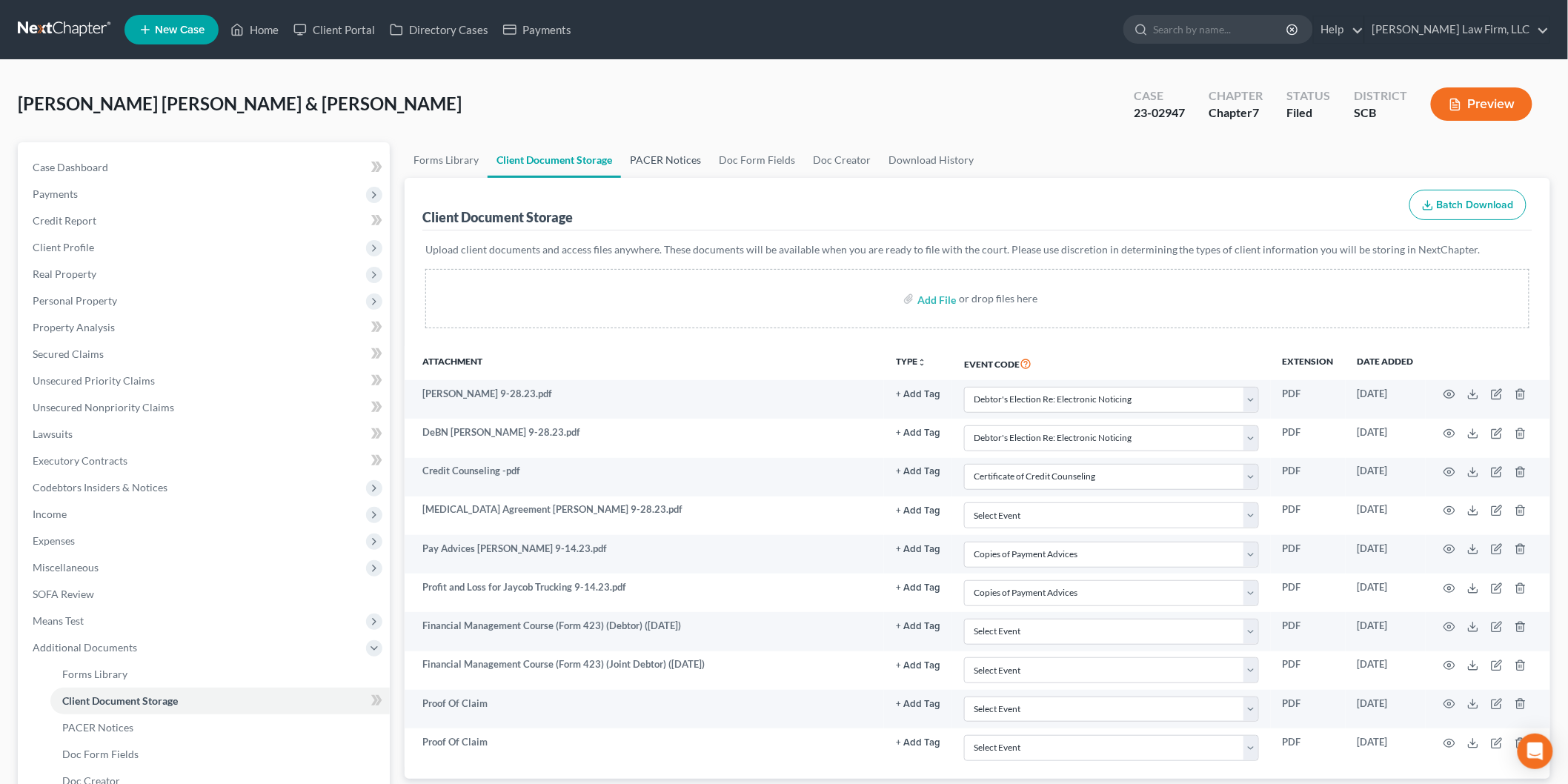
click at [661, 157] on link "PACER Notices" at bounding box center [666, 160] width 89 height 35
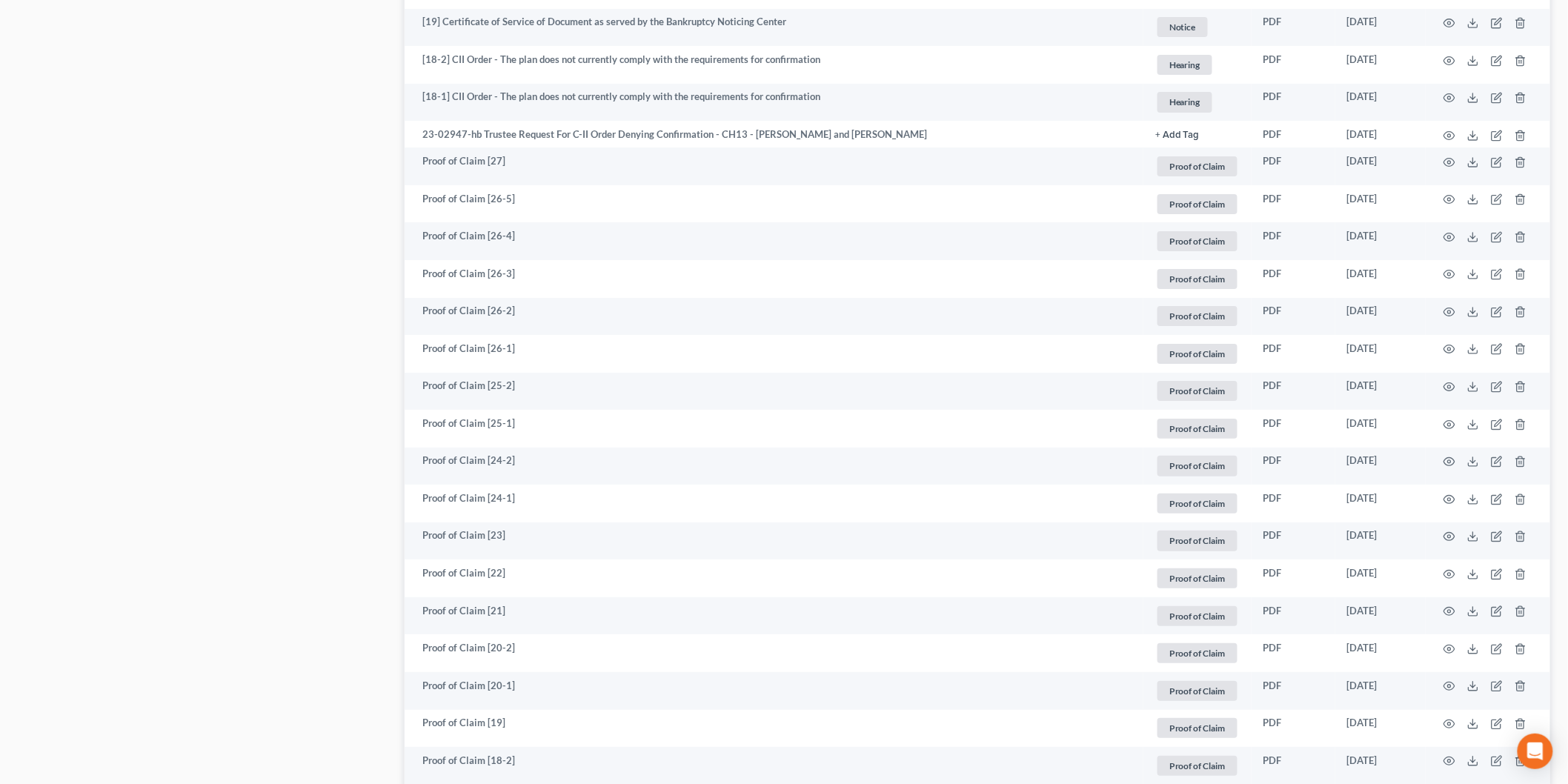
scroll to position [2459, 0]
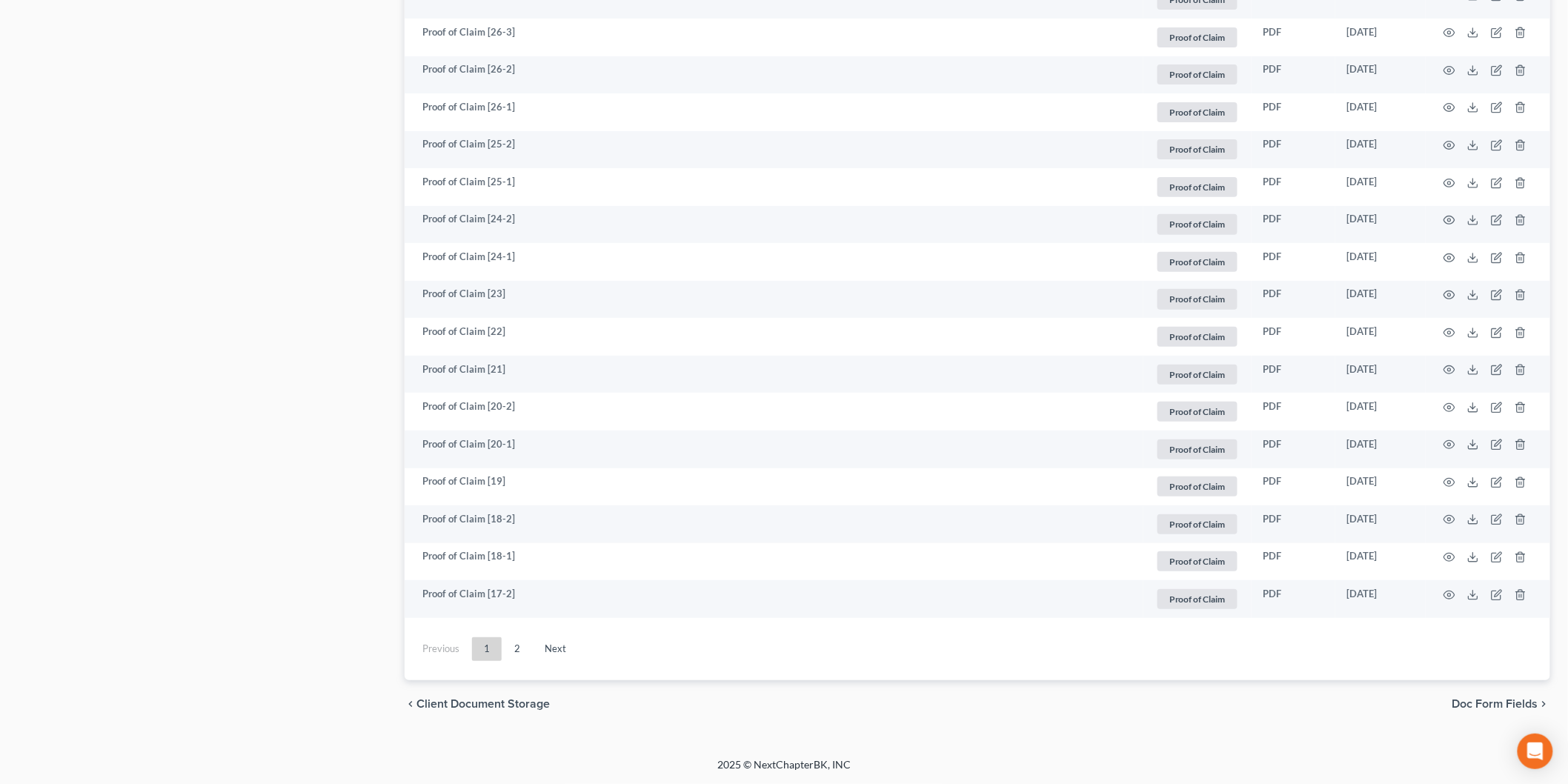
click at [515, 645] on link "2" at bounding box center [516, 648] width 29 height 24
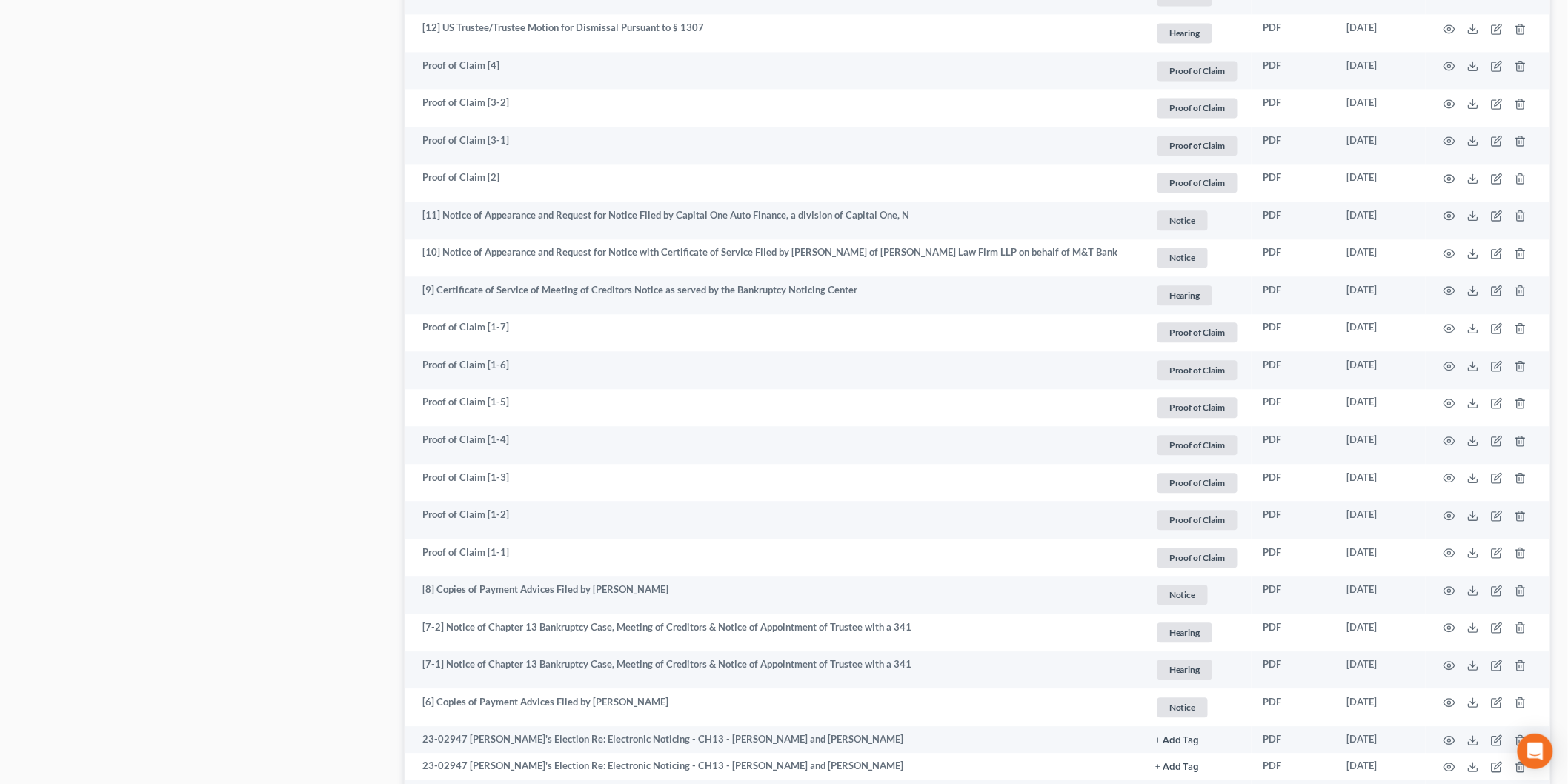
scroll to position [1263, 0]
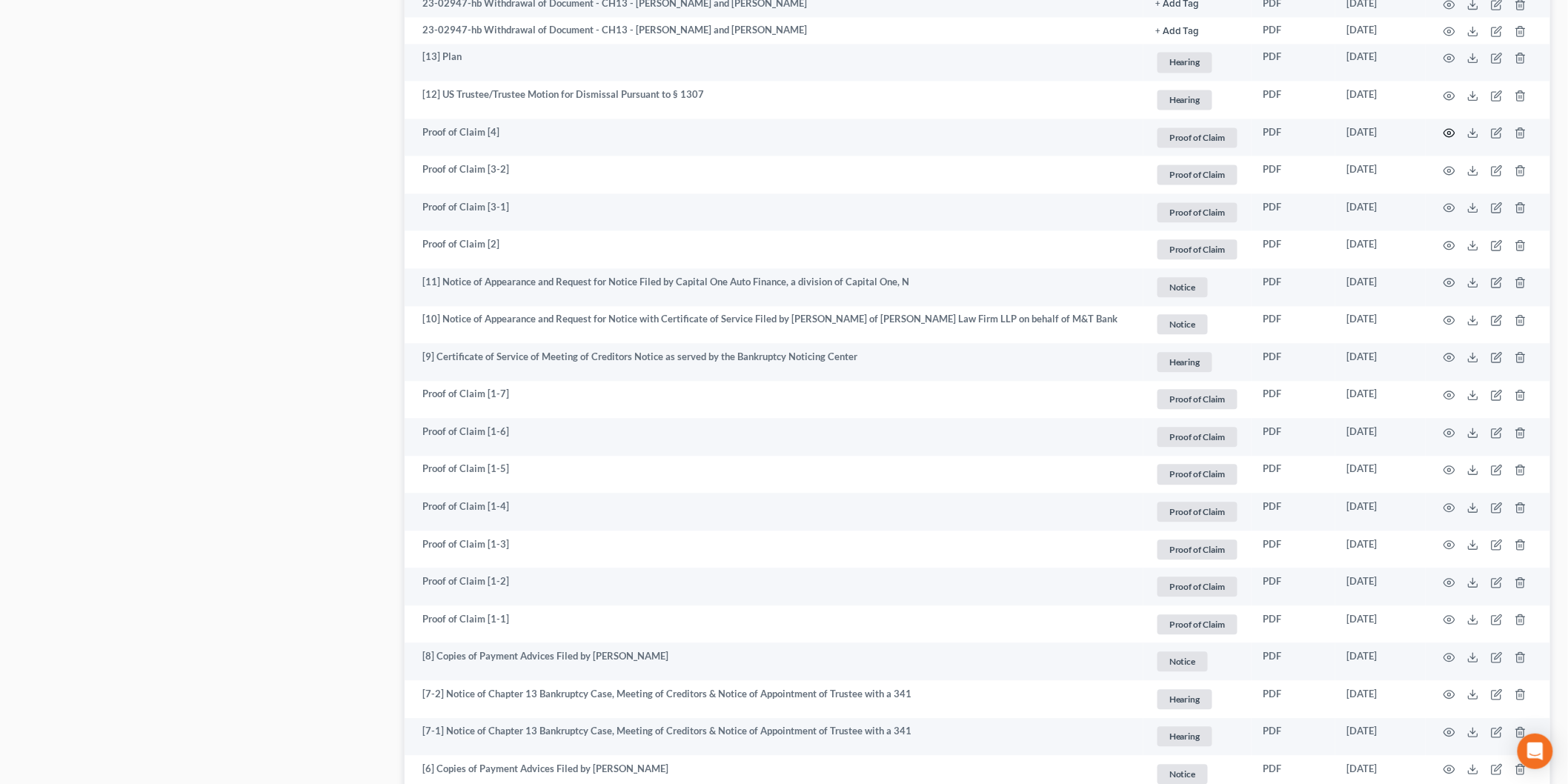
click at [1450, 131] on circle "button" at bounding box center [1449, 132] width 3 height 3
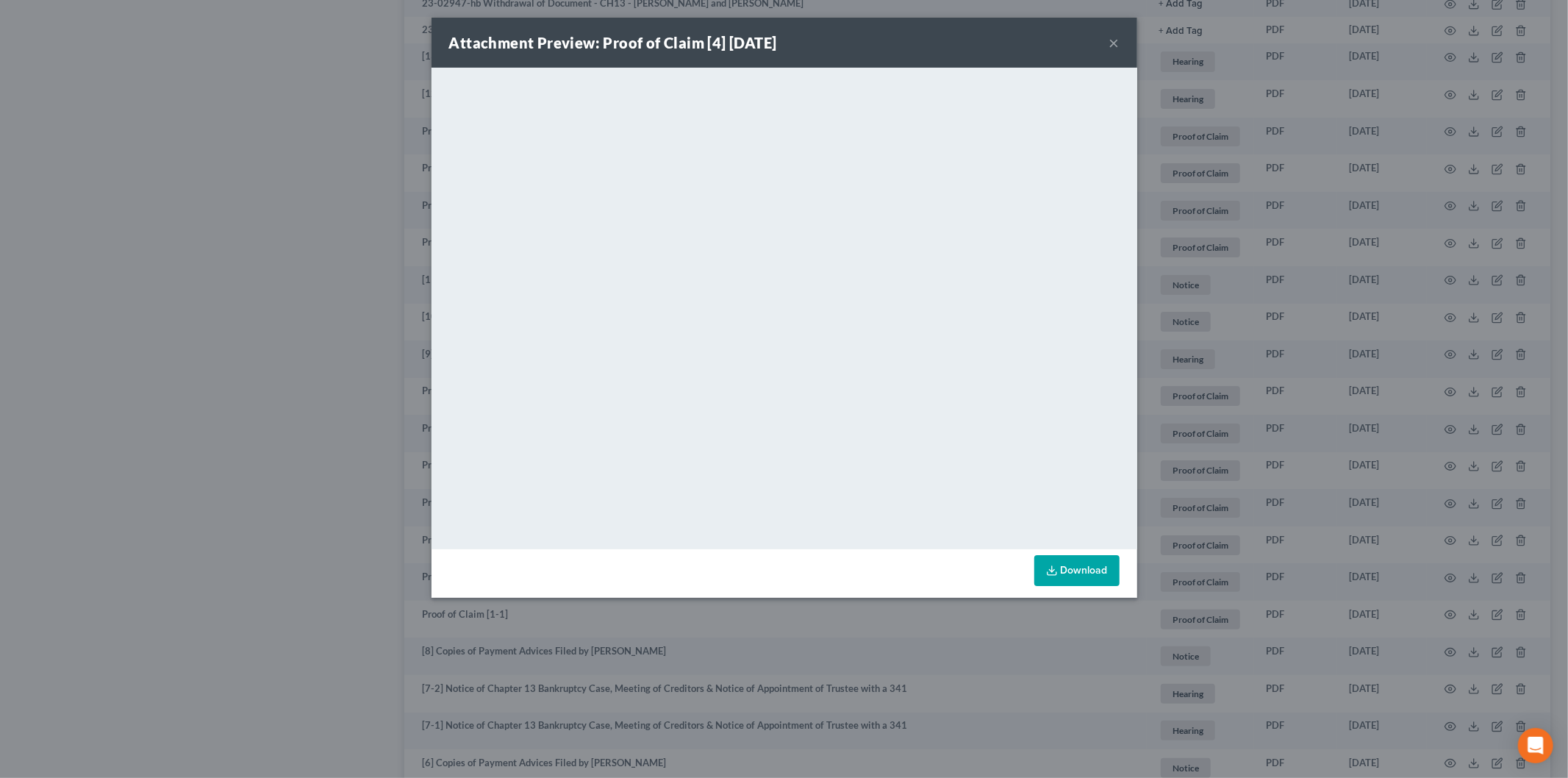
click at [1112, 41] on button "×" at bounding box center [1114, 42] width 10 height 18
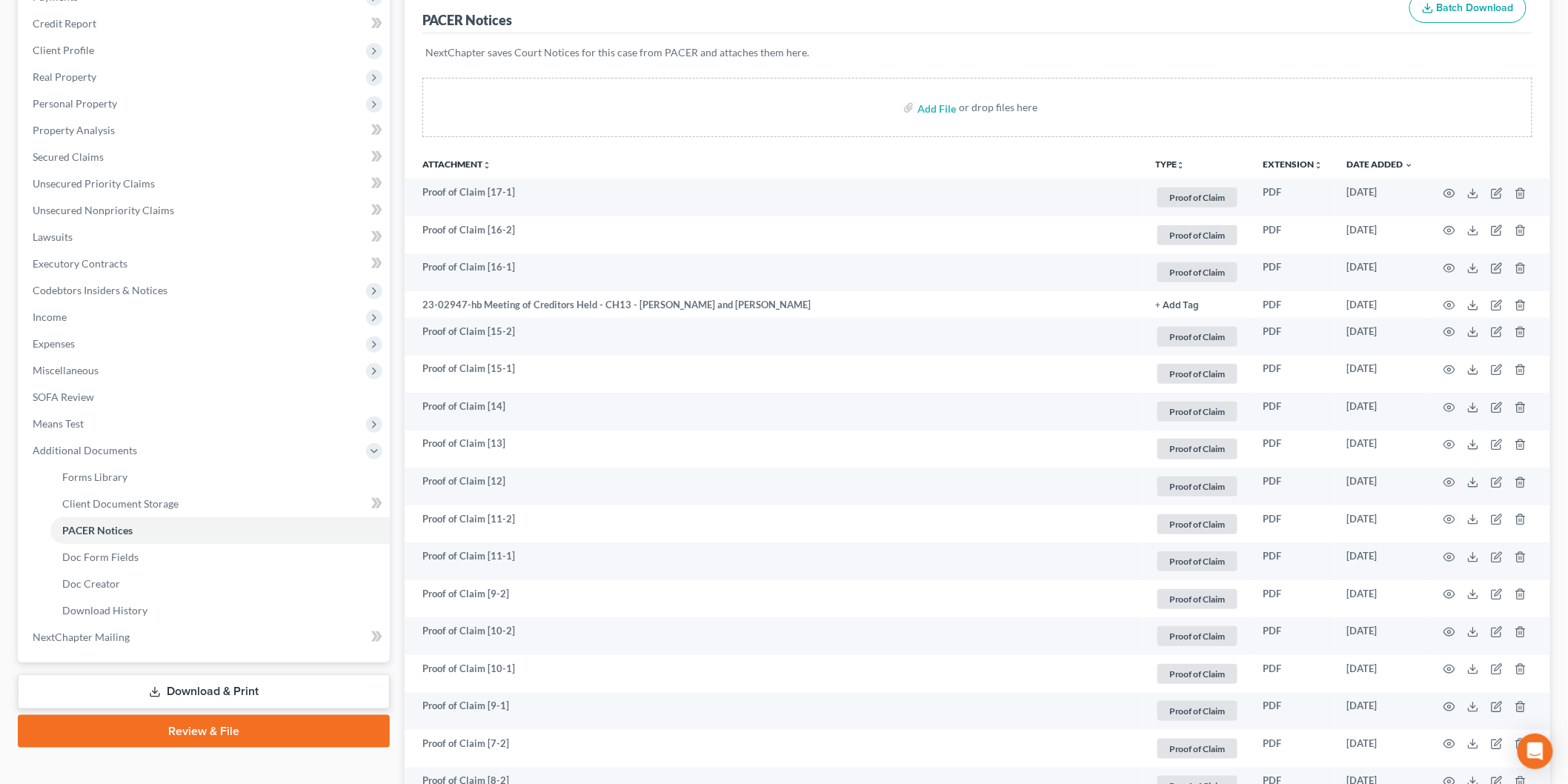
scroll to position [193, 0]
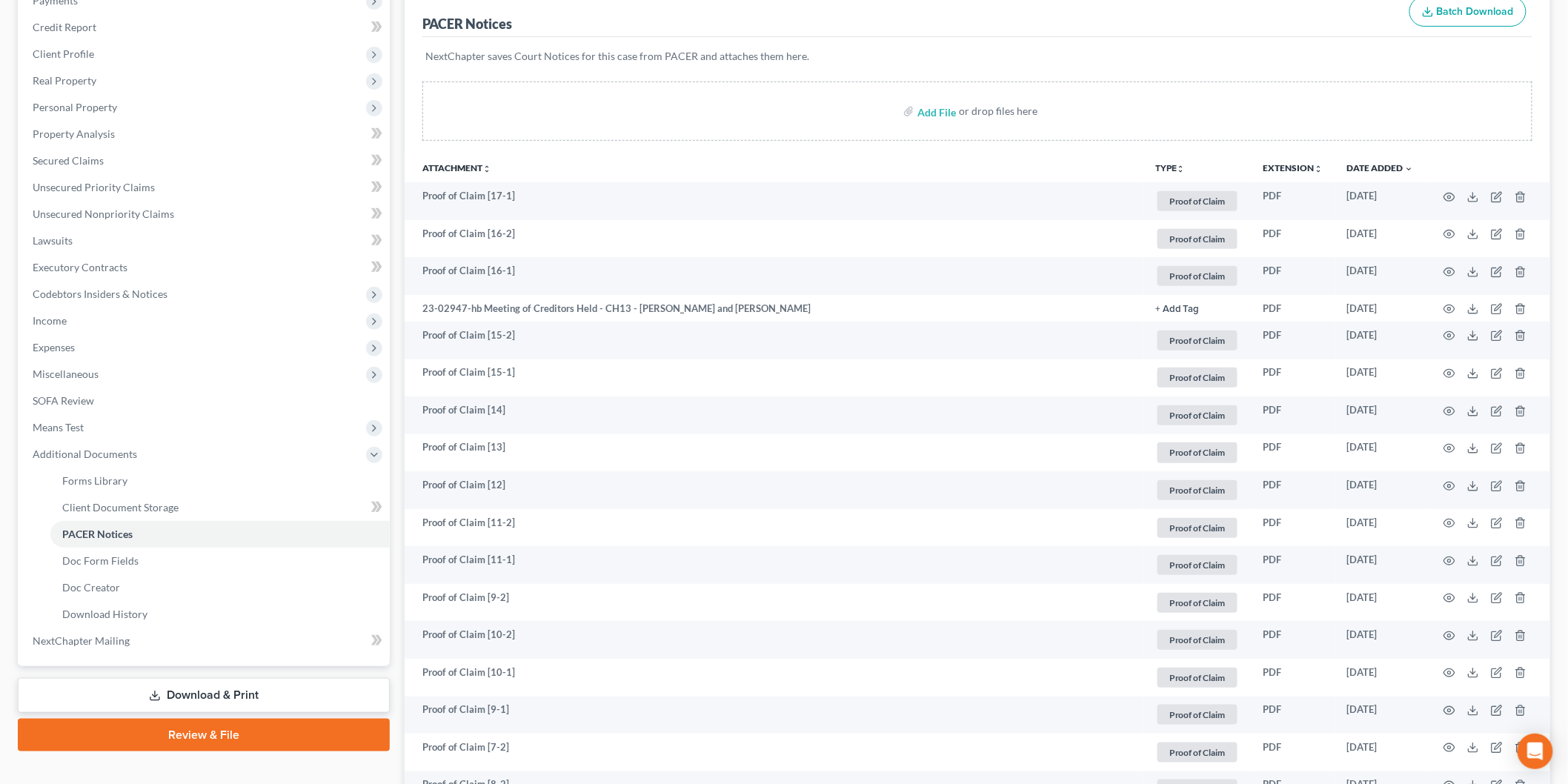
click at [89, 347] on span "Expenses" at bounding box center [205, 348] width 369 height 27
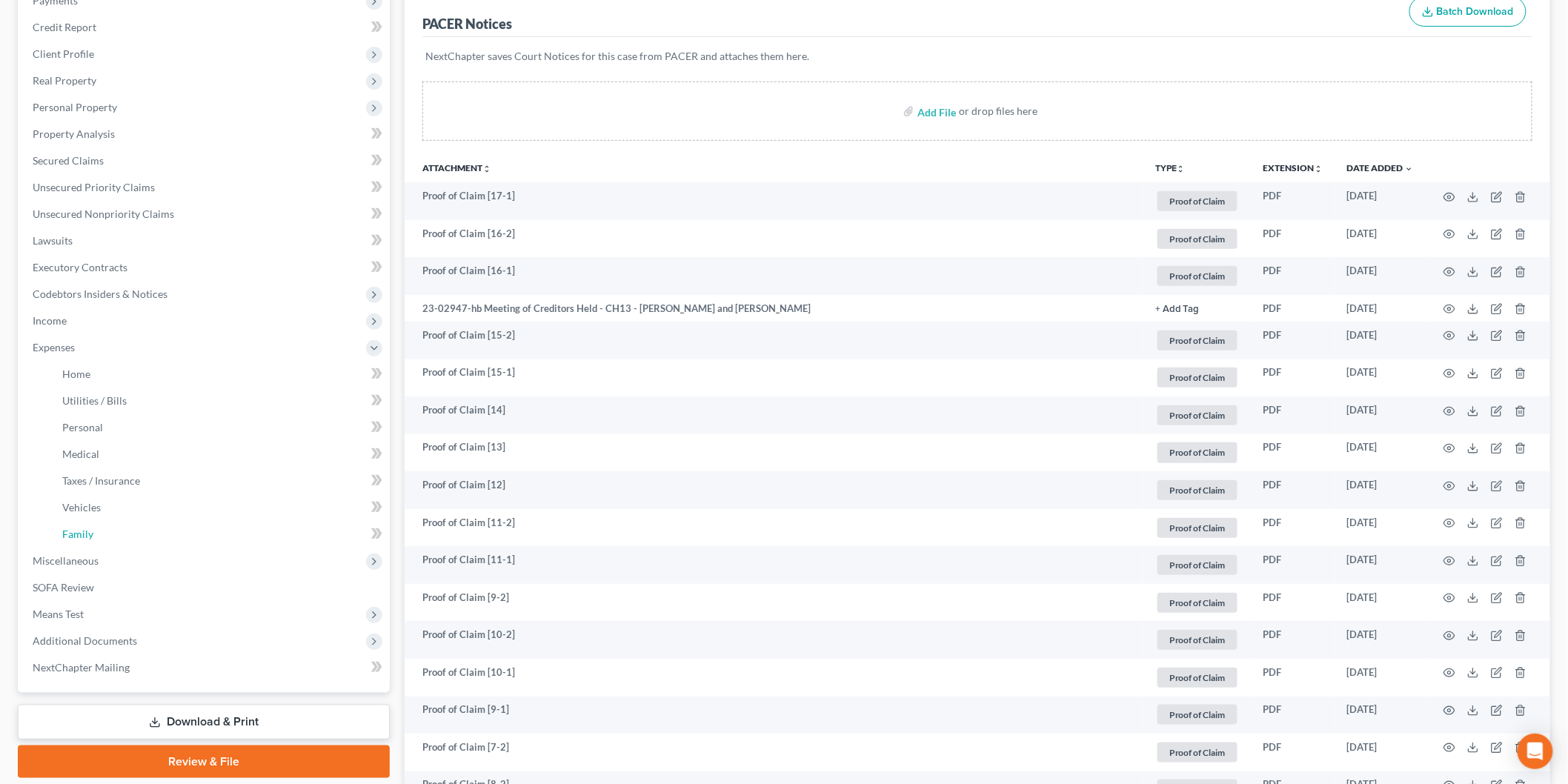
click at [94, 525] on link "Family" at bounding box center [220, 534] width 339 height 27
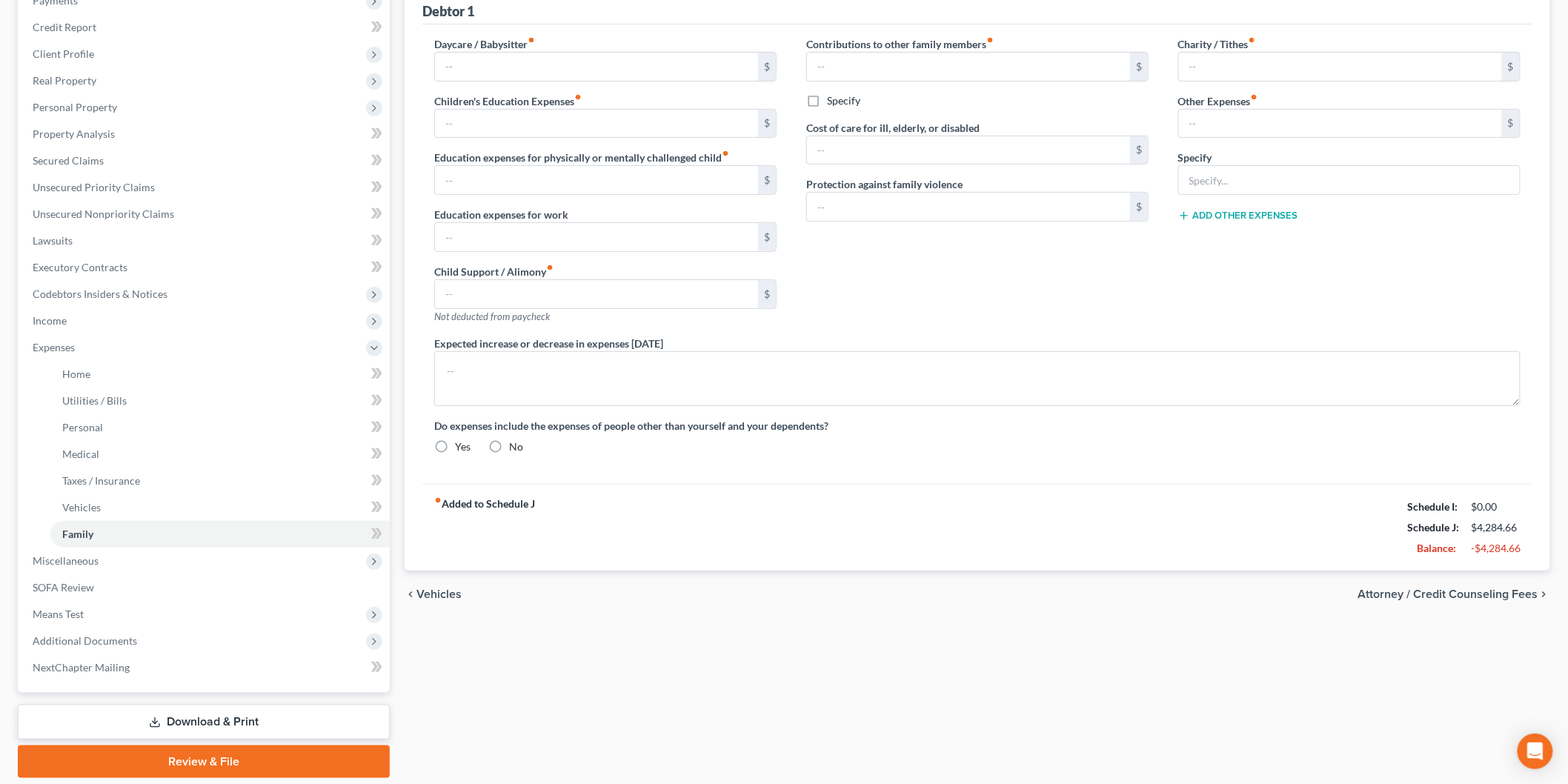
type input "0.00"
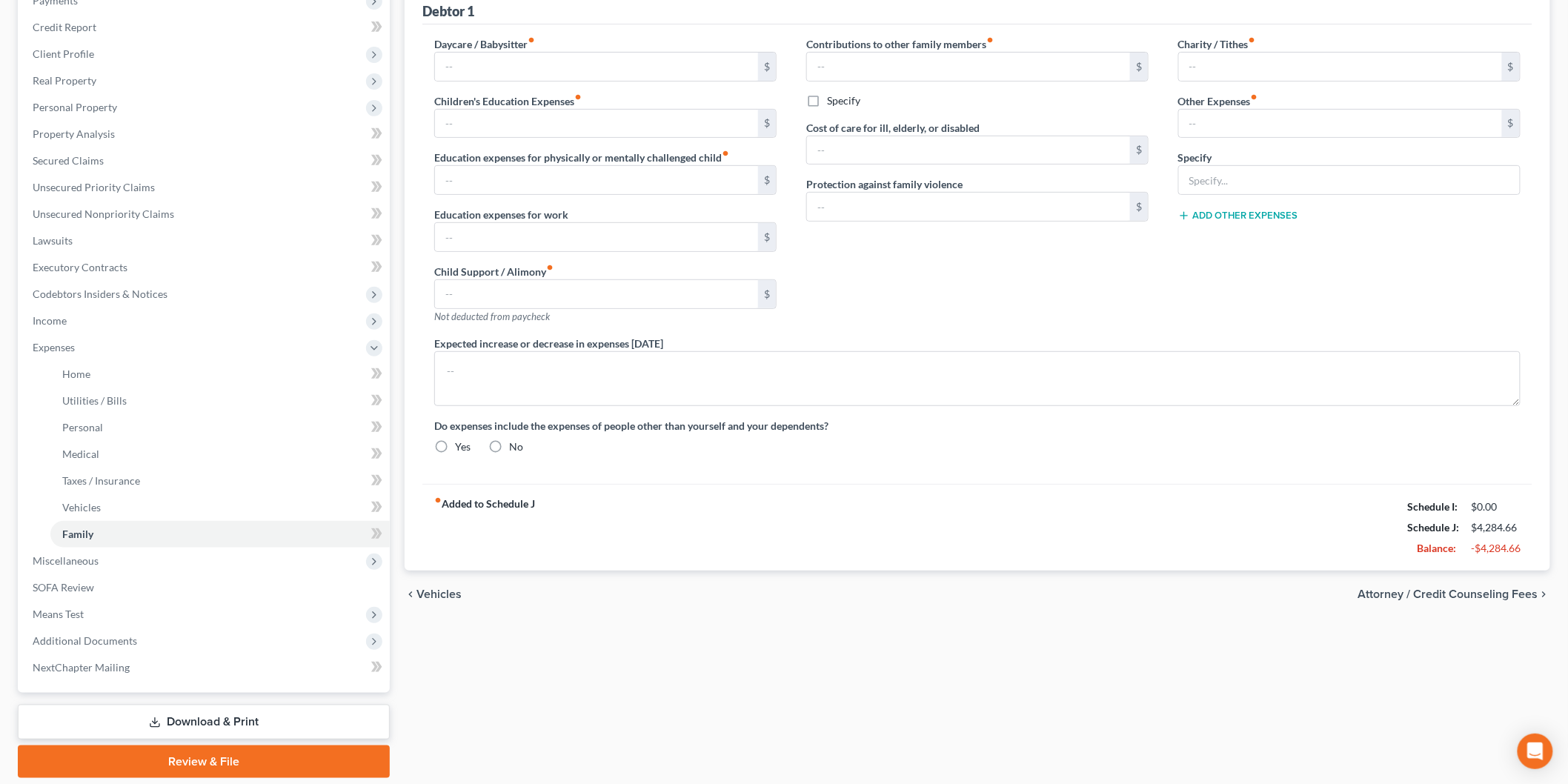
type input "0.00"
type input "40.00"
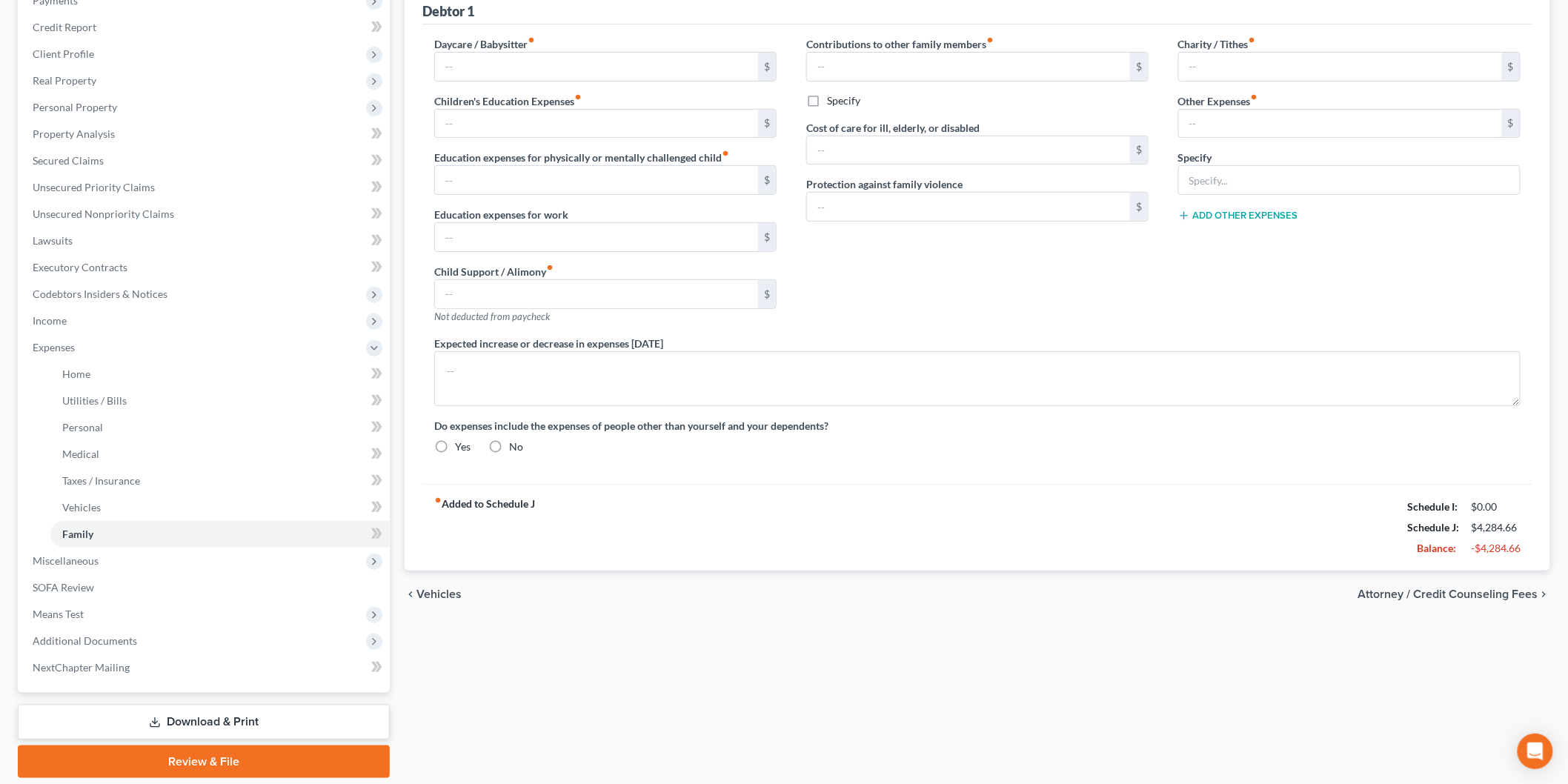
type input "Pet Expenses"
type textarea "The debtors do not anticipate an increase or decrease in their expenditures of …"
radio input "true"
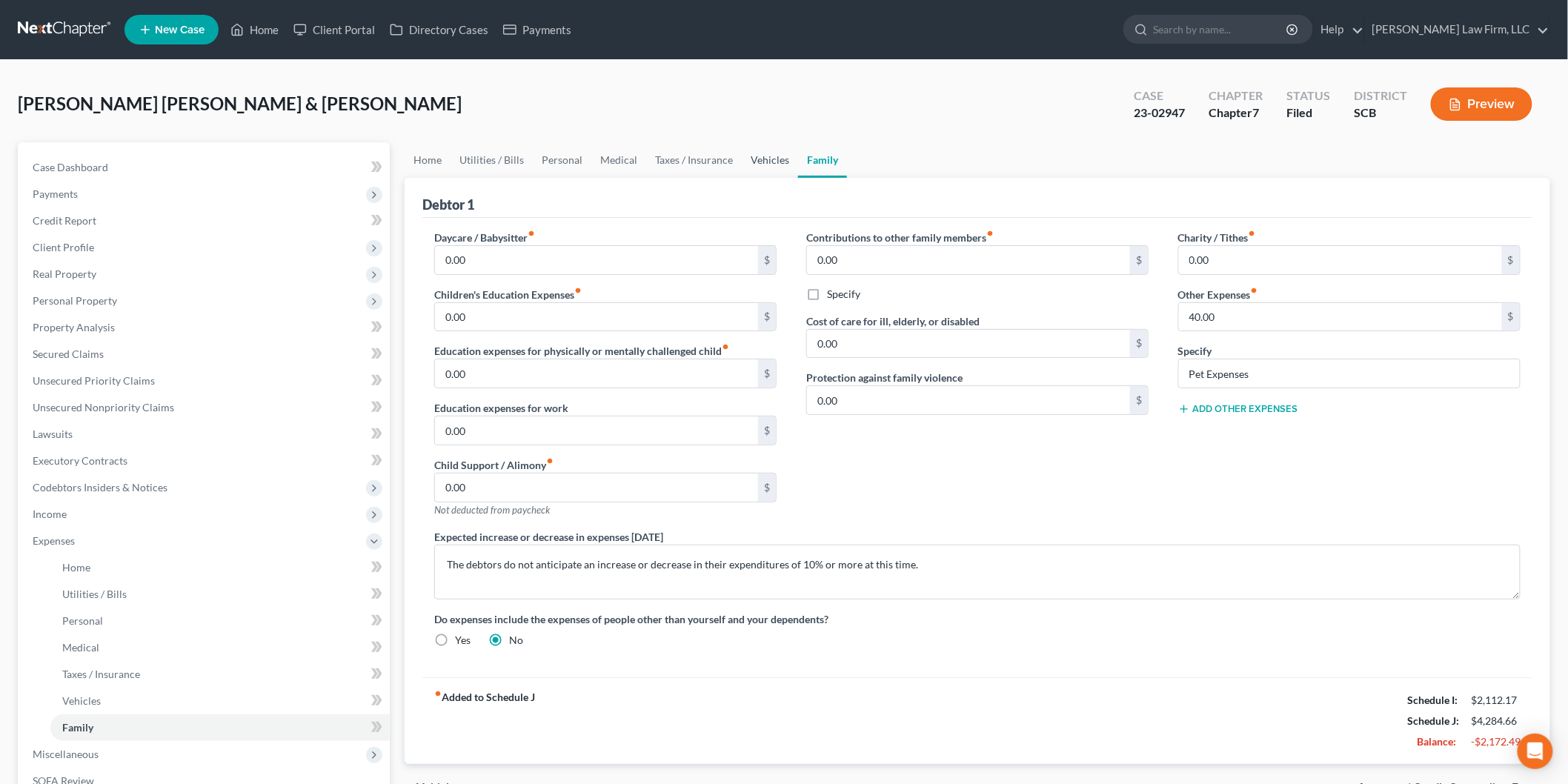
click at [757, 154] on link "Vehicles" at bounding box center [769, 160] width 56 height 35
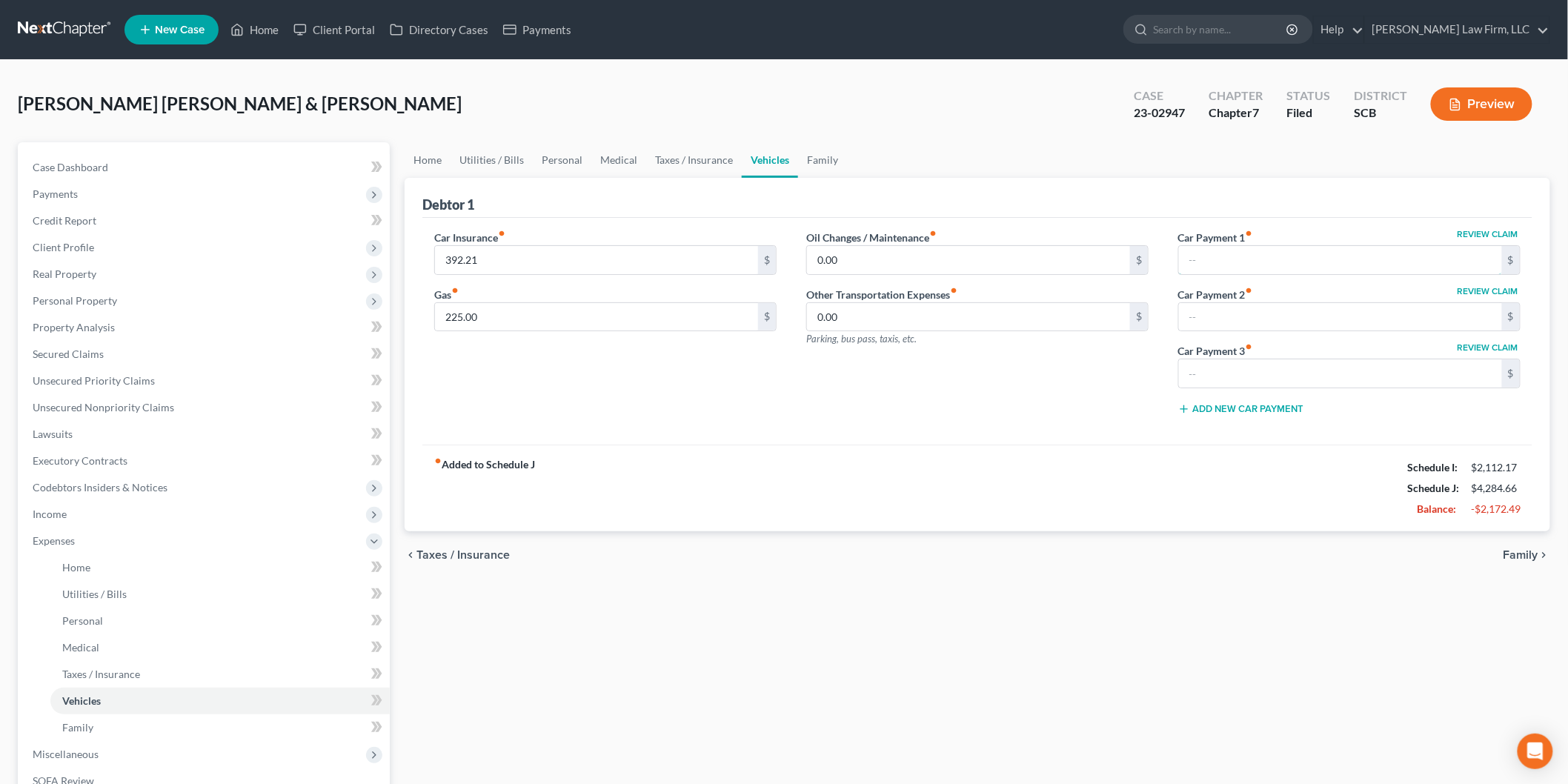
click at [1266, 257] on input "text" at bounding box center [1341, 260] width 323 height 29
type input "359.90"
click at [1230, 314] on input "text" at bounding box center [1341, 317] width 323 height 29
type input "500"
drag, startPoint x: 832, startPoint y: 152, endPoint x: 846, endPoint y: 174, distance: 26.1
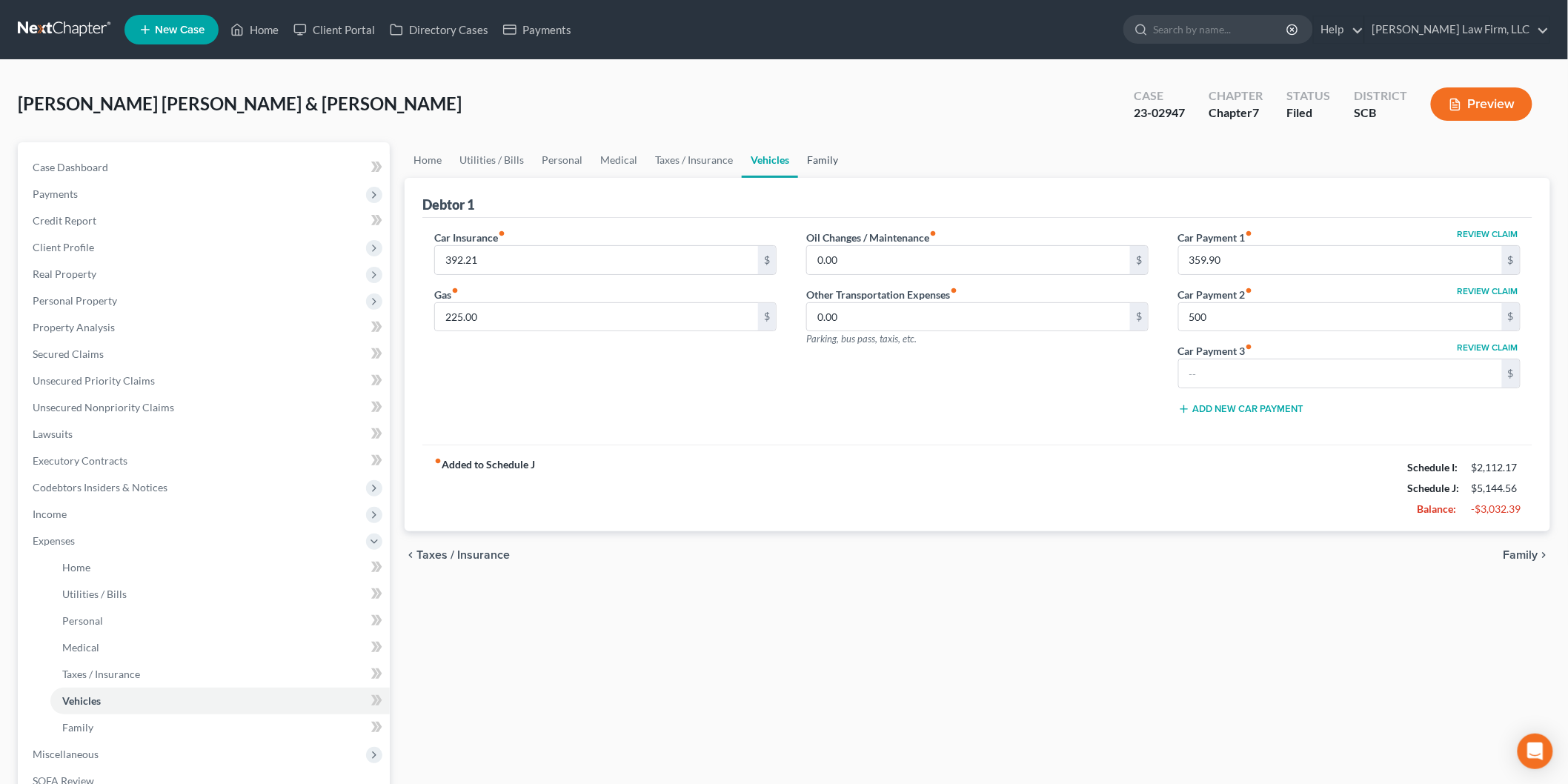
click at [831, 152] on link "Family" at bounding box center [822, 160] width 48 height 35
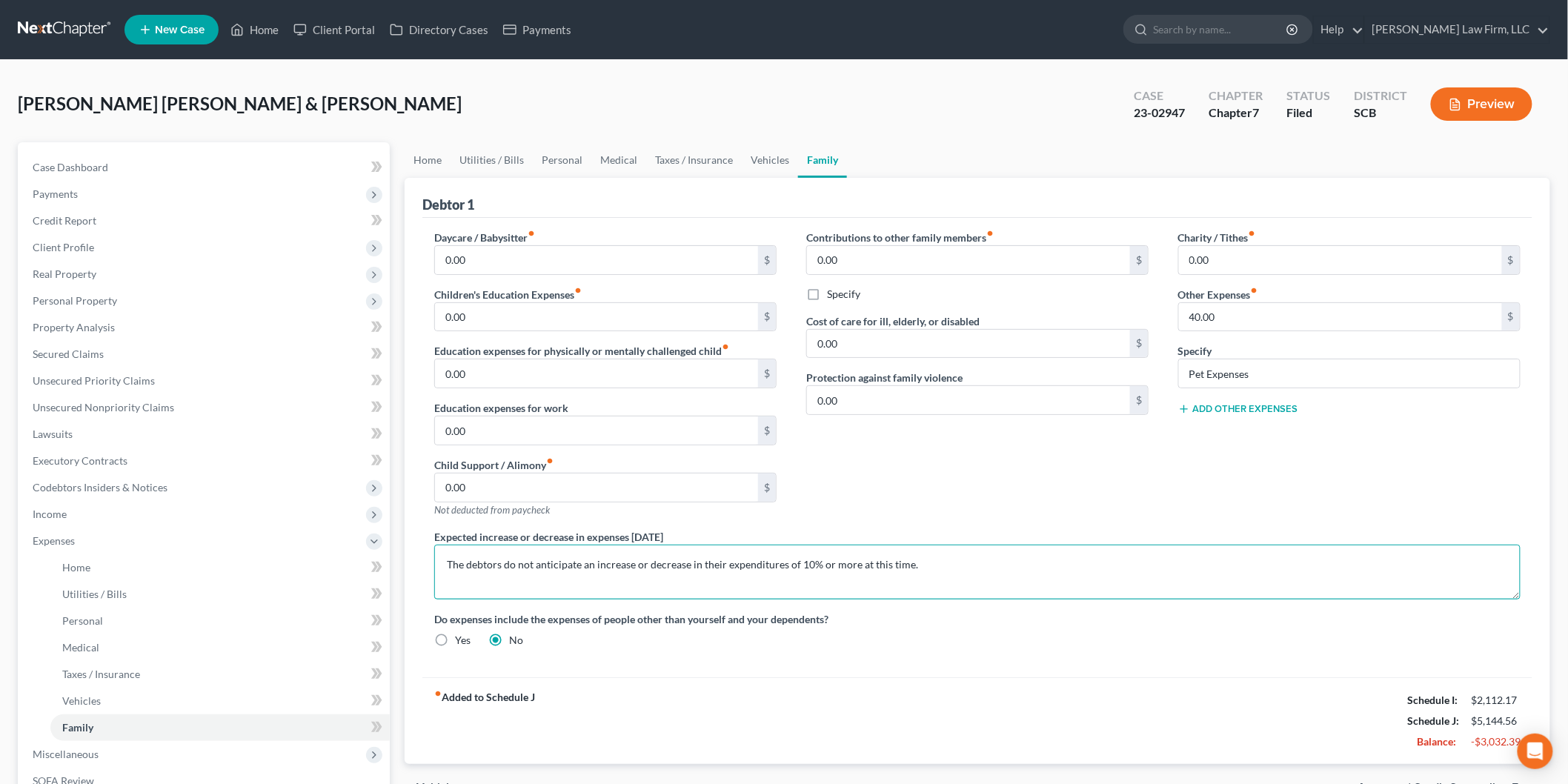
click at [436, 563] on textarea "The debtors do not anticipate an increase or decrease in their expenditures of …" at bounding box center [978, 572] width 1087 height 55
drag, startPoint x: 637, startPoint y: 560, endPoint x: 1275, endPoint y: 615, distance: 640.4
click at [637, 560] on textarea "The debtors' amended budget reflects the current household budget and is amende…" at bounding box center [978, 572] width 1087 height 55
click at [1409, 558] on textarea "The debtors' budget is amended to include payments to retain the 2015 Toyota Hi…" at bounding box center [978, 572] width 1087 height 55
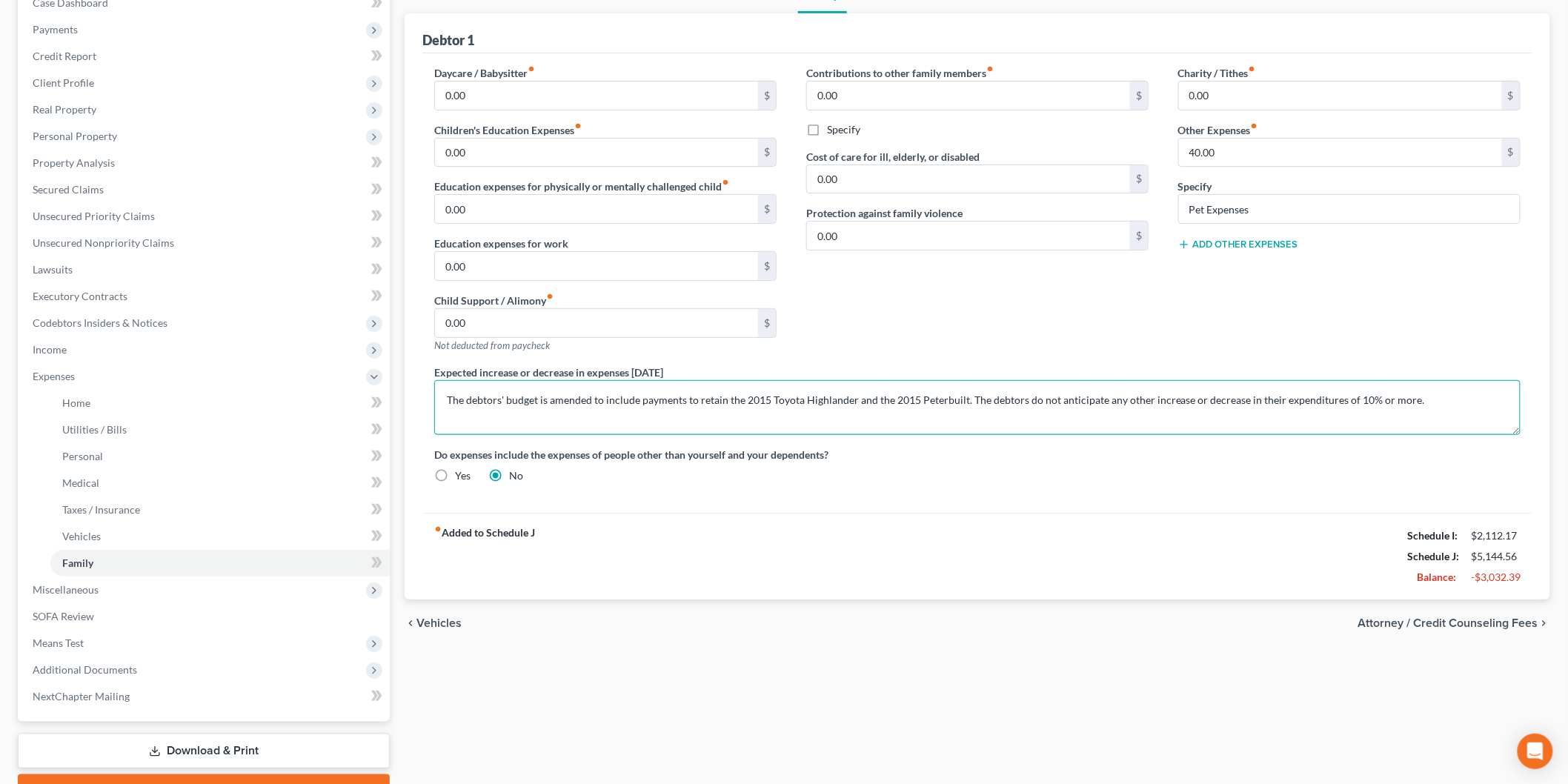
scroll to position [240, 0]
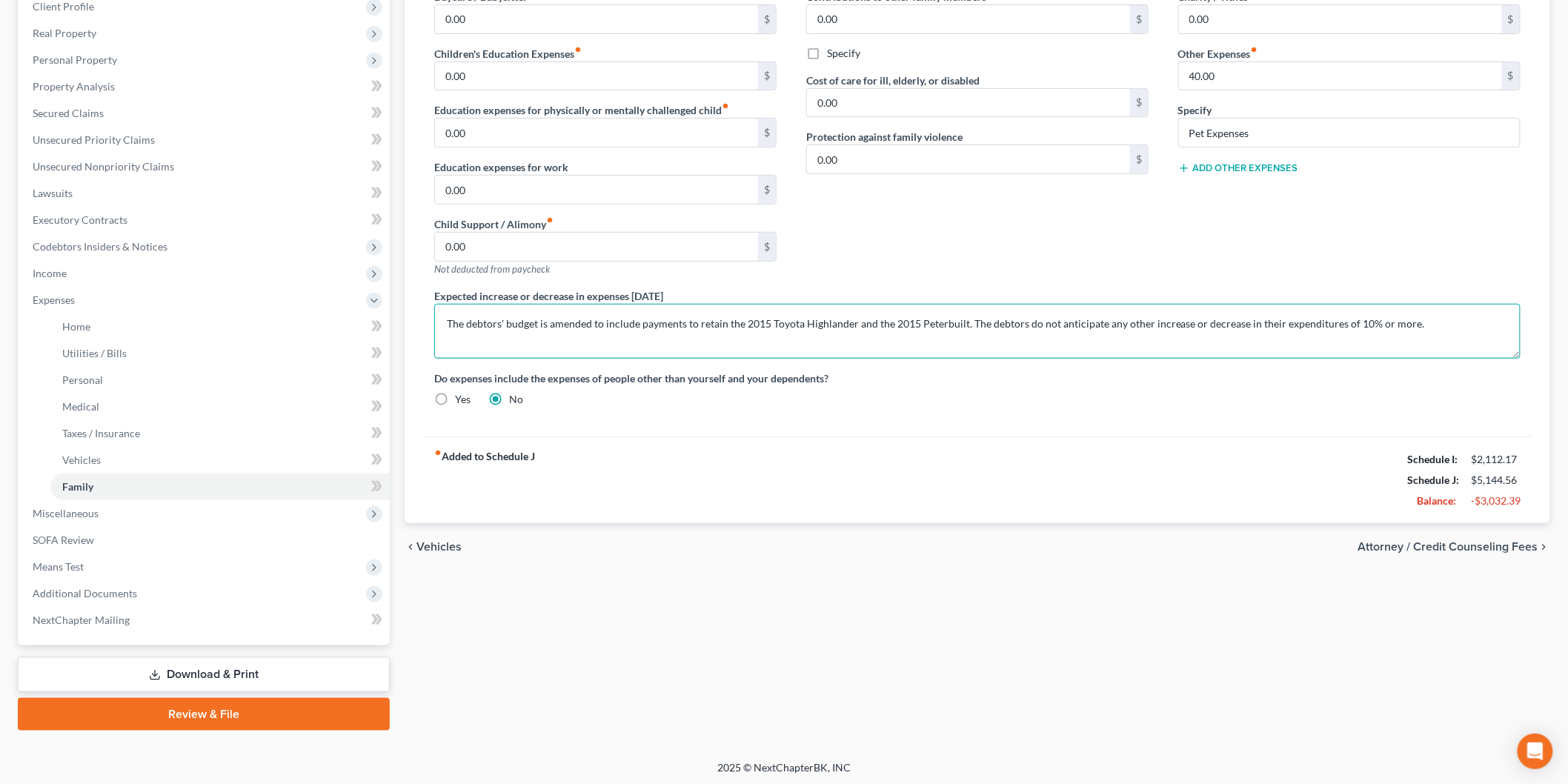
type textarea "The debtors' budget is amended to include payments to retain the 2015 Toyota Hi…"
click at [242, 670] on link "Download & Print" at bounding box center [203, 674] width 372 height 35
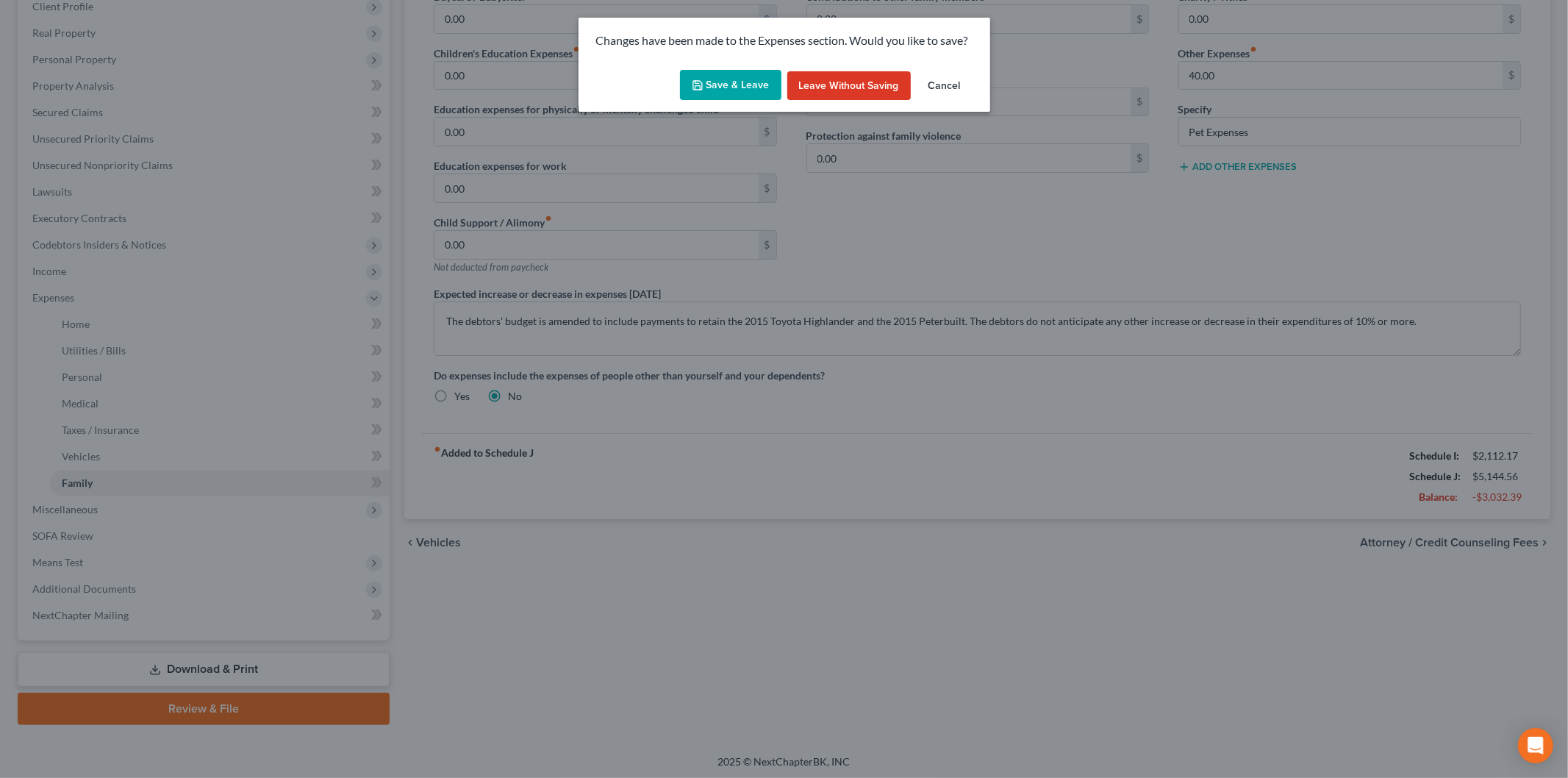
click at [732, 81] on button "Save & Leave" at bounding box center [731, 85] width 102 height 31
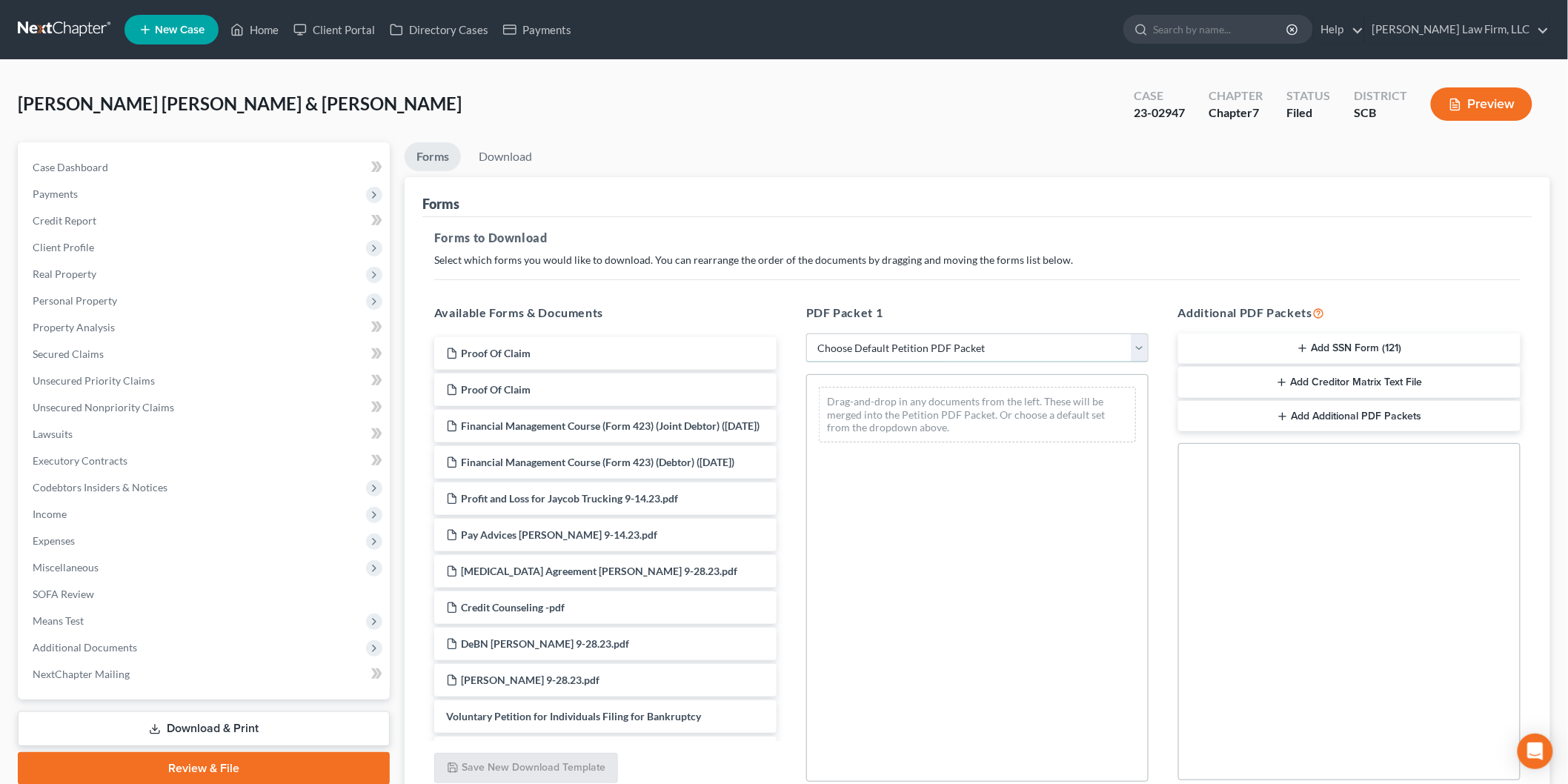
click at [901, 352] on select "Choose Default Petition PDF Packet Complete Bankruptcy Petition (all forms and …" at bounding box center [978, 348] width 342 height 29
select select "2"
click at [806, 334] on select "Choose Default Petition PDF Packet Complete Bankruptcy Petition (all forms and …" at bounding box center [978, 348] width 342 height 29
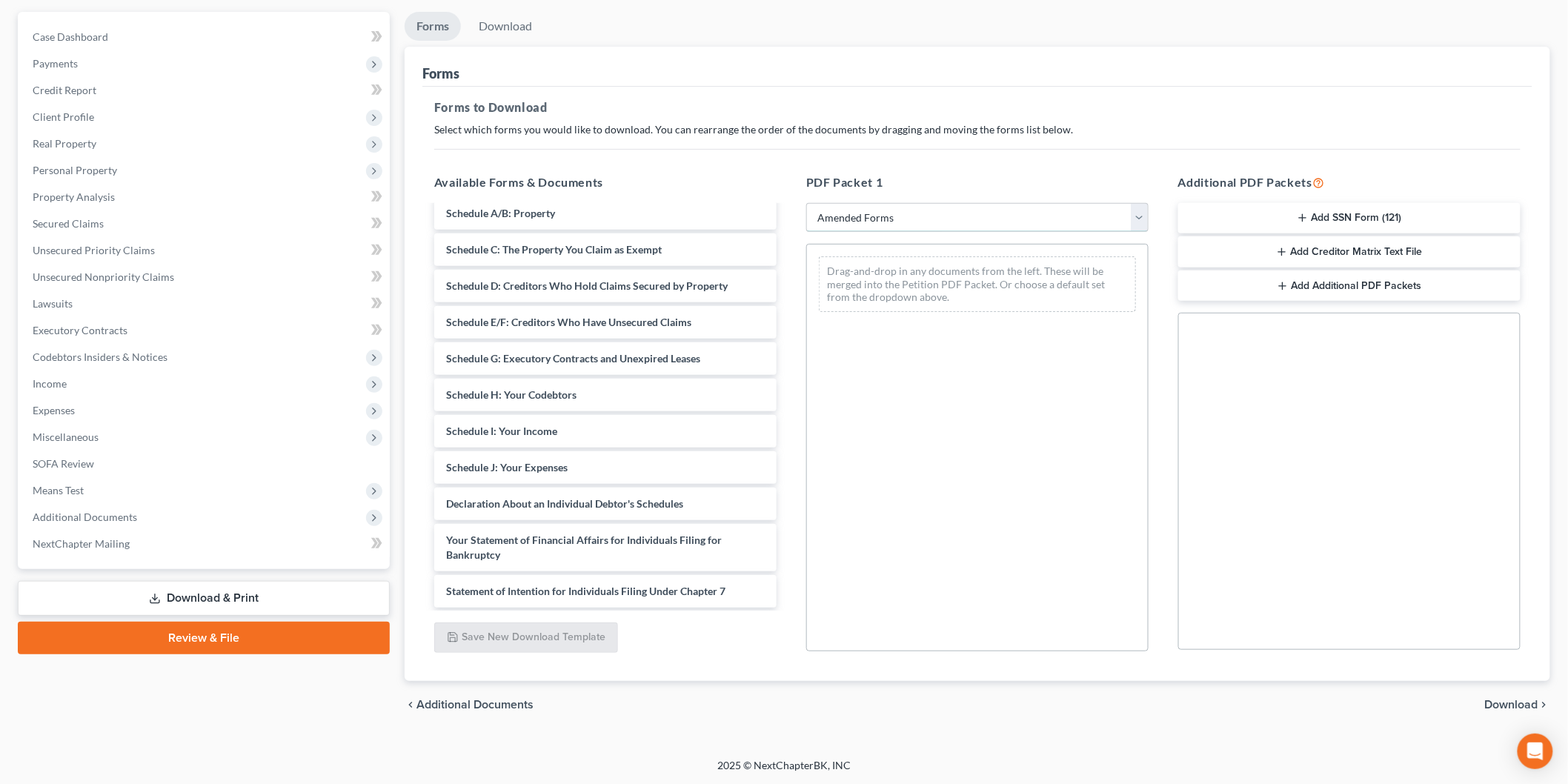
scroll to position [247, 0]
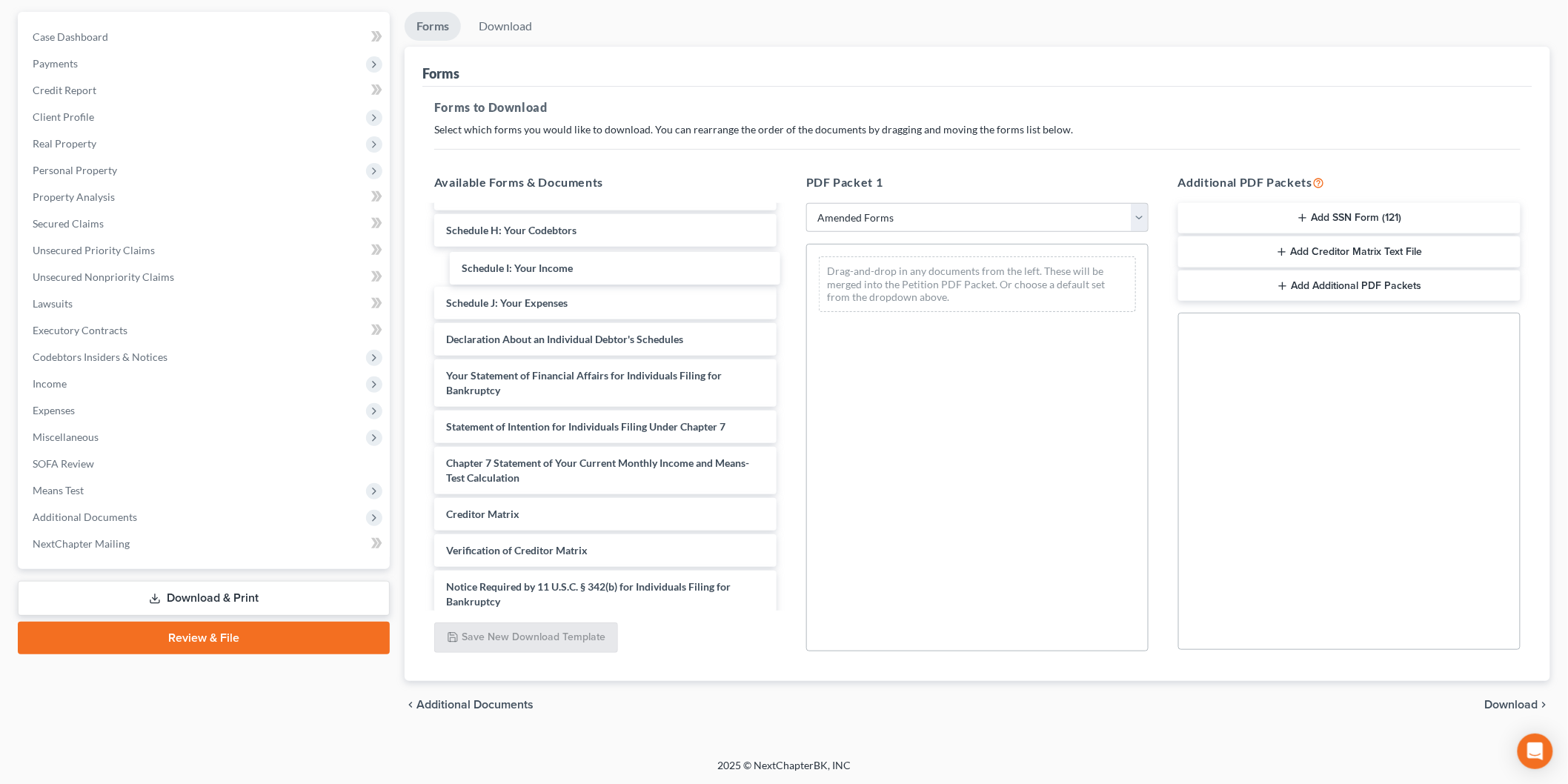
drag, startPoint x: 459, startPoint y: 263, endPoint x: 861, endPoint y: 261, distance: 402.0
click at [788, 281] on div "Schedule I: Your Income Voluntary Petition for Individuals Filing for Bankruptc…" at bounding box center [605, 307] width 366 height 694
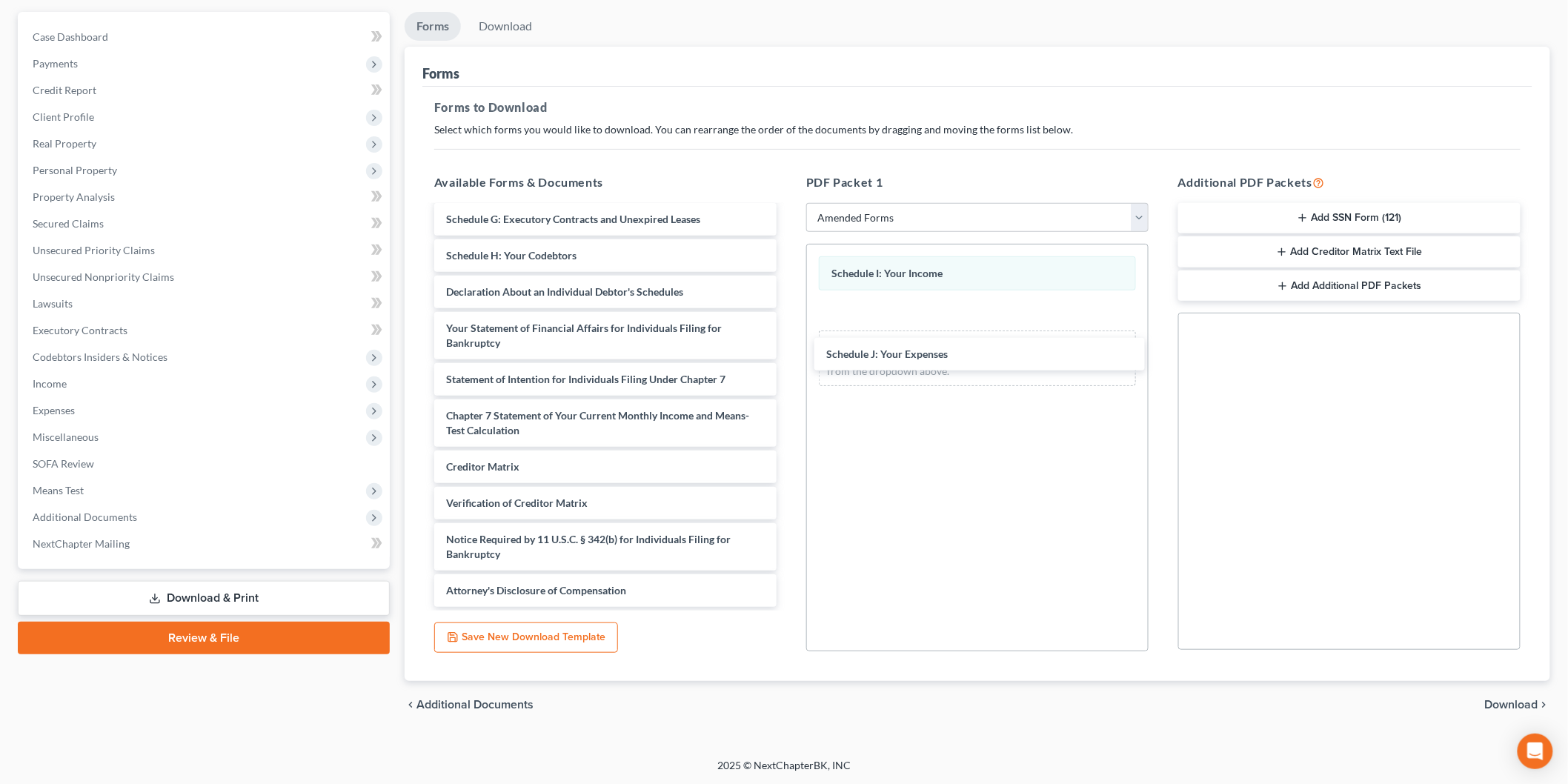
drag, startPoint x: 507, startPoint y: 257, endPoint x: 941, endPoint y: 328, distance: 439.8
click at [788, 332] on div "Schedule J: Your Expenses Voluntary Petition for Individuals Filing for Bankrup…" at bounding box center [605, 296] width 366 height 621
click at [1507, 707] on span "Download" at bounding box center [1512, 704] width 53 height 11
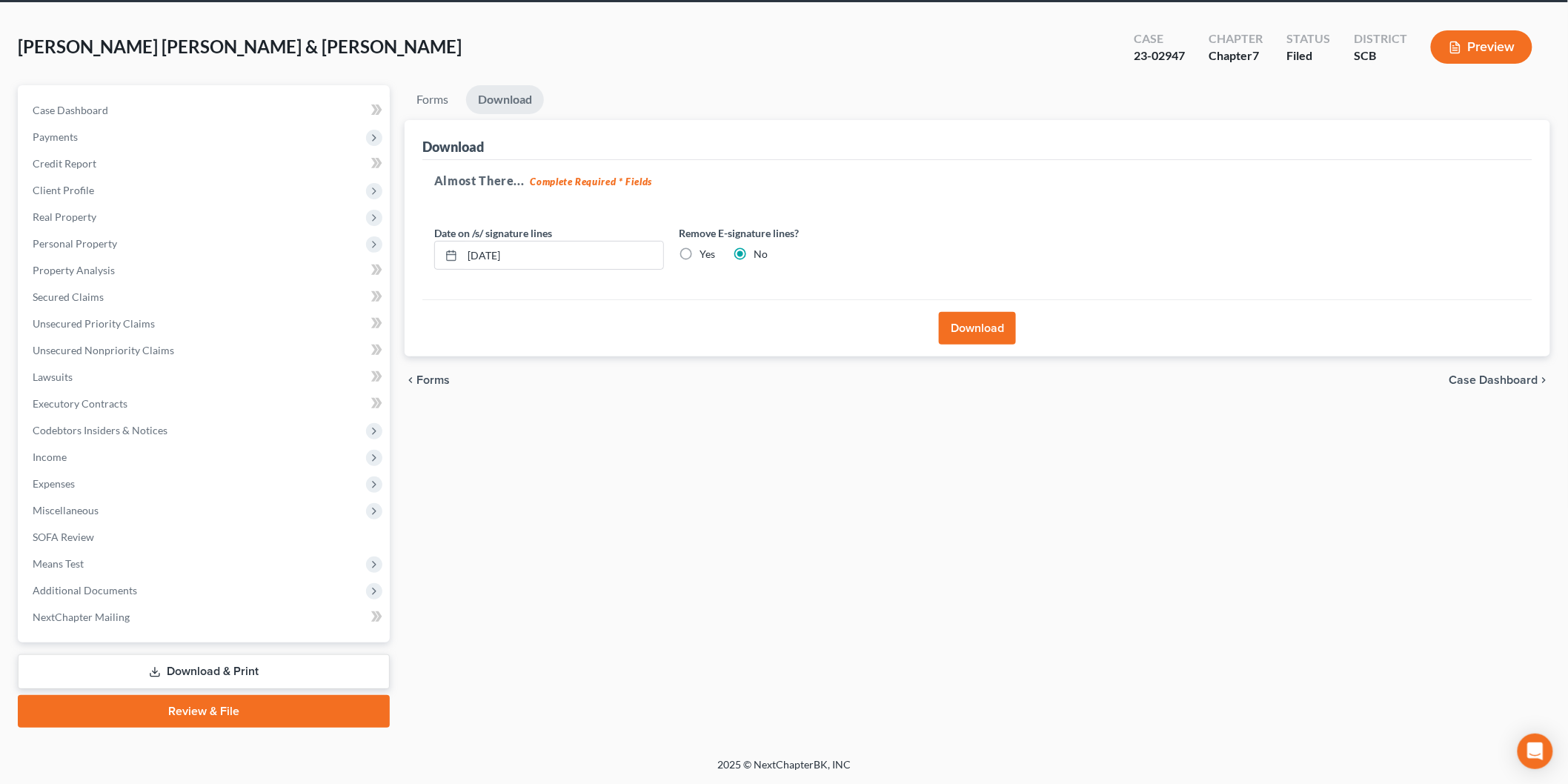
scroll to position [55, 0]
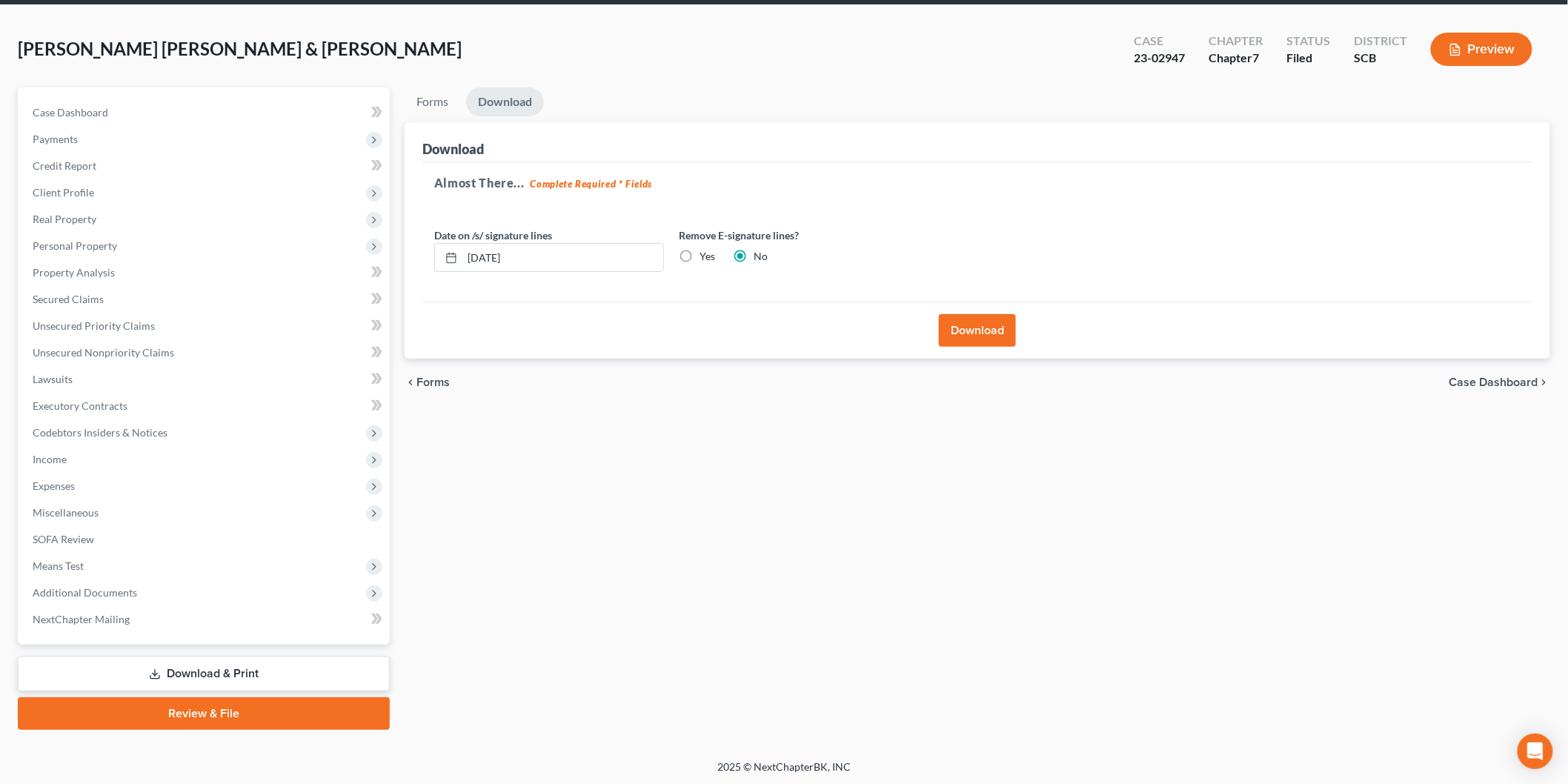
click at [977, 329] on button "Download" at bounding box center [978, 330] width 77 height 32
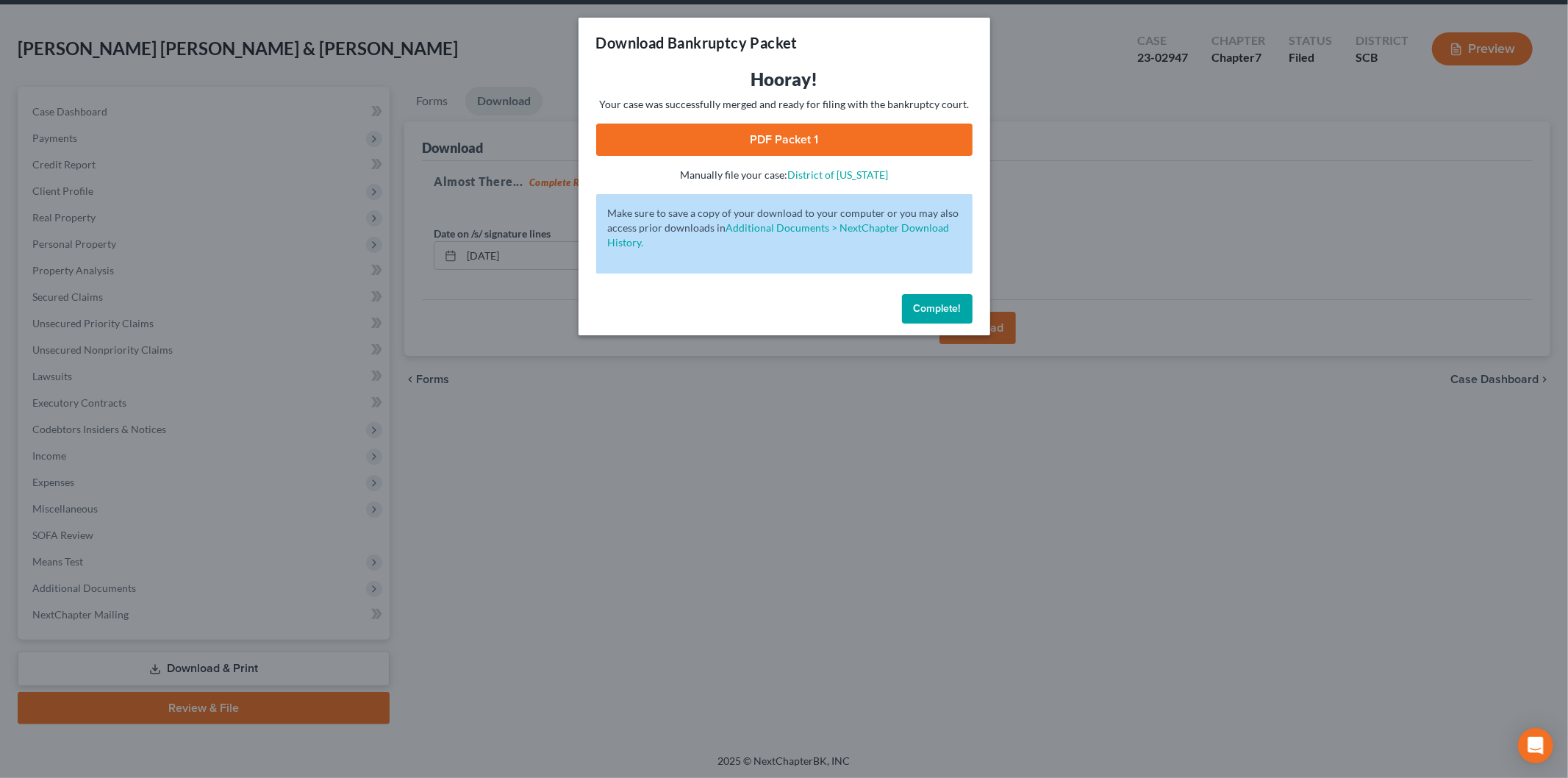
drag, startPoint x: 743, startPoint y: 130, endPoint x: 765, endPoint y: 137, distance: 23.1
click at [743, 131] on link "PDF Packet 1" at bounding box center [784, 140] width 376 height 32
click at [965, 315] on button "Complete!" at bounding box center [936, 308] width 71 height 29
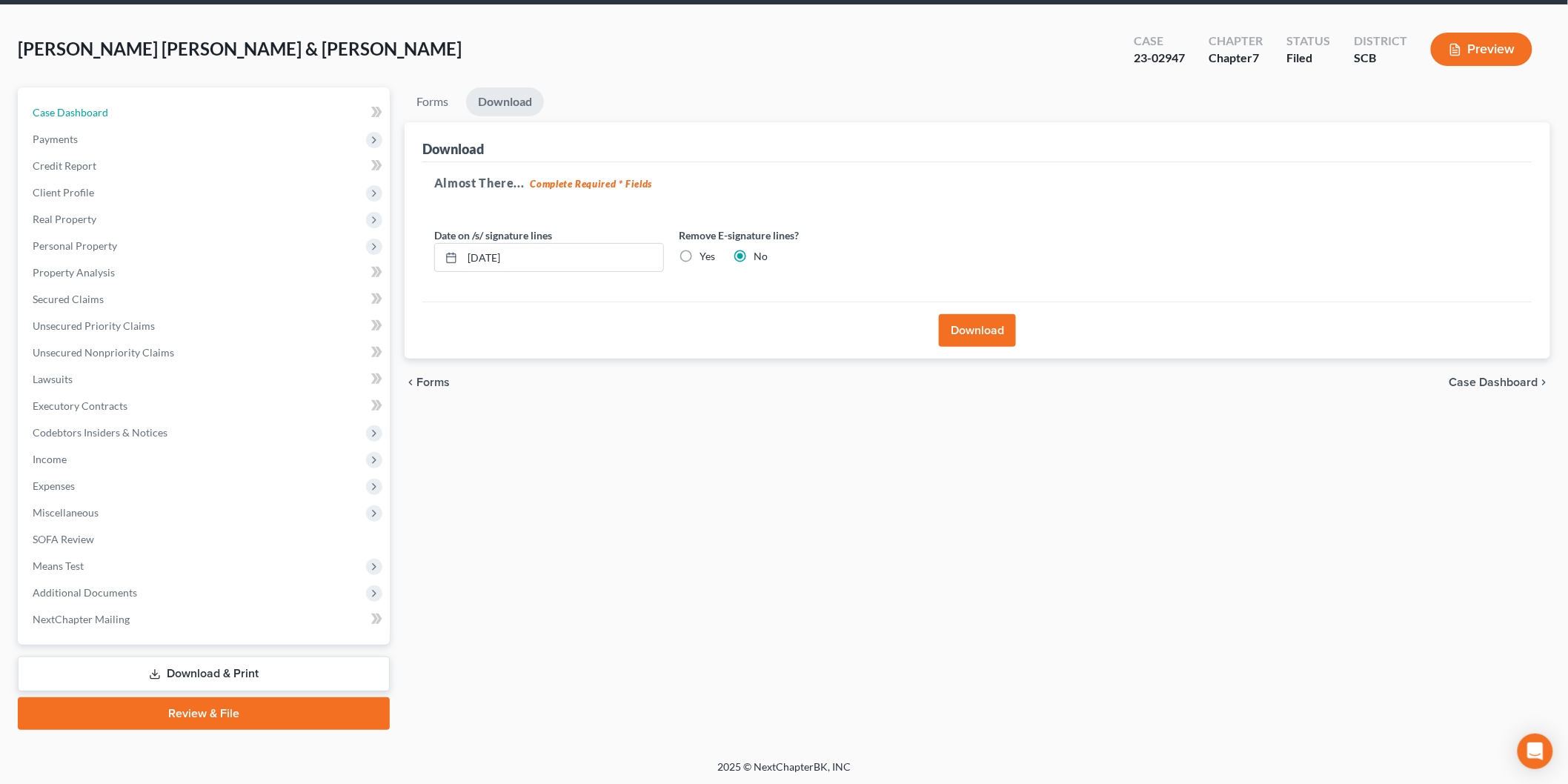
click at [102, 107] on span "Case Dashboard" at bounding box center [70, 111] width 76 height 12
select select "4"
select select "3"
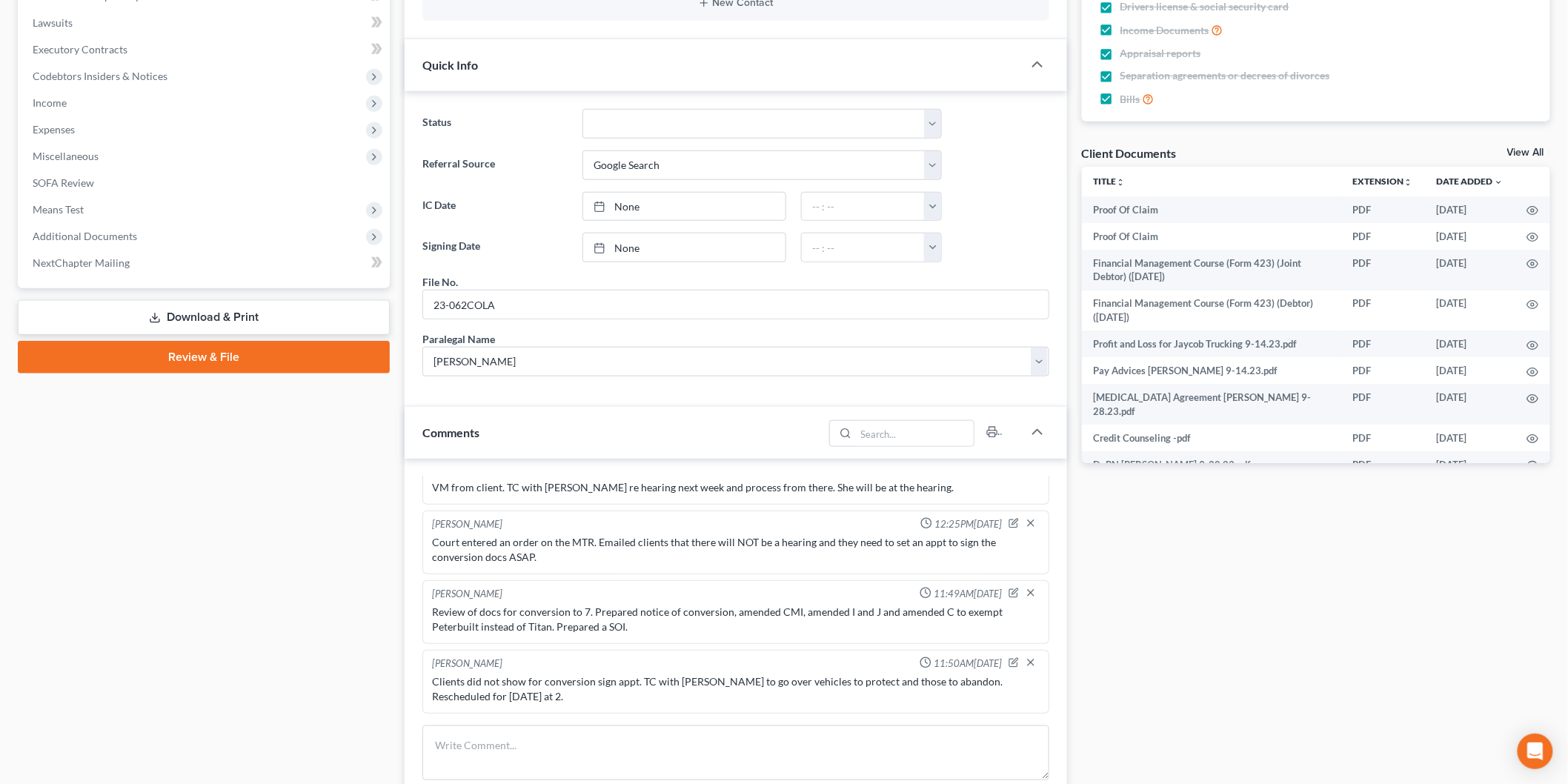
scroll to position [740, 0]
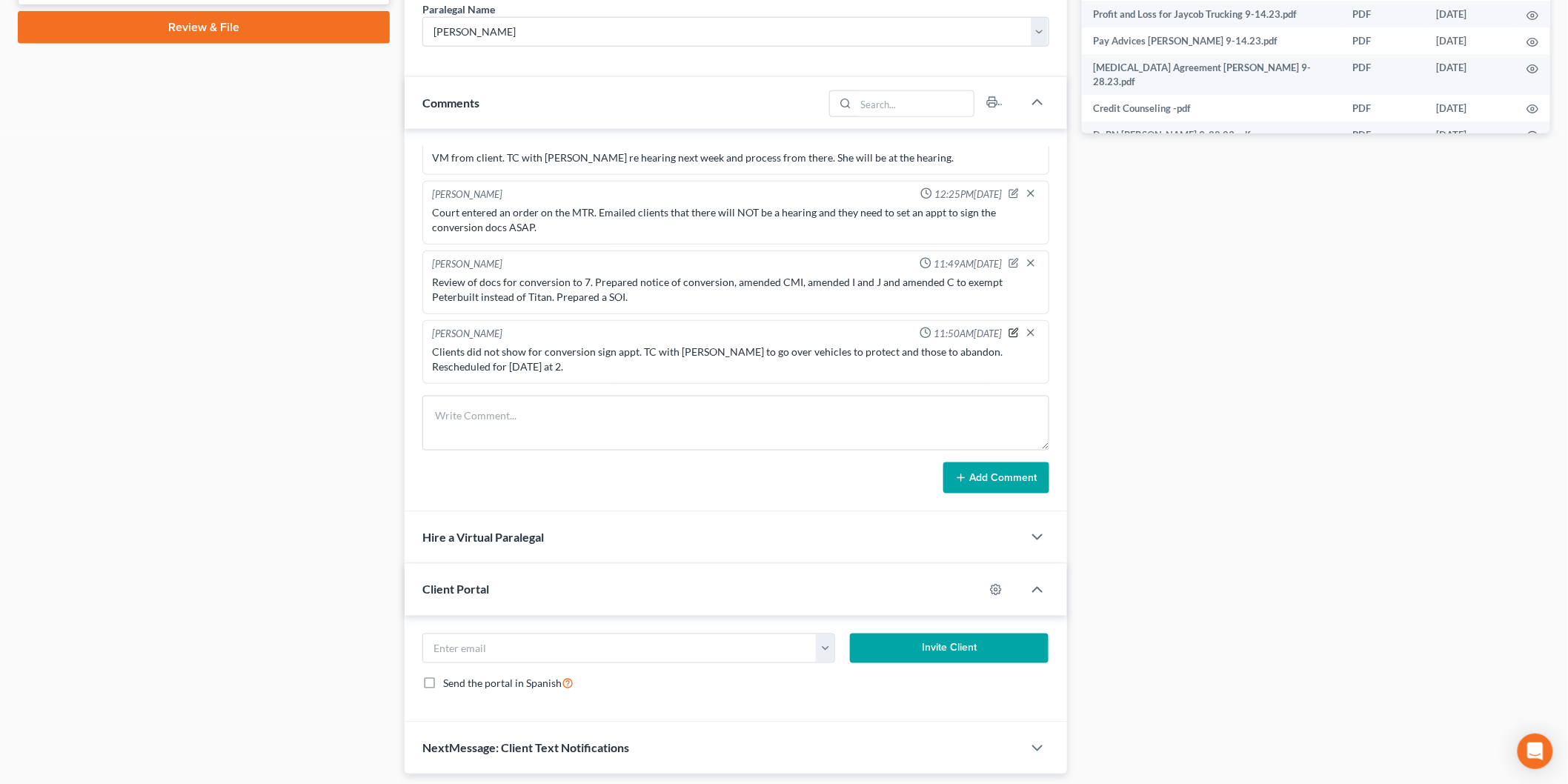
click at [1009, 335] on icon "button" at bounding box center [1014, 333] width 10 height 10
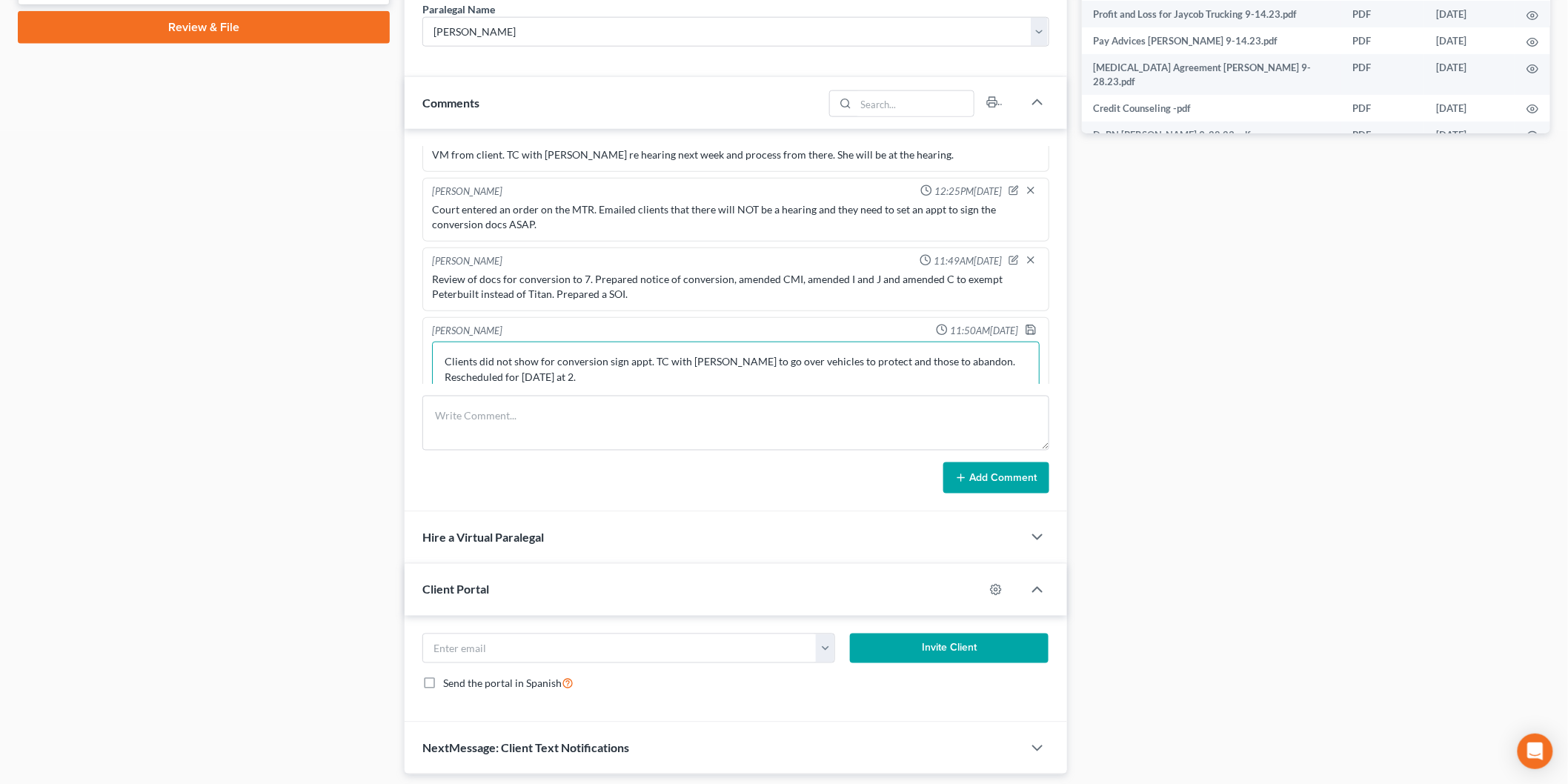
click at [644, 378] on textarea "Clients did not show for conversion sign appt. TC with [PERSON_NAME] to go over…" at bounding box center [735, 369] width 608 height 55
type textarea "Clients did not show for conversion sign appt. TC with [PERSON_NAME] to go over…"
click at [1028, 326] on polyline "button" at bounding box center [1030, 325] width 4 height 2
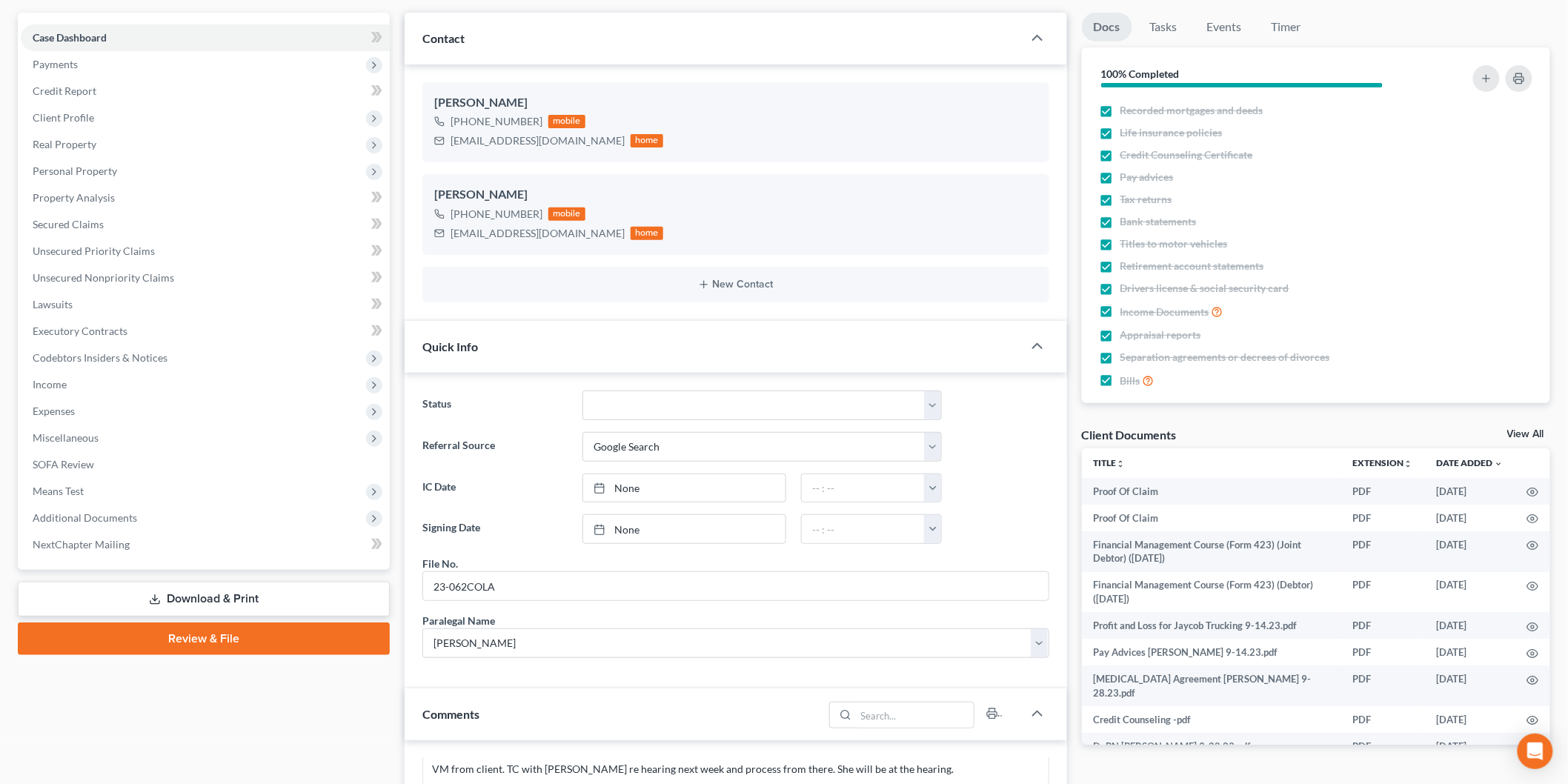
scroll to position [0, 0]
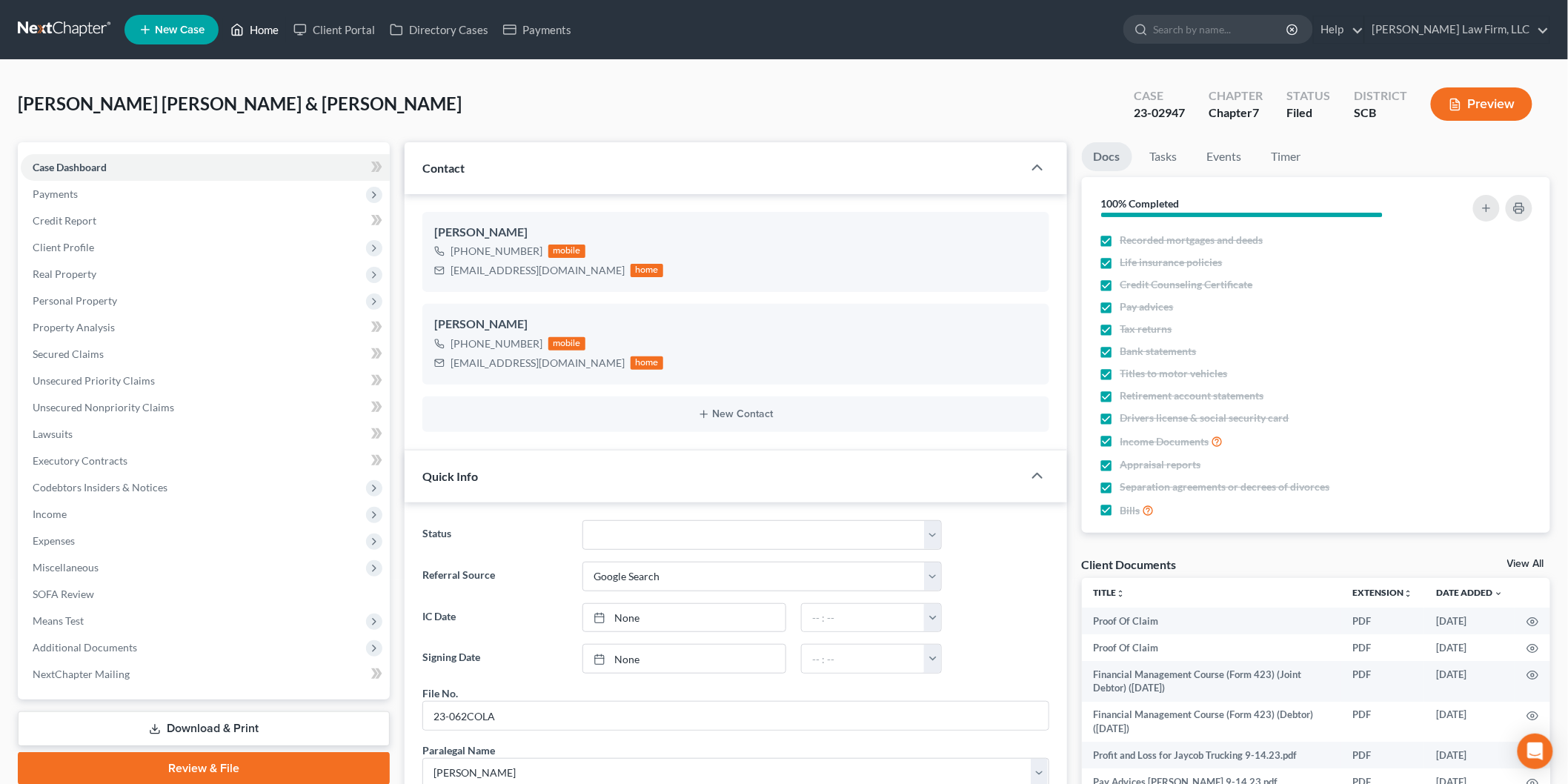
drag, startPoint x: 250, startPoint y: 20, endPoint x: 620, endPoint y: 106, distance: 379.9
click at [250, 20] on link "Home" at bounding box center [255, 29] width 63 height 27
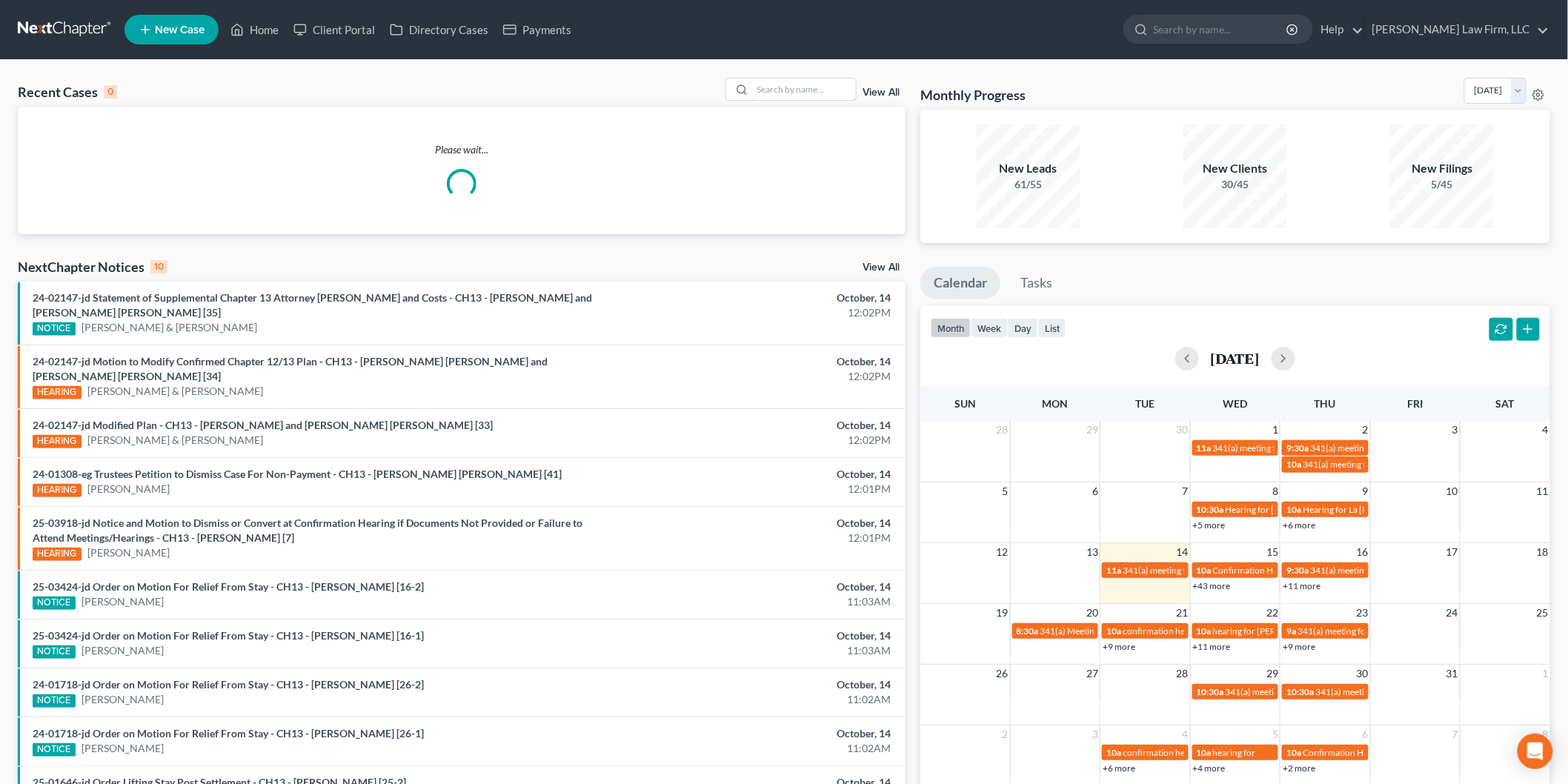
click at [785, 92] on input "search" at bounding box center [803, 89] width 104 height 22
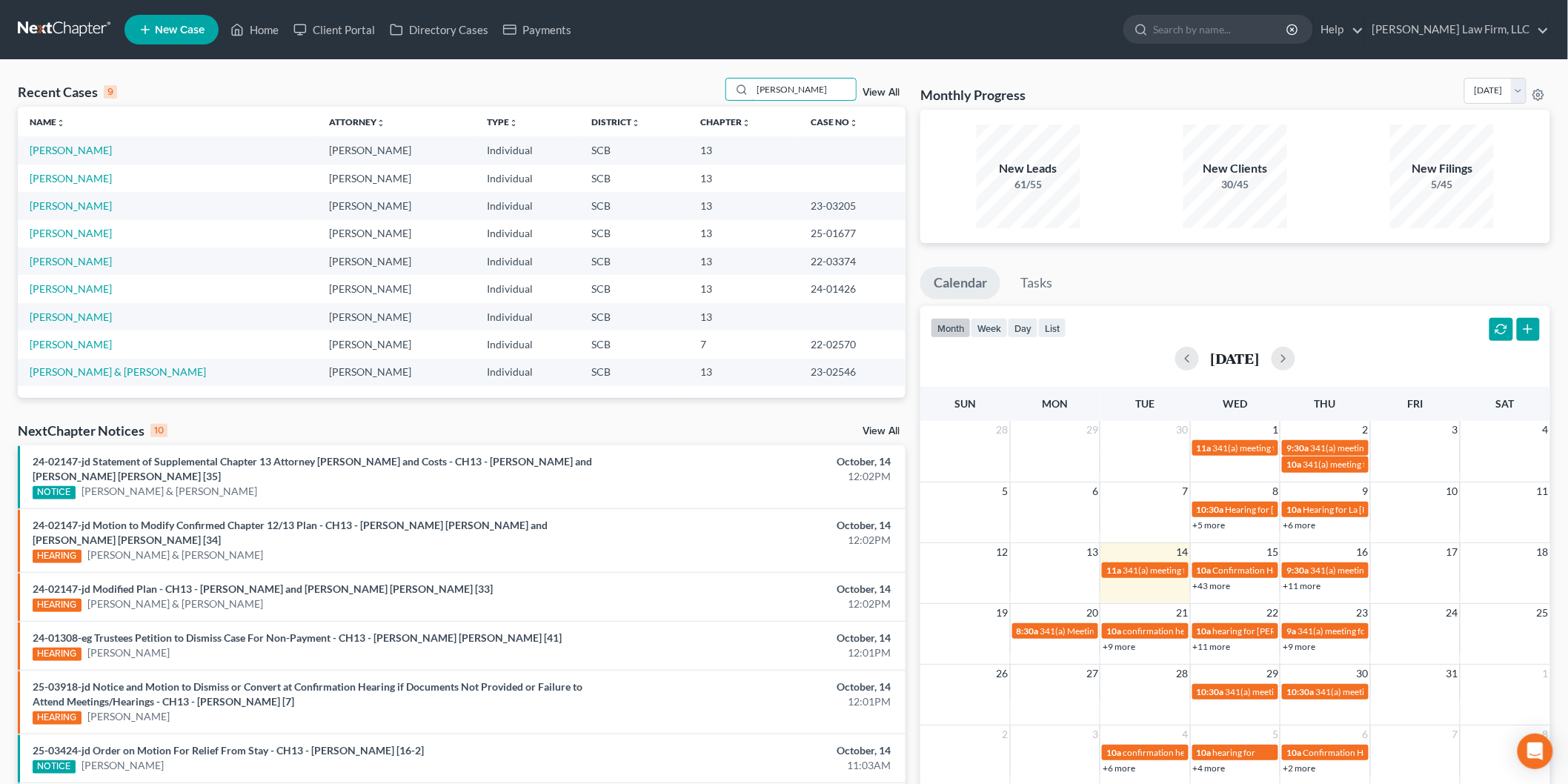
type input "[PERSON_NAME]"
click at [46, 146] on link "[PERSON_NAME]" at bounding box center [70, 149] width 83 height 12
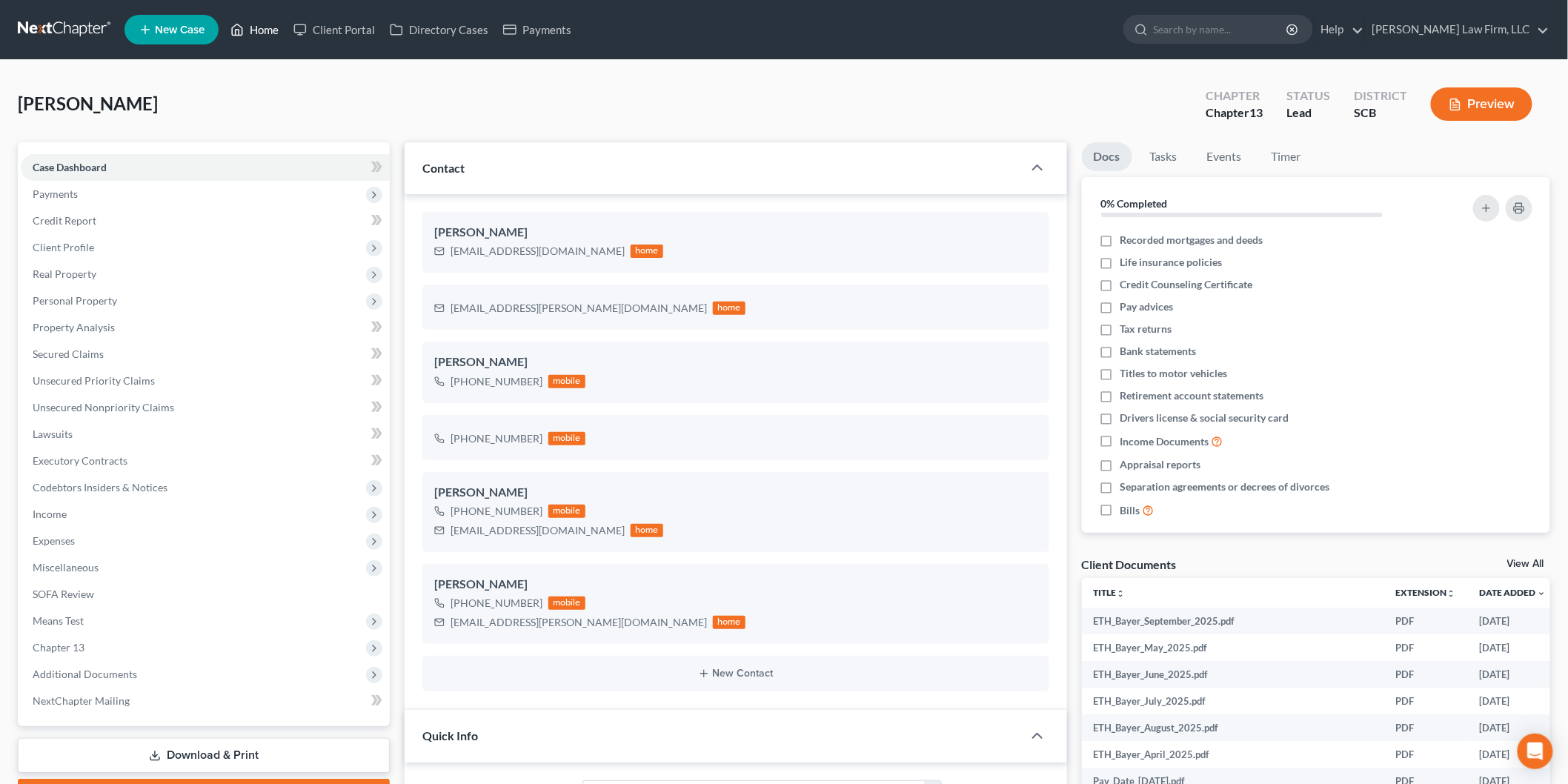
click at [276, 24] on link "Home" at bounding box center [255, 29] width 63 height 27
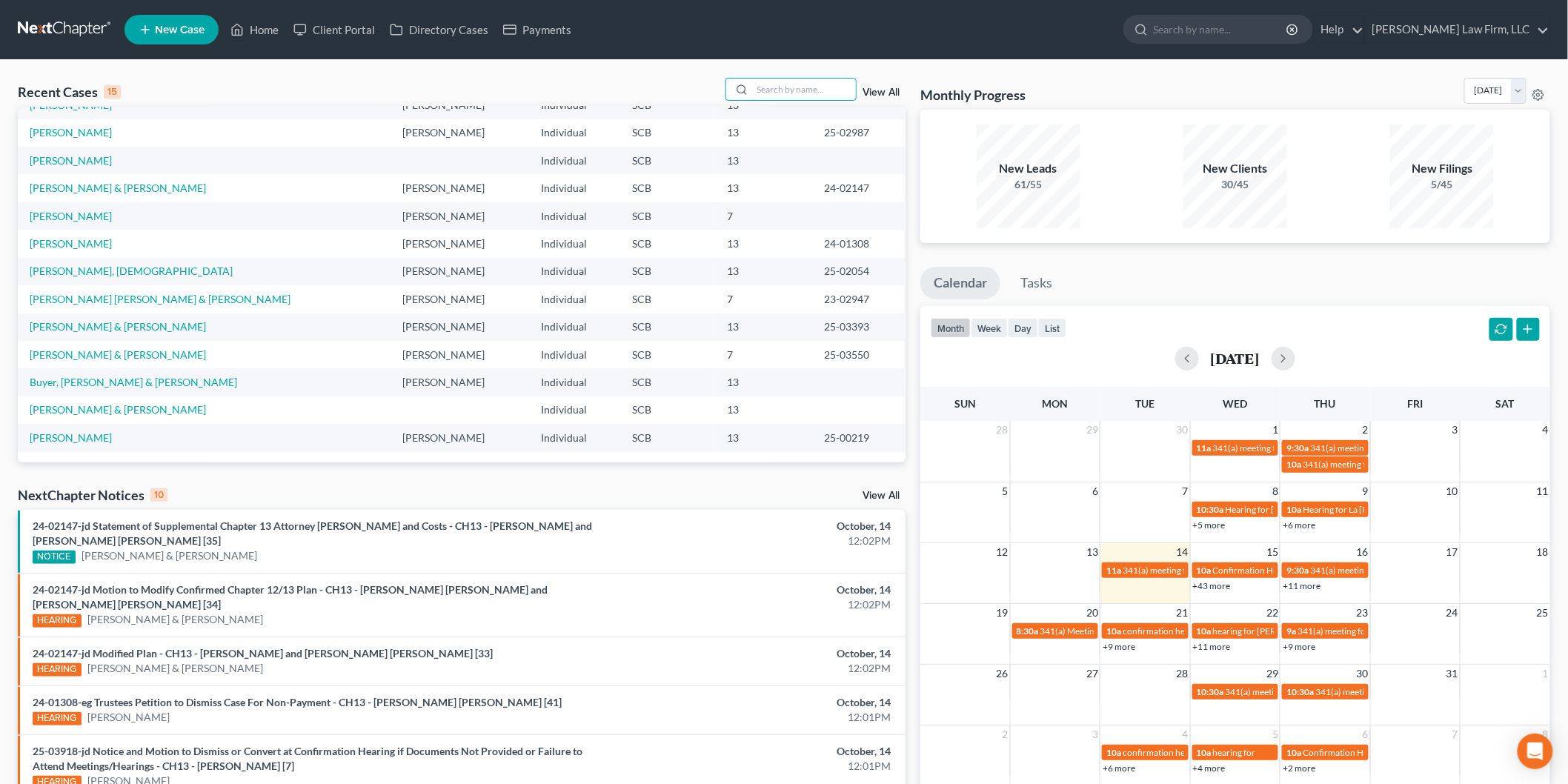
click at [788, 83] on input "search" at bounding box center [803, 89] width 104 height 22
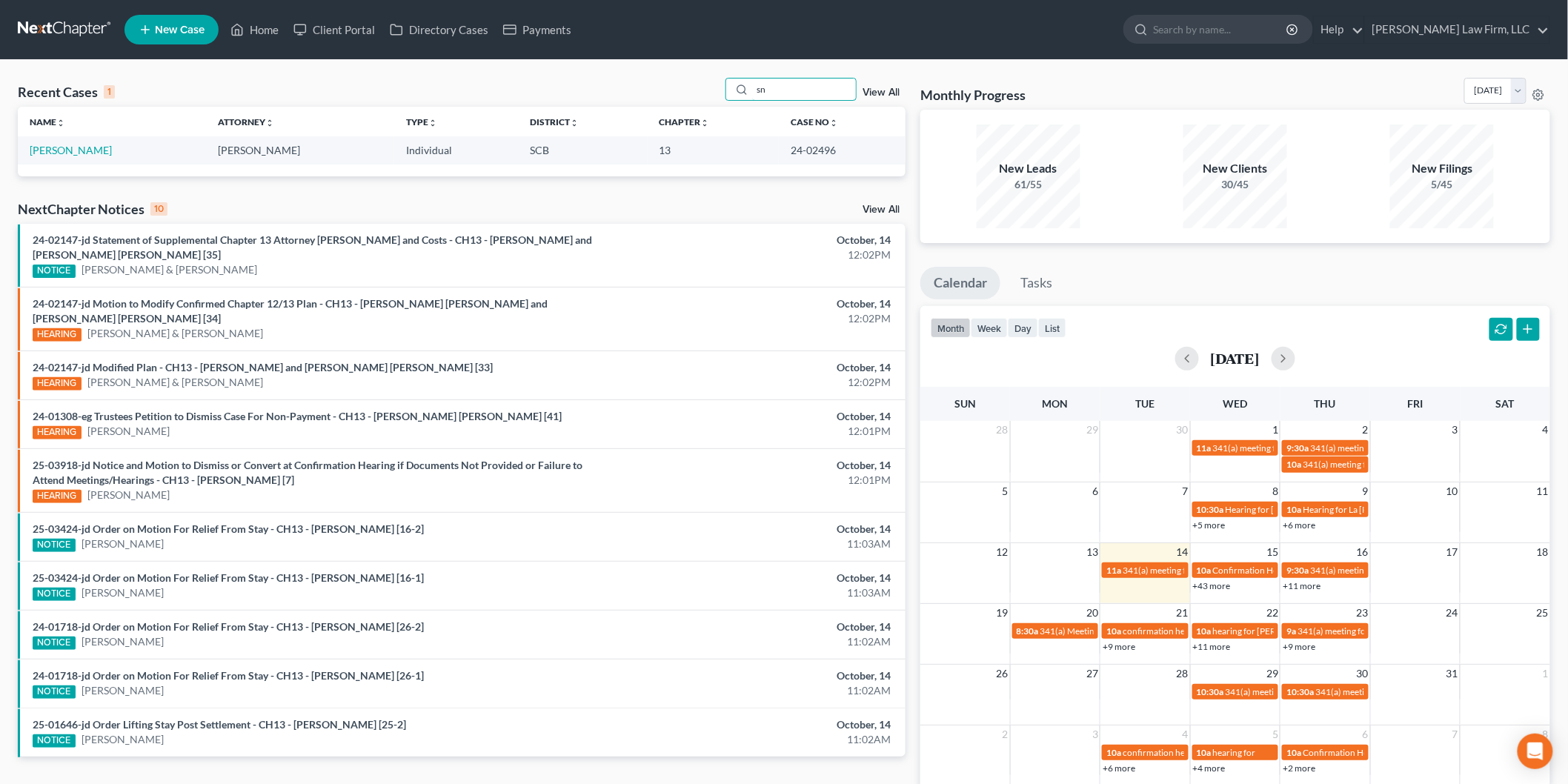
type input "s"
